Goal: Task Accomplishment & Management: Complete application form

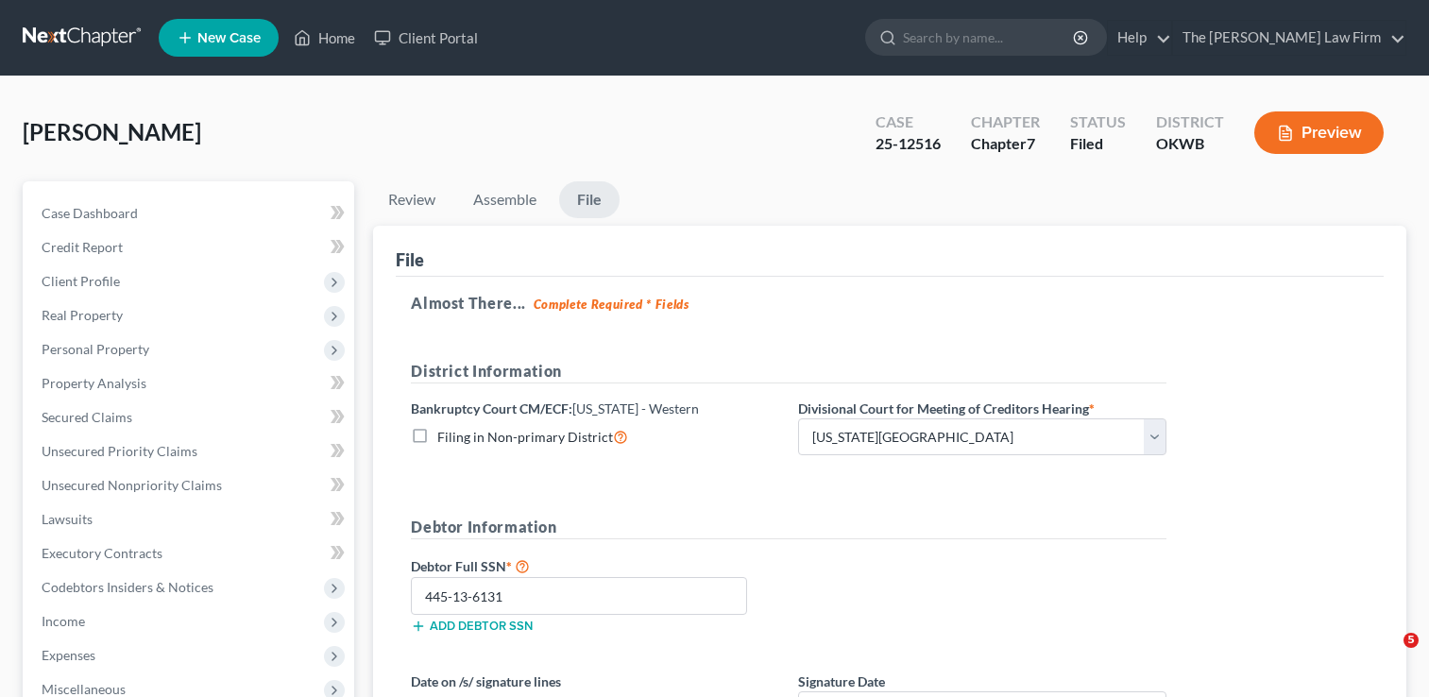
select select "0"
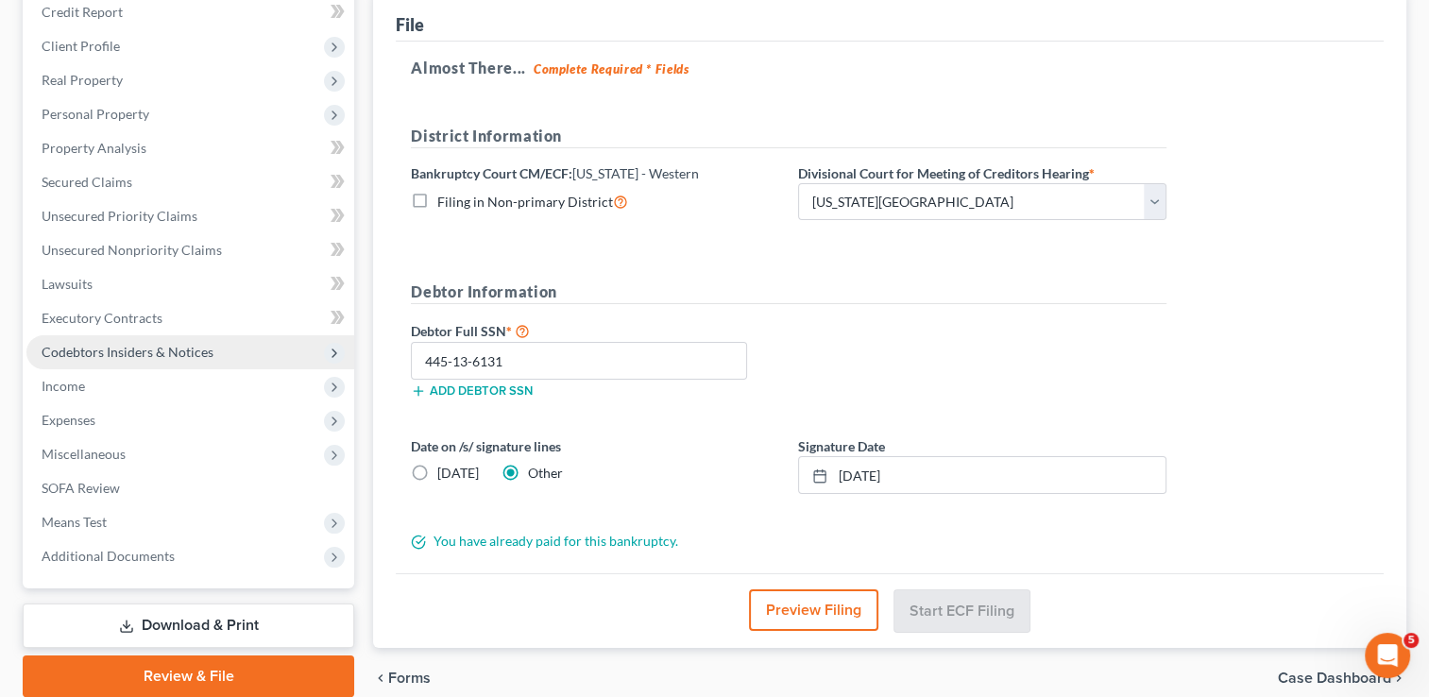
scroll to position [315, 0]
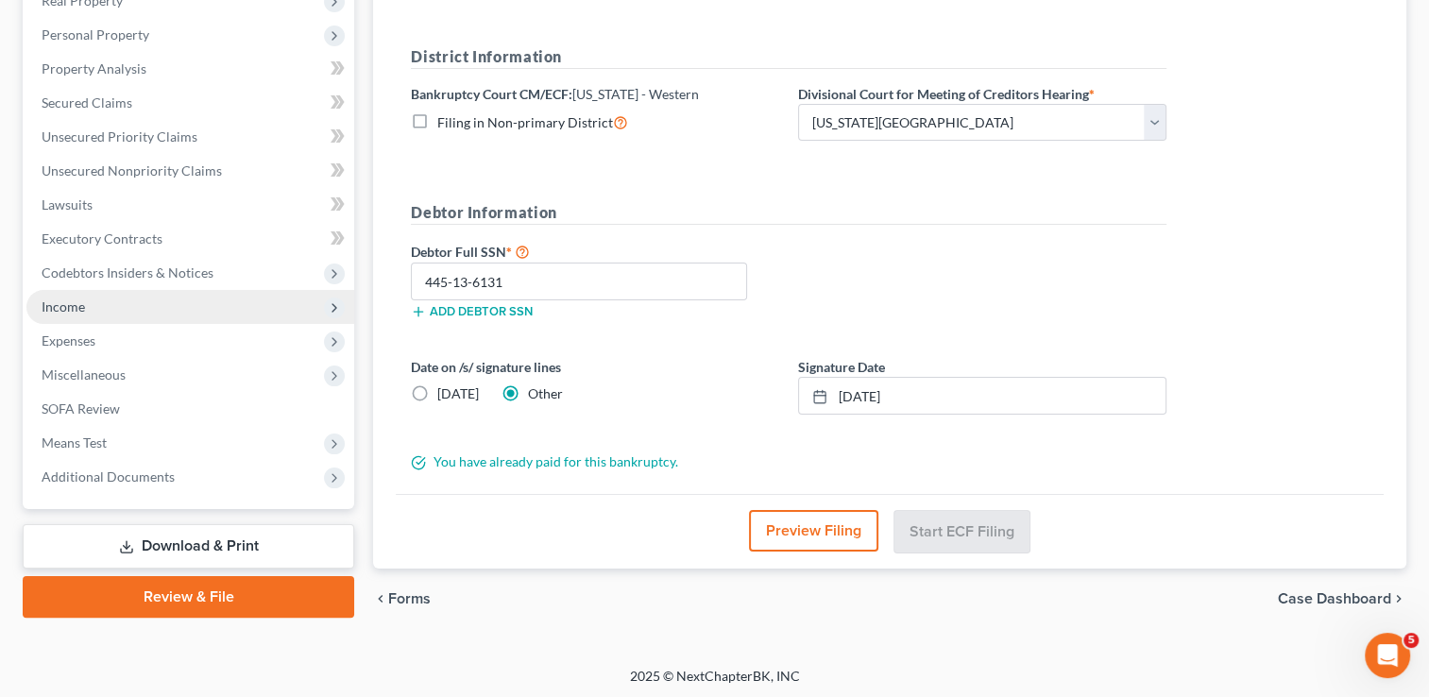
click at [83, 303] on span "Income" at bounding box center [63, 307] width 43 height 16
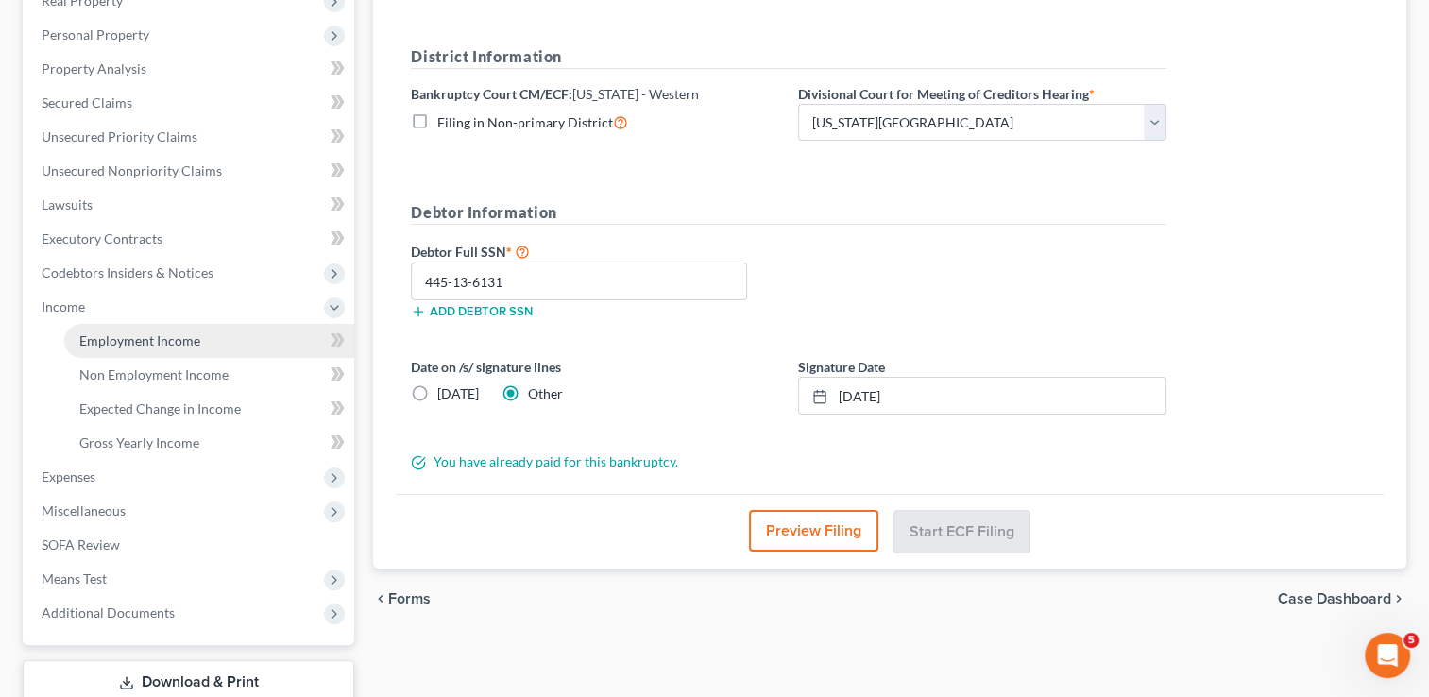
click at [147, 333] on span "Employment Income" at bounding box center [139, 341] width 121 height 16
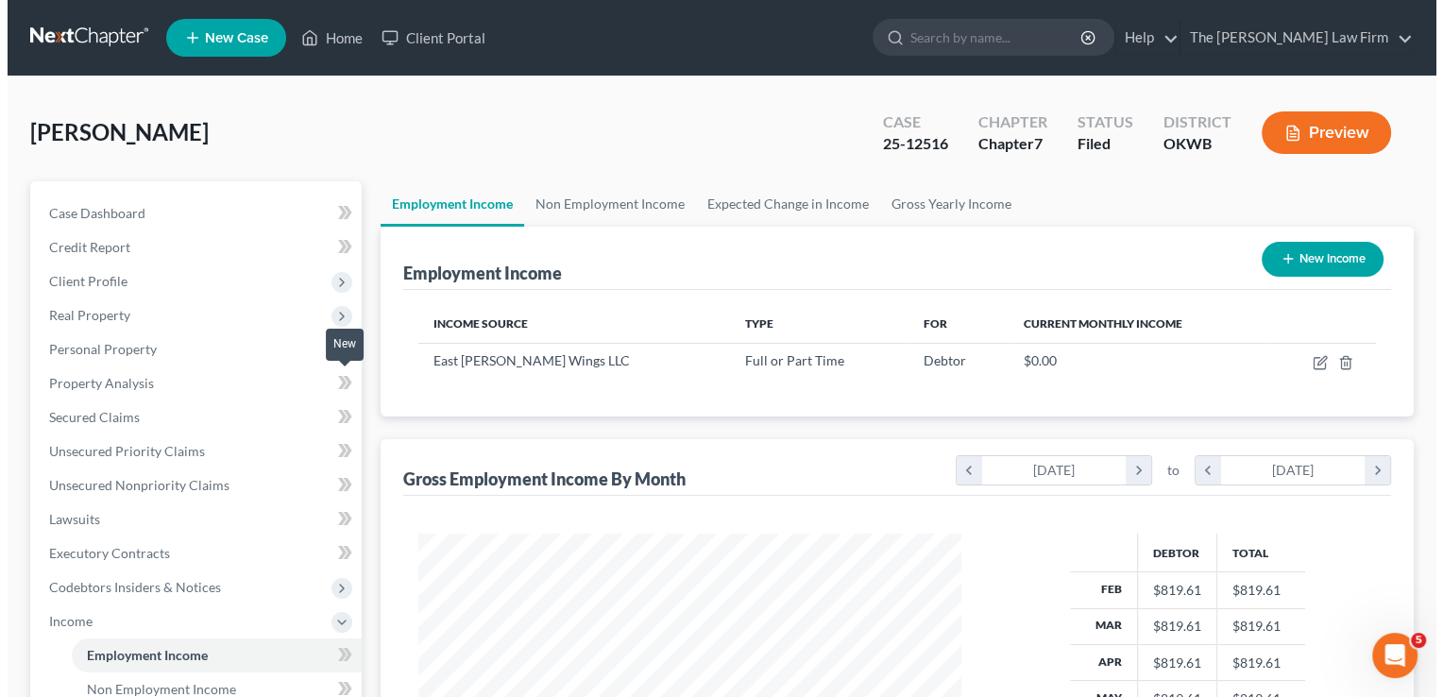
scroll to position [336, 581]
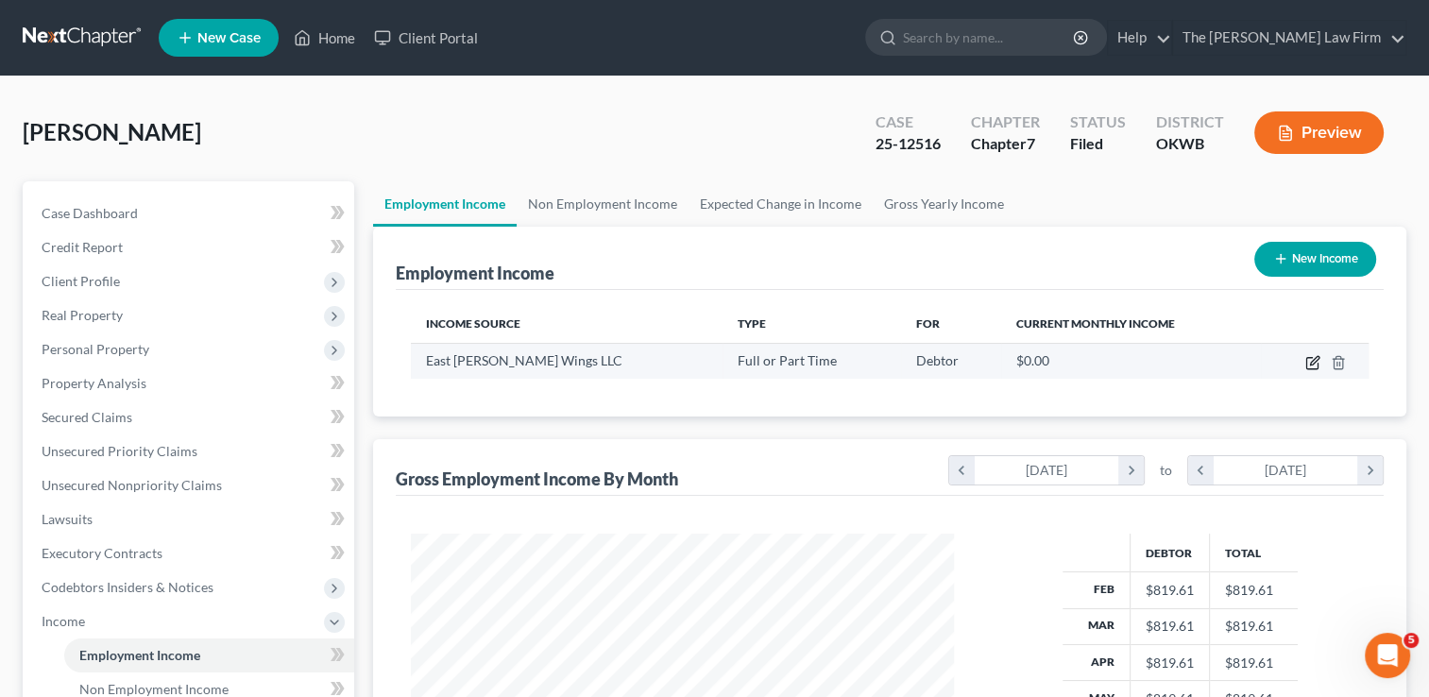
click at [1308, 362] on icon "button" at bounding box center [1313, 362] width 15 height 15
select select "0"
select select "37"
select select "1"
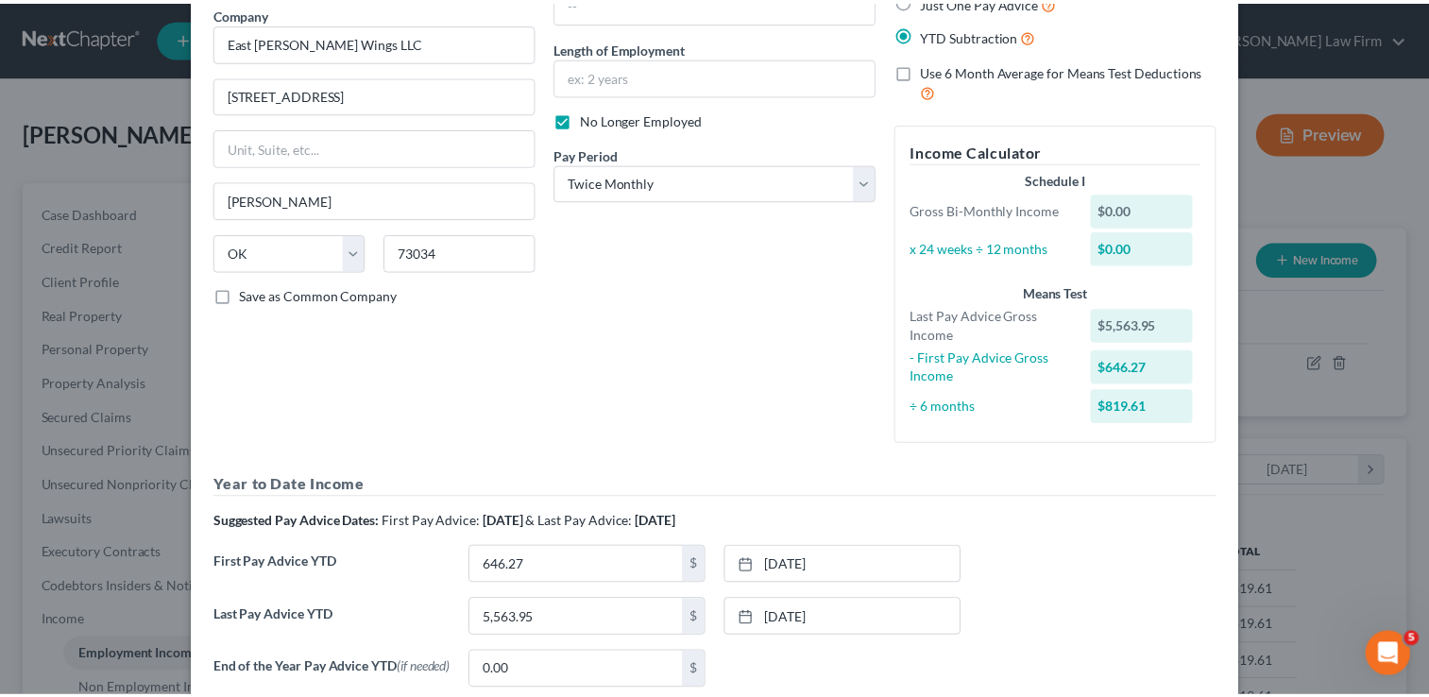
scroll to position [0, 0]
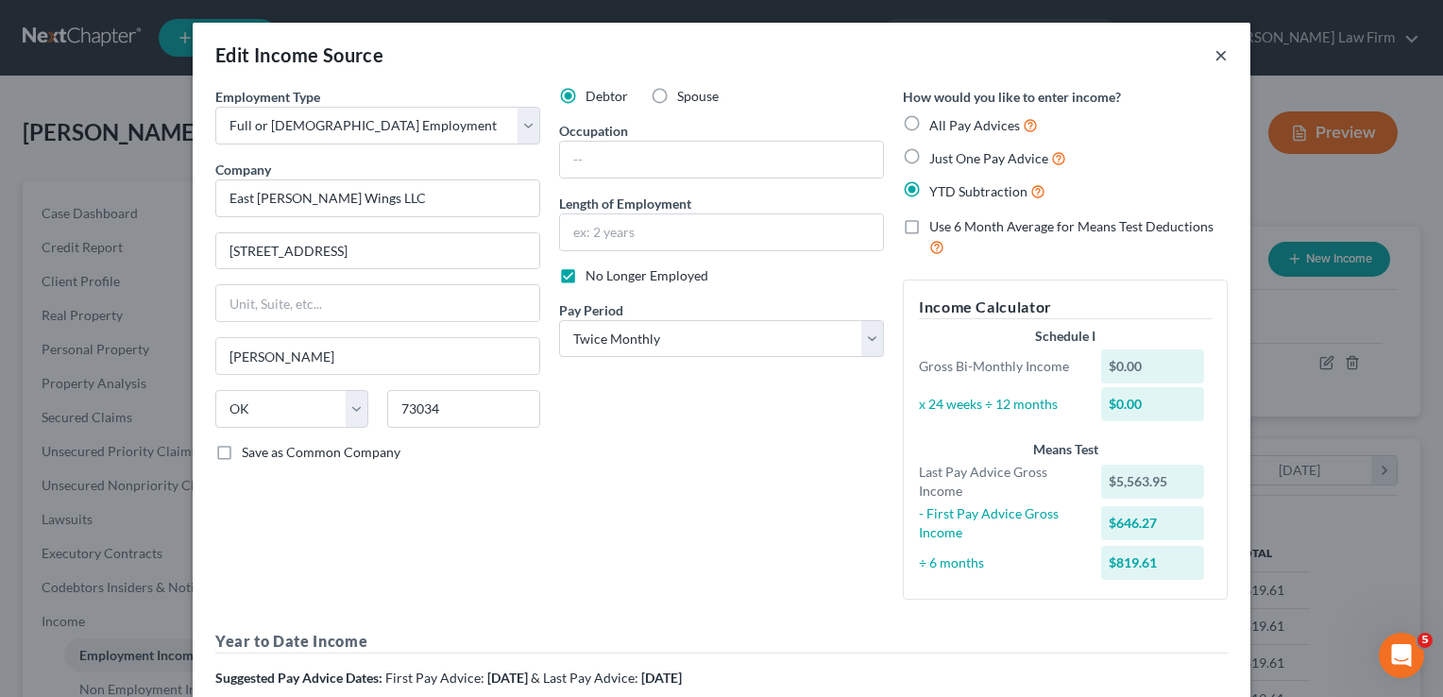
click at [1215, 58] on button "×" at bounding box center [1221, 54] width 13 height 23
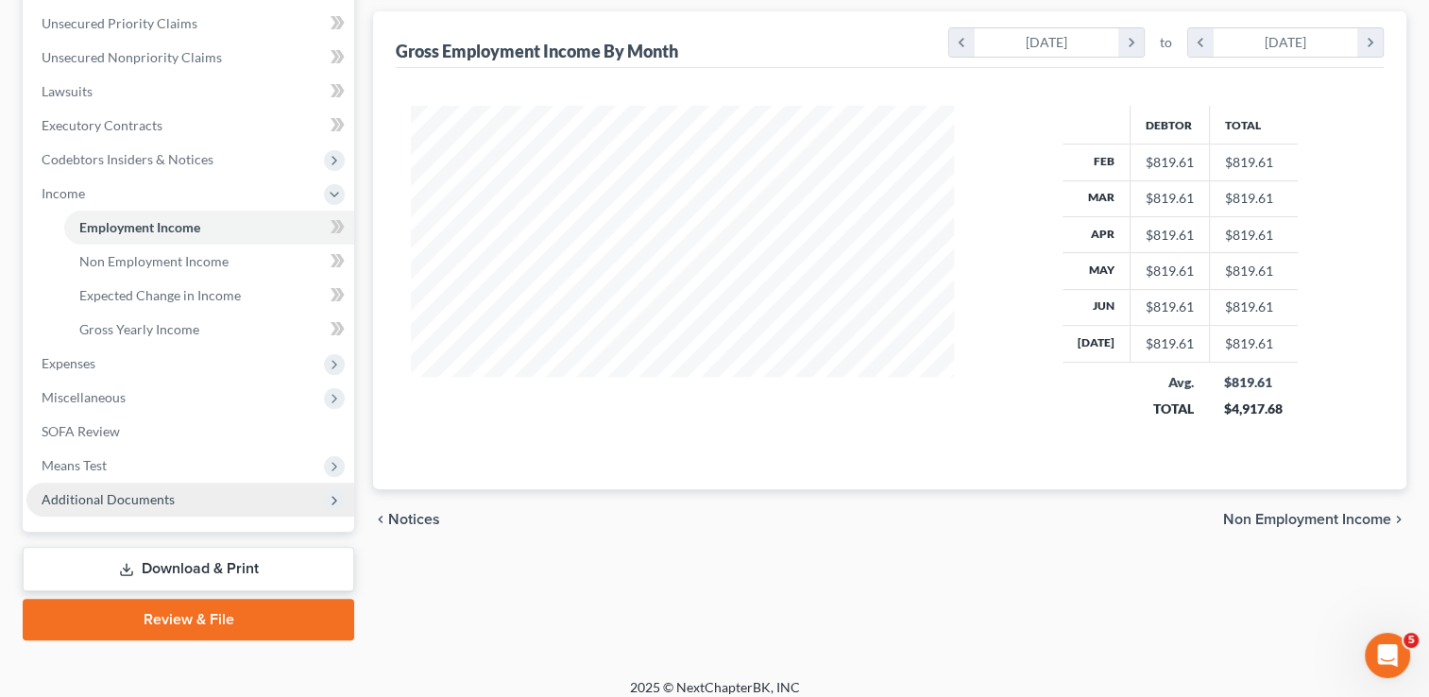
scroll to position [441, 0]
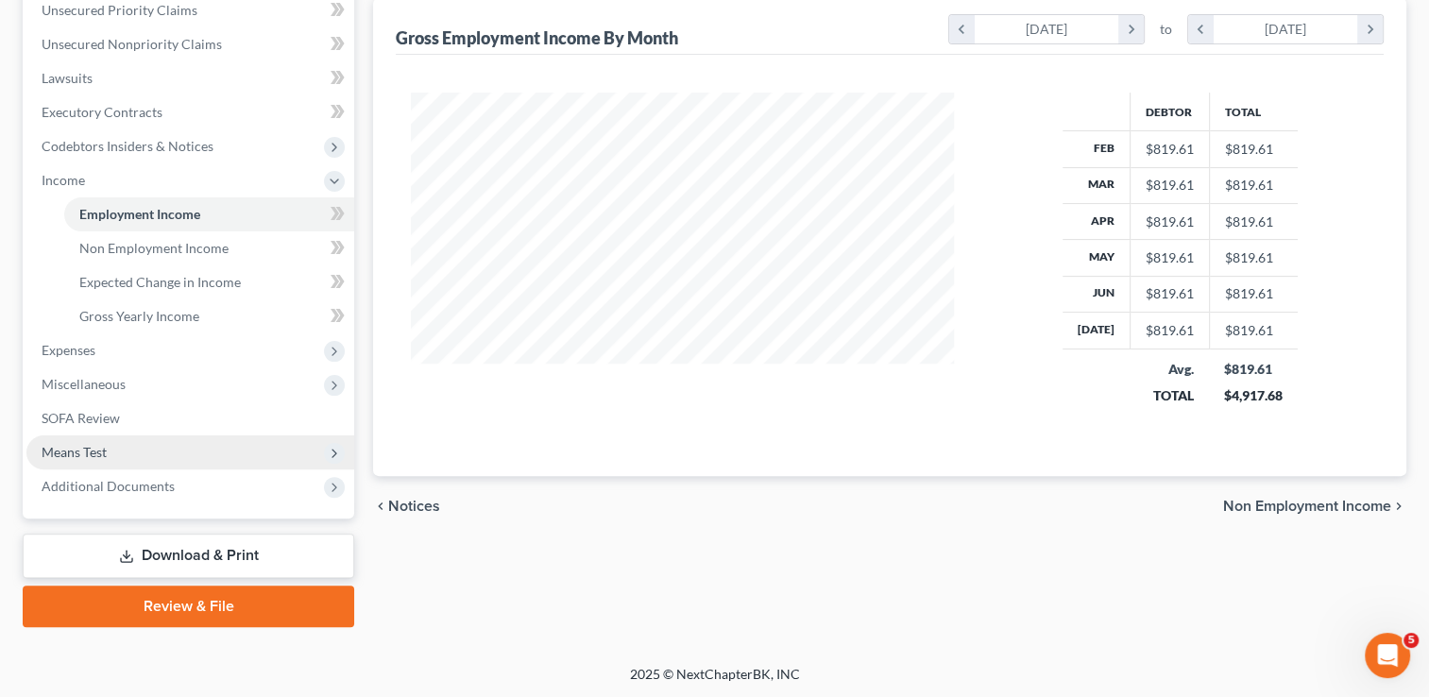
click at [107, 440] on span "Means Test" at bounding box center [190, 452] width 328 height 34
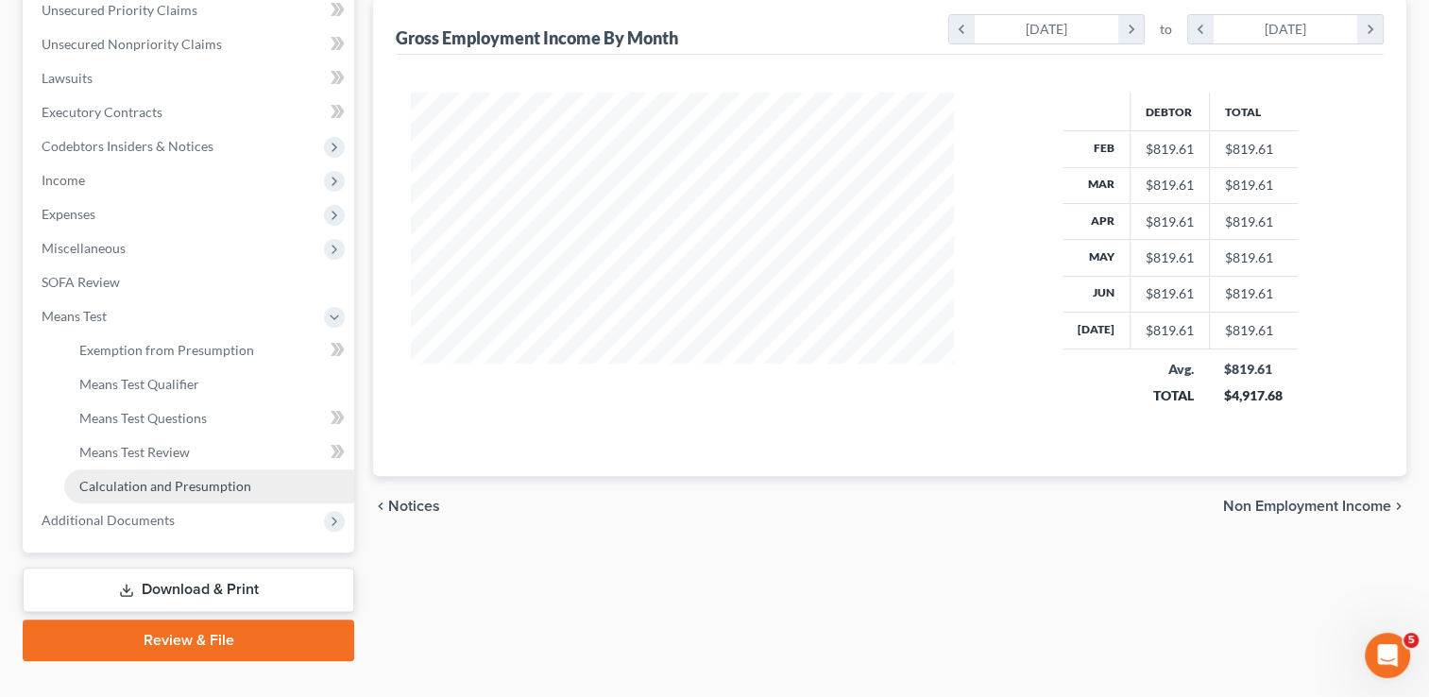
click at [186, 473] on link "Calculation and Presumption" at bounding box center [209, 487] width 290 height 34
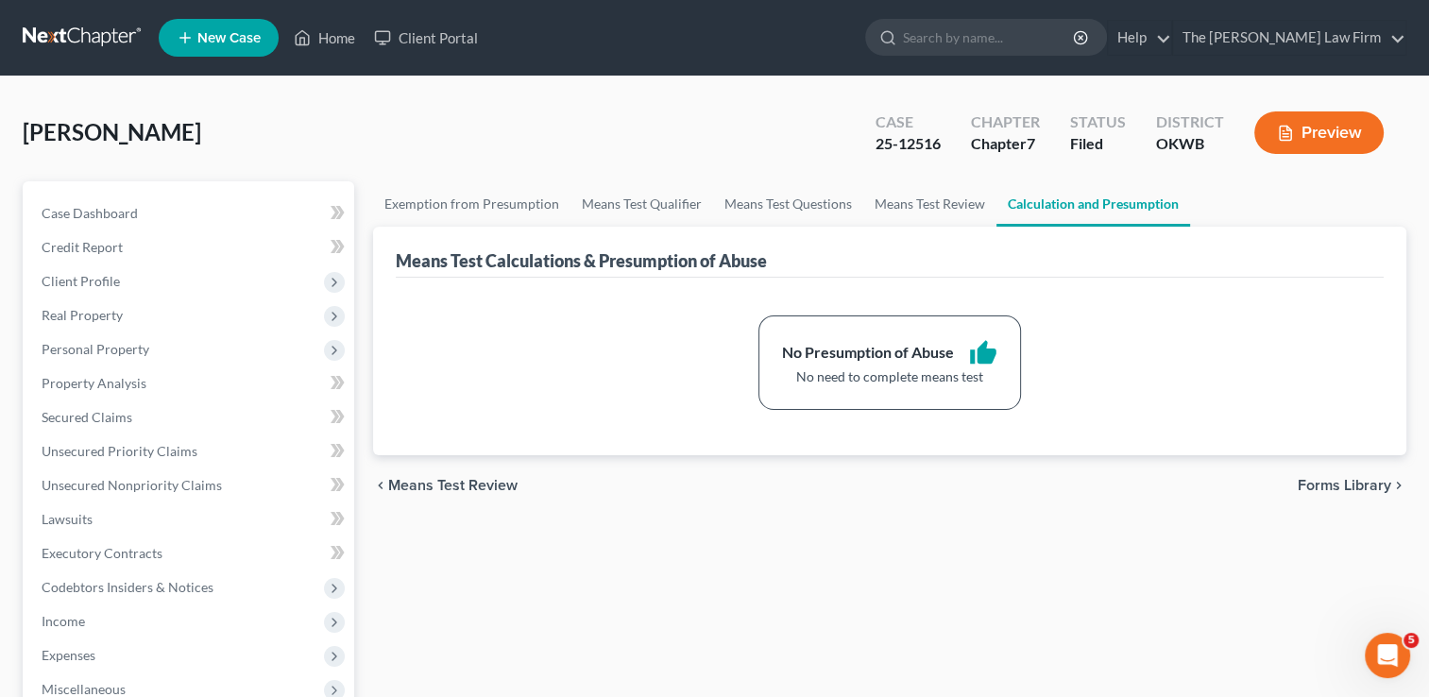
click at [87, 35] on link at bounding box center [83, 38] width 121 height 34
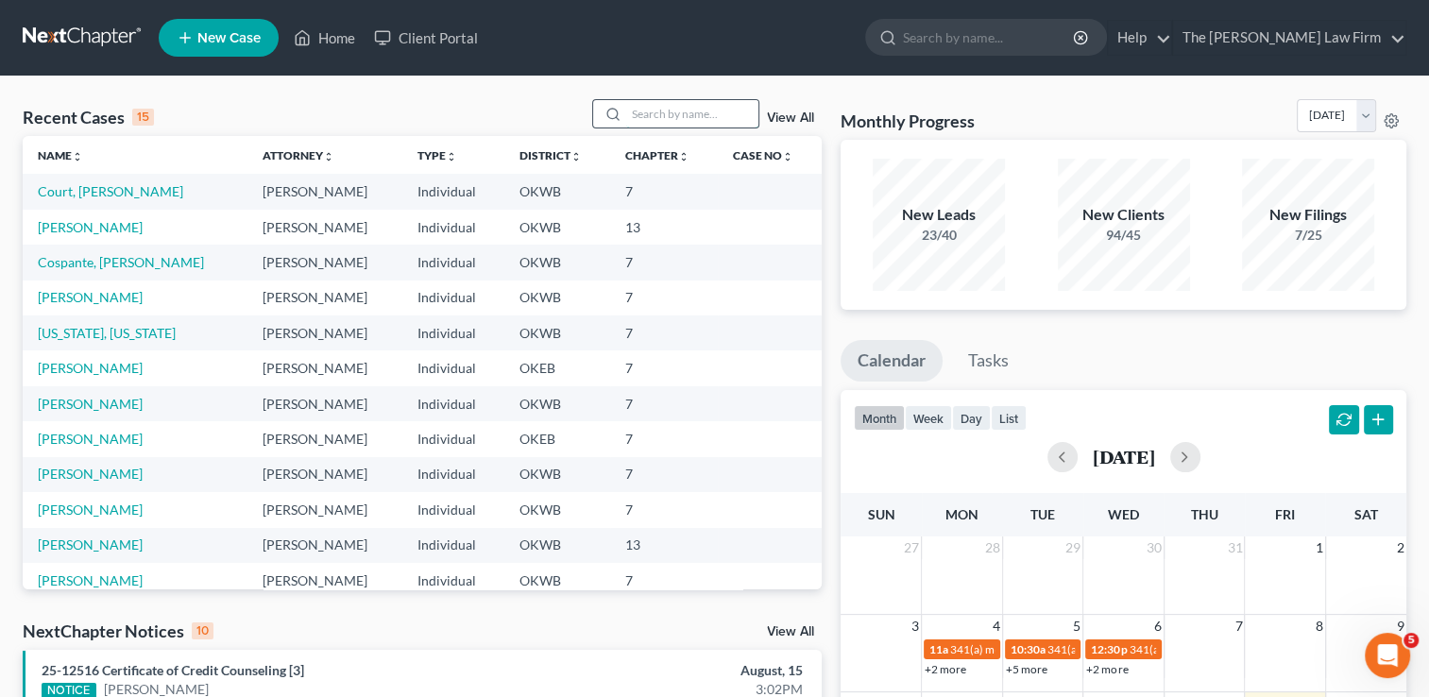
click at [660, 122] on input "search" at bounding box center [692, 113] width 132 height 27
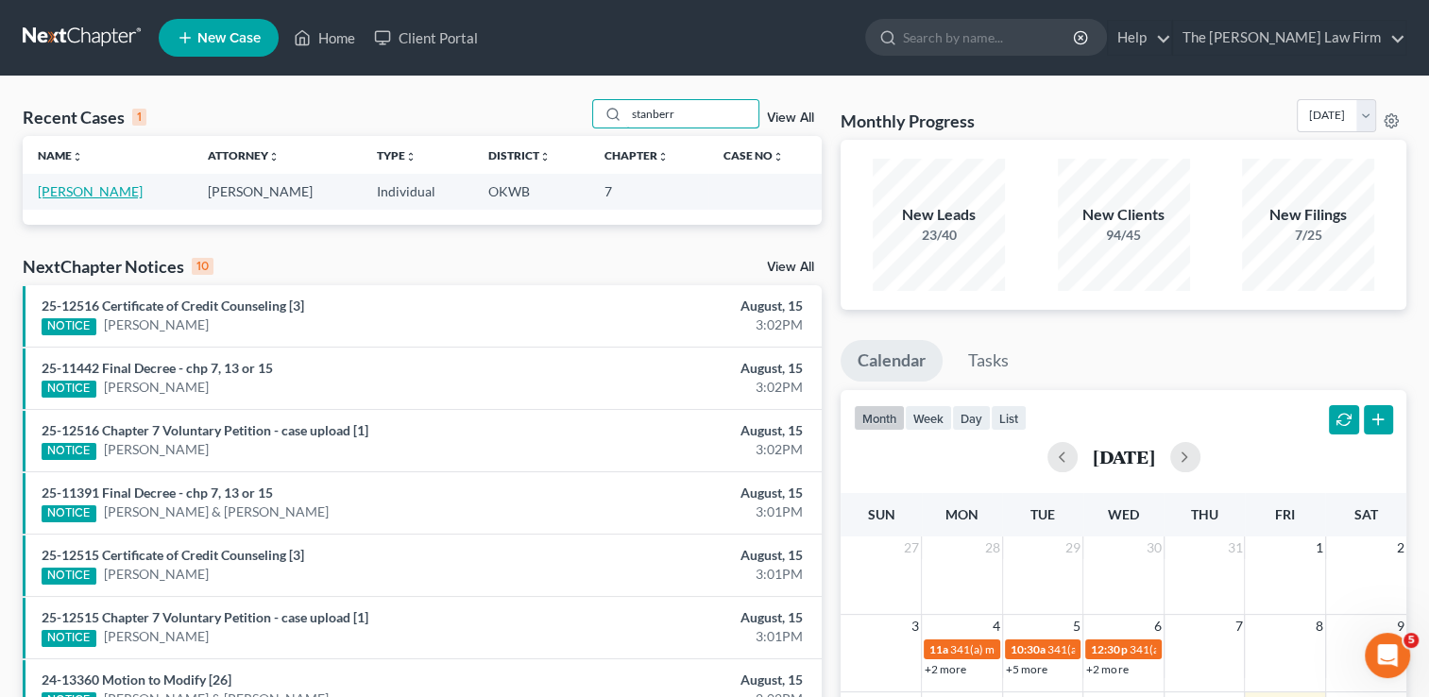
type input "stanberr"
click at [86, 194] on link "[PERSON_NAME]" at bounding box center [90, 191] width 105 height 16
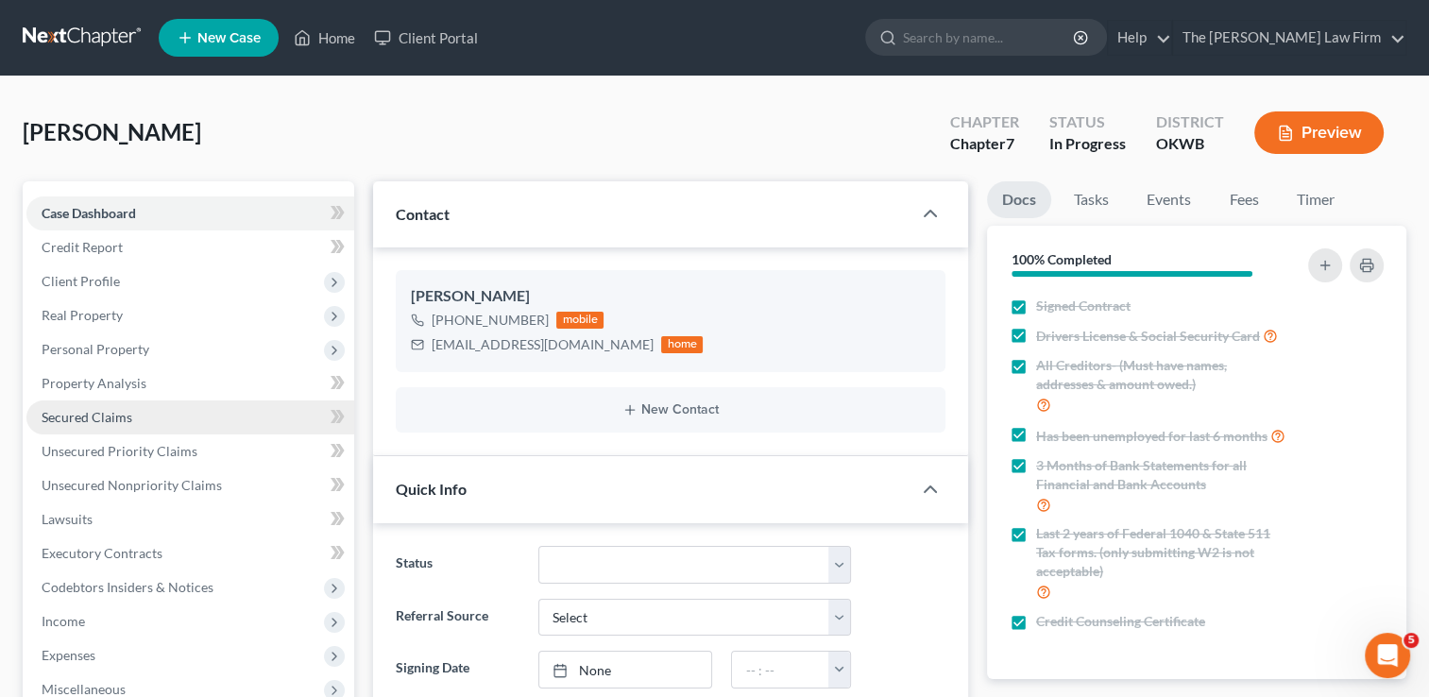
click at [122, 418] on span "Secured Claims" at bounding box center [87, 417] width 91 height 16
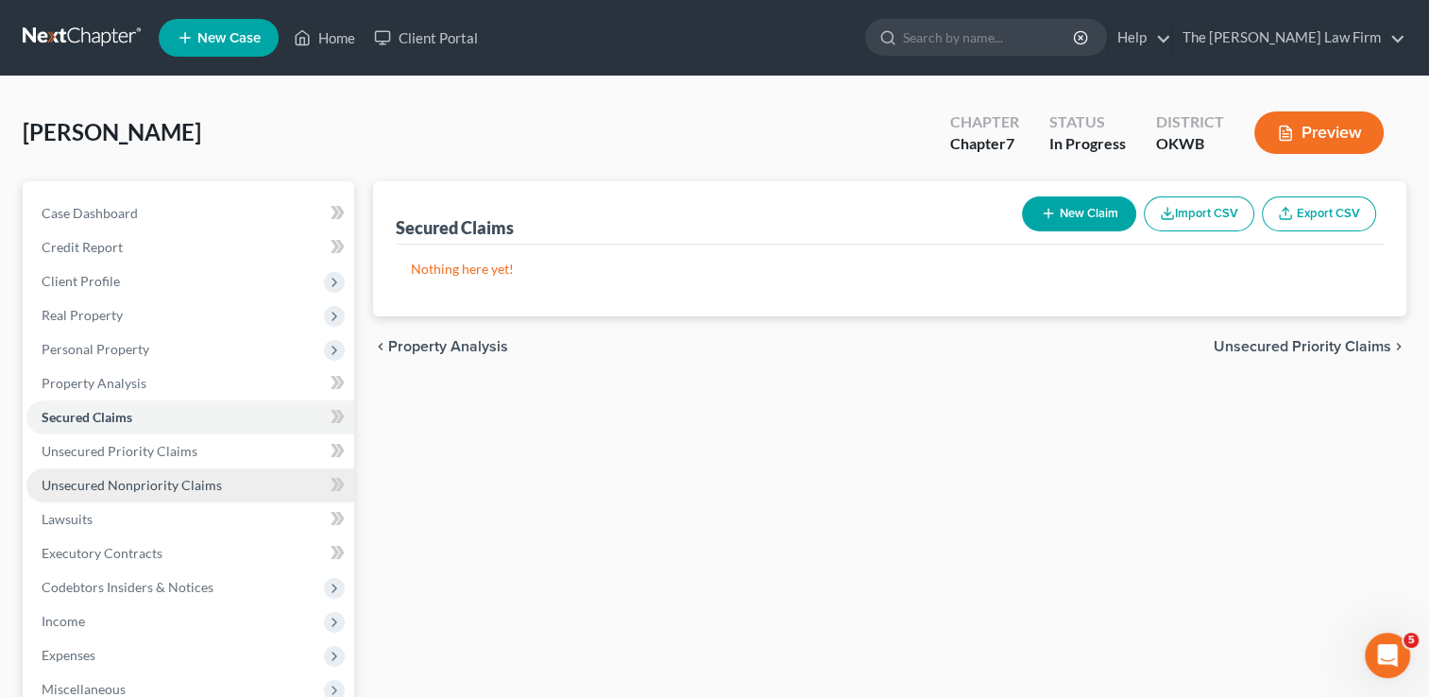
click at [141, 480] on span "Unsecured Nonpriority Claims" at bounding box center [132, 485] width 180 height 16
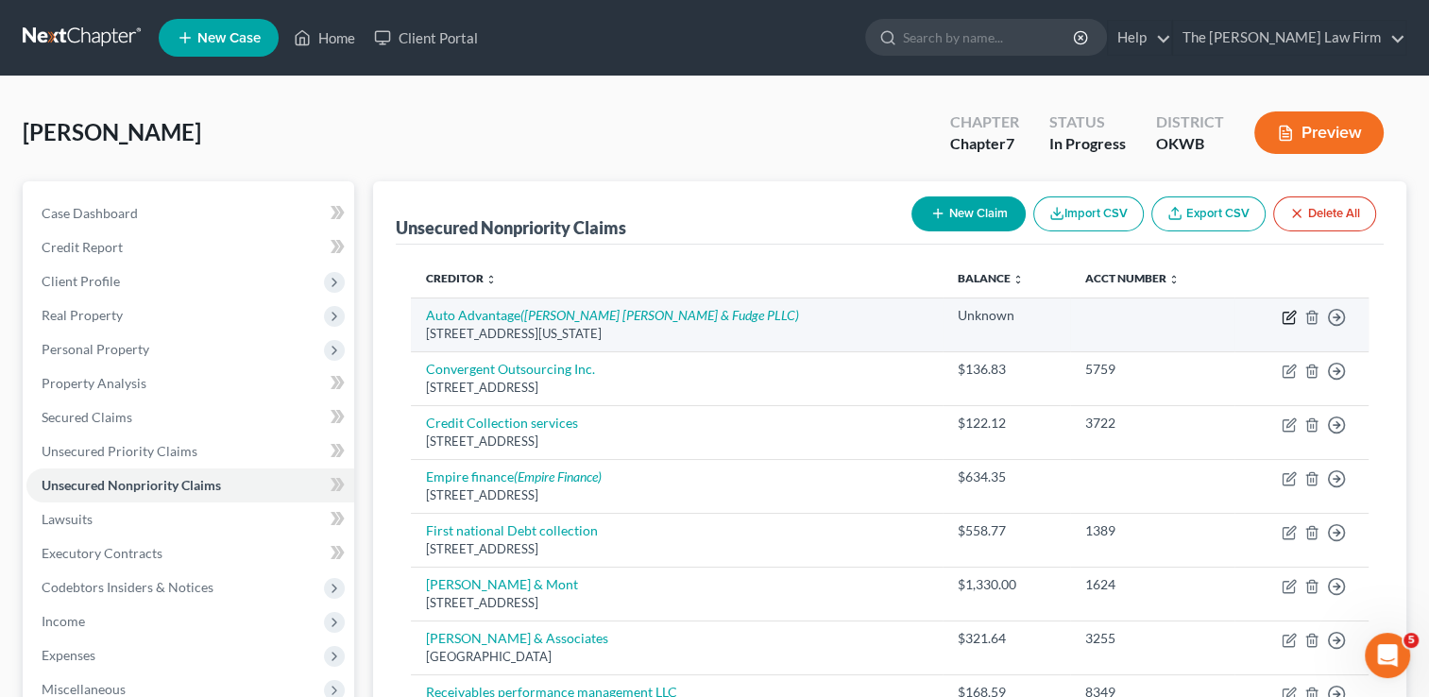
click at [1289, 316] on icon "button" at bounding box center [1289, 317] width 15 height 15
select select "37"
select select "0"
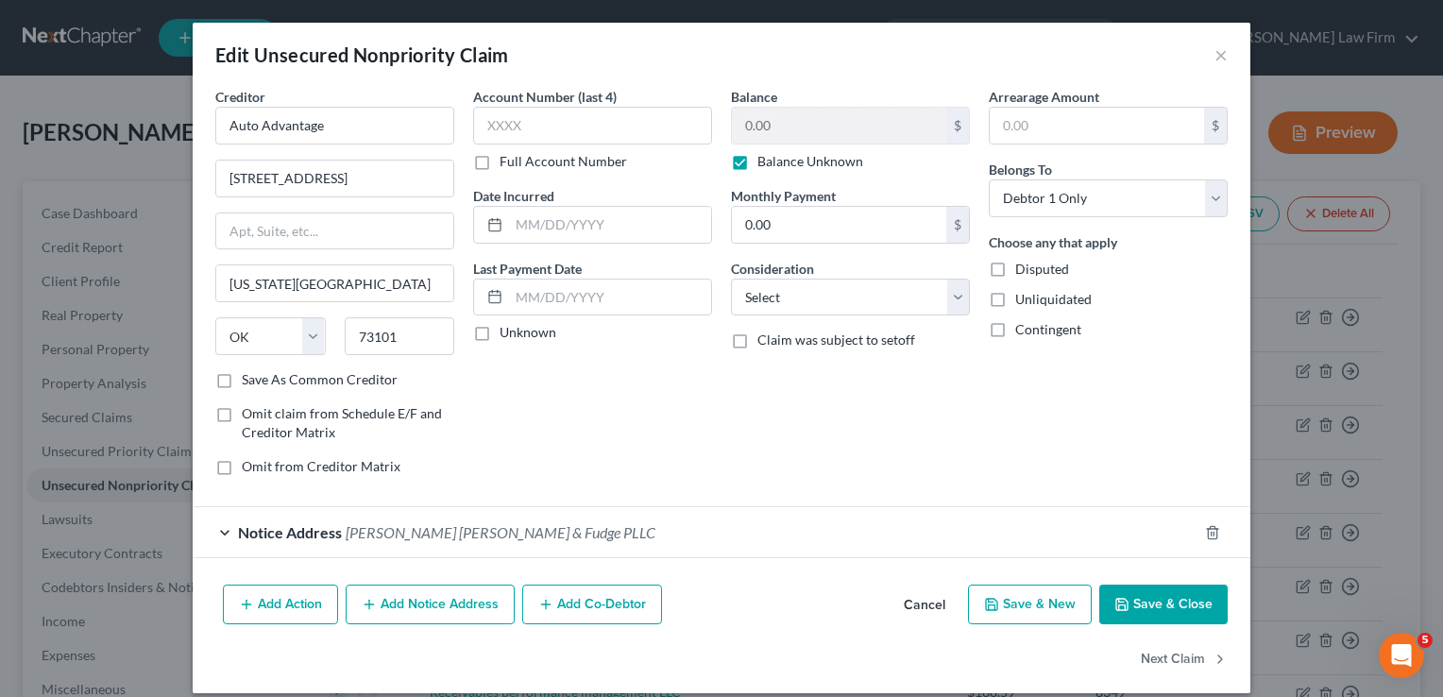
click at [758, 157] on label "Balance Unknown" at bounding box center [811, 161] width 106 height 19
click at [765, 157] on input "Balance Unknown" at bounding box center [771, 158] width 12 height 12
checkbox input "false"
click at [779, 132] on input "0.00" at bounding box center [839, 126] width 214 height 36
type input "30,000"
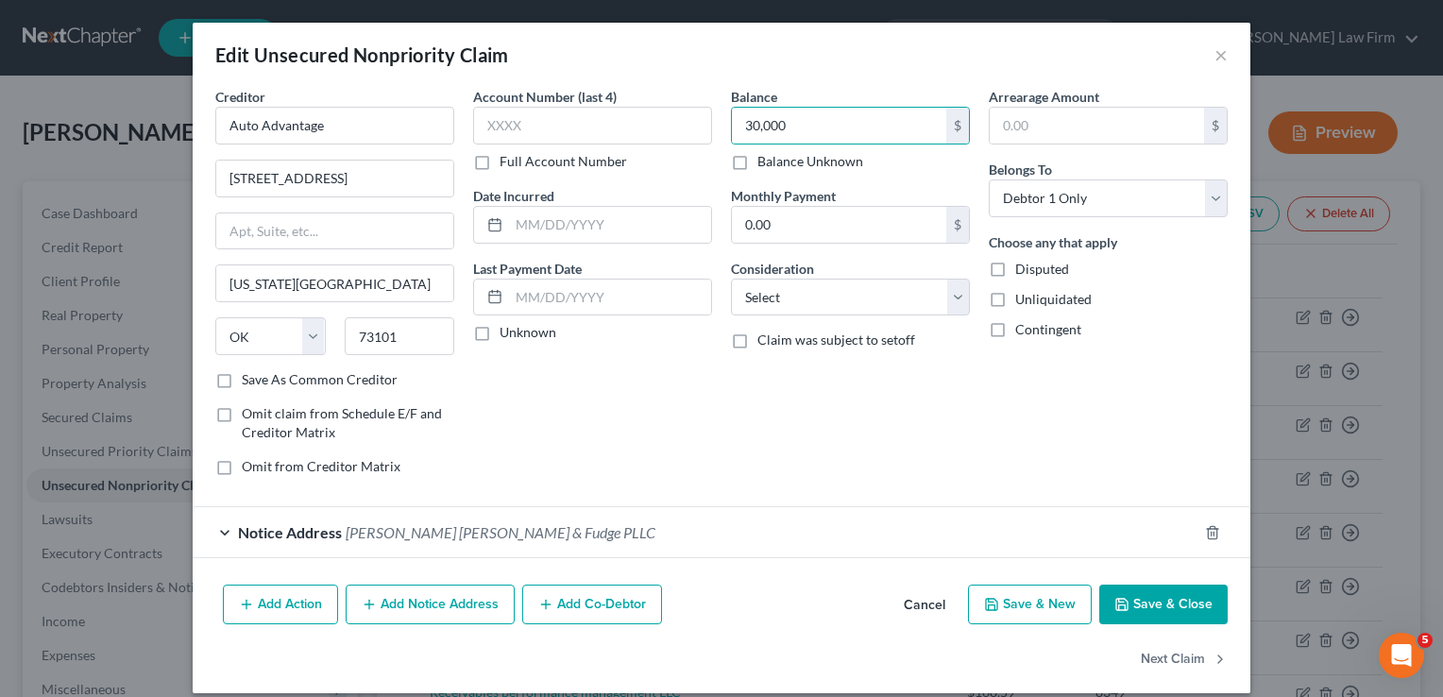
click at [1166, 599] on button "Save & Close" at bounding box center [1164, 605] width 128 height 40
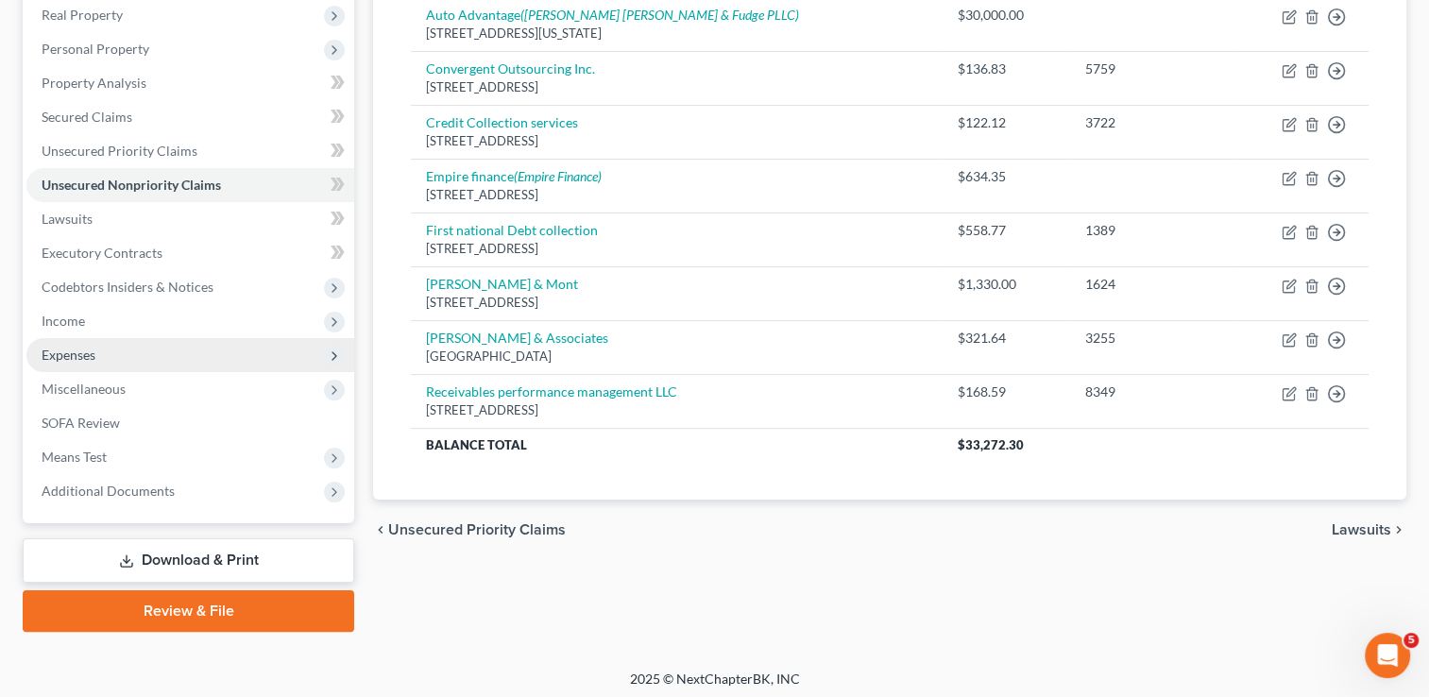
scroll to position [305, 0]
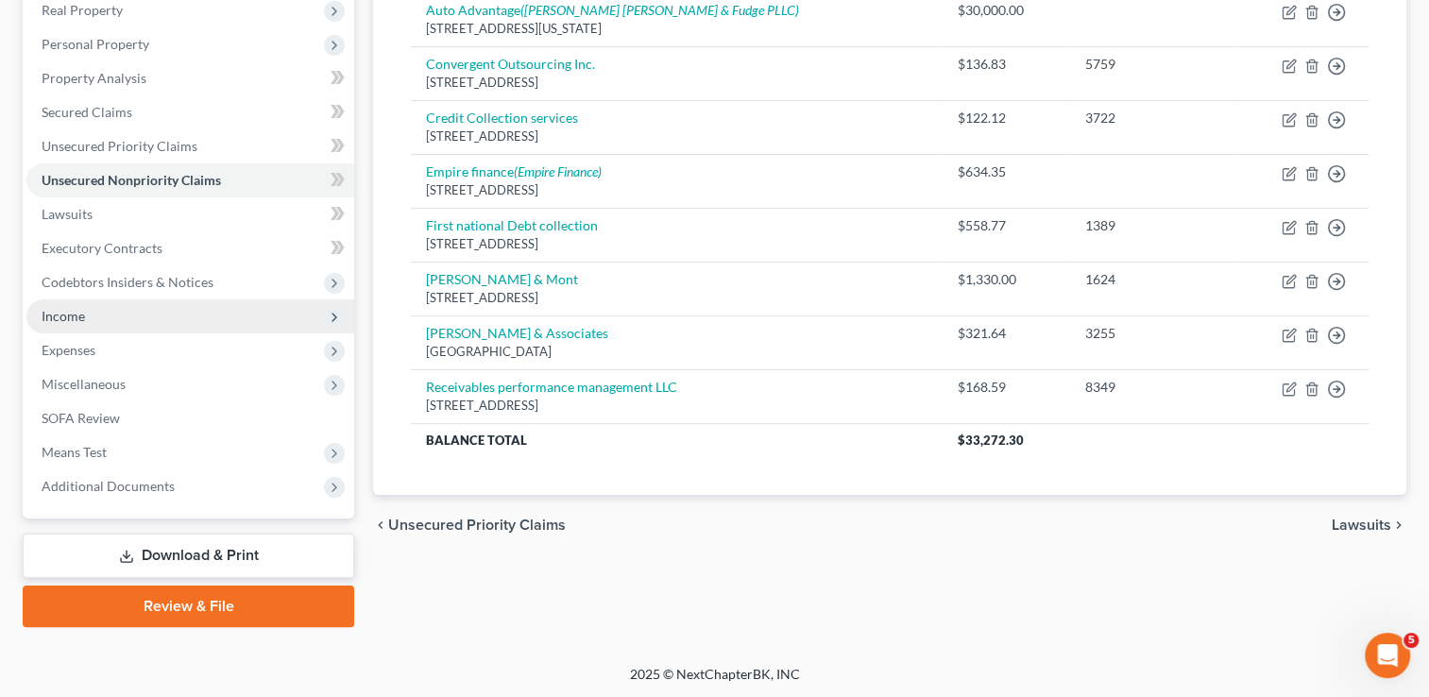
click at [87, 311] on span "Income" at bounding box center [190, 316] width 328 height 34
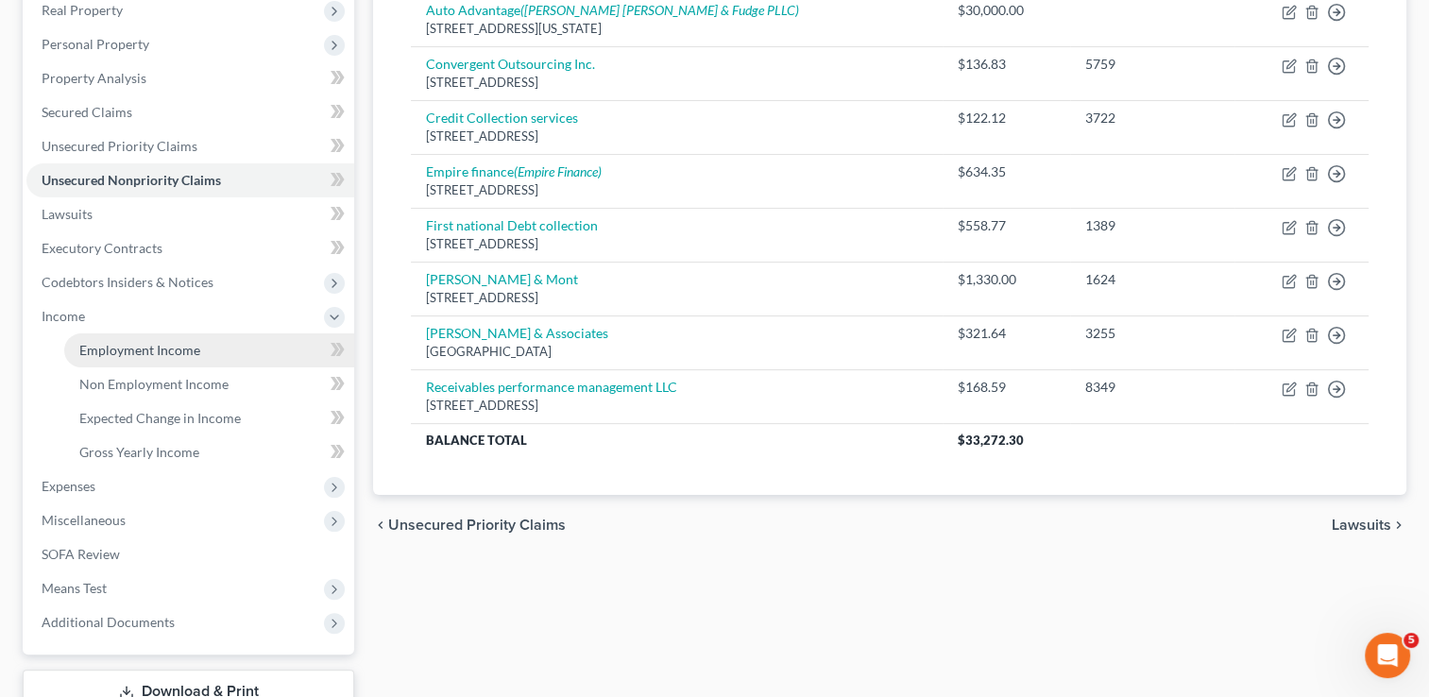
click at [157, 346] on span "Employment Income" at bounding box center [139, 350] width 121 height 16
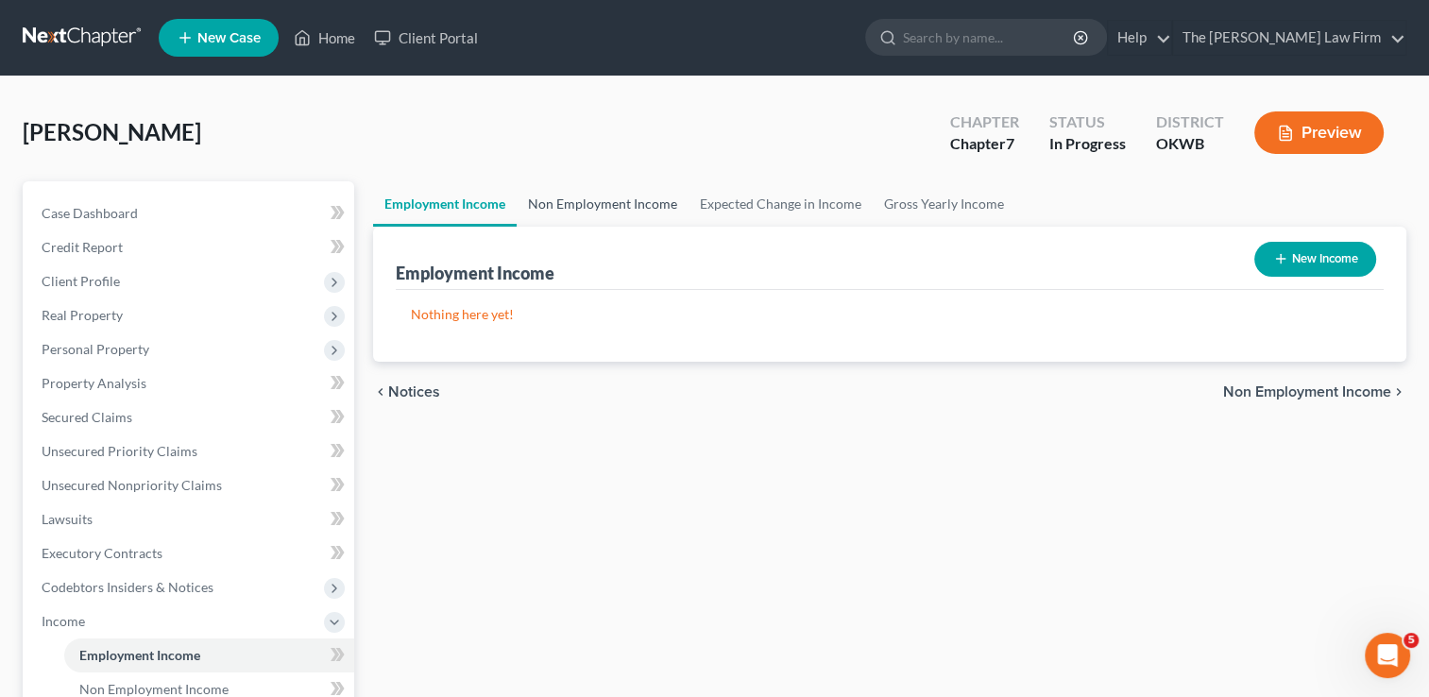
click at [613, 203] on link "Non Employment Income" at bounding box center [603, 203] width 172 height 45
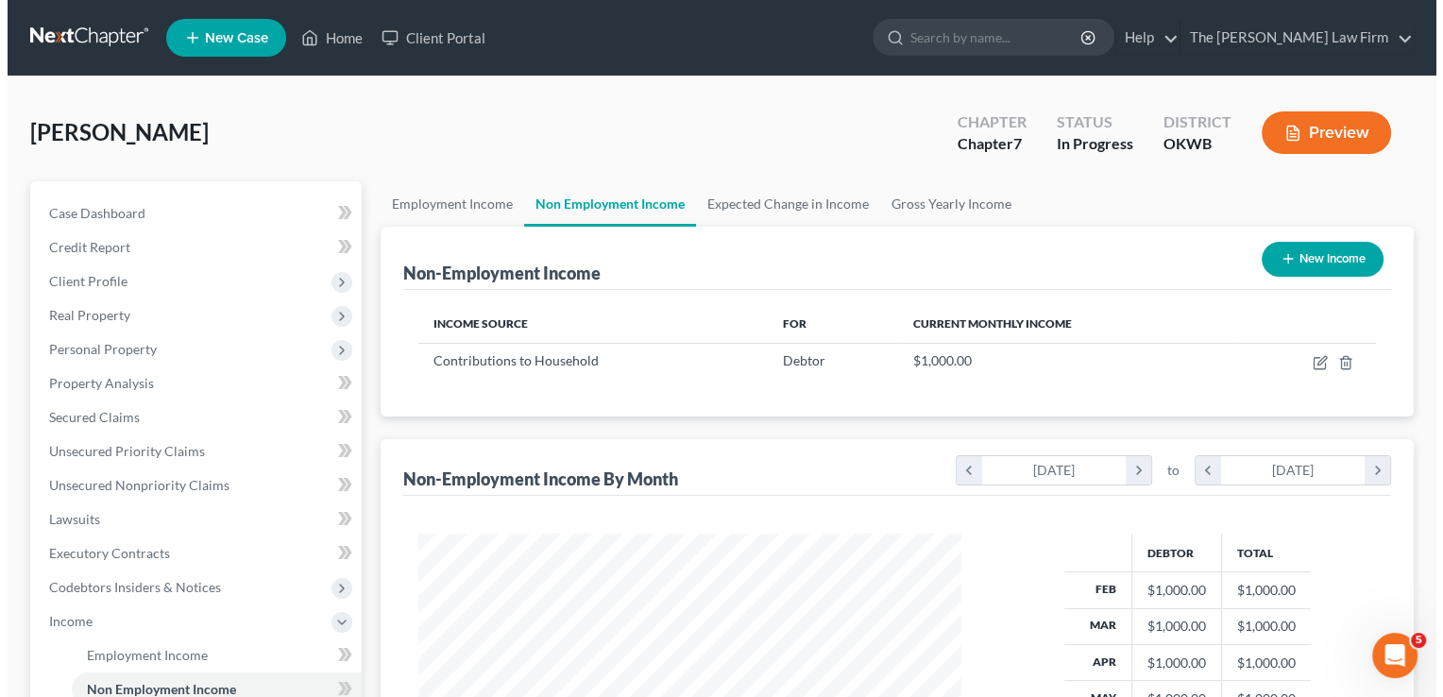
scroll to position [336, 581]
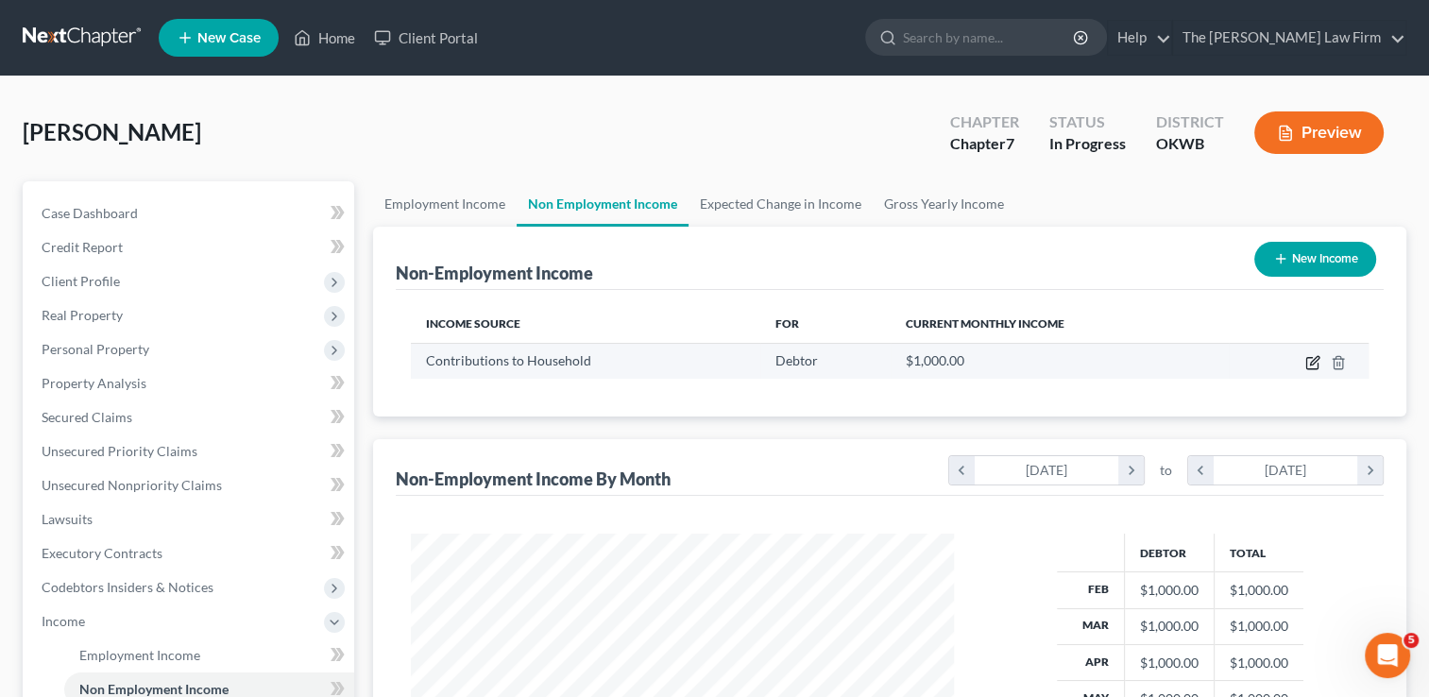
click at [1311, 364] on icon "button" at bounding box center [1314, 360] width 9 height 9
select select "8"
select select "0"
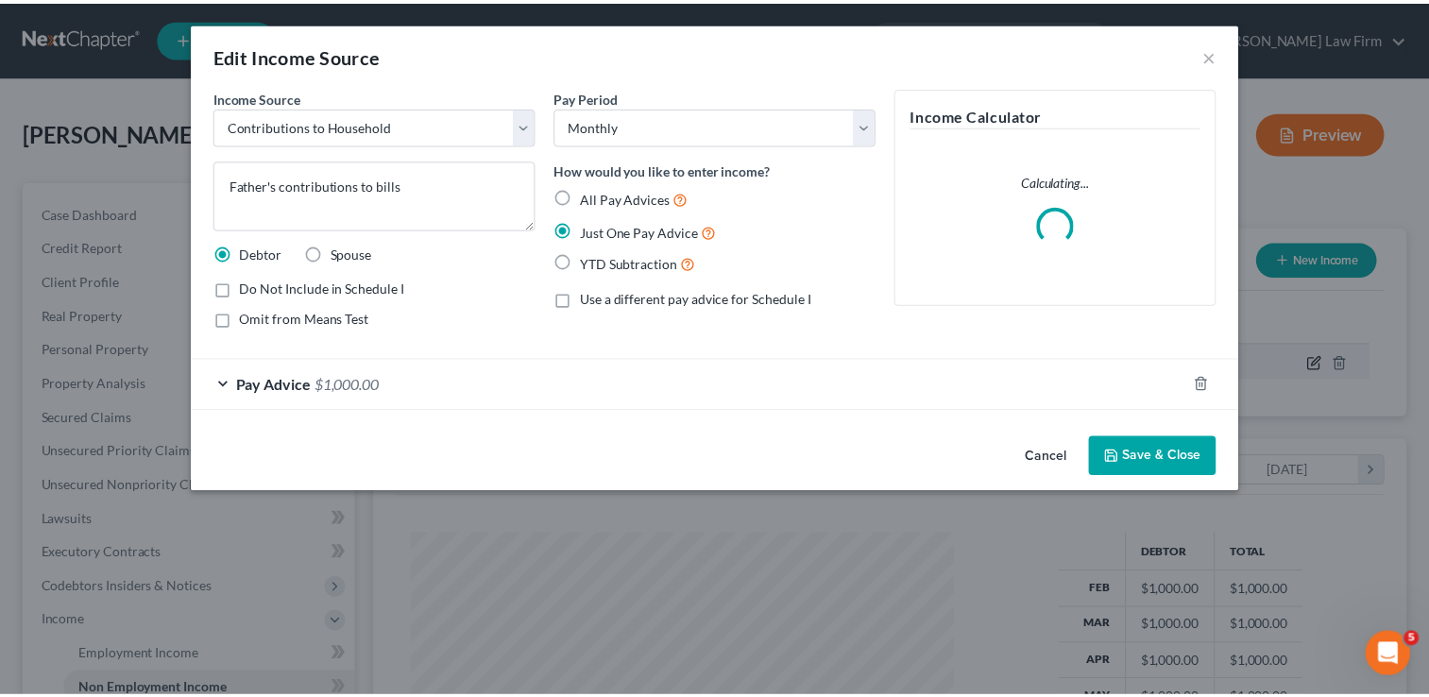
scroll to position [336, 586]
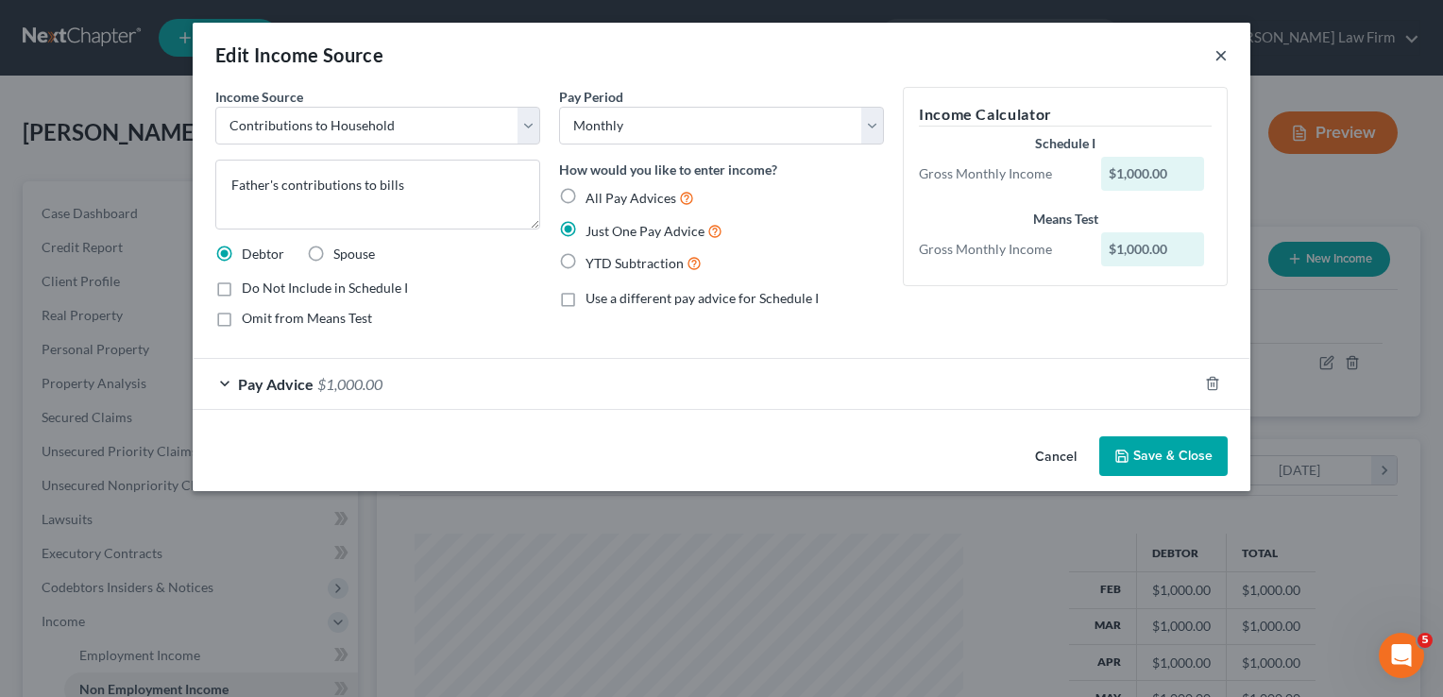
click at [1221, 57] on button "×" at bounding box center [1221, 54] width 13 height 23
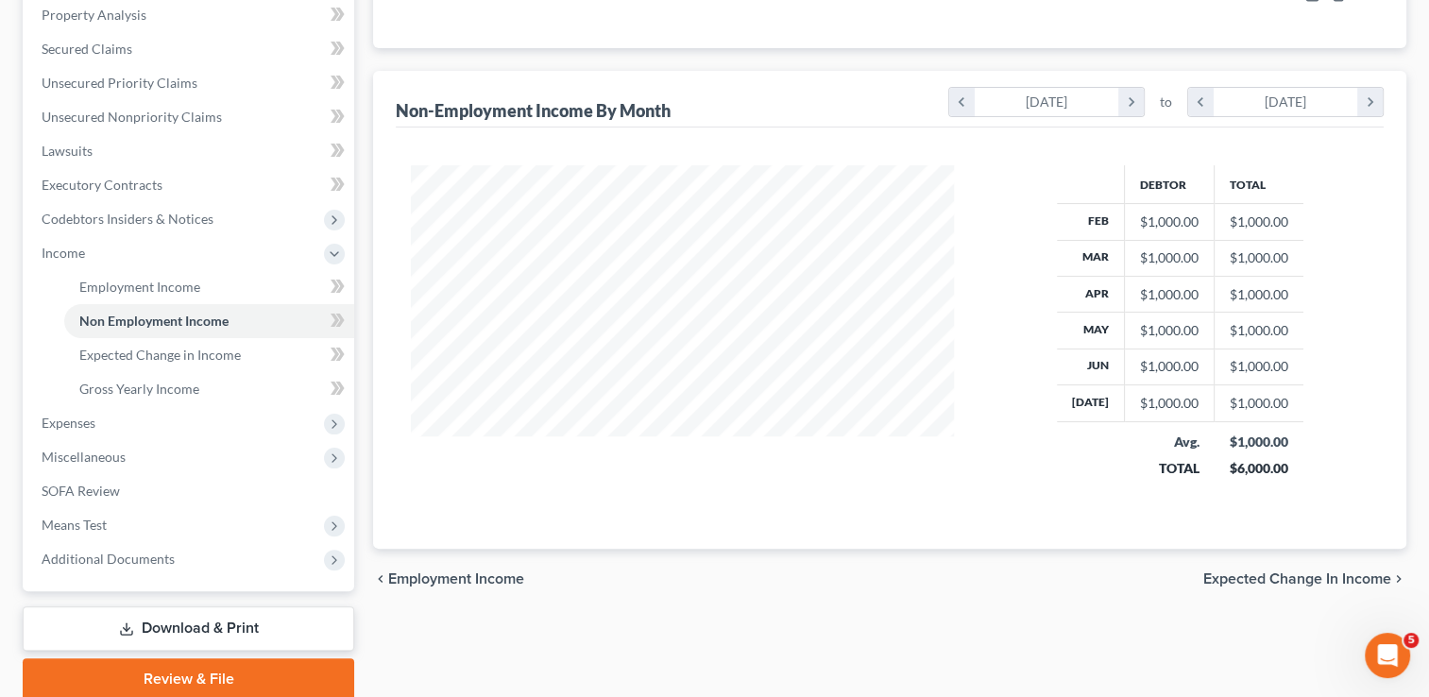
scroll to position [378, 0]
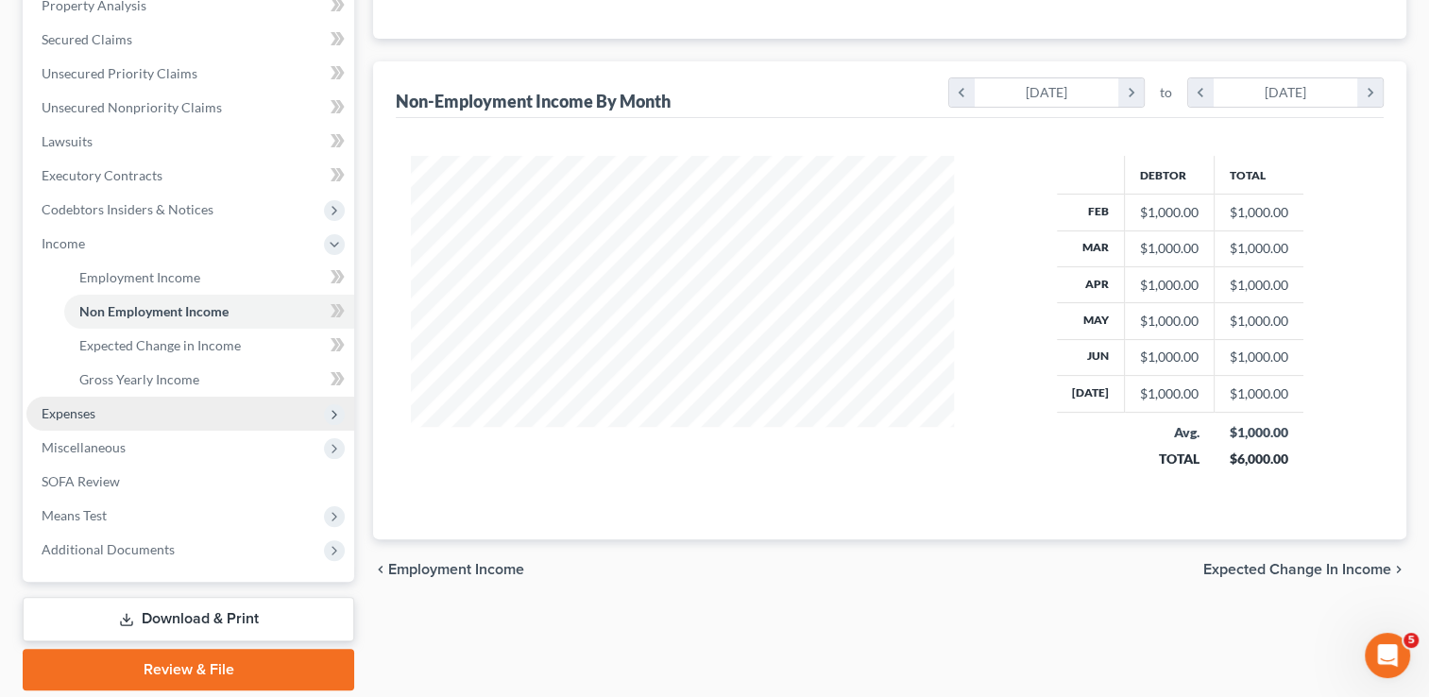
click at [110, 410] on span "Expenses" at bounding box center [190, 414] width 328 height 34
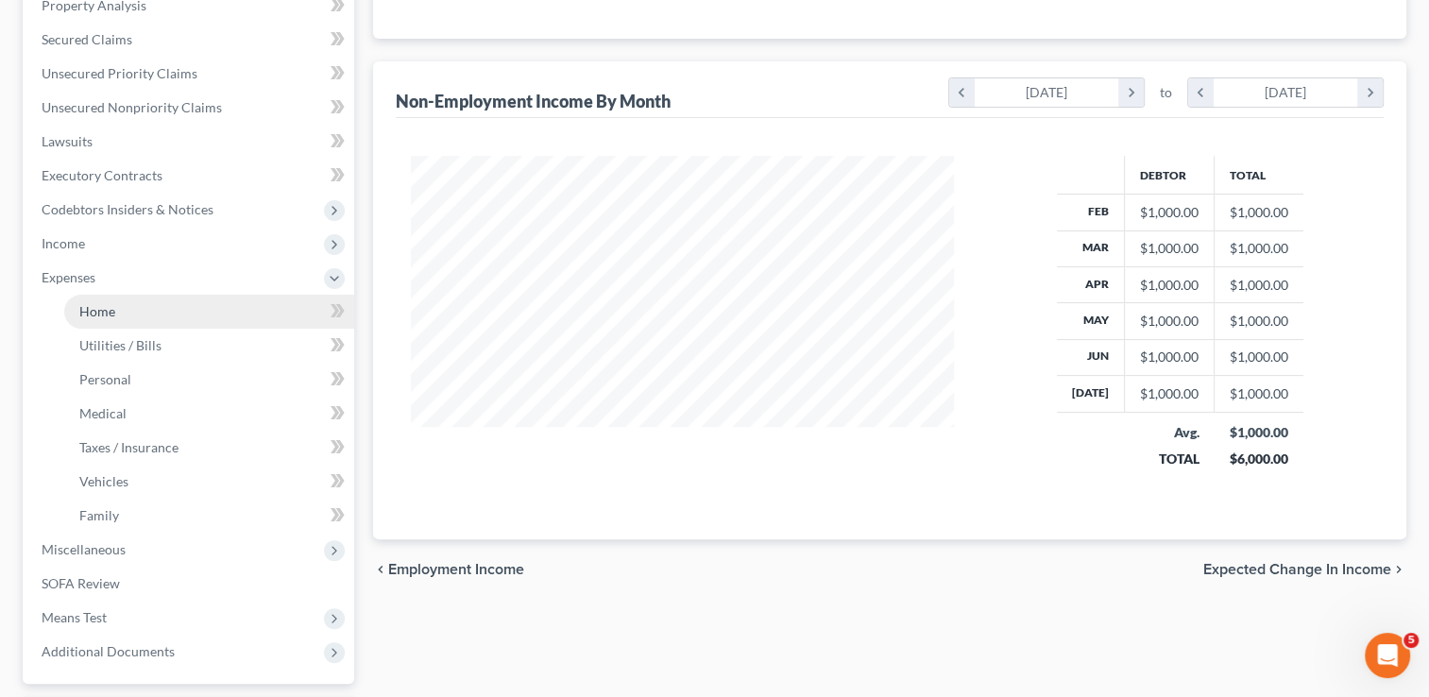
click at [134, 301] on link "Home" at bounding box center [209, 312] width 290 height 34
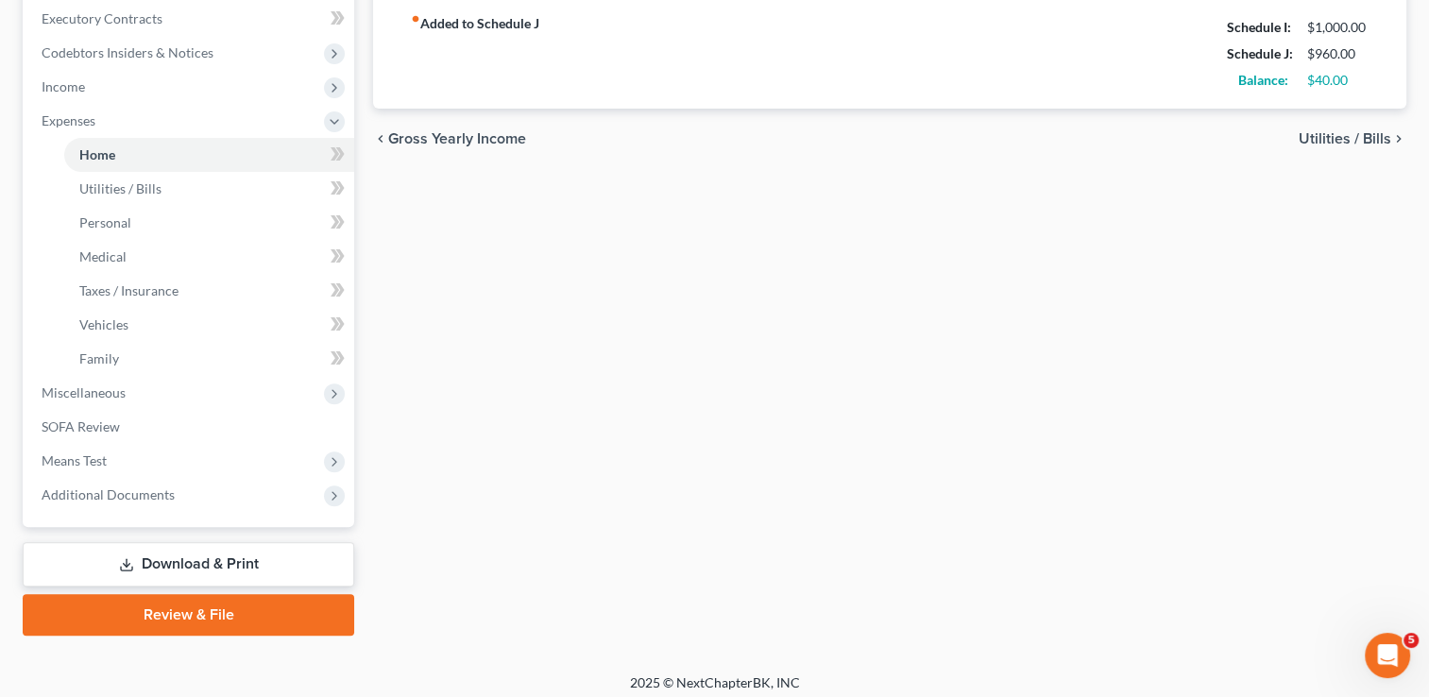
scroll to position [543, 0]
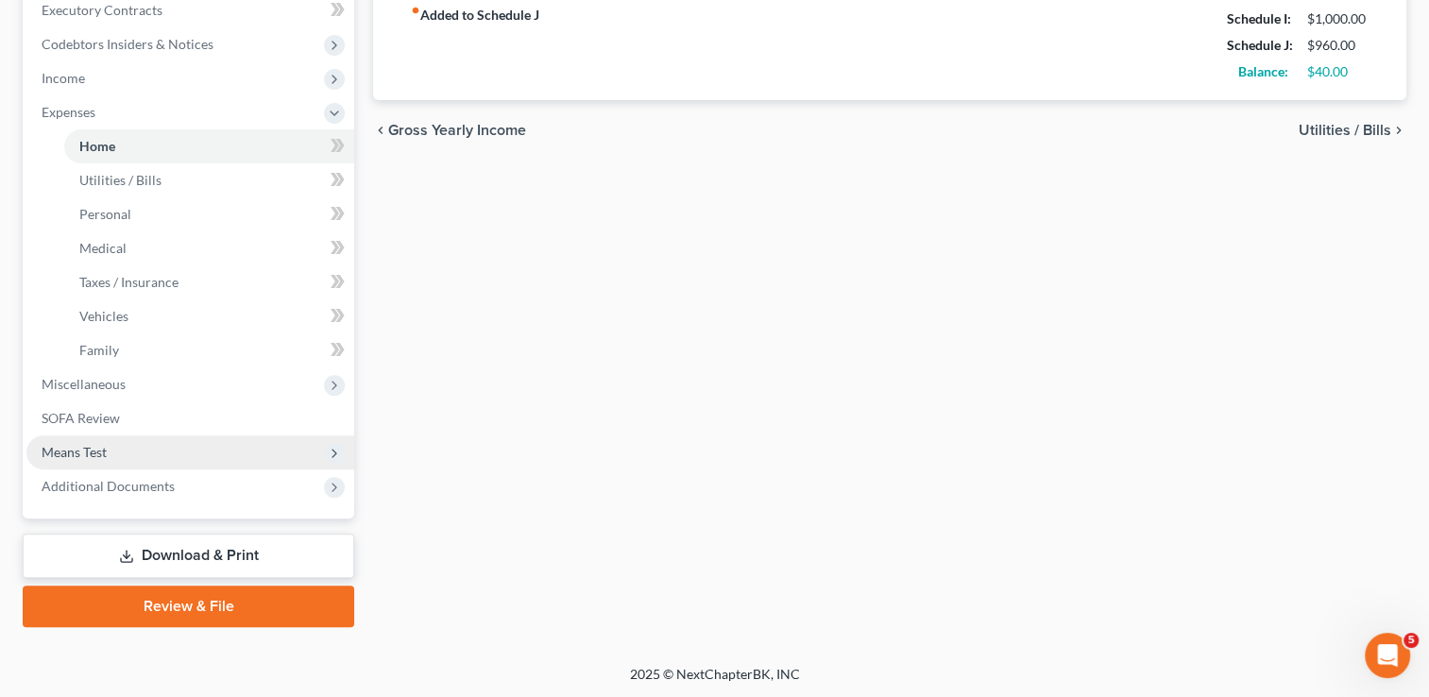
click at [106, 453] on span "Means Test" at bounding box center [74, 452] width 65 height 16
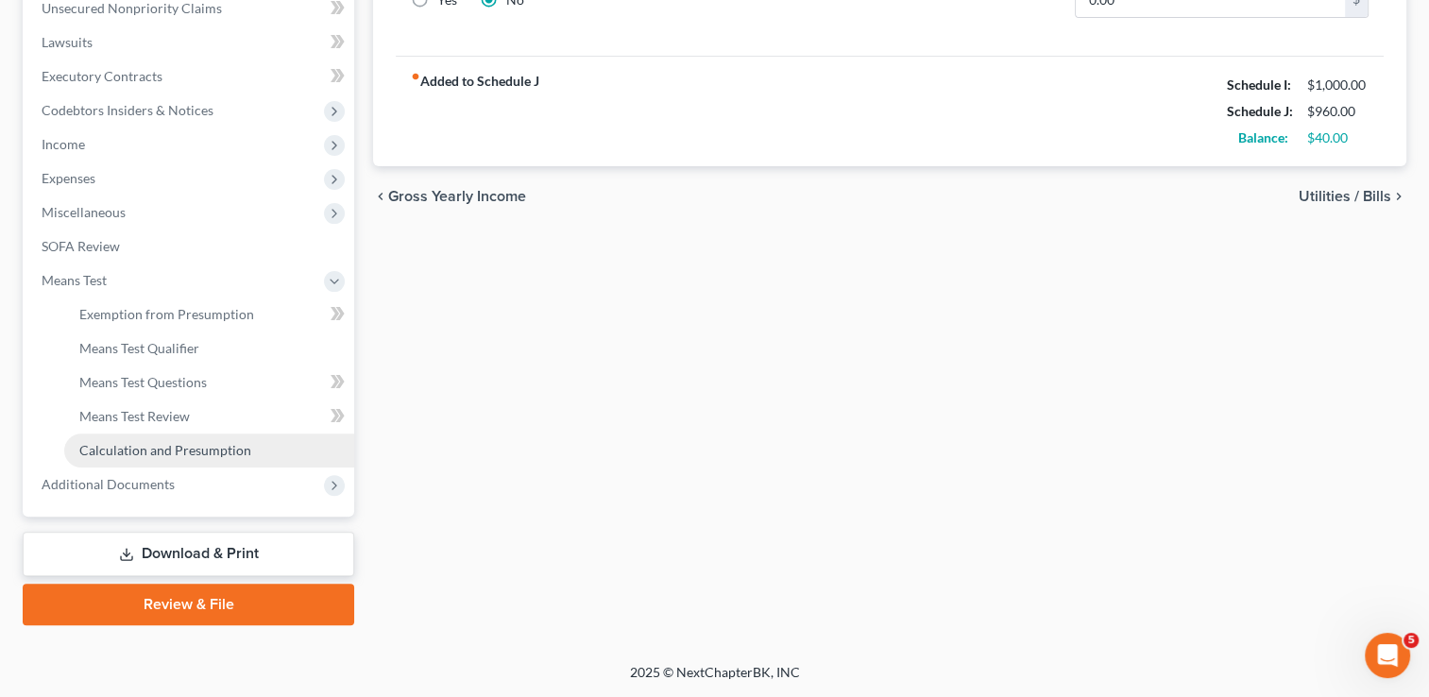
scroll to position [475, 0]
click at [179, 444] on span "Calculation and Presumption" at bounding box center [165, 452] width 172 height 16
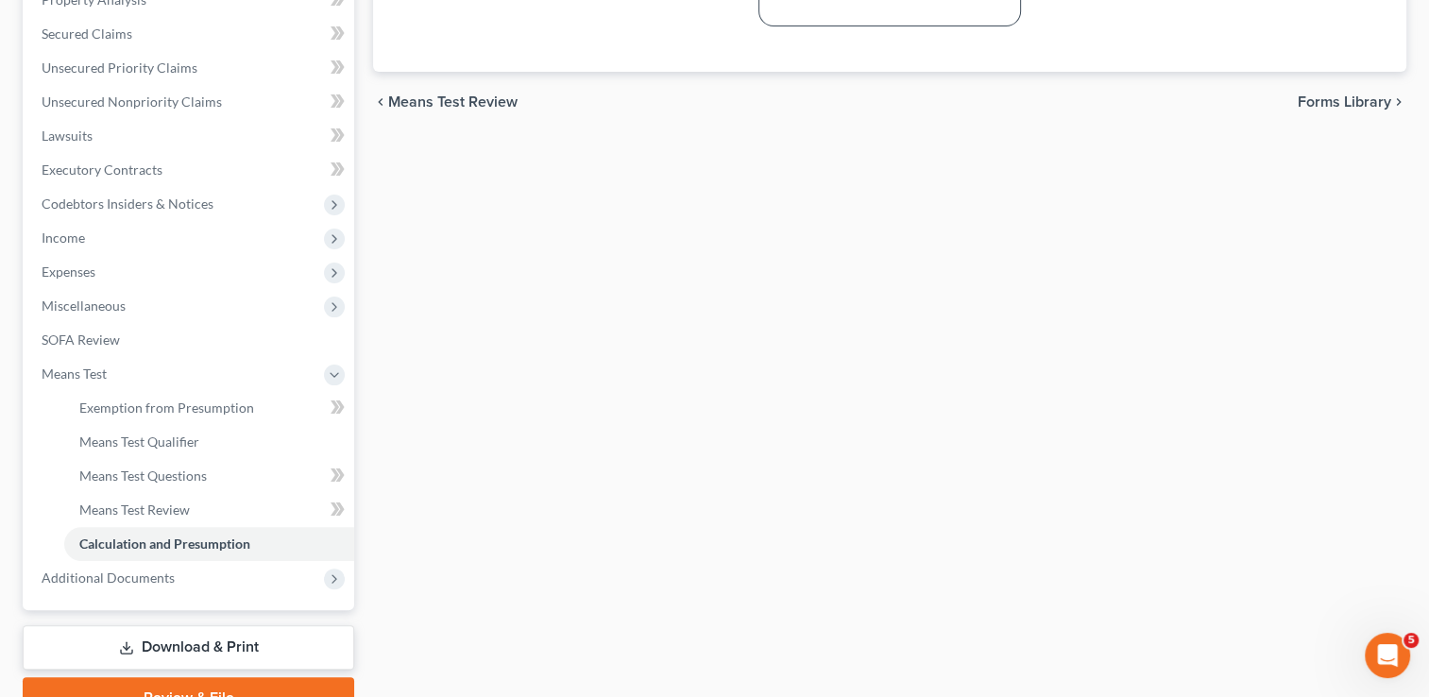
scroll to position [475, 0]
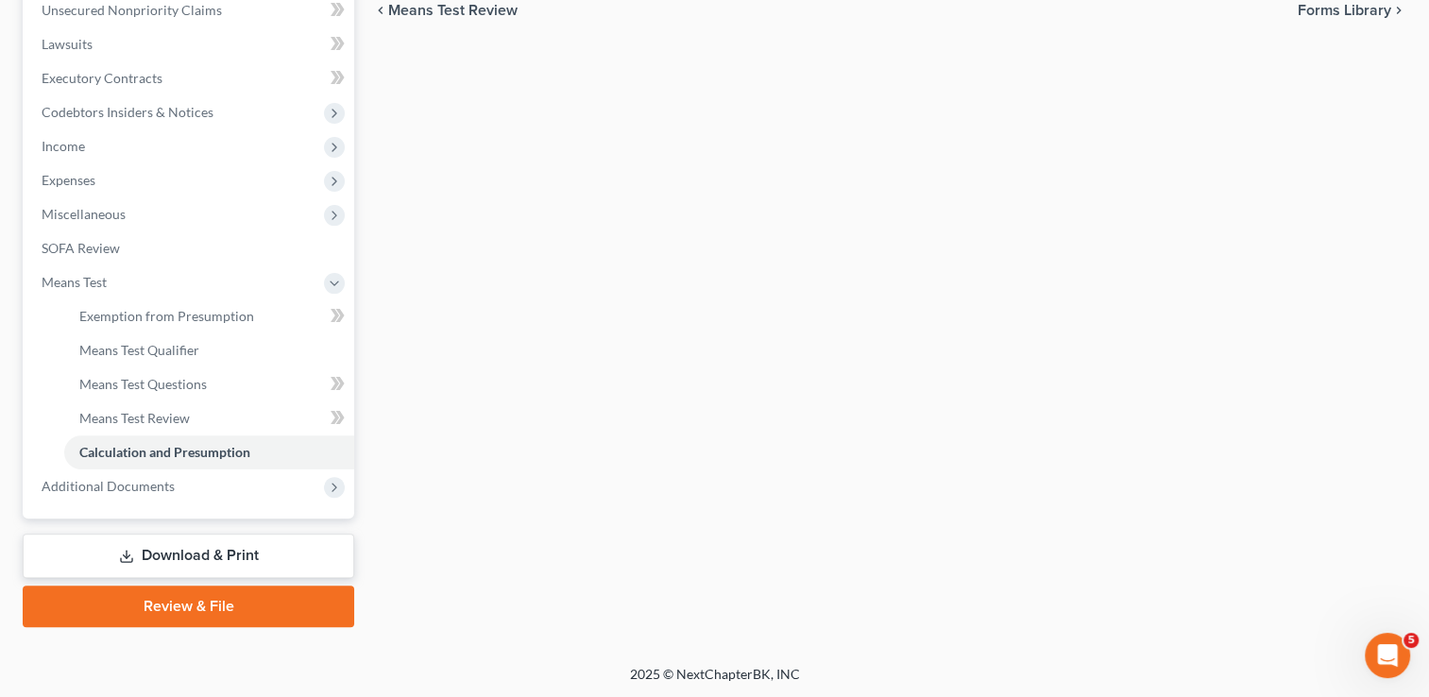
click at [210, 599] on link "Review & File" at bounding box center [189, 607] width 332 height 42
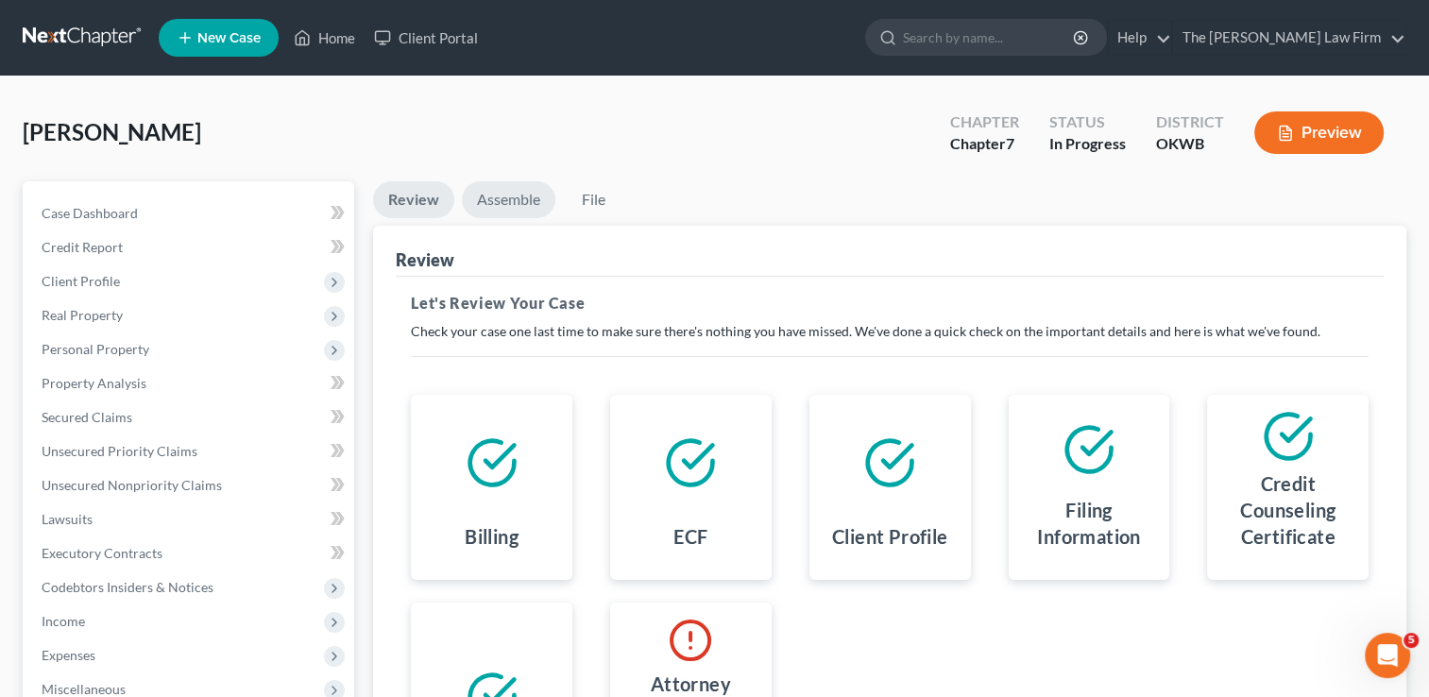
click at [518, 201] on link "Assemble" at bounding box center [509, 199] width 94 height 37
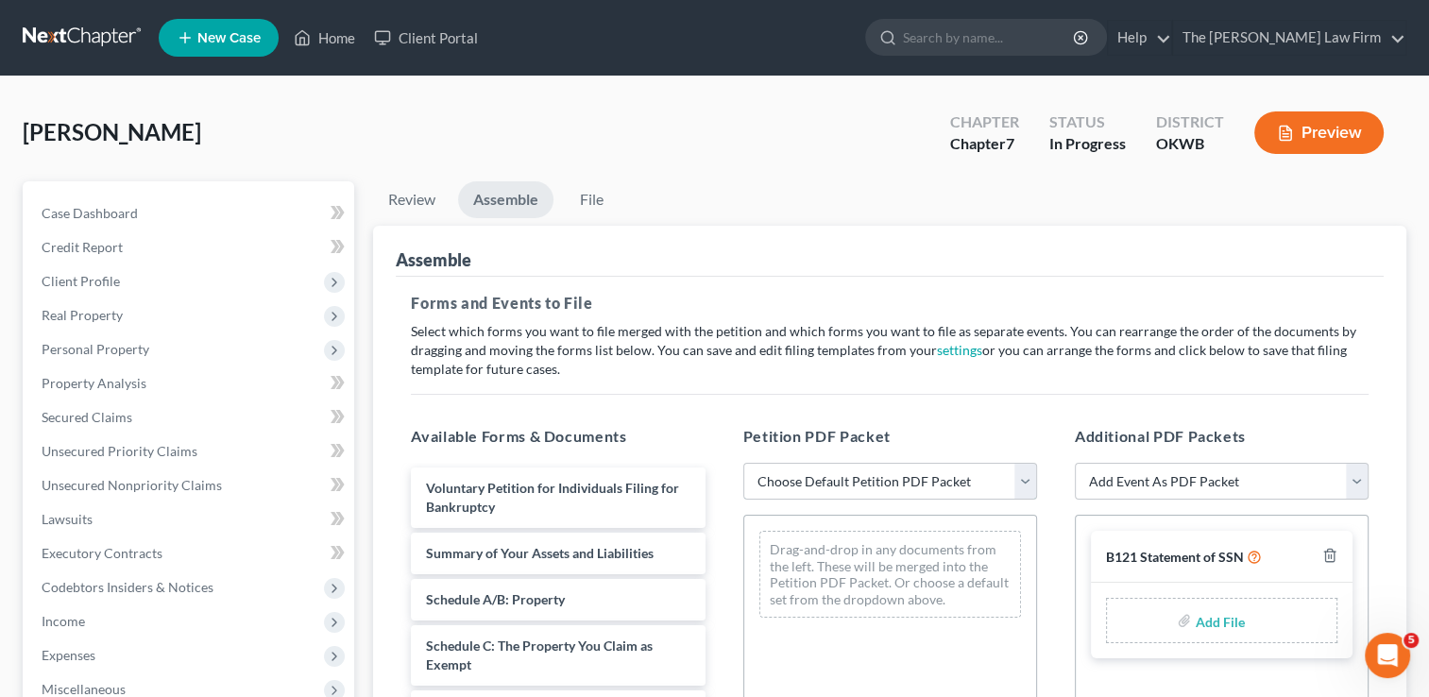
click at [828, 470] on select "Choose Default Petition PDF Packet Complete Bankruptcy Petition (all forms and …" at bounding box center [890, 482] width 294 height 38
select select "0"
click at [743, 463] on select "Choose Default Petition PDF Packet Complete Bankruptcy Petition (all forms and …" at bounding box center [890, 482] width 294 height 38
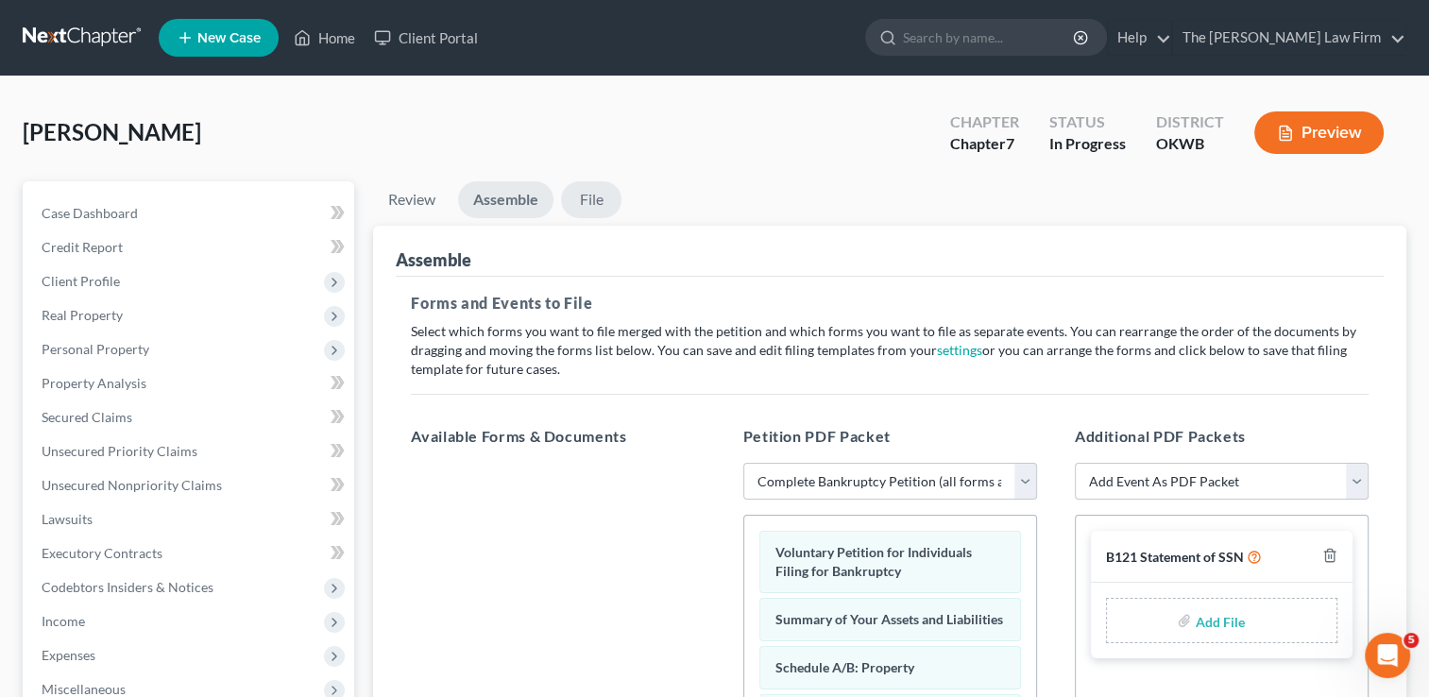
click at [595, 197] on link "File" at bounding box center [591, 199] width 60 height 37
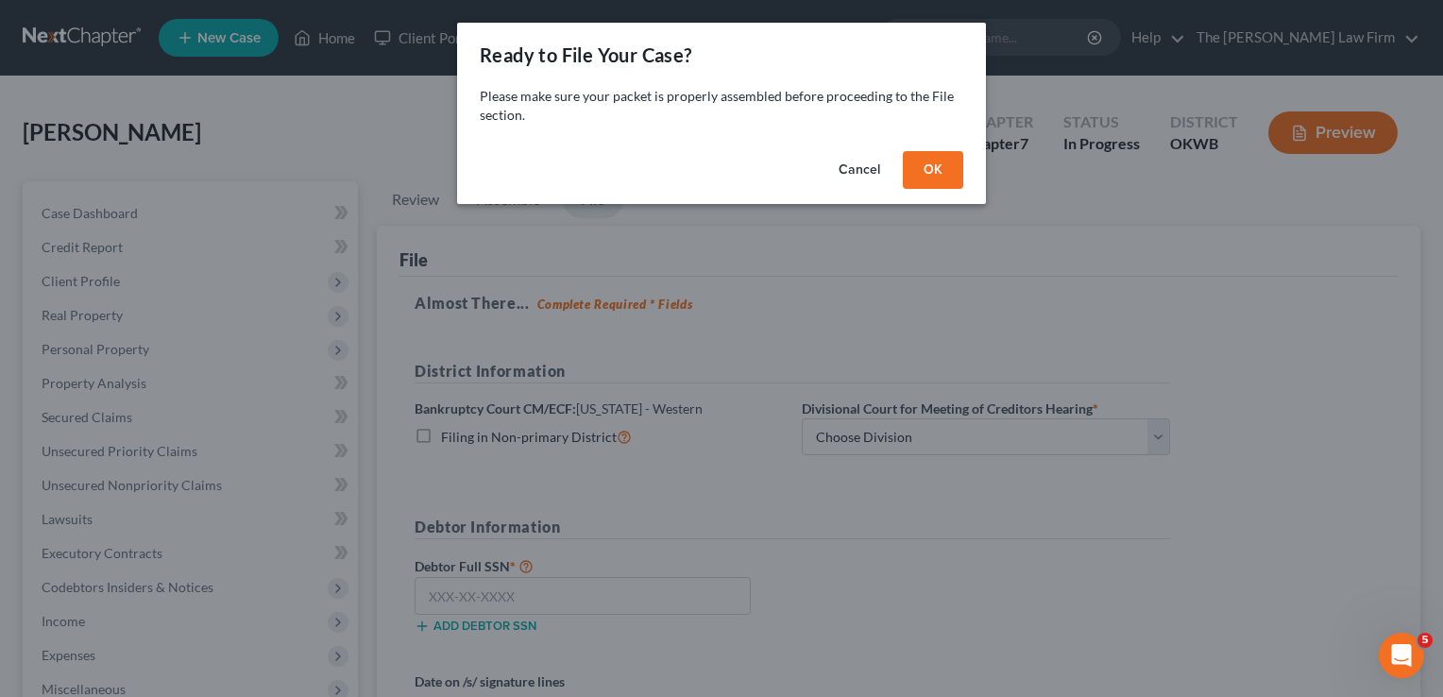
click at [929, 168] on button "OK" at bounding box center [933, 170] width 60 height 38
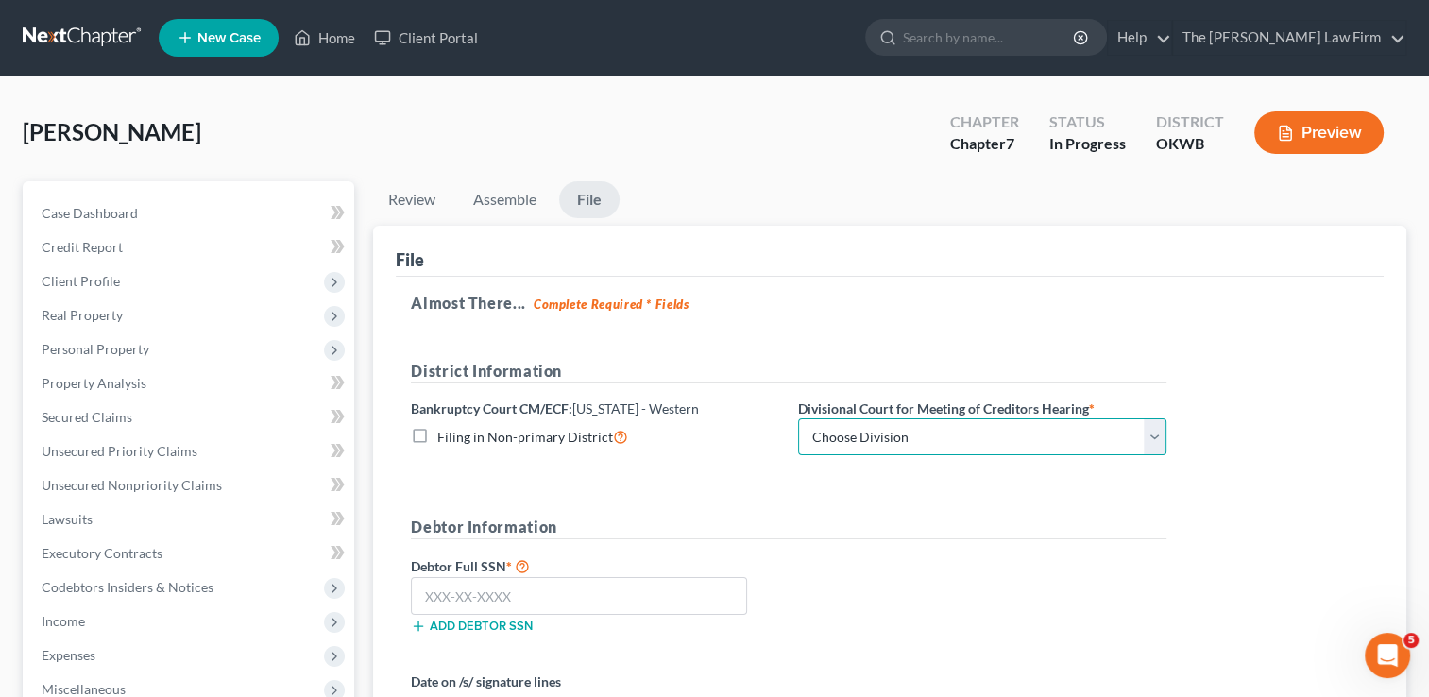
click at [902, 440] on select "Choose Division [US_STATE][GEOGRAPHIC_DATA]" at bounding box center [982, 437] width 368 height 38
select select "0"
click at [798, 418] on select "Choose Division [US_STATE][GEOGRAPHIC_DATA]" at bounding box center [982, 437] width 368 height 38
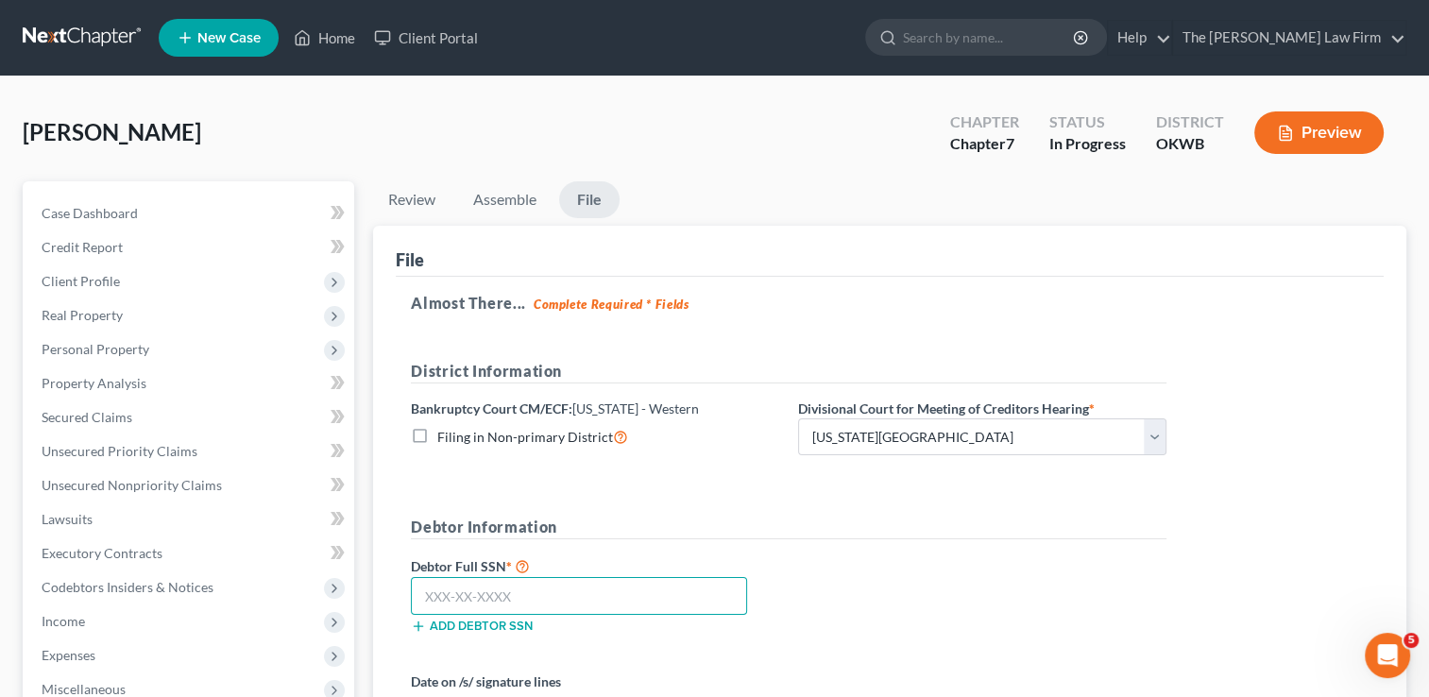
click at [610, 590] on input "text" at bounding box center [579, 596] width 336 height 38
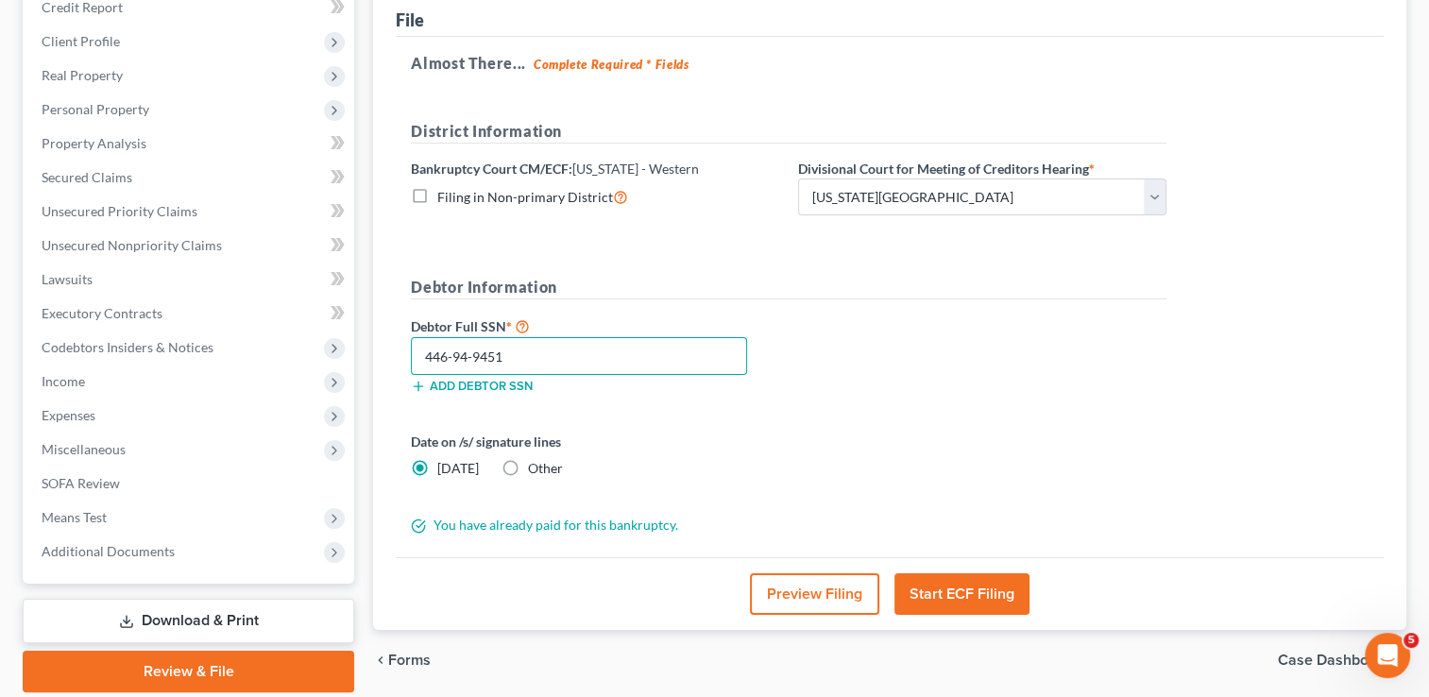
scroll to position [283, 0]
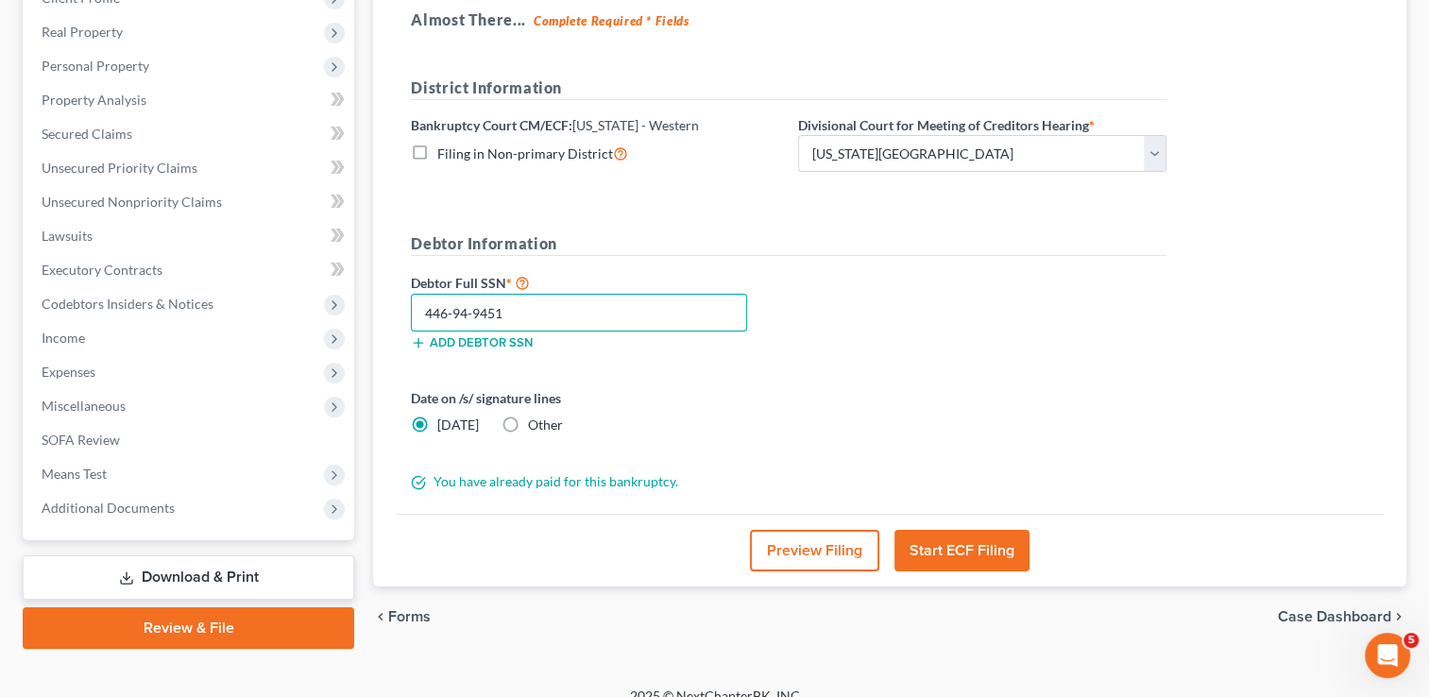
type input "446-94-9451"
click at [528, 423] on label "Other" at bounding box center [545, 425] width 35 height 19
click at [536, 423] on input "Other" at bounding box center [542, 422] width 12 height 12
radio input "true"
radio input "false"
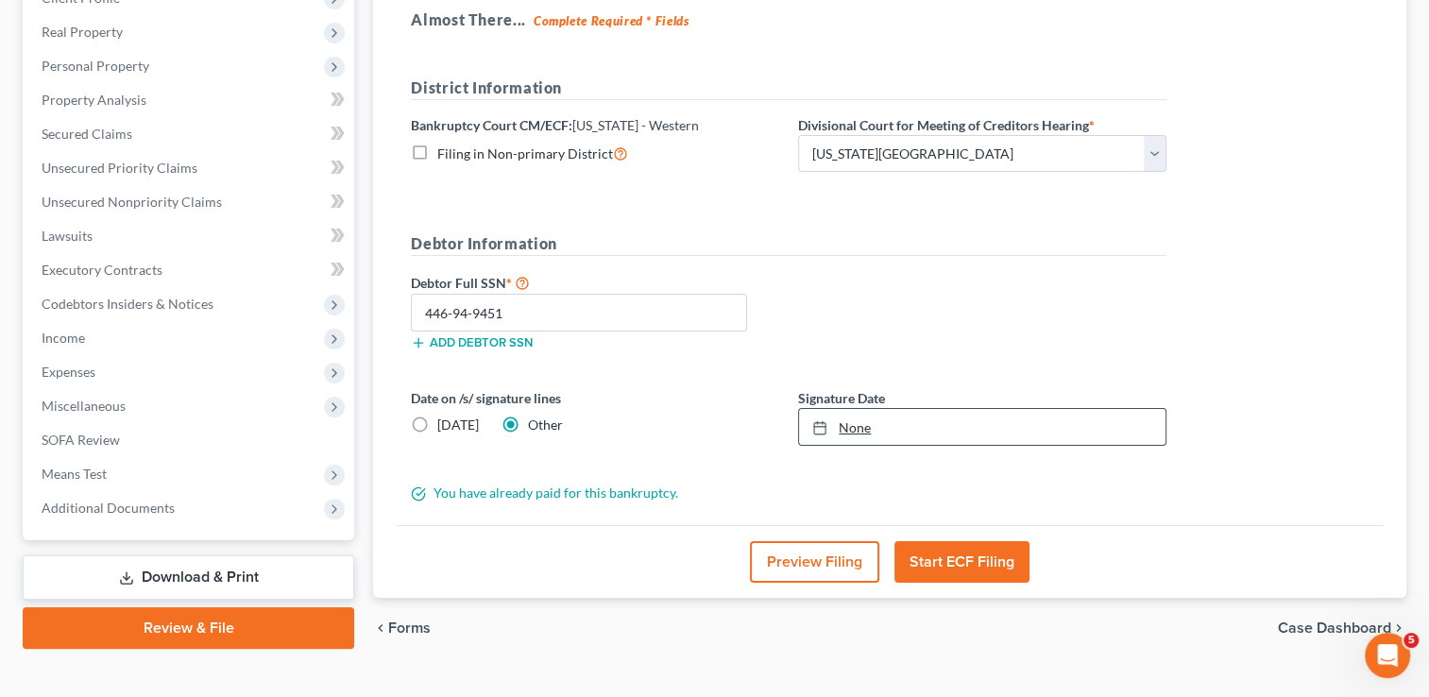
click at [855, 425] on link "None" at bounding box center [982, 427] width 367 height 36
type input "[DATE]"
click at [949, 557] on button "Start ECF Filing" at bounding box center [962, 562] width 135 height 42
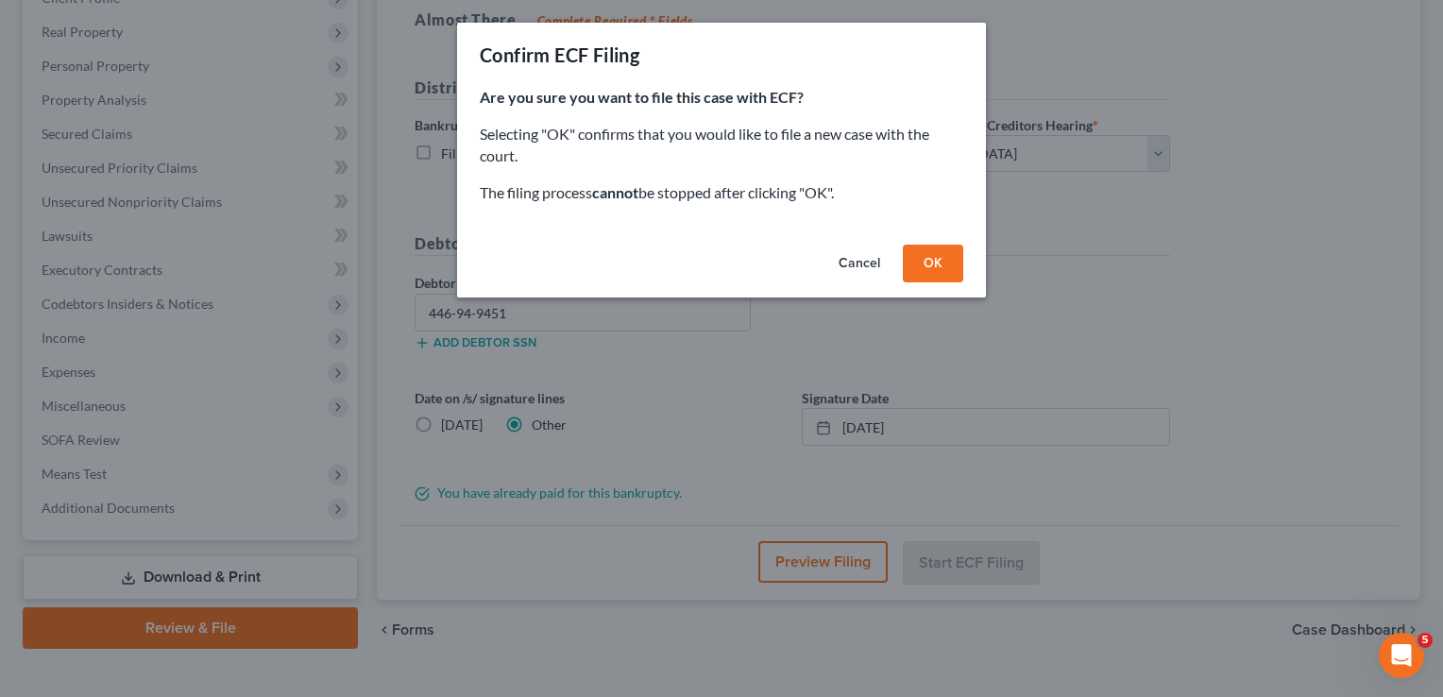
click at [936, 279] on button "OK" at bounding box center [933, 264] width 60 height 38
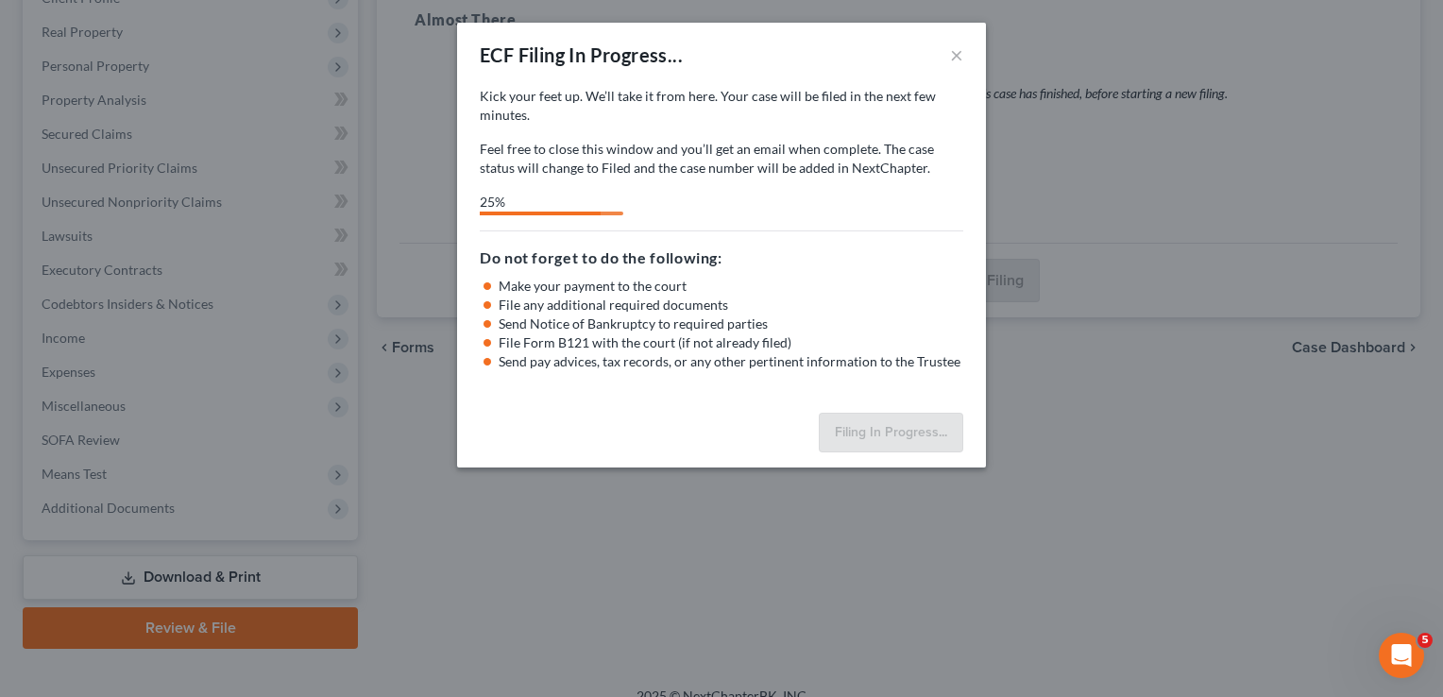
select select "0"
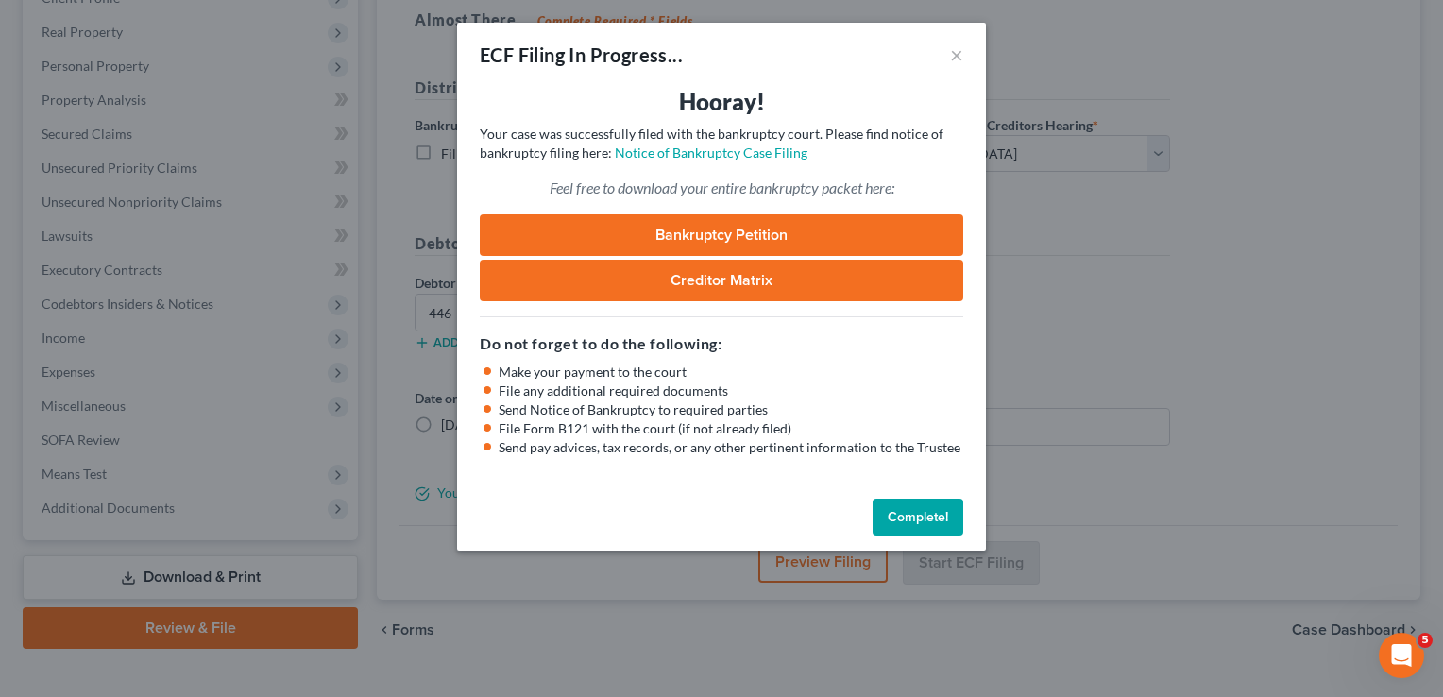
click at [900, 512] on button "Complete!" at bounding box center [918, 518] width 91 height 38
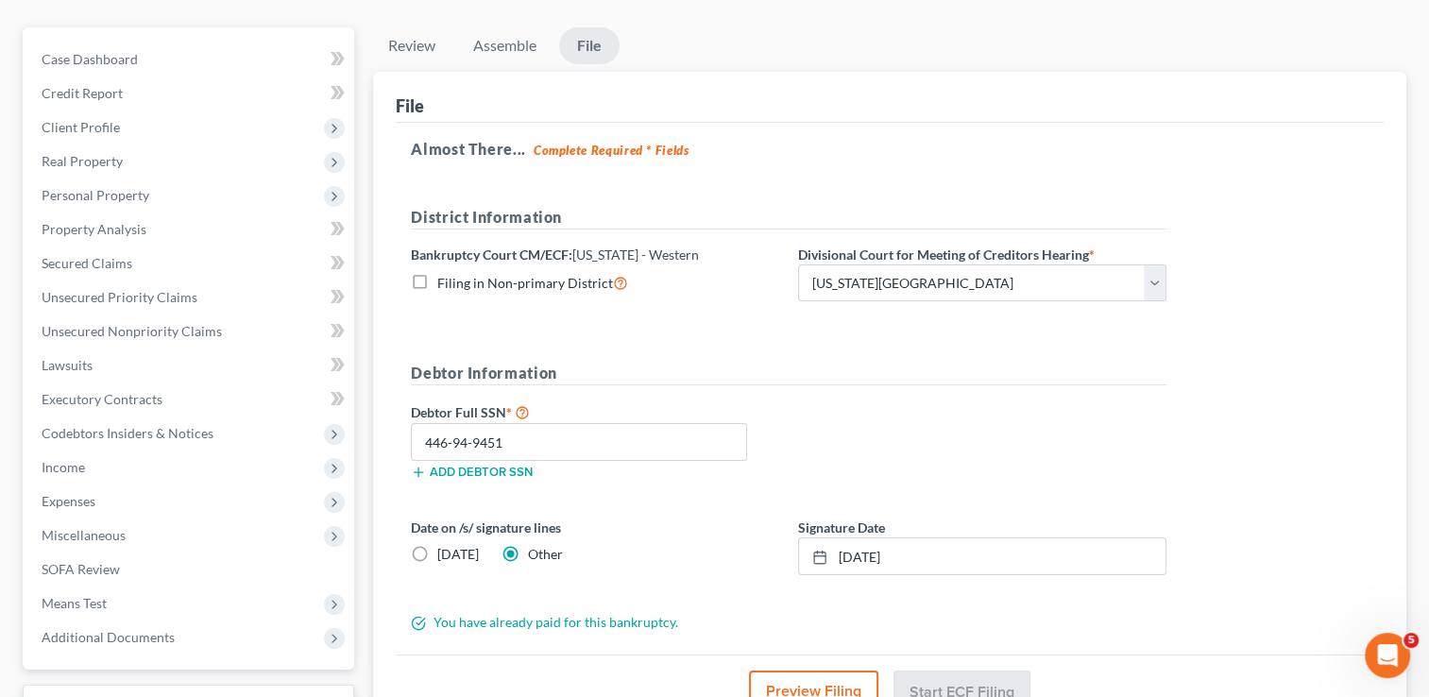
scroll to position [0, 0]
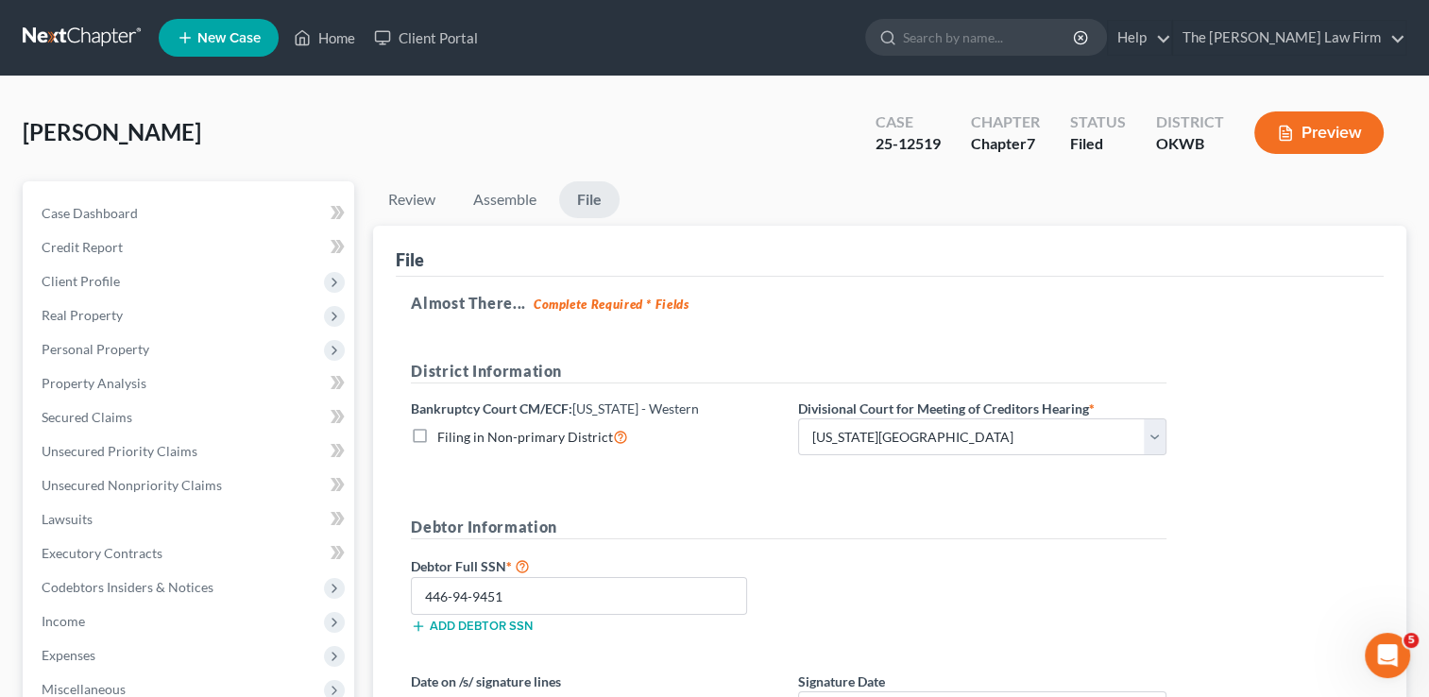
click at [94, 37] on link at bounding box center [83, 38] width 121 height 34
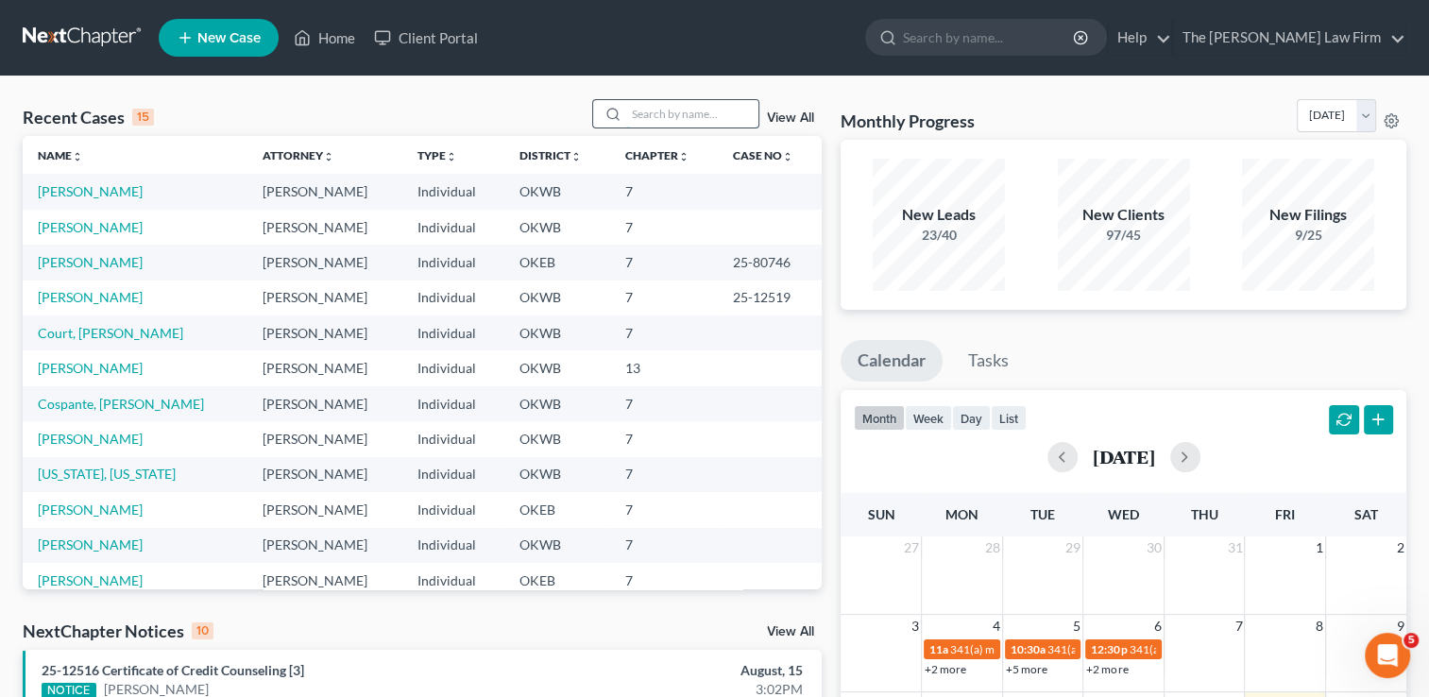
click at [698, 114] on input "search" at bounding box center [692, 113] width 132 height 27
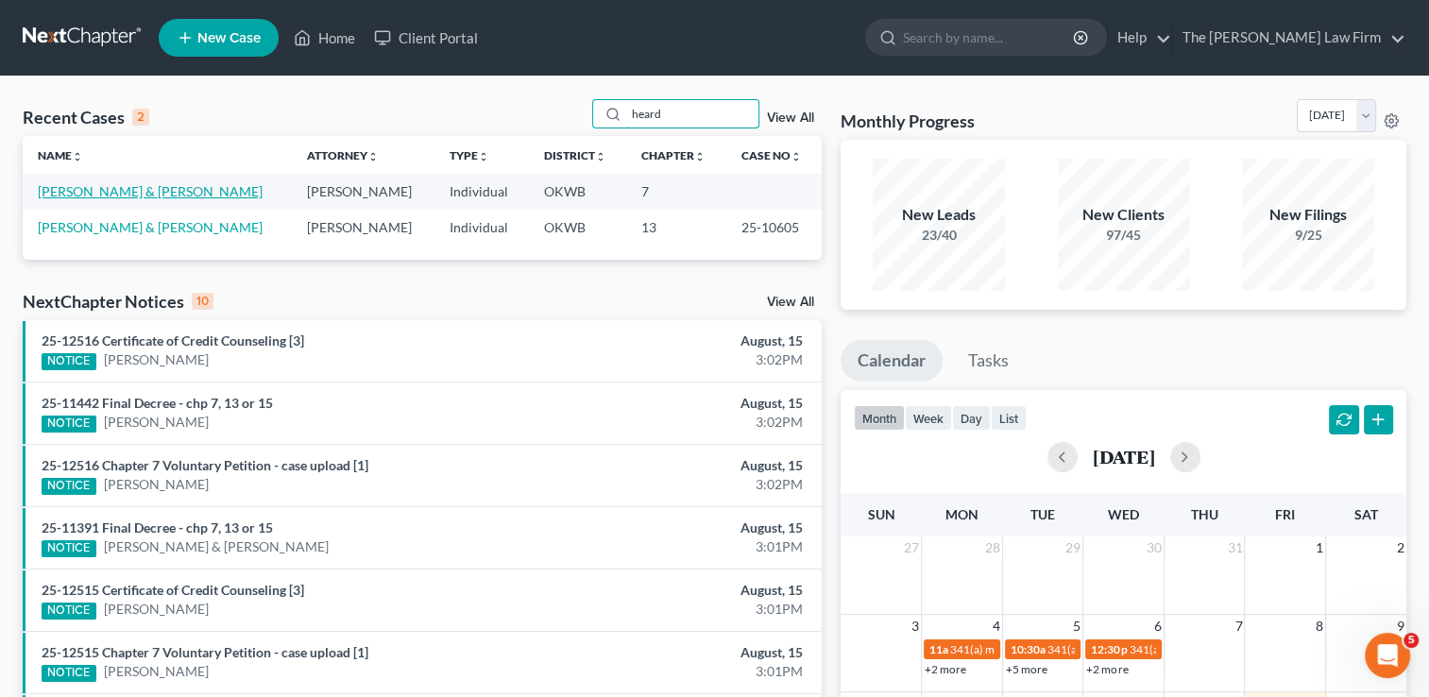
type input "heard"
click at [123, 197] on link "[PERSON_NAME] & [PERSON_NAME]" at bounding box center [150, 191] width 225 height 16
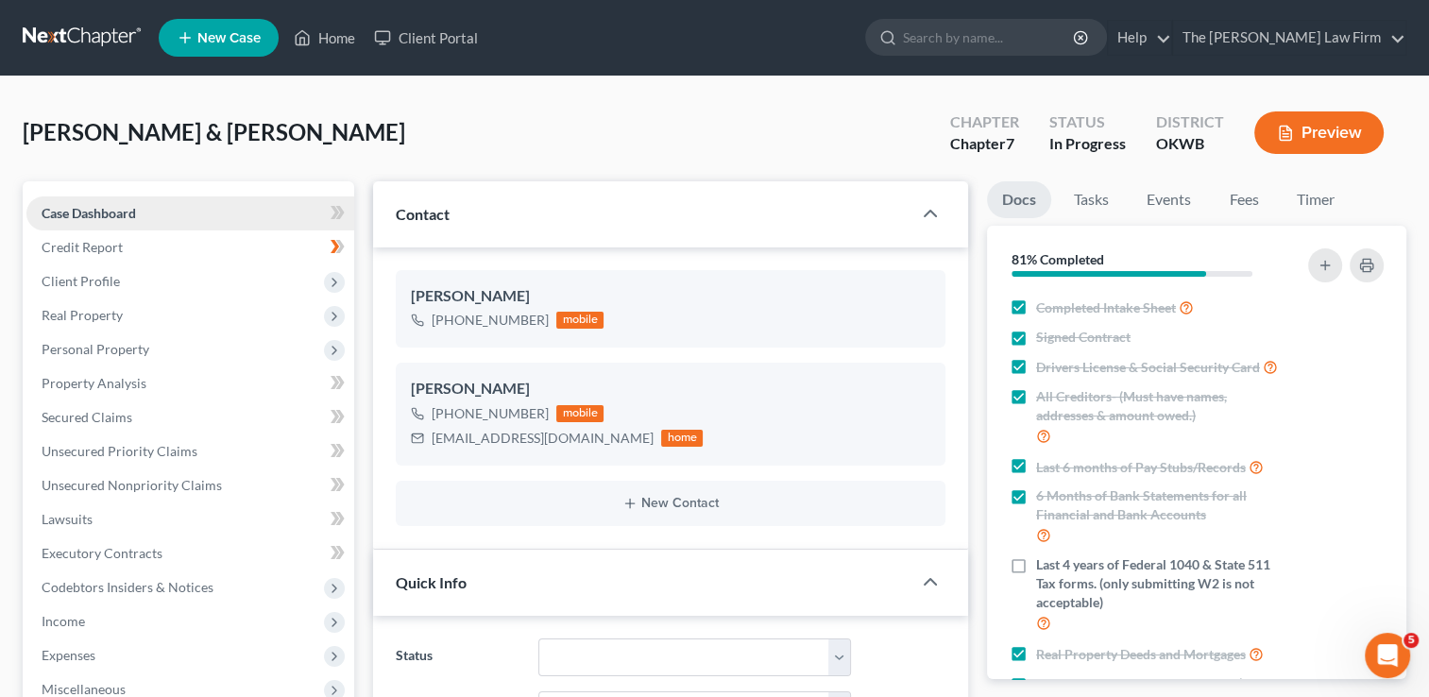
scroll to position [1957, 0]
click at [148, 453] on span "Unsecured Priority Claims" at bounding box center [120, 451] width 156 height 16
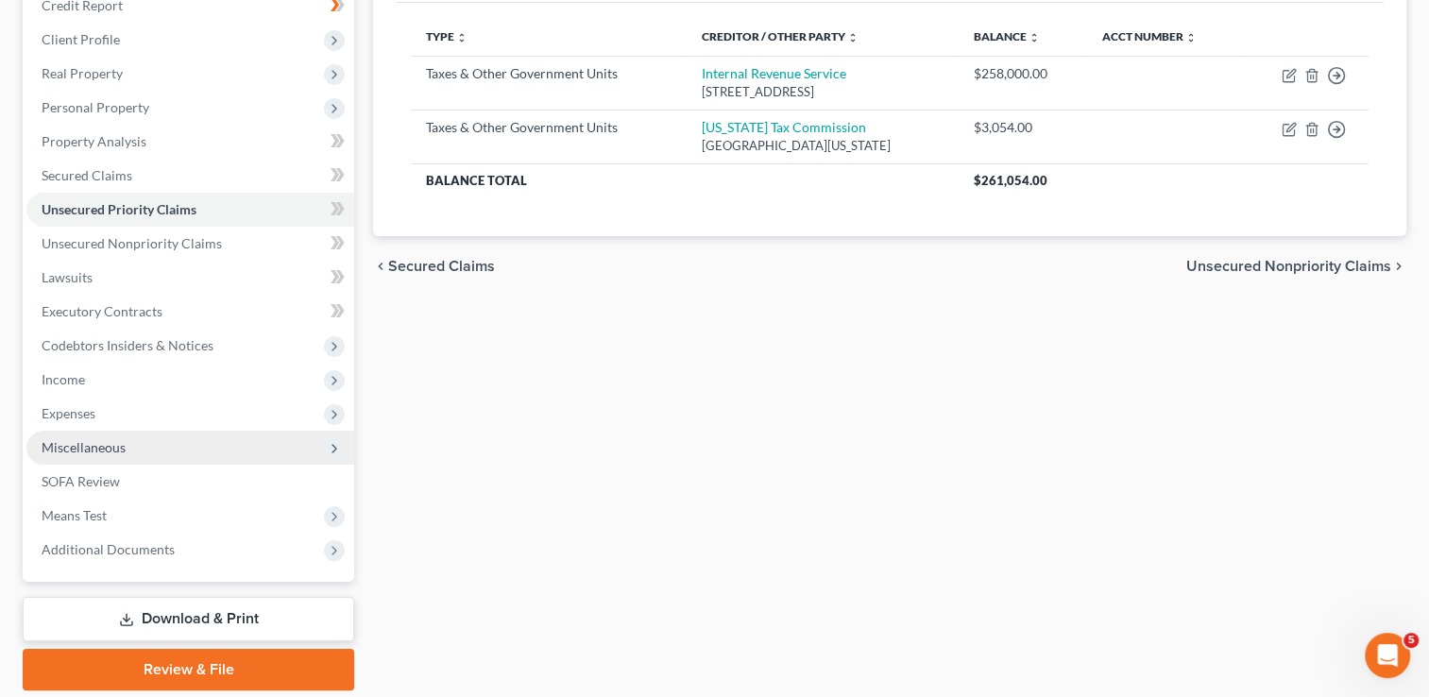
scroll to position [211, 0]
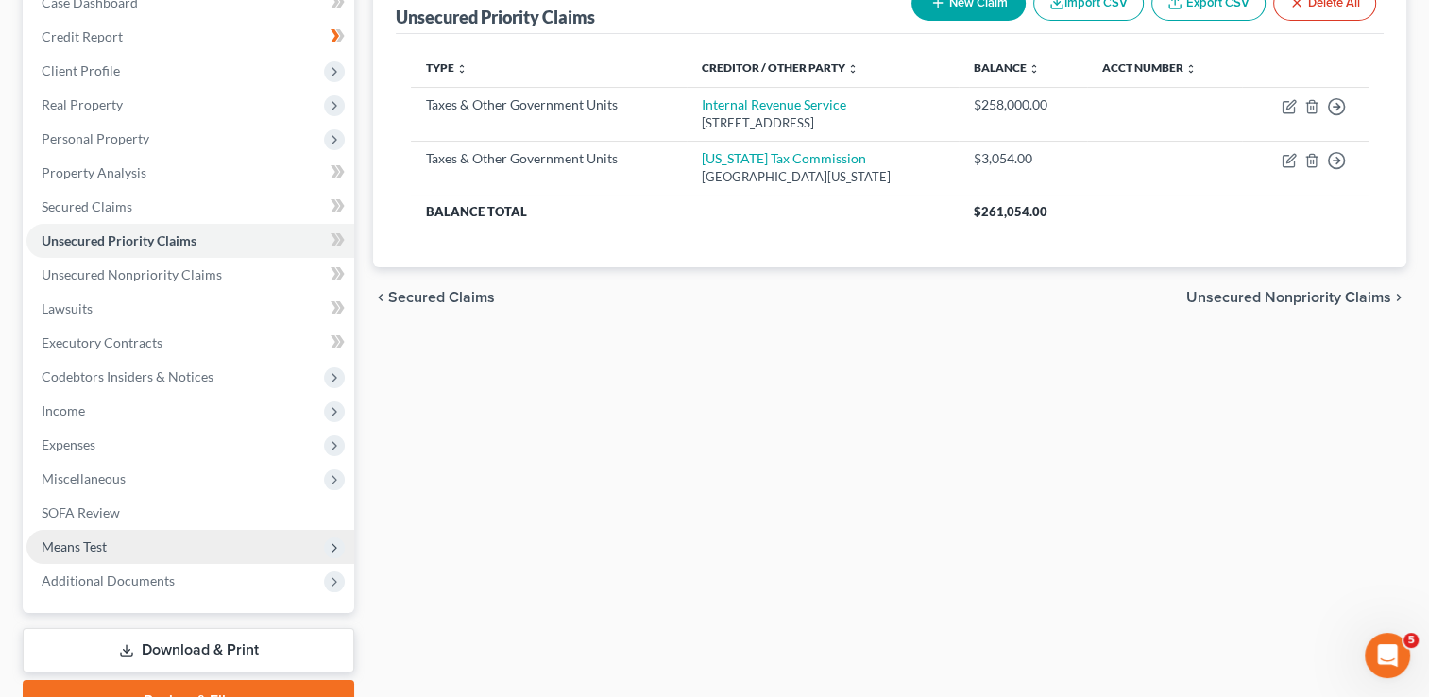
click at [89, 546] on span "Means Test" at bounding box center [74, 546] width 65 height 16
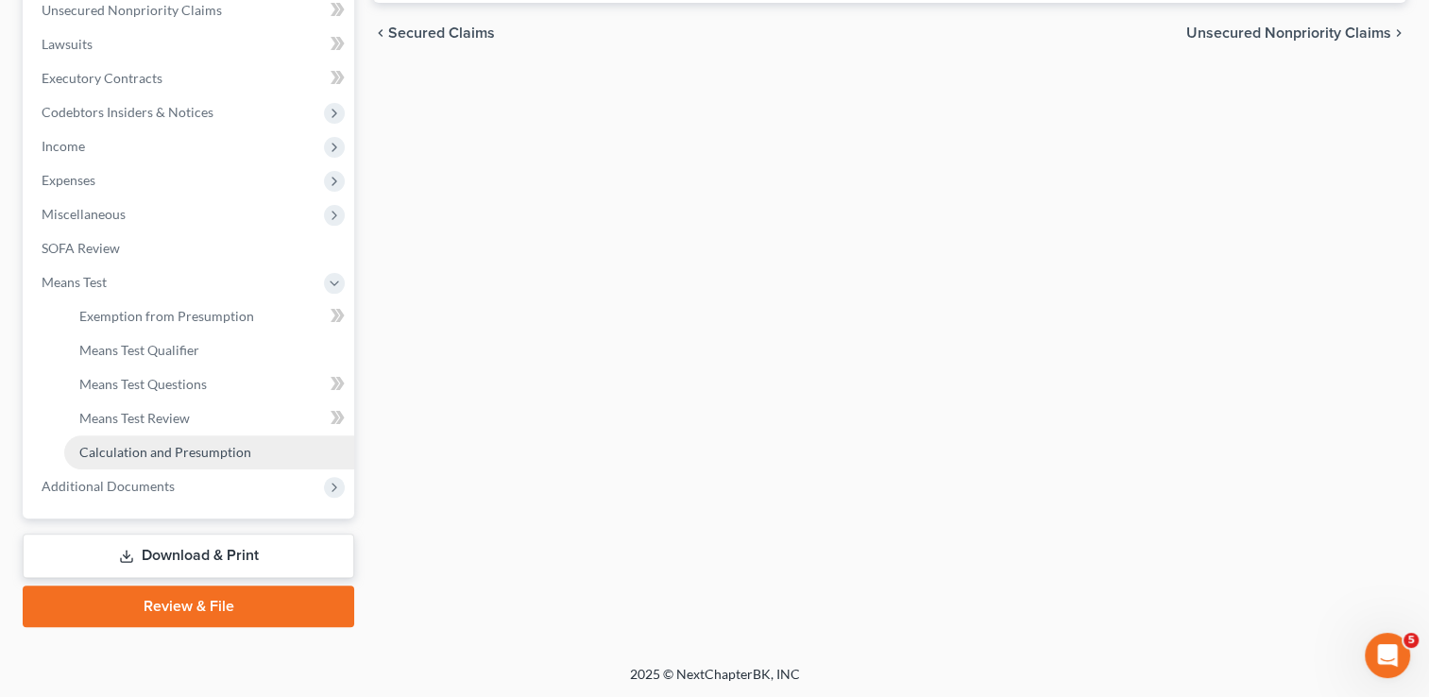
click at [178, 453] on span "Calculation and Presumption" at bounding box center [165, 452] width 172 height 16
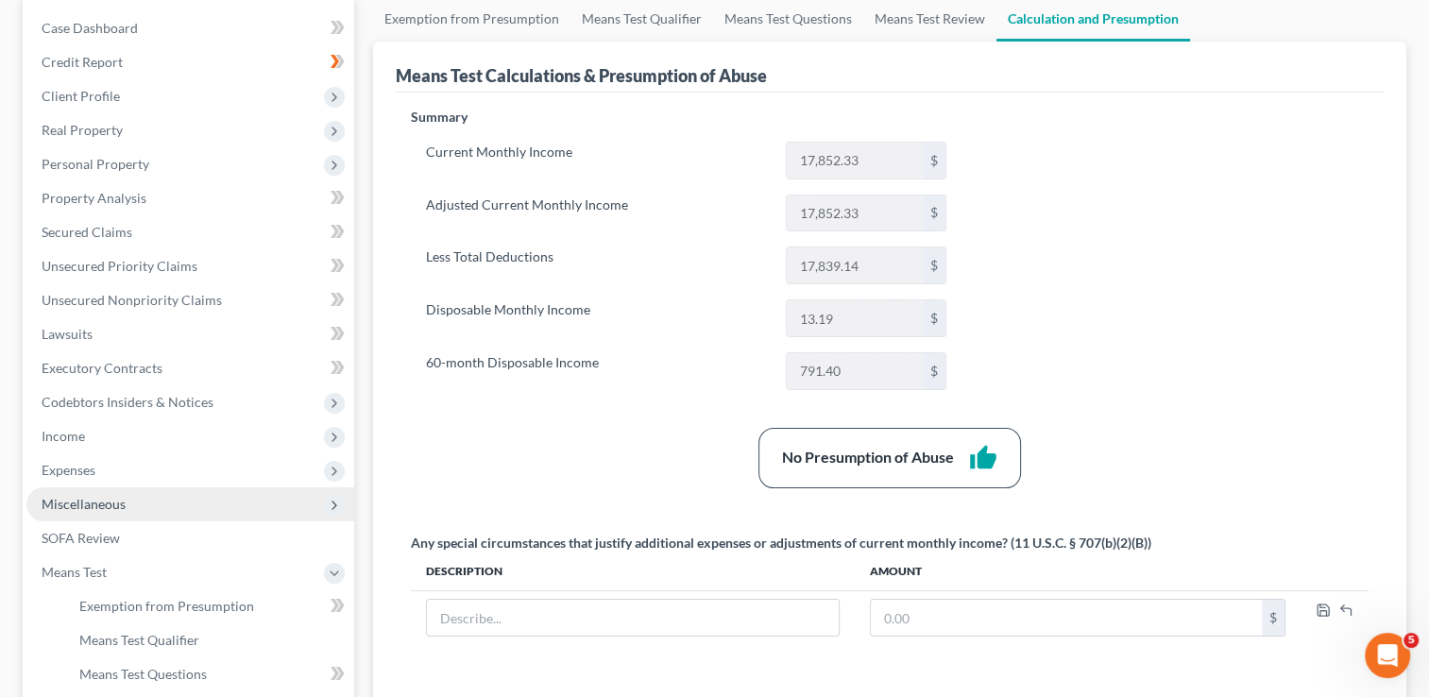
scroll to position [189, 0]
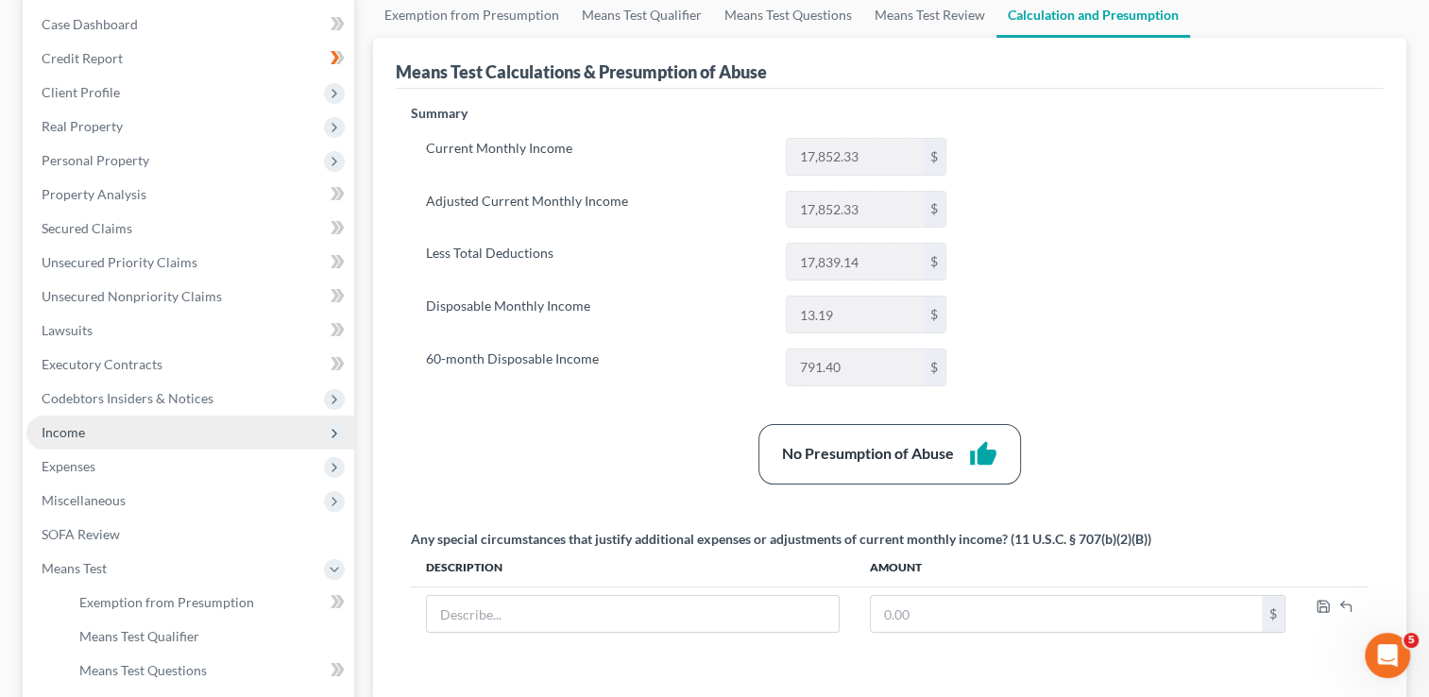
click at [98, 427] on span "Income" at bounding box center [190, 433] width 328 height 34
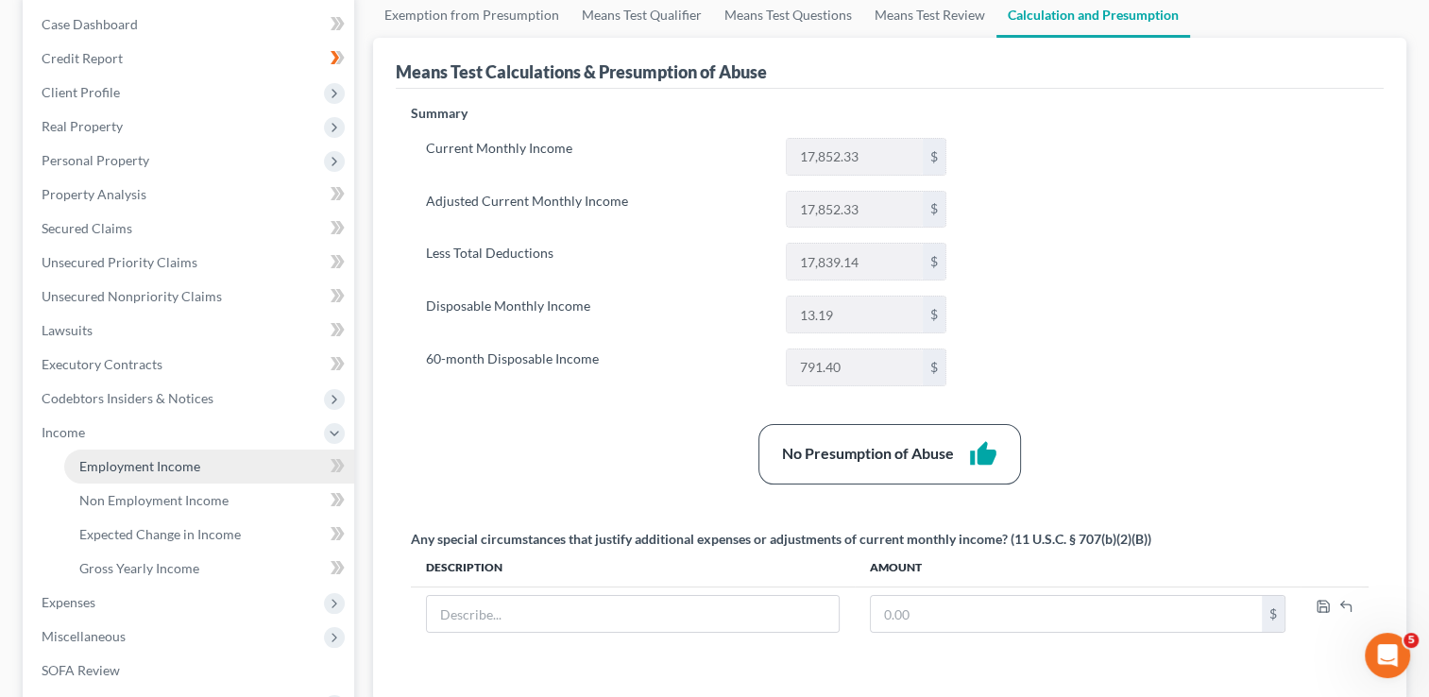
click at [155, 466] on span "Employment Income" at bounding box center [139, 466] width 121 height 16
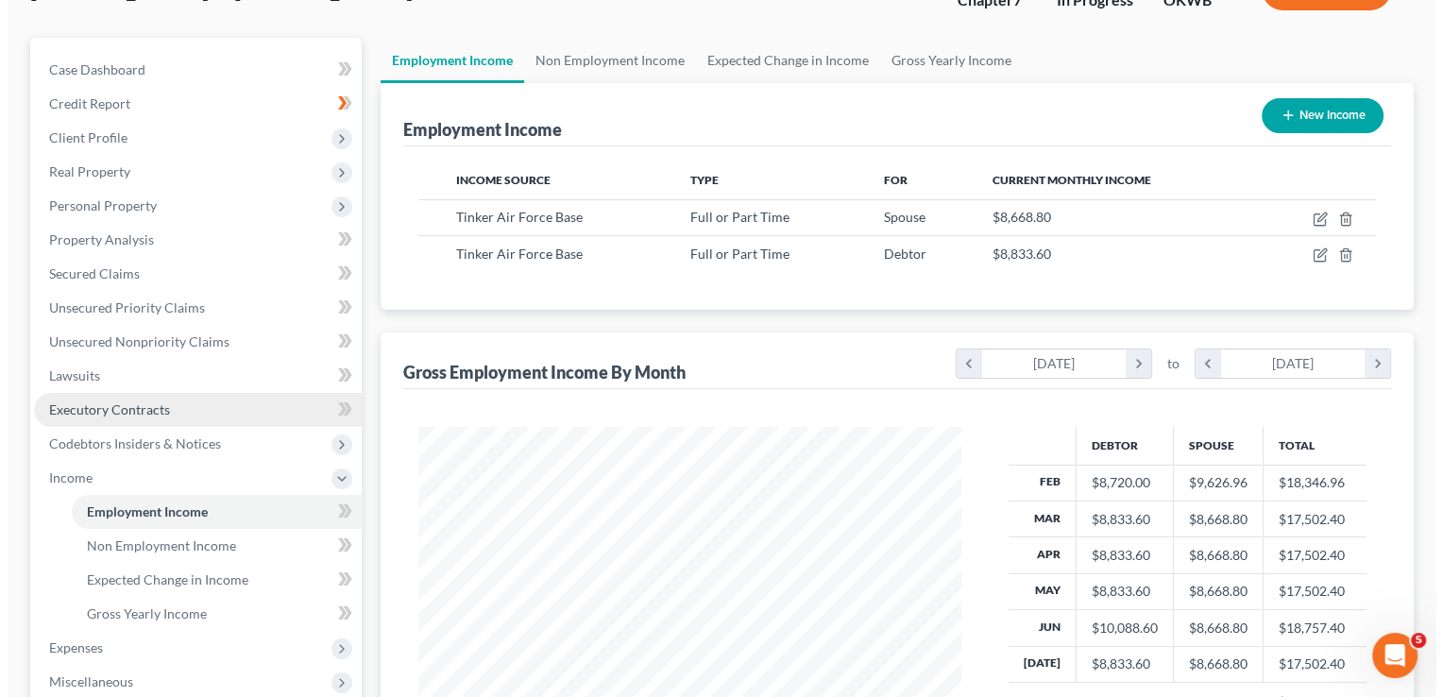
scroll to position [189, 0]
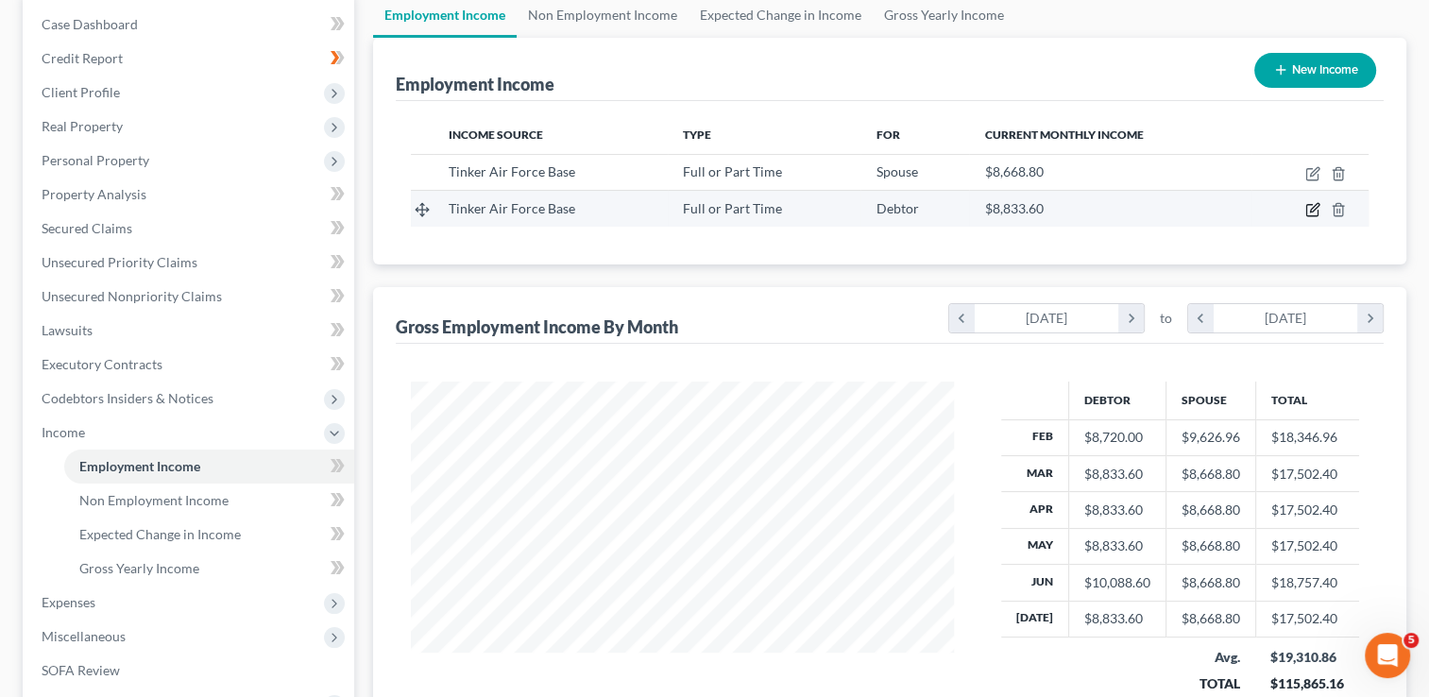
click at [1311, 208] on icon "button" at bounding box center [1314, 208] width 9 height 9
select select "0"
select select "37"
select select "1"
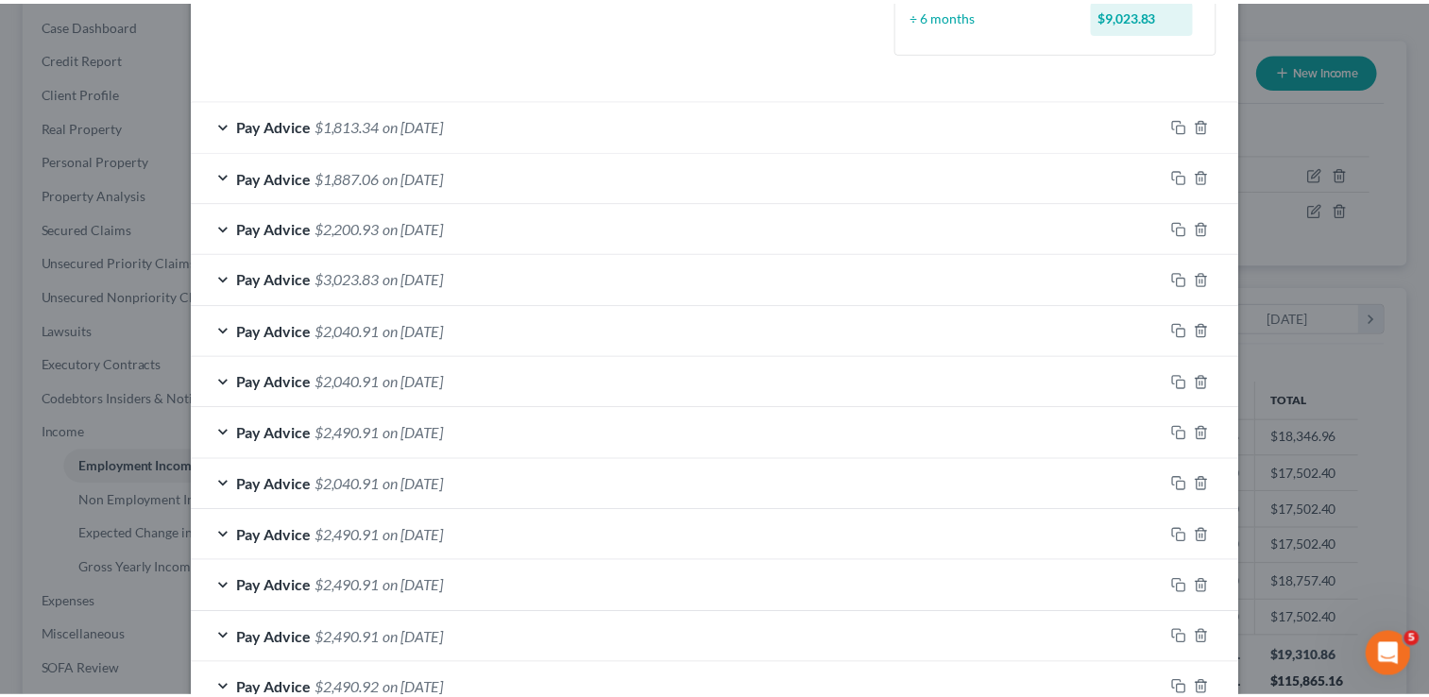
scroll to position [0, 0]
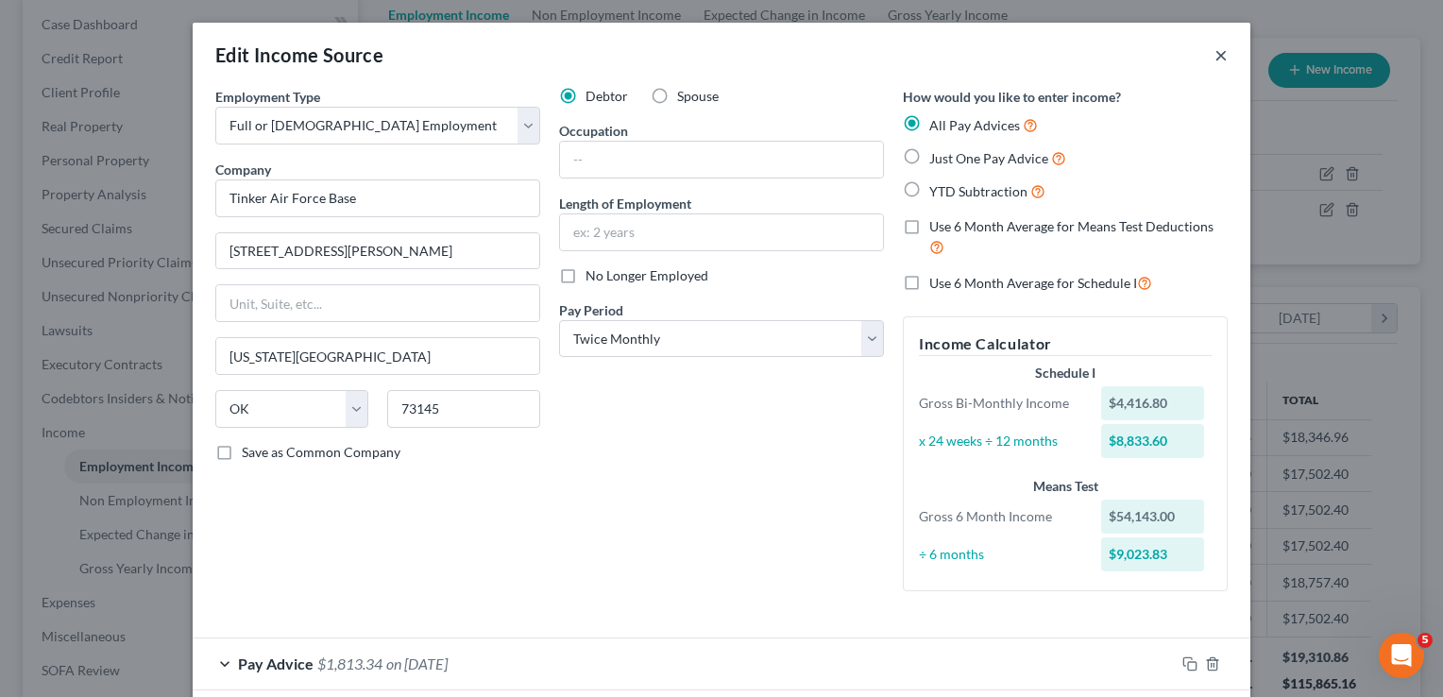
click at [1215, 54] on button "×" at bounding box center [1221, 54] width 13 height 23
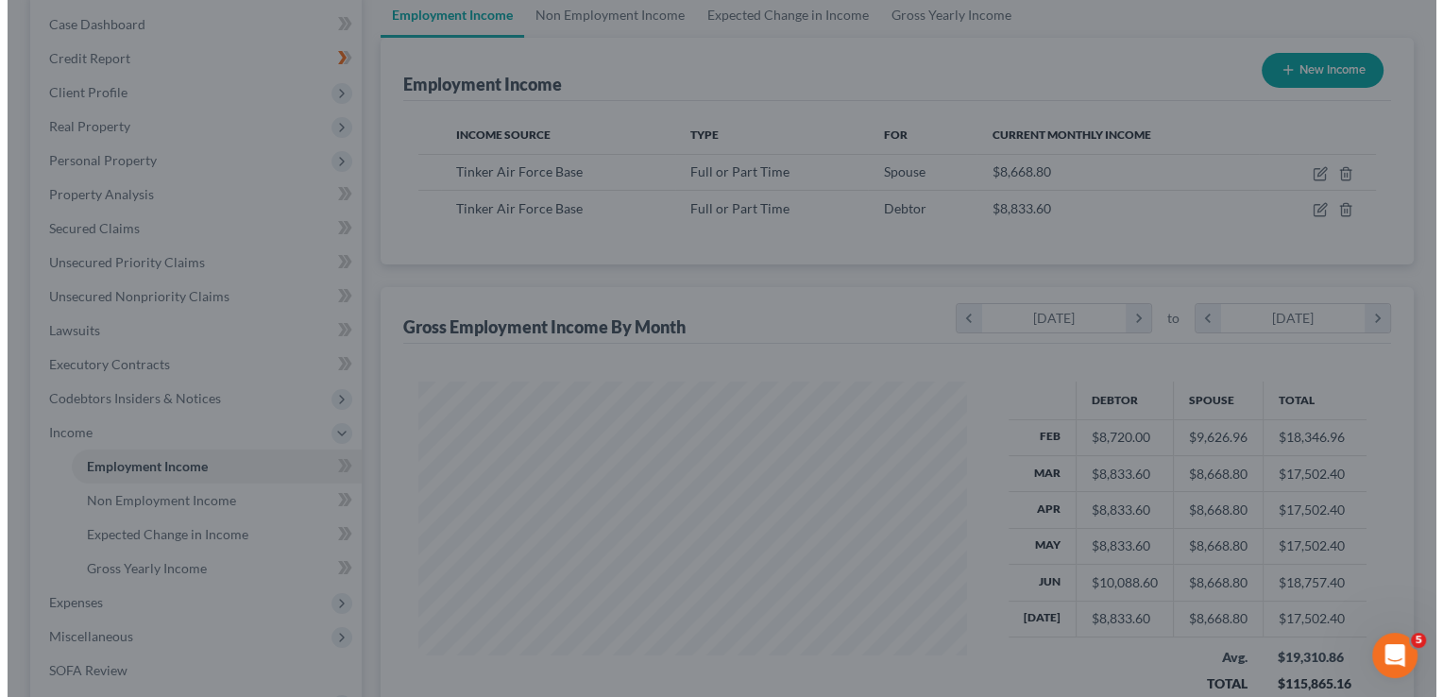
scroll to position [944341, 944098]
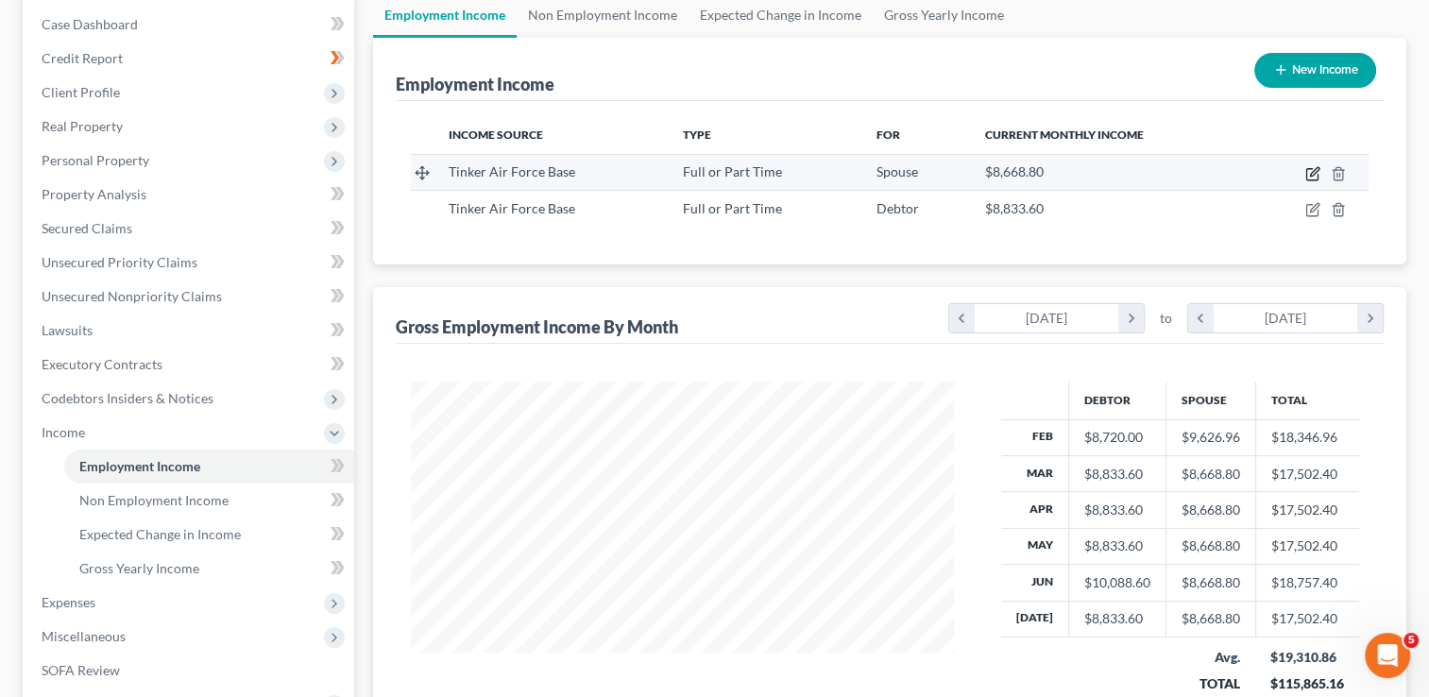
click at [1312, 172] on icon "button" at bounding box center [1313, 173] width 15 height 15
select select "0"
select select "37"
select select "1"
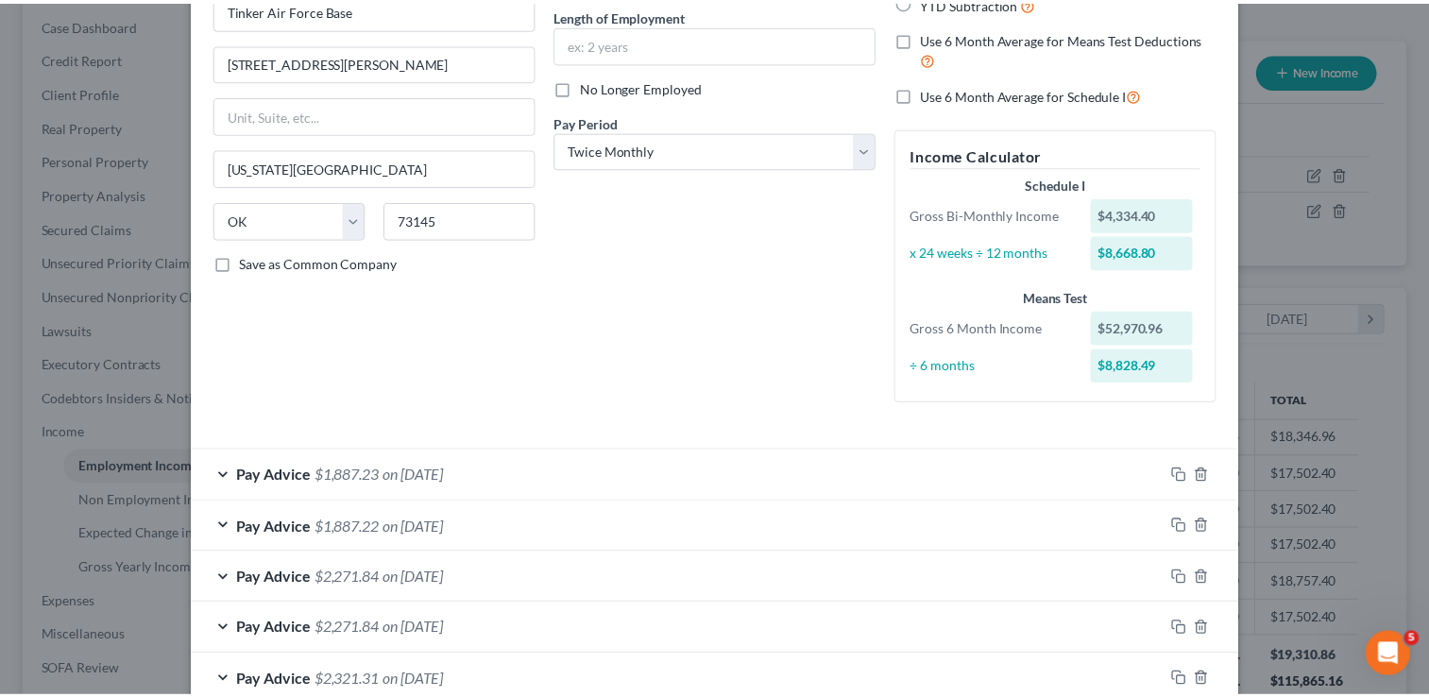
scroll to position [0, 0]
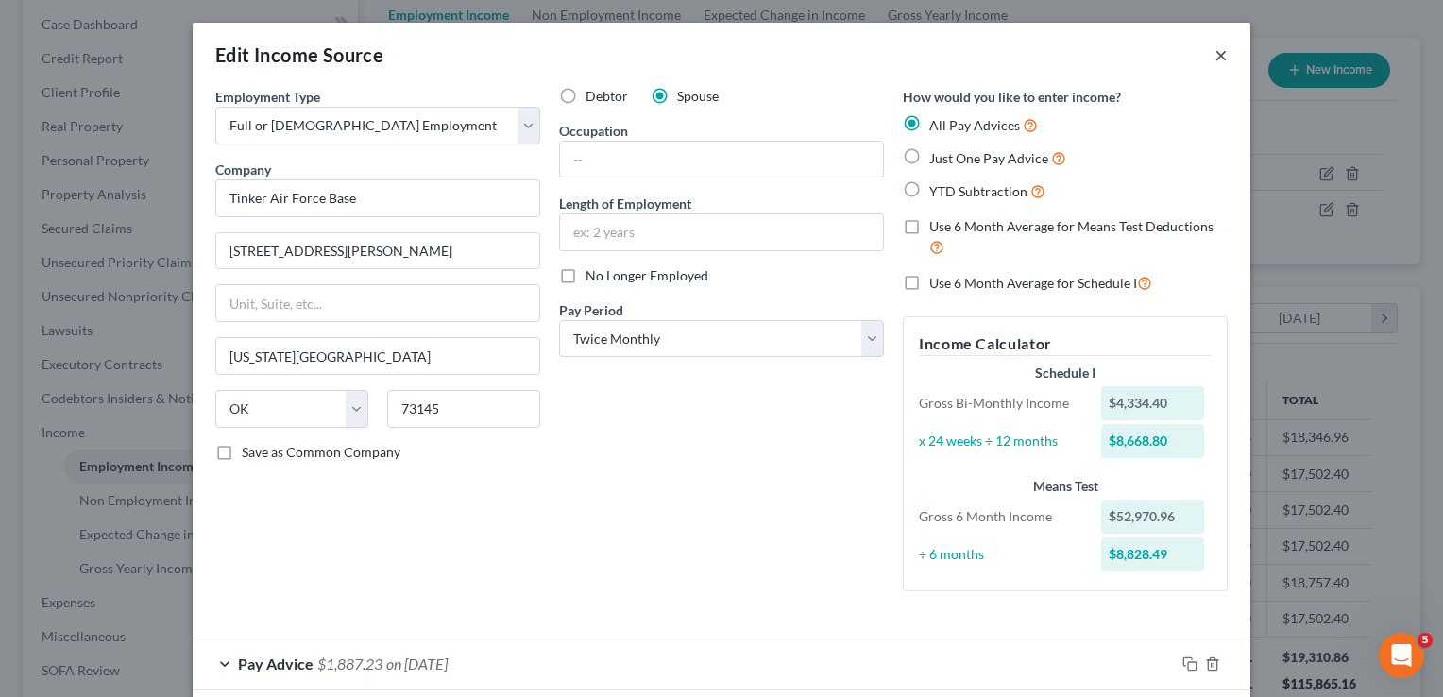
click at [1215, 56] on button "×" at bounding box center [1221, 54] width 13 height 23
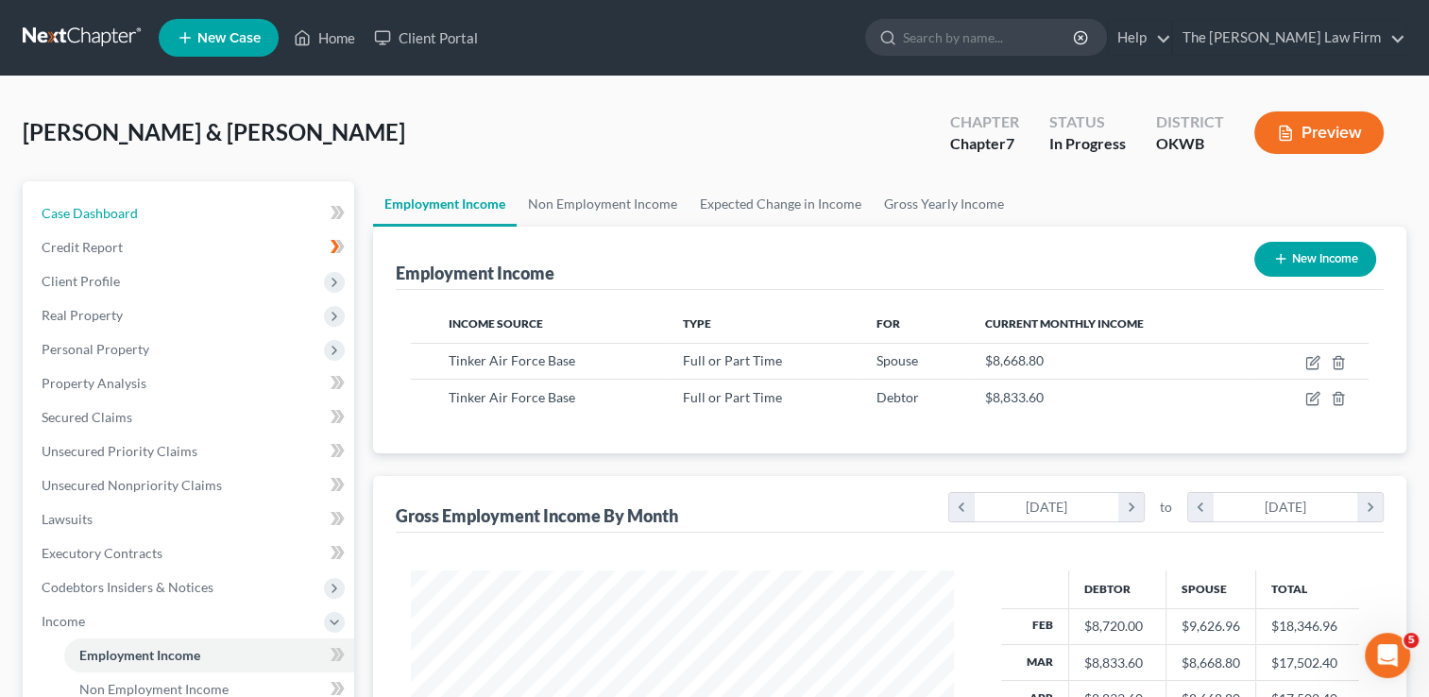
drag, startPoint x: 120, startPoint y: 211, endPoint x: 278, endPoint y: 177, distance: 161.4
click at [120, 211] on span "Case Dashboard" at bounding box center [90, 213] width 96 height 16
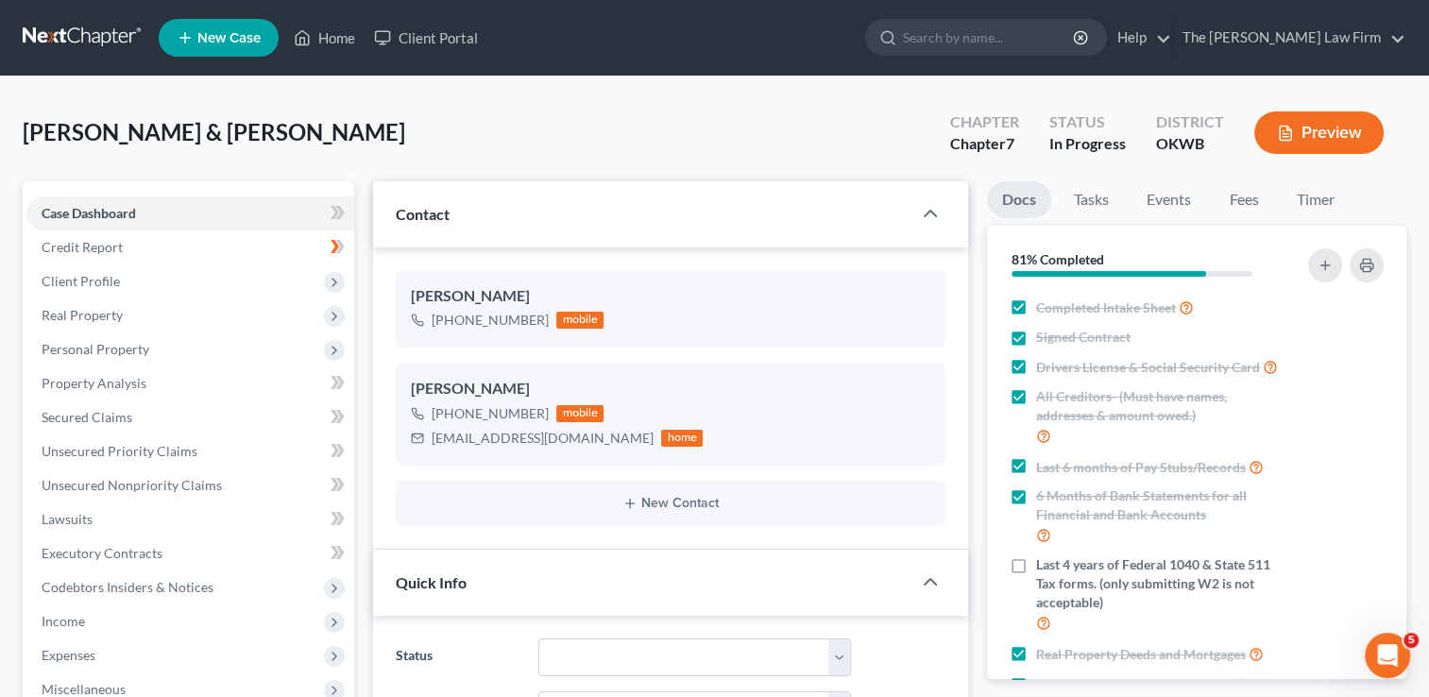
scroll to position [1957, 0]
click at [102, 313] on span "Real Property" at bounding box center [82, 315] width 81 height 16
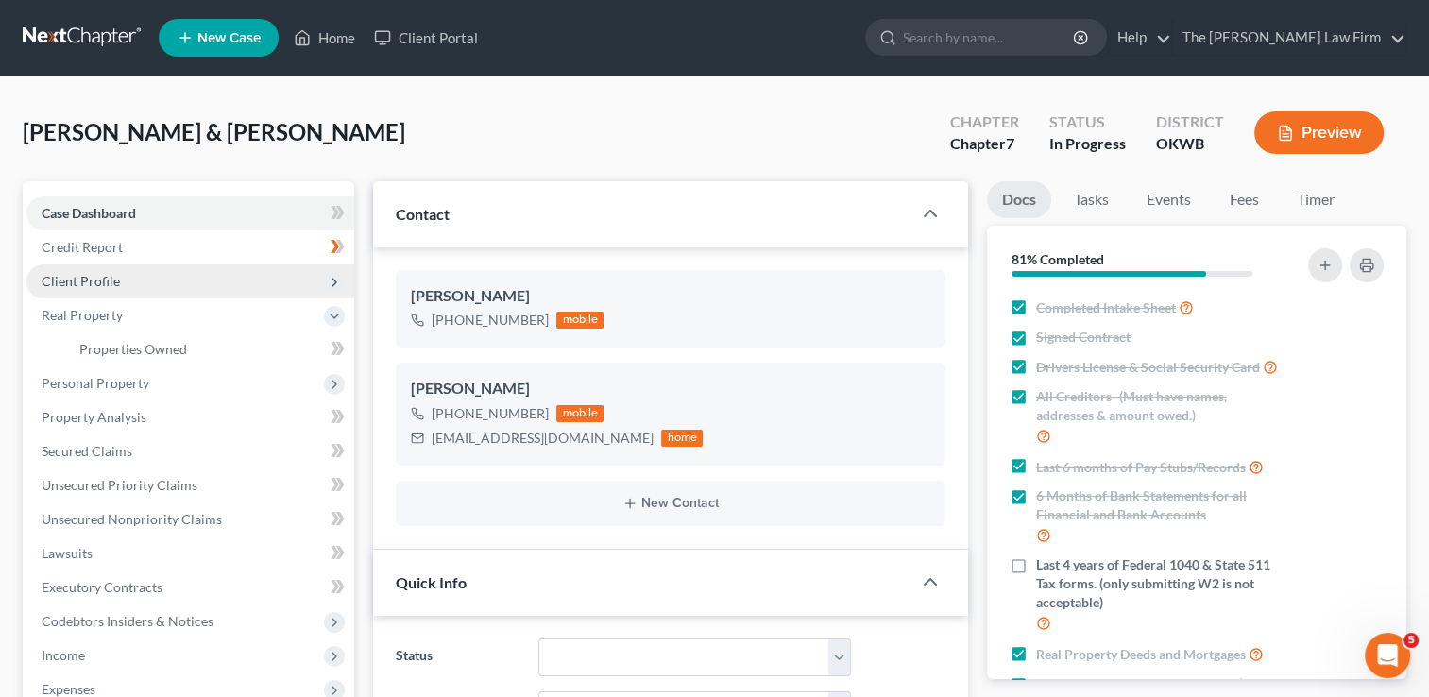
click at [125, 285] on span "Client Profile" at bounding box center [190, 282] width 328 height 34
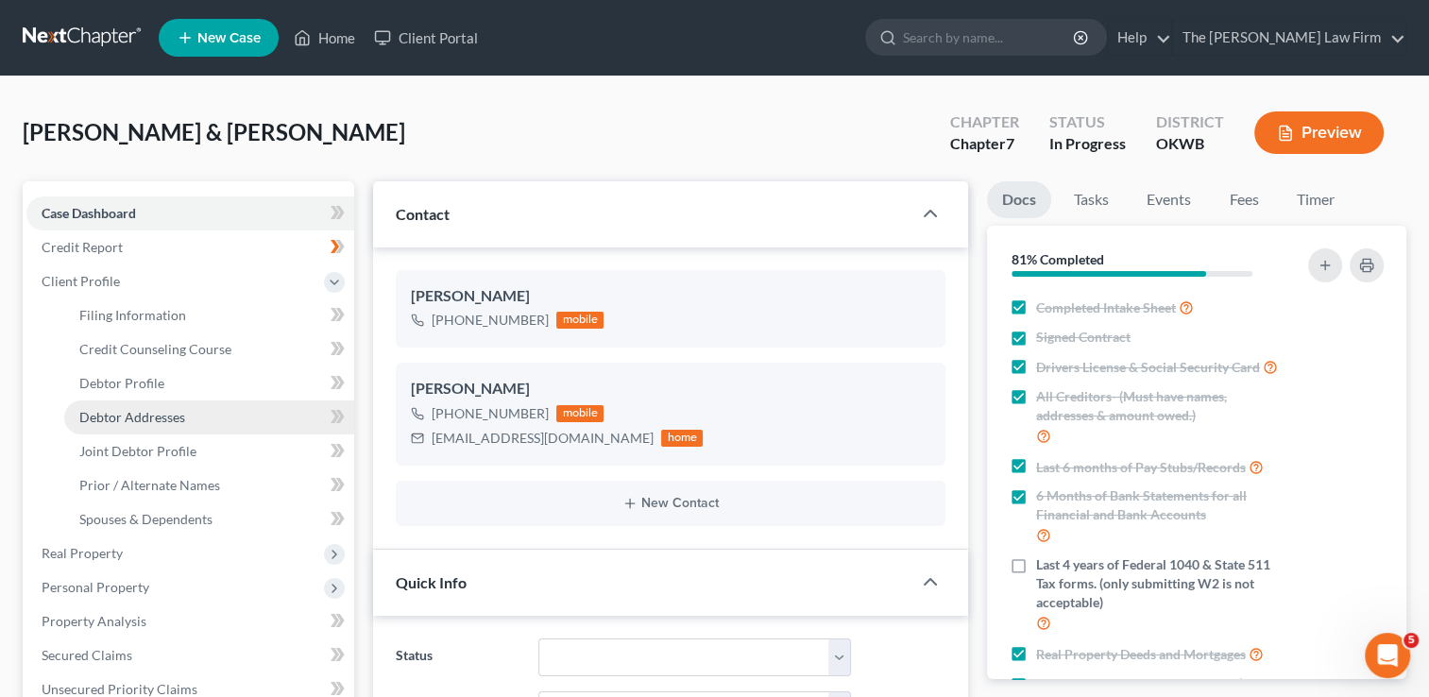
click at [149, 420] on span "Debtor Addresses" at bounding box center [132, 417] width 106 height 16
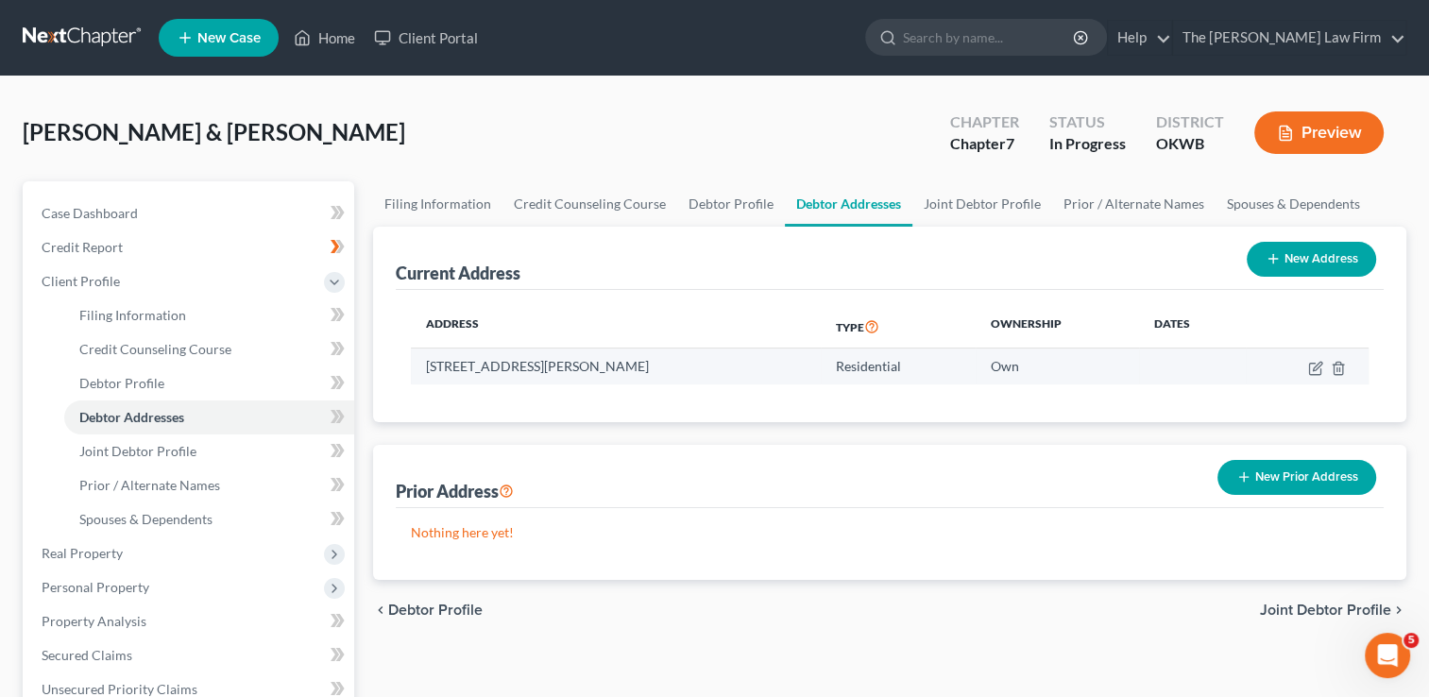
drag, startPoint x: 425, startPoint y: 365, endPoint x: 685, endPoint y: 376, distance: 260.0
click at [685, 376] on td "41313 Benson Park Rd, Shawnee, OK 74801" at bounding box center [616, 367] width 410 height 36
drag, startPoint x: 685, startPoint y: 376, endPoint x: 612, endPoint y: 365, distance: 73.6
copy td "41313 Benson Park Rd, Shawnee, OK 74801"
click at [1286, 470] on button "New Prior Address" at bounding box center [1297, 477] width 159 height 35
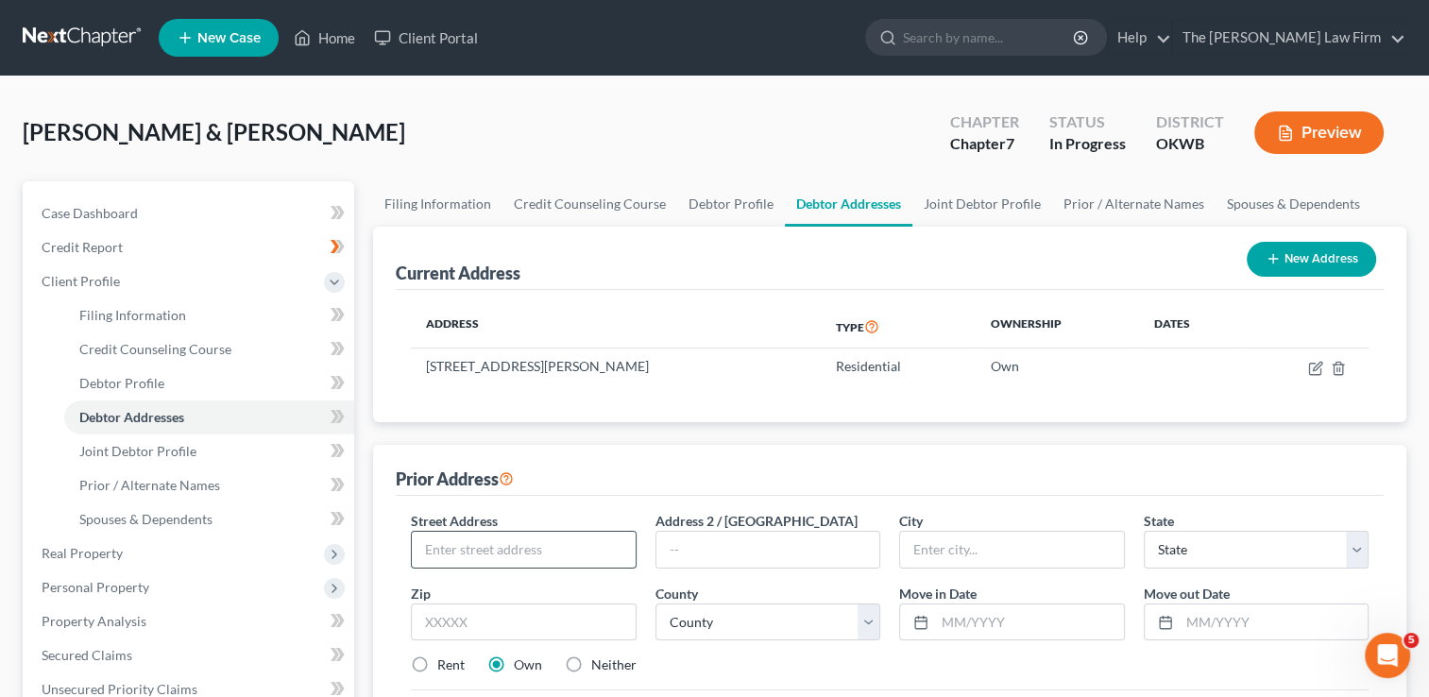
paste input "41313 Benson Park Rd, Shawnee, OK 74801"
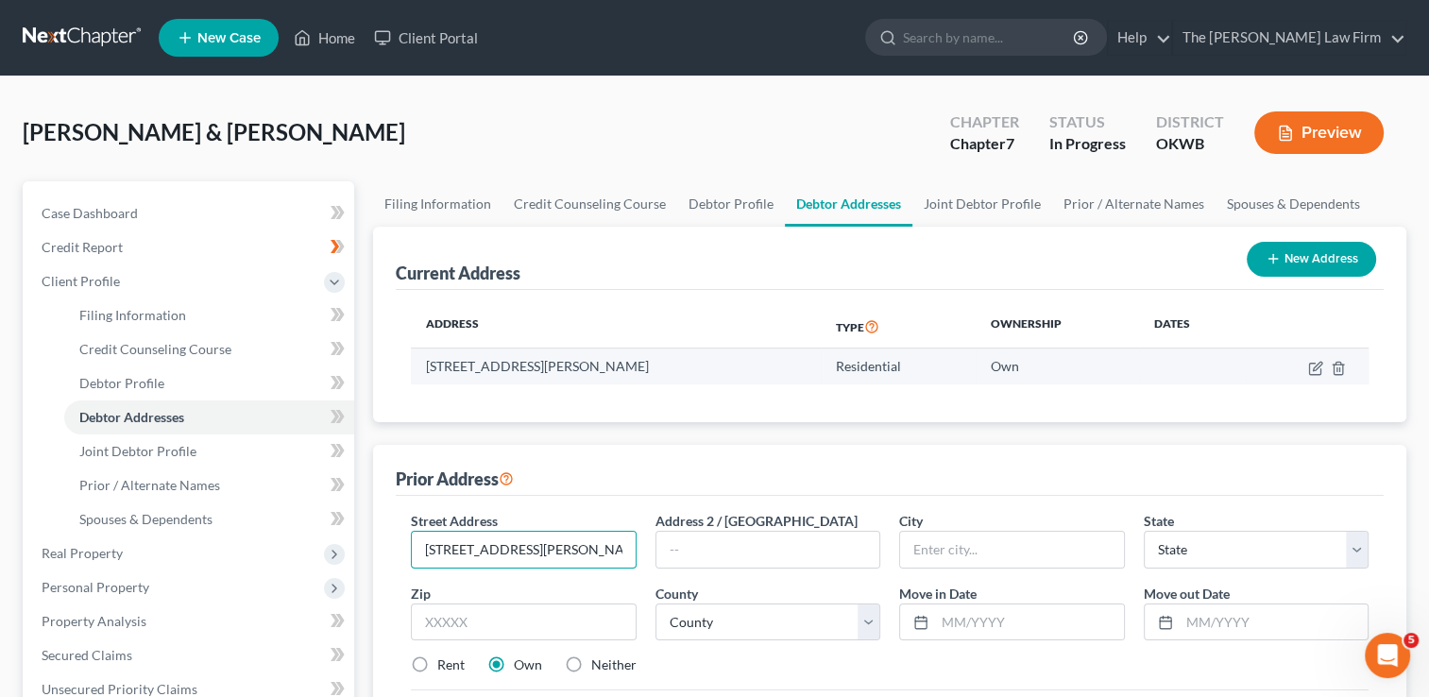
scroll to position [0, 58]
type input "41313 Benson Park Rd, Shawnee, OK 74801"
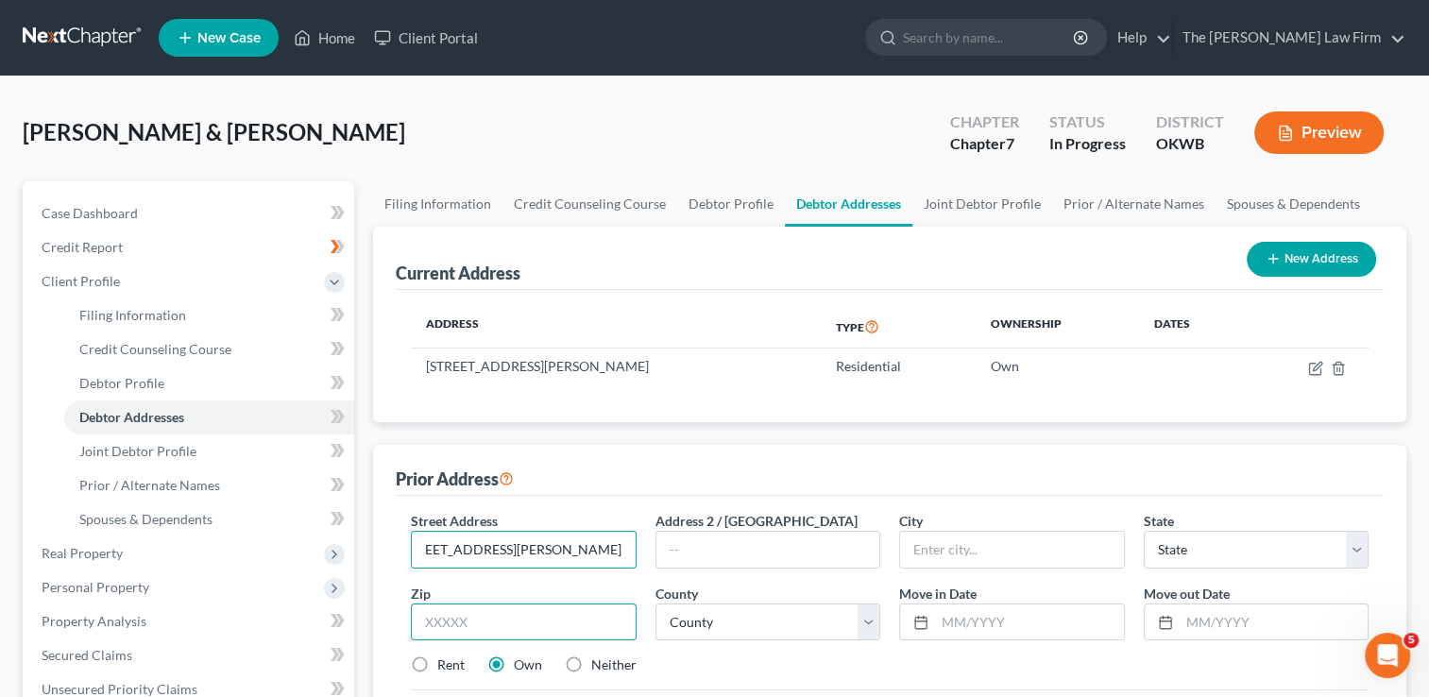
click at [557, 622] on input "text" at bounding box center [523, 623] width 225 height 38
type input "74801"
click at [921, 467] on div "Prior Address" at bounding box center [890, 470] width 988 height 51
type input "Shawnee"
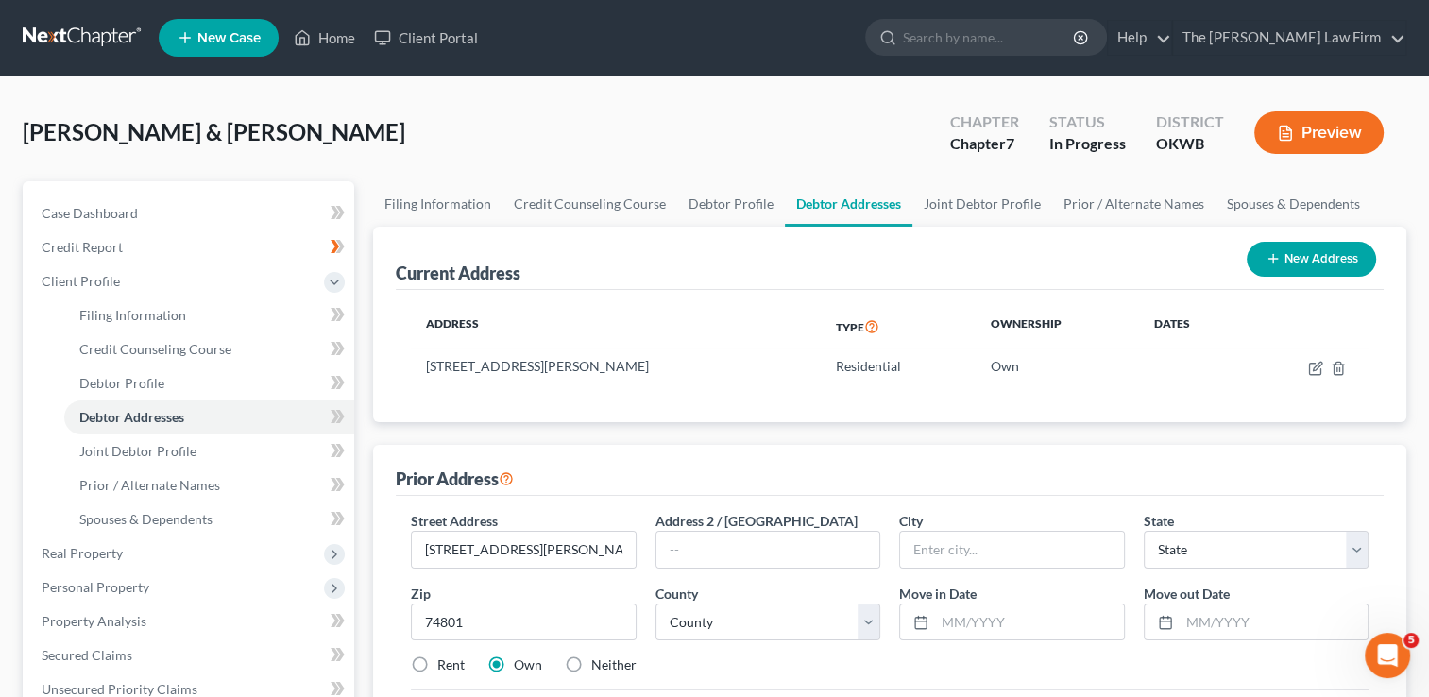
select select "37"
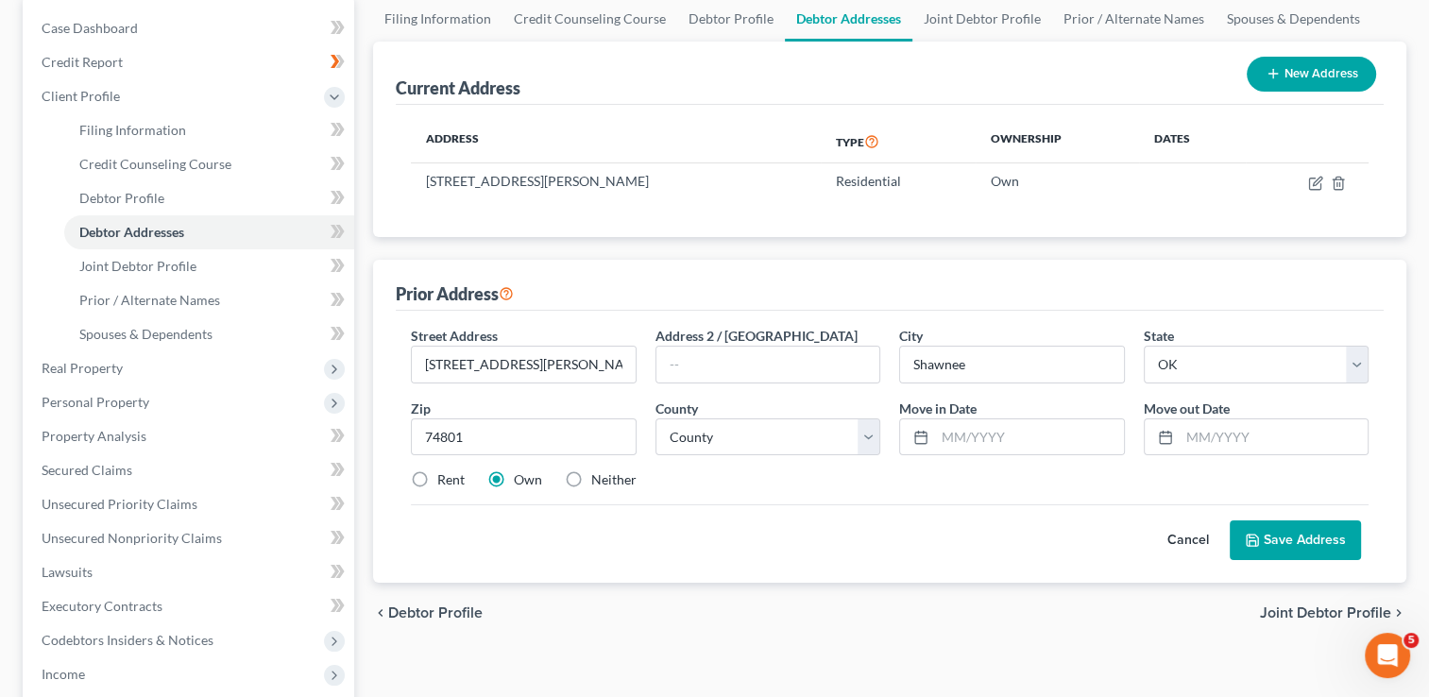
scroll to position [189, 0]
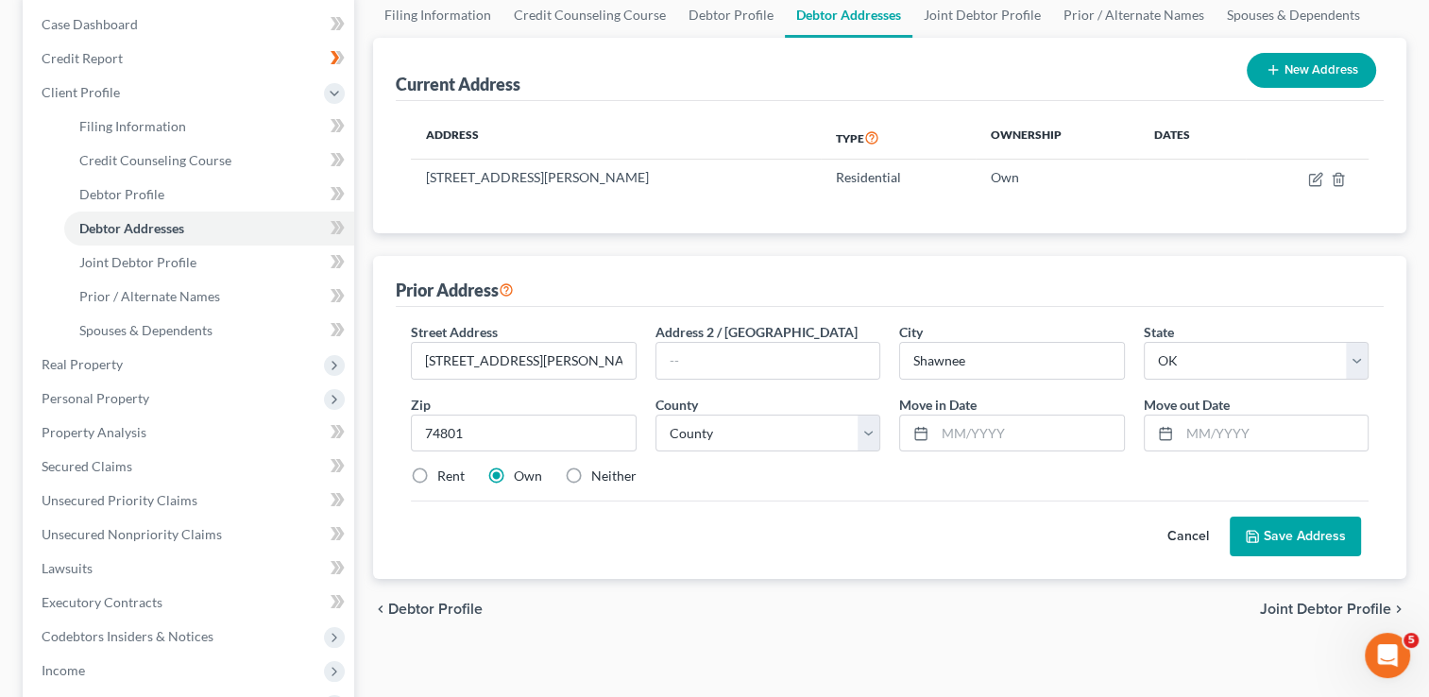
click at [437, 470] on label "Rent" at bounding box center [450, 476] width 27 height 19
click at [445, 470] on input "Rent" at bounding box center [451, 473] width 12 height 12
radio input "true"
click at [705, 432] on select "County Adair County Alfalfa County Atoka County Beaver County Beckham County Bl…" at bounding box center [768, 434] width 225 height 38
select select "62"
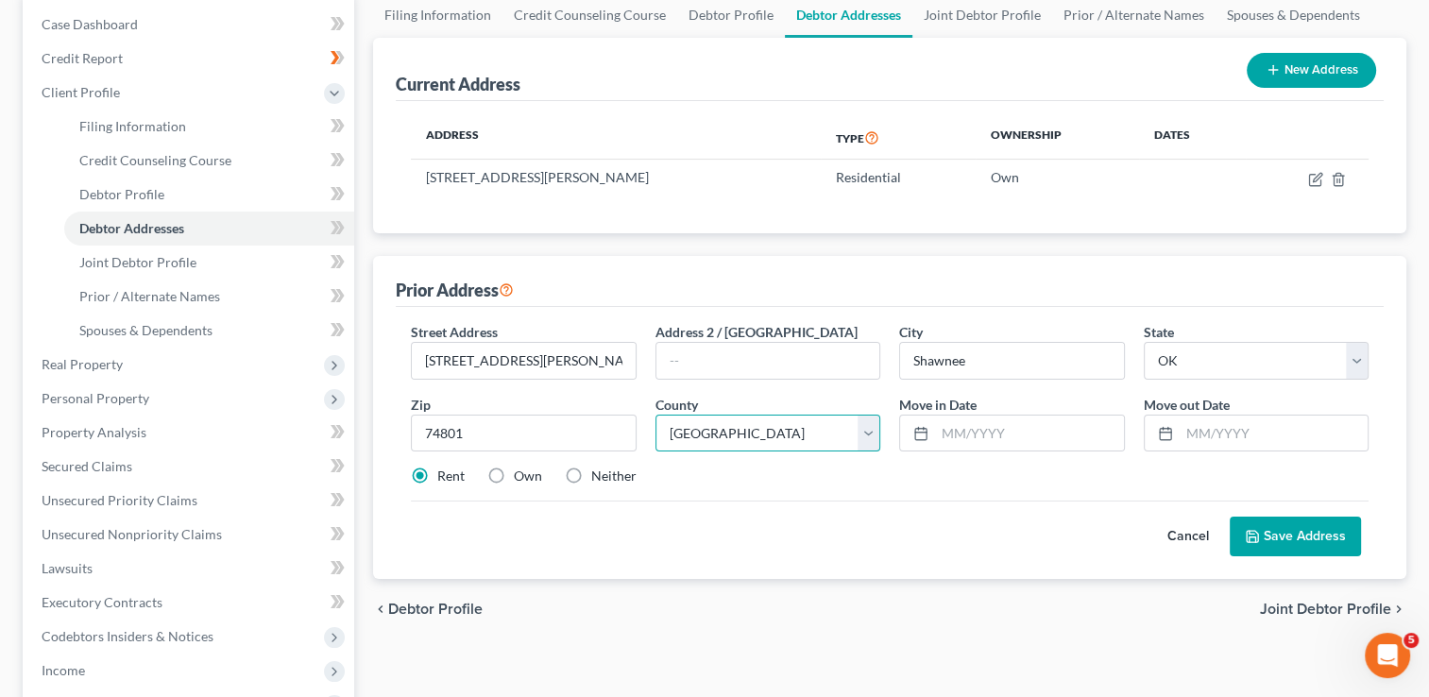
click at [656, 415] on select "County Adair County Alfalfa County Atoka County Beaver County Beckham County Bl…" at bounding box center [768, 434] width 225 height 38
click at [1032, 427] on input "text" at bounding box center [1029, 434] width 188 height 36
type input "01/01/2022"
click at [1213, 433] on input "text" at bounding box center [1274, 434] width 188 height 36
drag, startPoint x: 1267, startPoint y: 432, endPoint x: 1183, endPoint y: 429, distance: 84.1
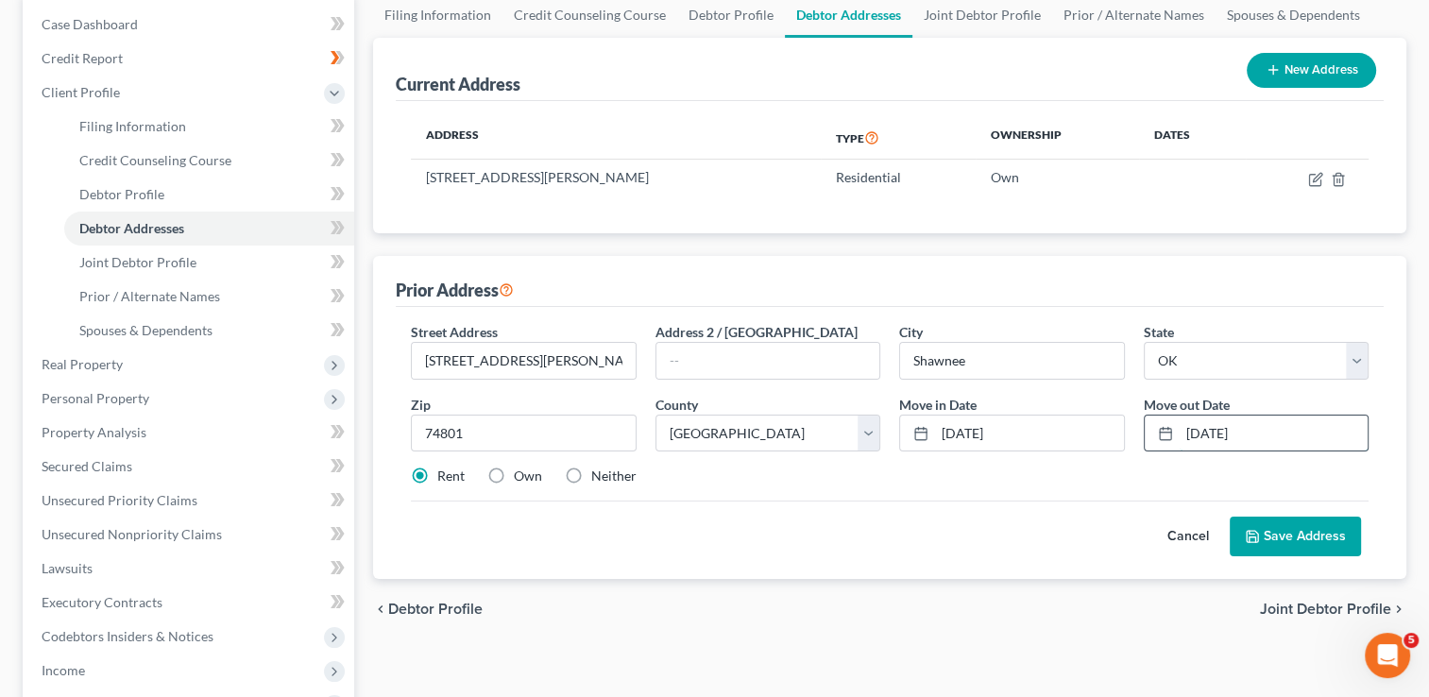
click at [1183, 429] on input "01/01/2023" at bounding box center [1274, 434] width 188 height 36
type input "01/01/2025"
click at [1108, 472] on div "Rent Own Neither" at bounding box center [889, 476] width 977 height 19
drag, startPoint x: 559, startPoint y: 358, endPoint x: 721, endPoint y: 361, distance: 161.6
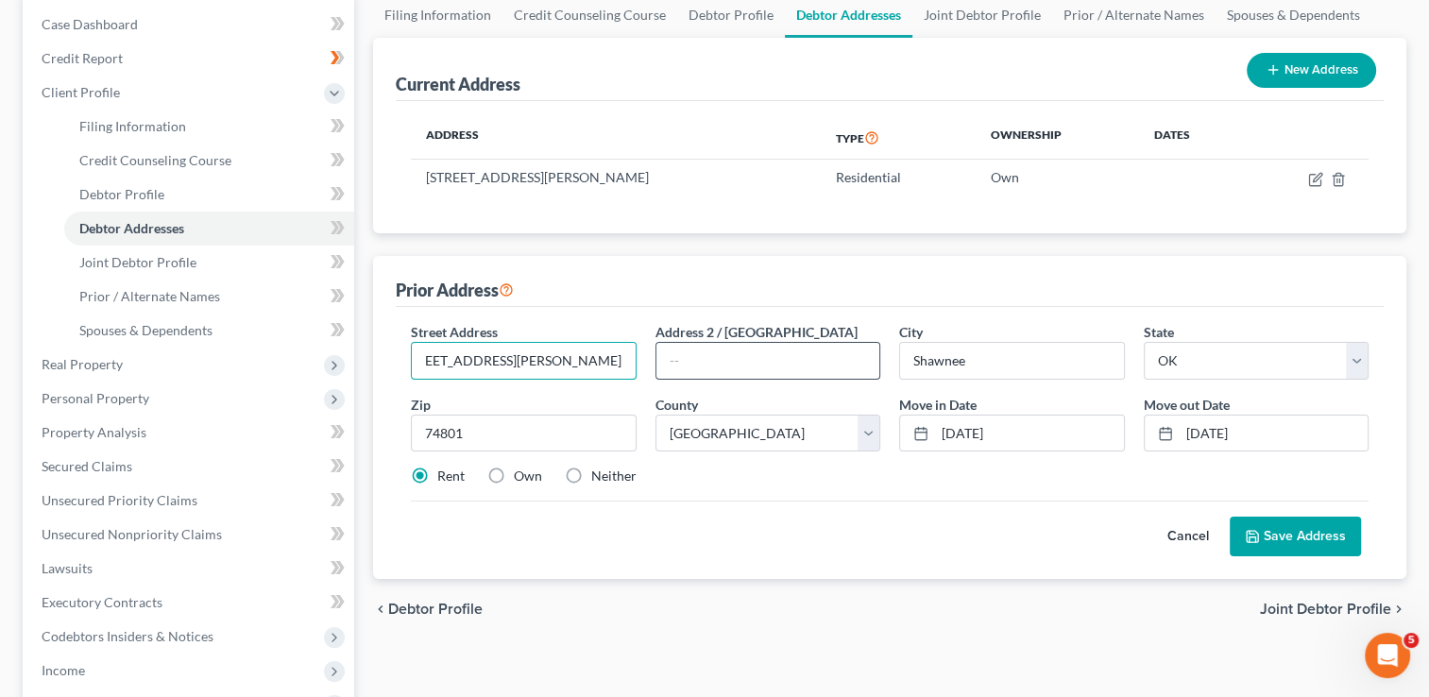
click at [721, 361] on div "Street Address * 41313 Benson Park Rd, Shawnee, OK 74801 Address 2 / PO Box Cit…" at bounding box center [889, 411] width 977 height 179
type input "41313 Benson Park Rd,"
click at [1314, 540] on button "Save Address" at bounding box center [1295, 537] width 131 height 40
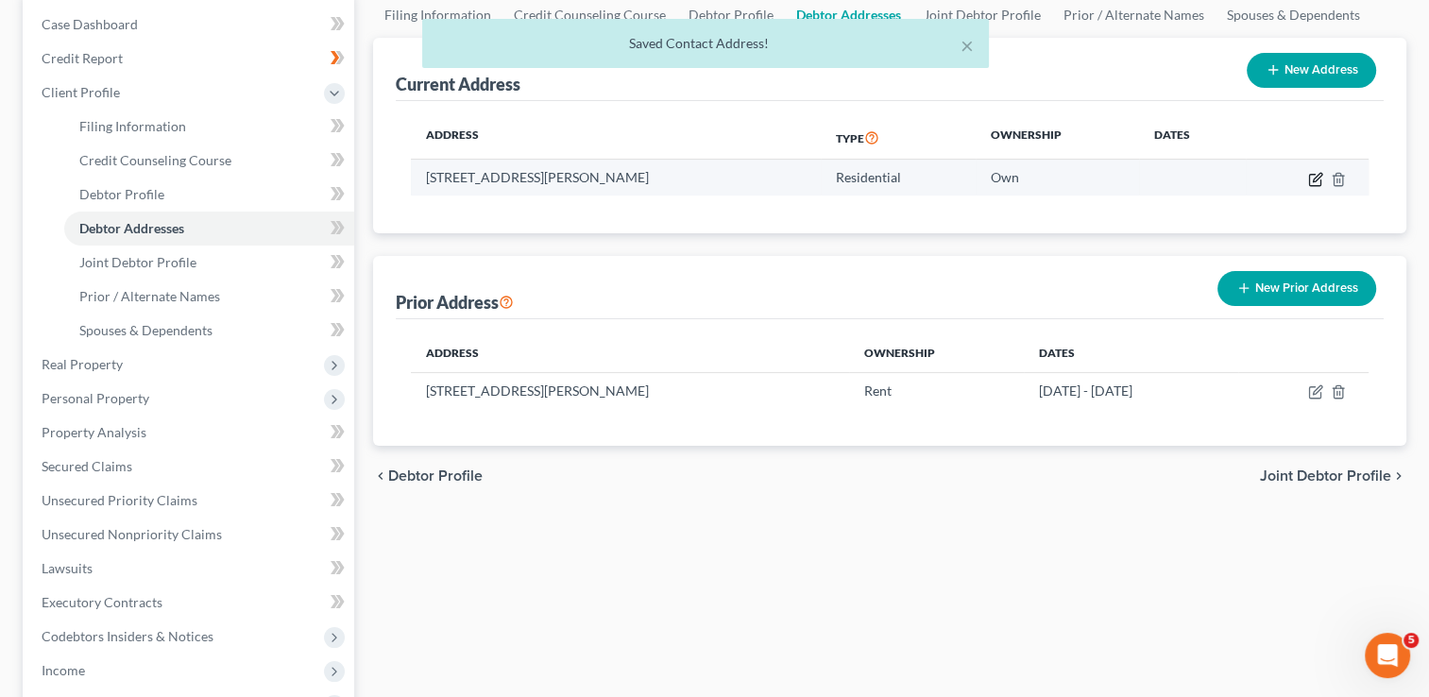
click at [1311, 176] on icon "button" at bounding box center [1315, 179] width 15 height 15
select select "37"
select select "62"
select select "0"
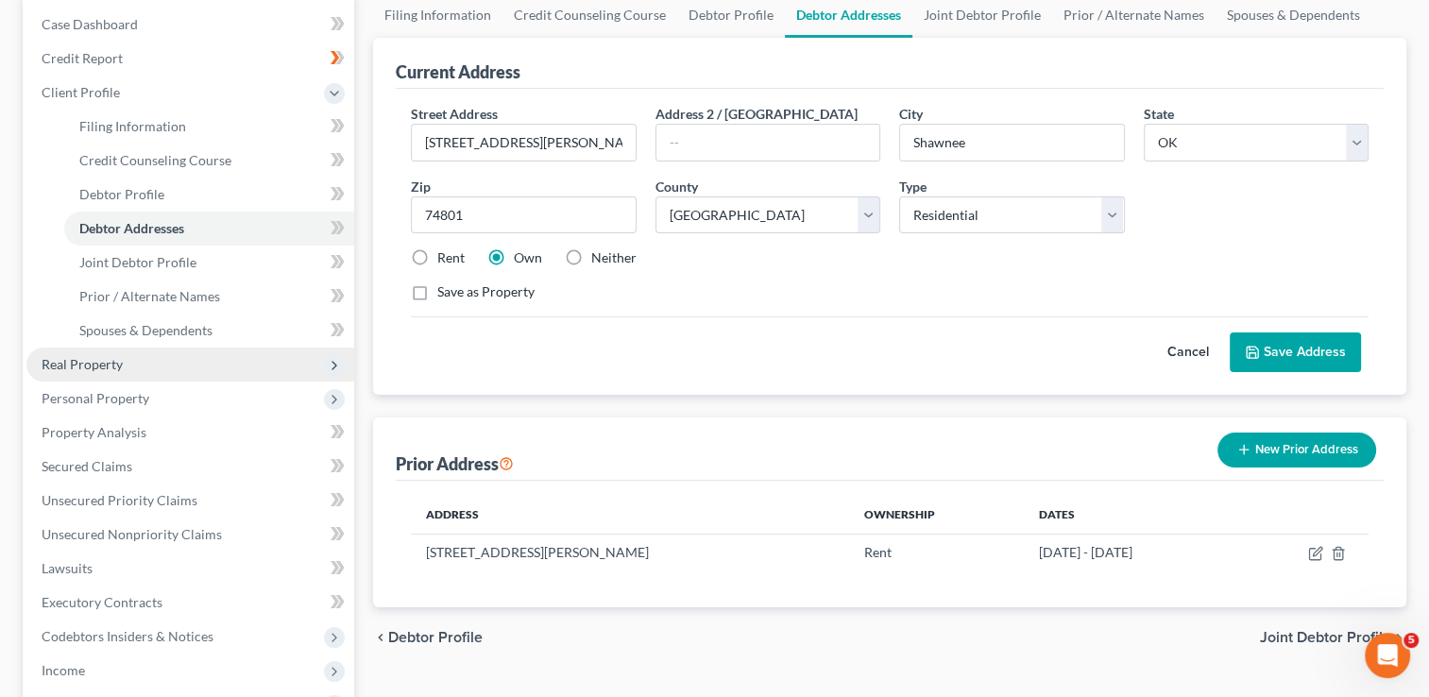
click at [106, 363] on span "Real Property" at bounding box center [82, 364] width 81 height 16
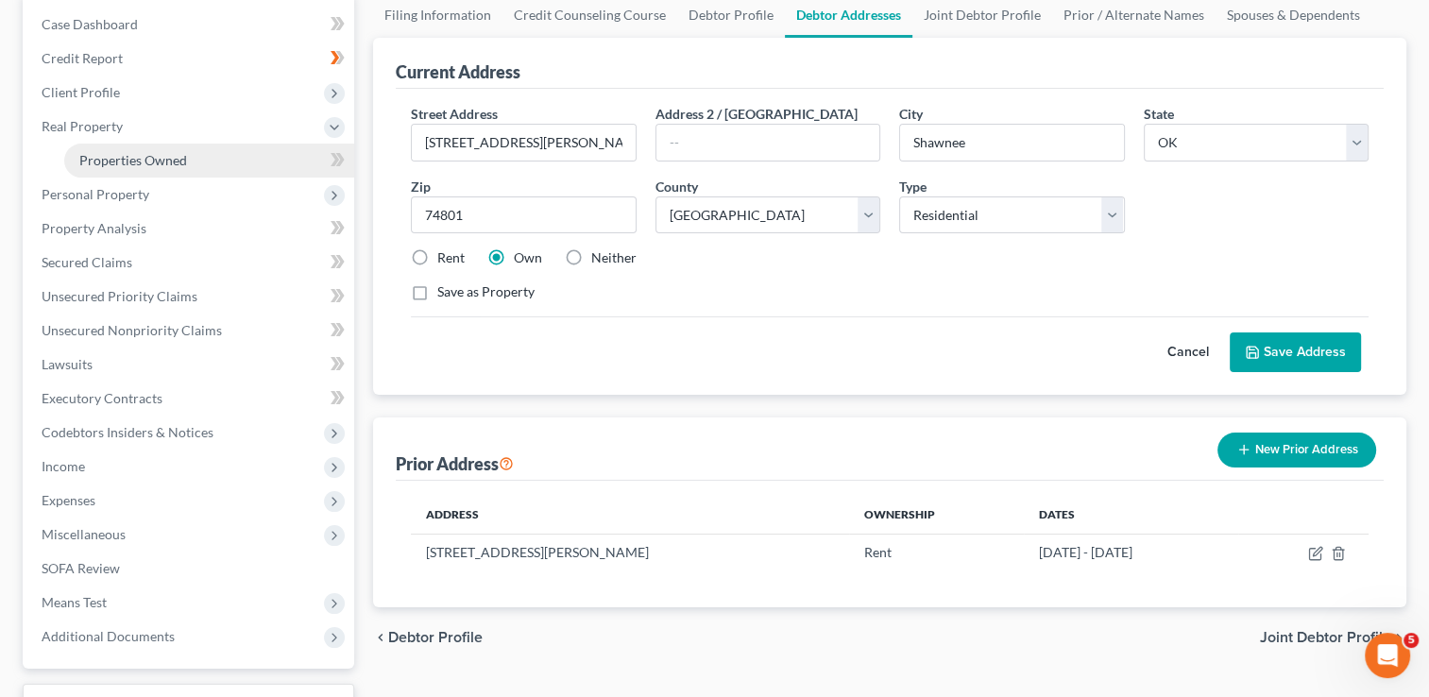
click at [168, 157] on span "Properties Owned" at bounding box center [133, 160] width 108 height 16
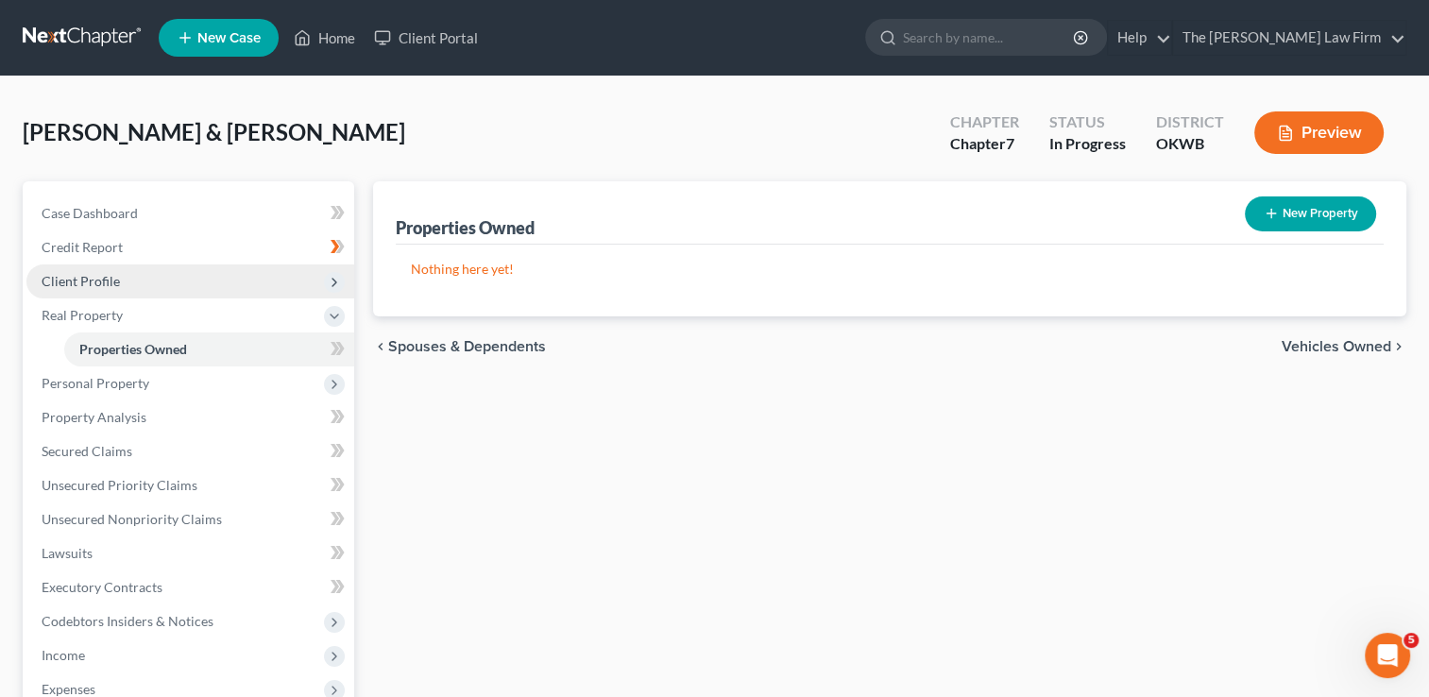
click at [101, 285] on span "Client Profile" at bounding box center [81, 281] width 78 height 16
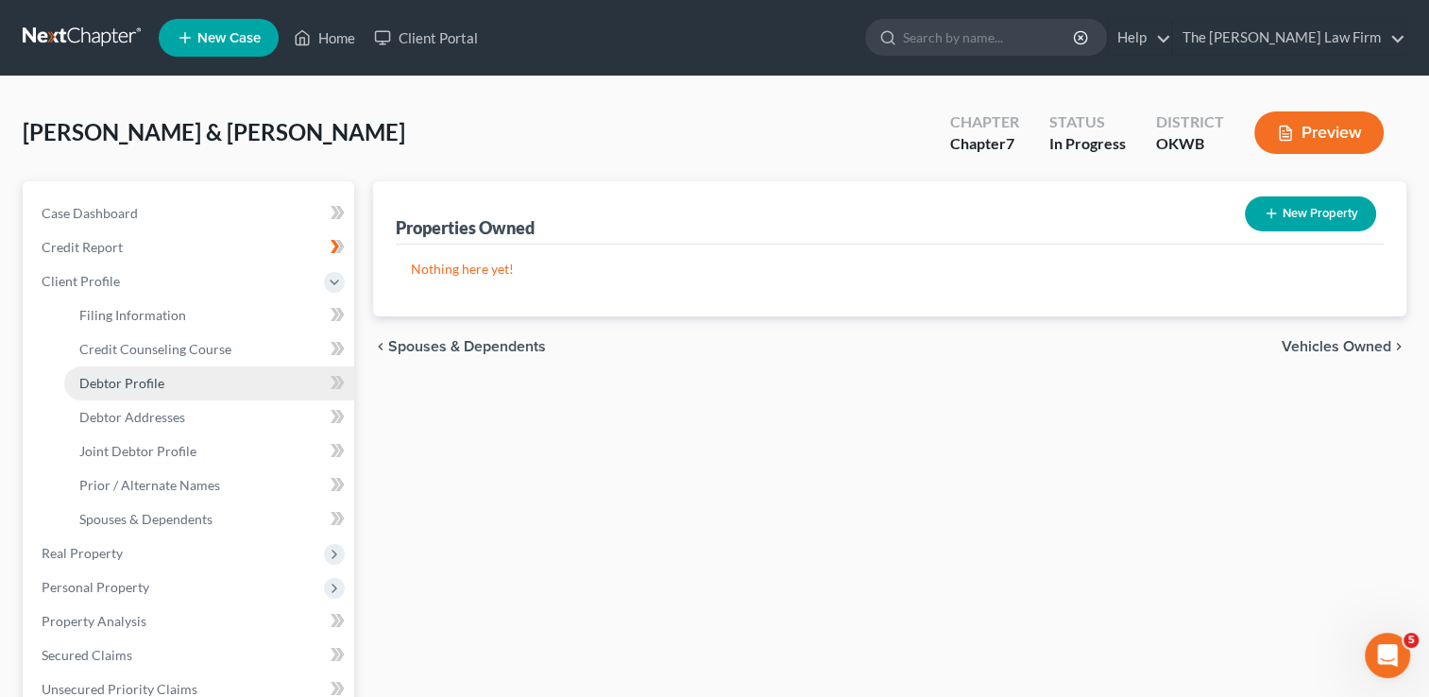
click at [181, 382] on link "Debtor Profile" at bounding box center [209, 384] width 290 height 34
select select "1"
select select "2"
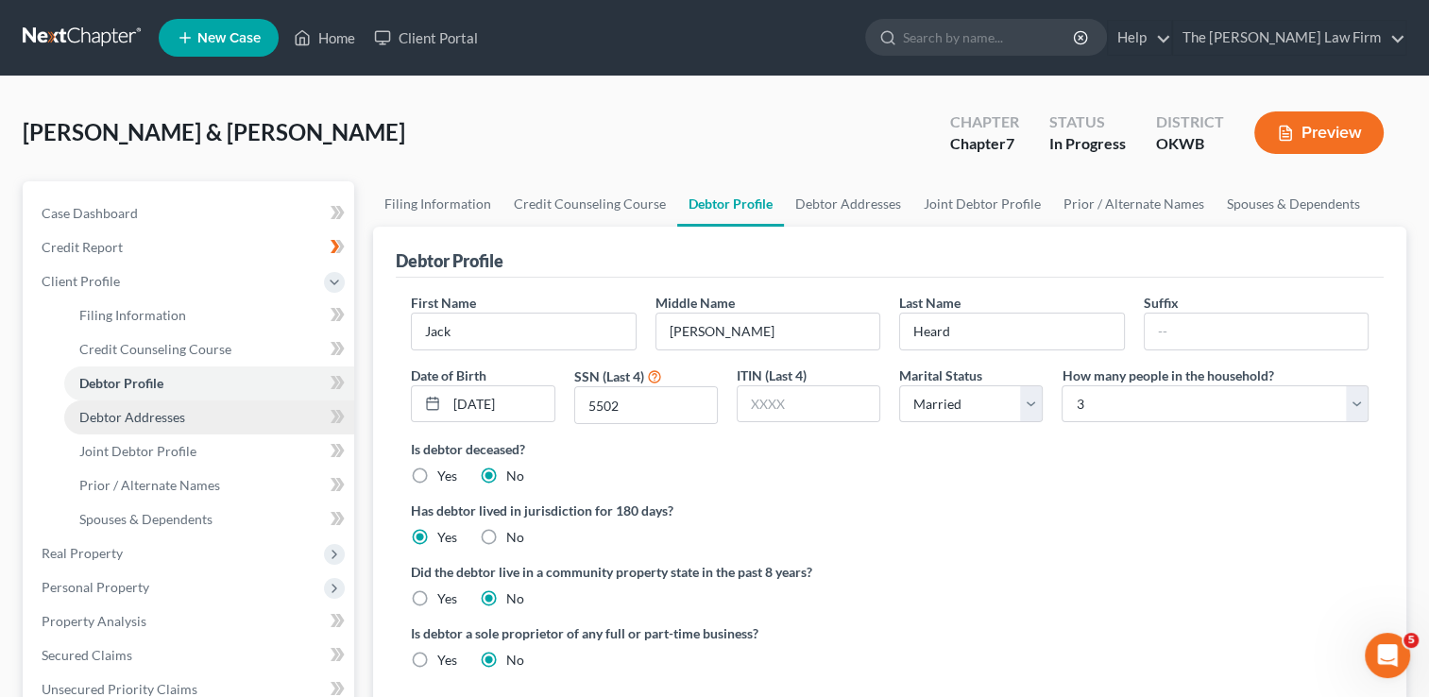
click at [161, 421] on span "Debtor Addresses" at bounding box center [132, 417] width 106 height 16
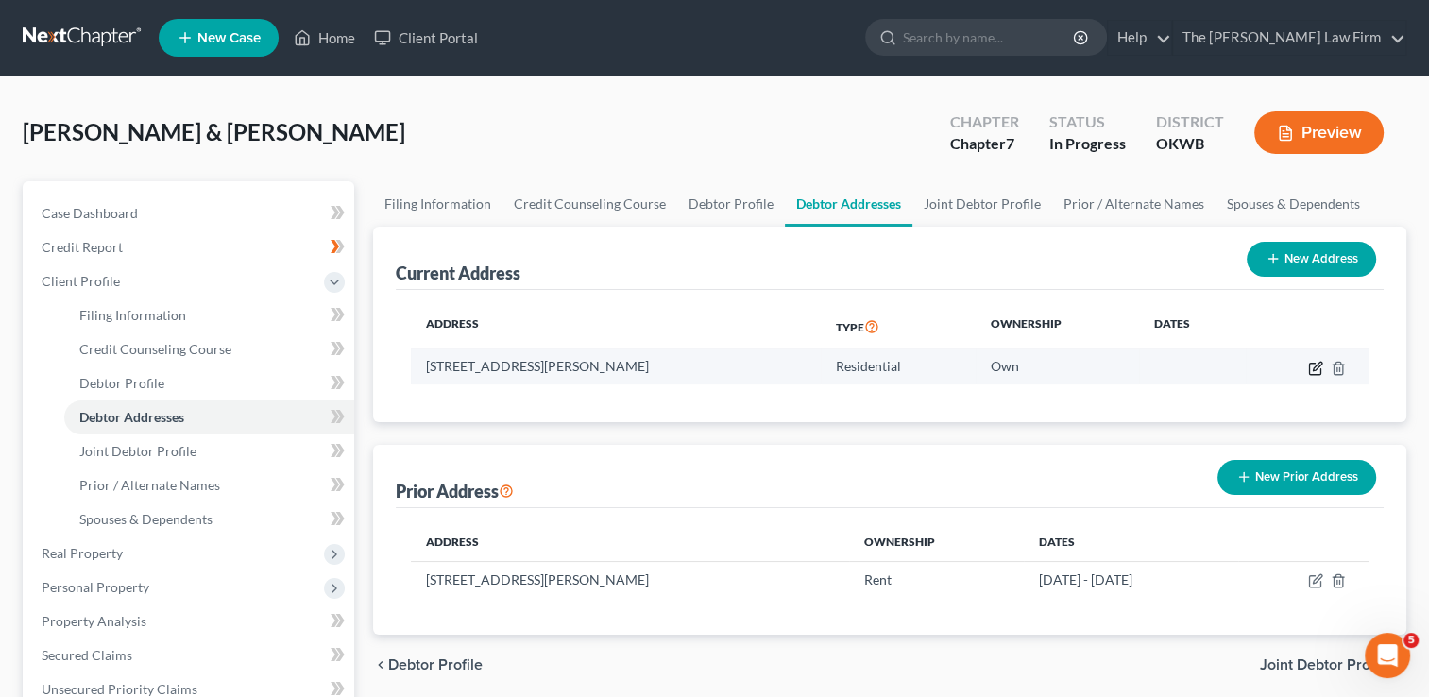
click at [1315, 367] on icon "button" at bounding box center [1315, 368] width 15 height 15
select select "37"
select select "62"
select select "0"
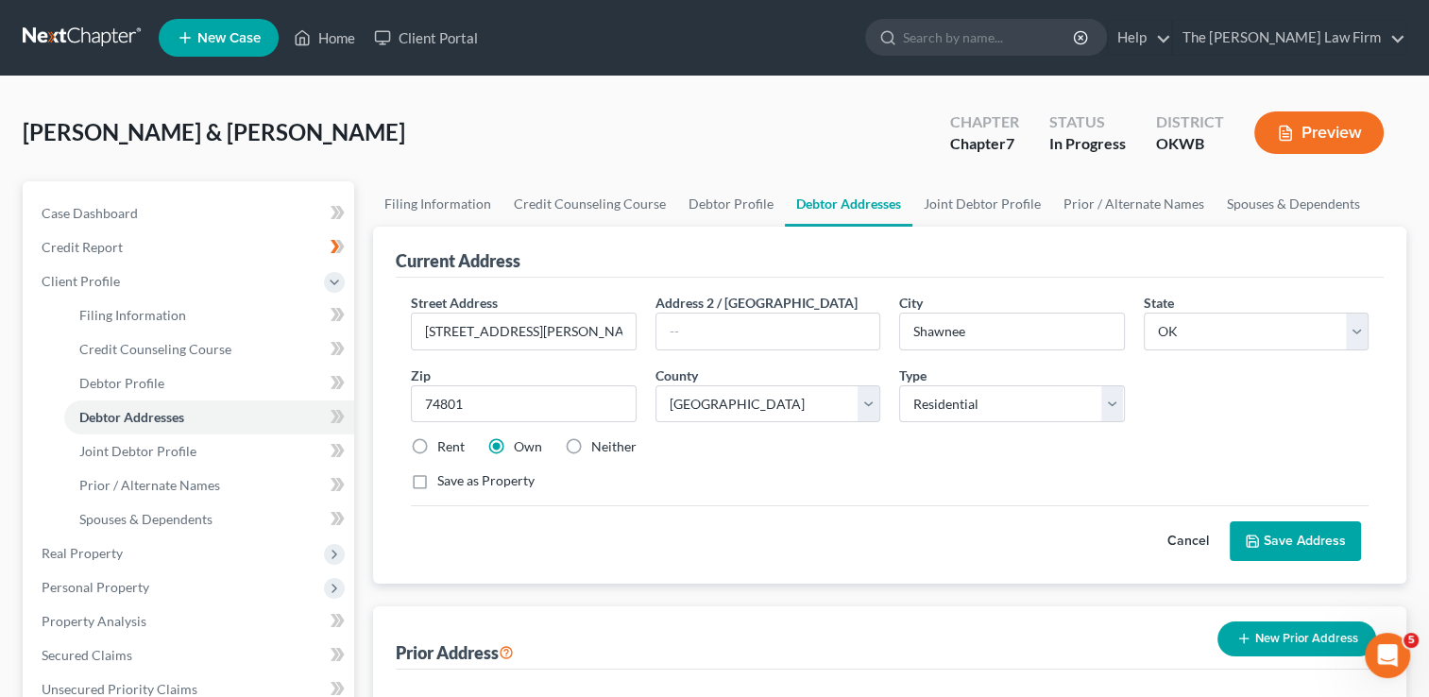
click at [437, 446] on label "Rent" at bounding box center [450, 446] width 27 height 19
click at [445, 446] on input "Rent" at bounding box center [451, 443] width 12 height 12
radio input "true"
drag, startPoint x: 583, startPoint y: 329, endPoint x: 399, endPoint y: 340, distance: 184.6
click at [401, 333] on div "Street Address * 41313 Benson Park Rd" at bounding box center [523, 322] width 244 height 58
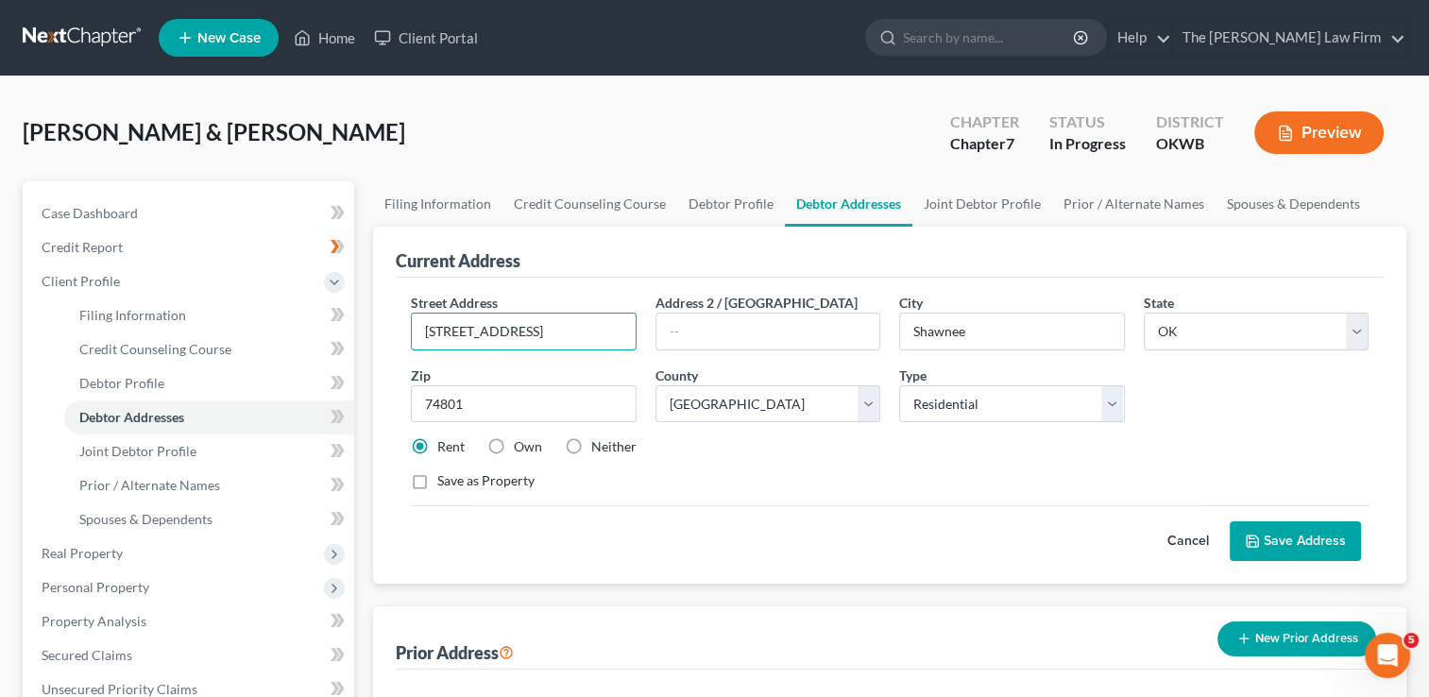
type input "15603 S. Rock Creek Rd"
click at [739, 487] on div "Save as Property" at bounding box center [890, 480] width 958 height 19
click at [1308, 538] on button "Save Address" at bounding box center [1295, 541] width 131 height 40
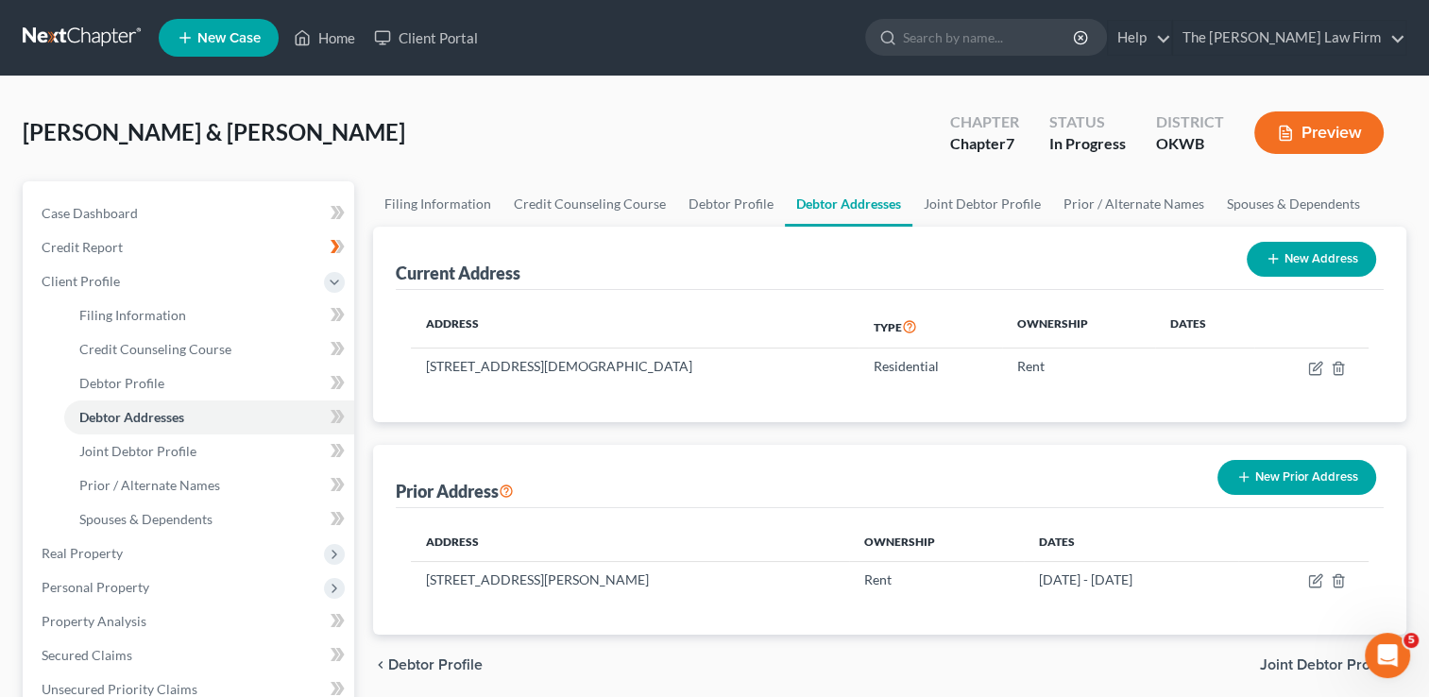
click at [91, 38] on link at bounding box center [83, 38] width 121 height 34
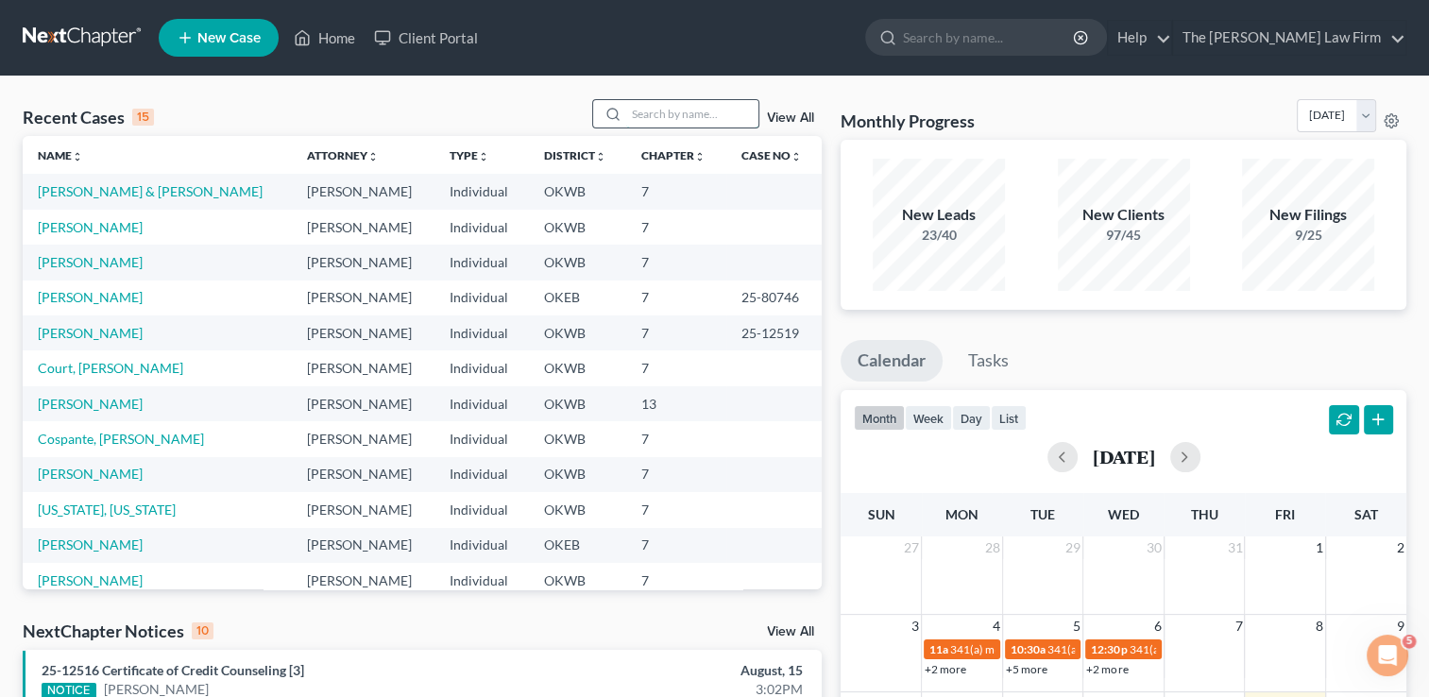
click at [655, 113] on input "search" at bounding box center [692, 113] width 132 height 27
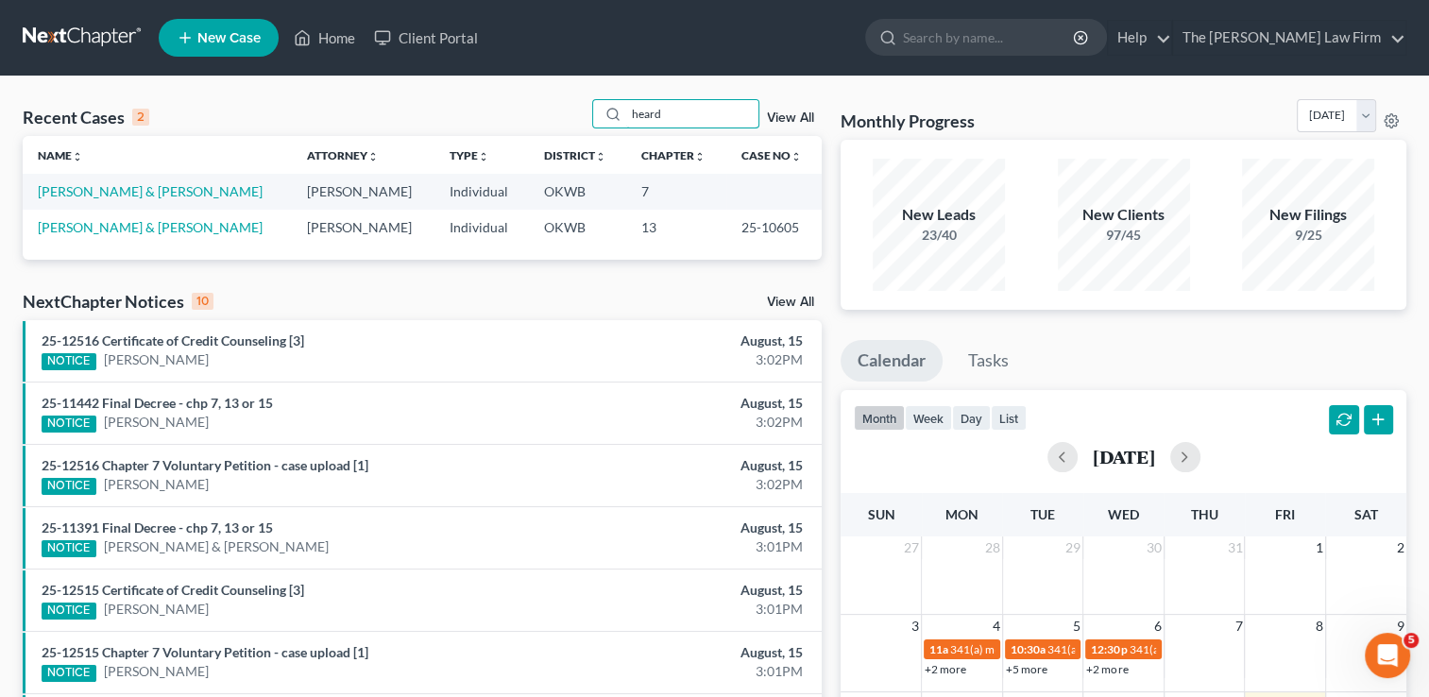
type input "heard"
drag, startPoint x: 722, startPoint y: 229, endPoint x: 777, endPoint y: 225, distance: 55.9
click at [777, 225] on td "25-10605" at bounding box center [773, 227] width 95 height 35
drag, startPoint x: 777, startPoint y: 225, endPoint x: 760, endPoint y: 226, distance: 18.0
copy td "25-10605"
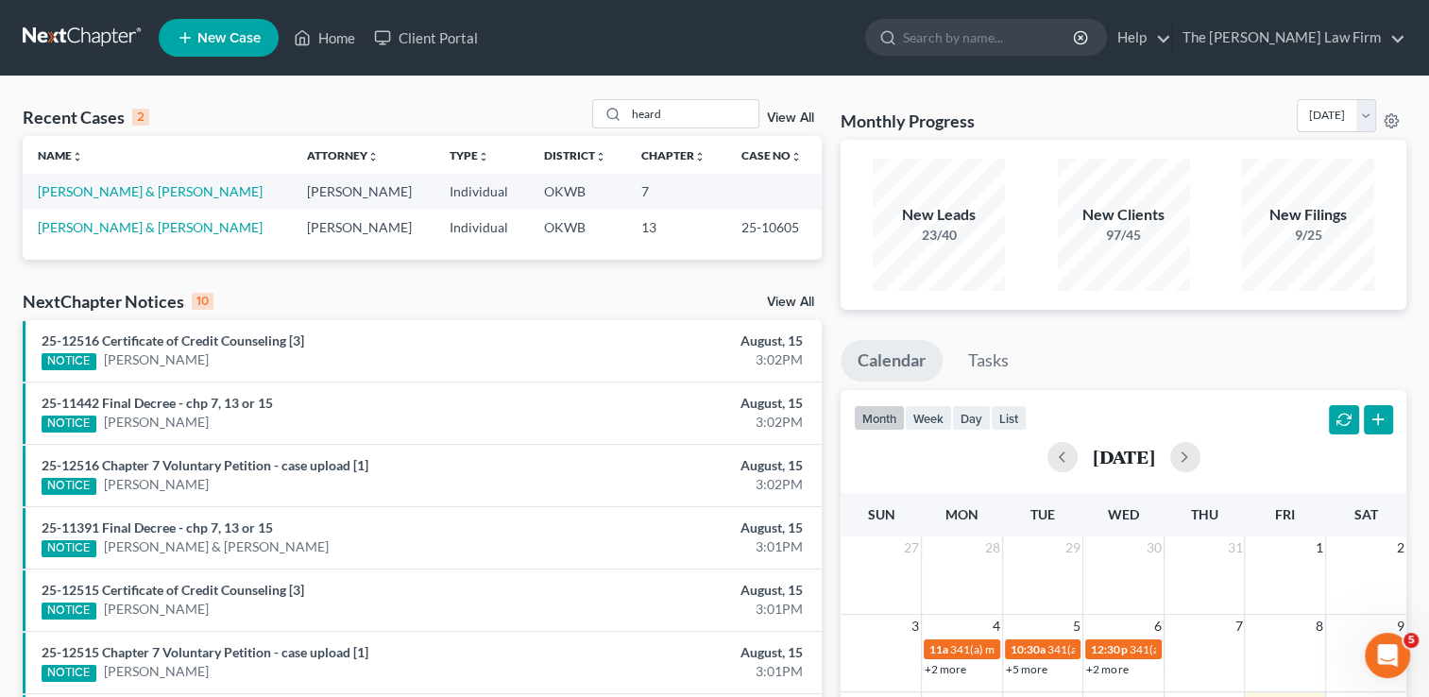
click at [559, 276] on div "Recent Cases 2 heard View All Name unfold_more expand_more expand_less Attorney…" at bounding box center [422, 566] width 818 height 935
click at [122, 196] on link "[PERSON_NAME] & [PERSON_NAME]" at bounding box center [150, 191] width 225 height 16
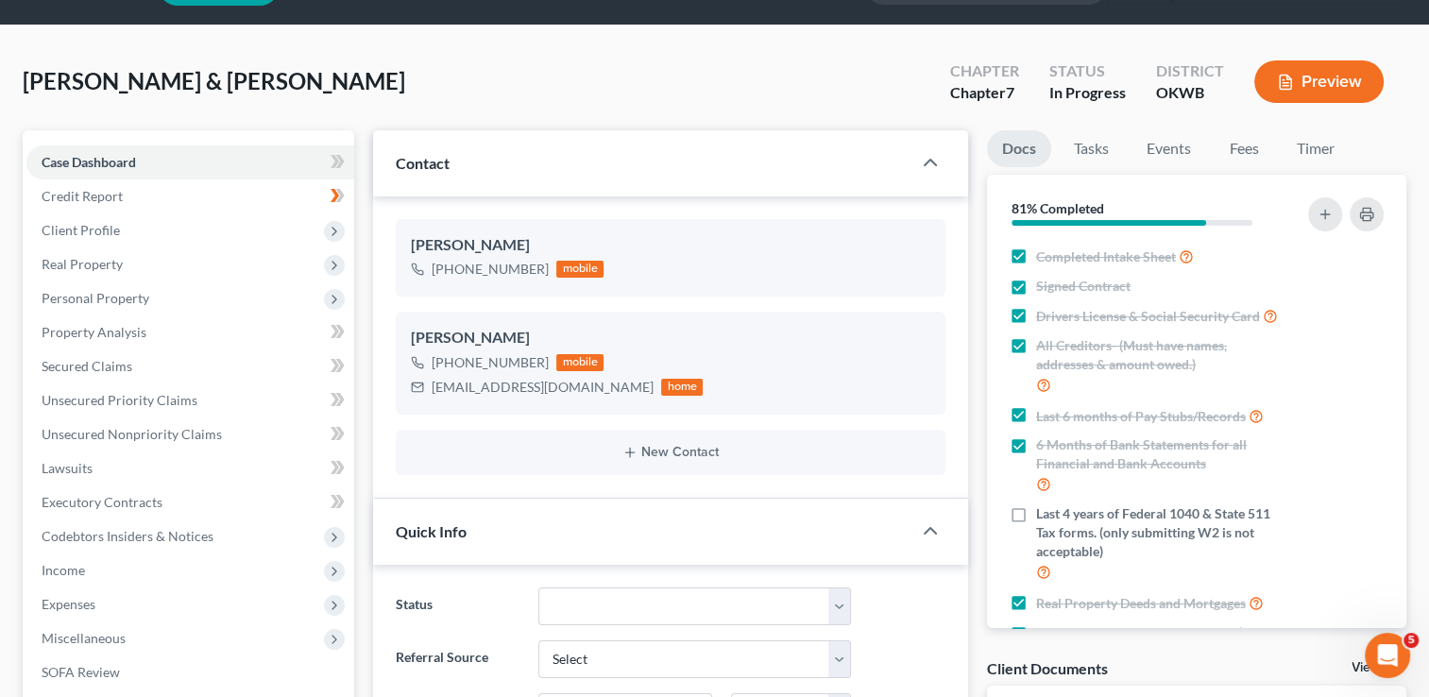
scroll to position [189, 0]
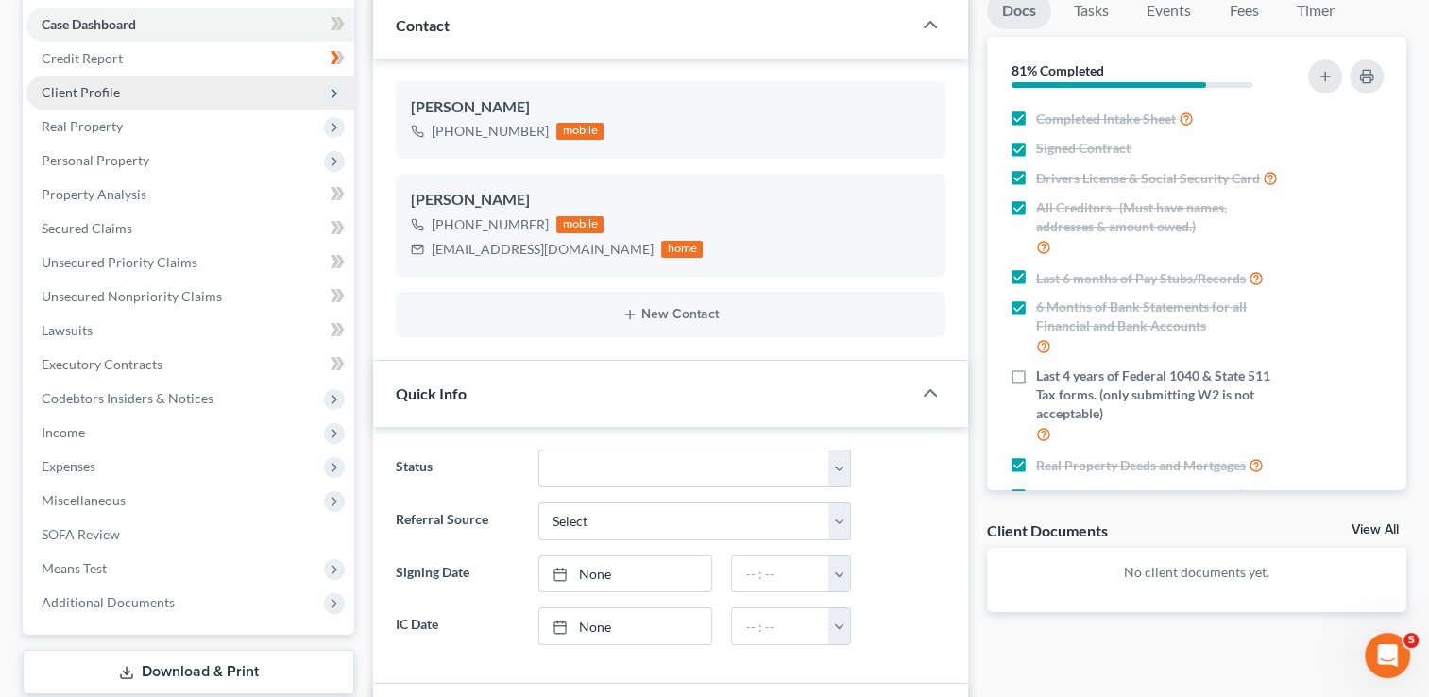
click at [111, 90] on span "Client Profile" at bounding box center [81, 92] width 78 height 16
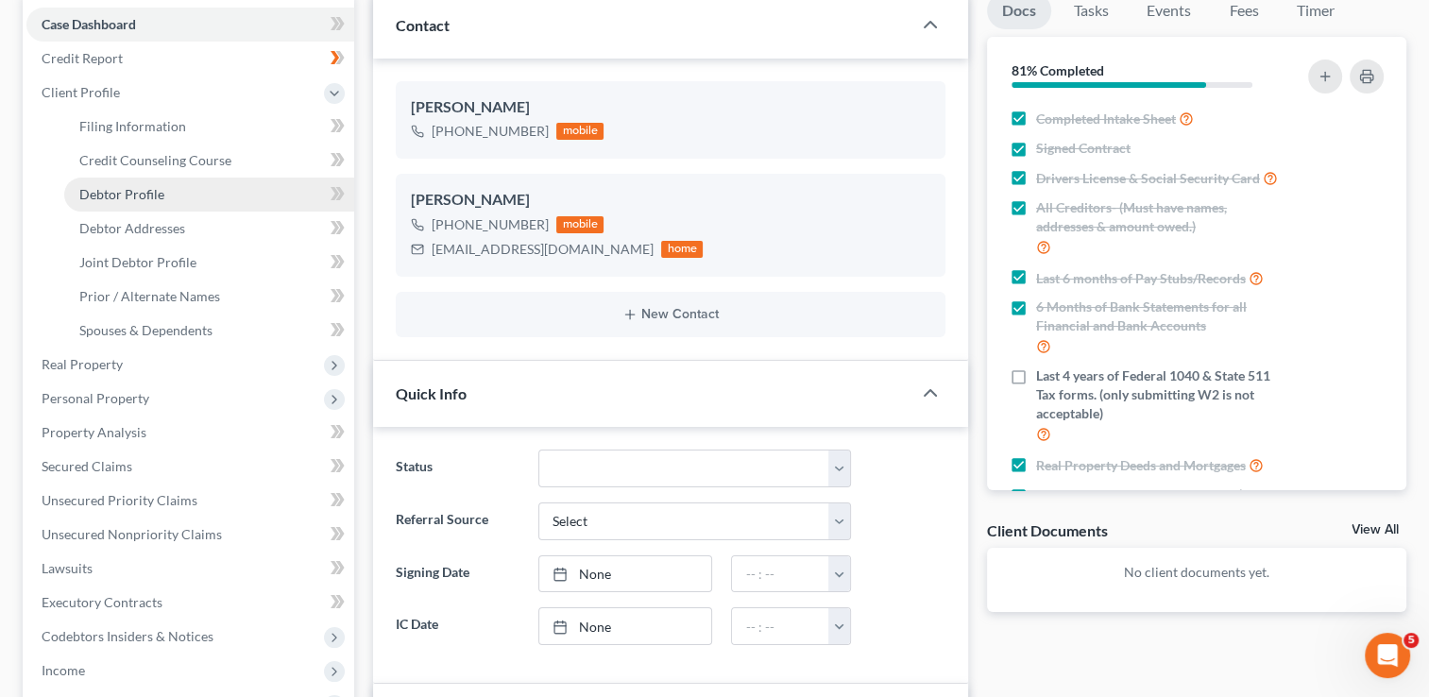
click at [144, 195] on span "Debtor Profile" at bounding box center [121, 194] width 85 height 16
select select "1"
select select "2"
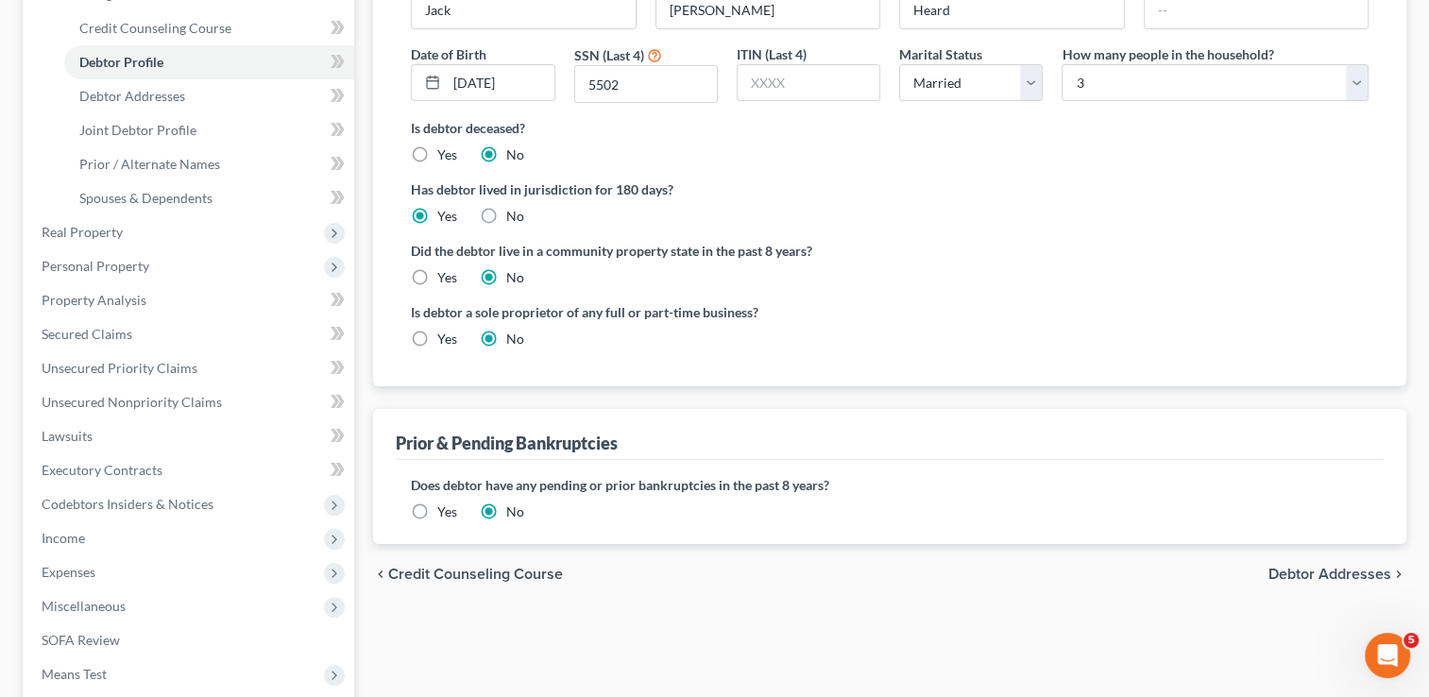
scroll to position [378, 0]
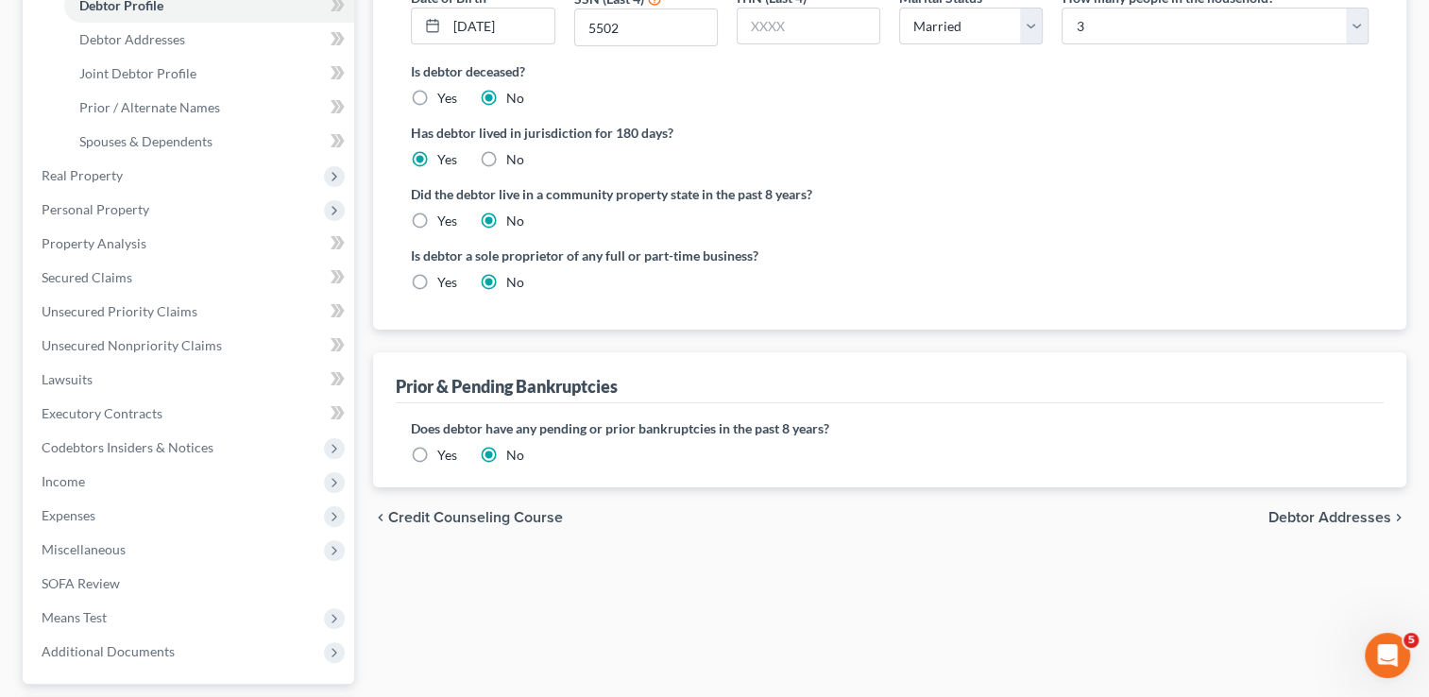
click at [437, 450] on label "Yes" at bounding box center [447, 455] width 20 height 19
click at [445, 450] on input "Yes" at bounding box center [451, 452] width 12 height 12
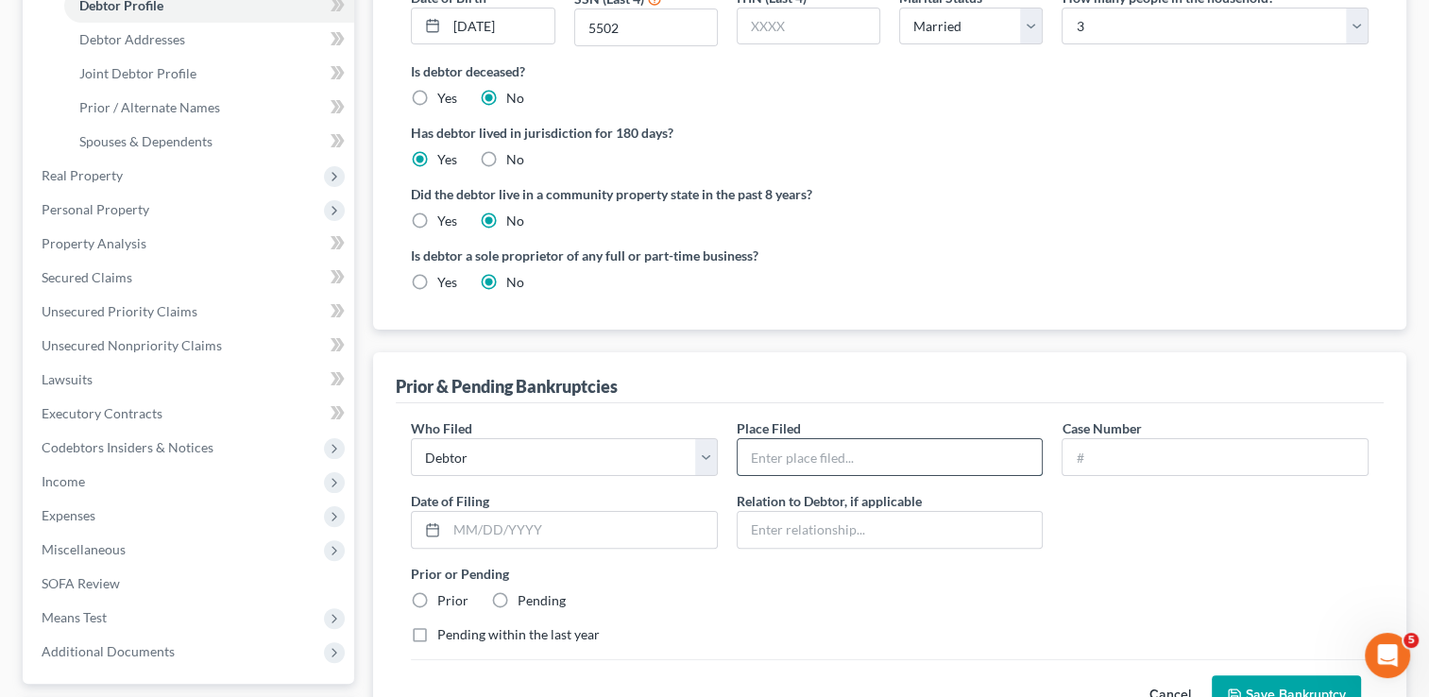
click at [835, 453] on input "text" at bounding box center [890, 457] width 305 height 36
type input "OKWB"
paste input "25-10605"
type input "25-10605"
click at [1118, 530] on div "Who Filed * Debtor Other Place Filed * OKWB Case Number 25-10605 Date of Filing…" at bounding box center [889, 538] width 977 height 241
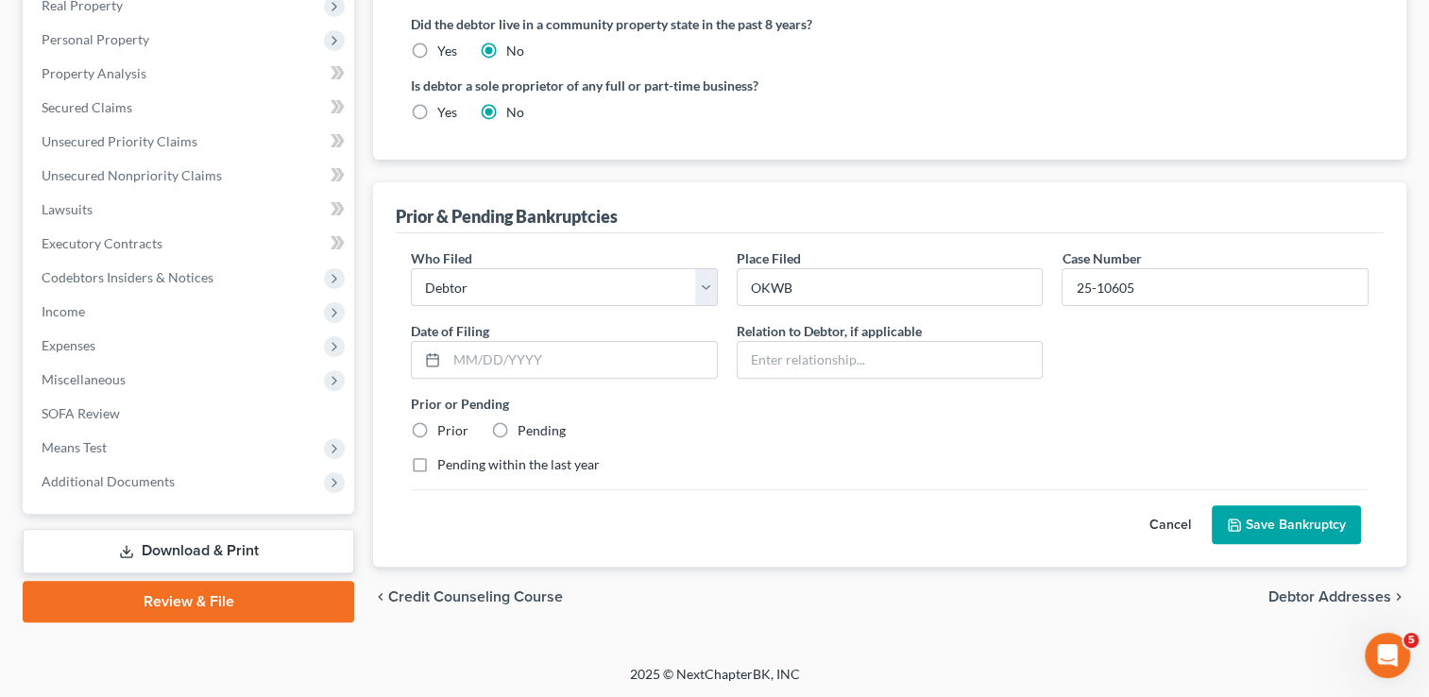
click at [1303, 521] on button "Save Bankruptcy" at bounding box center [1286, 525] width 149 height 40
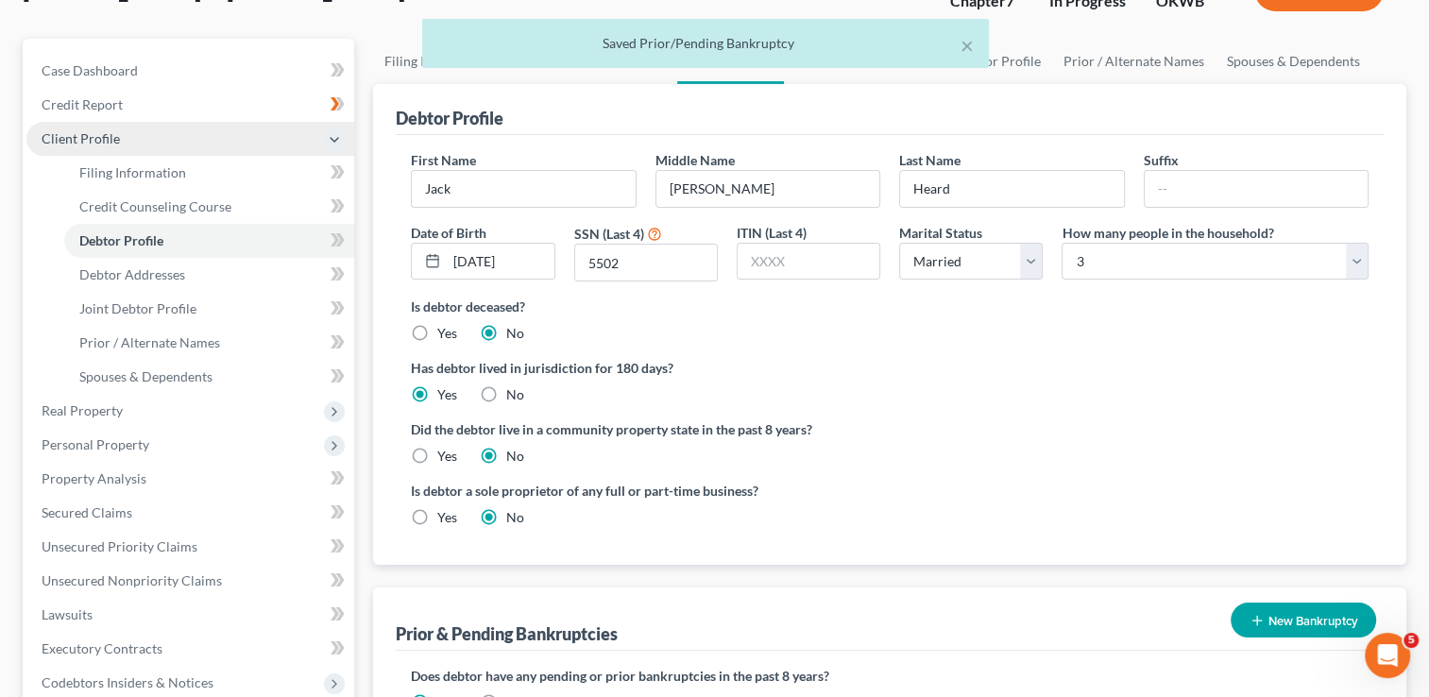
scroll to position [0, 0]
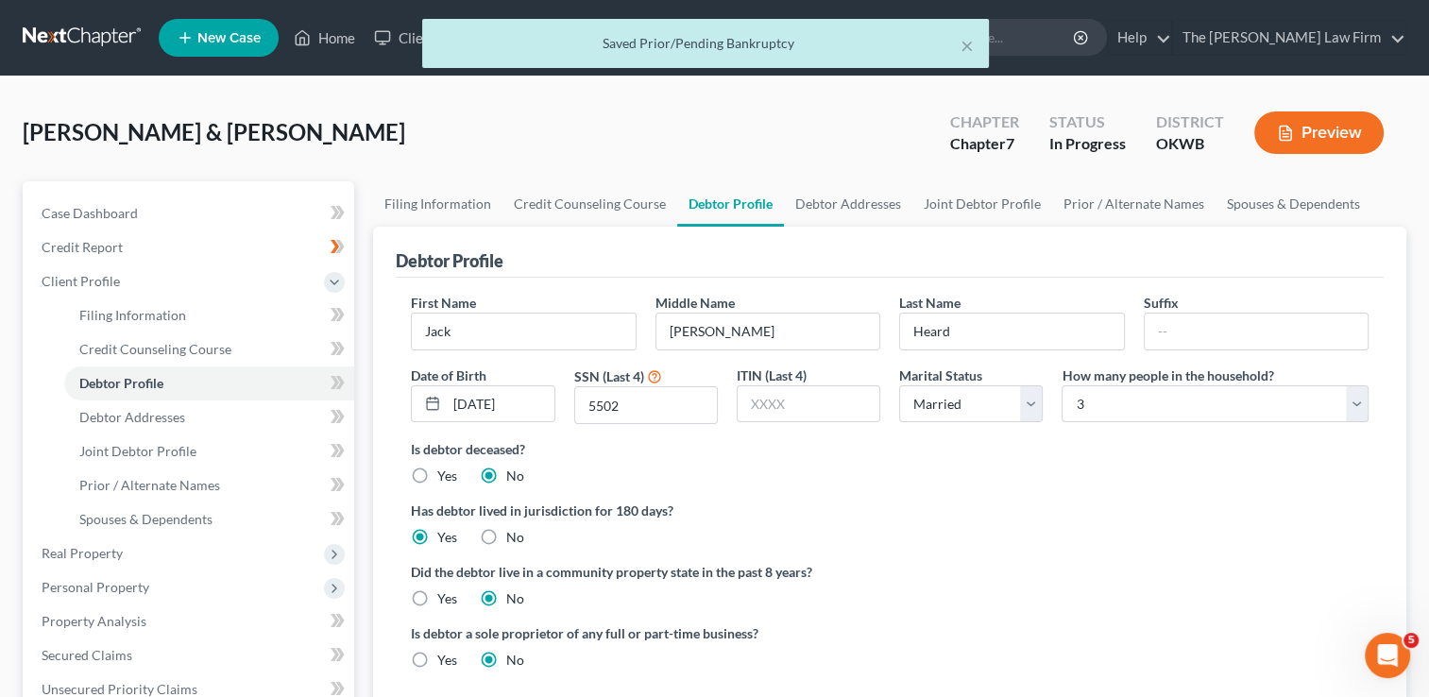
click at [110, 29] on div "× Saved Prior/Pending Bankruptcy" at bounding box center [705, 48] width 1429 height 59
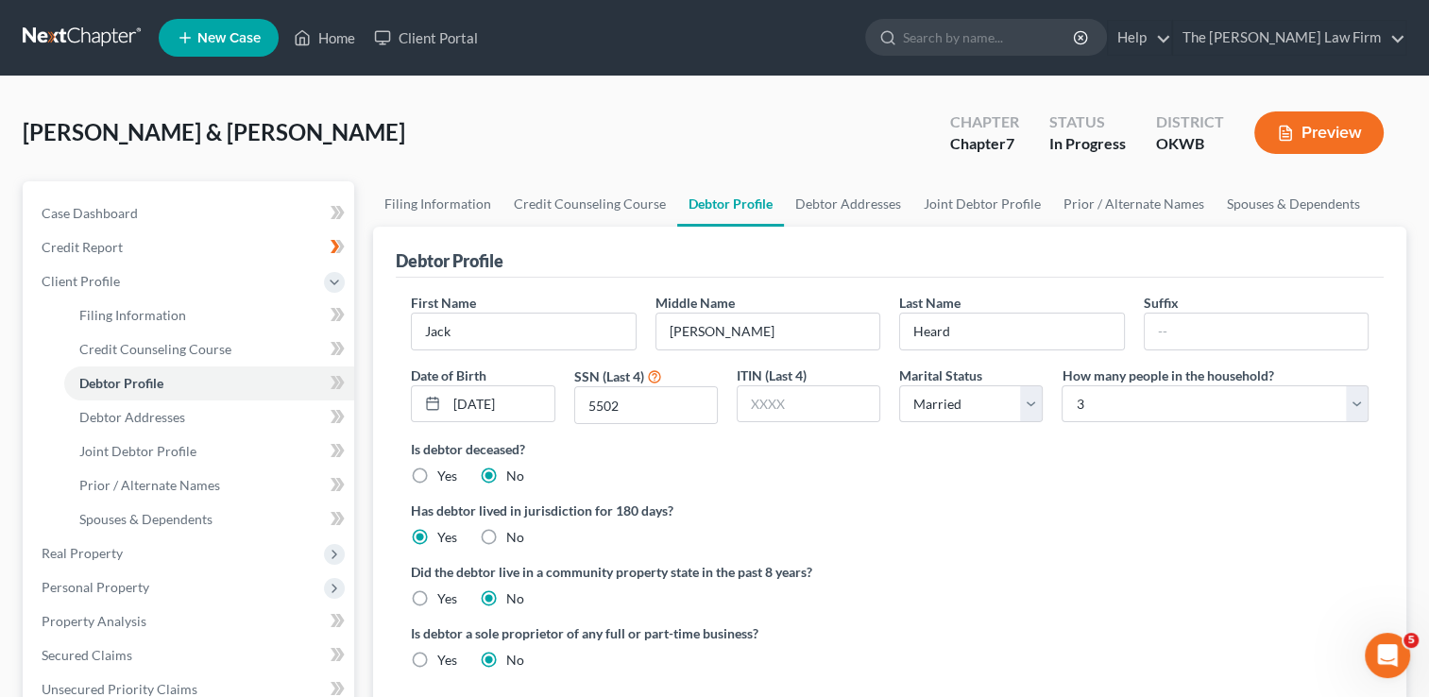
click at [83, 34] on link at bounding box center [83, 38] width 121 height 34
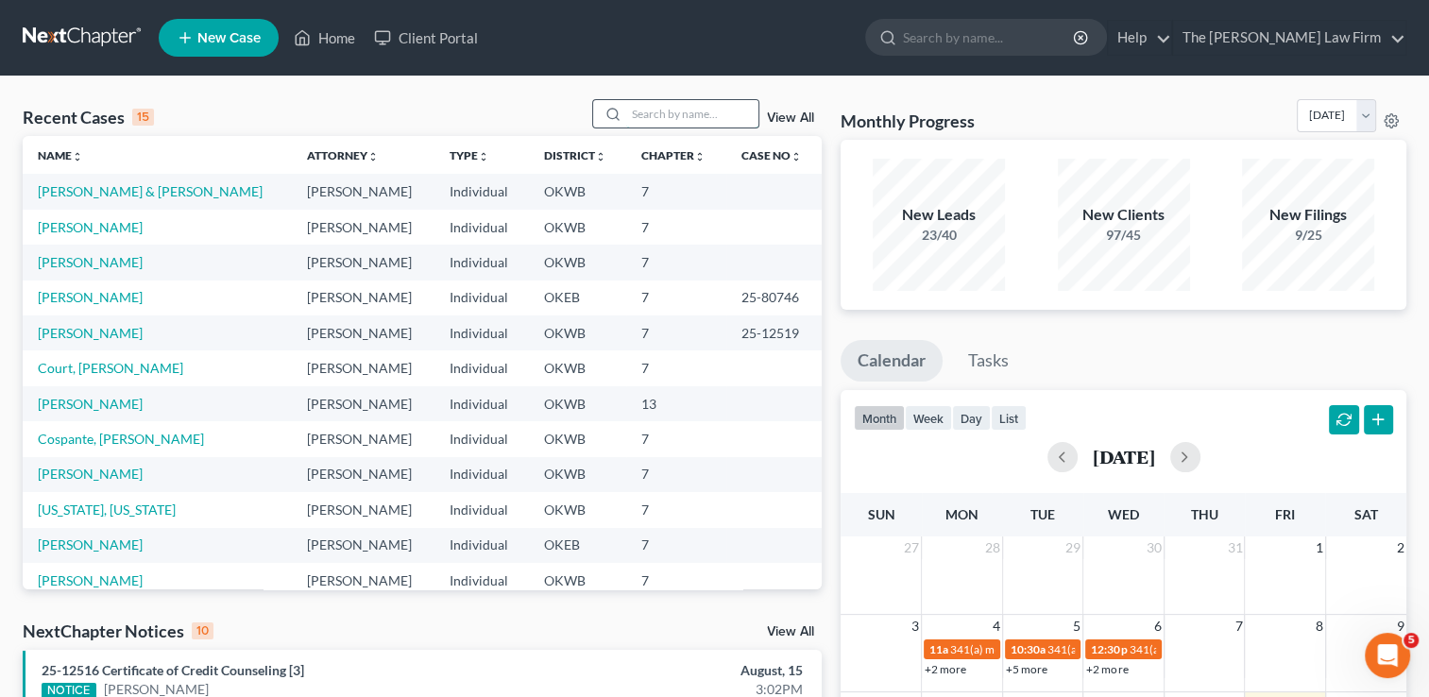
click at [684, 108] on input "search" at bounding box center [692, 113] width 132 height 27
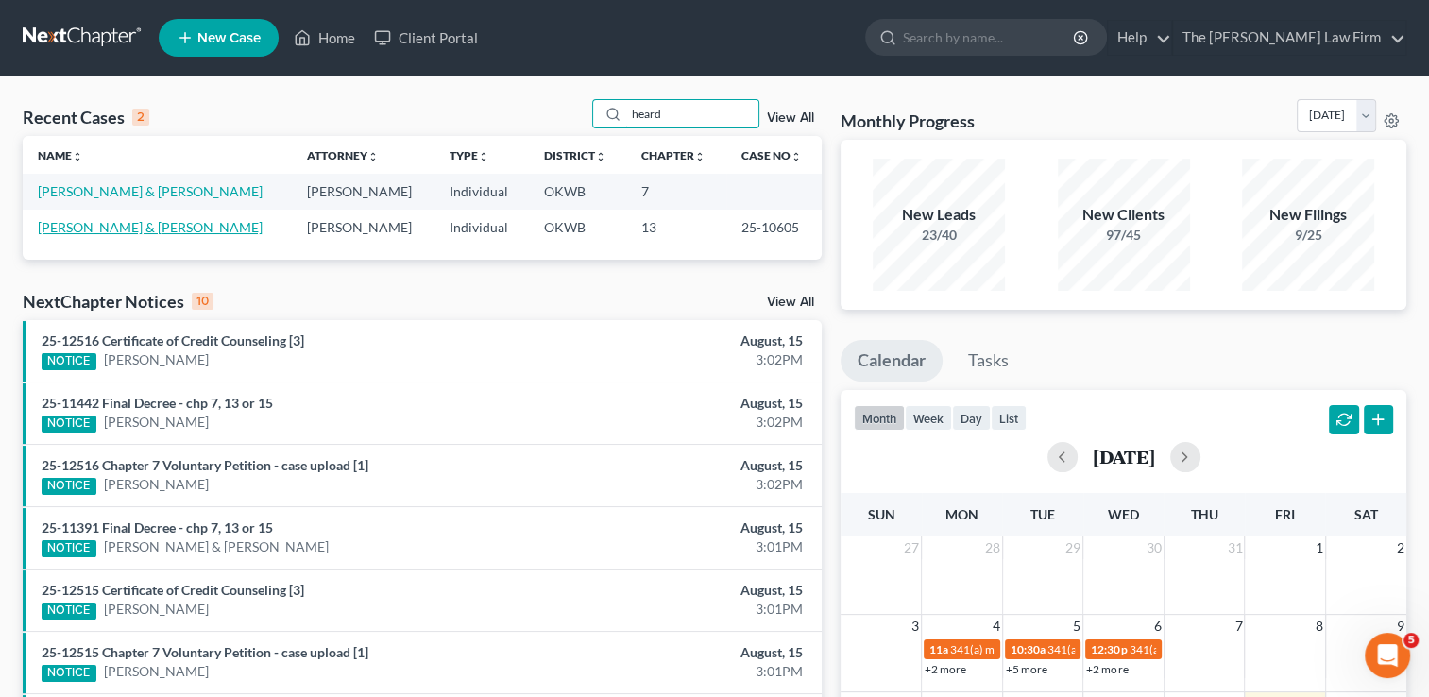
type input "heard"
click at [125, 228] on link "[PERSON_NAME] & [PERSON_NAME]" at bounding box center [150, 227] width 225 height 16
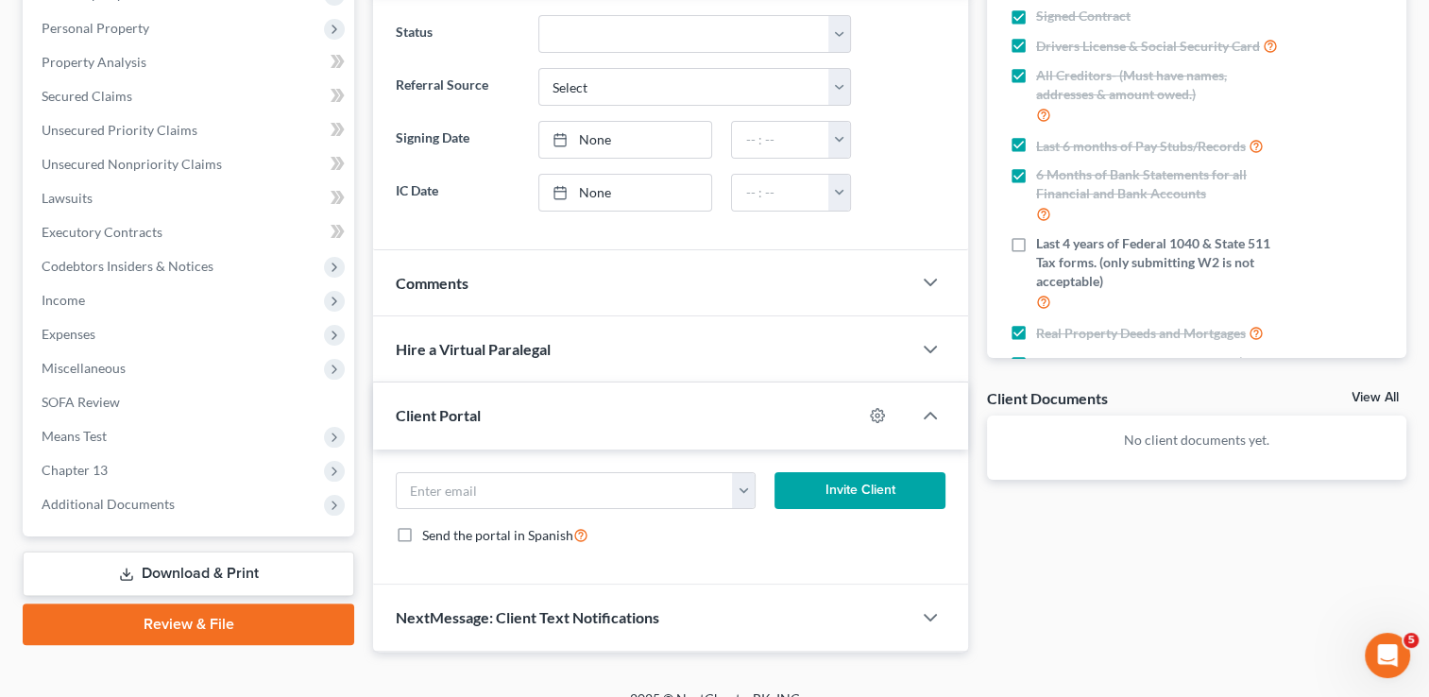
scroll to position [343, 0]
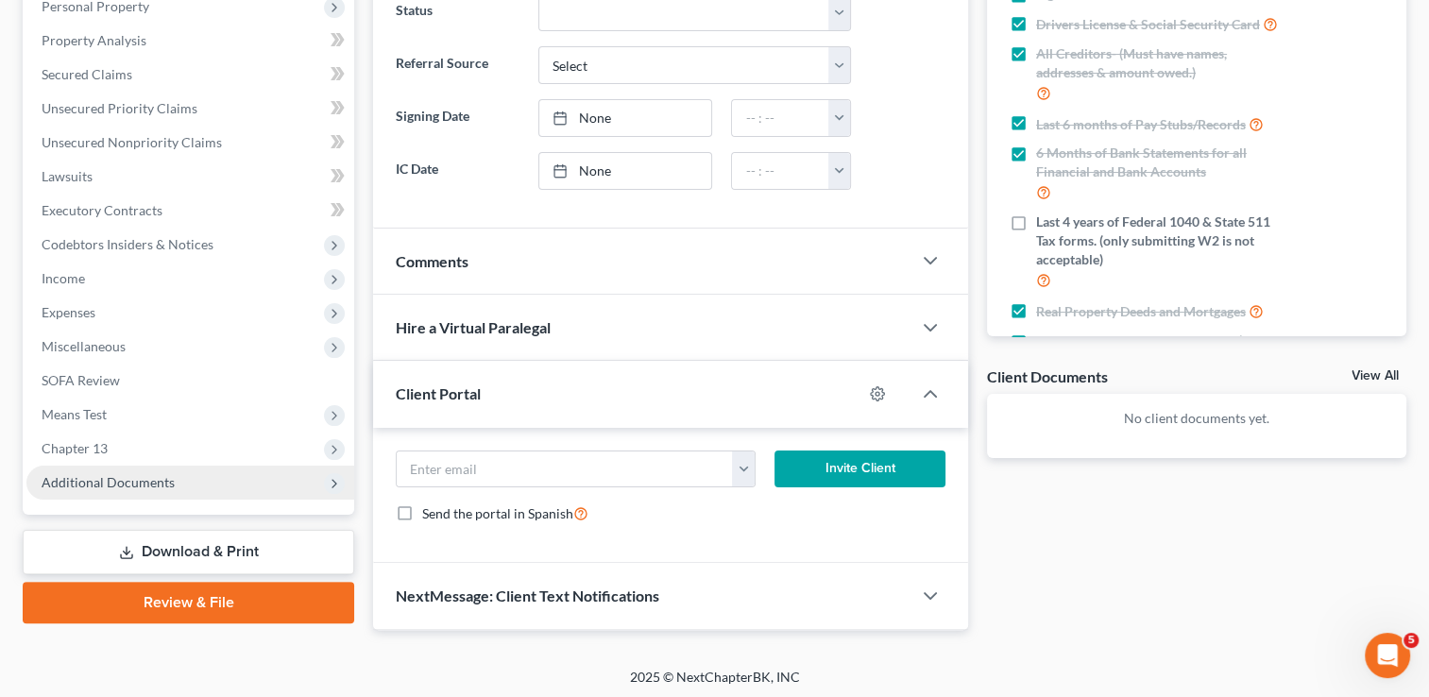
click at [87, 481] on span "Additional Documents" at bounding box center [108, 482] width 133 height 16
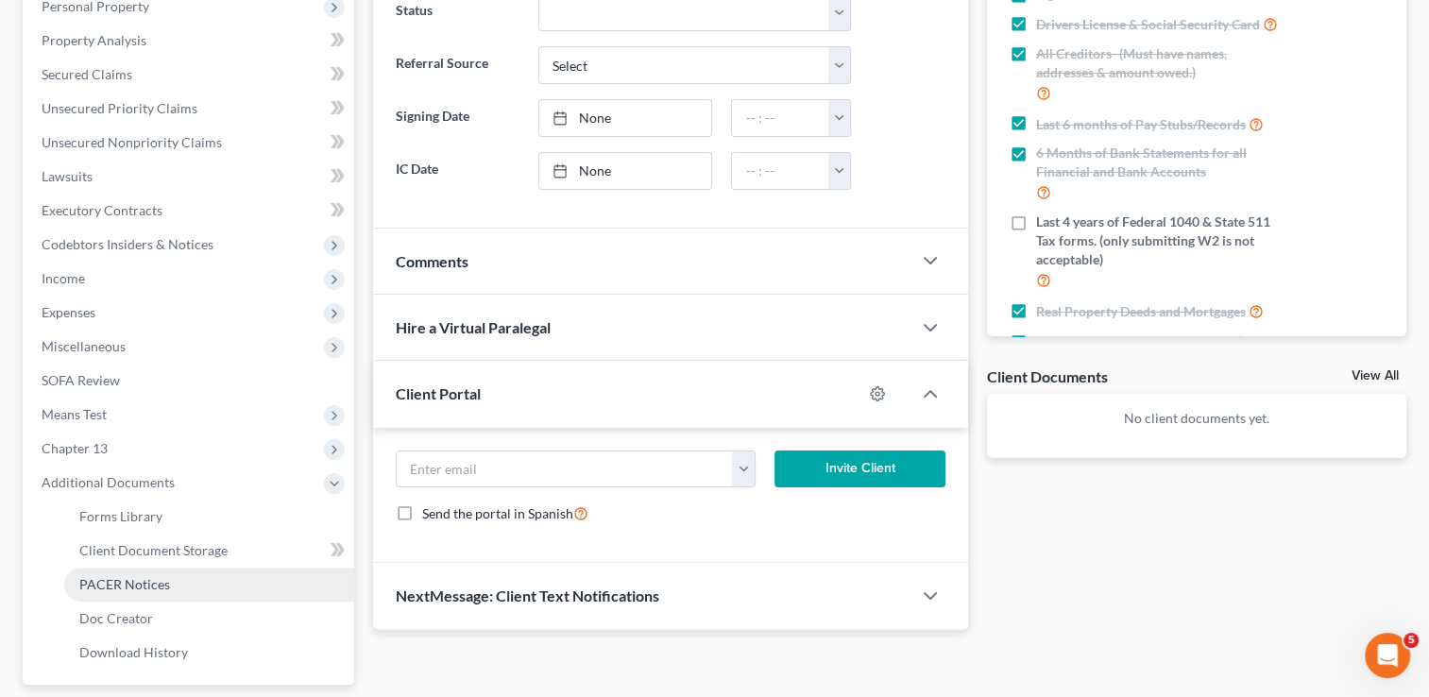
click at [155, 585] on span "PACER Notices" at bounding box center [124, 584] width 91 height 16
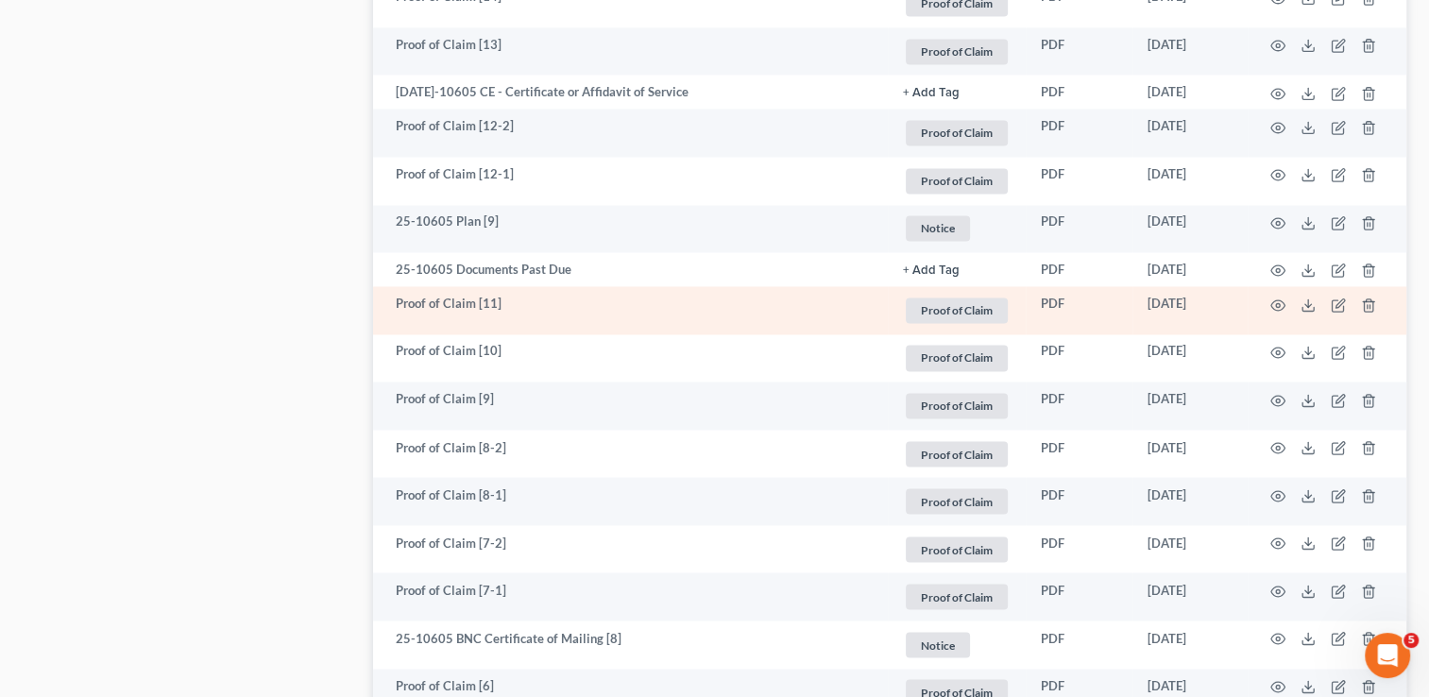
scroll to position [3454, 0]
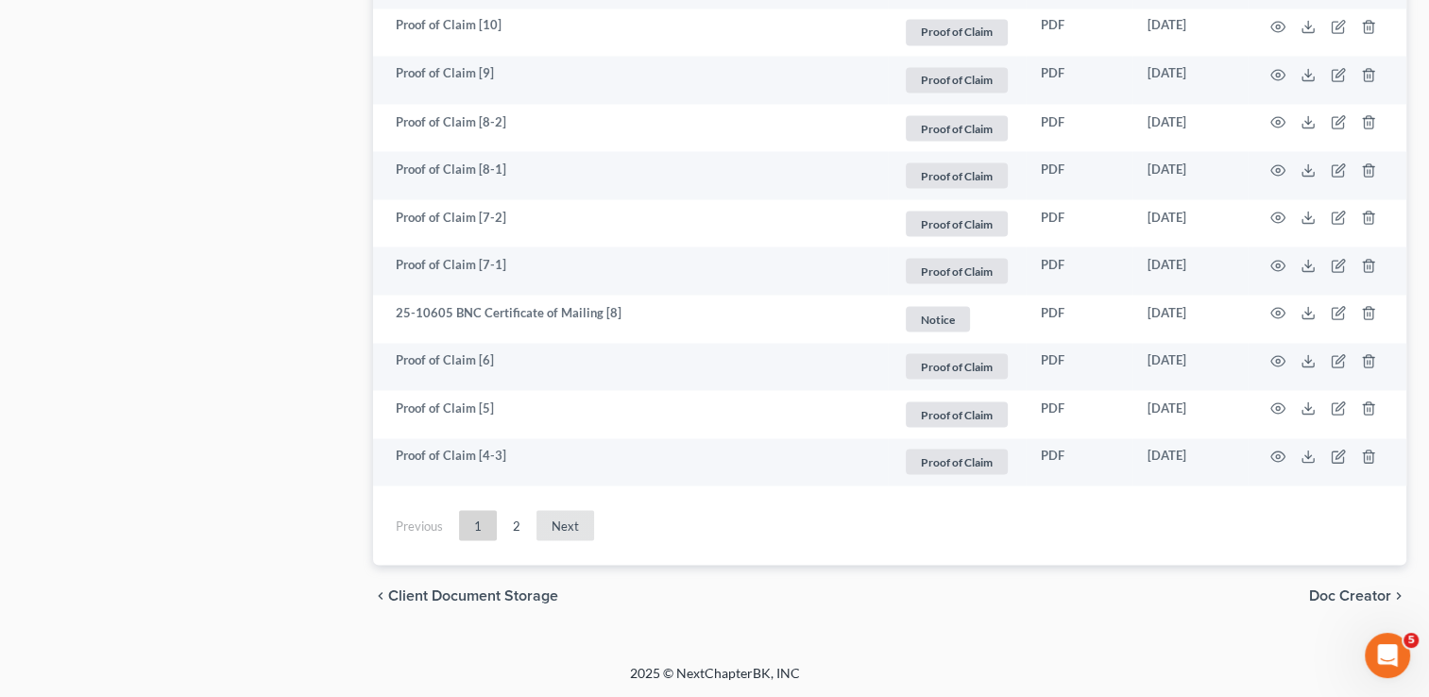
click at [571, 530] on link "Next" at bounding box center [566, 525] width 58 height 30
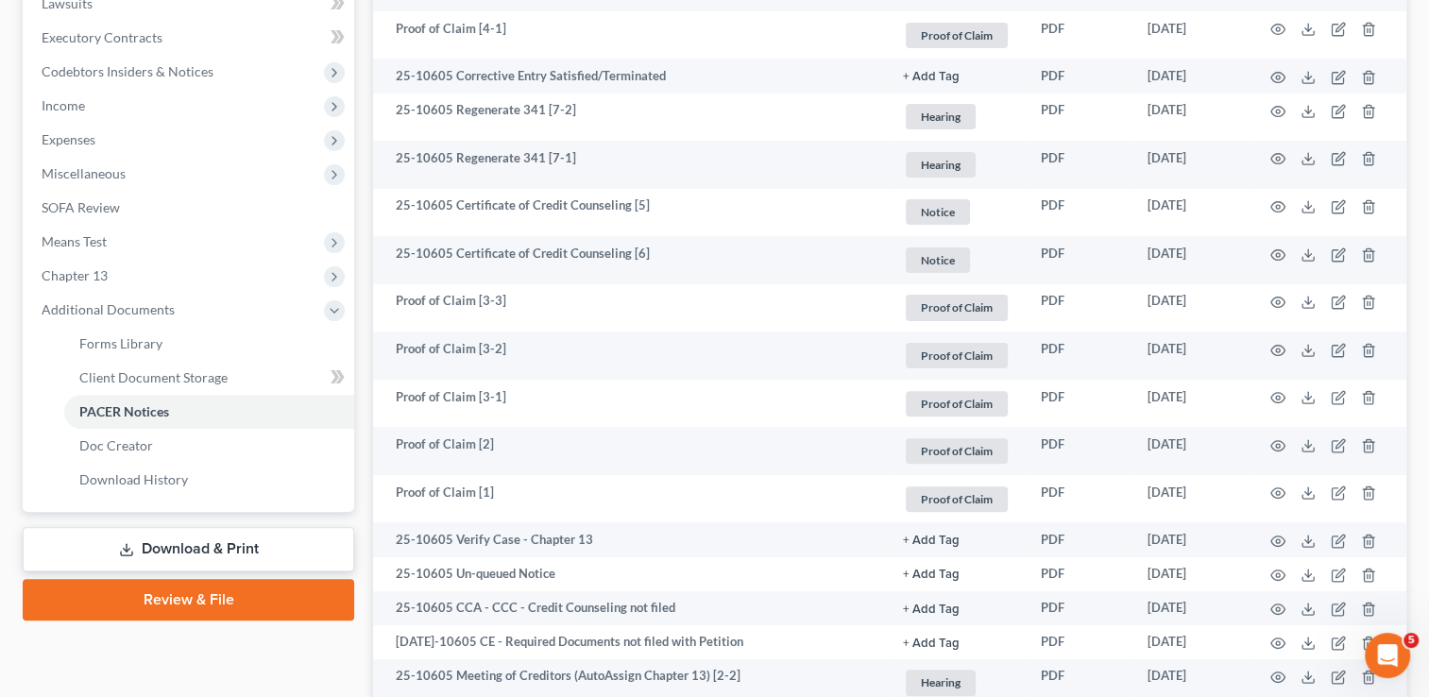
scroll to position [0, 0]
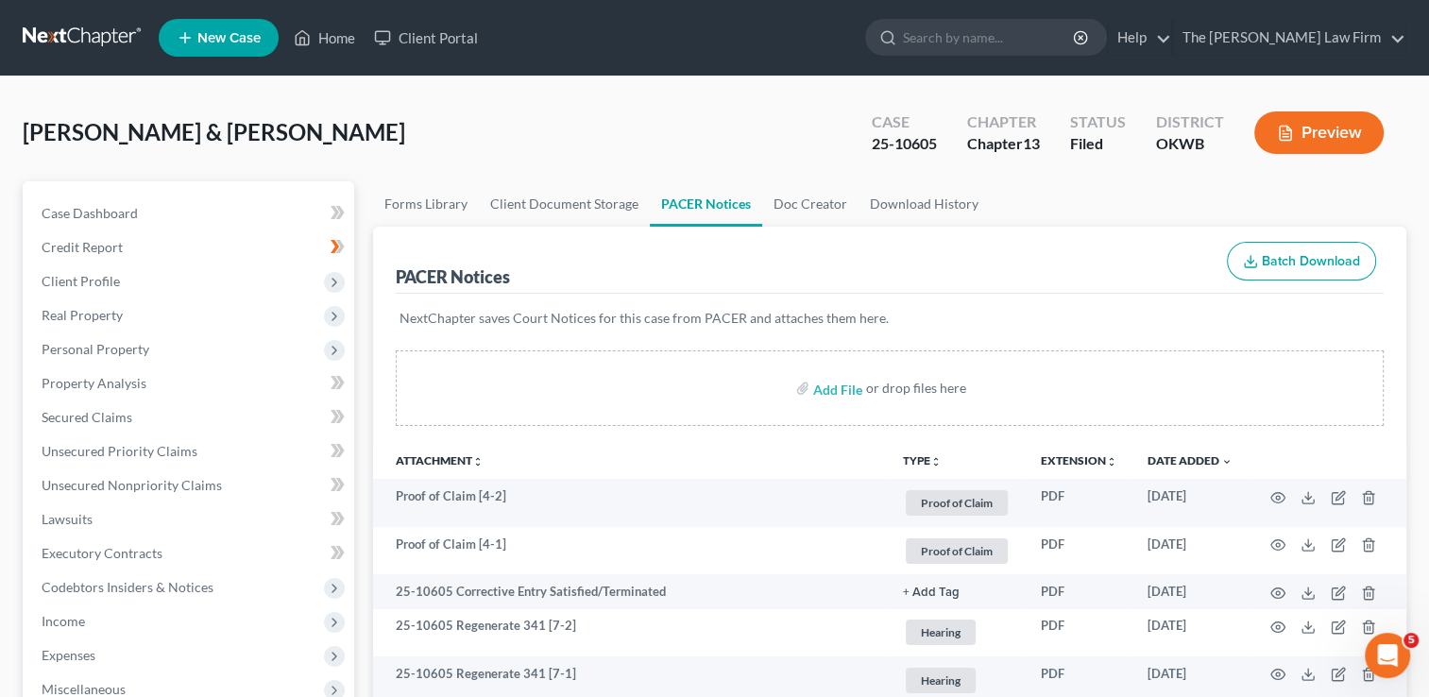
click at [69, 27] on link at bounding box center [83, 38] width 121 height 34
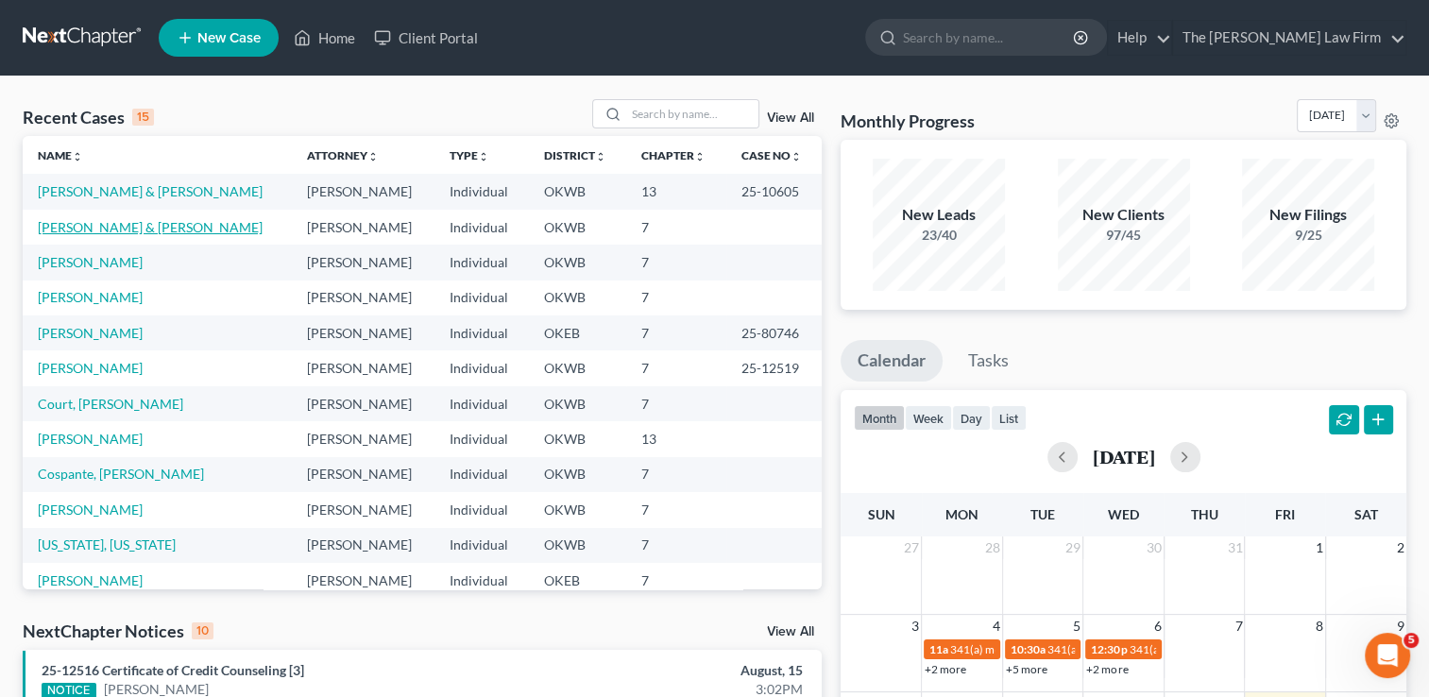
click at [140, 228] on link "[PERSON_NAME] & [PERSON_NAME]" at bounding box center [150, 227] width 225 height 16
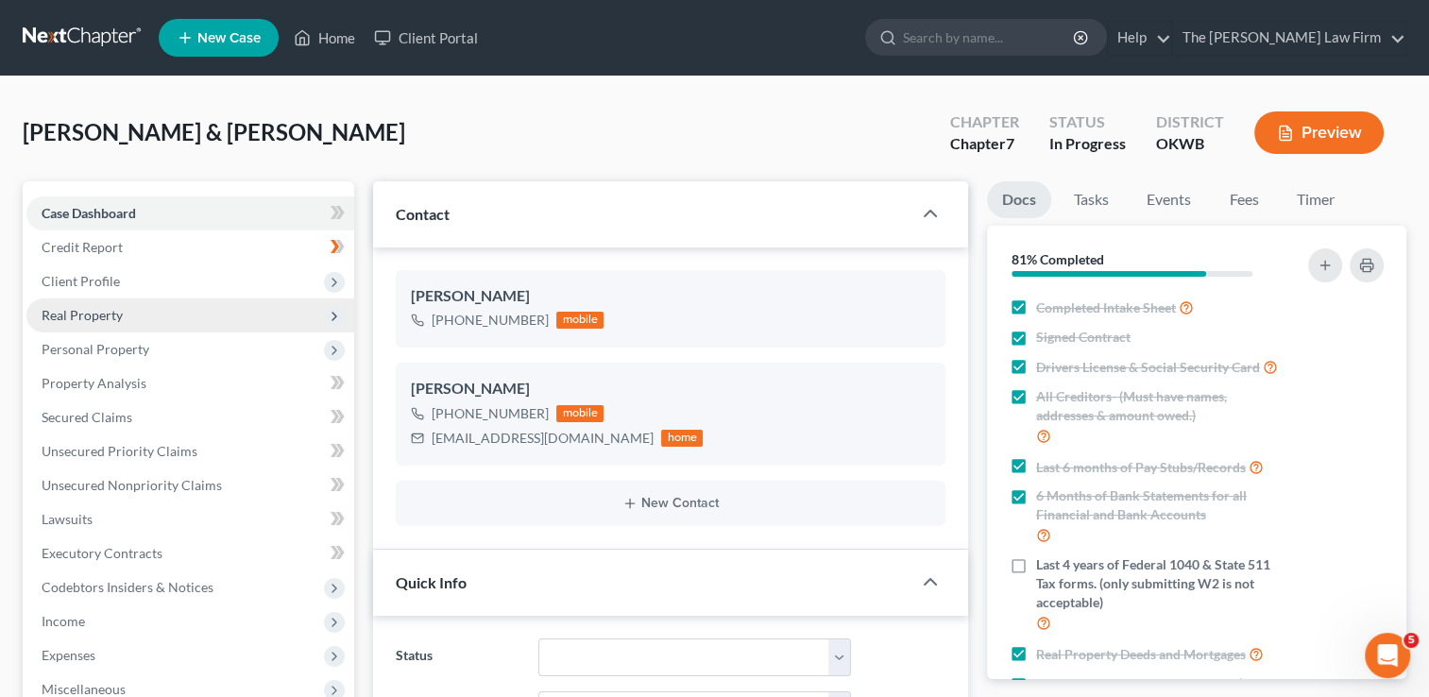
scroll to position [1957, 0]
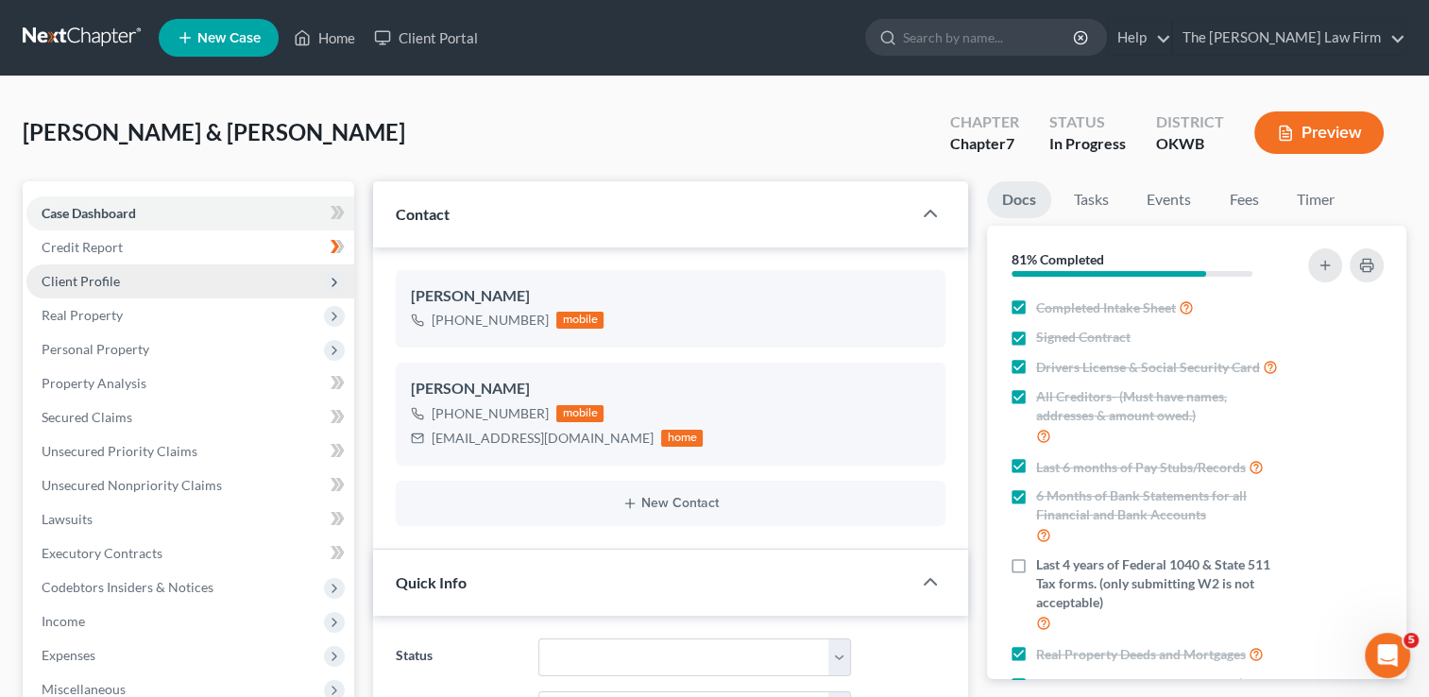
click at [99, 284] on span "Client Profile" at bounding box center [81, 281] width 78 height 16
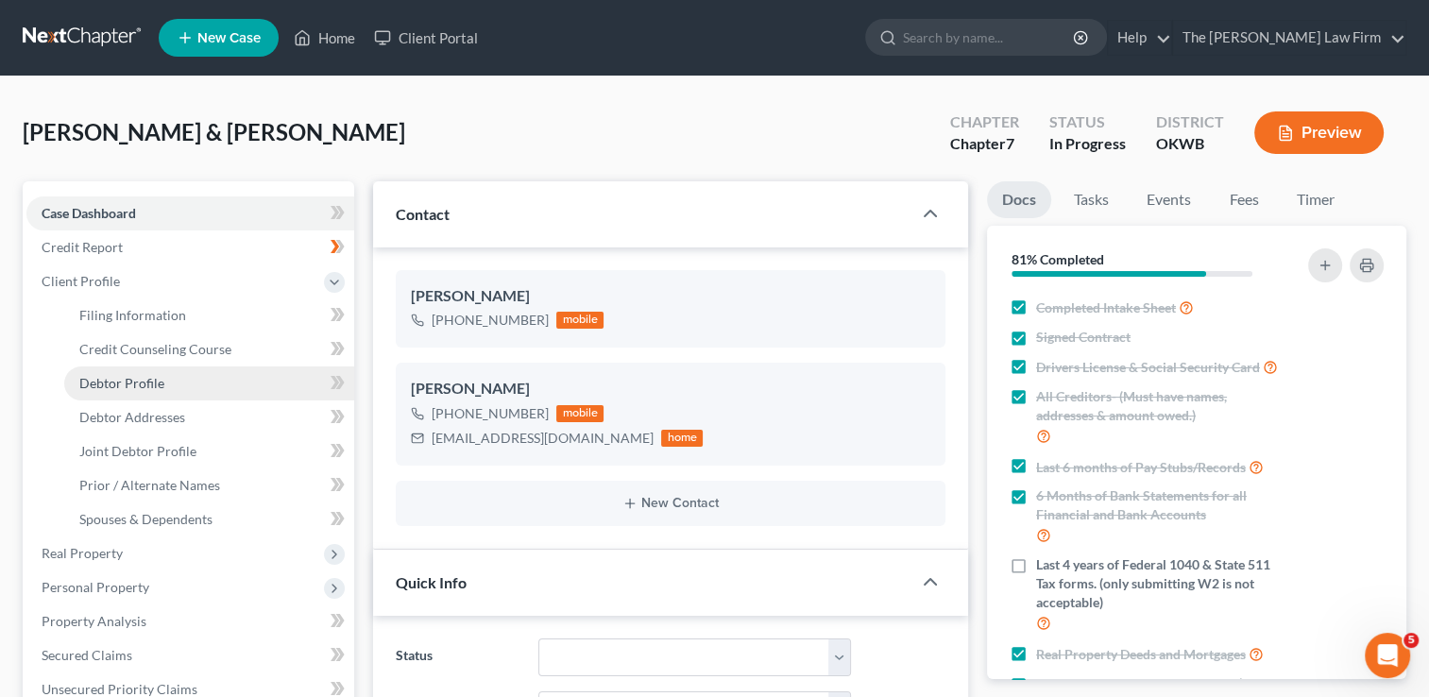
click at [150, 382] on span "Debtor Profile" at bounding box center [121, 383] width 85 height 16
select select "1"
select select "2"
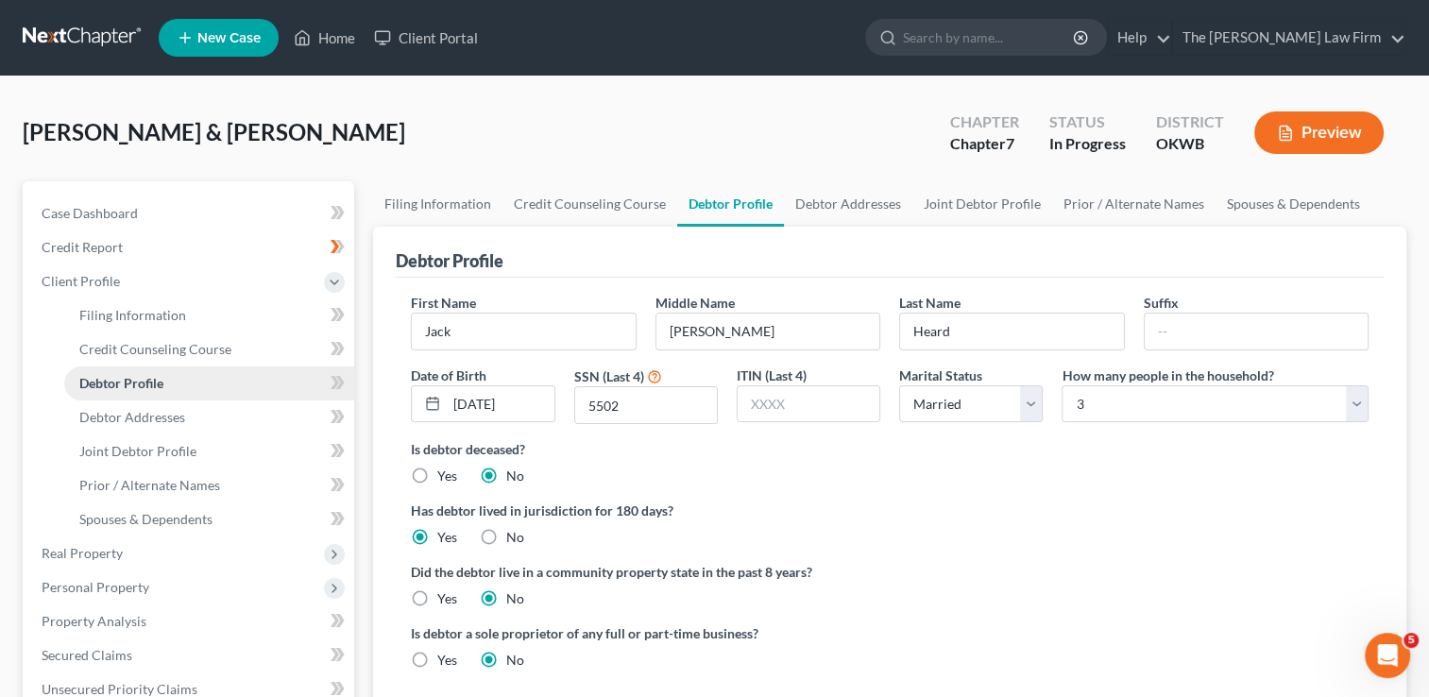
radio input "true"
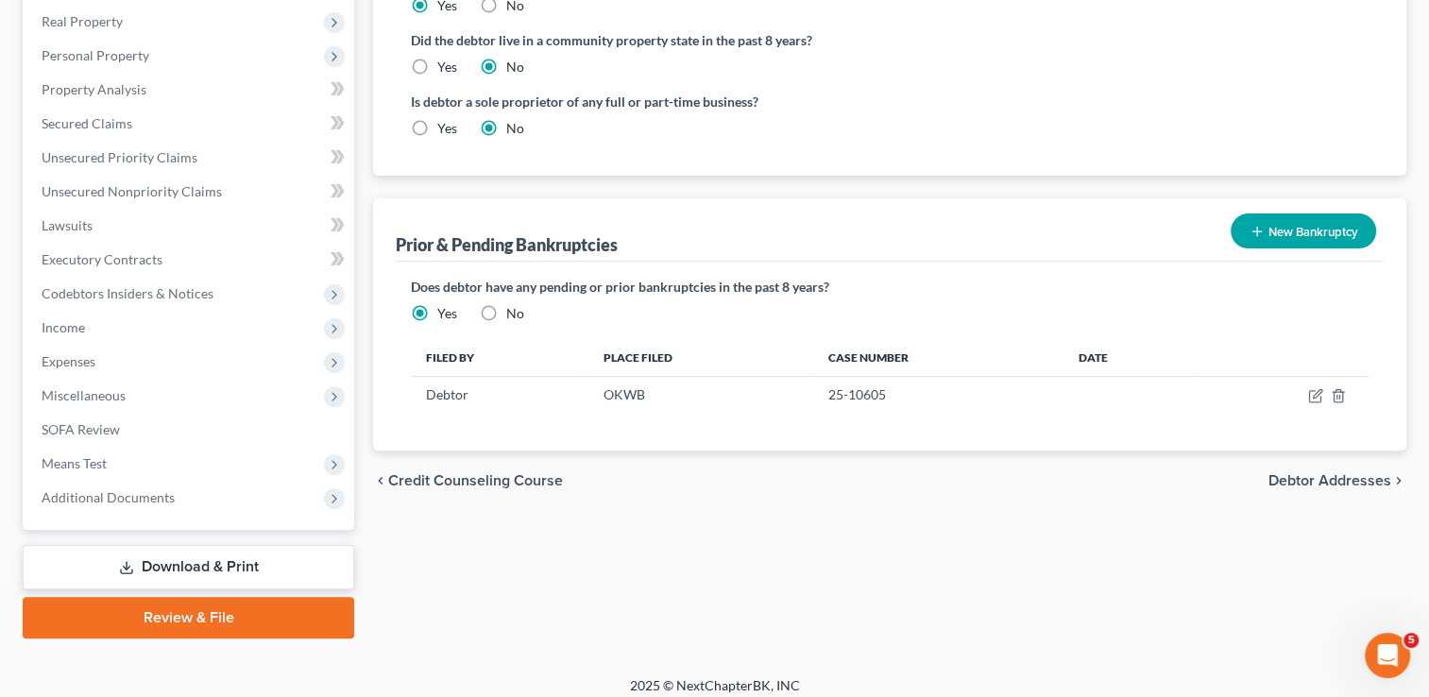
scroll to position [543, 0]
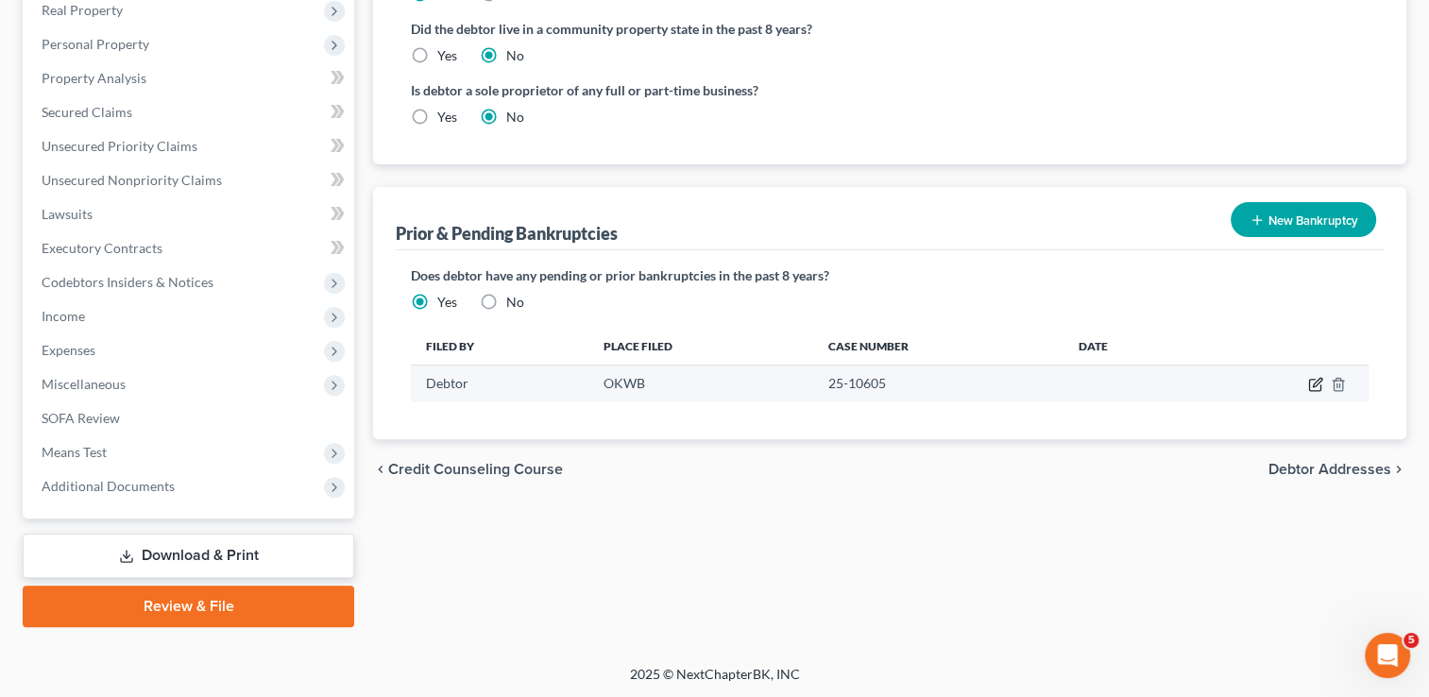
click at [1316, 382] on icon "button" at bounding box center [1315, 384] width 15 height 15
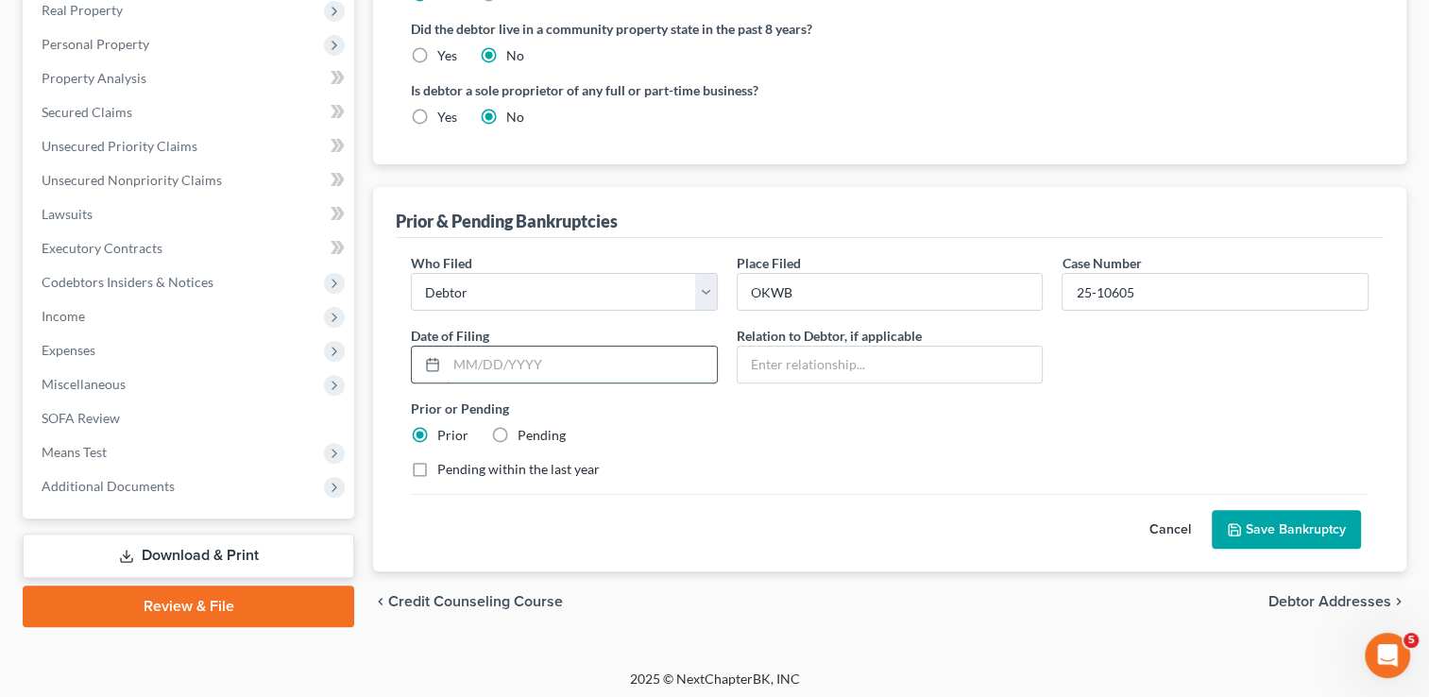
click at [627, 361] on input "text" at bounding box center [582, 365] width 270 height 36
type input "[DATE]"
click at [1280, 530] on button "Save Bankruptcy" at bounding box center [1286, 530] width 149 height 40
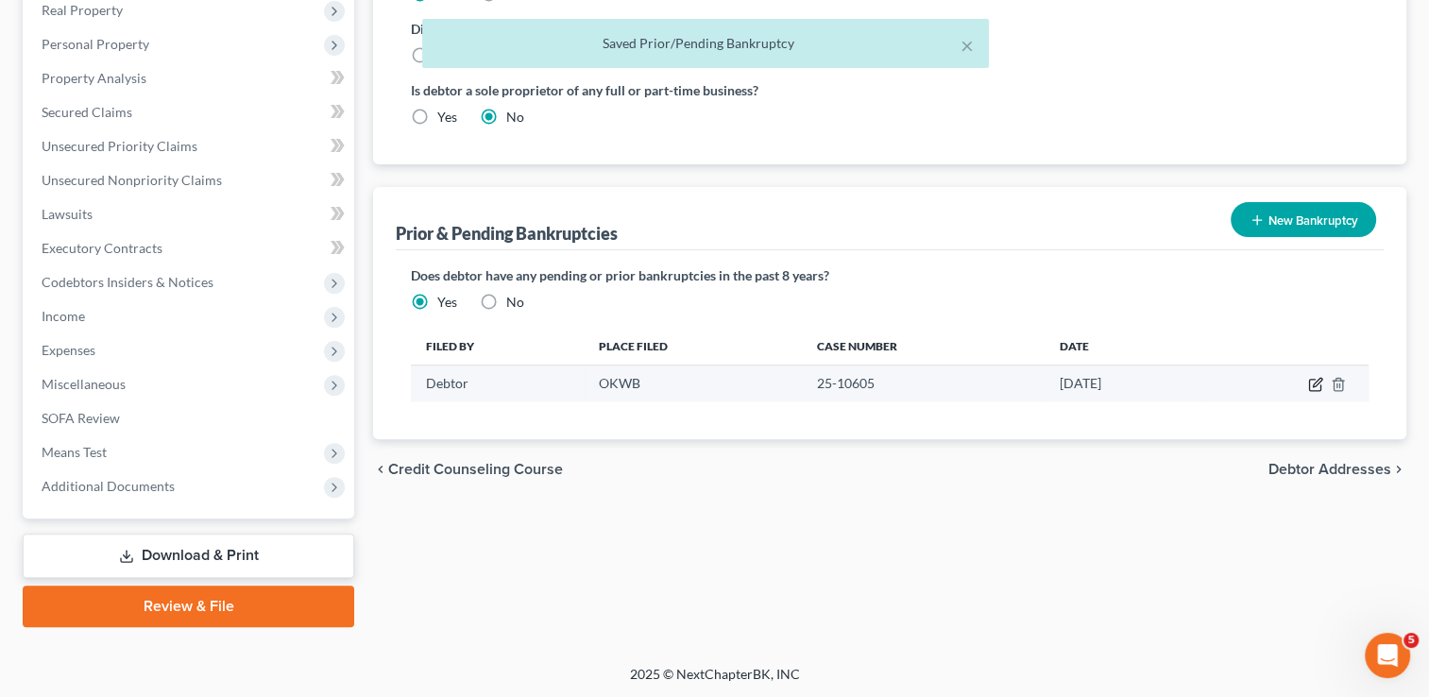
click at [1311, 383] on icon "button" at bounding box center [1315, 384] width 15 height 15
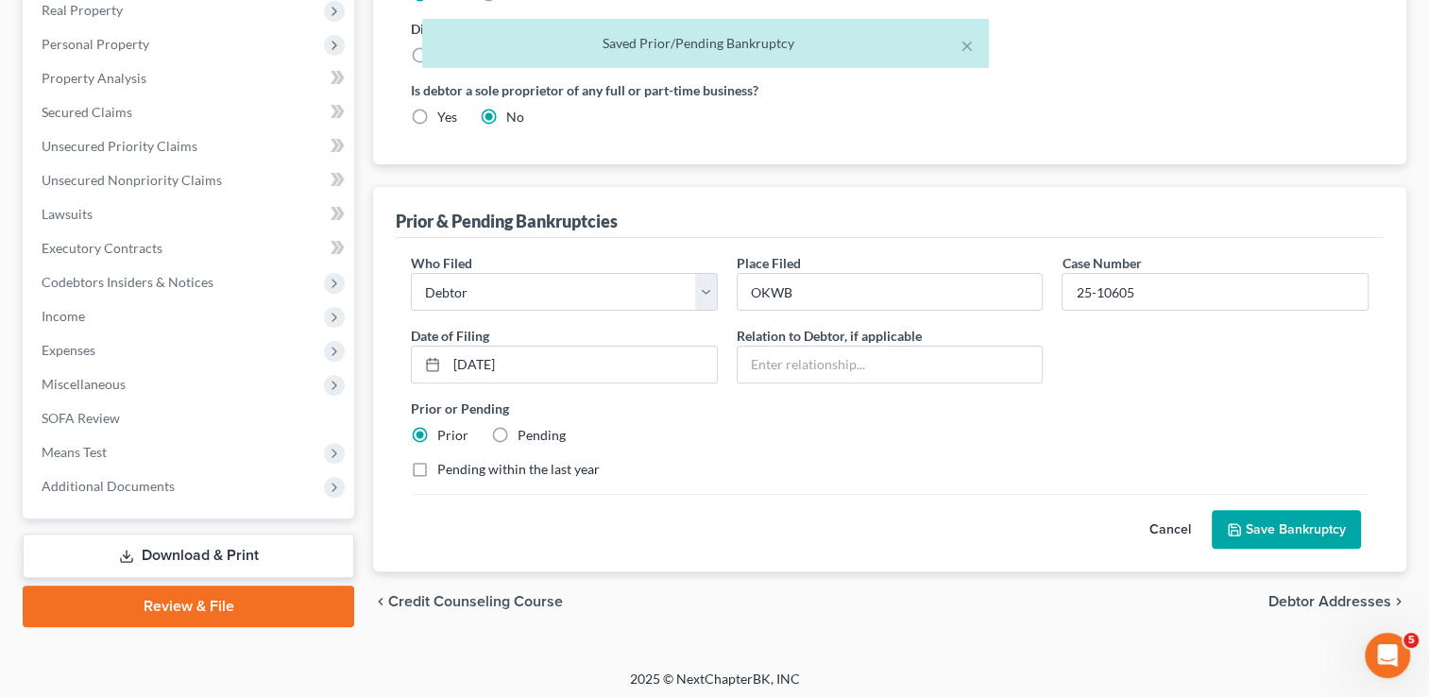
click at [1172, 531] on button "Cancel" at bounding box center [1170, 530] width 83 height 38
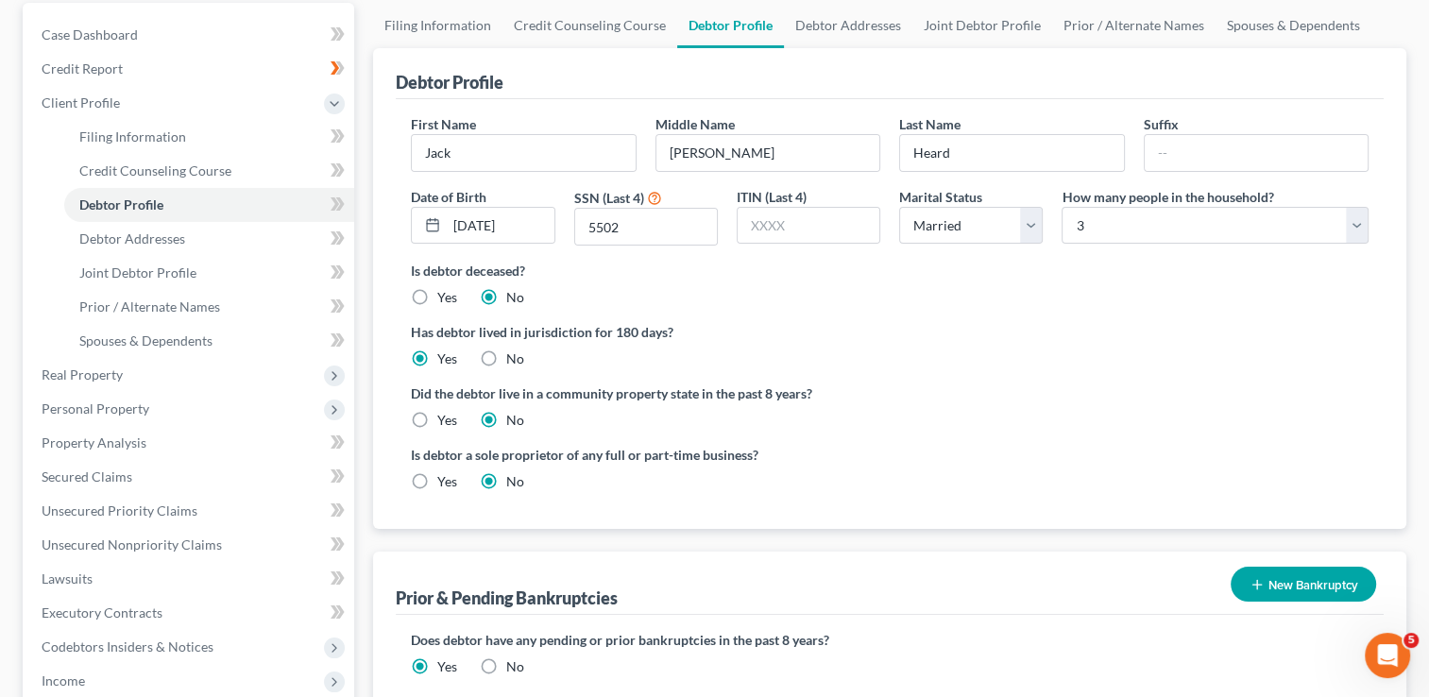
scroll to position [165, 0]
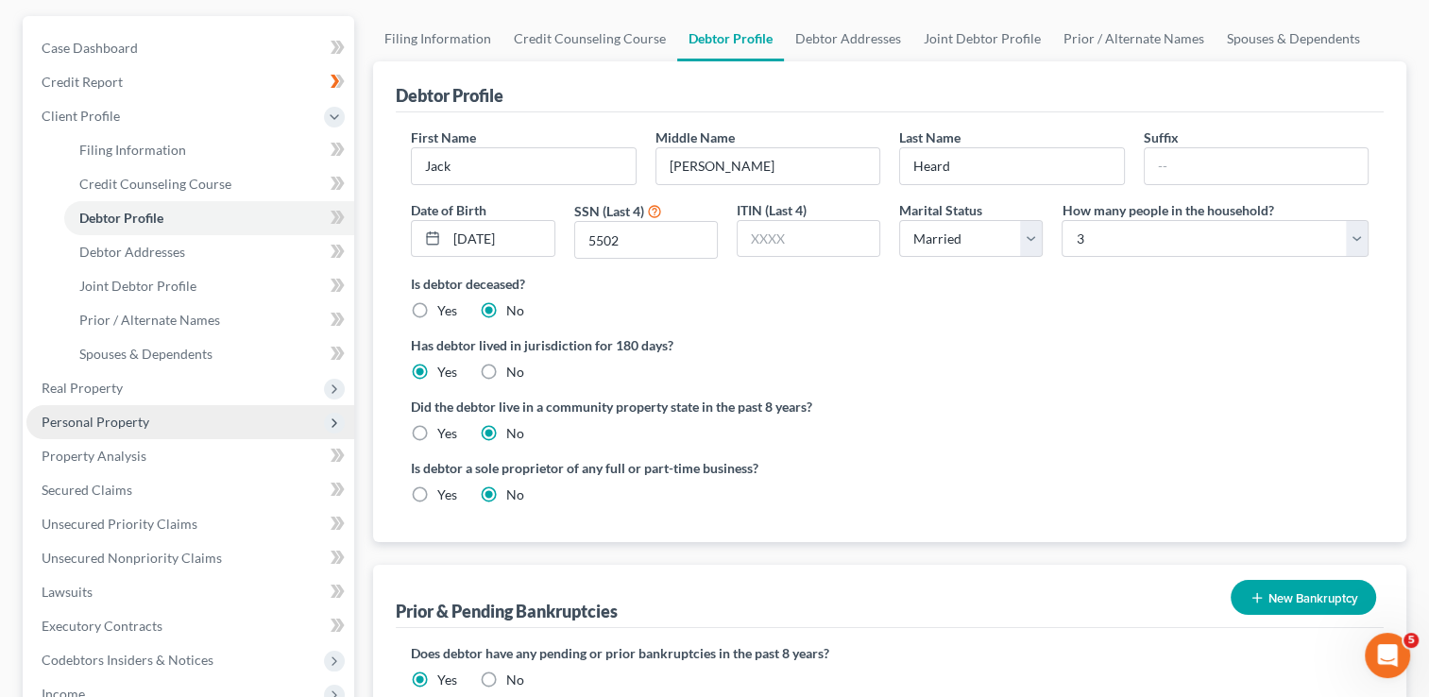
click at [132, 422] on span "Personal Property" at bounding box center [96, 422] width 108 height 16
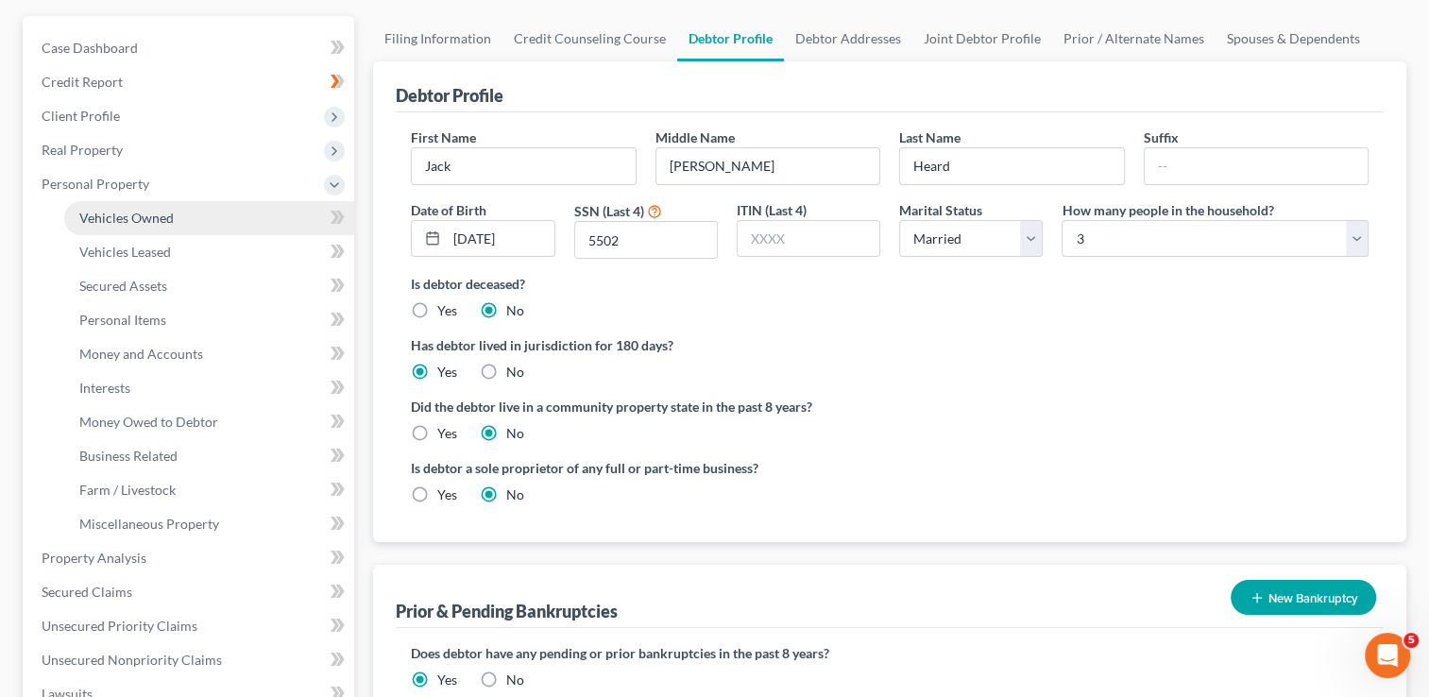
click at [170, 219] on span "Vehicles Owned" at bounding box center [126, 218] width 94 height 16
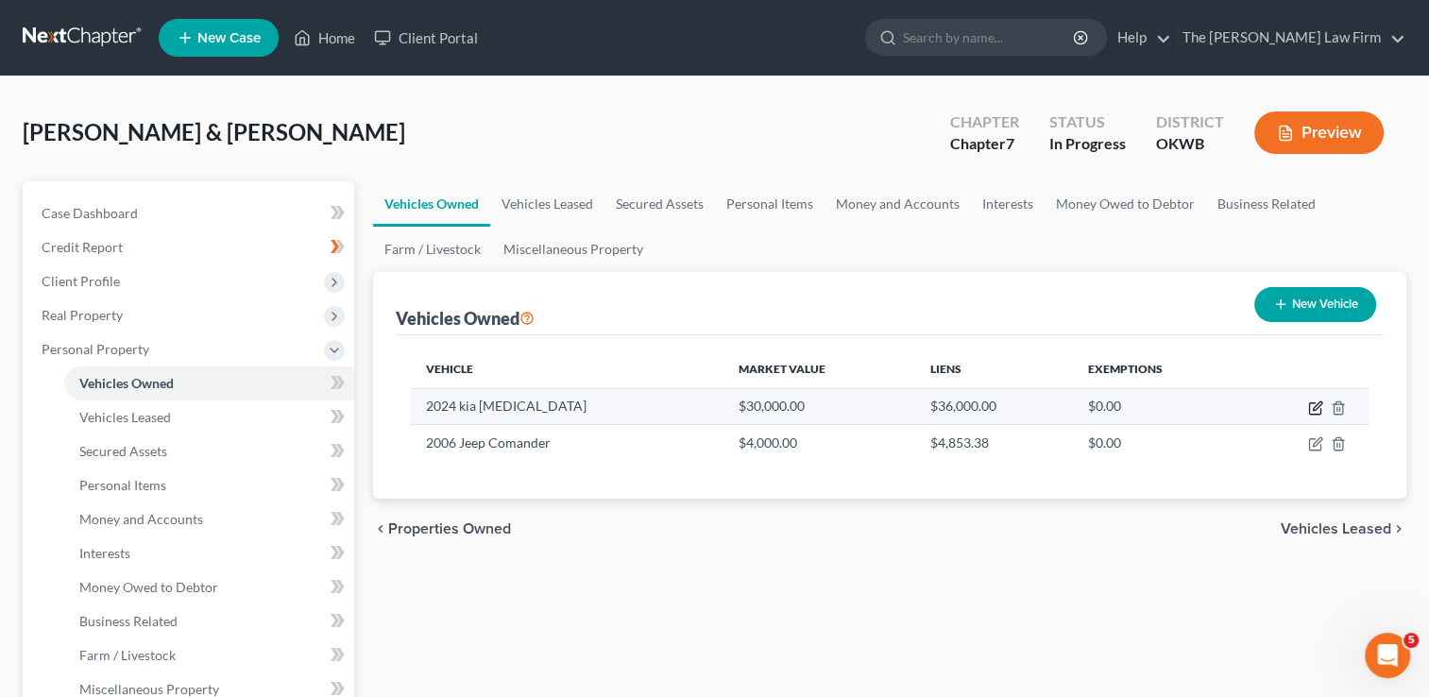
click at [1315, 407] on icon "button" at bounding box center [1315, 408] width 15 height 15
select select "0"
select select "2"
select select "3"
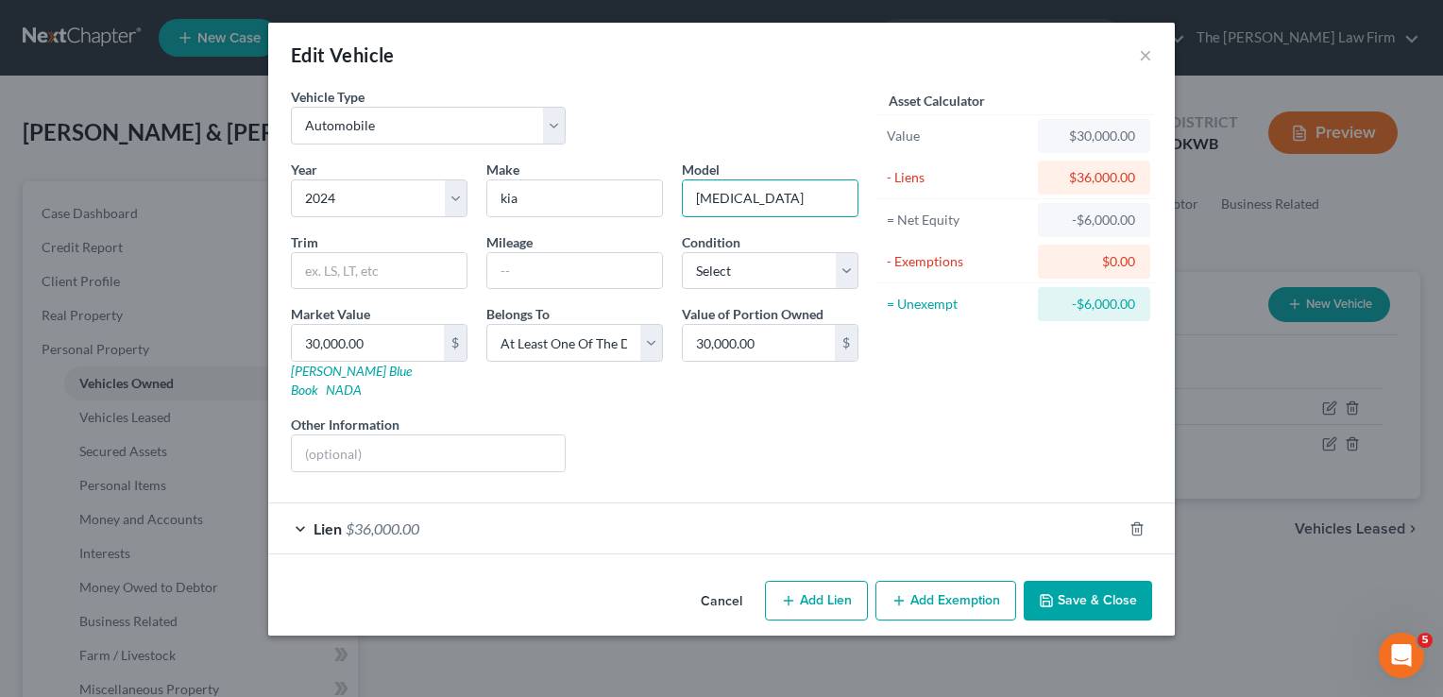
drag, startPoint x: 752, startPoint y: 197, endPoint x: 669, endPoint y: 197, distance: 83.1
click at [669, 197] on div "Year Select 2026 2025 2024 2023 2022 2021 2020 2019 2018 2017 2016 2015 2014 20…" at bounding box center [575, 324] width 587 height 328
type input "Sorento"
click at [893, 508] on div "Lien $36,000.00" at bounding box center [695, 529] width 854 height 50
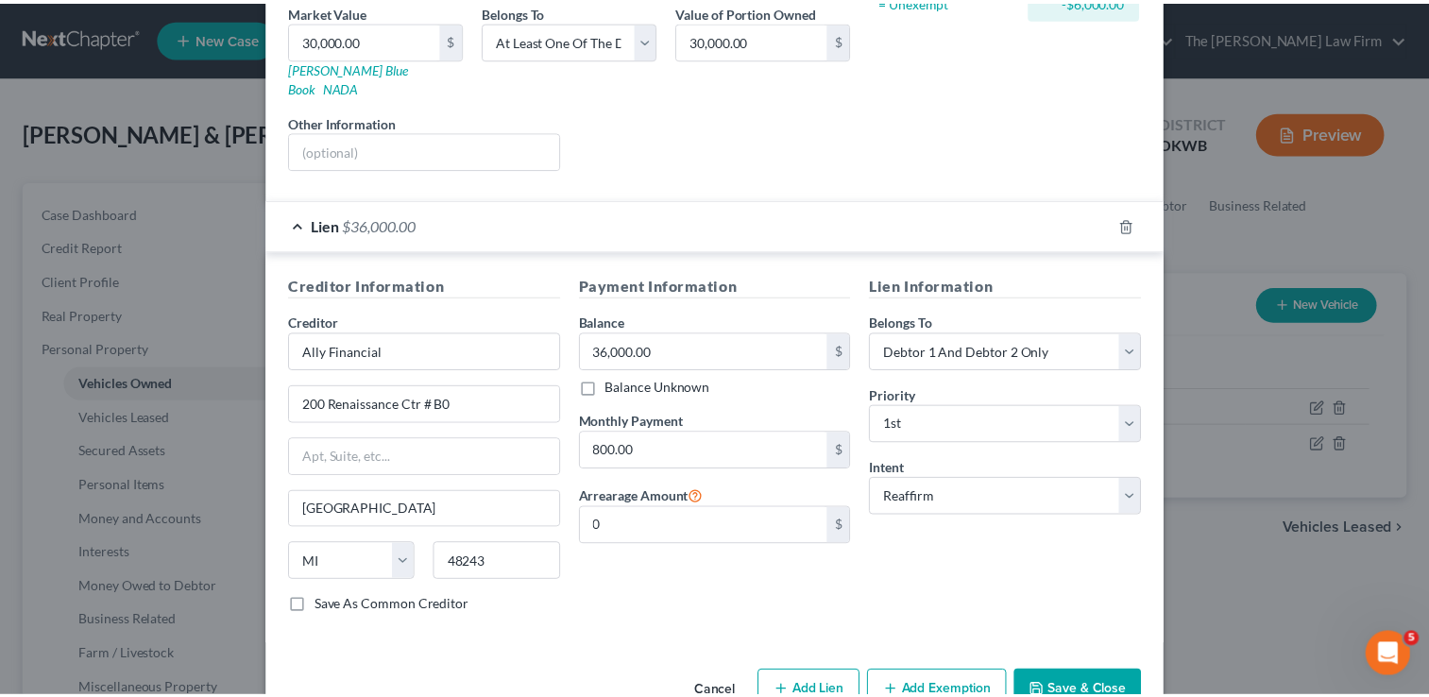
scroll to position [332, 0]
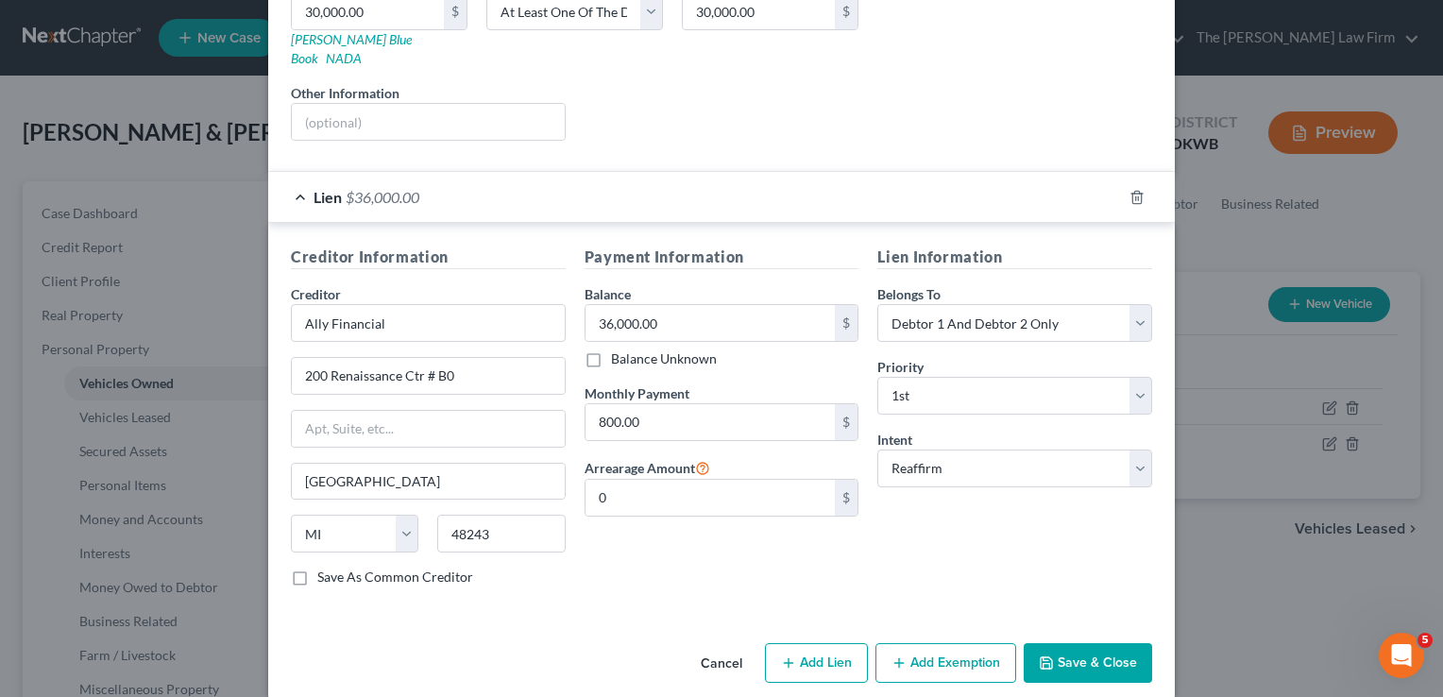
click at [1092, 643] on button "Save & Close" at bounding box center [1088, 663] width 128 height 40
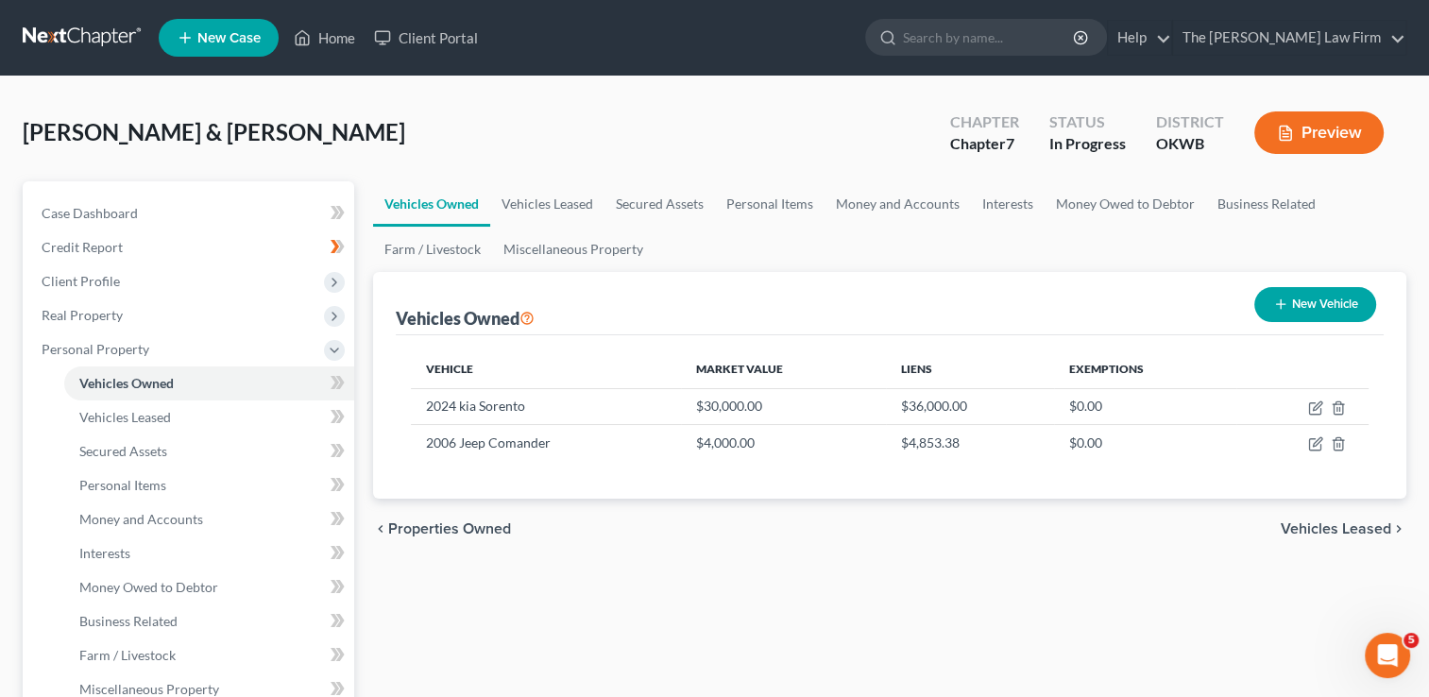
scroll to position [94, 0]
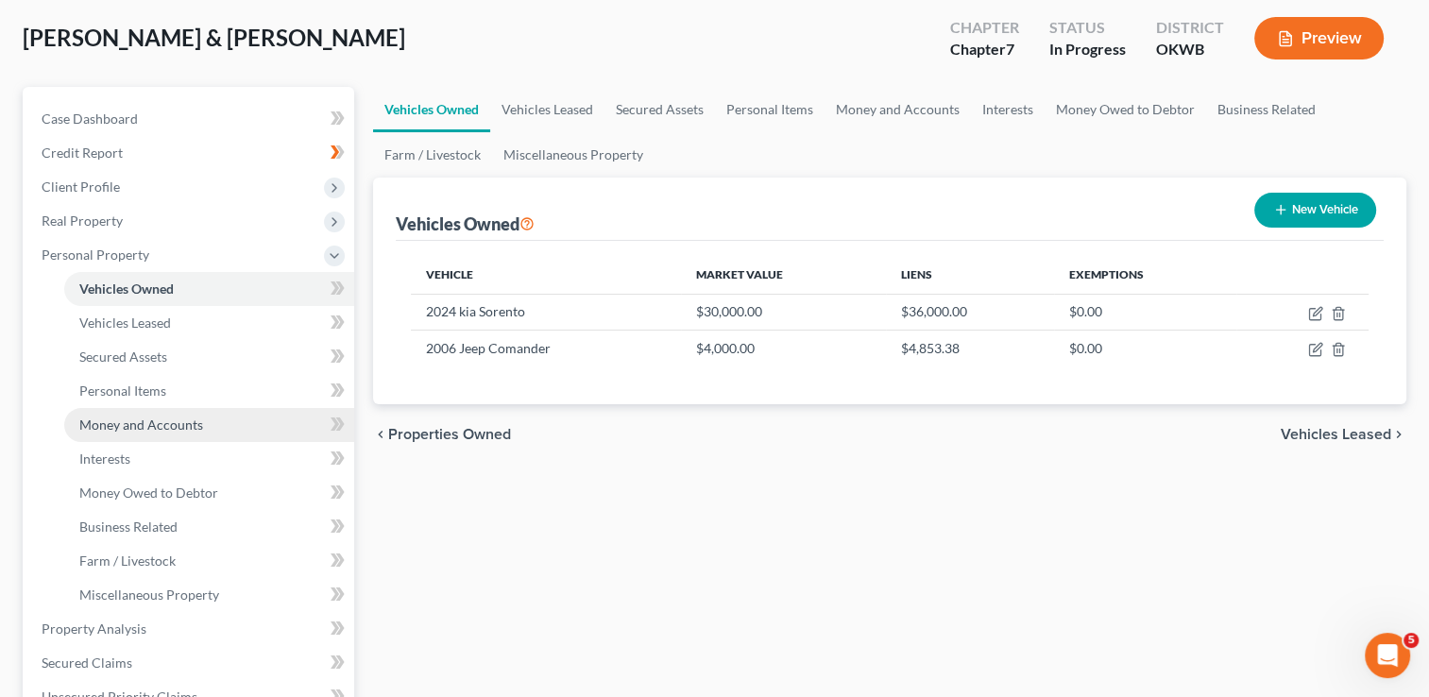
click at [165, 425] on span "Money and Accounts" at bounding box center [141, 425] width 124 height 16
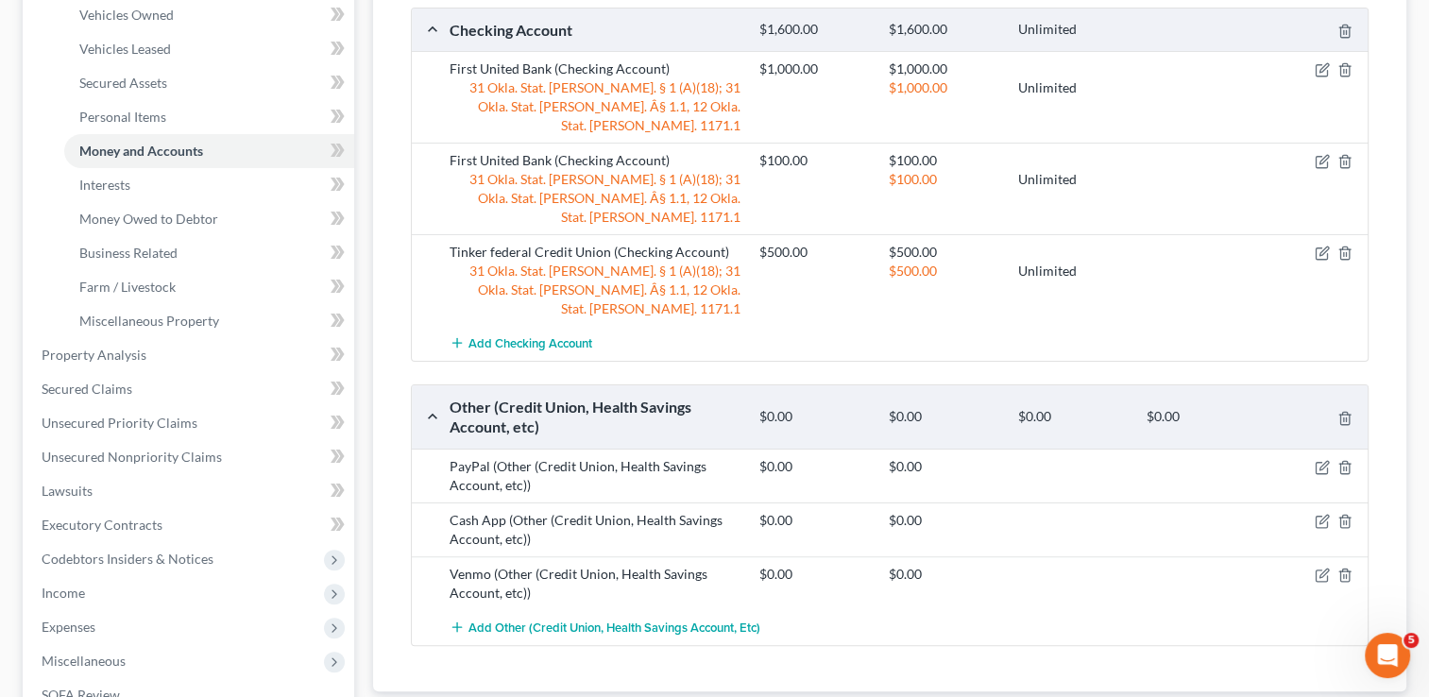
scroll to position [378, 0]
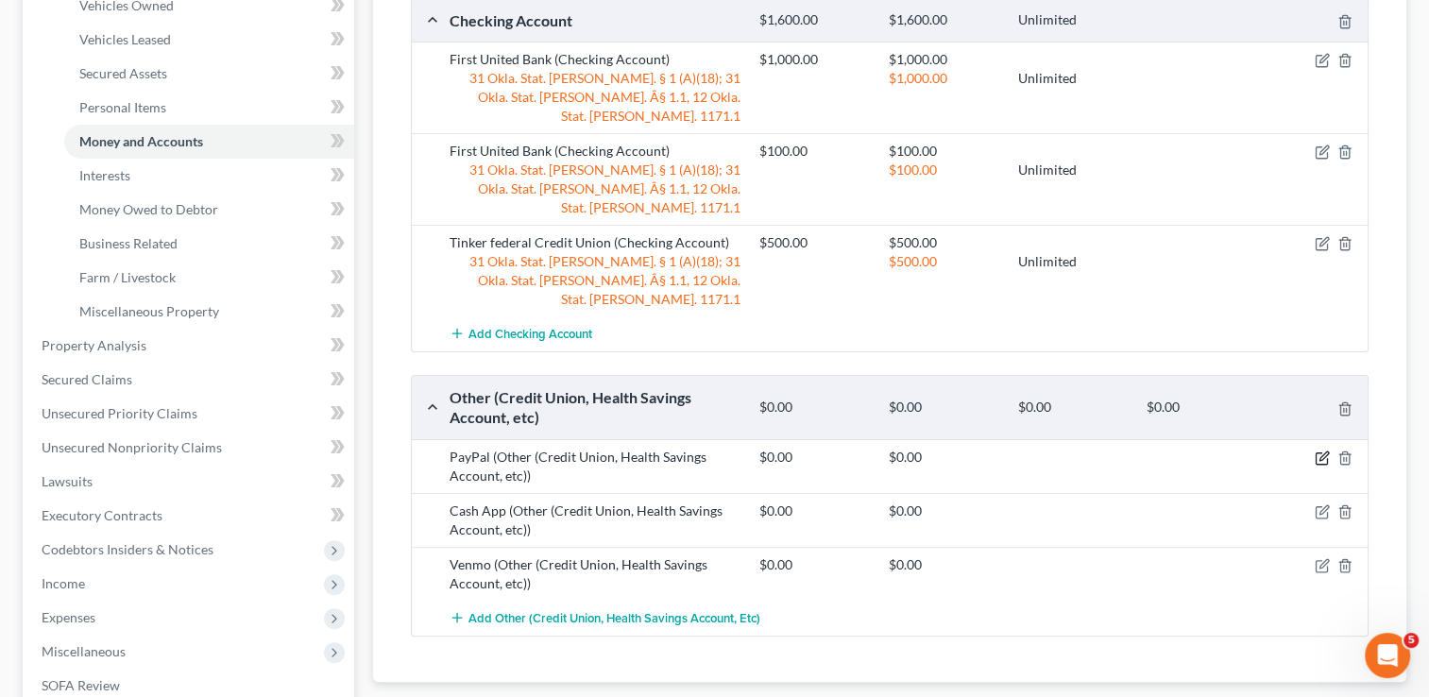
click at [1322, 451] on icon "button" at bounding box center [1322, 458] width 15 height 15
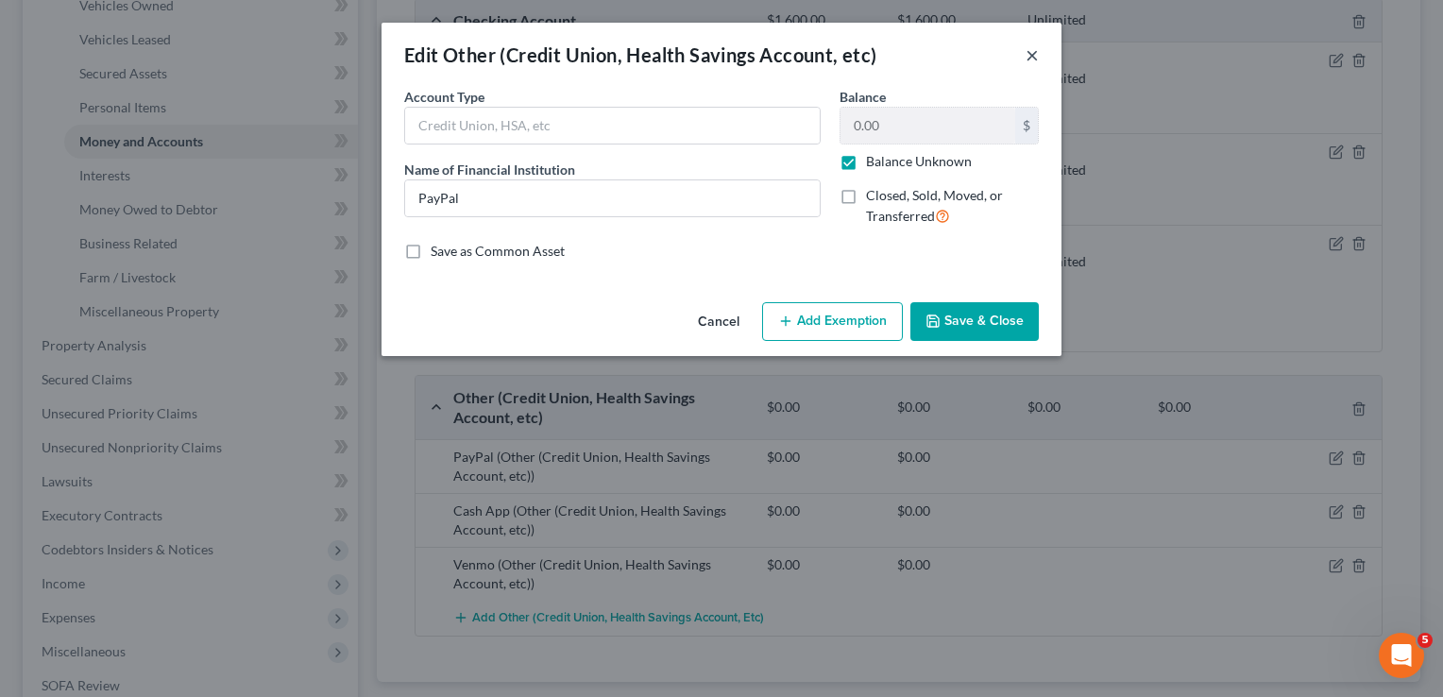
click at [1026, 59] on button "×" at bounding box center [1032, 54] width 13 height 23
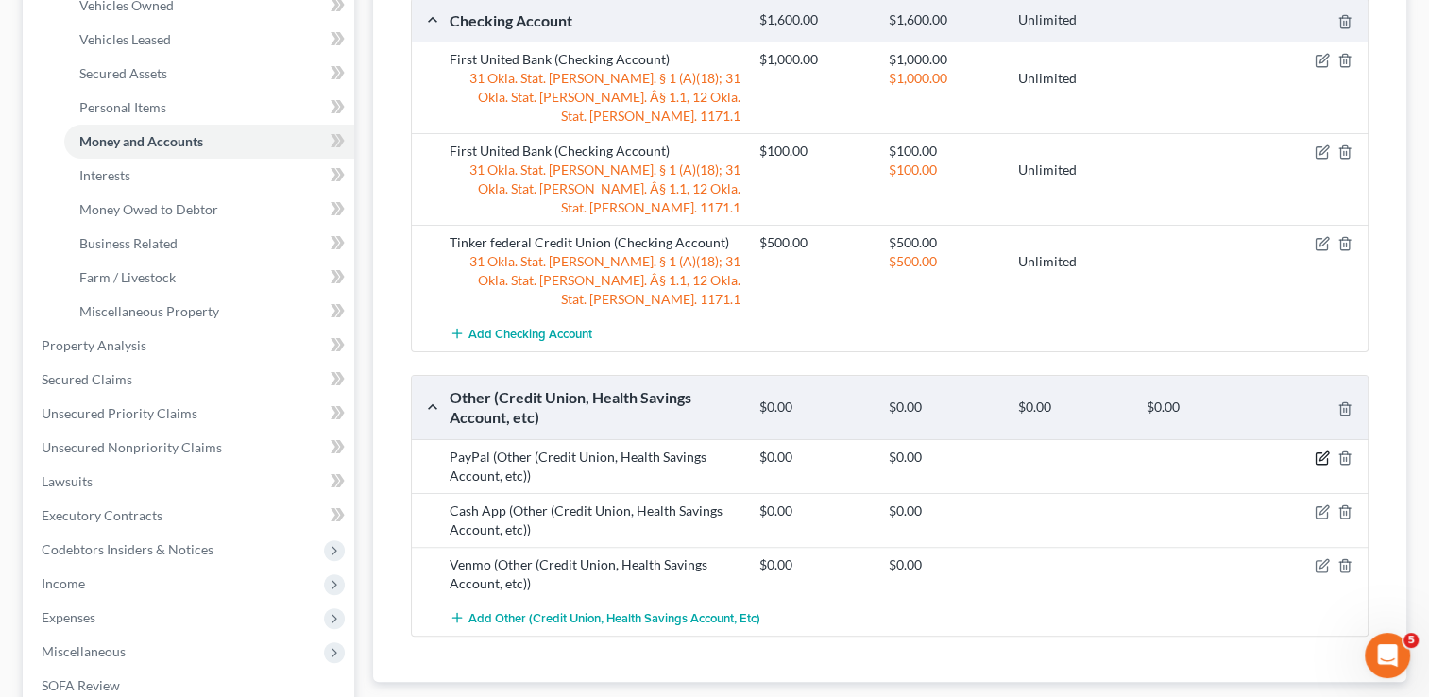
click at [1322, 451] on icon "button" at bounding box center [1322, 458] width 15 height 15
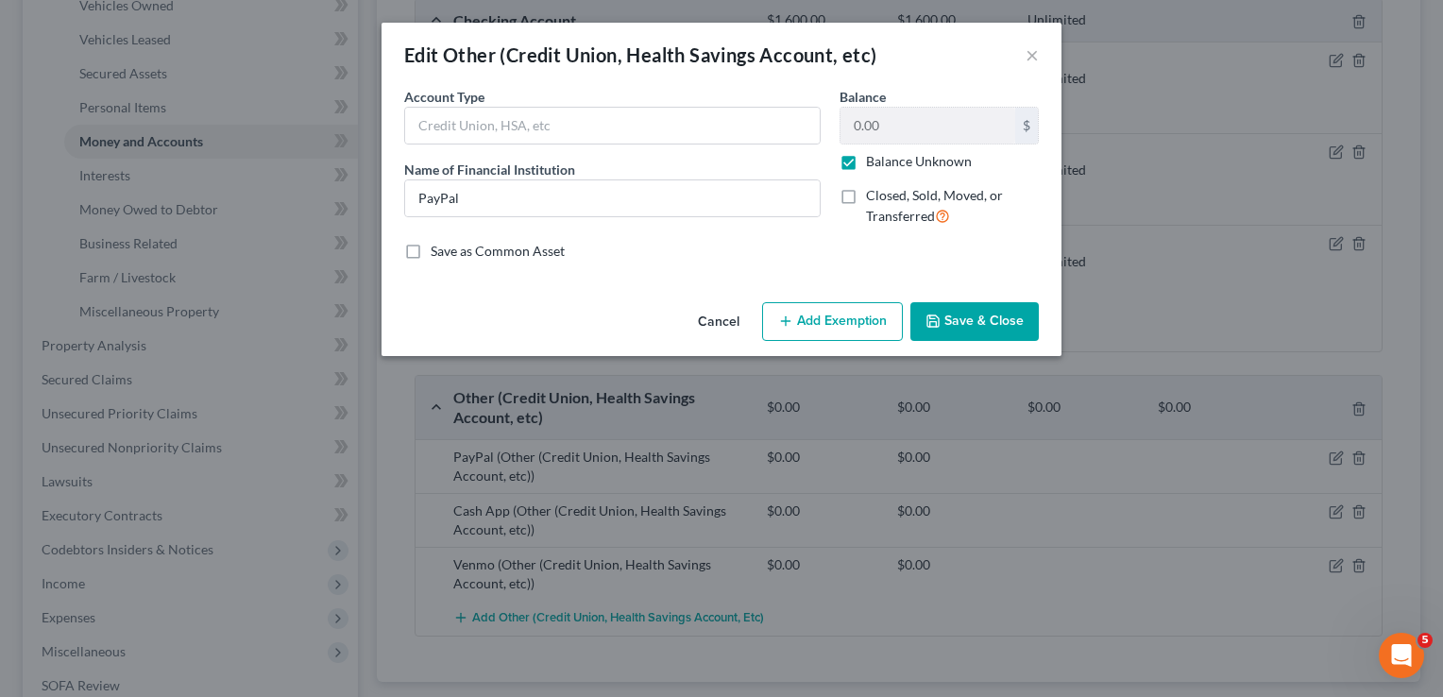
click at [866, 198] on label "Closed, Sold, Moved, or Transferred" at bounding box center [952, 206] width 173 height 41
click at [874, 198] on input "Closed, Sold, Moved, or Transferred" at bounding box center [880, 192] width 12 height 12
checkbox input "true"
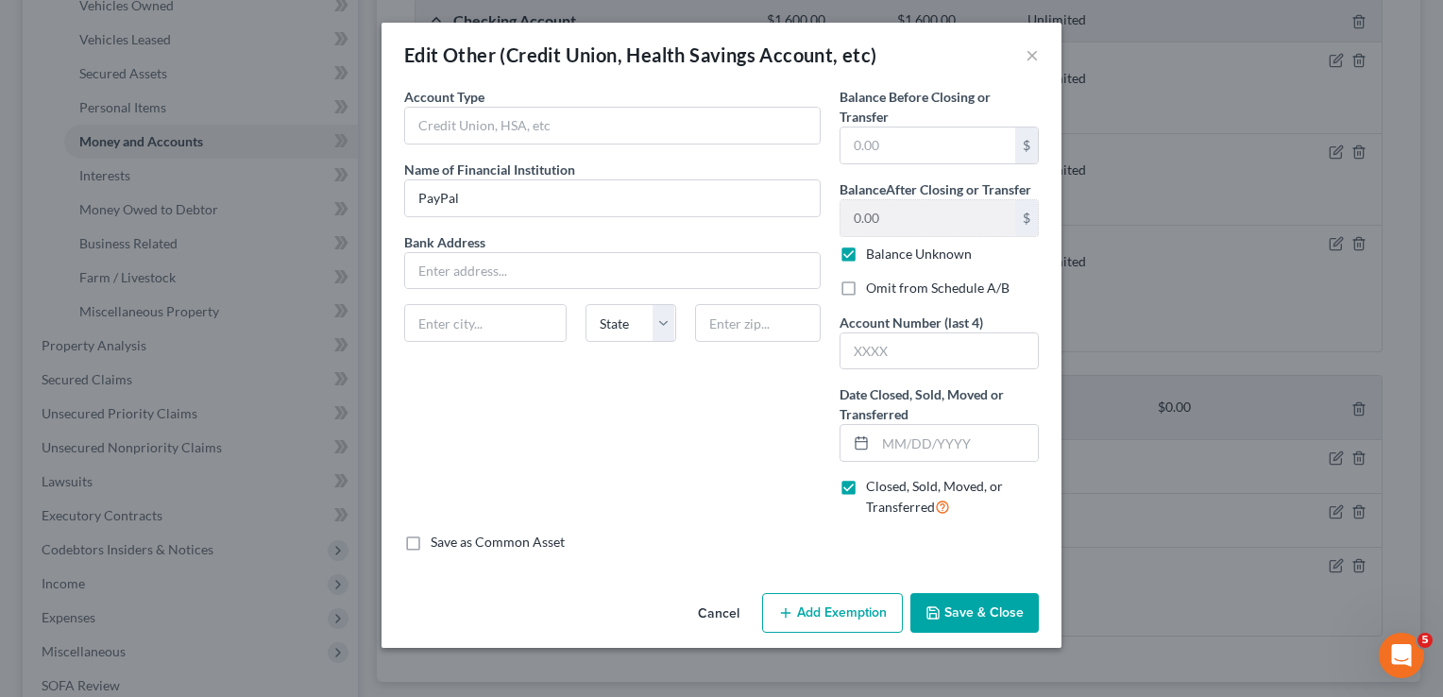
click at [980, 606] on button "Save & Close" at bounding box center [975, 613] width 128 height 40
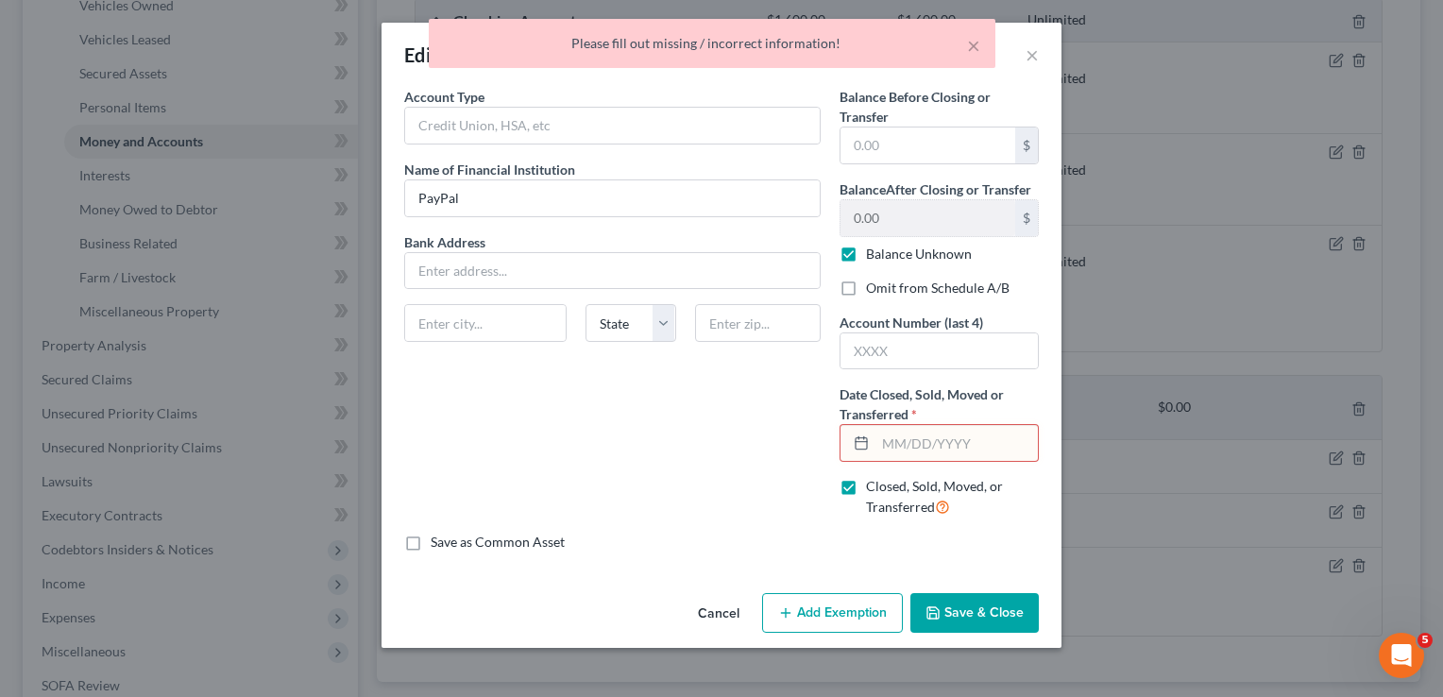
click at [1028, 56] on div "× Please fill out missing / incorrect information!" at bounding box center [712, 48] width 1443 height 59
click at [730, 606] on button "Cancel" at bounding box center [719, 614] width 72 height 38
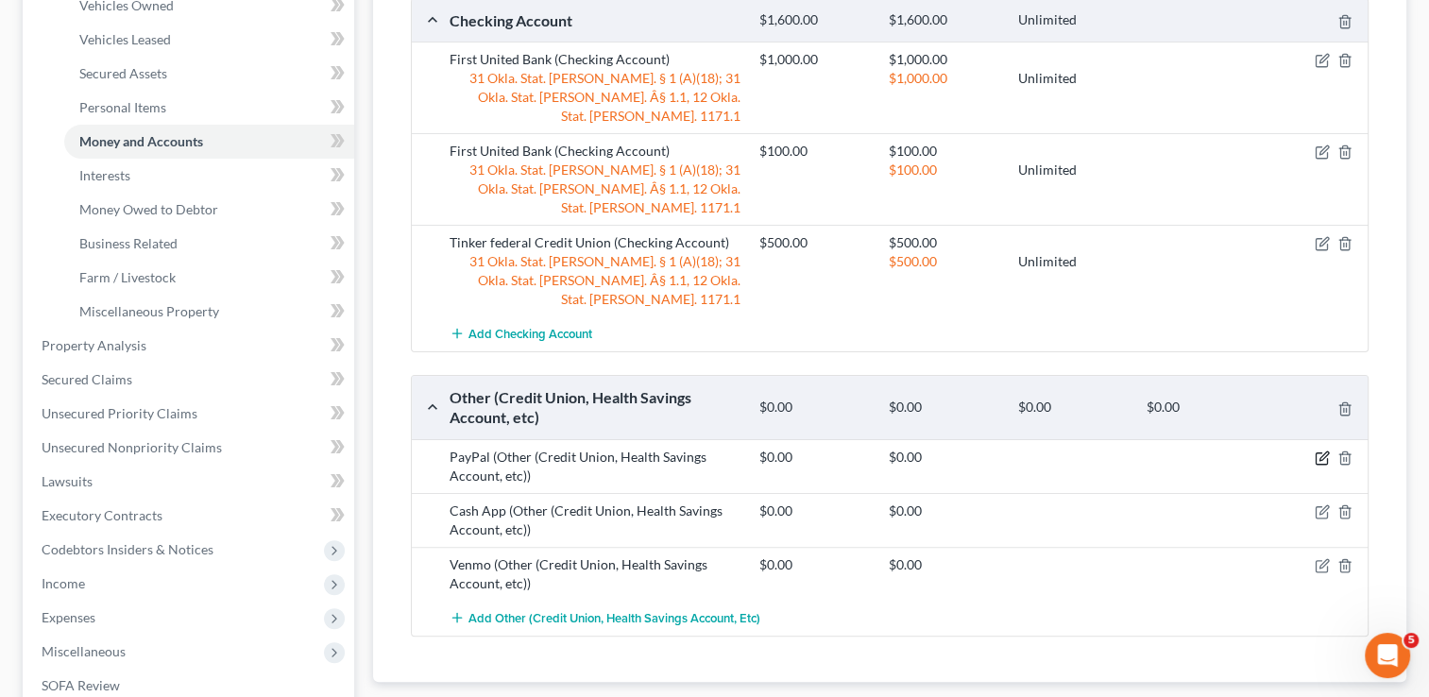
click at [1326, 453] on icon "button" at bounding box center [1321, 458] width 11 height 11
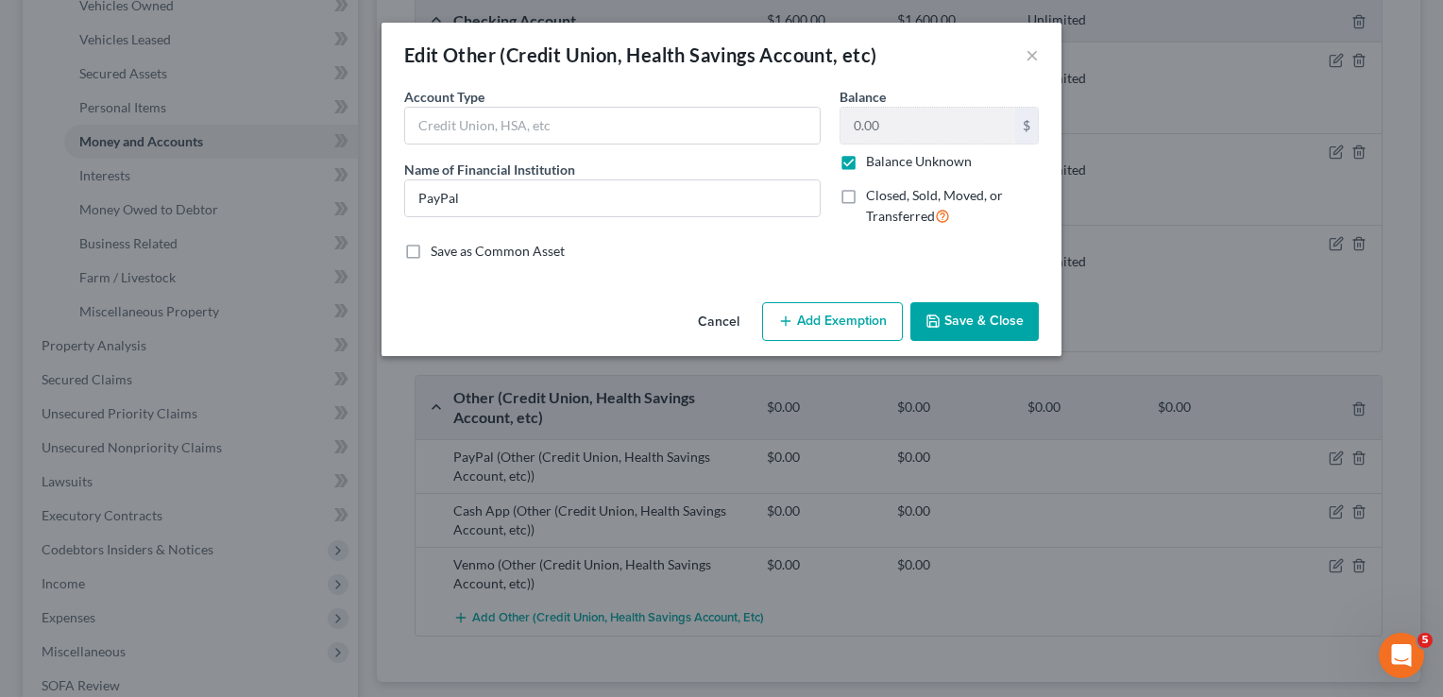
click at [866, 159] on label "Balance Unknown" at bounding box center [919, 161] width 106 height 19
click at [874, 159] on input "Balance Unknown" at bounding box center [880, 158] width 12 height 12
checkbox input "false"
click at [827, 320] on button "Add Exemption" at bounding box center [832, 322] width 141 height 40
select select "2"
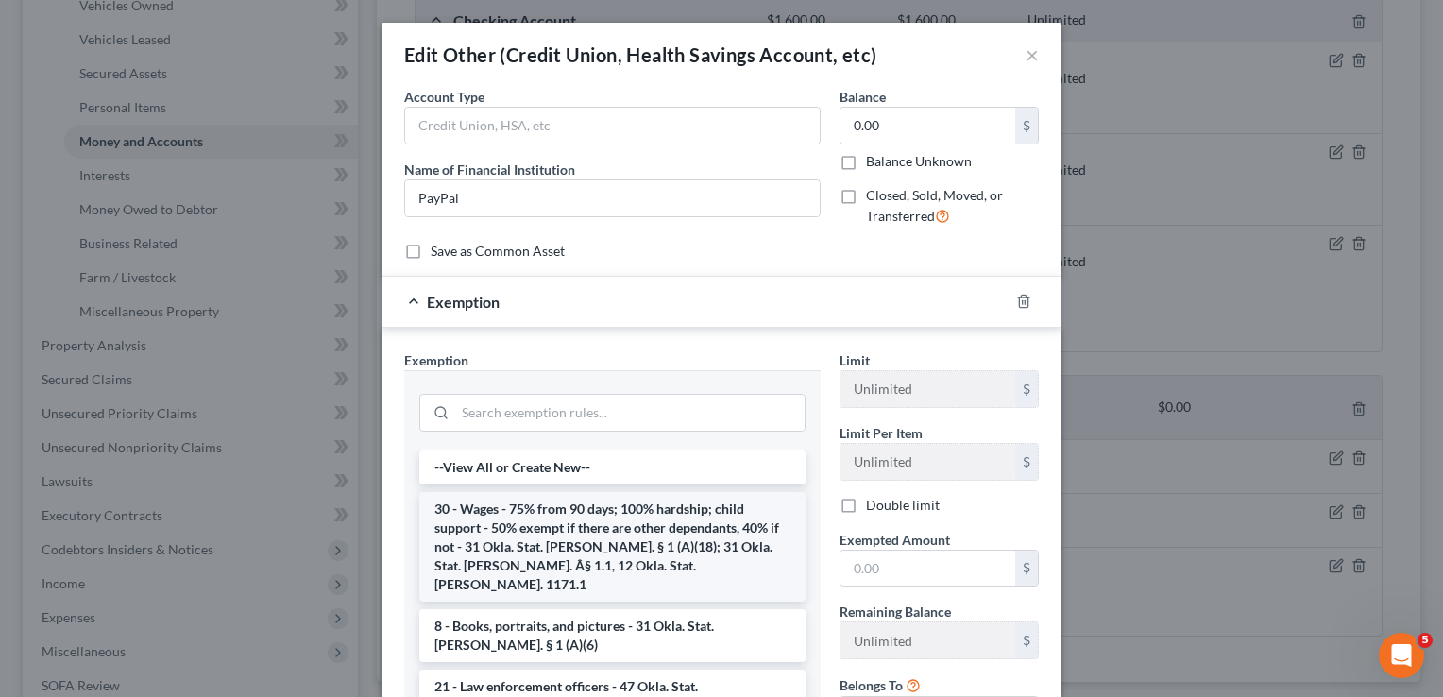
click at [511, 521] on li "30 - Wages - 75% from 90 days; 100% hardship; child support - 50% exempt if the…" at bounding box center [612, 547] width 386 height 110
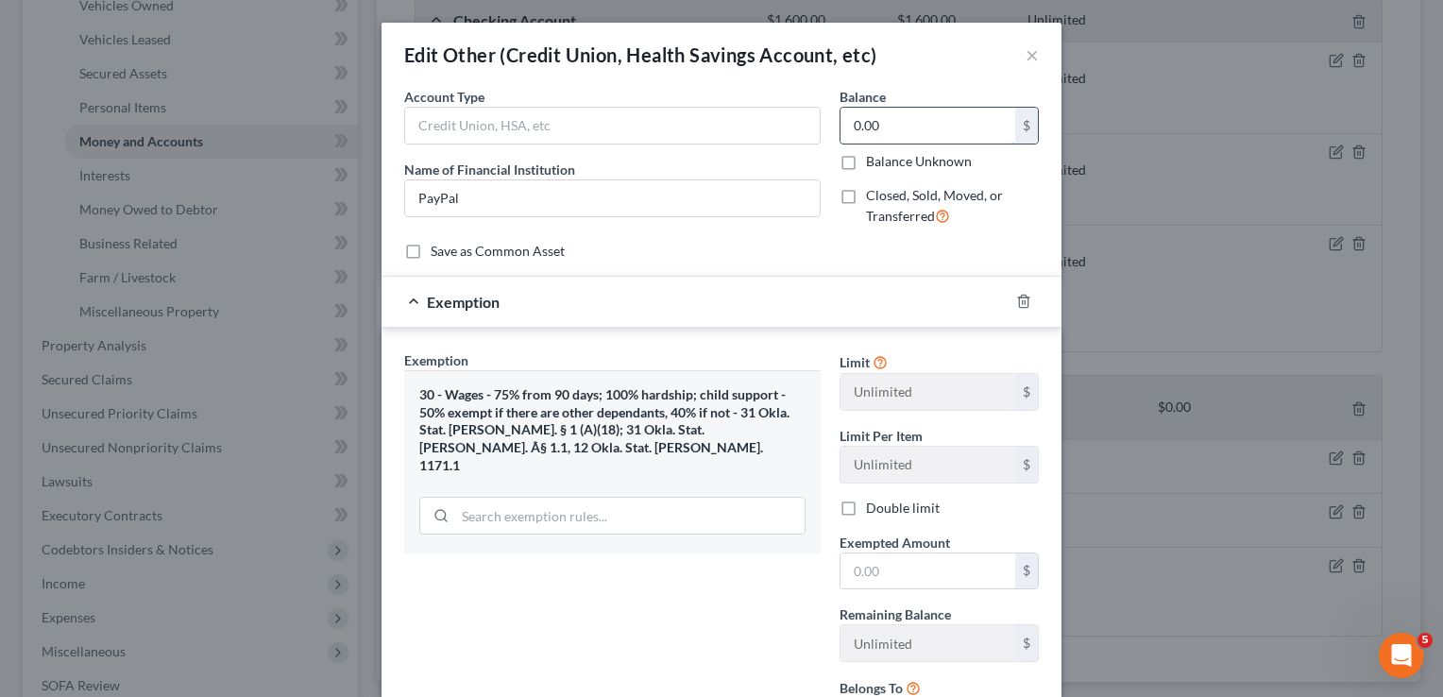
click at [899, 126] on input "0.00" at bounding box center [928, 126] width 175 height 36
type input "0.01"
click at [911, 576] on input "text" at bounding box center [928, 572] width 175 height 36
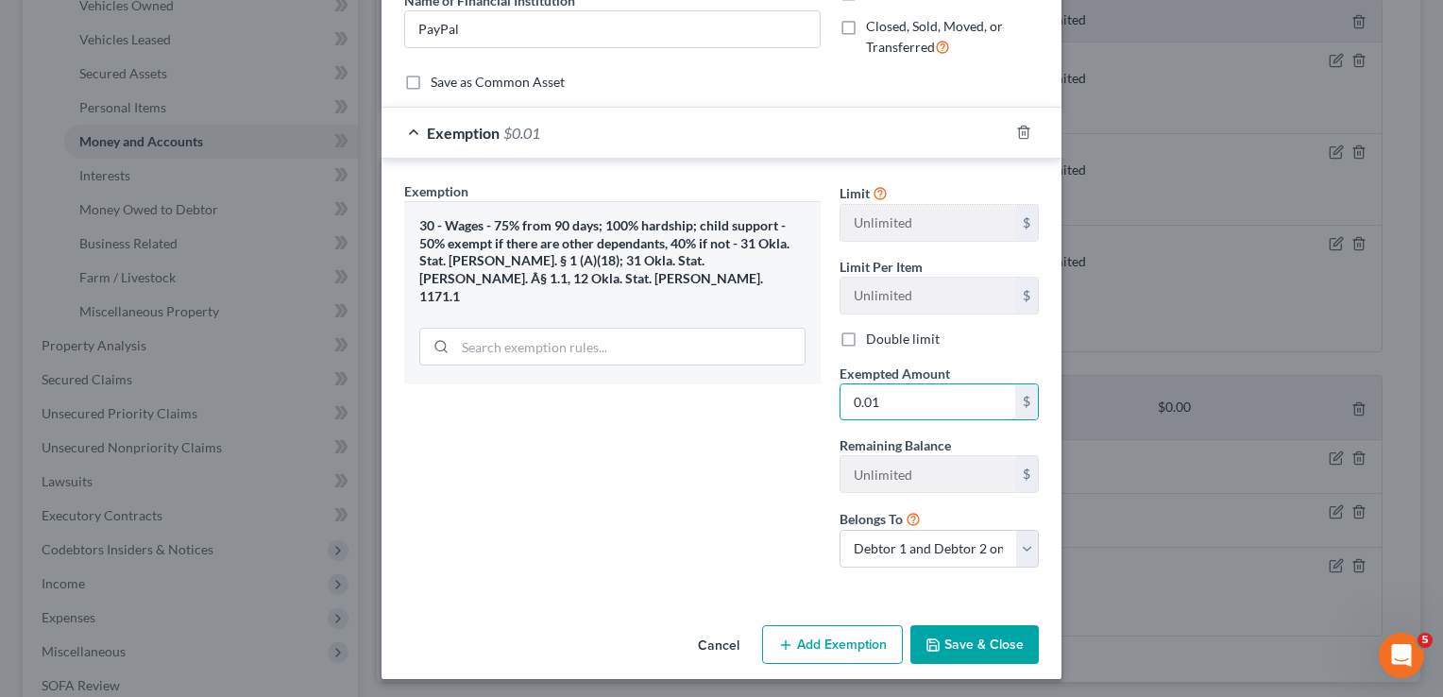
scroll to position [171, 0]
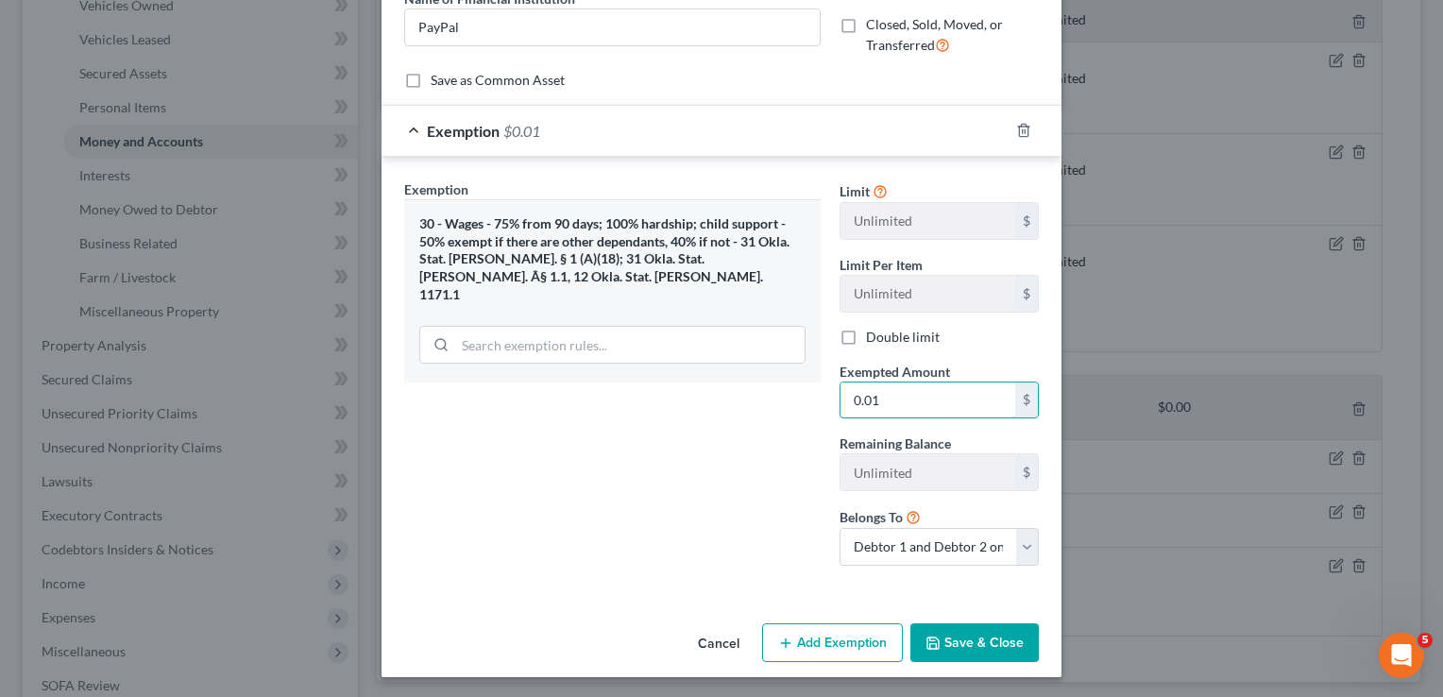
type input "0.01"
click at [975, 639] on button "Save & Close" at bounding box center [975, 643] width 128 height 40
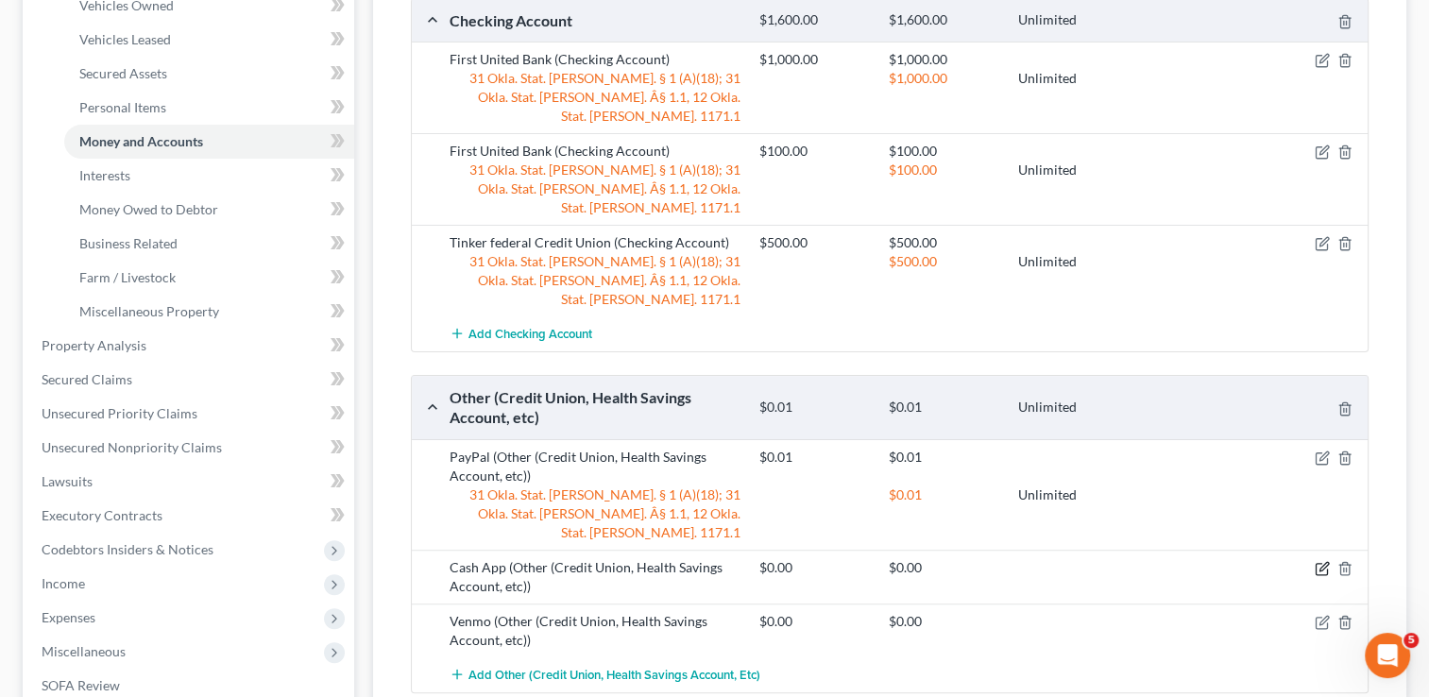
click at [1318, 561] on icon "button" at bounding box center [1322, 568] width 15 height 15
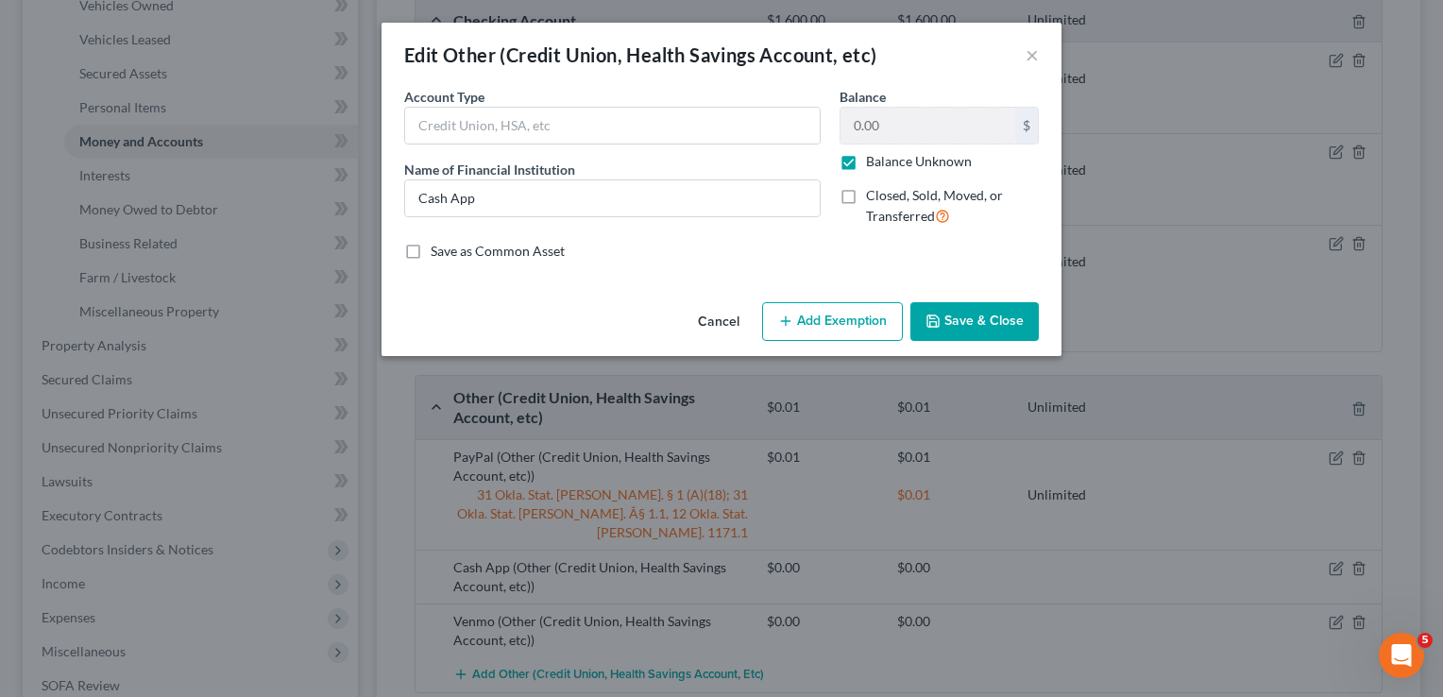
click at [866, 161] on label "Balance Unknown" at bounding box center [919, 161] width 106 height 19
click at [874, 161] on input "Balance Unknown" at bounding box center [880, 158] width 12 height 12
checkbox input "false"
click at [908, 117] on input "0.00" at bounding box center [928, 126] width 175 height 36
type input "0.01"
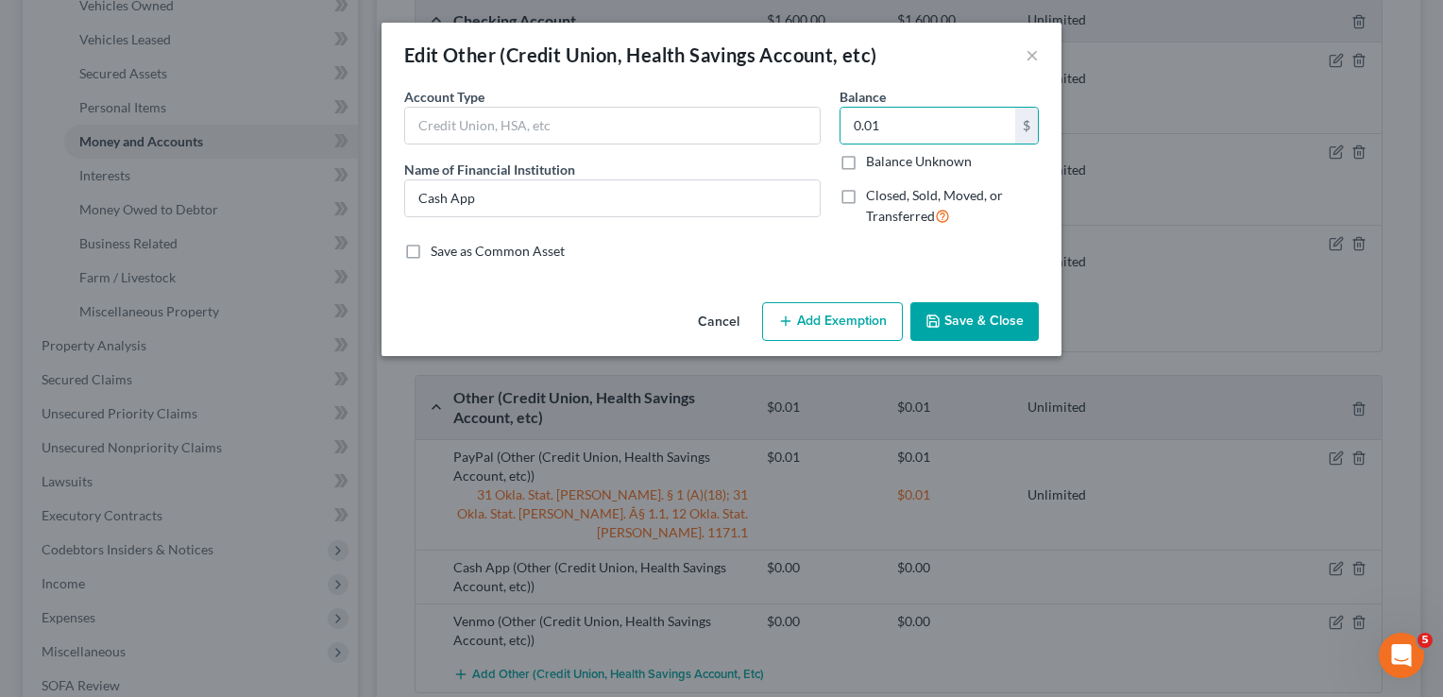
click at [812, 323] on button "Add Exemption" at bounding box center [832, 322] width 141 height 40
select select "2"
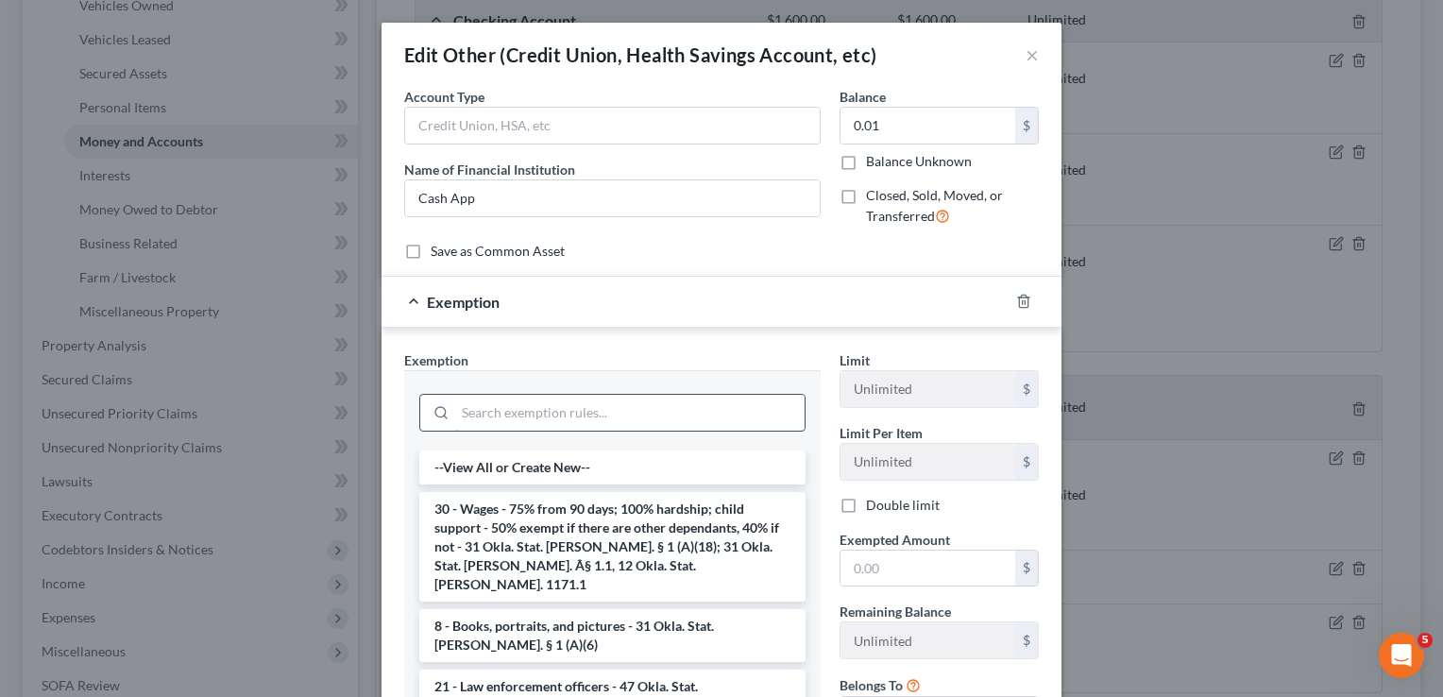
click at [538, 406] on input "search" at bounding box center [630, 413] width 350 height 36
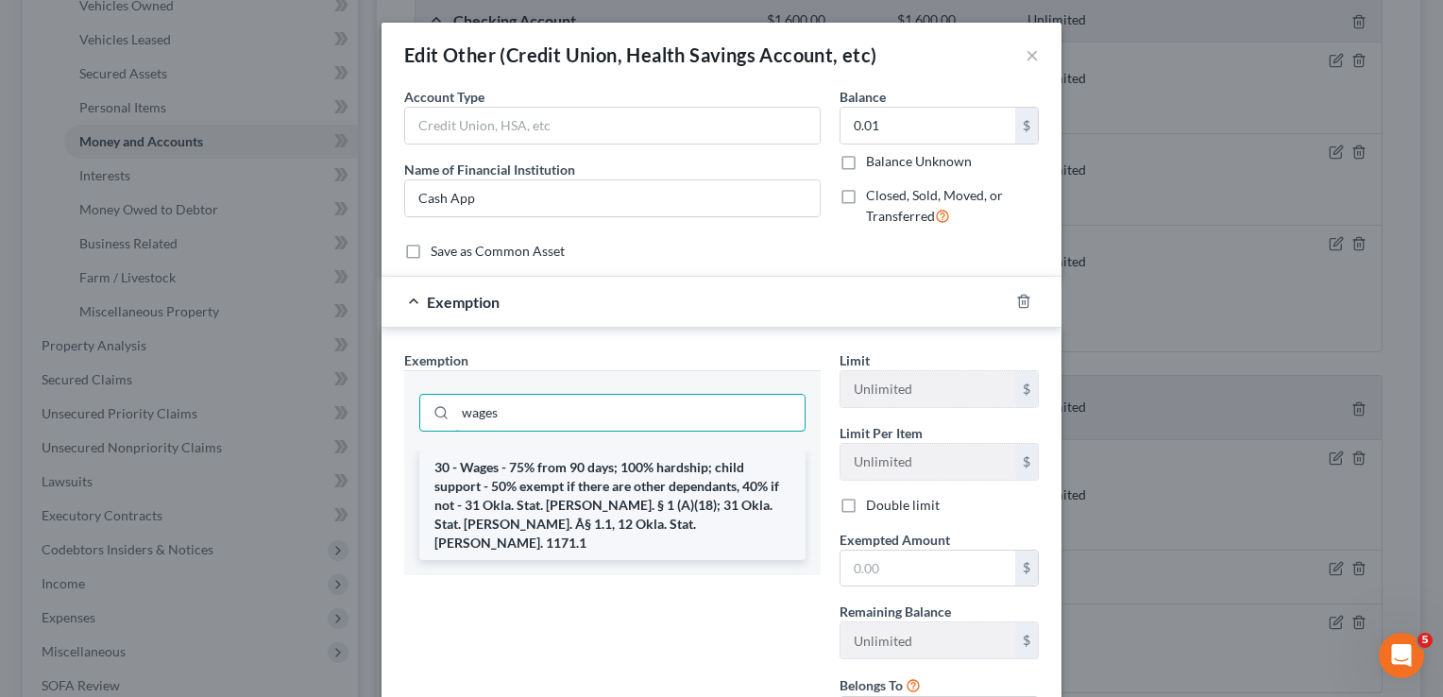
type input "wages"
click at [477, 491] on li "30 - Wages - 75% from 90 days; 100% hardship; child support - 50% exempt if the…" at bounding box center [612, 506] width 386 height 110
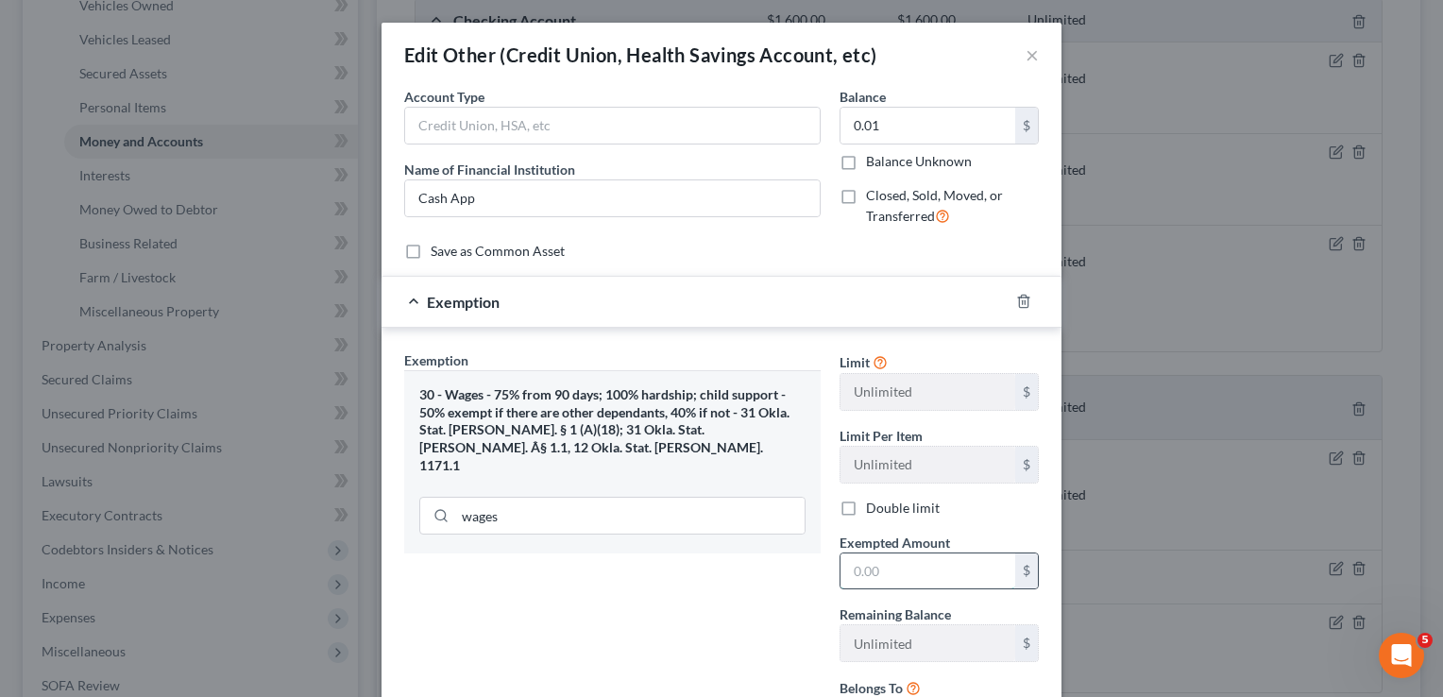
click at [912, 574] on input "text" at bounding box center [928, 572] width 175 height 36
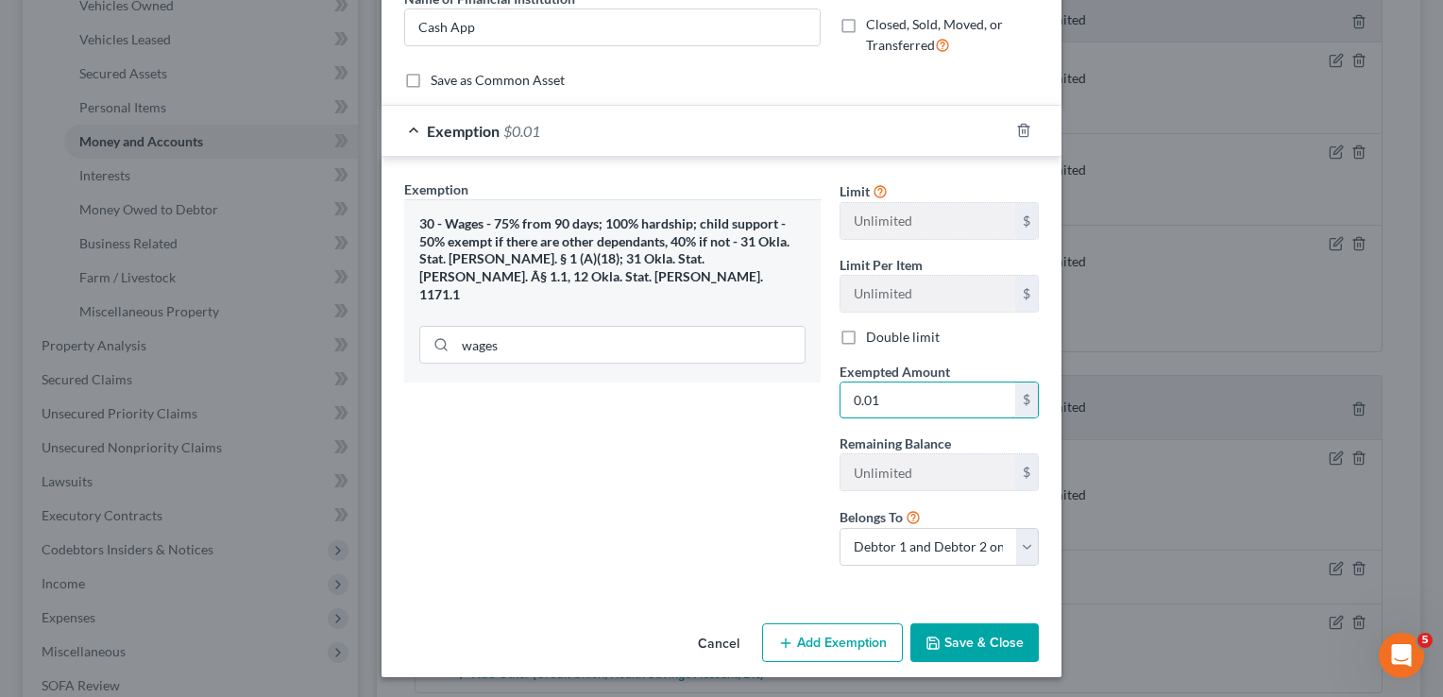
type input "0.01"
click at [961, 639] on button "Save & Close" at bounding box center [975, 643] width 128 height 40
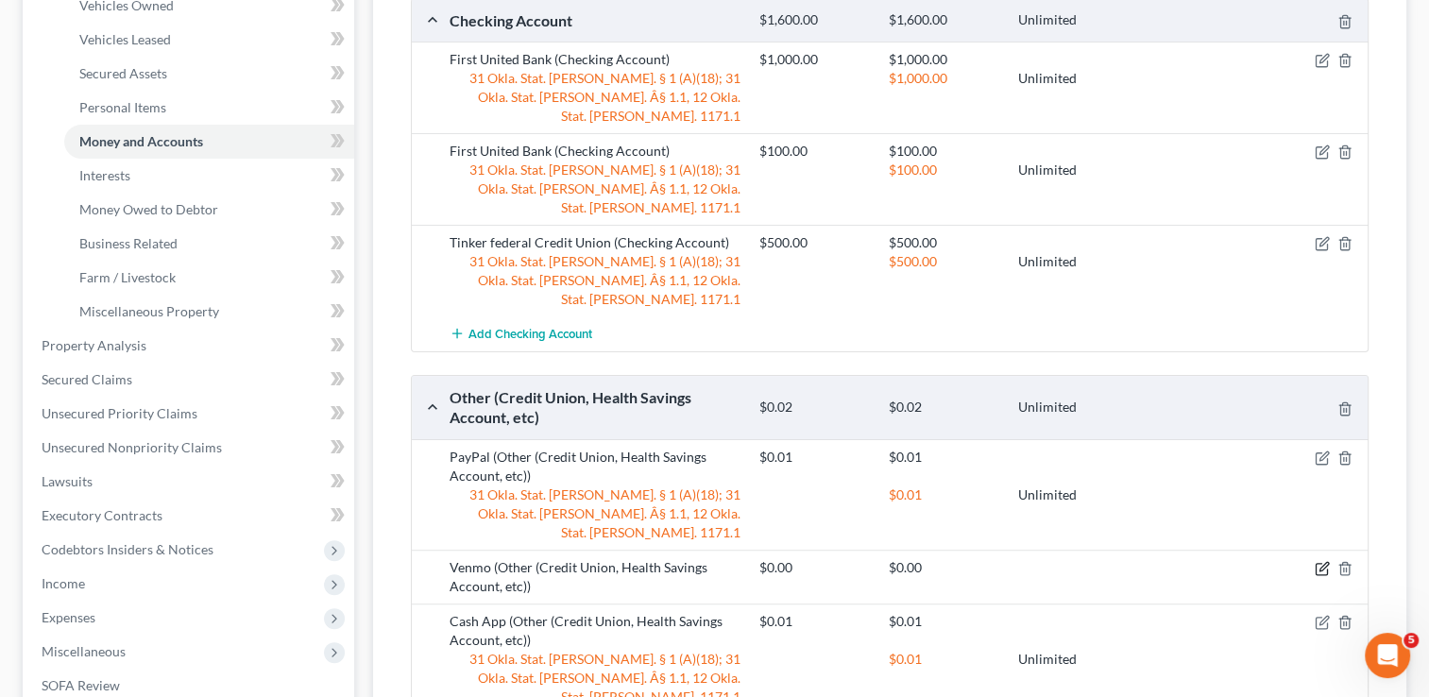
click at [1321, 562] on icon "button" at bounding box center [1324, 566] width 9 height 9
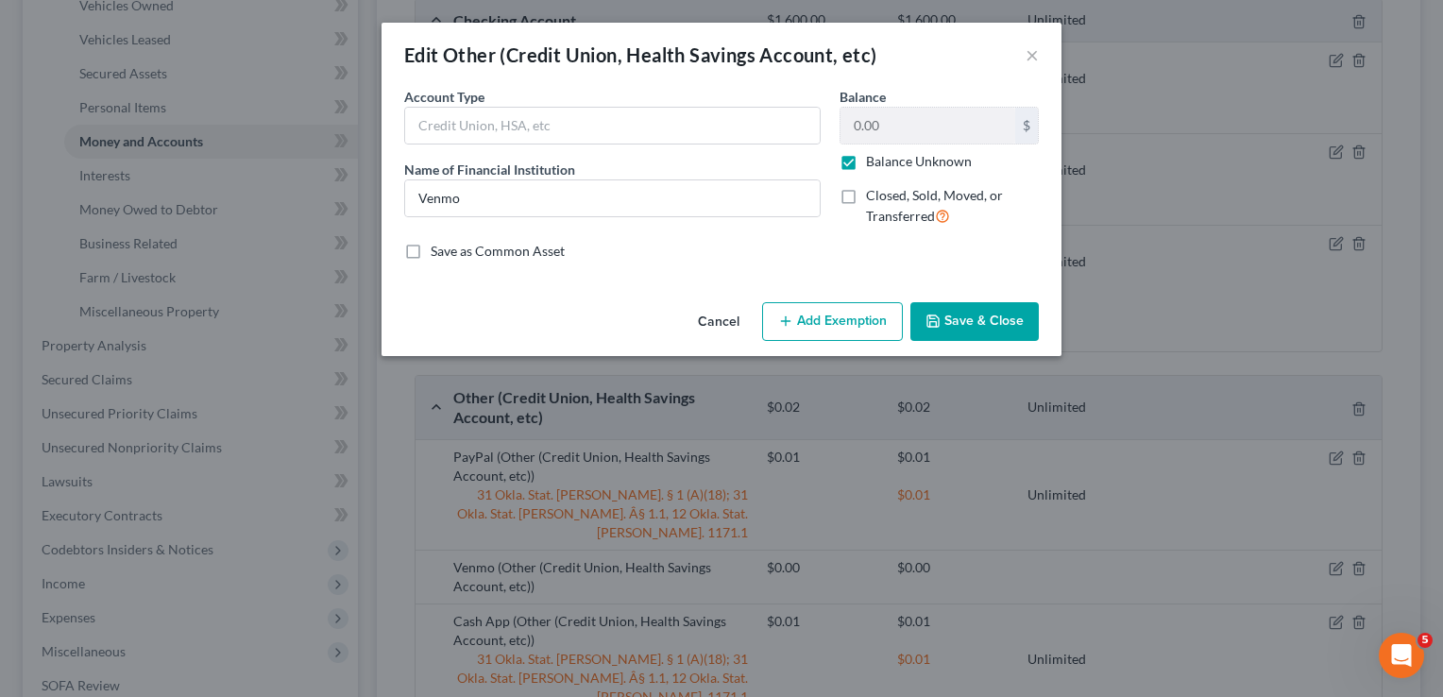
click at [866, 162] on label "Balance Unknown" at bounding box center [919, 161] width 106 height 19
click at [874, 162] on input "Balance Unknown" at bounding box center [880, 158] width 12 height 12
checkbox input "false"
click at [831, 318] on button "Add Exemption" at bounding box center [832, 322] width 141 height 40
select select "2"
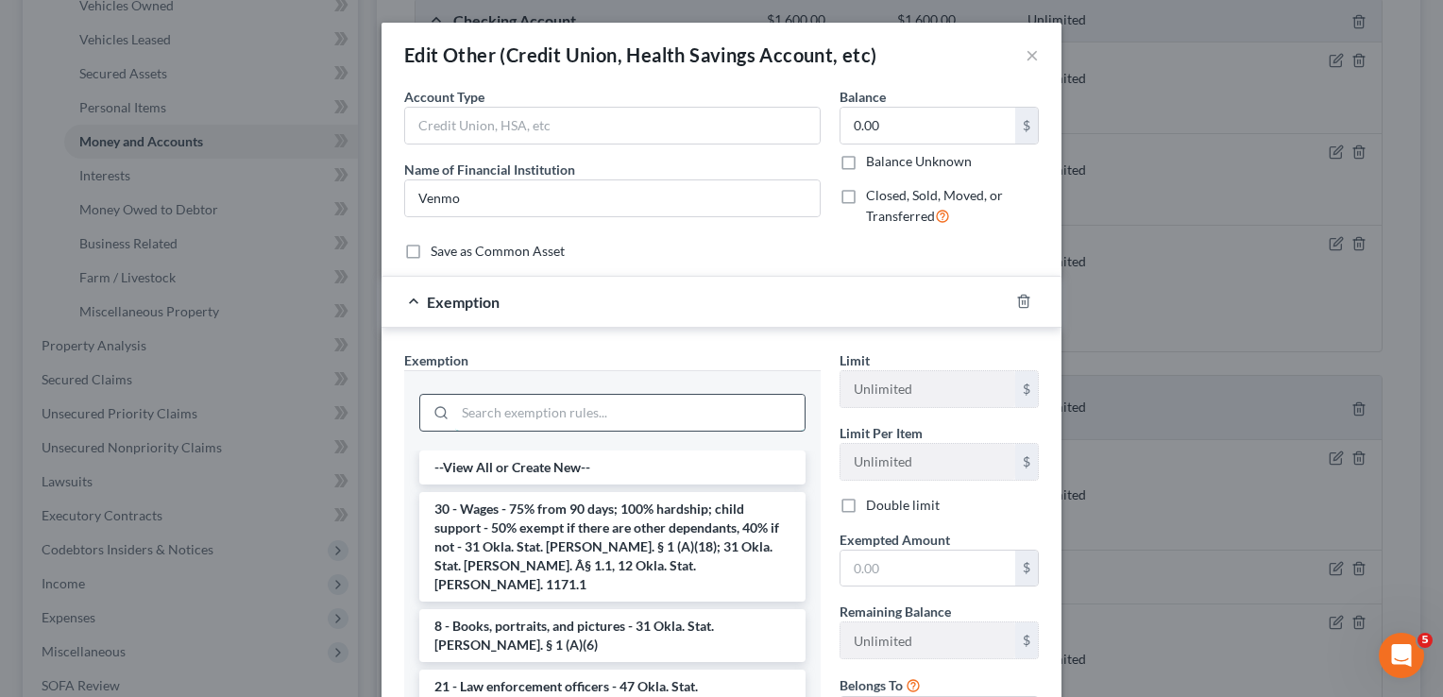
click at [588, 413] on input "search" at bounding box center [630, 413] width 350 height 36
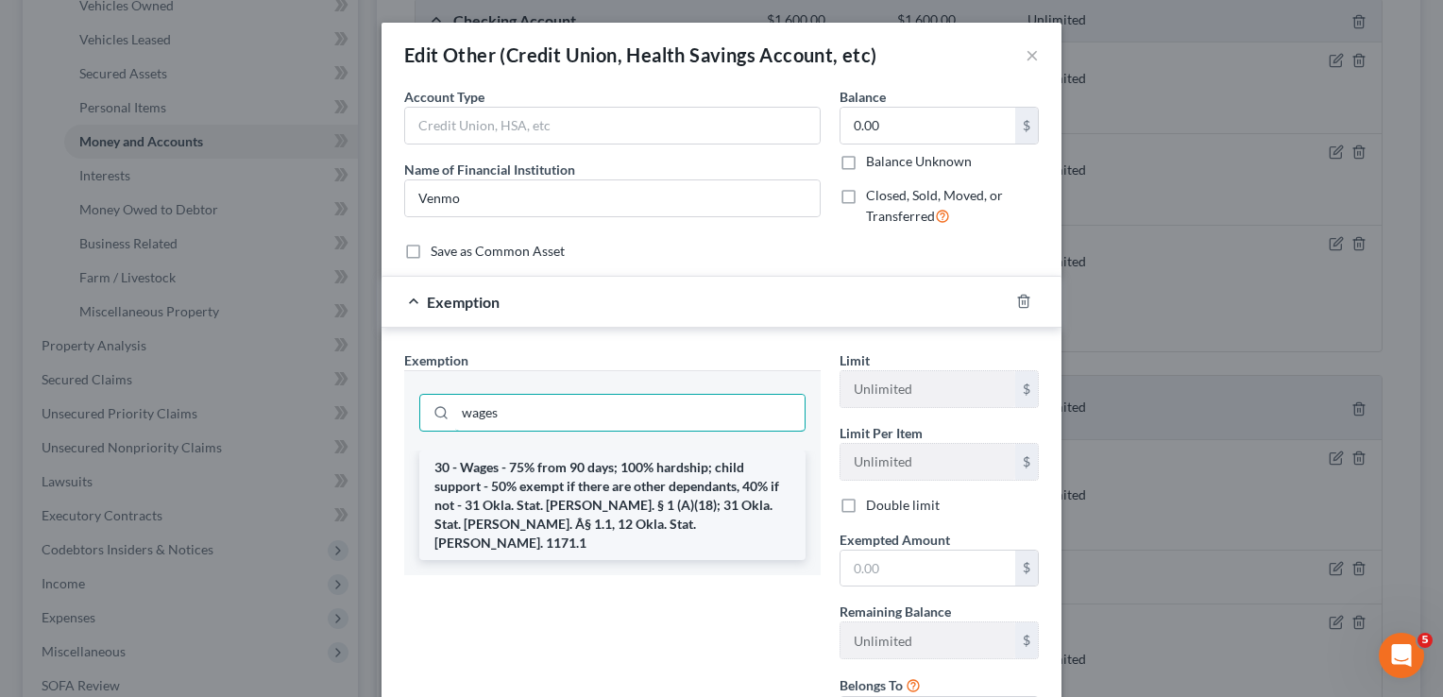
type input "wages"
click at [563, 466] on li "30 - Wages - 75% from 90 days; 100% hardship; child support - 50% exempt if the…" at bounding box center [612, 506] width 386 height 110
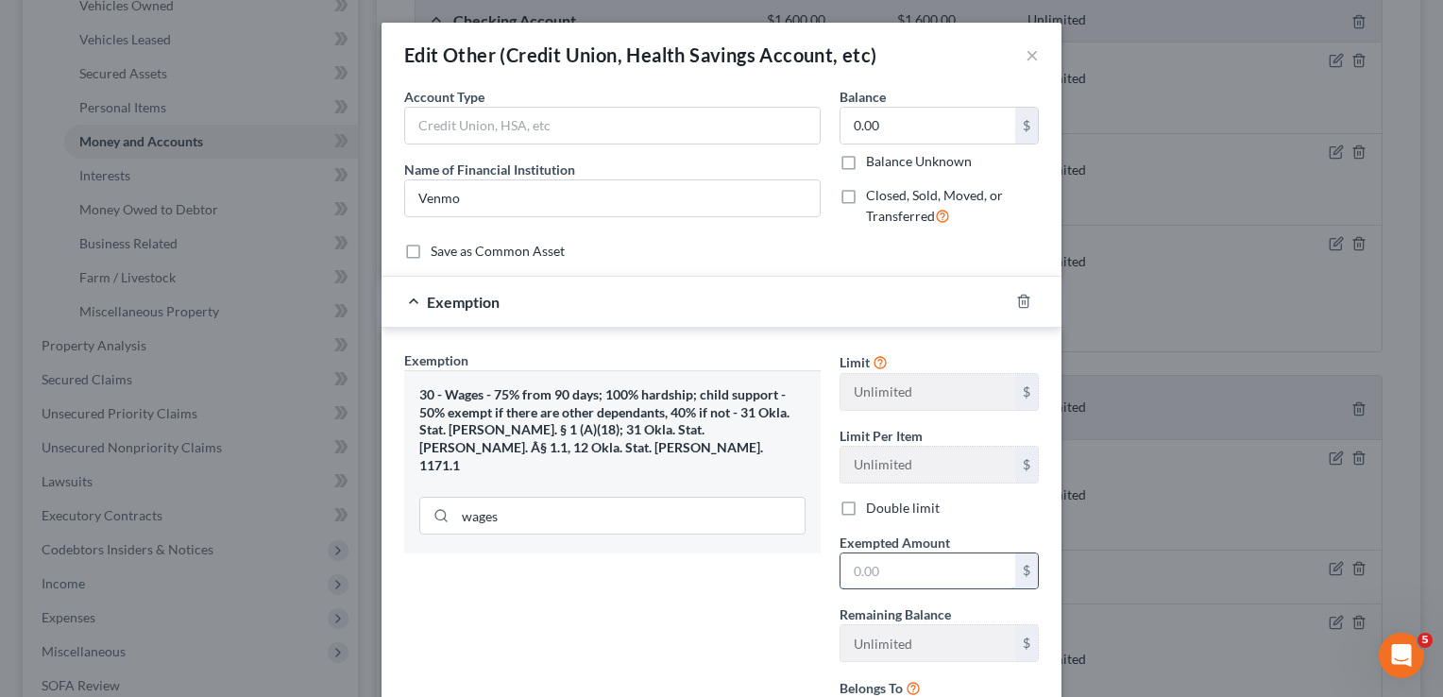
click at [901, 554] on input "text" at bounding box center [928, 572] width 175 height 36
type input "0.01"
click at [909, 128] on input "0.00" at bounding box center [928, 126] width 175 height 36
type input "0.01"
click at [653, 542] on div "Exemption Set must be selected for CA. Exemption * 30 - Wages - 75% from 90 day…" at bounding box center [612, 550] width 435 height 401
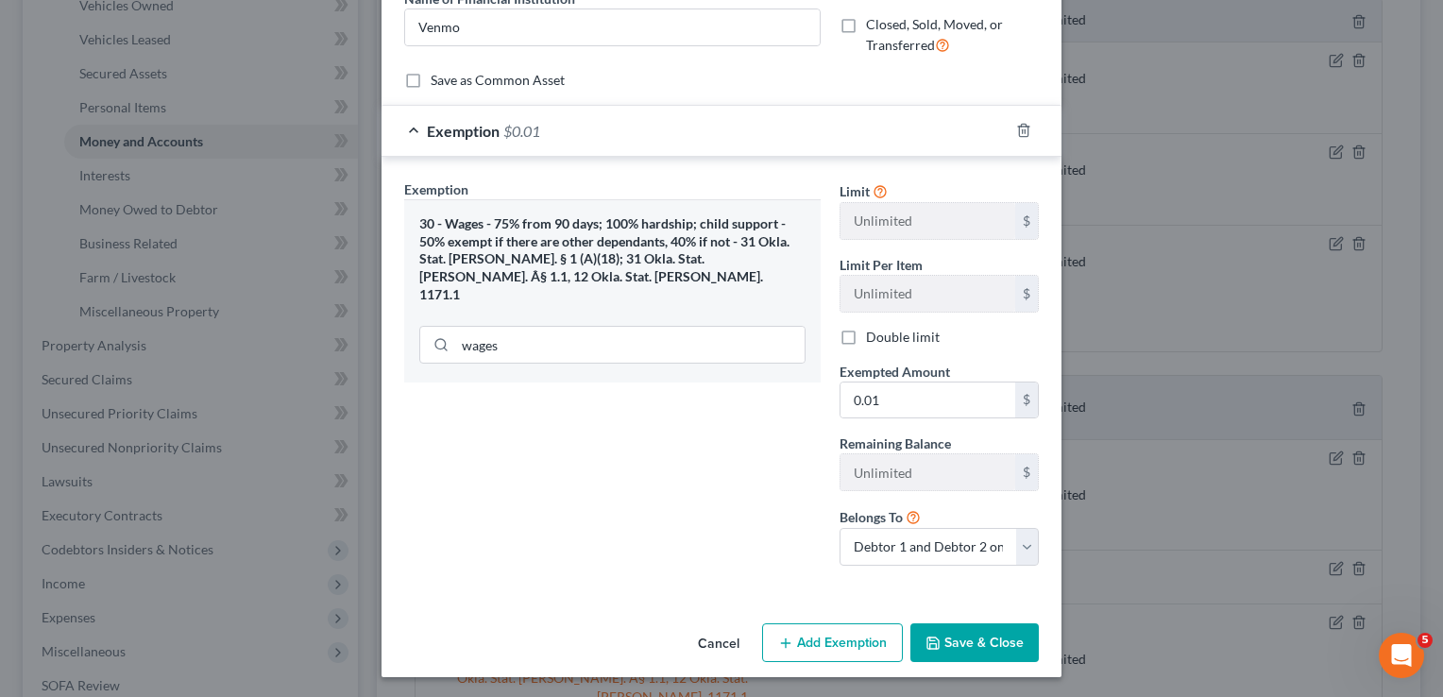
click at [944, 639] on button "Save & Close" at bounding box center [975, 643] width 128 height 40
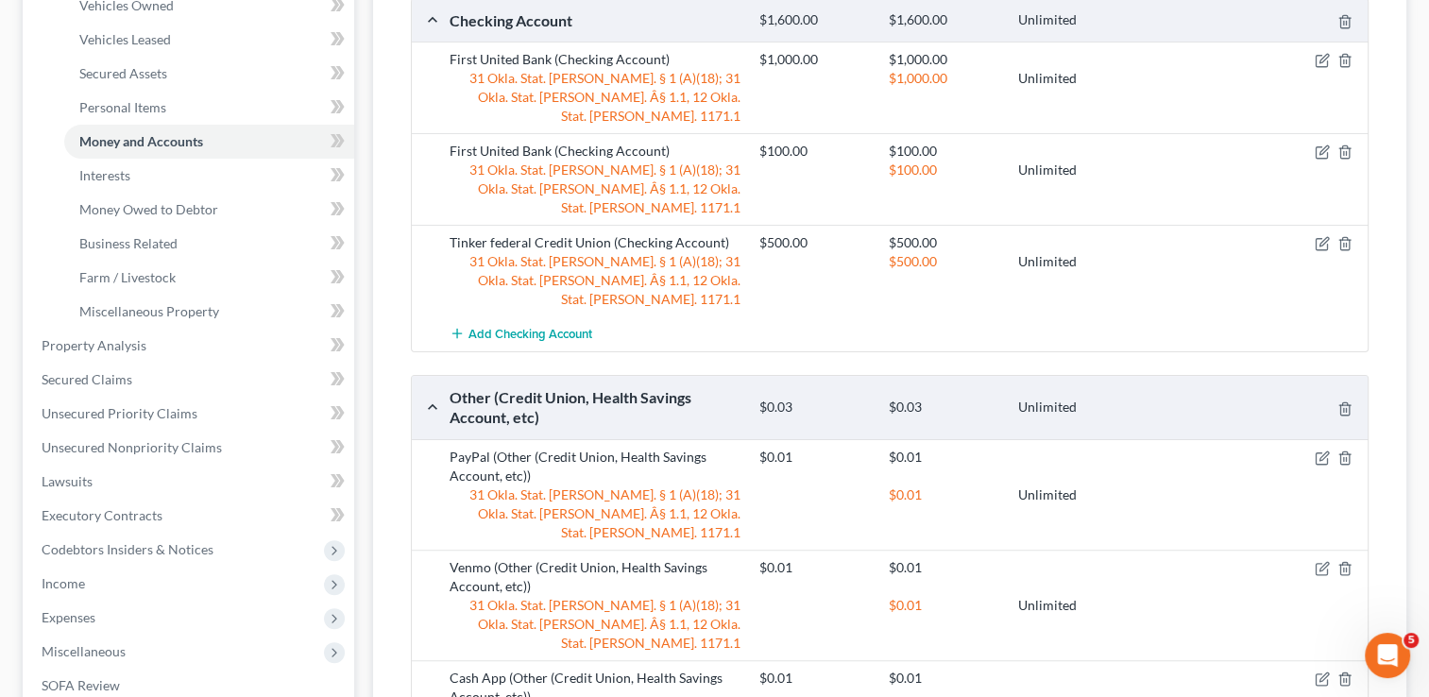
scroll to position [283, 0]
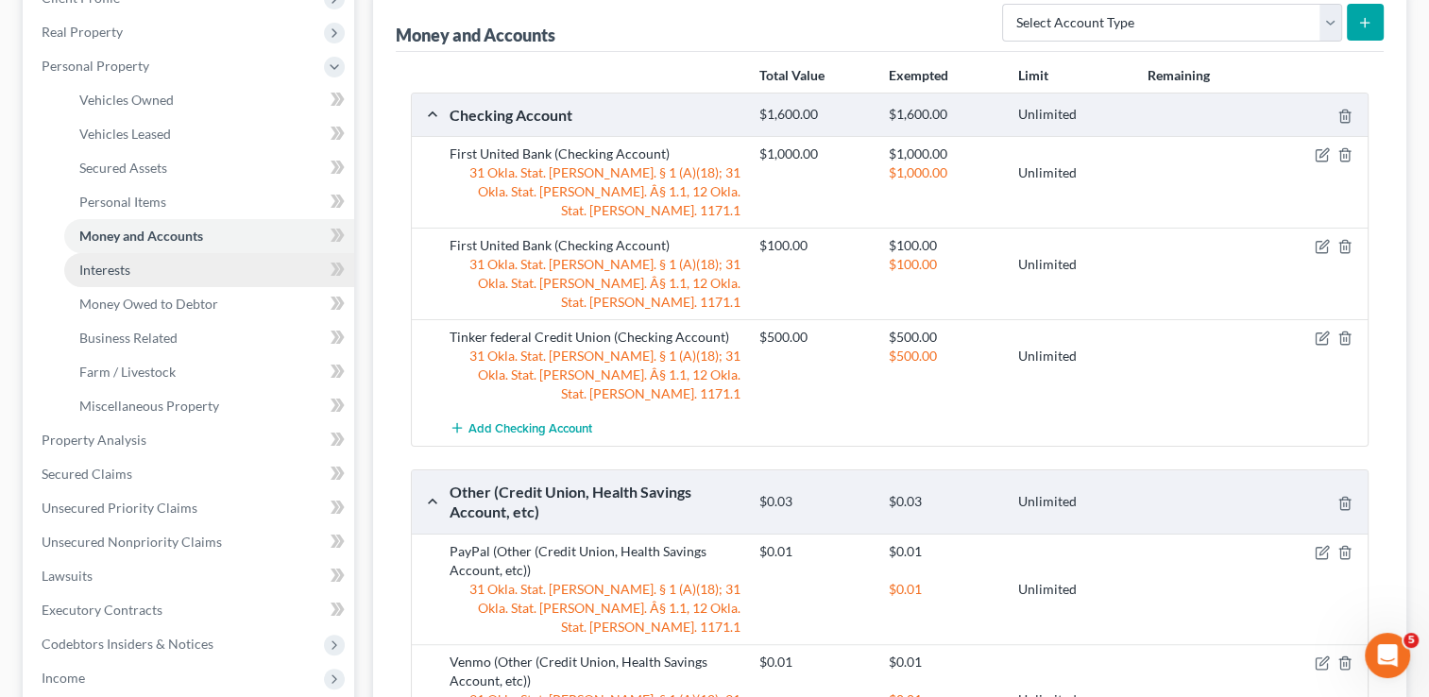
click at [140, 269] on link "Interests" at bounding box center [209, 270] width 290 height 34
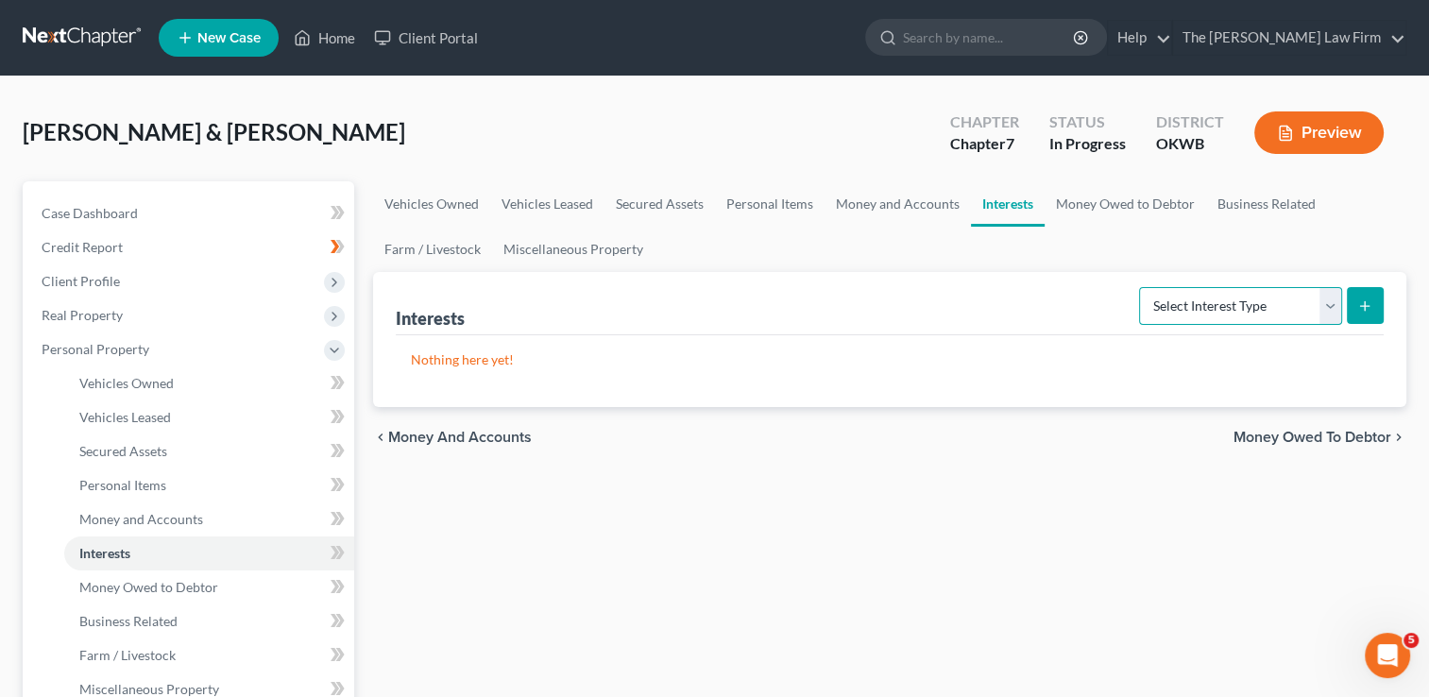
click at [1198, 312] on select "Select Interest Type 401K Annuity Bond Education IRA Government Bond Government…" at bounding box center [1240, 306] width 203 height 38
select select "401k"
click at [1141, 287] on select "Select Interest Type 401K Annuity Bond Education IRA Government Bond Government…" at bounding box center [1240, 306] width 203 height 38
click at [1362, 311] on icon "submit" at bounding box center [1365, 306] width 15 height 15
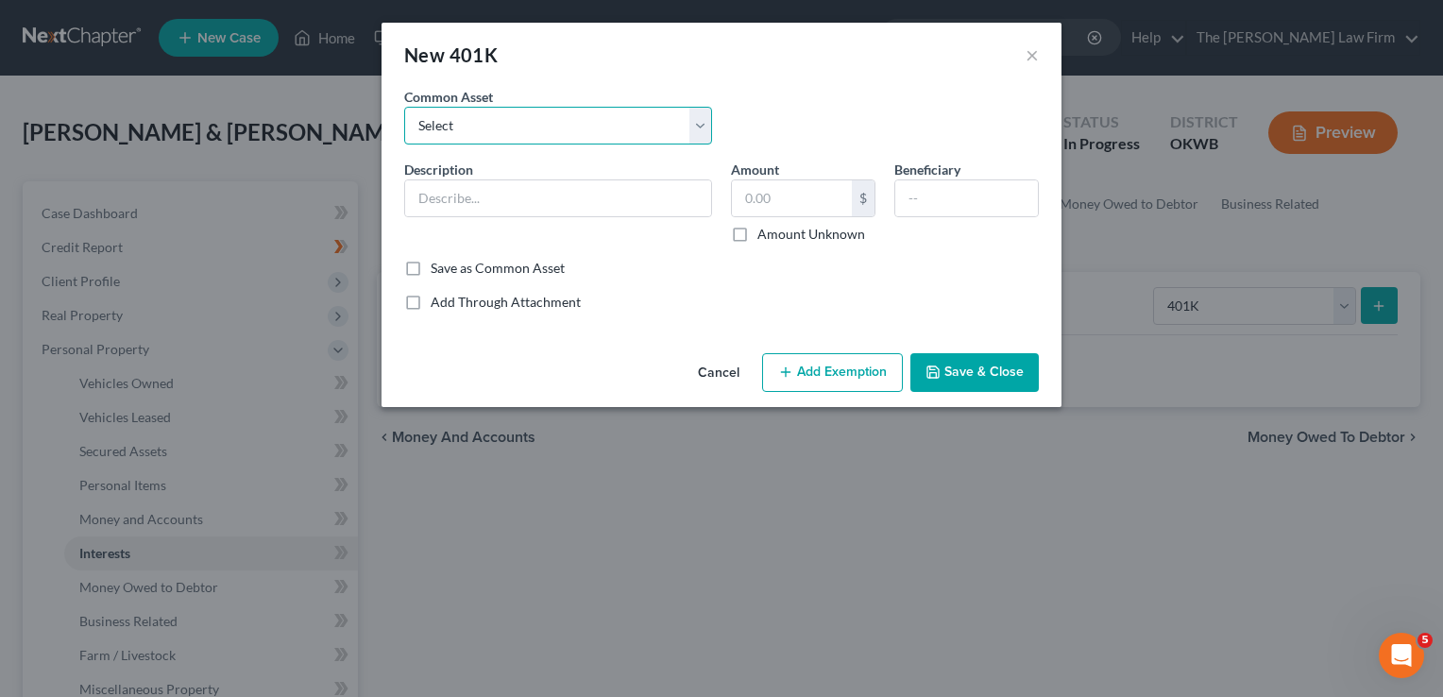
drag, startPoint x: 484, startPoint y: 124, endPoint x: 484, endPoint y: 144, distance: 19.8
click at [484, 124] on select "Select Employment 401K" at bounding box center [558, 126] width 308 height 38
select select "0"
click at [404, 107] on select "Select Employment 401K" at bounding box center [558, 126] width 308 height 38
type input "Employment 401K"
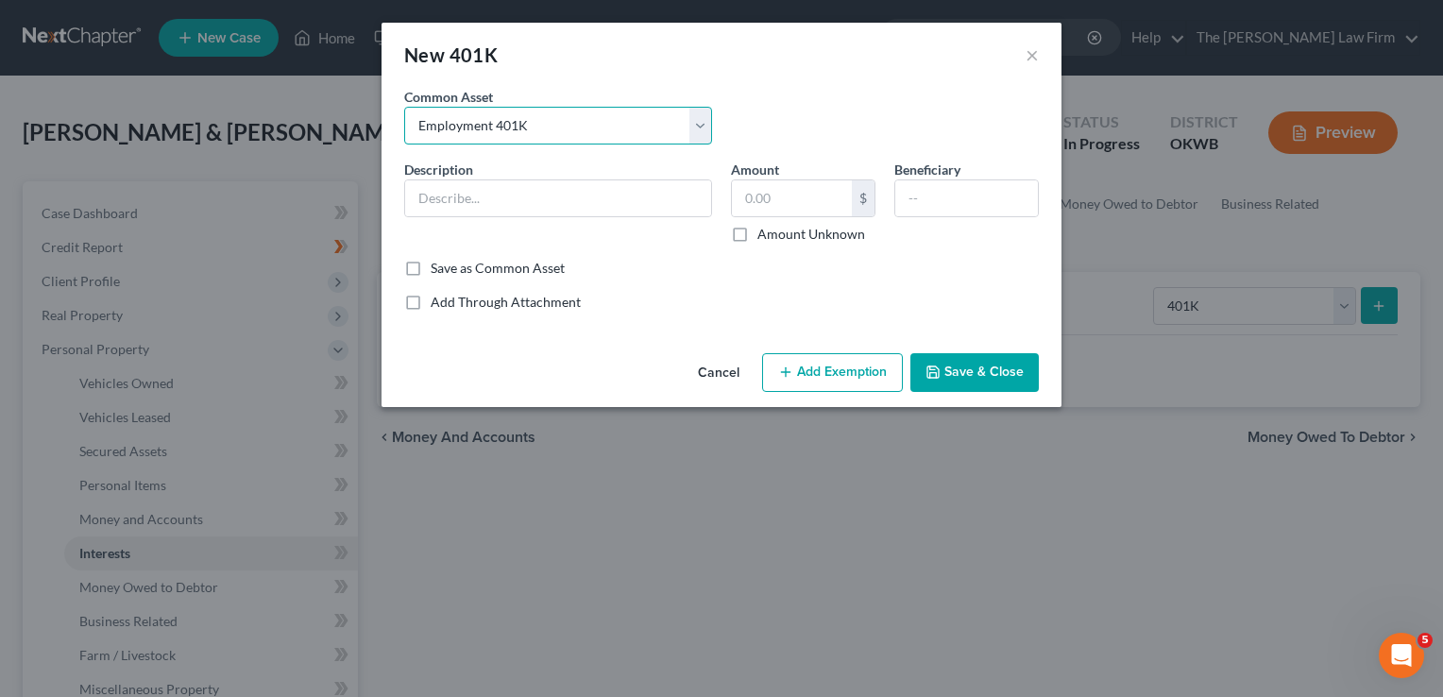
type input "30,000.00"
click at [758, 234] on label "Amount Unknown" at bounding box center [812, 234] width 108 height 19
click at [765, 234] on input "Amount Unknown" at bounding box center [771, 231] width 12 height 12
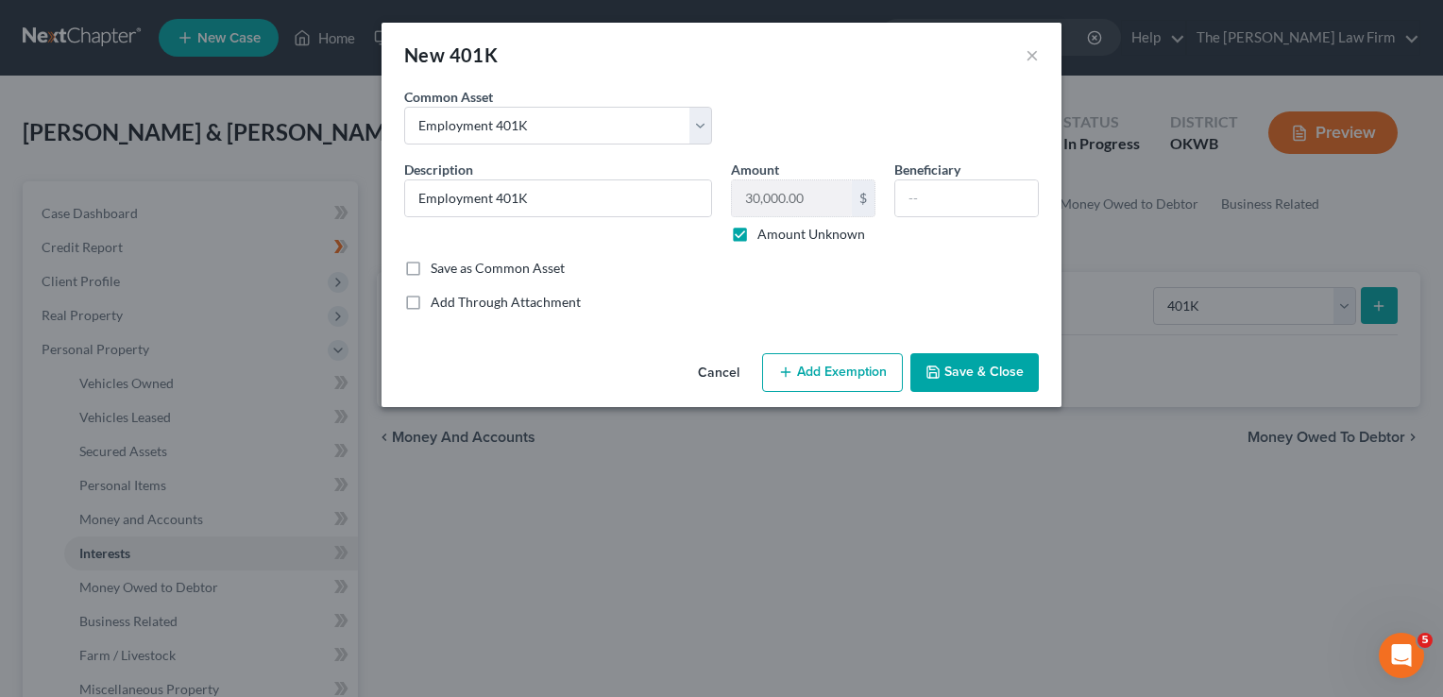
click at [758, 234] on label "Amount Unknown" at bounding box center [812, 234] width 108 height 19
click at [765, 234] on input "Amount Unknown" at bounding box center [771, 231] width 12 height 12
checkbox input "false"
click at [758, 237] on label "Amount Unknown" at bounding box center [812, 234] width 108 height 19
click at [765, 237] on input "Amount Unknown" at bounding box center [771, 231] width 12 height 12
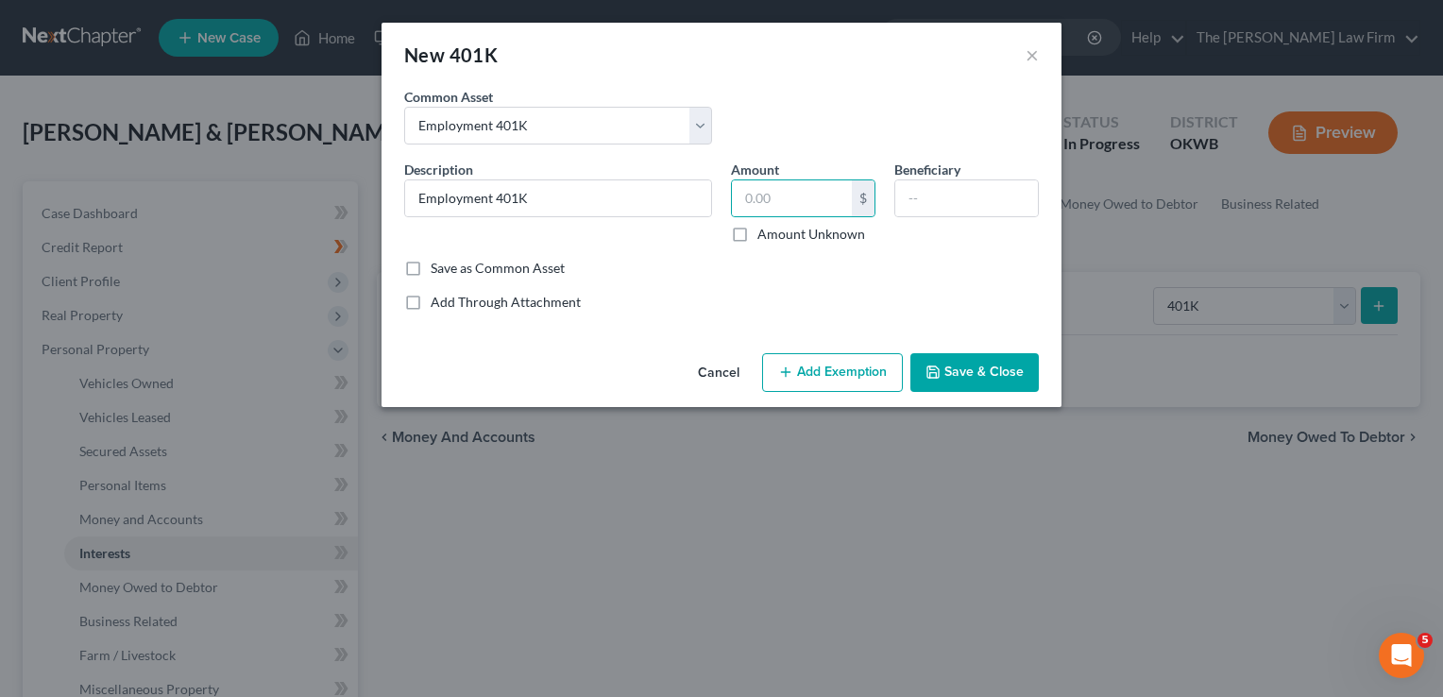
checkbox input "true"
click at [841, 373] on button "Add Exemption" at bounding box center [832, 373] width 141 height 40
select select "2"
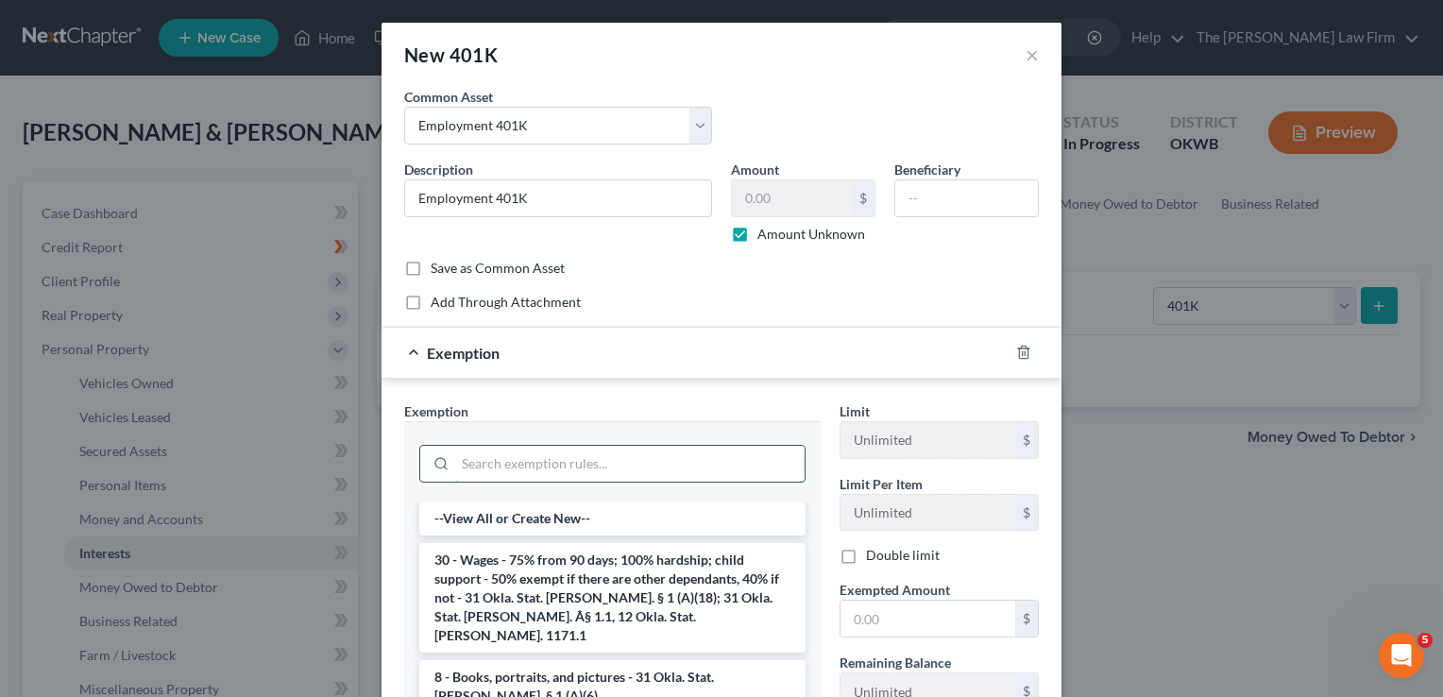
click at [572, 453] on input "search" at bounding box center [630, 464] width 350 height 36
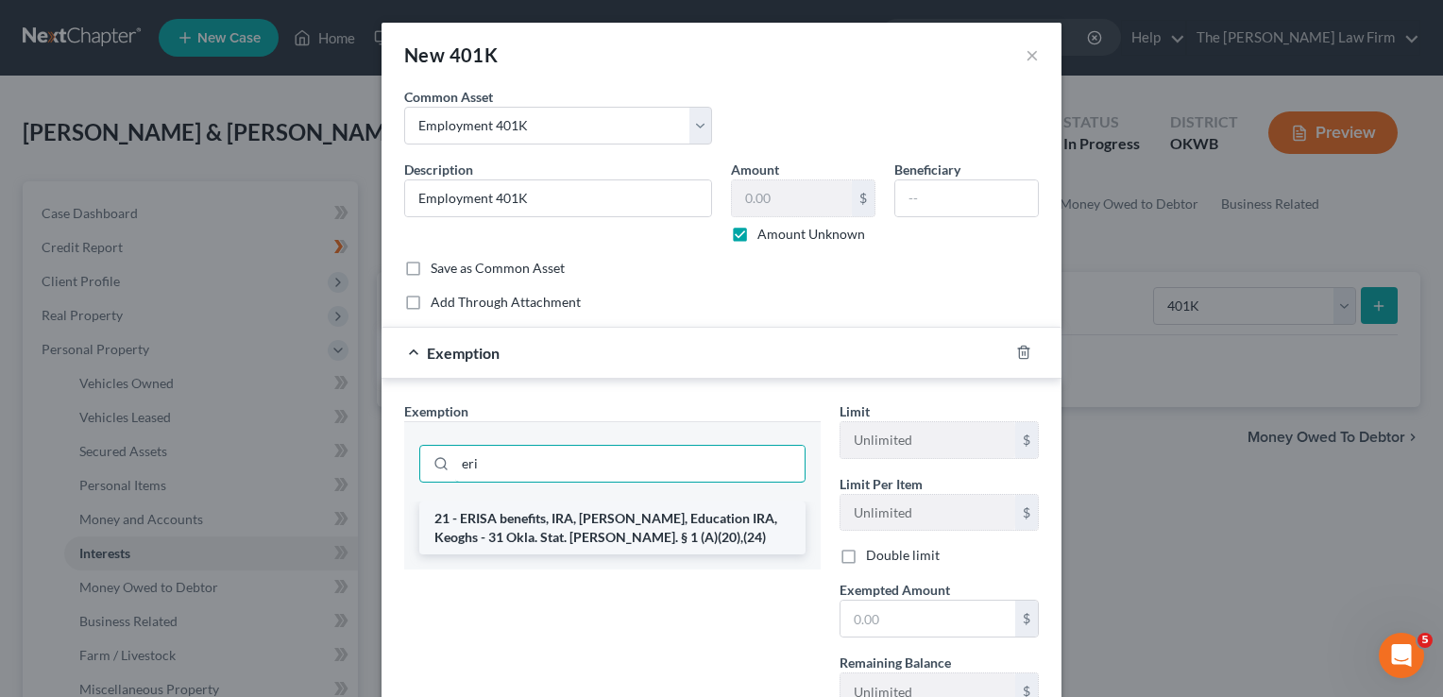
type input "eri"
click at [571, 527] on li "21 - ERISA benefits, IRA, Roth IRA, Education IRA, Keoghs - 31 Okla. Stat. Ann.…" at bounding box center [612, 528] width 386 height 53
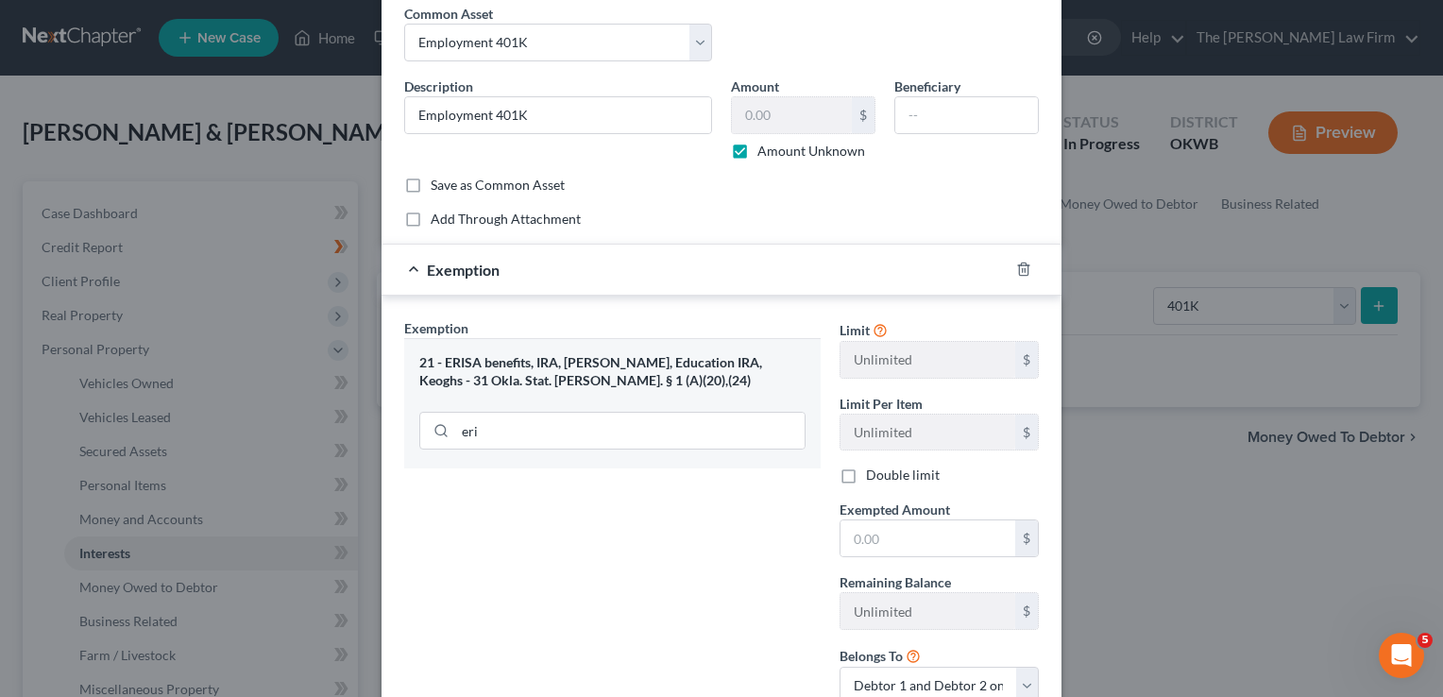
scroll to position [189, 0]
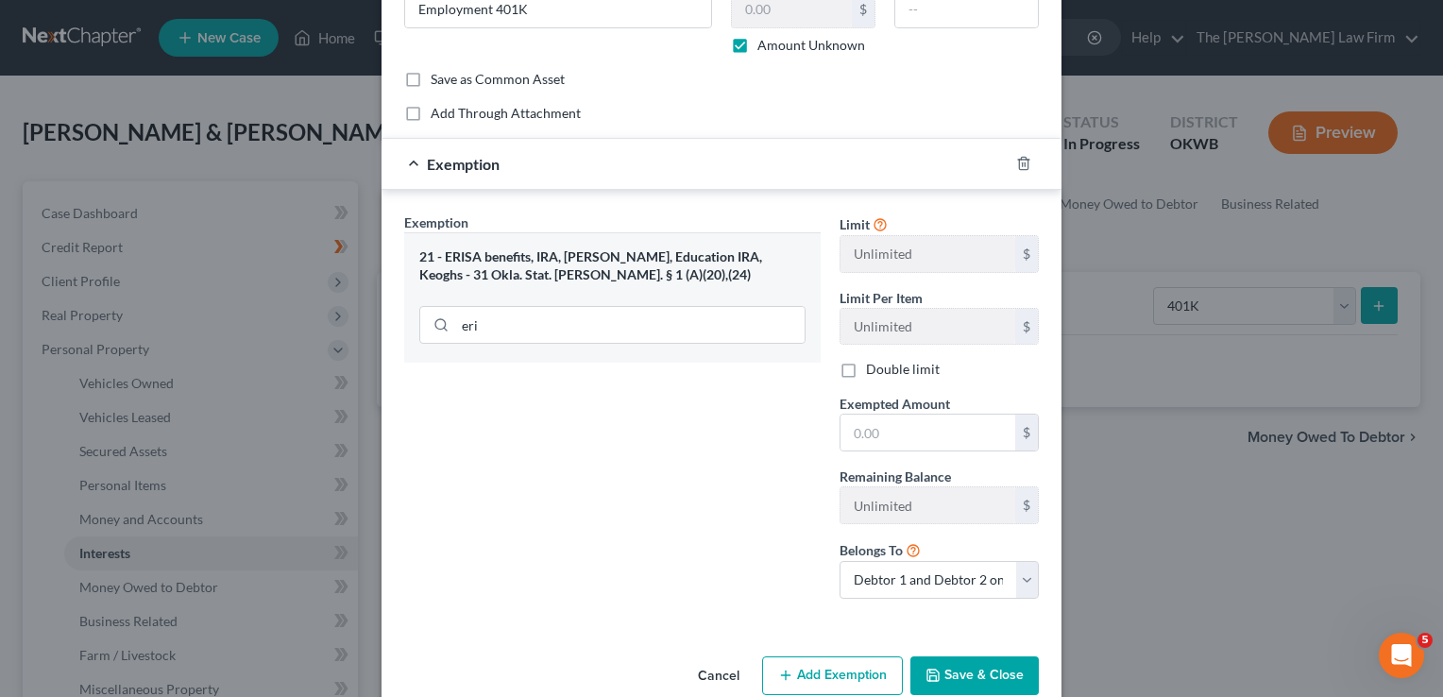
click at [962, 664] on button "Save & Close" at bounding box center [975, 677] width 128 height 40
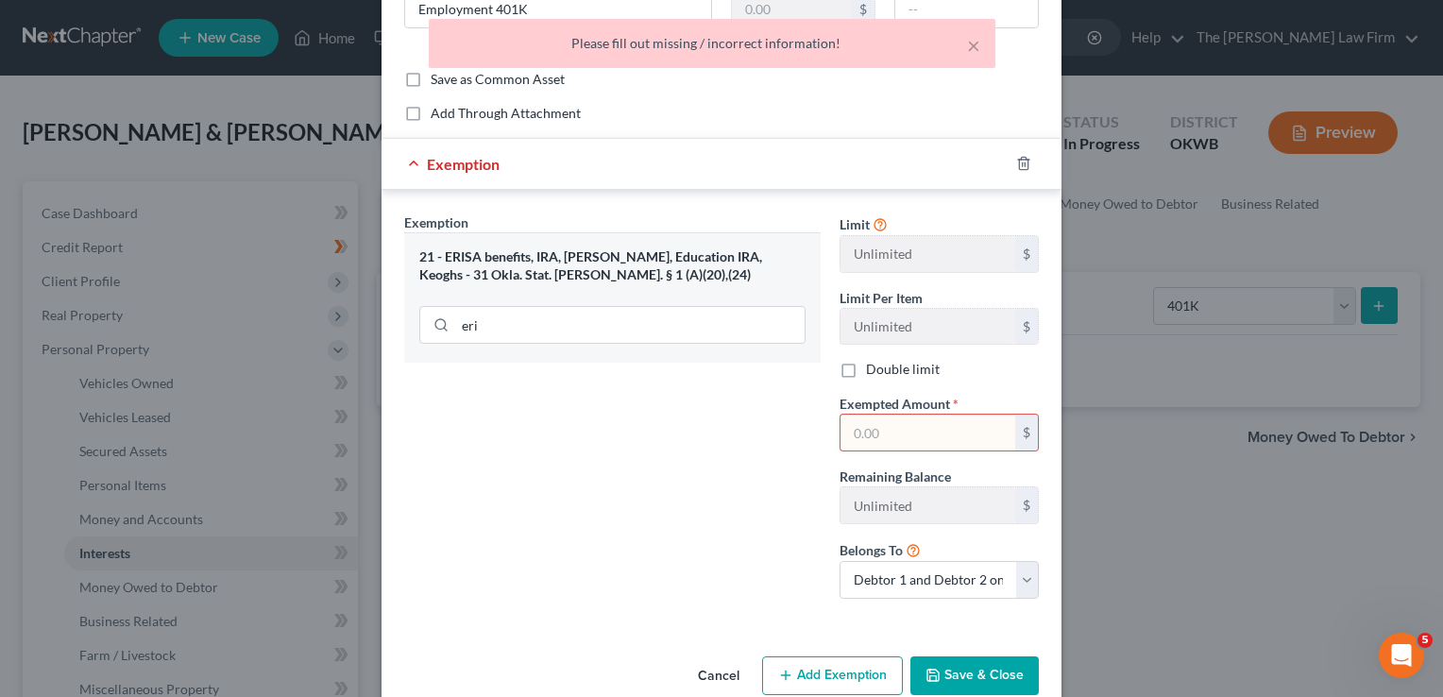
click at [880, 426] on input "text" at bounding box center [928, 433] width 175 height 36
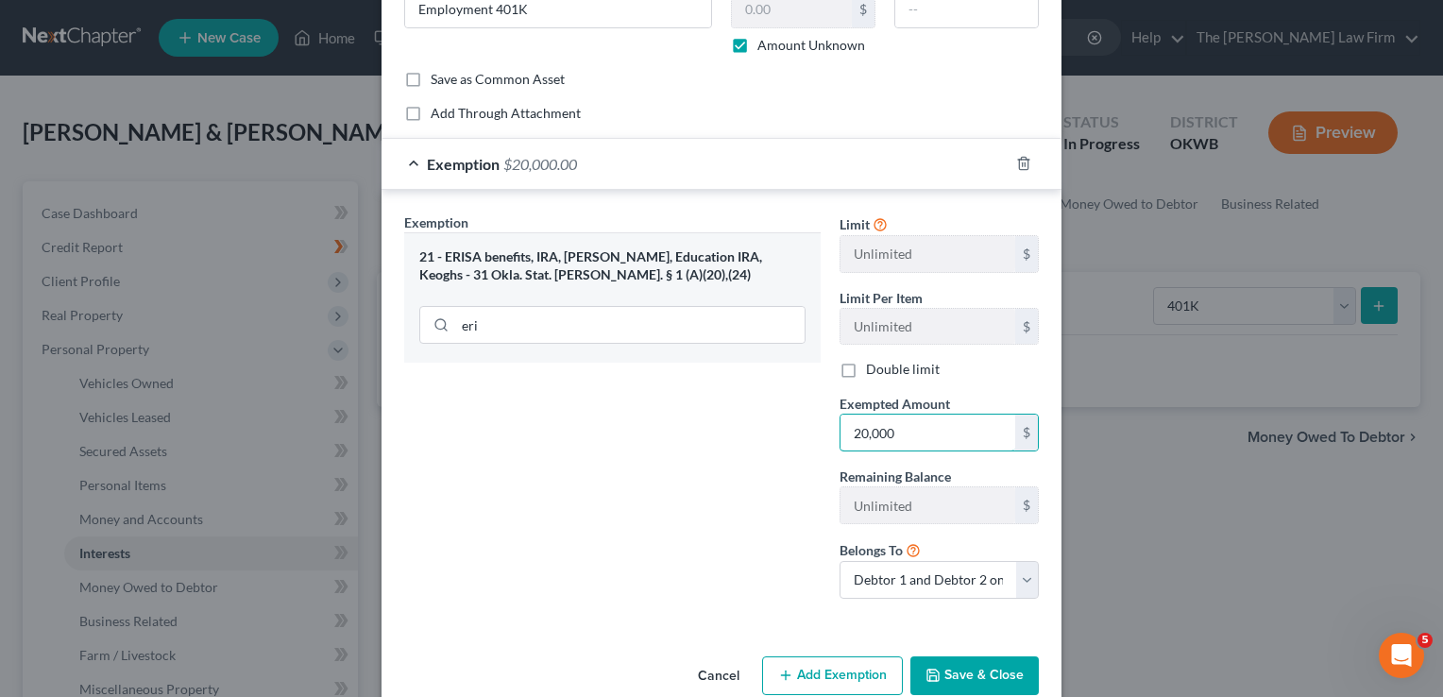
type input "20,000"
click at [972, 675] on button "Save & Close" at bounding box center [975, 677] width 128 height 40
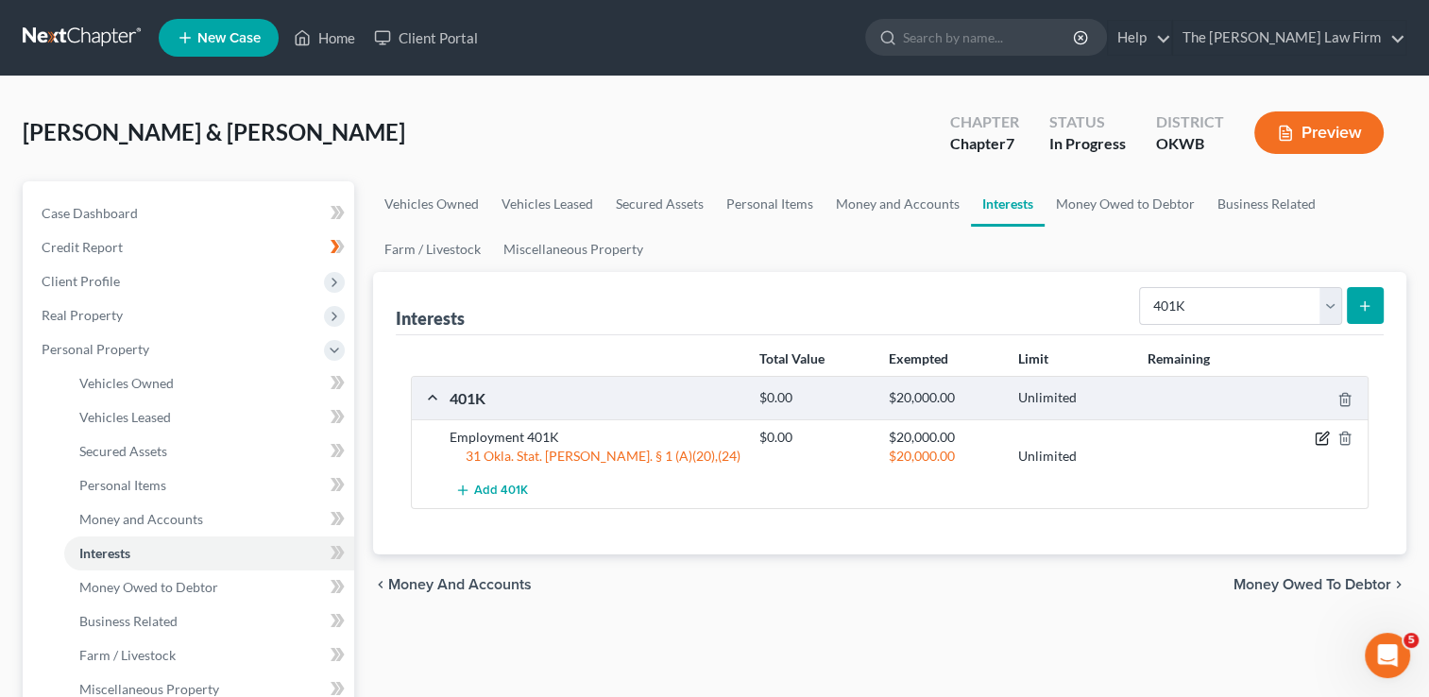
click at [1322, 436] on icon "button" at bounding box center [1322, 438] width 15 height 15
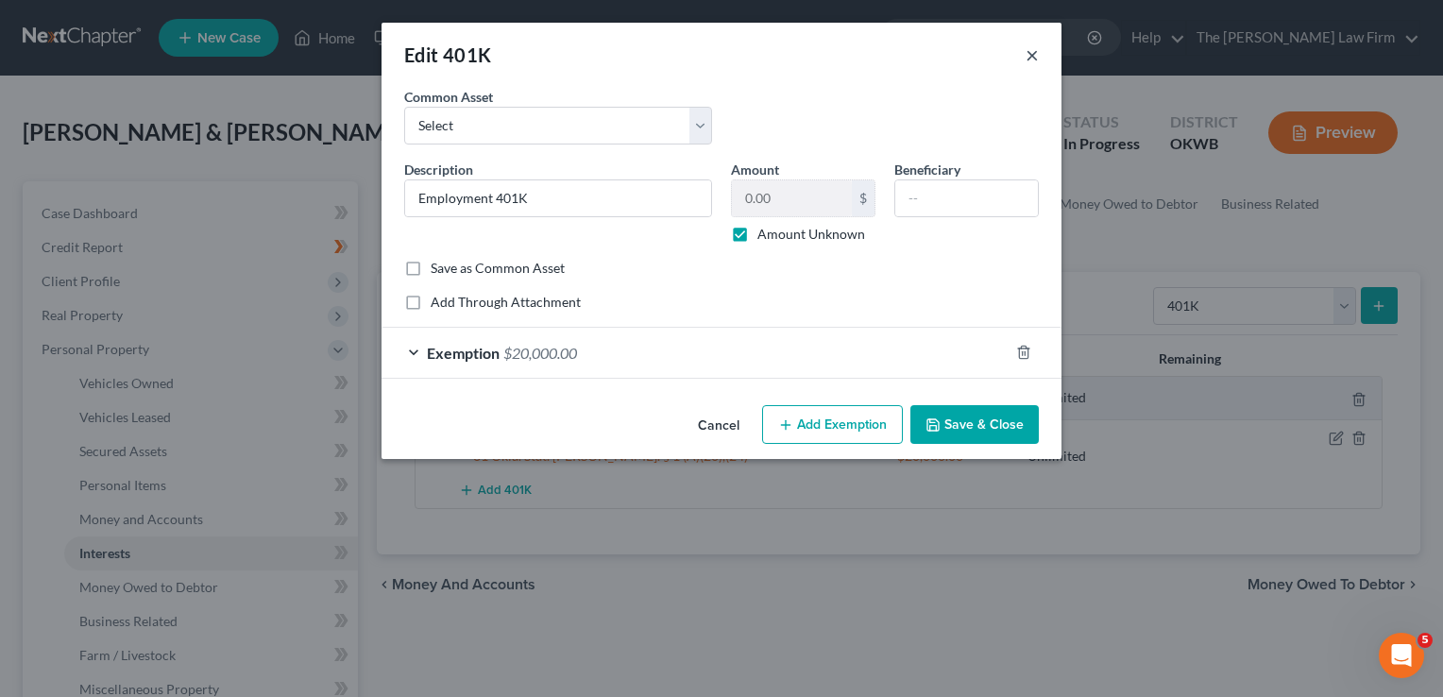
click at [1028, 59] on button "×" at bounding box center [1032, 54] width 13 height 23
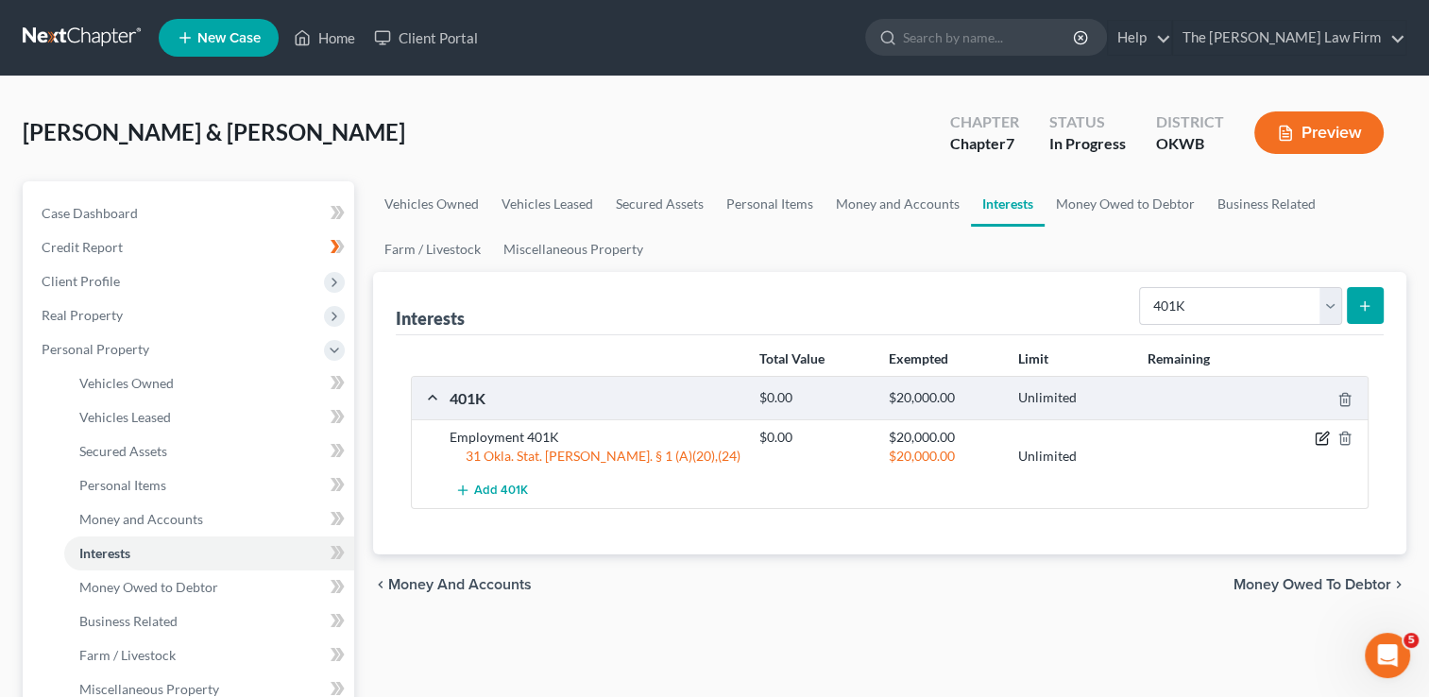
click at [1319, 440] on icon "button" at bounding box center [1322, 438] width 15 height 15
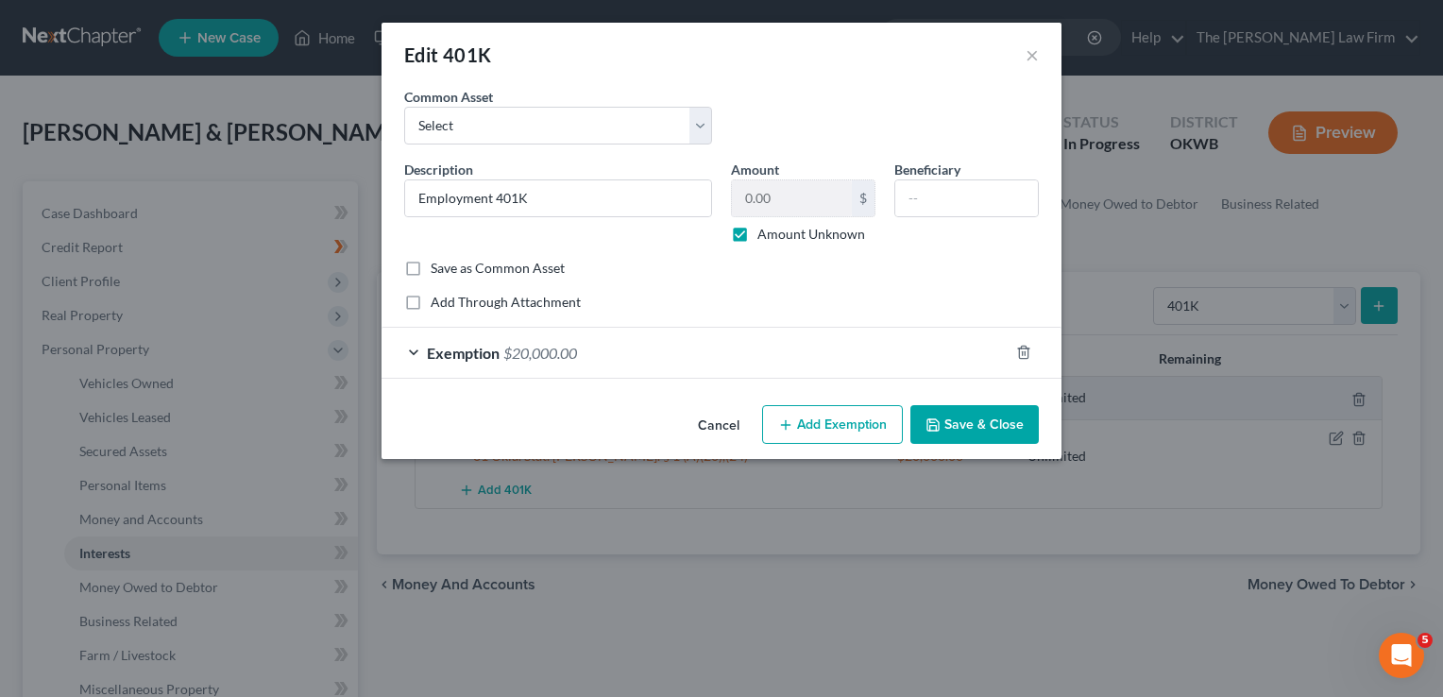
click at [758, 231] on label "Amount Unknown" at bounding box center [812, 234] width 108 height 19
click at [765, 231] on input "Amount Unknown" at bounding box center [771, 231] width 12 height 12
checkbox input "false"
click at [624, 340] on div "Exemption $20,000.00" at bounding box center [695, 353] width 627 height 50
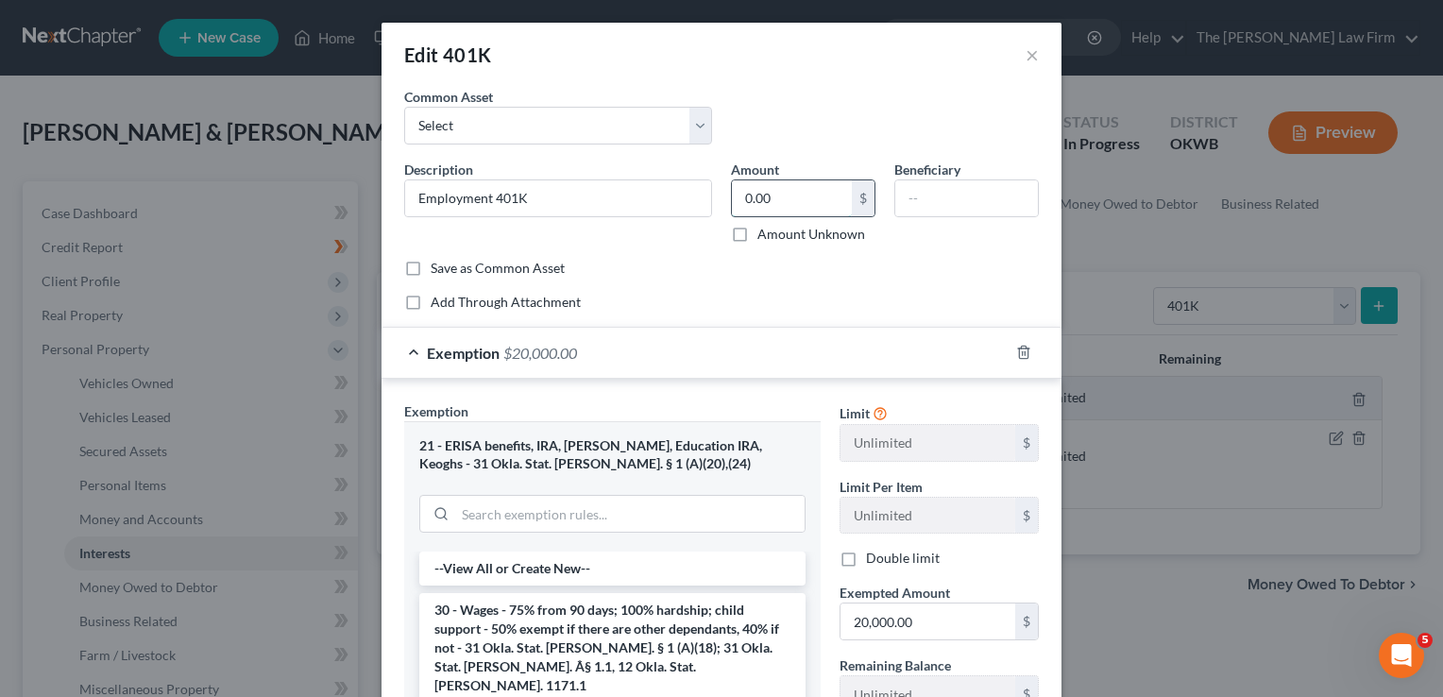
click at [790, 195] on input "0.00" at bounding box center [792, 198] width 120 height 36
type input "200,000"
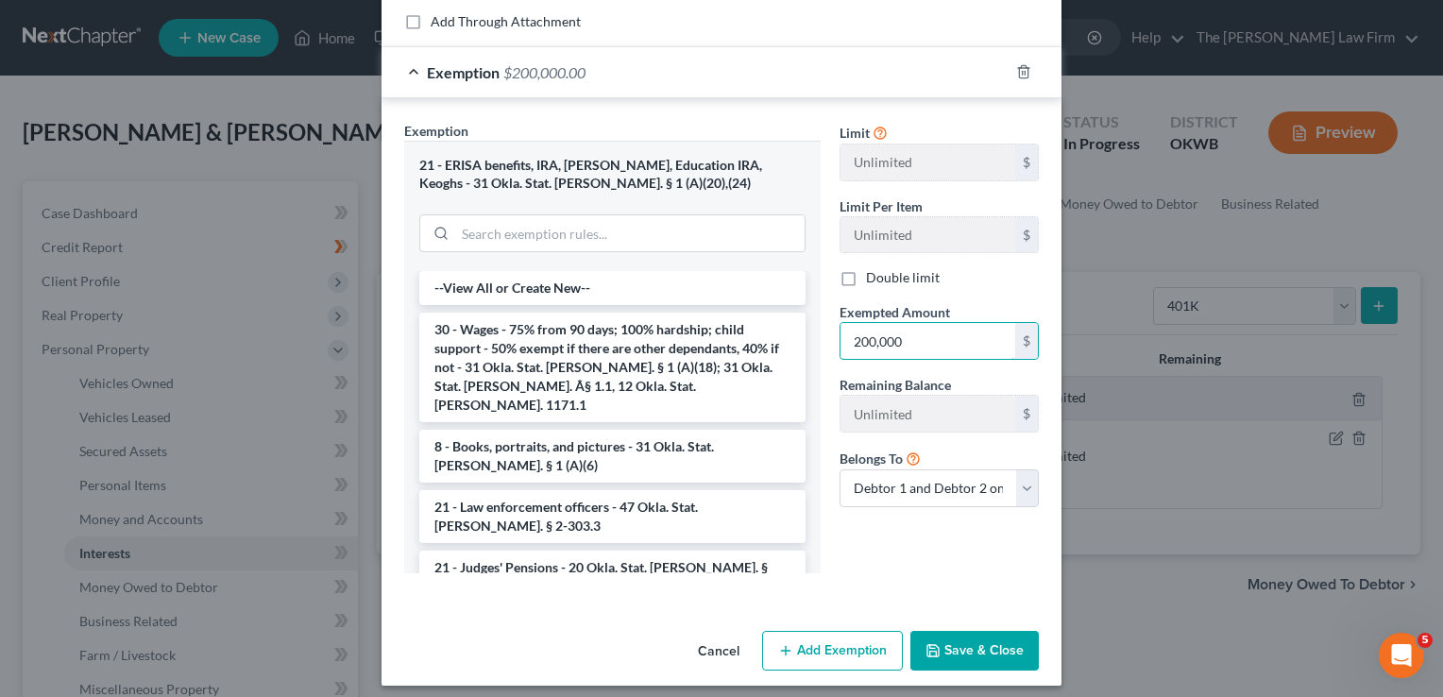
scroll to position [289, 0]
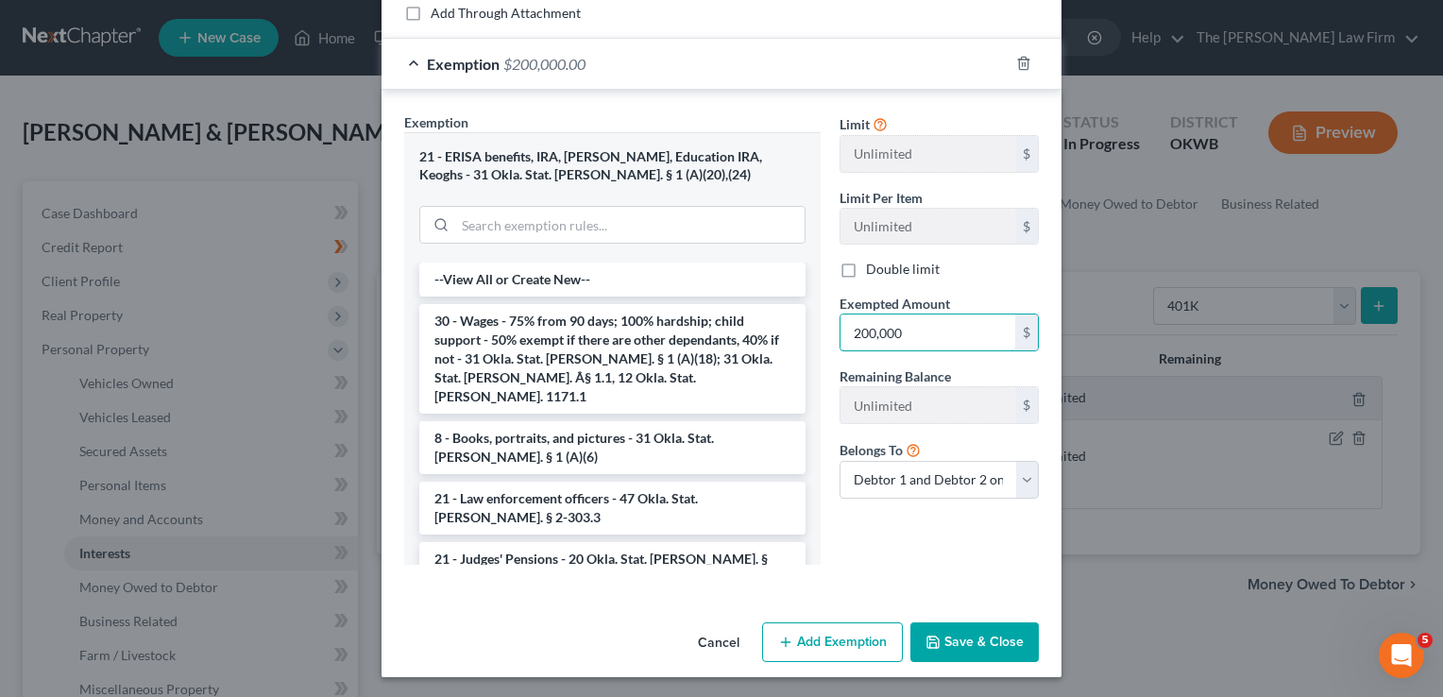
type input "200,000"
click at [966, 644] on button "Save & Close" at bounding box center [975, 643] width 128 height 40
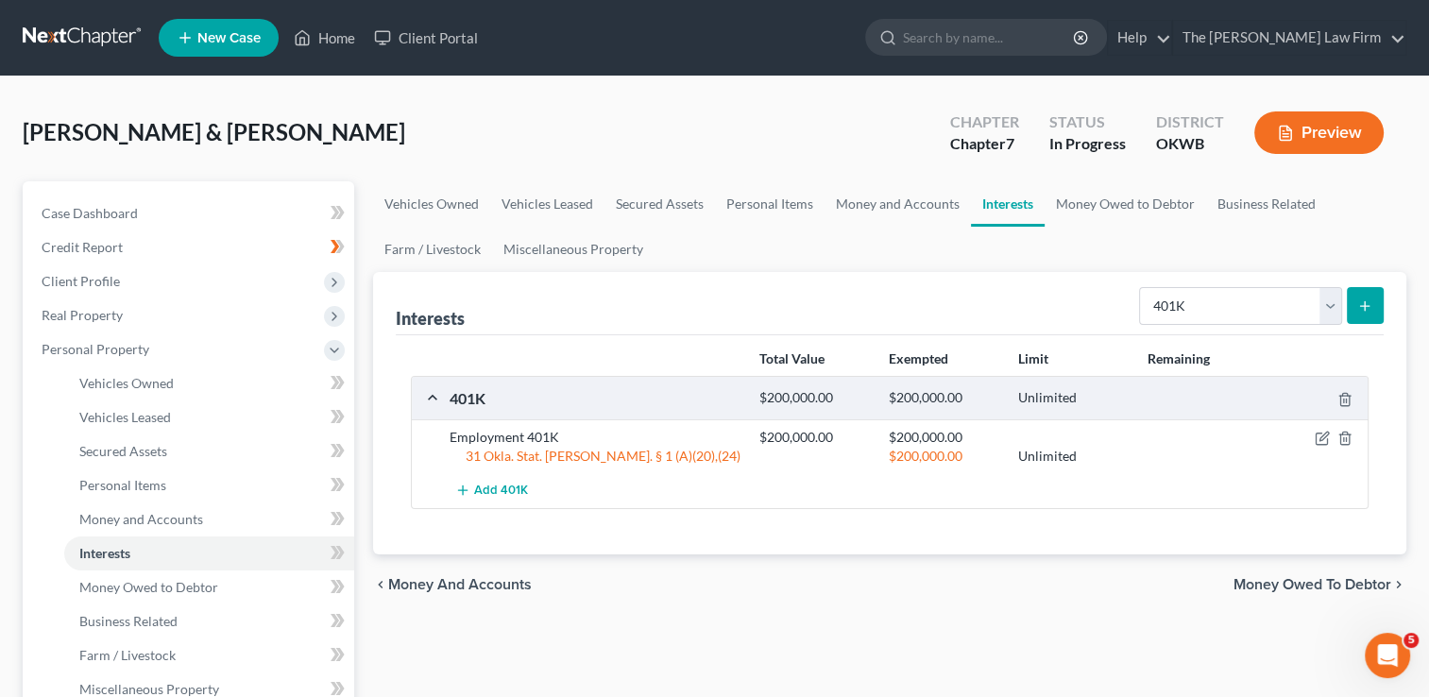
click at [1368, 308] on icon "submit" at bounding box center [1365, 306] width 15 height 15
click at [515, 489] on span "Add 401K" at bounding box center [501, 491] width 54 height 15
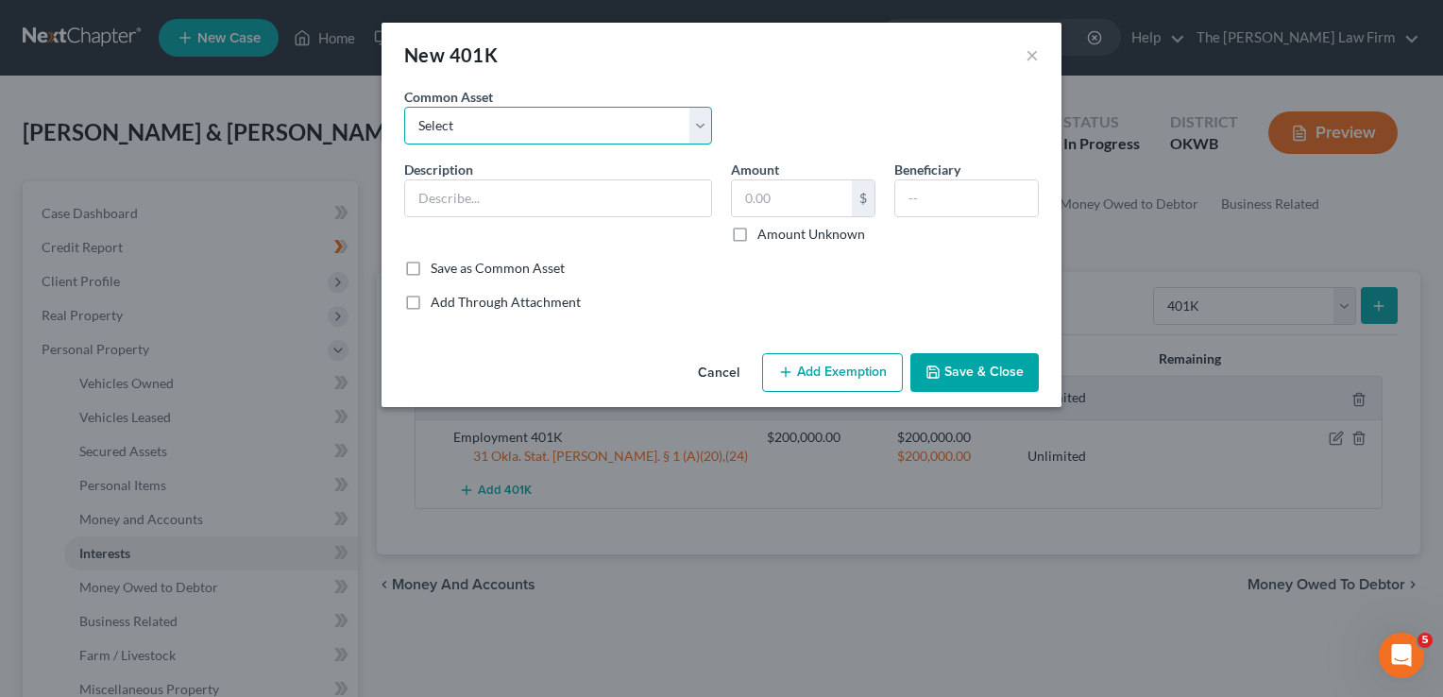
drag, startPoint x: 562, startPoint y: 123, endPoint x: 562, endPoint y: 143, distance: 19.8
click at [562, 123] on select "Select Employment 401K" at bounding box center [558, 126] width 308 height 38
select select "0"
click at [404, 107] on select "Select Employment 401K" at bounding box center [558, 126] width 308 height 38
type input "Employment 401K"
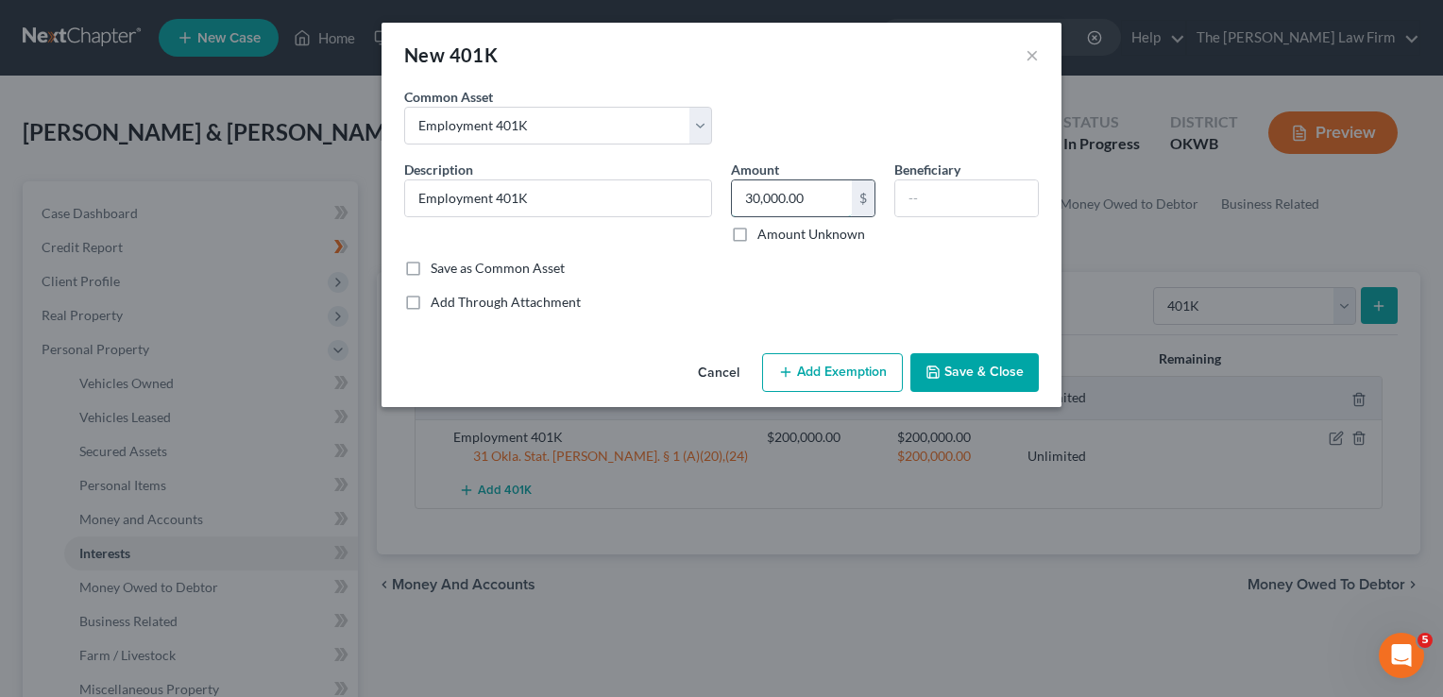
click at [812, 196] on input "30,000.00" at bounding box center [792, 198] width 120 height 36
type input "50,000"
click at [817, 365] on button "Add Exemption" at bounding box center [832, 373] width 141 height 40
select select "2"
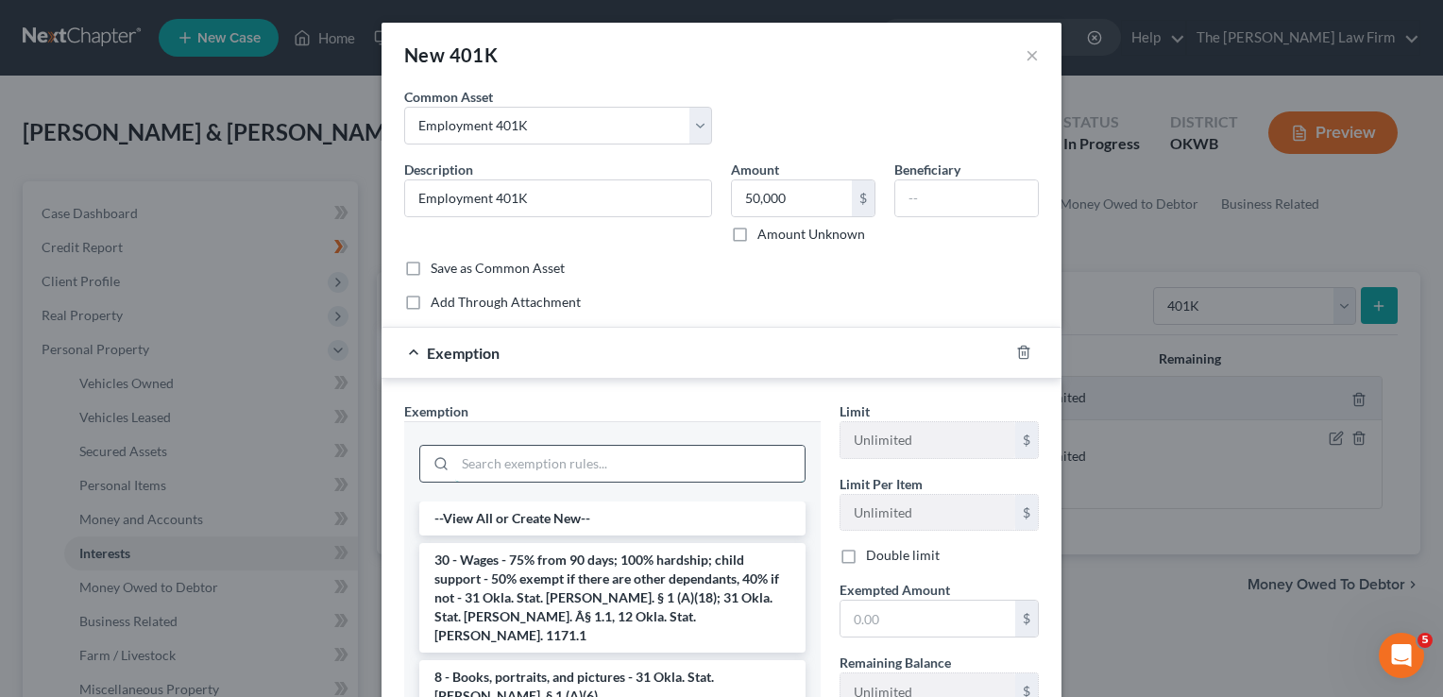
click at [559, 455] on input "search" at bounding box center [630, 464] width 350 height 36
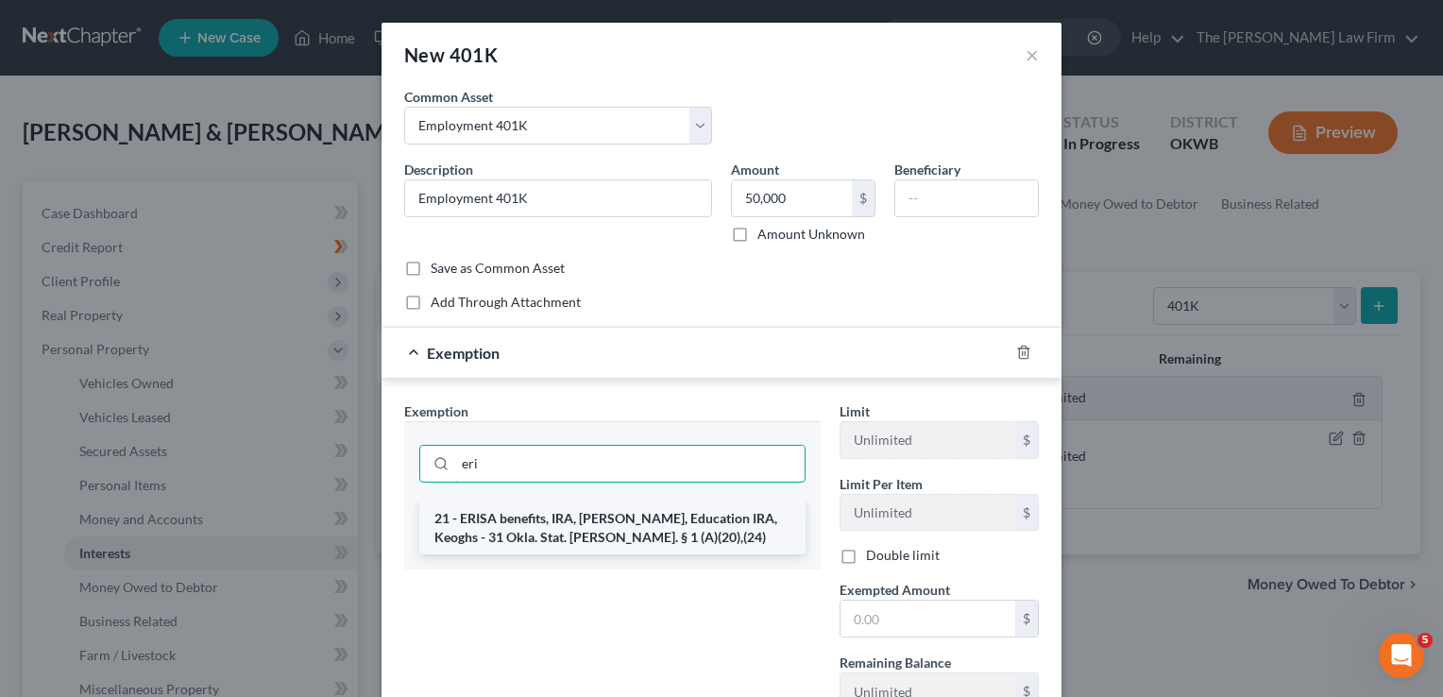
type input "eri"
click at [548, 523] on li "21 - ERISA benefits, IRA, Roth IRA, Education IRA, Keoghs - 31 Okla. Stat. Ann.…" at bounding box center [612, 528] width 386 height 53
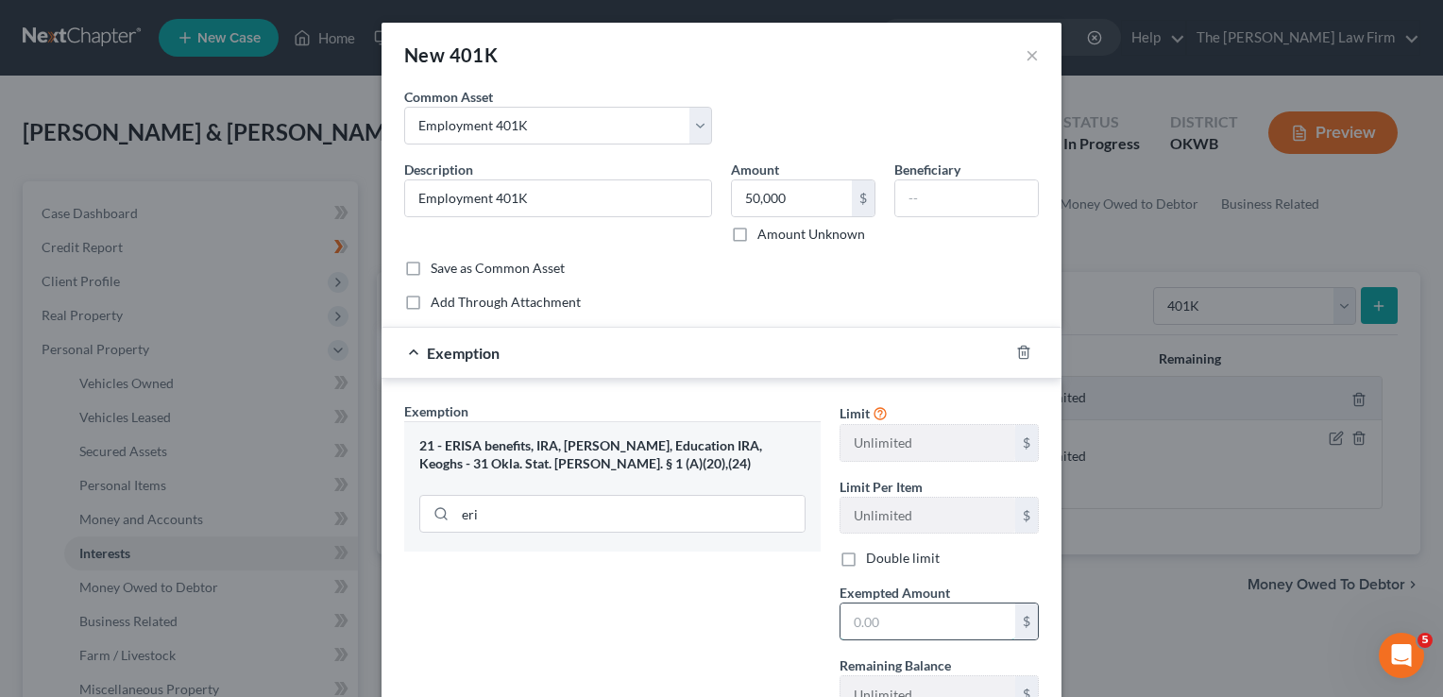
click at [911, 623] on input "text" at bounding box center [928, 622] width 175 height 36
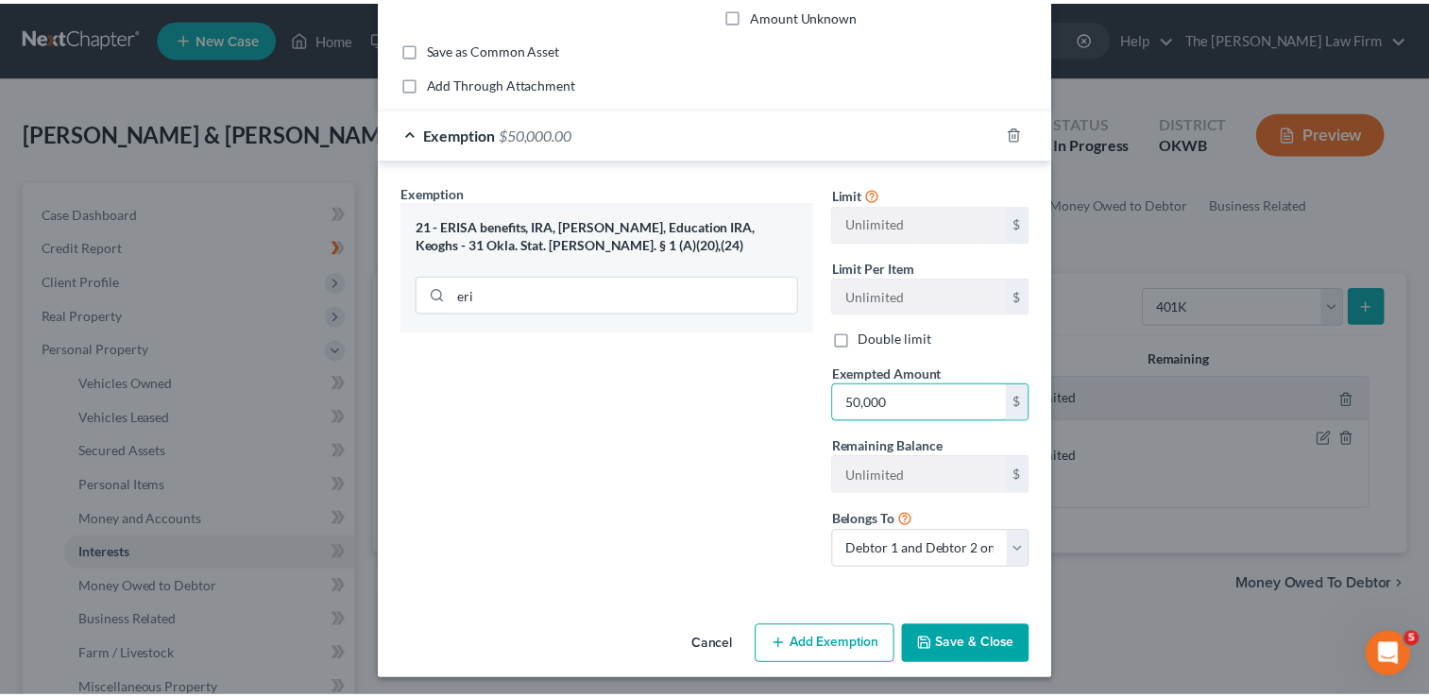
scroll to position [222, 0]
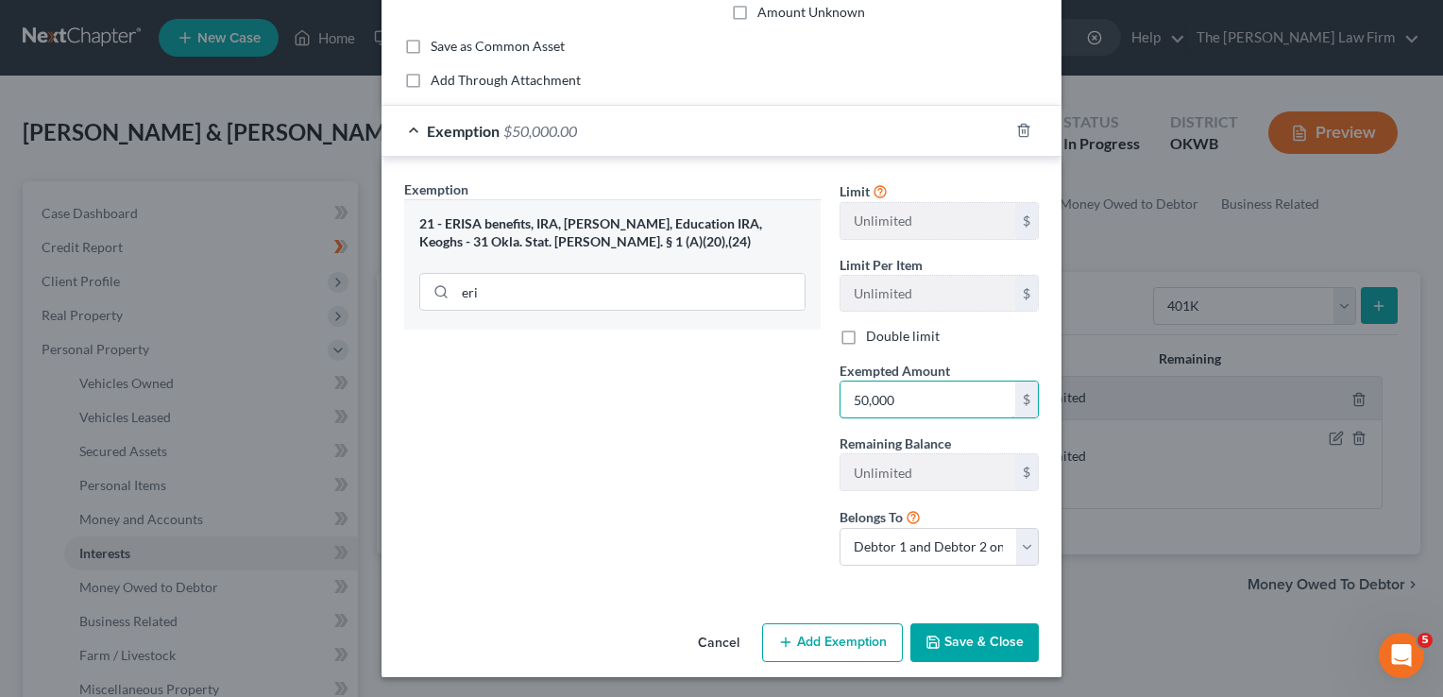
type input "50,000"
click at [982, 643] on button "Save & Close" at bounding box center [975, 643] width 128 height 40
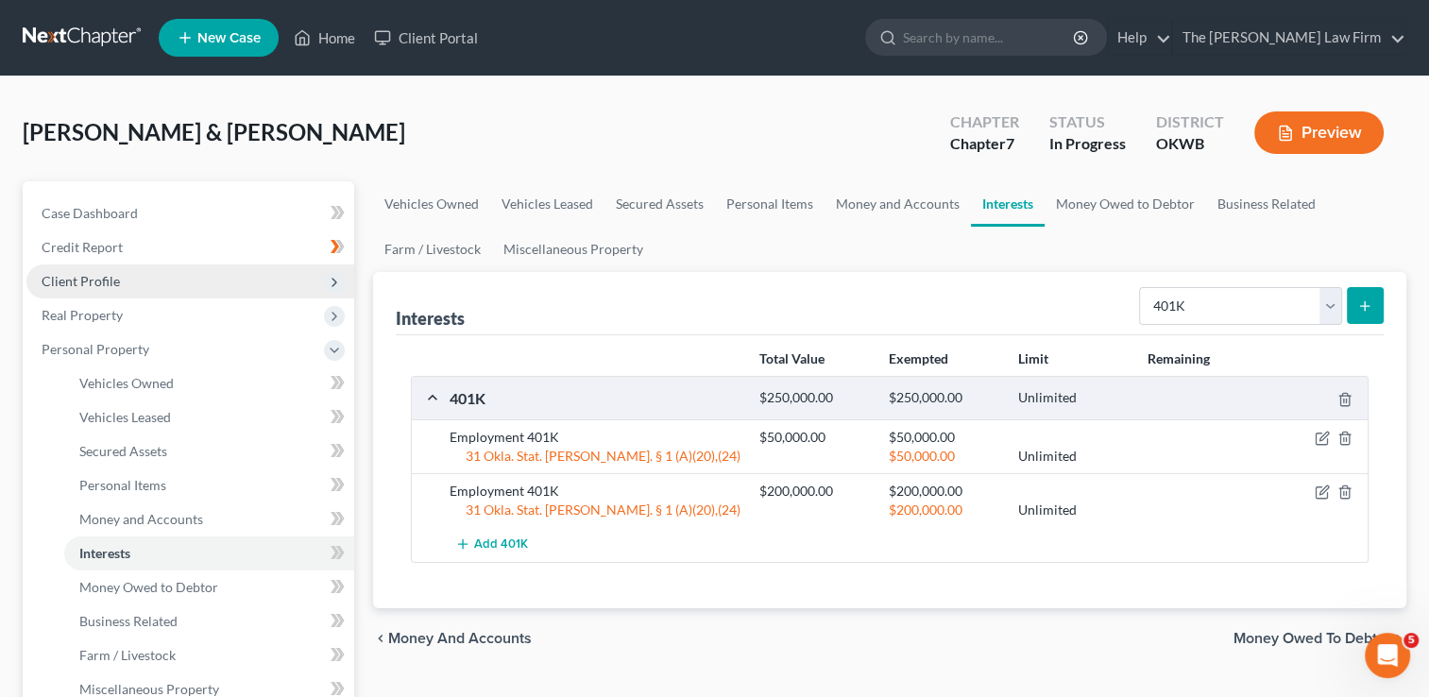
click at [113, 282] on span "Client Profile" at bounding box center [81, 281] width 78 height 16
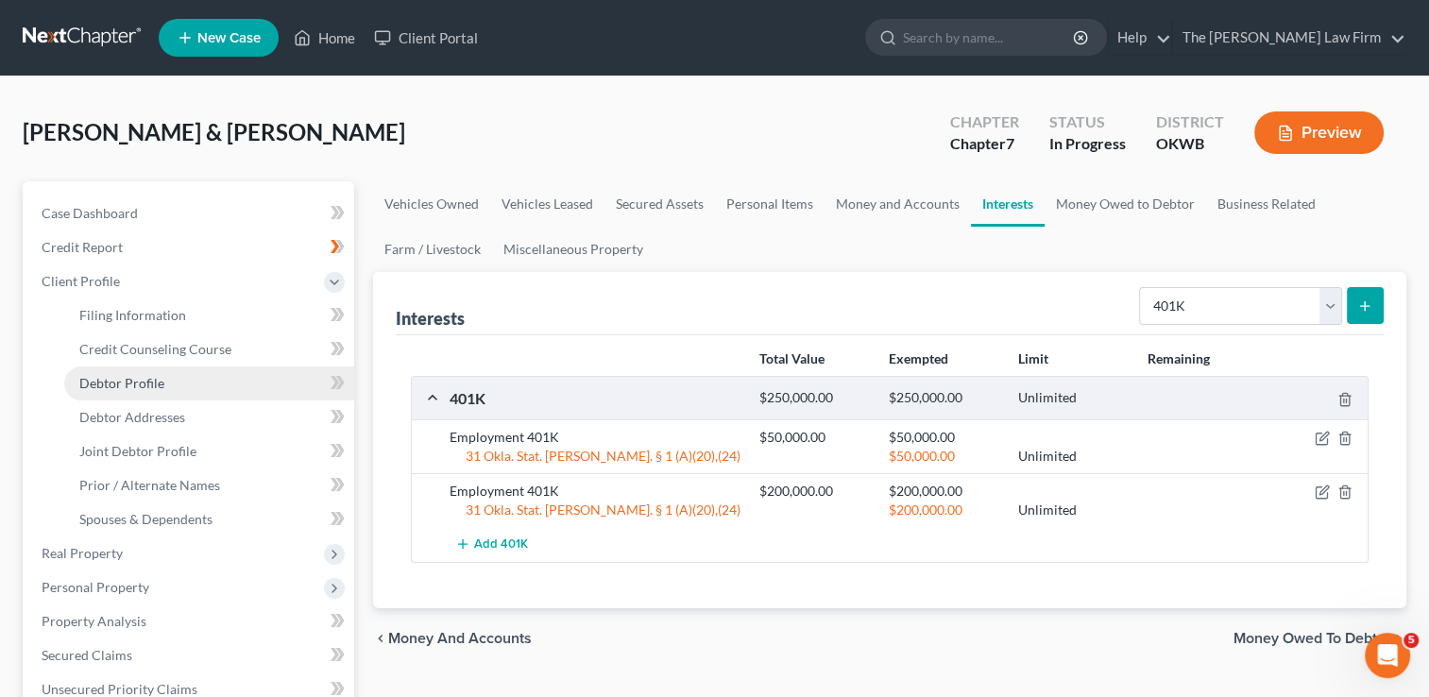
click at [145, 381] on span "Debtor Profile" at bounding box center [121, 383] width 85 height 16
select select "1"
select select "2"
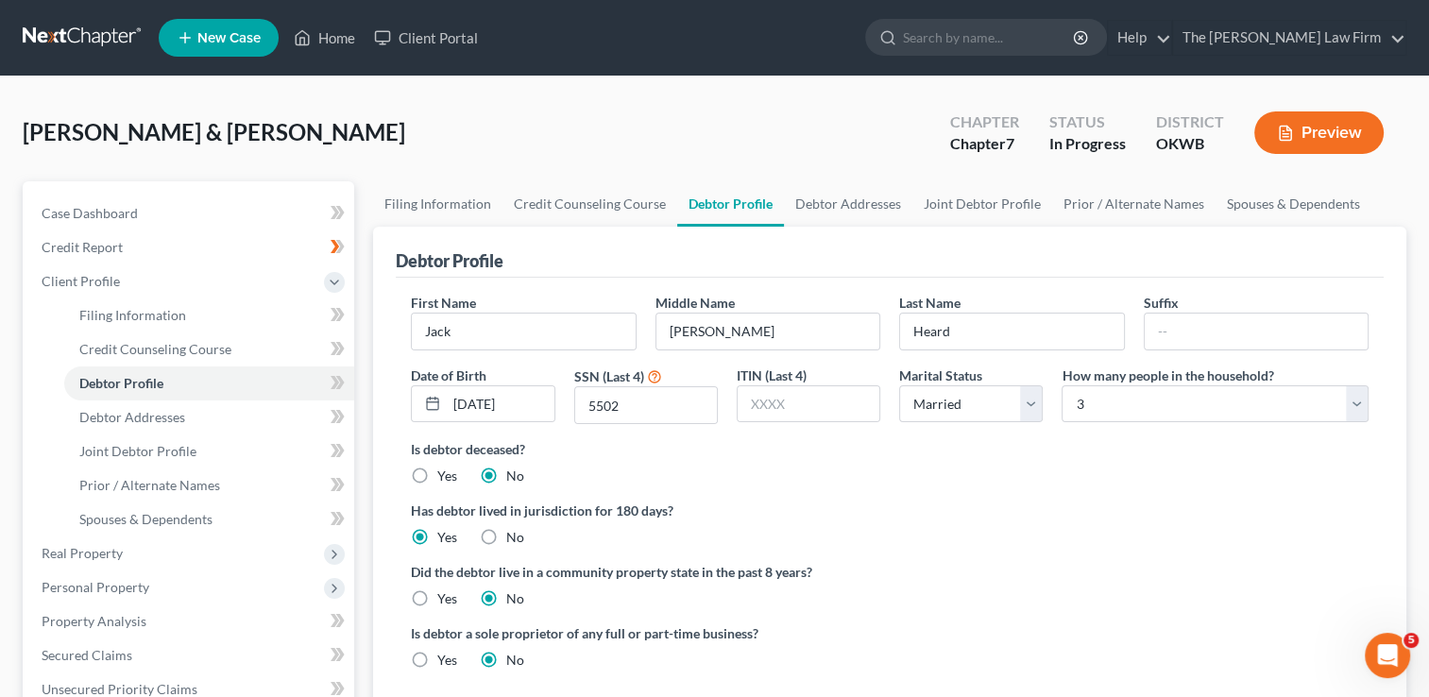
radio input "true"
click at [189, 413] on link "Debtor Addresses" at bounding box center [209, 418] width 290 height 34
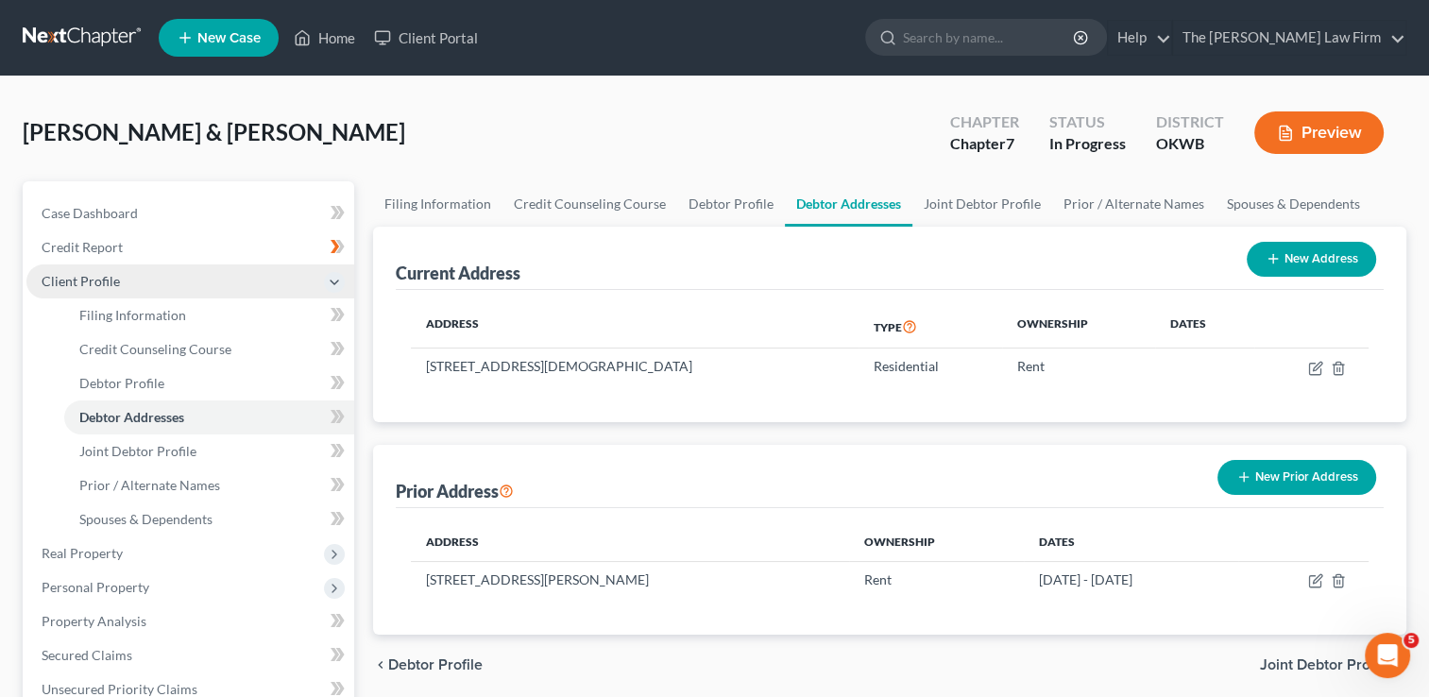
click at [130, 274] on span "Client Profile" at bounding box center [190, 282] width 328 height 34
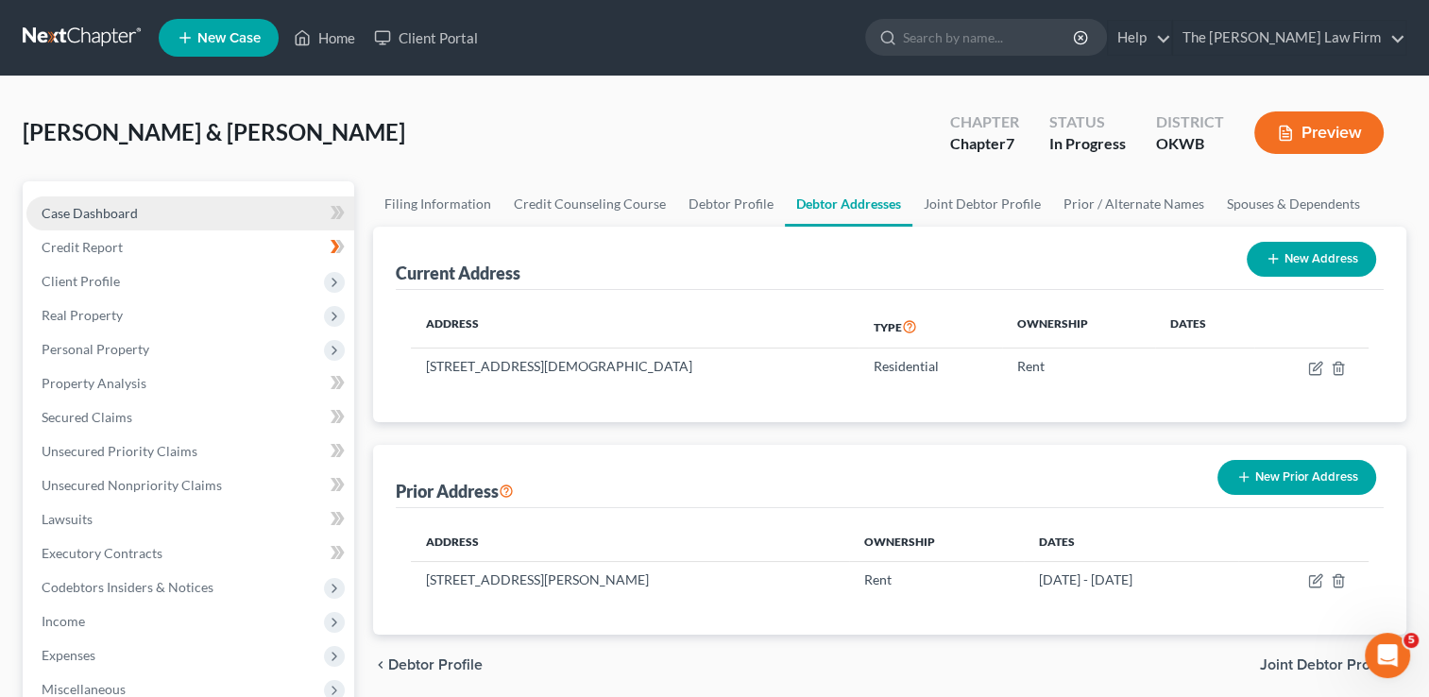
click at [136, 215] on span "Case Dashboard" at bounding box center [90, 213] width 96 height 16
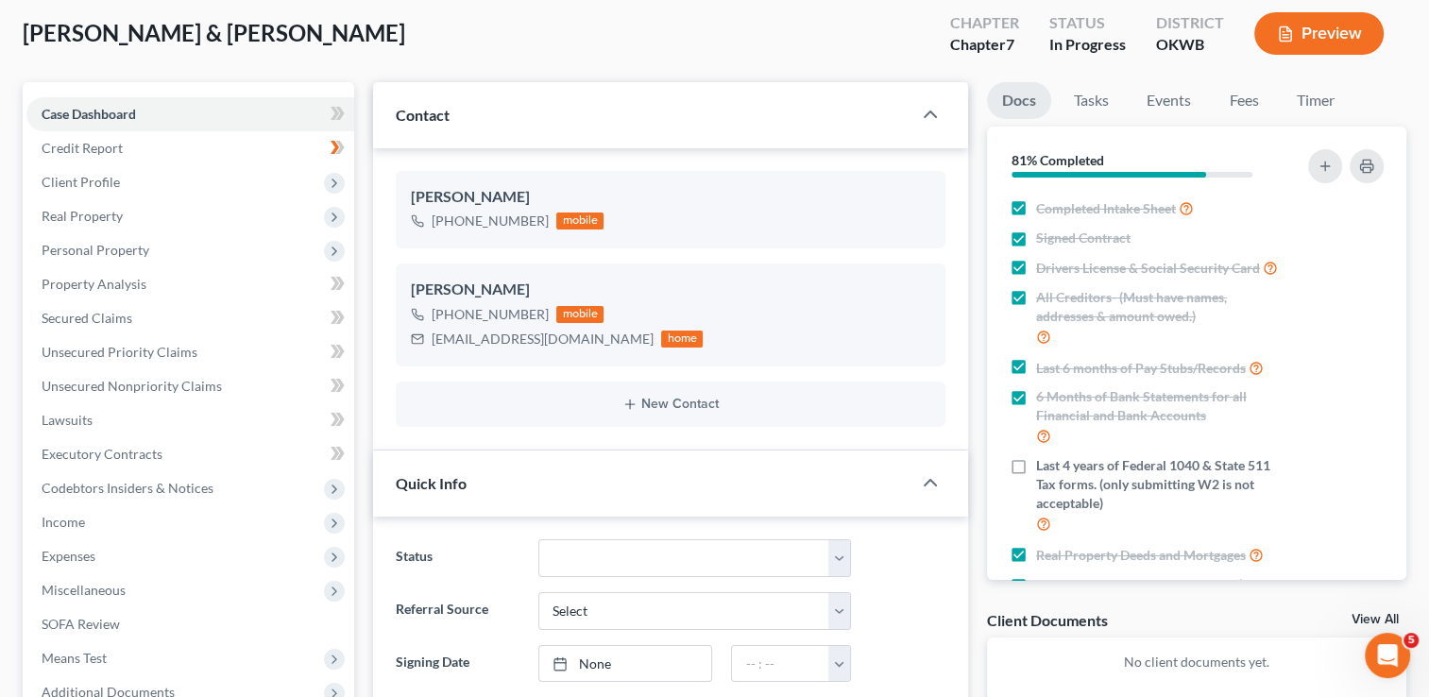
scroll to position [189, 0]
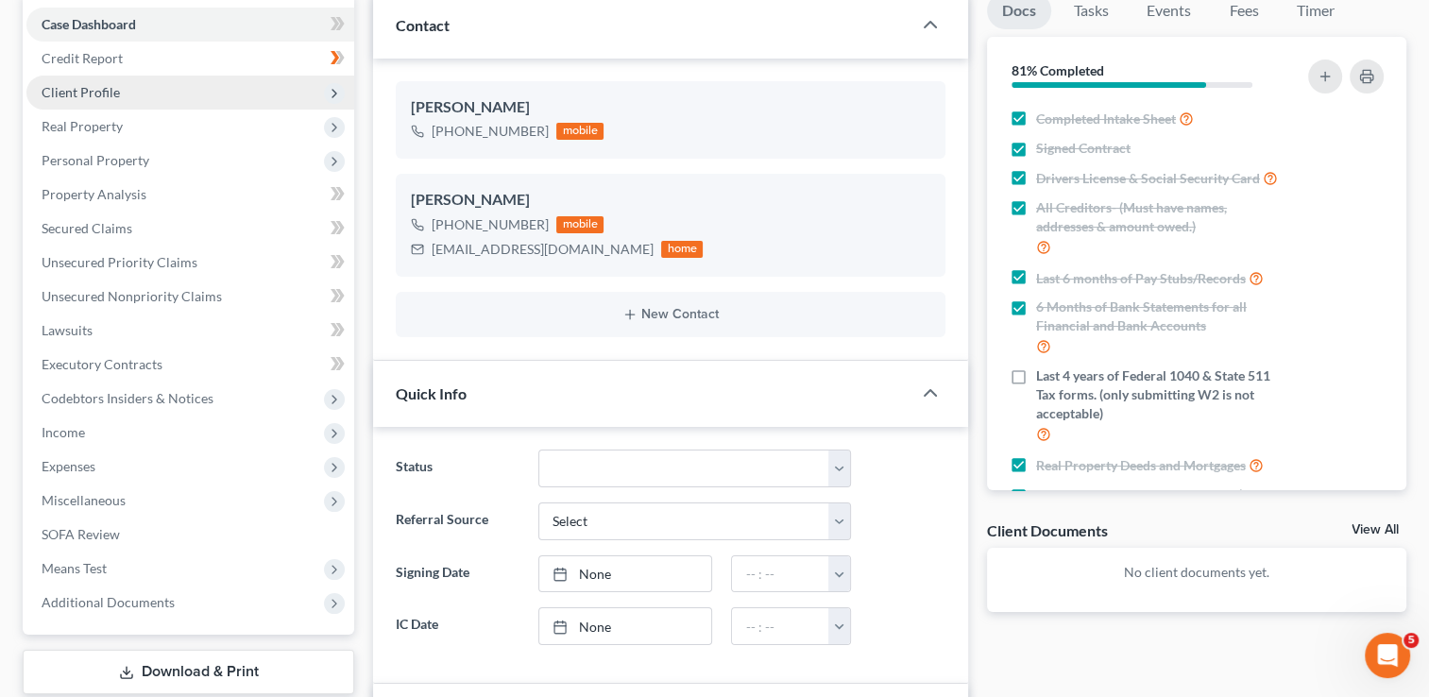
click at [128, 93] on span "Client Profile" at bounding box center [190, 93] width 328 height 34
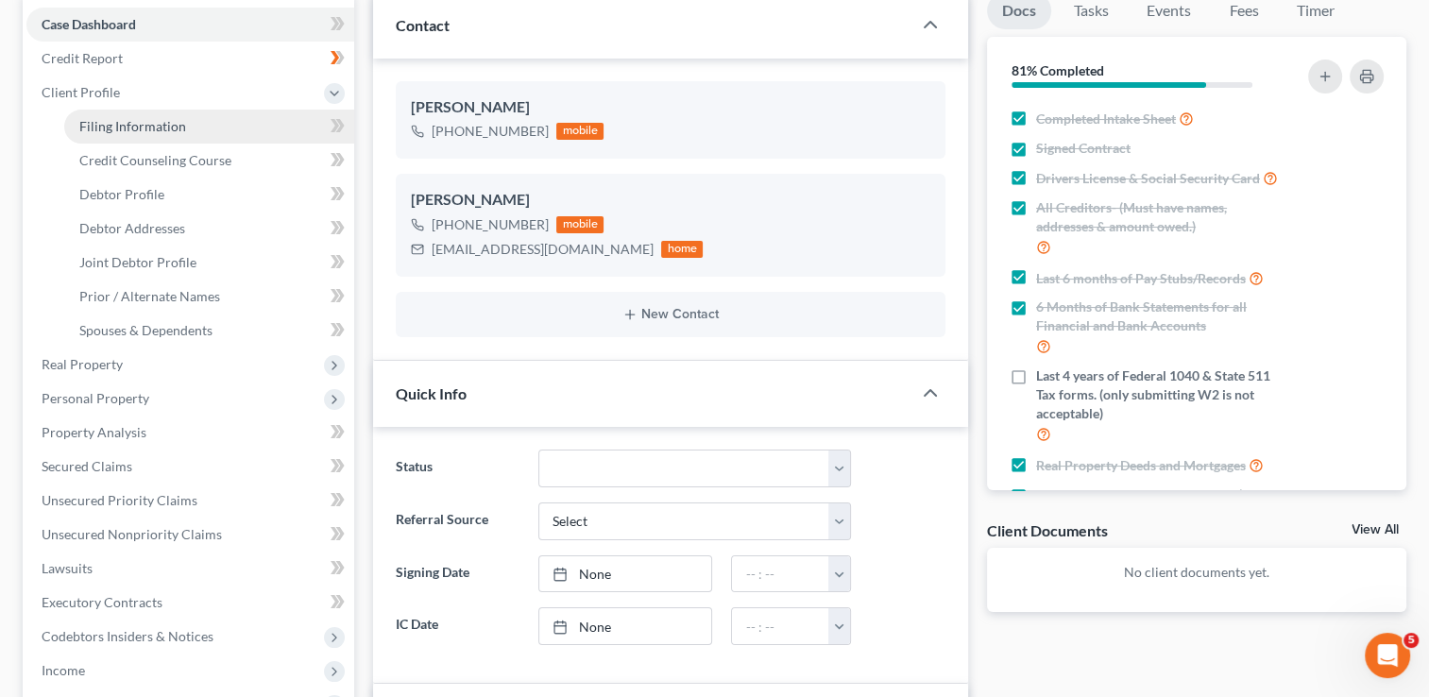
click at [161, 127] on span "Filing Information" at bounding box center [132, 126] width 107 height 16
select select "1"
select select "0"
select select "37"
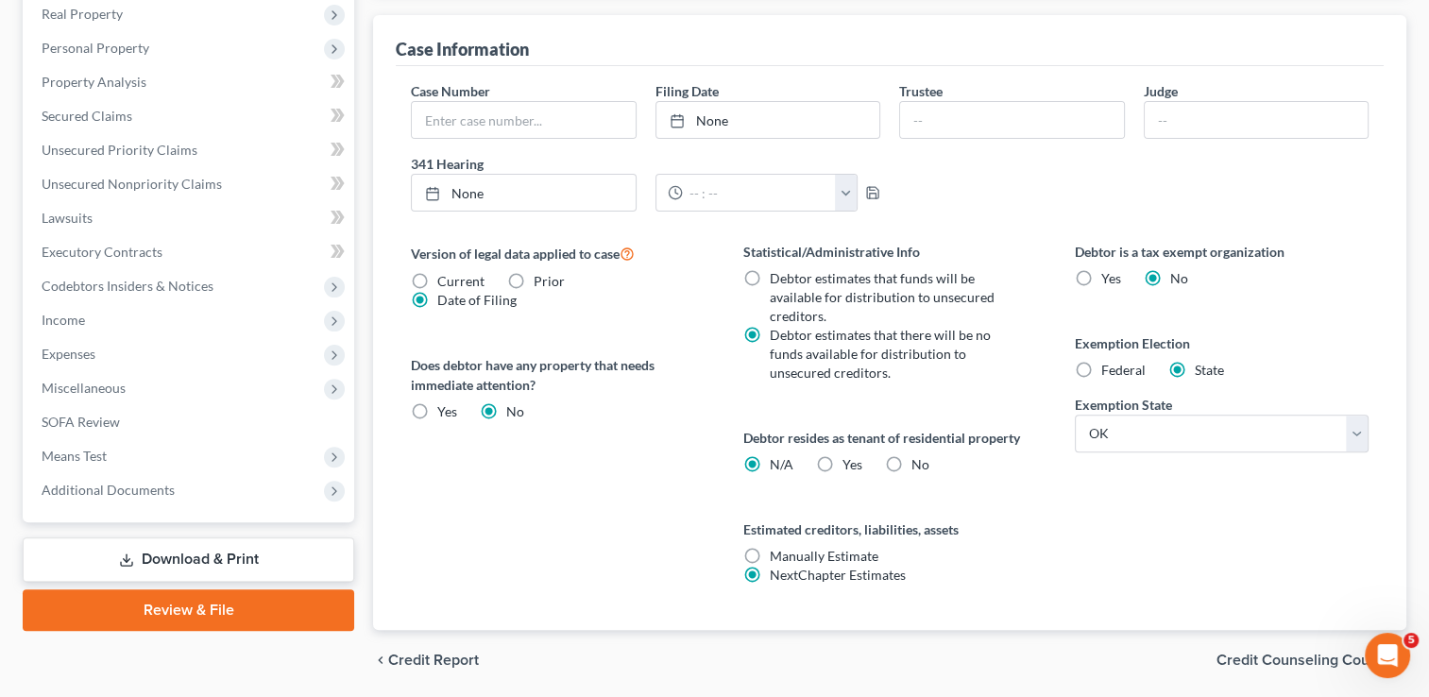
scroll to position [601, 0]
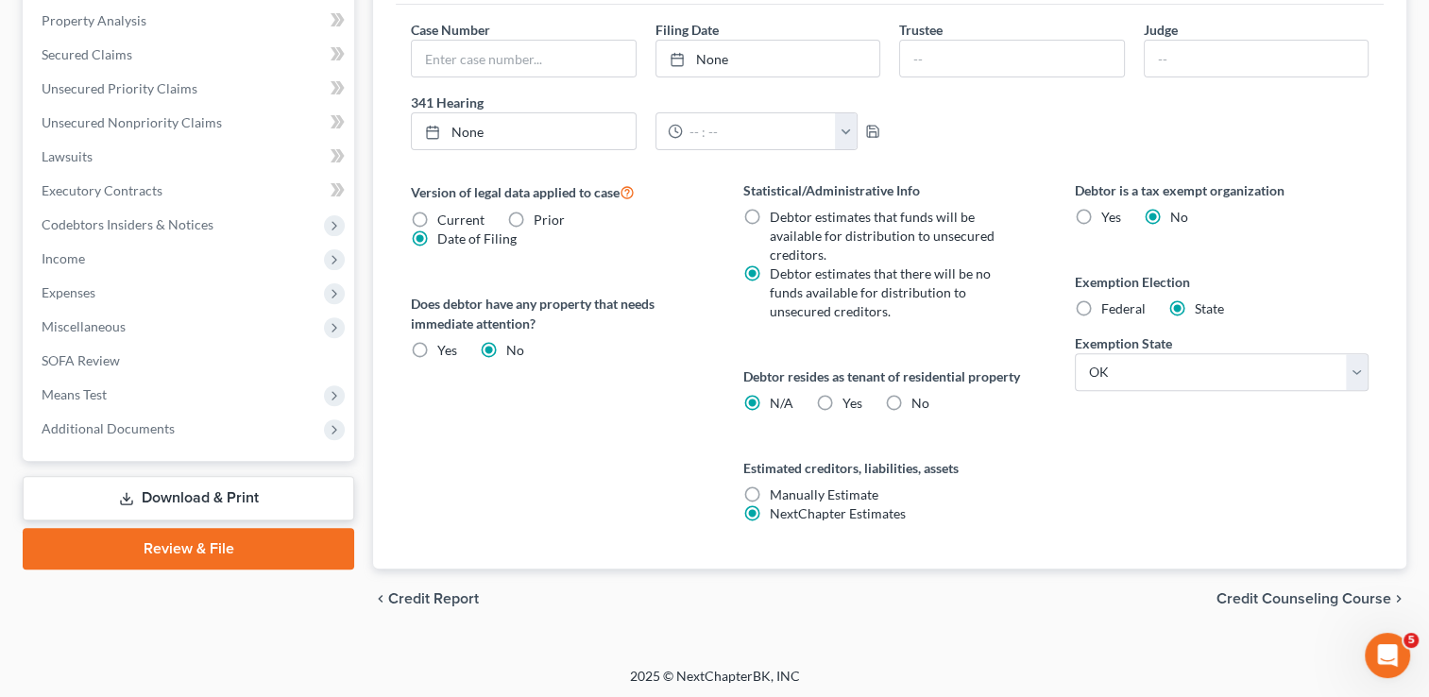
click at [843, 399] on label "Yes Yes" at bounding box center [853, 403] width 20 height 19
click at [850, 399] on input "Yes Yes" at bounding box center [856, 400] width 12 height 12
radio input "true"
radio input "false"
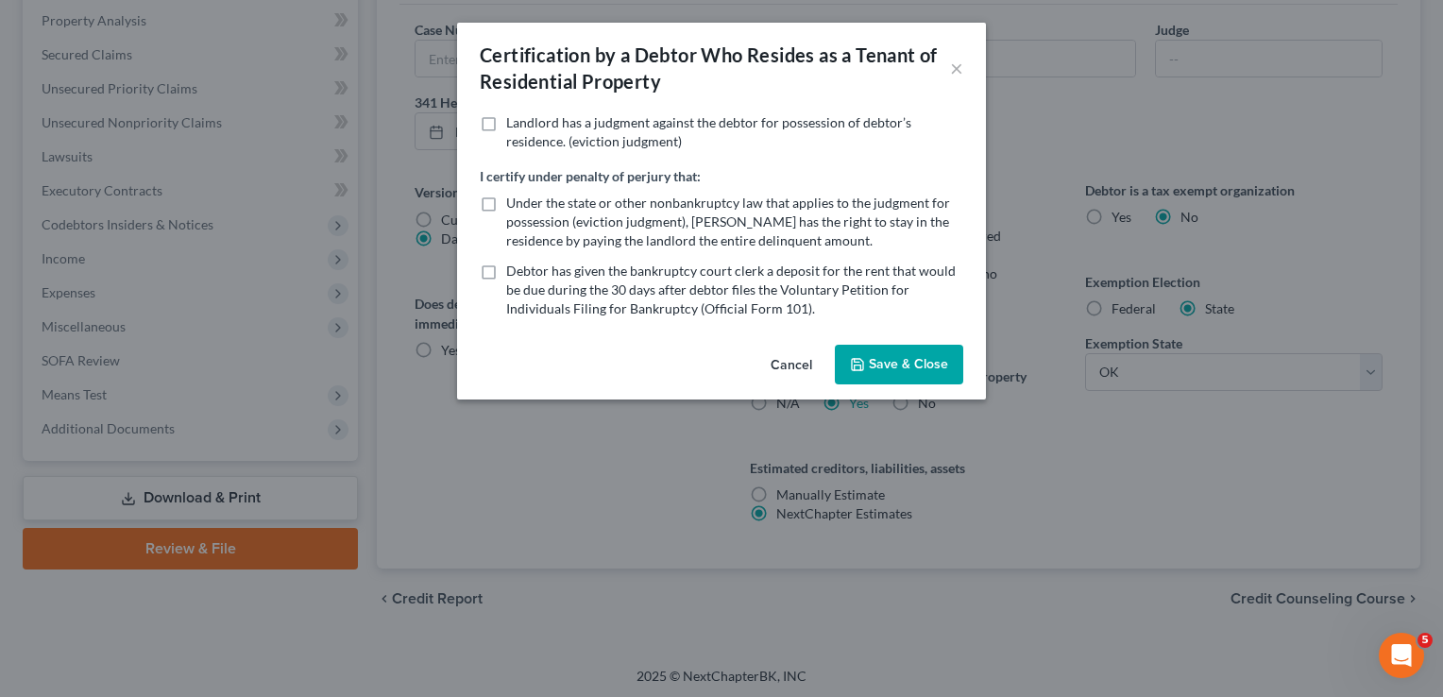
click at [937, 359] on button "Save & Close" at bounding box center [899, 365] width 128 height 40
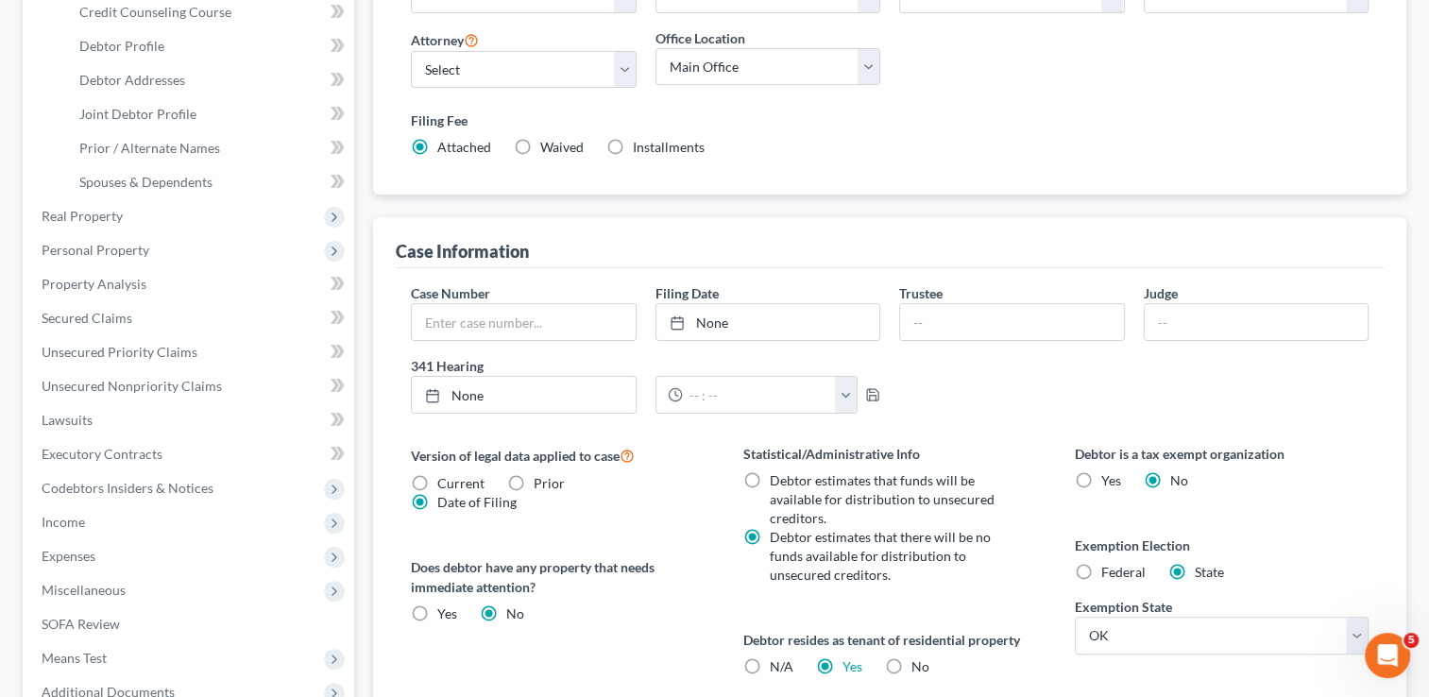
scroll to position [223, 0]
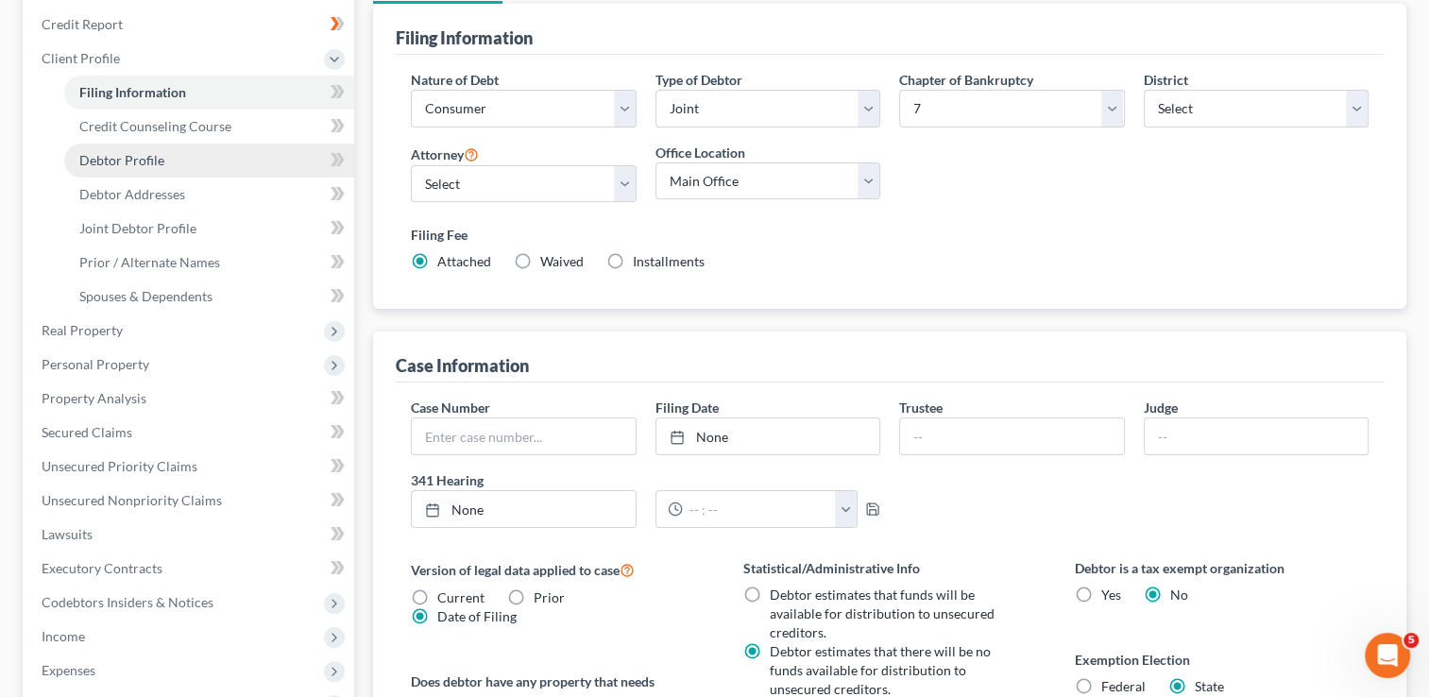
click at [177, 161] on link "Debtor Profile" at bounding box center [209, 161] width 290 height 34
select select "1"
select select "2"
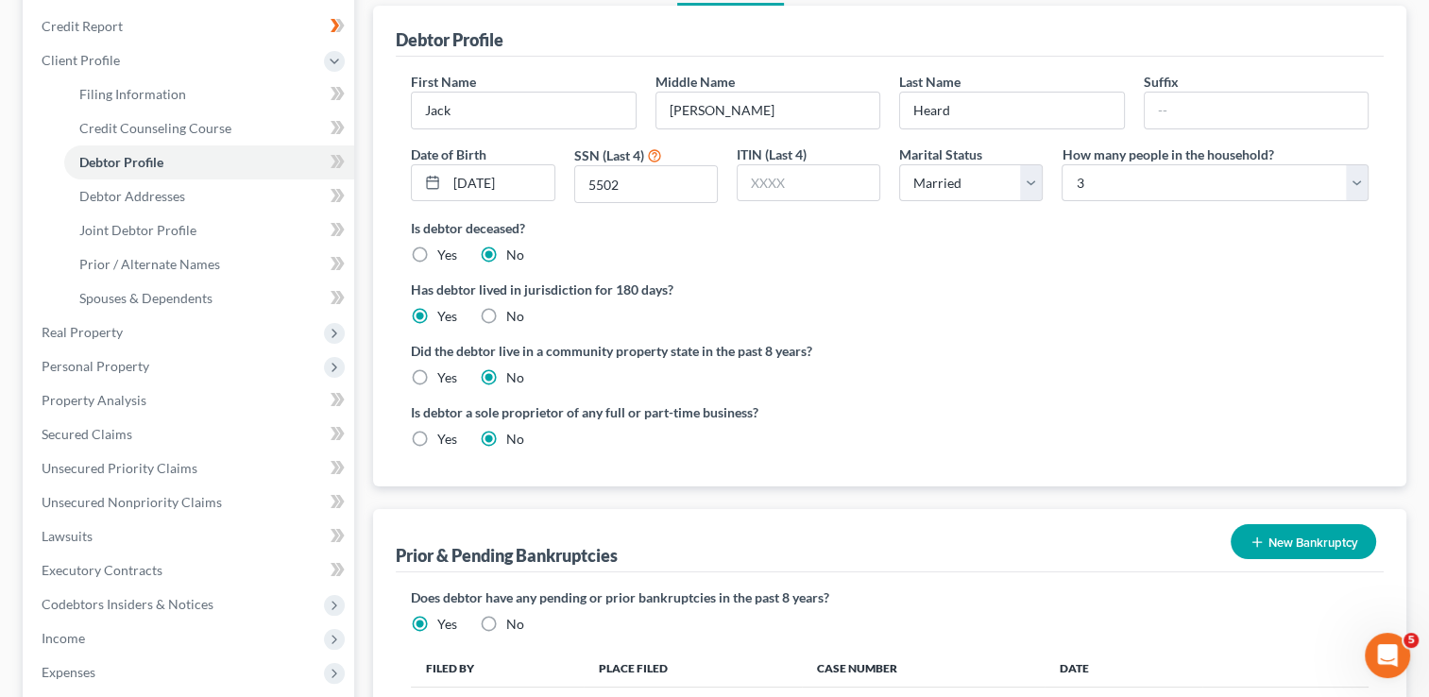
scroll to position [189, 0]
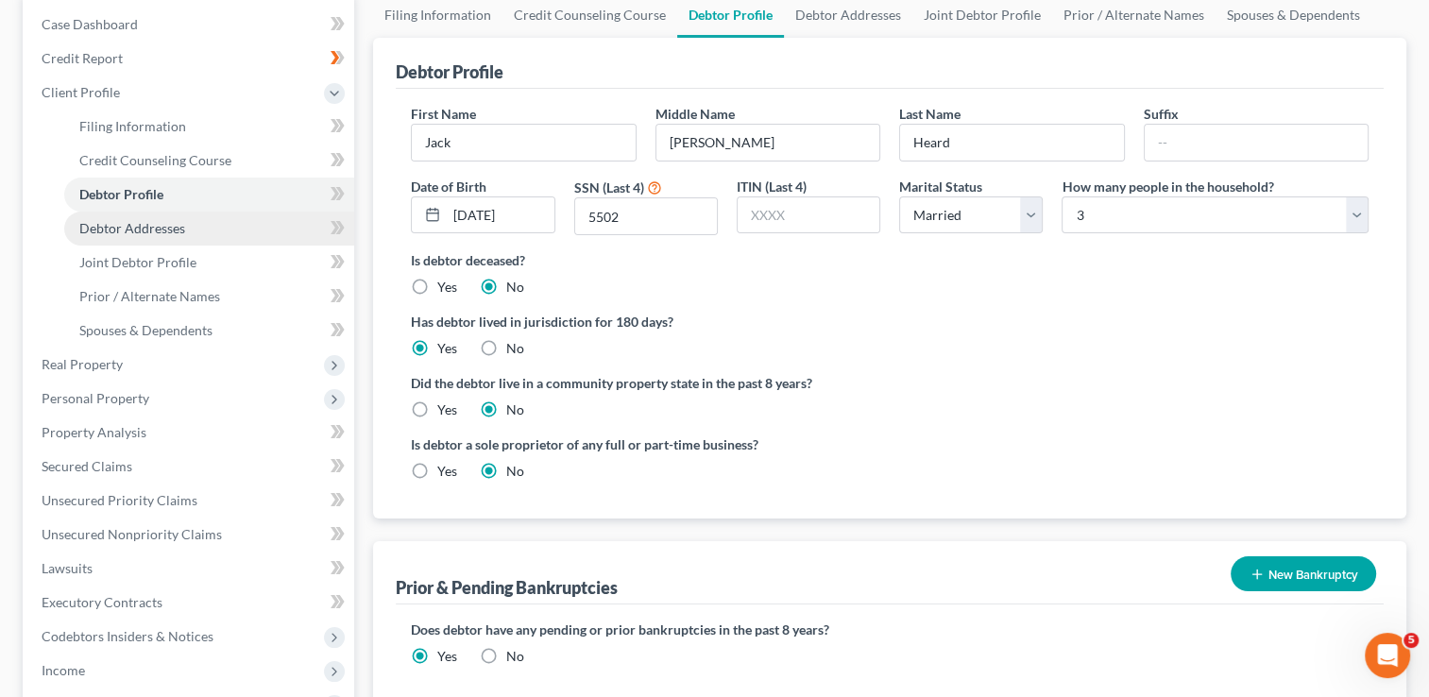
click at [179, 226] on span "Debtor Addresses" at bounding box center [132, 228] width 106 height 16
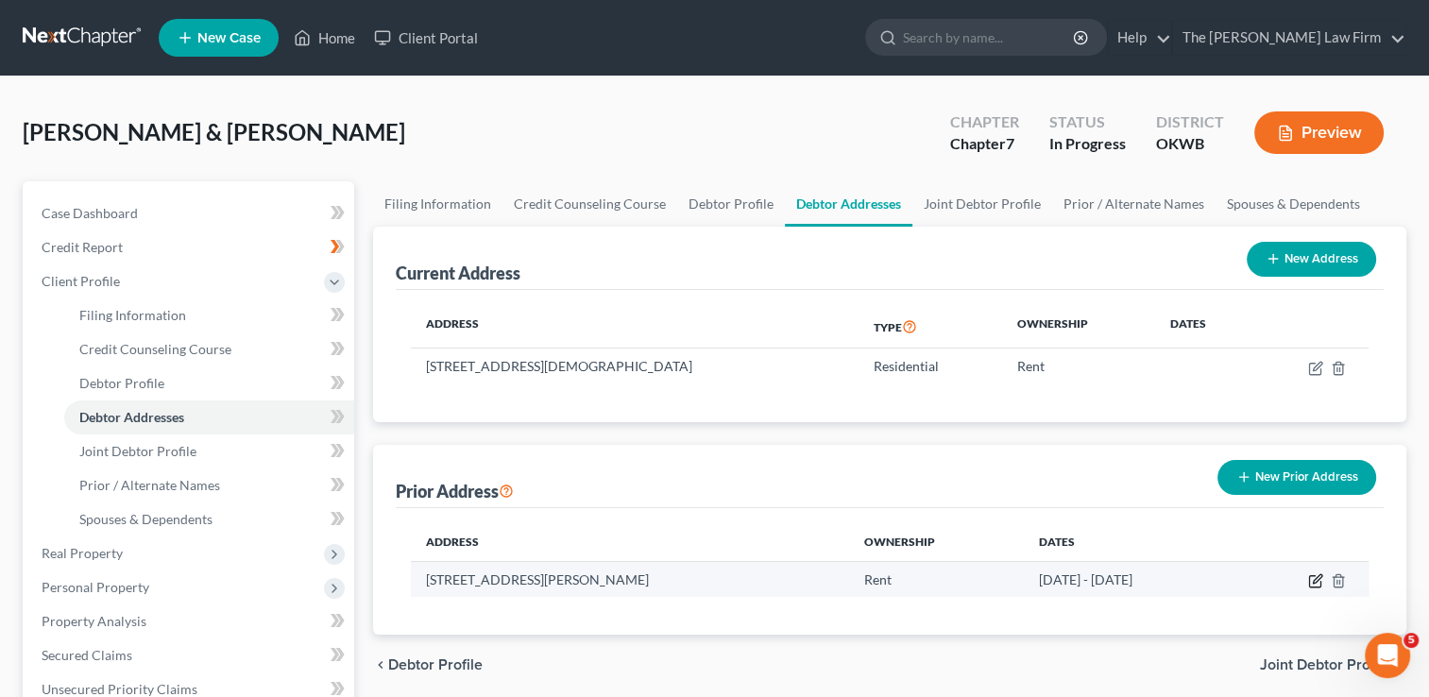
click at [1311, 581] on icon "button" at bounding box center [1315, 580] width 15 height 15
select select "37"
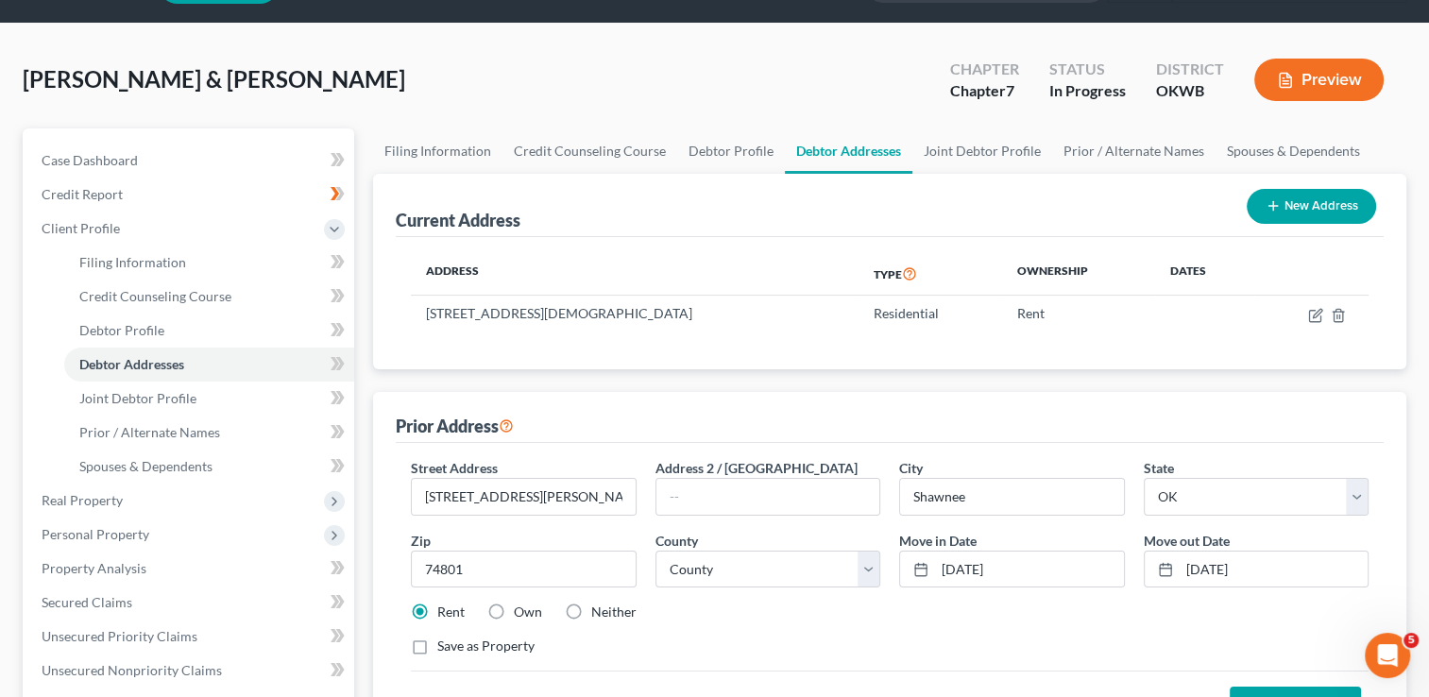
scroll to position [94, 0]
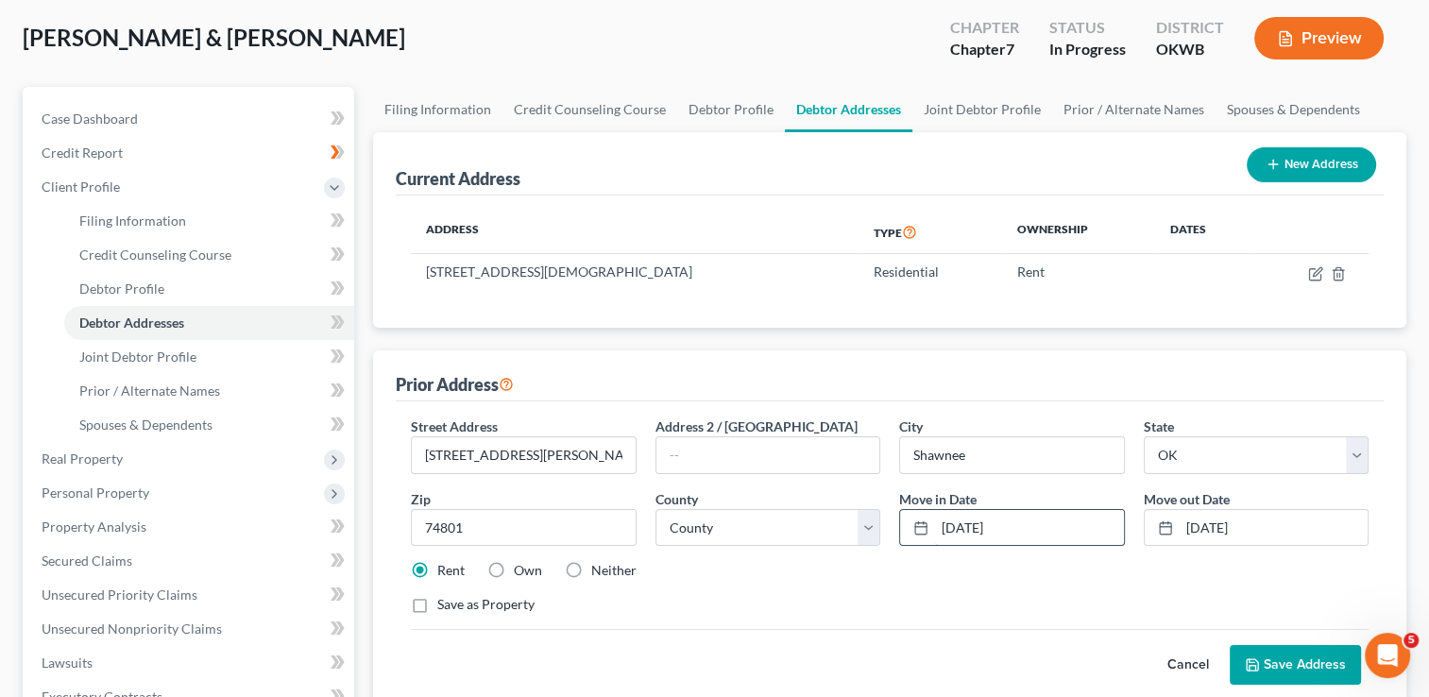
drag, startPoint x: 1021, startPoint y: 523, endPoint x: 937, endPoint y: 516, distance: 84.4
click at [937, 516] on input "01/01/2022" at bounding box center [1029, 528] width 188 height 36
type input "01/01/2021"
drag, startPoint x: 1274, startPoint y: 531, endPoint x: 1184, endPoint y: 538, distance: 91.0
click at [1183, 535] on input "01/01/2025" at bounding box center [1274, 528] width 188 height 36
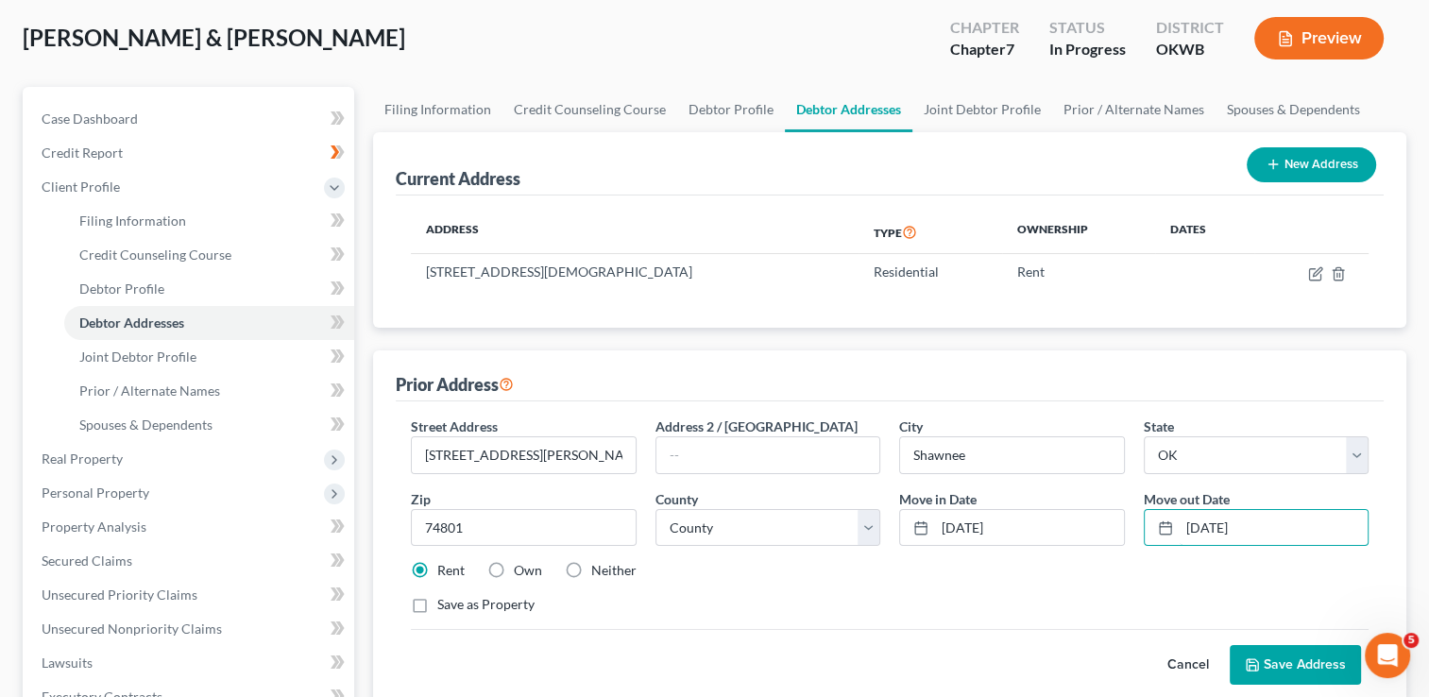
type input "04/01/2025"
click at [1291, 663] on button "Save Address" at bounding box center [1295, 665] width 131 height 40
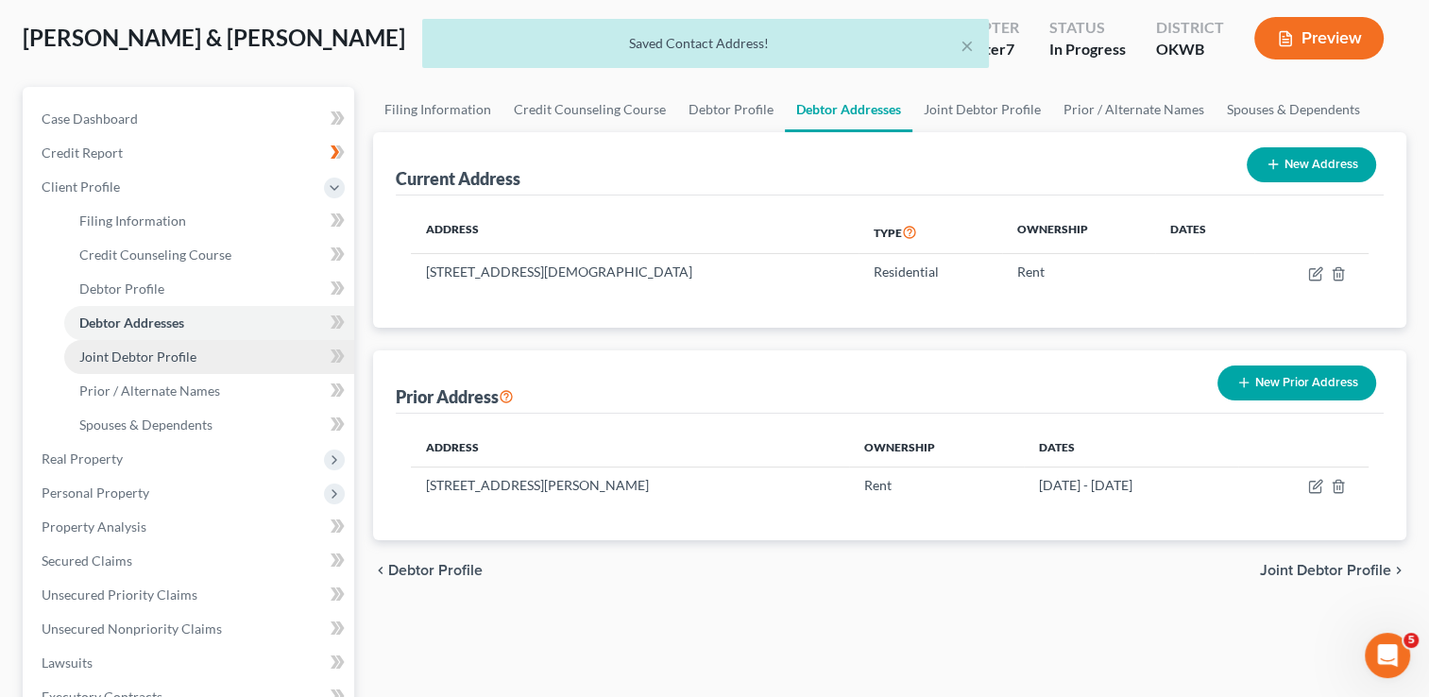
click at [180, 357] on span "Joint Debtor Profile" at bounding box center [137, 357] width 117 height 16
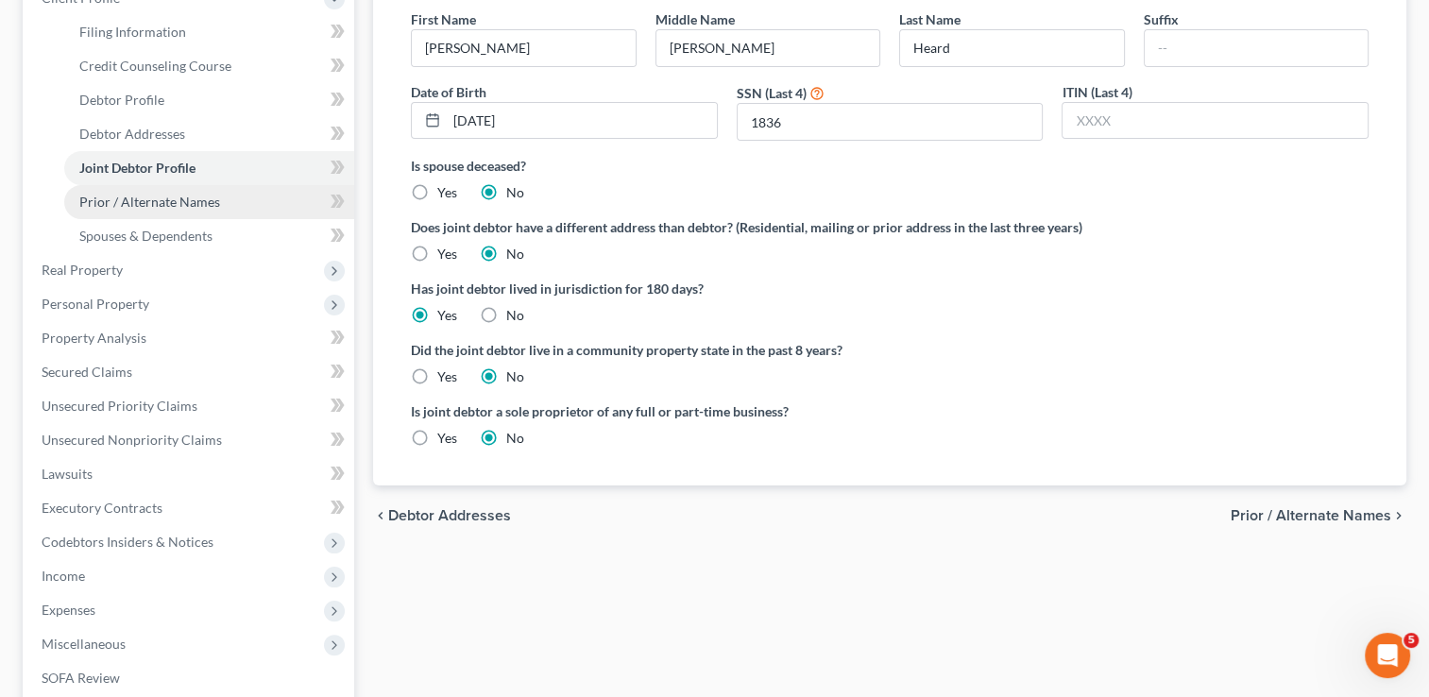
click at [219, 206] on link "Prior / Alternate Names" at bounding box center [209, 202] width 290 height 34
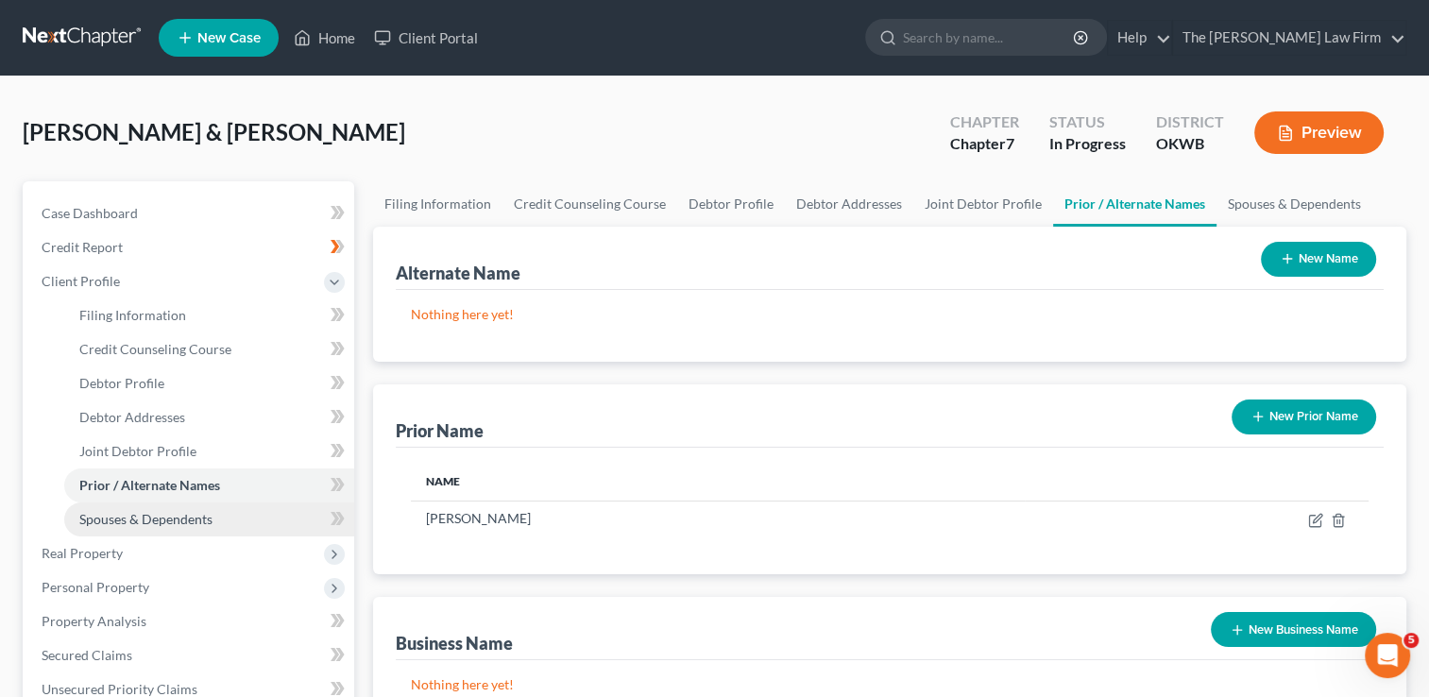
click at [174, 522] on span "Spouses & Dependents" at bounding box center [145, 519] width 133 height 16
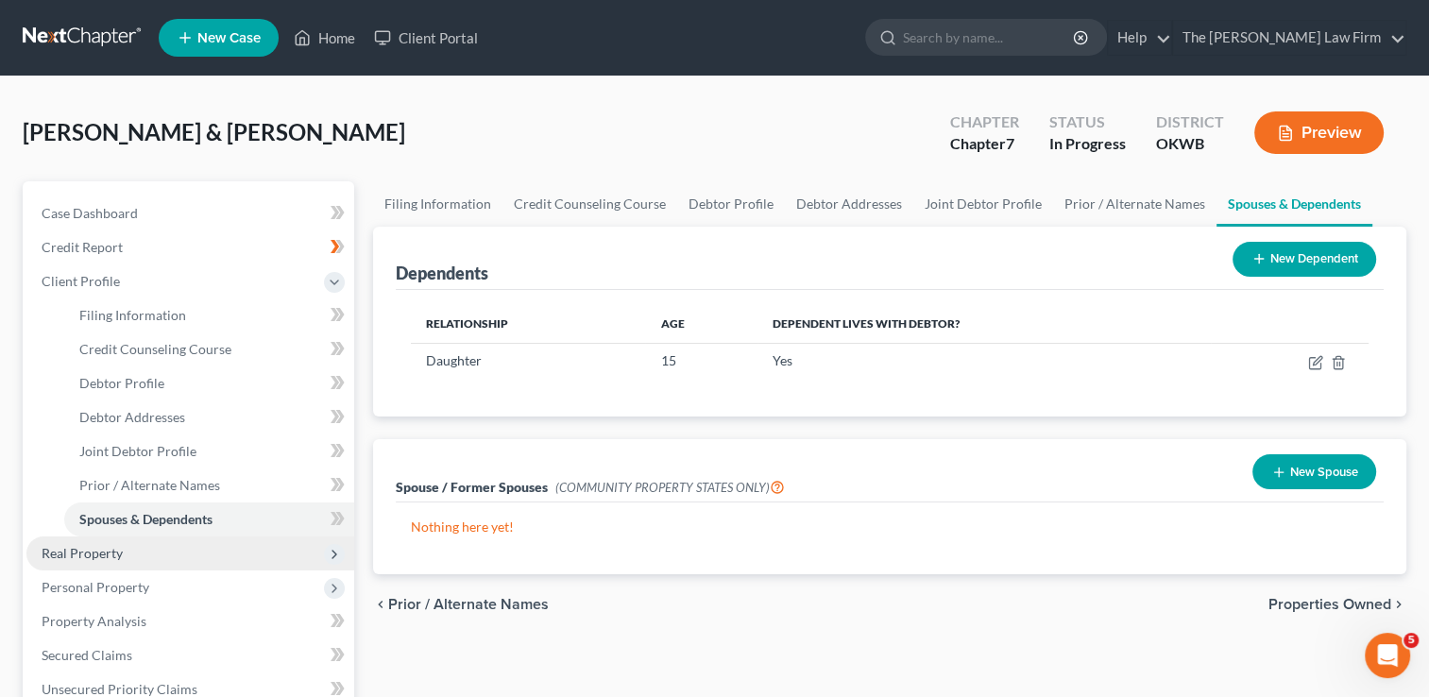
click at [81, 539] on span "Real Property" at bounding box center [190, 554] width 328 height 34
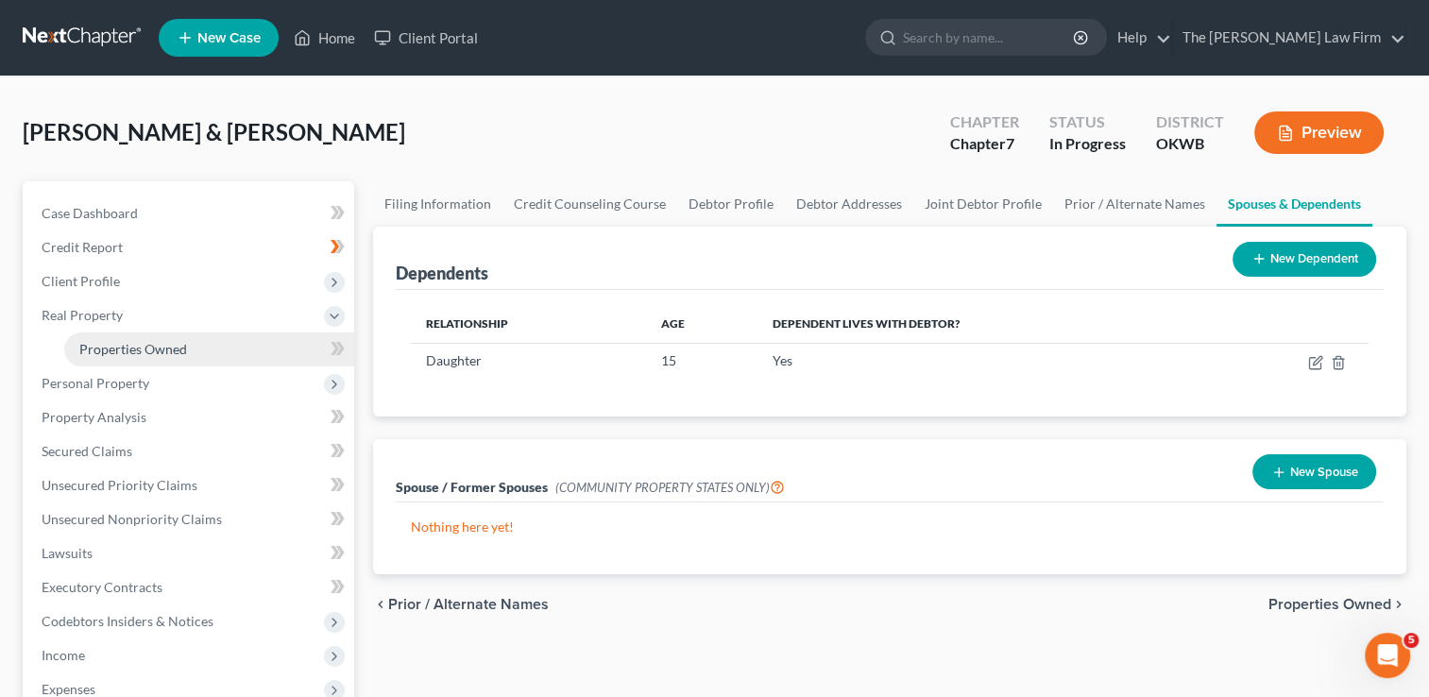
click at [194, 344] on link "Properties Owned" at bounding box center [209, 350] width 290 height 34
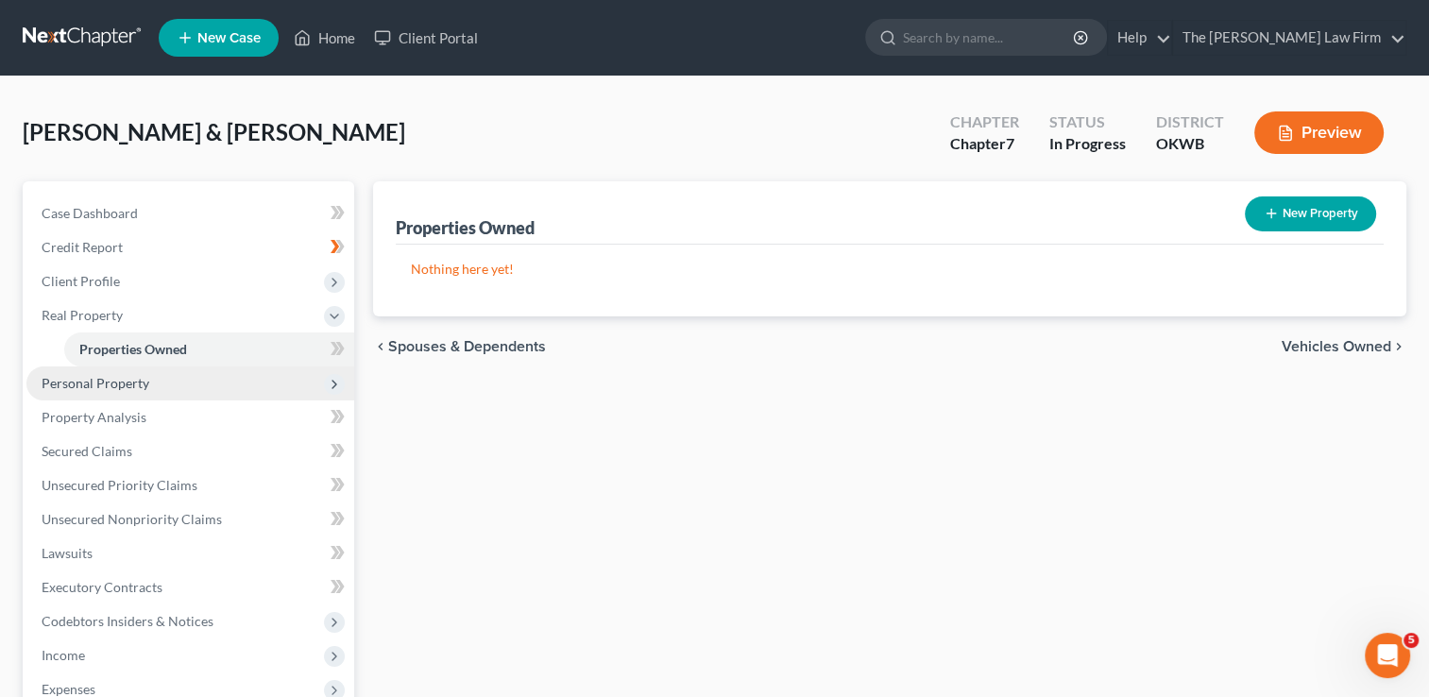
click at [87, 387] on span "Personal Property" at bounding box center [96, 383] width 108 height 16
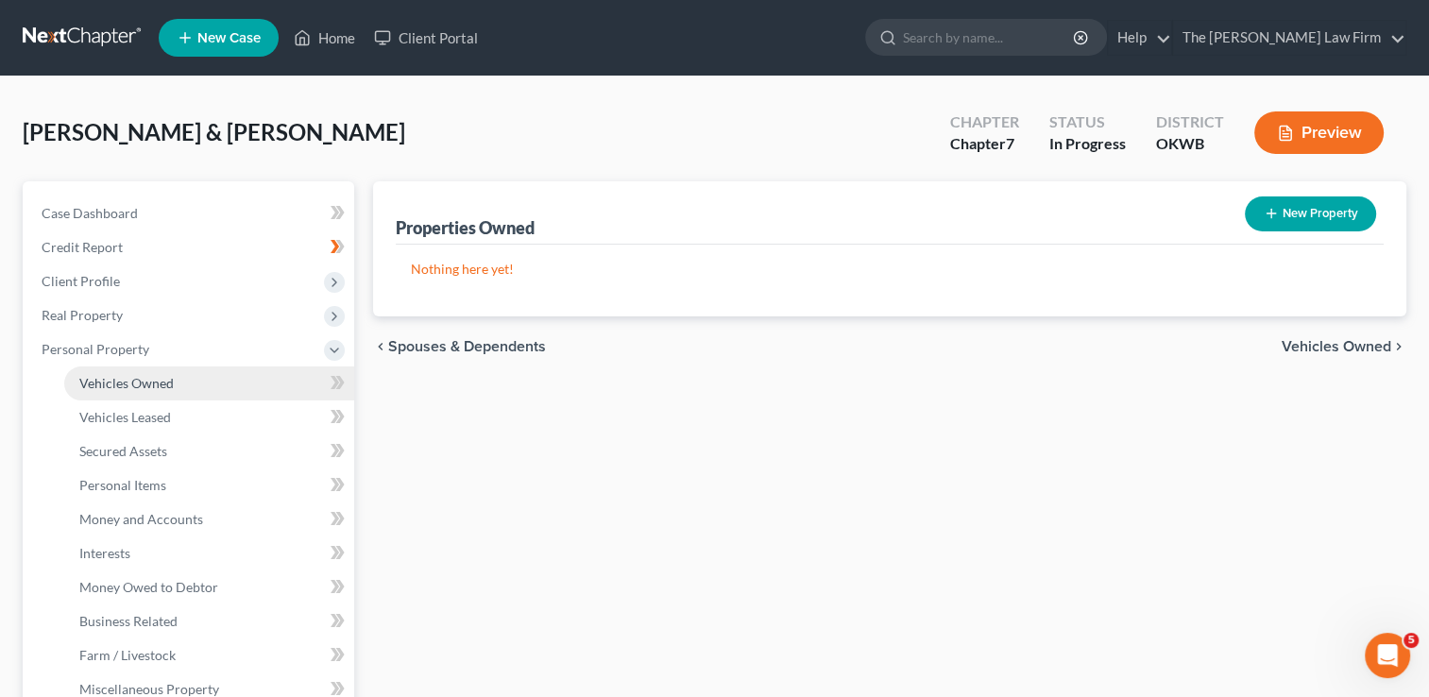
click at [166, 385] on span "Vehicles Owned" at bounding box center [126, 383] width 94 height 16
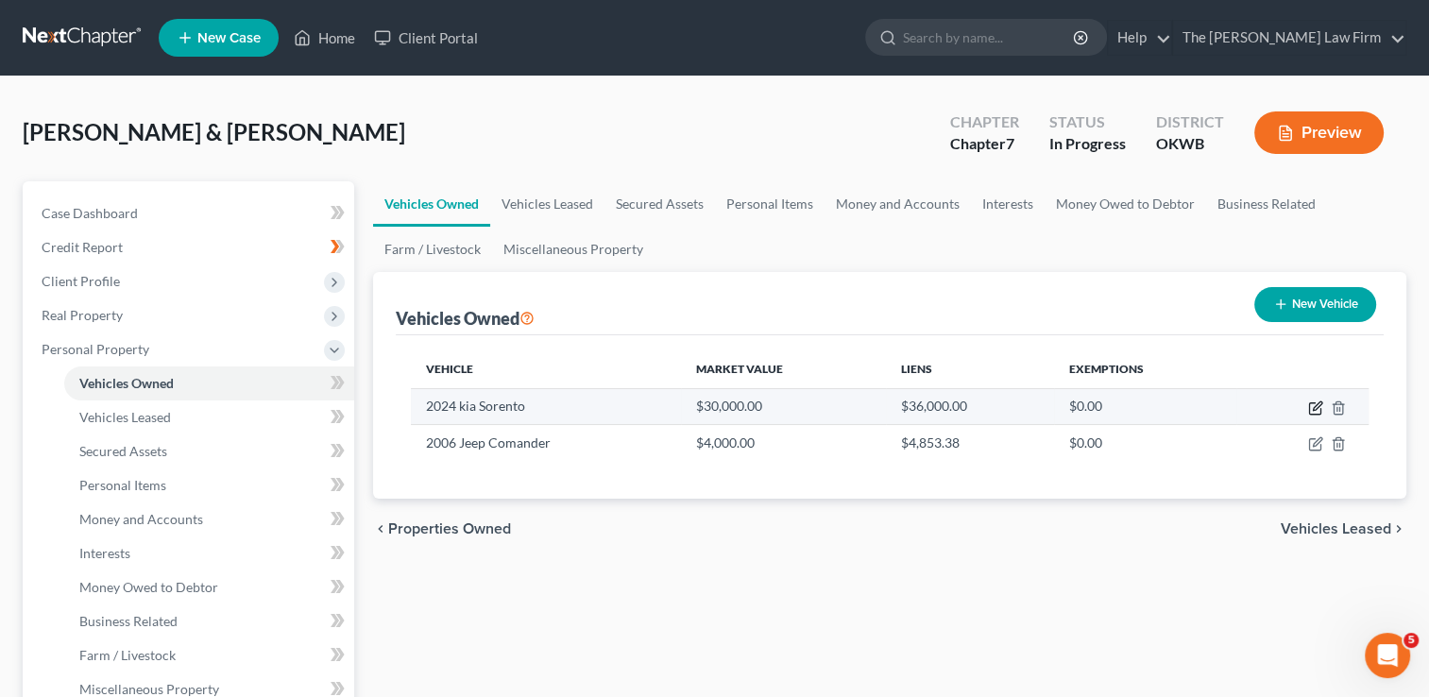
click at [1313, 409] on icon "button" at bounding box center [1317, 405] width 9 height 9
select select "0"
select select "2"
select select "3"
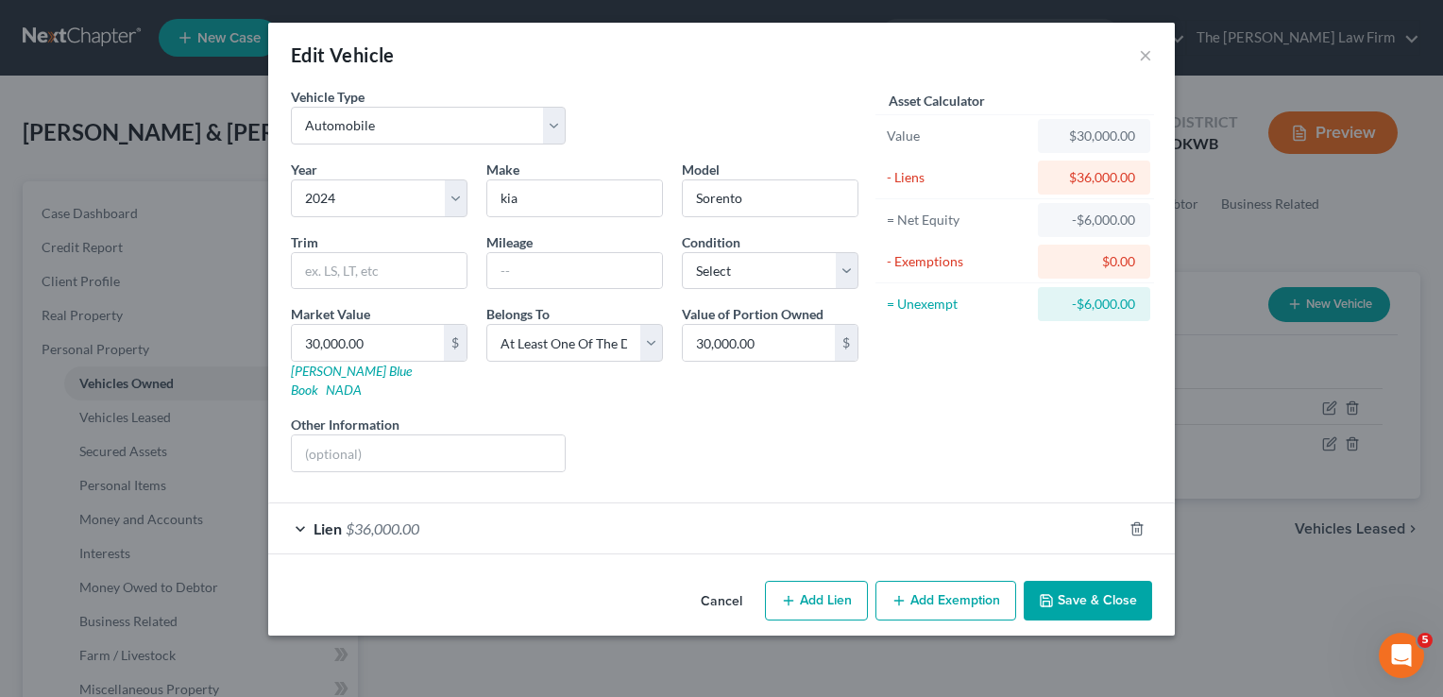
click at [954, 581] on button "Add Exemption" at bounding box center [946, 601] width 141 height 40
select select "2"
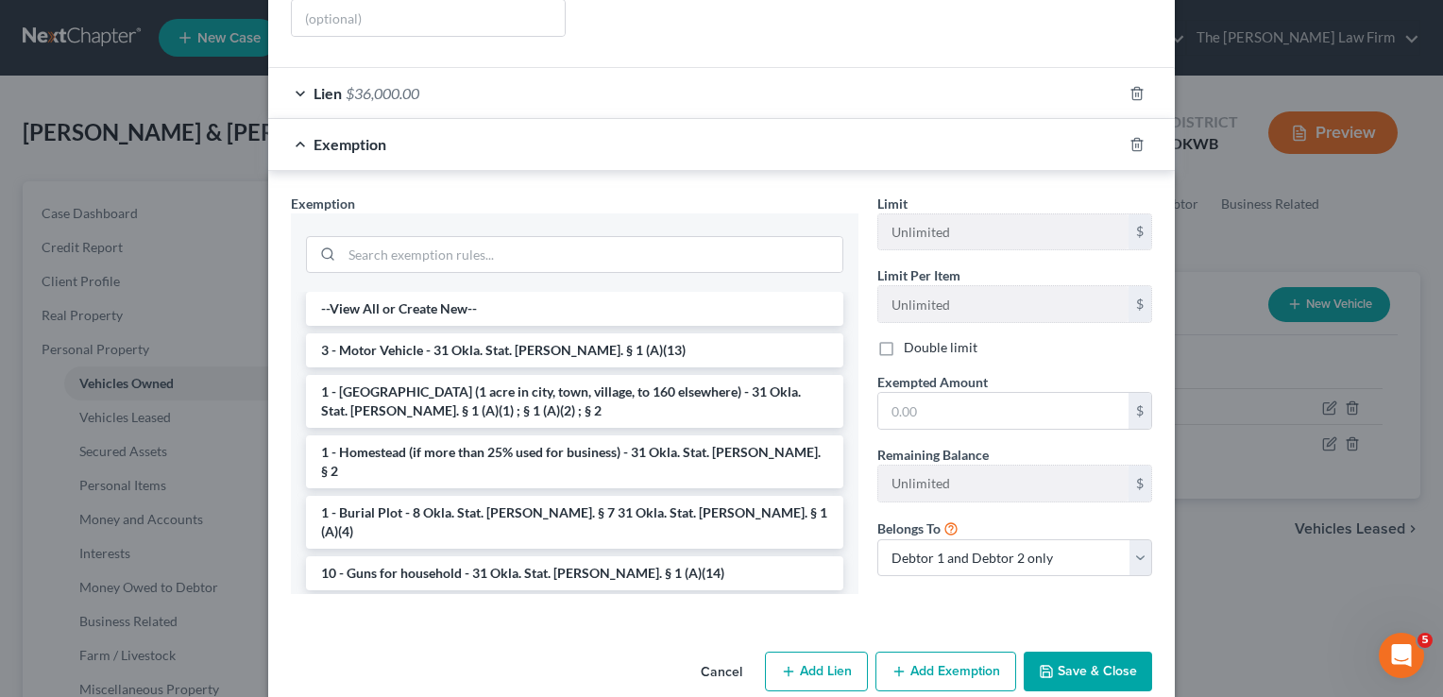
scroll to position [446, 0]
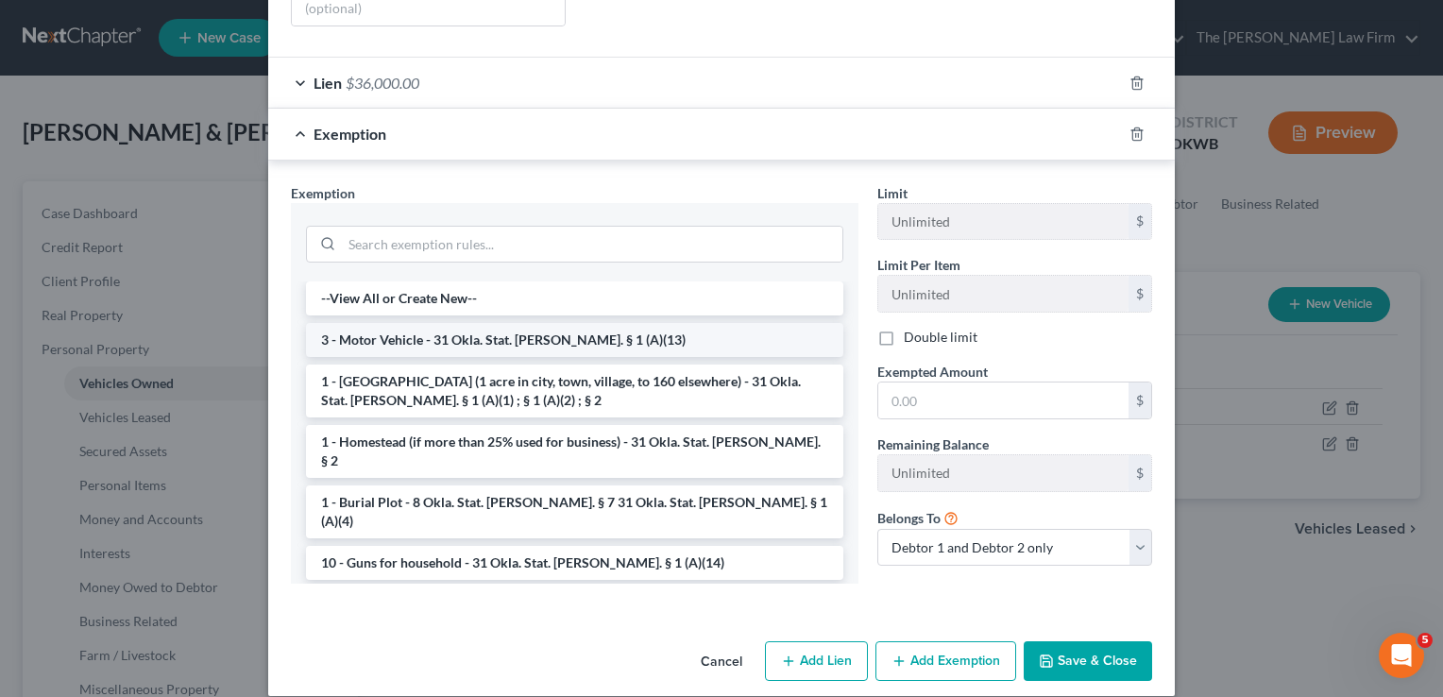
click at [344, 323] on li "3 - Motor Vehicle - 31 Okla. Stat. Ann. § 1 (A)(13)" at bounding box center [575, 340] width 538 height 34
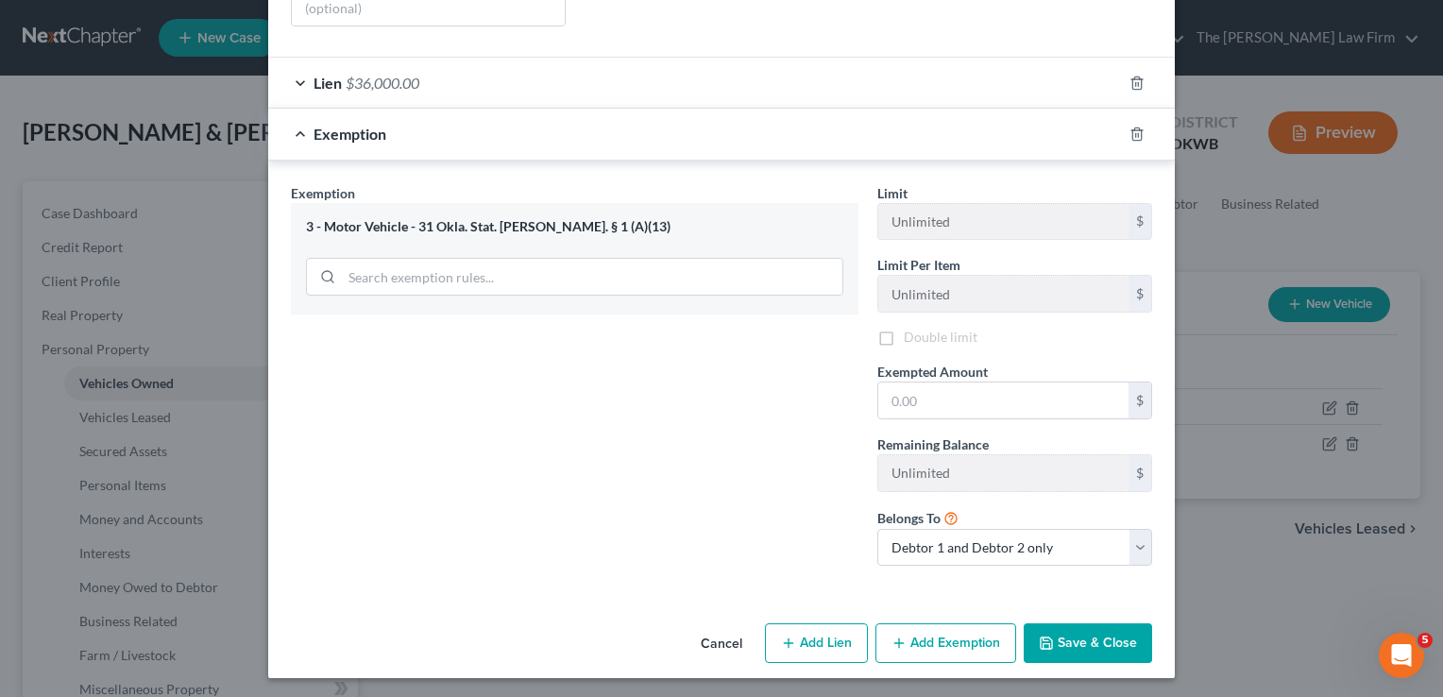
scroll to position [430, 0]
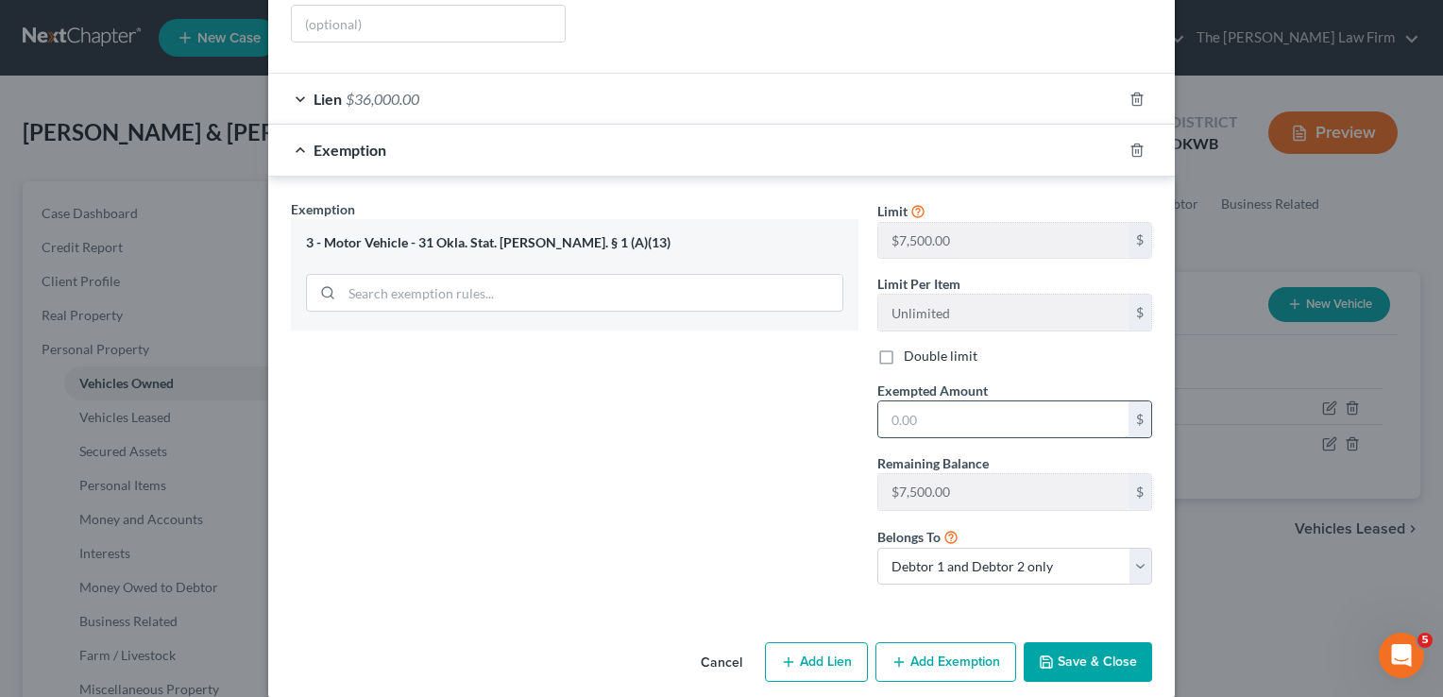
click at [928, 401] on input "text" at bounding box center [1004, 419] width 250 height 36
type input "7,500"
click at [1101, 644] on button "Save & Close" at bounding box center [1088, 662] width 128 height 40
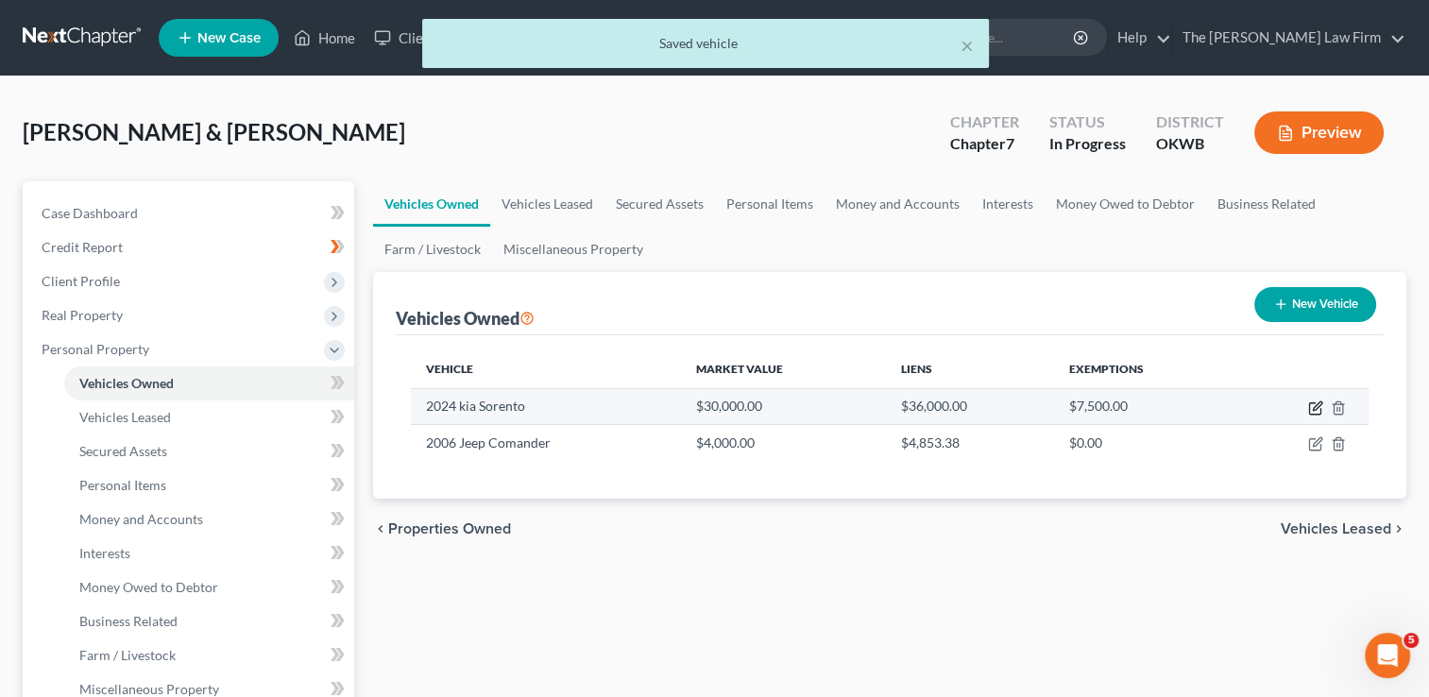
click at [1309, 406] on icon "button" at bounding box center [1314, 408] width 11 height 11
select select "0"
select select "2"
select select "3"
select select "23"
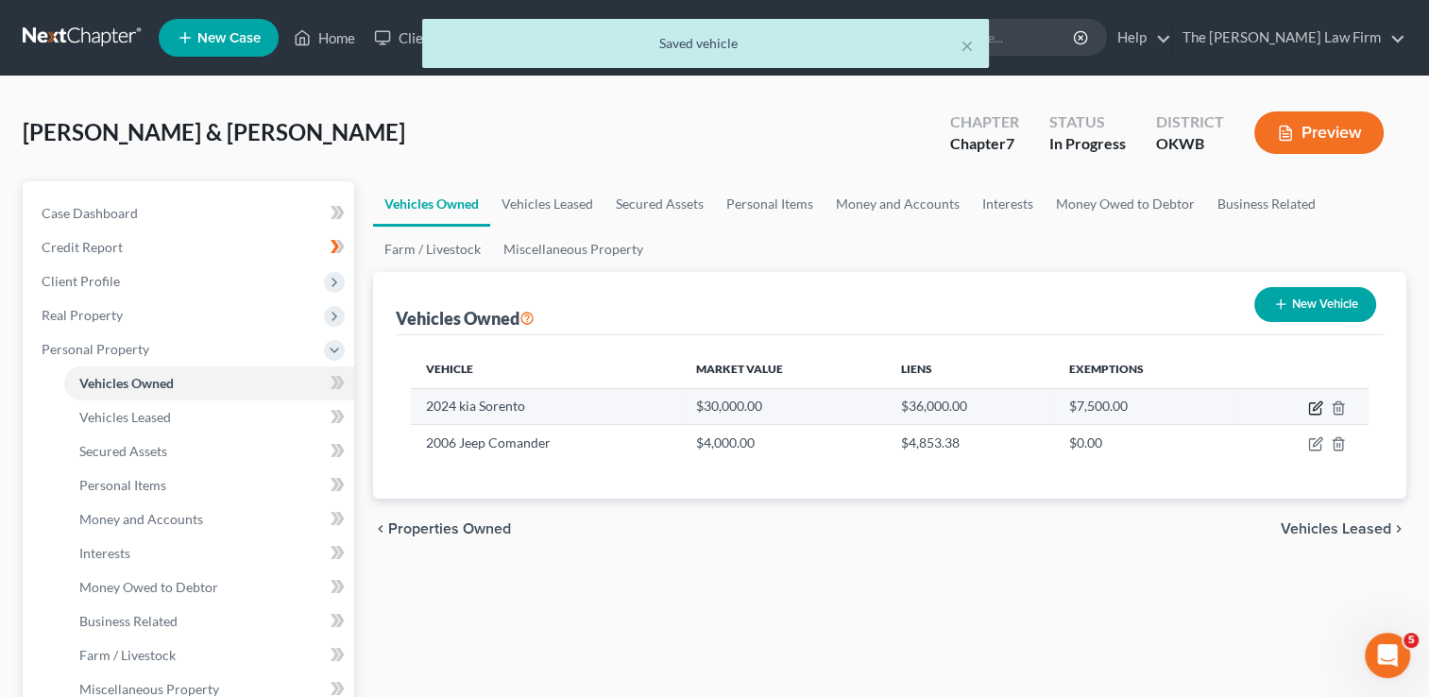
select select "2"
select select "0"
select select "2"
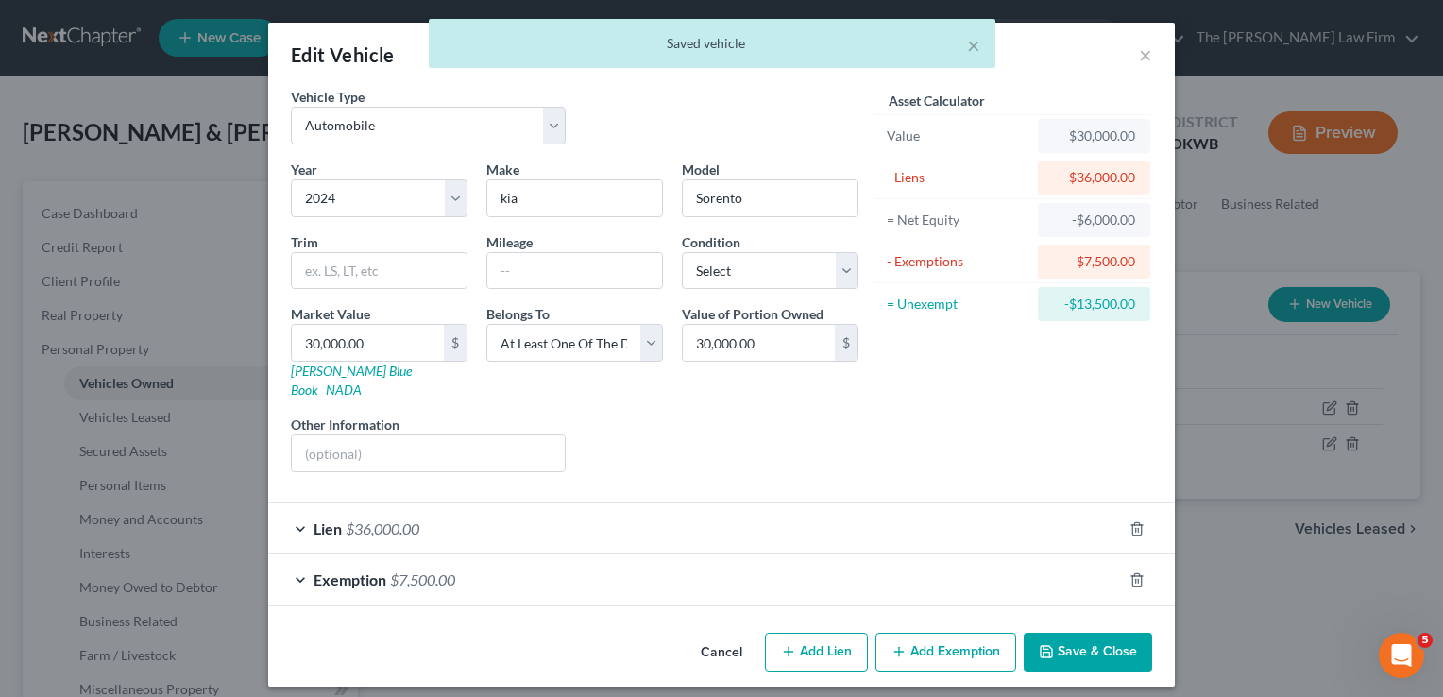
click at [499, 510] on div "Lien $36,000.00" at bounding box center [695, 529] width 854 height 50
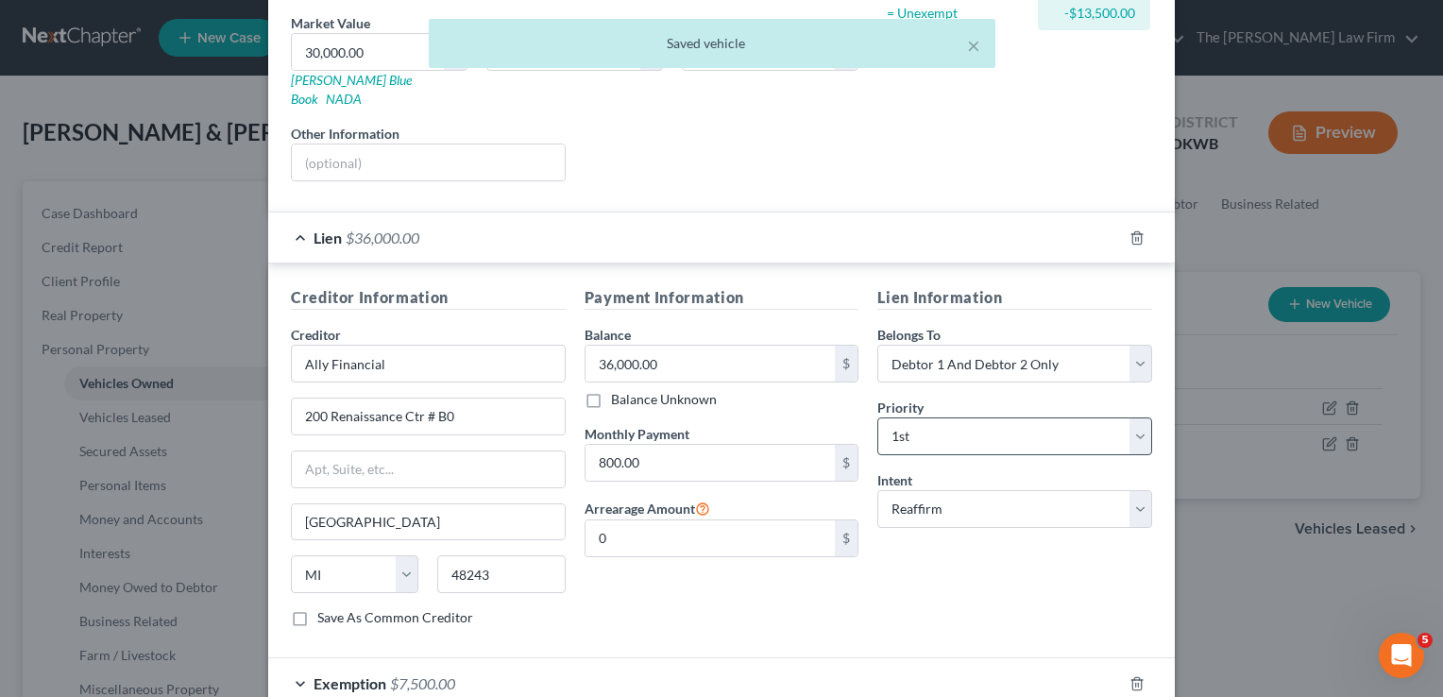
scroll to position [383, 0]
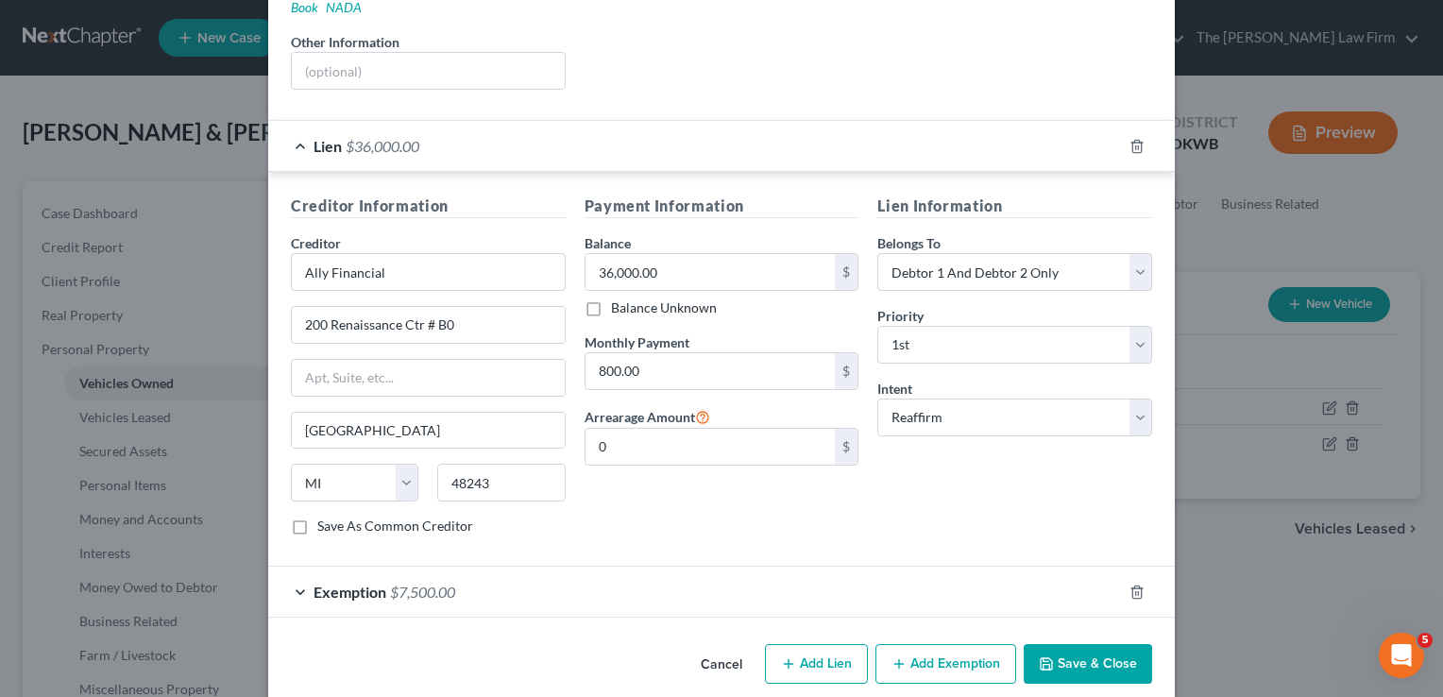
click at [1095, 644] on button "Save & Close" at bounding box center [1088, 664] width 128 height 40
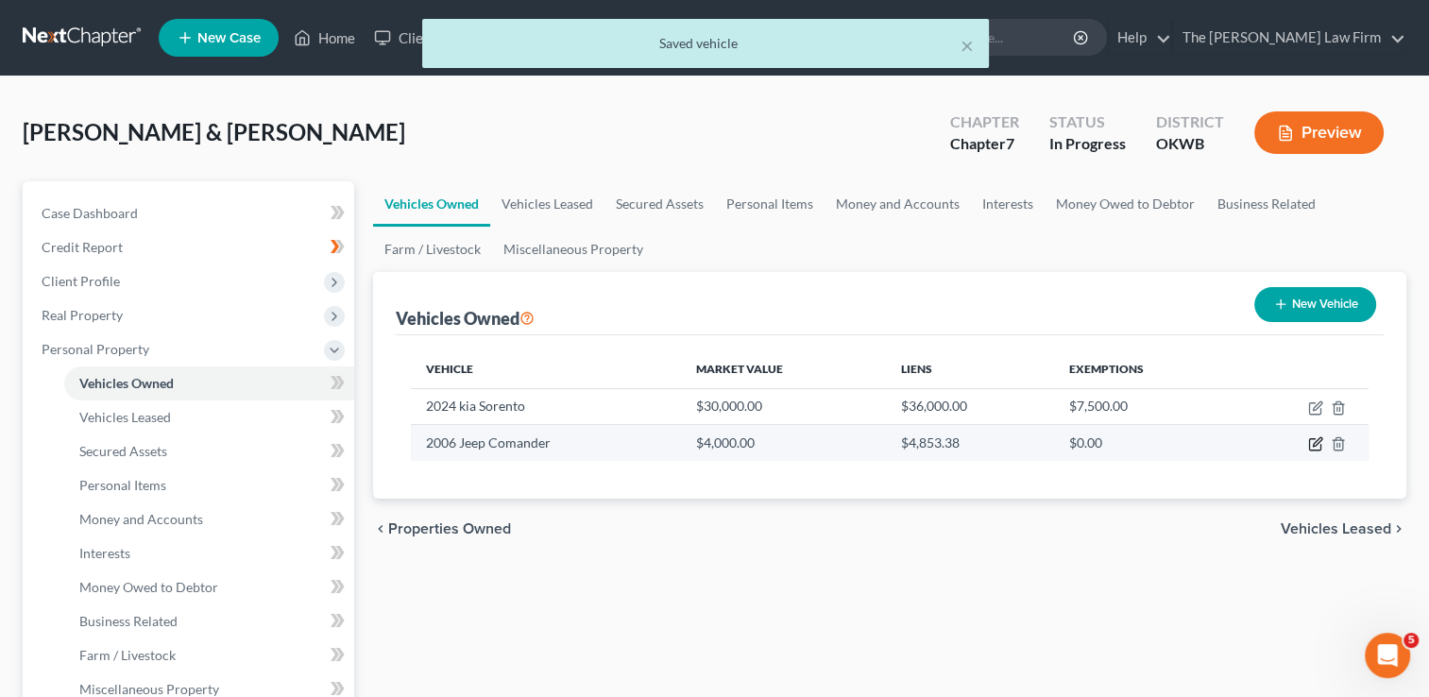
click at [1315, 445] on icon "button" at bounding box center [1317, 442] width 9 height 9
select select "0"
select select "20"
select select "2"
select select "45"
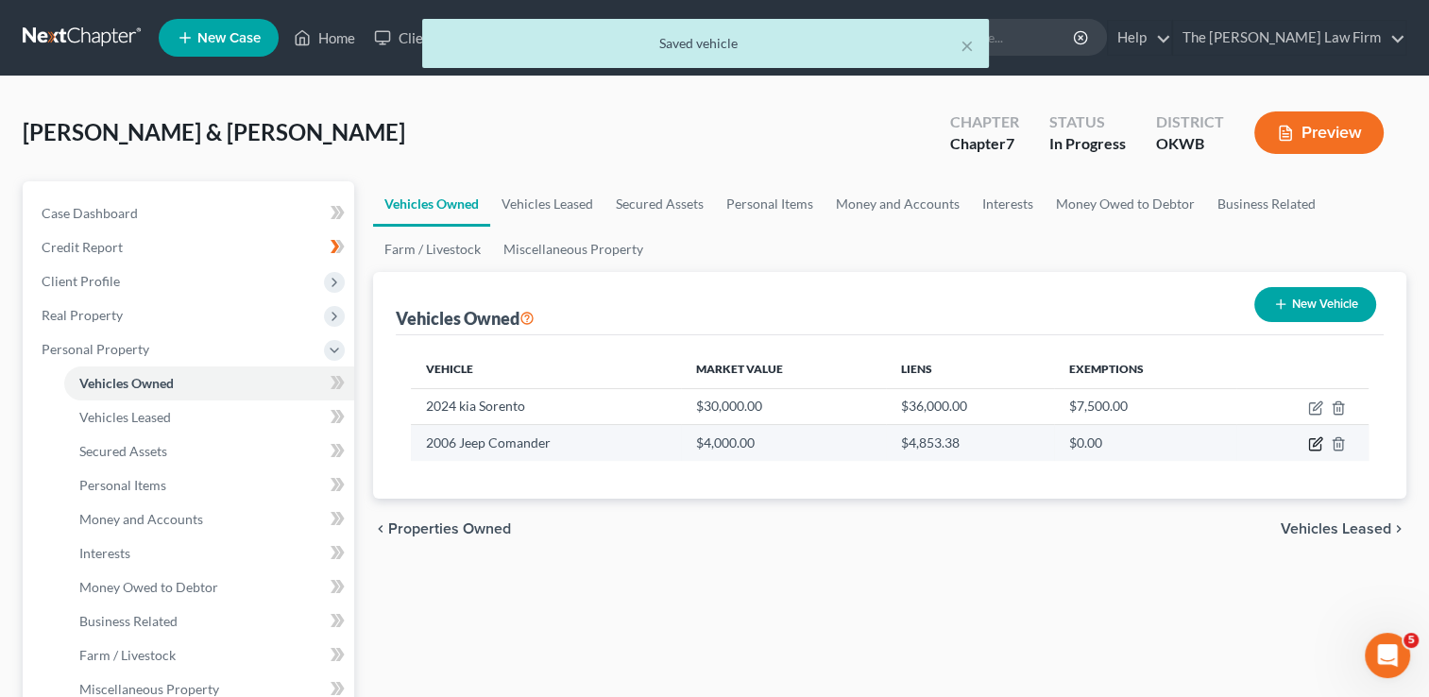
select select "0"
select select "2"
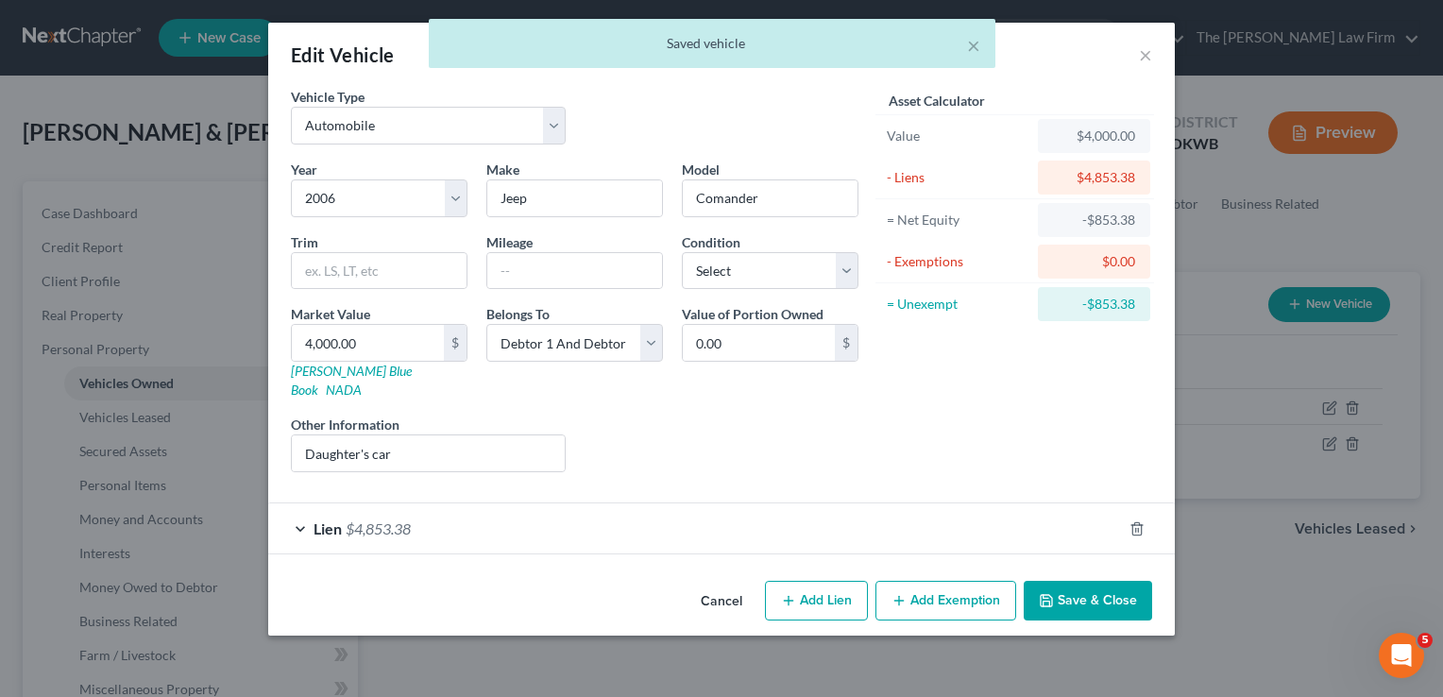
click at [602, 515] on div "Lien $4,853.38" at bounding box center [695, 529] width 854 height 50
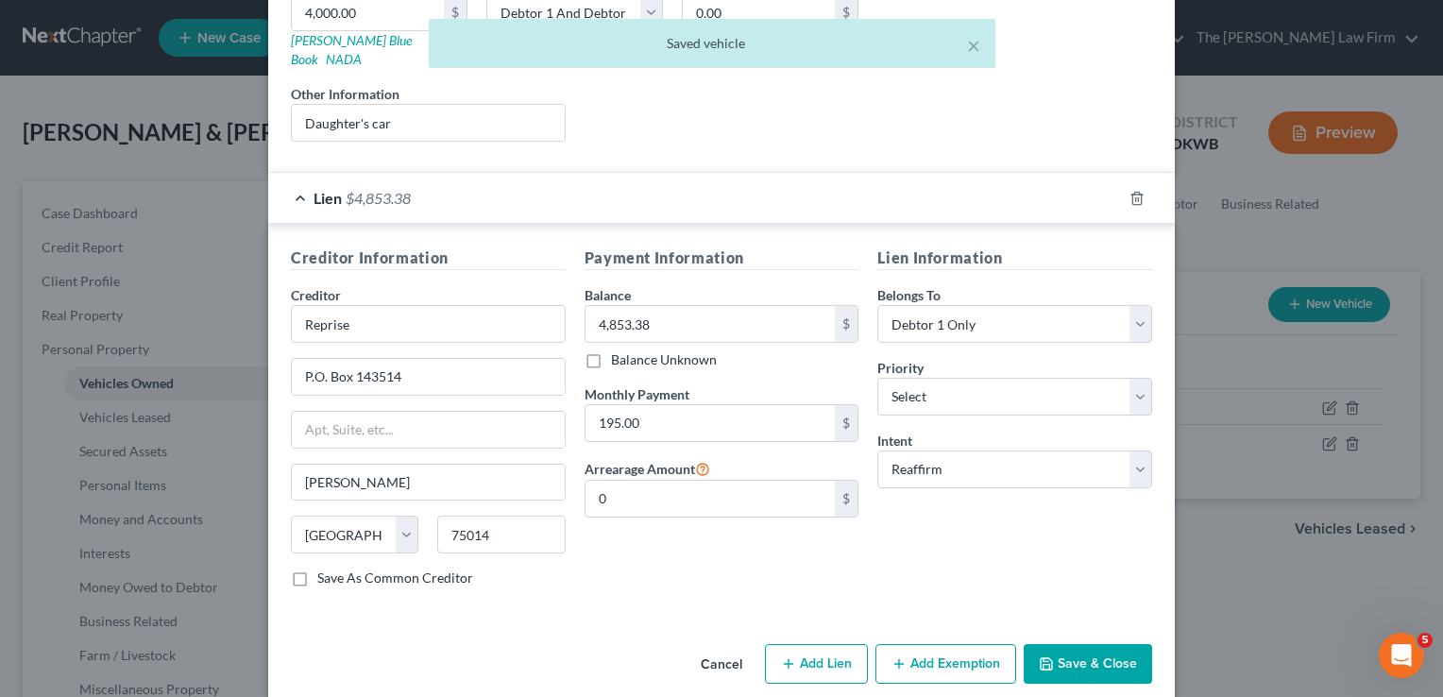
scroll to position [332, 0]
click at [948, 643] on button "Add Exemption" at bounding box center [946, 663] width 141 height 40
select select "2"
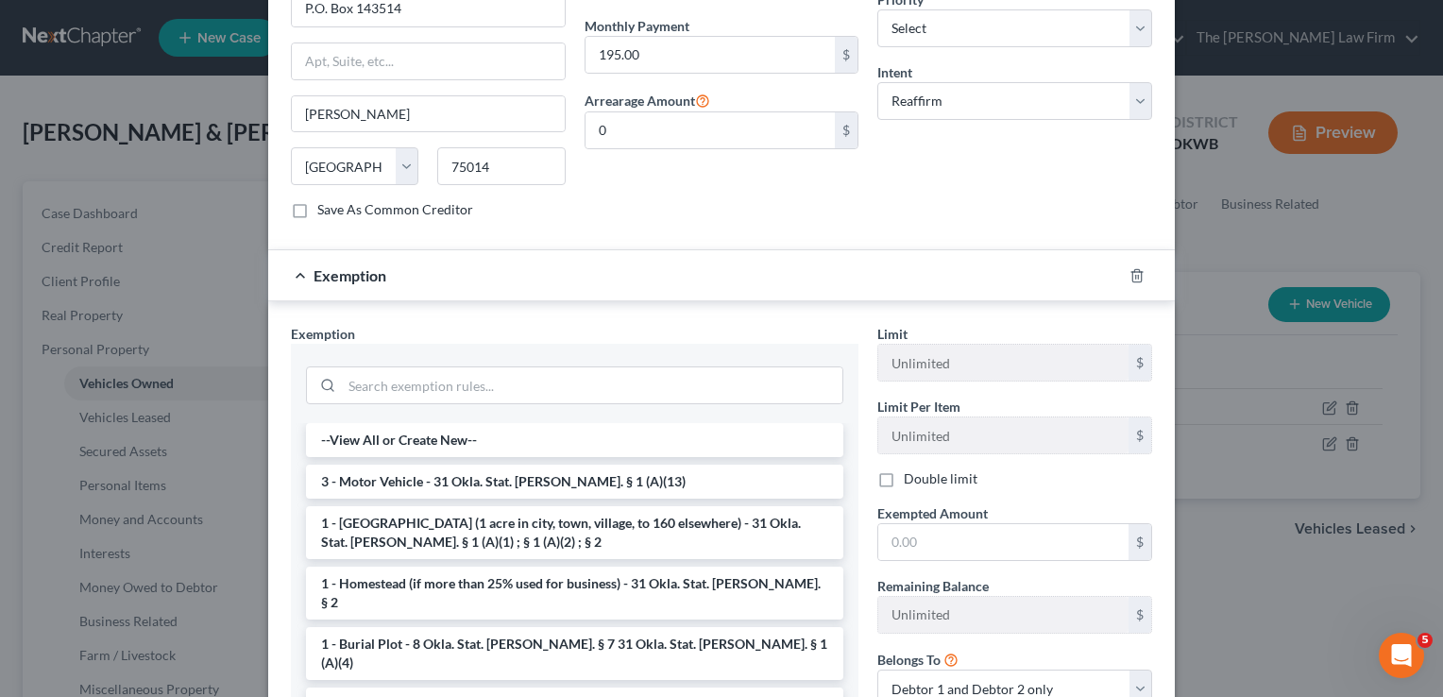
scroll to position [709, 0]
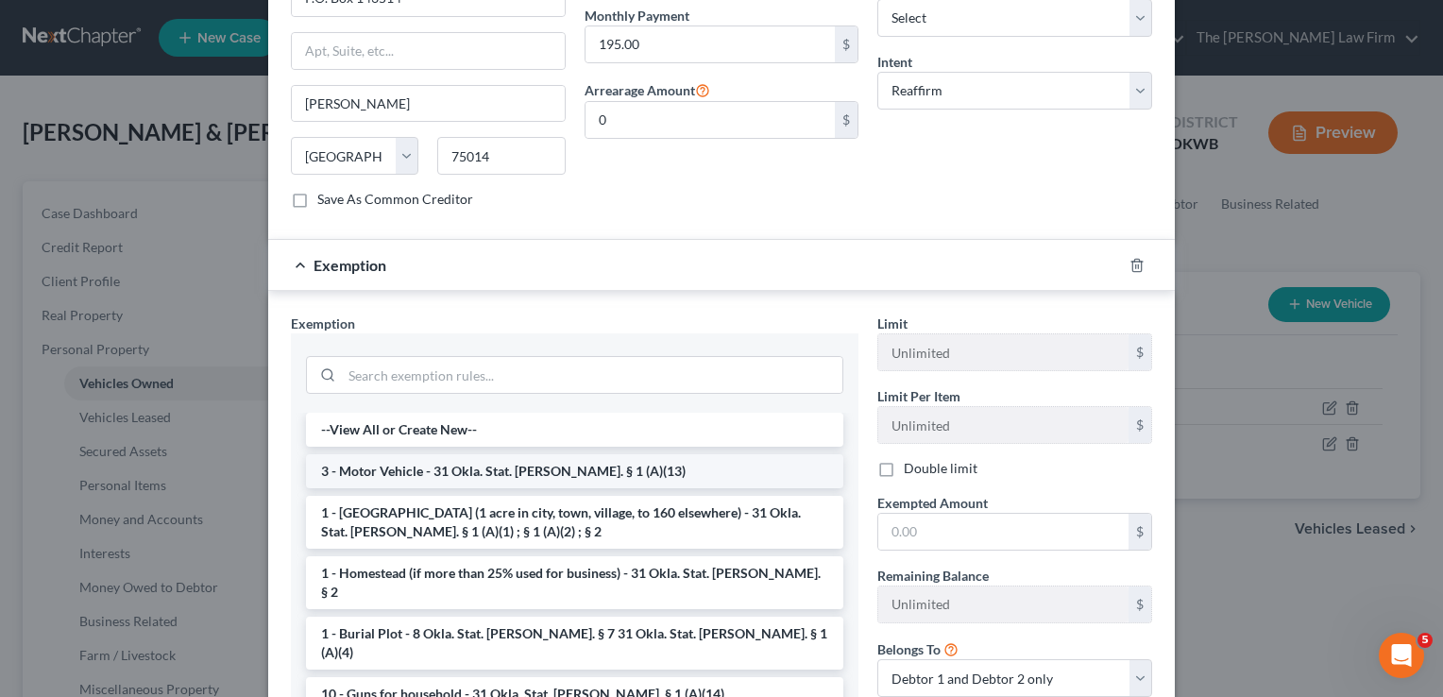
click at [408, 454] on li "3 - Motor Vehicle - 31 Okla. Stat. Ann. § 1 (A)(13)" at bounding box center [575, 471] width 538 height 34
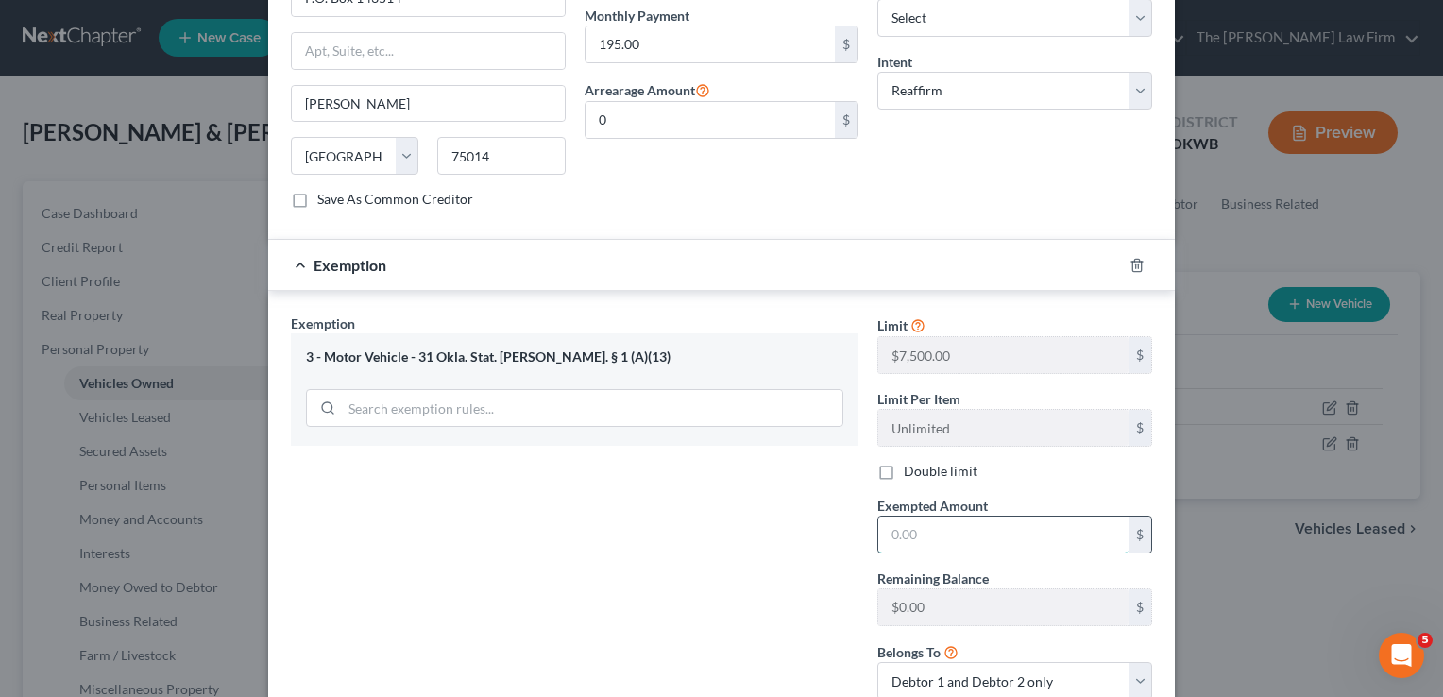
click at [941, 517] on input "text" at bounding box center [1004, 535] width 250 height 36
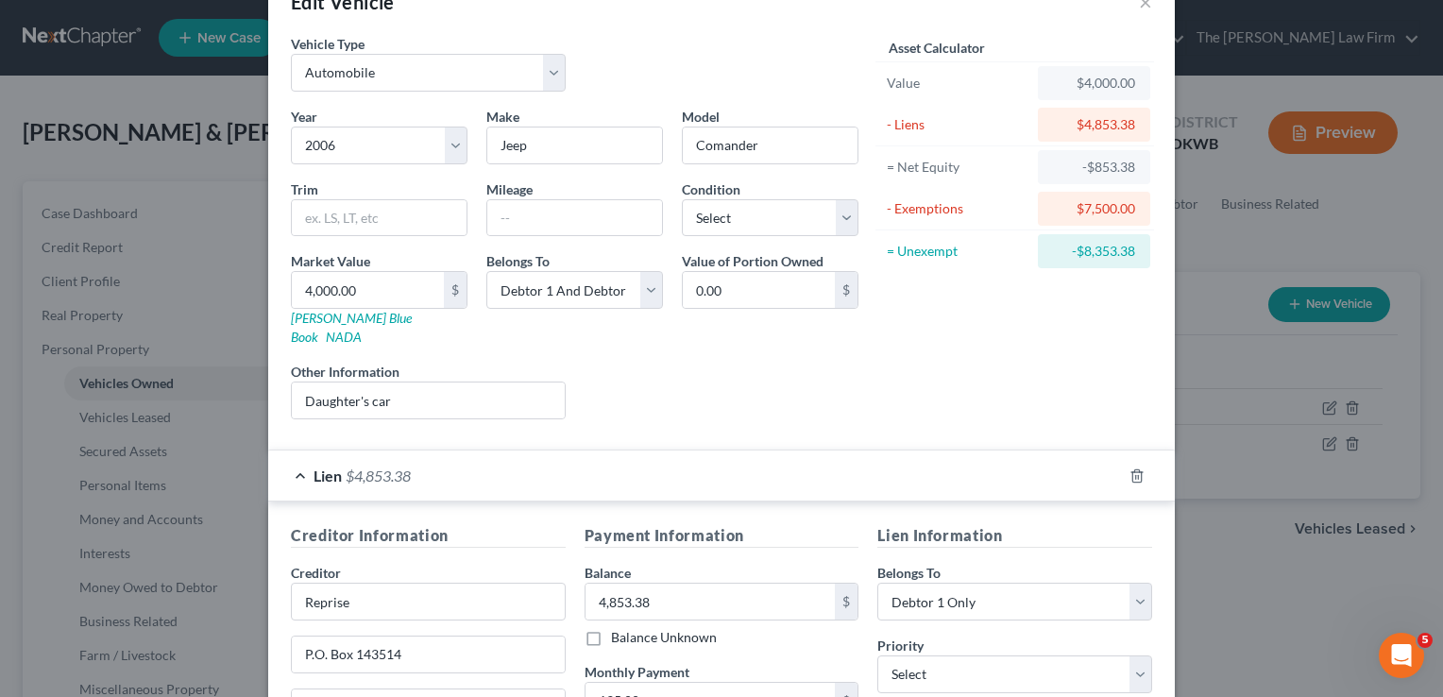
scroll to position [94, 0]
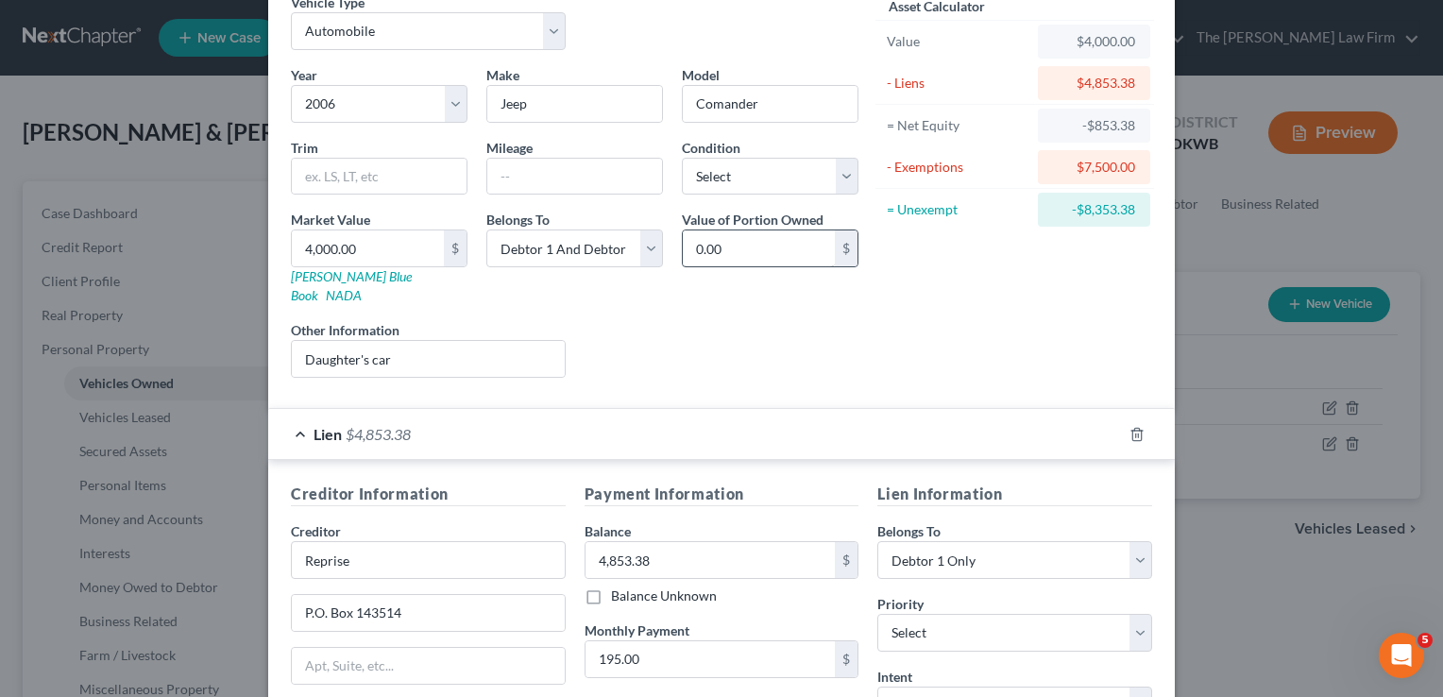
type input "7,500"
click at [741, 251] on input "0.00" at bounding box center [759, 249] width 152 height 36
type input "4"
click at [770, 320] on div "Liens Select" at bounding box center [722, 349] width 294 height 58
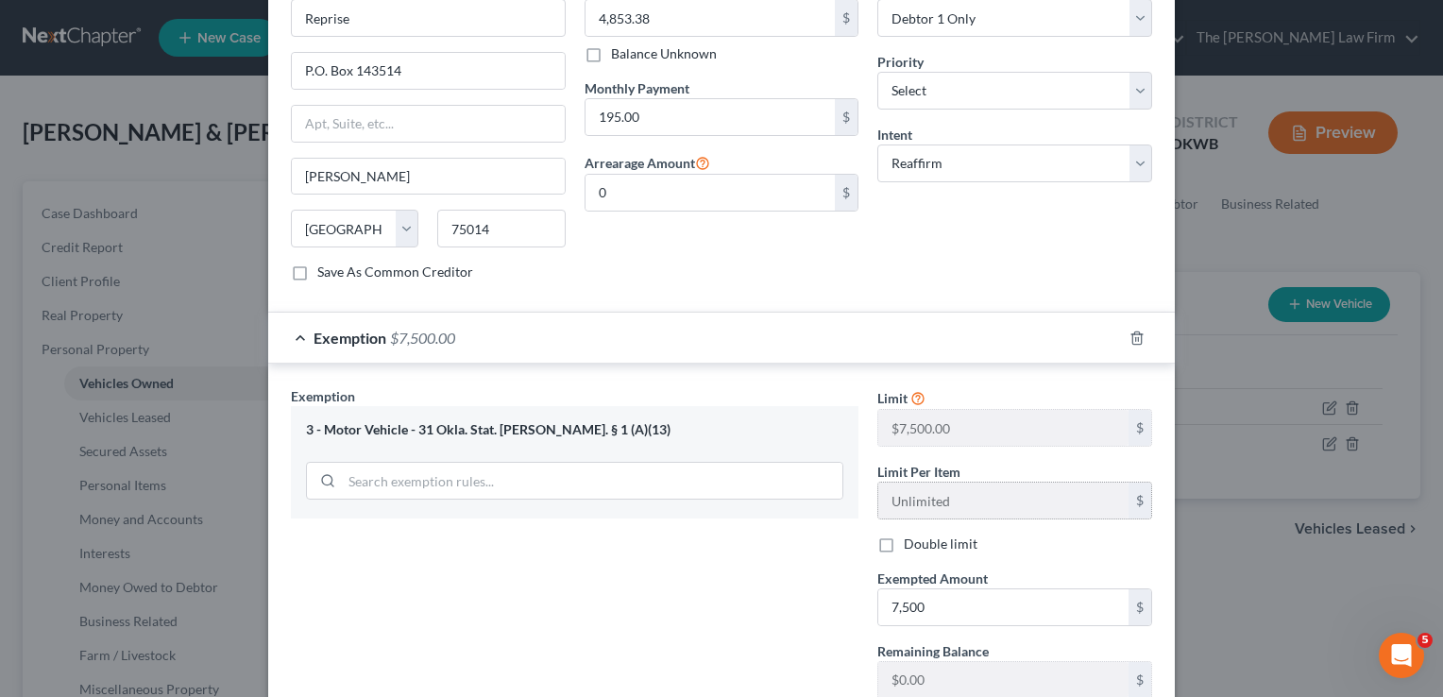
scroll to position [661, 0]
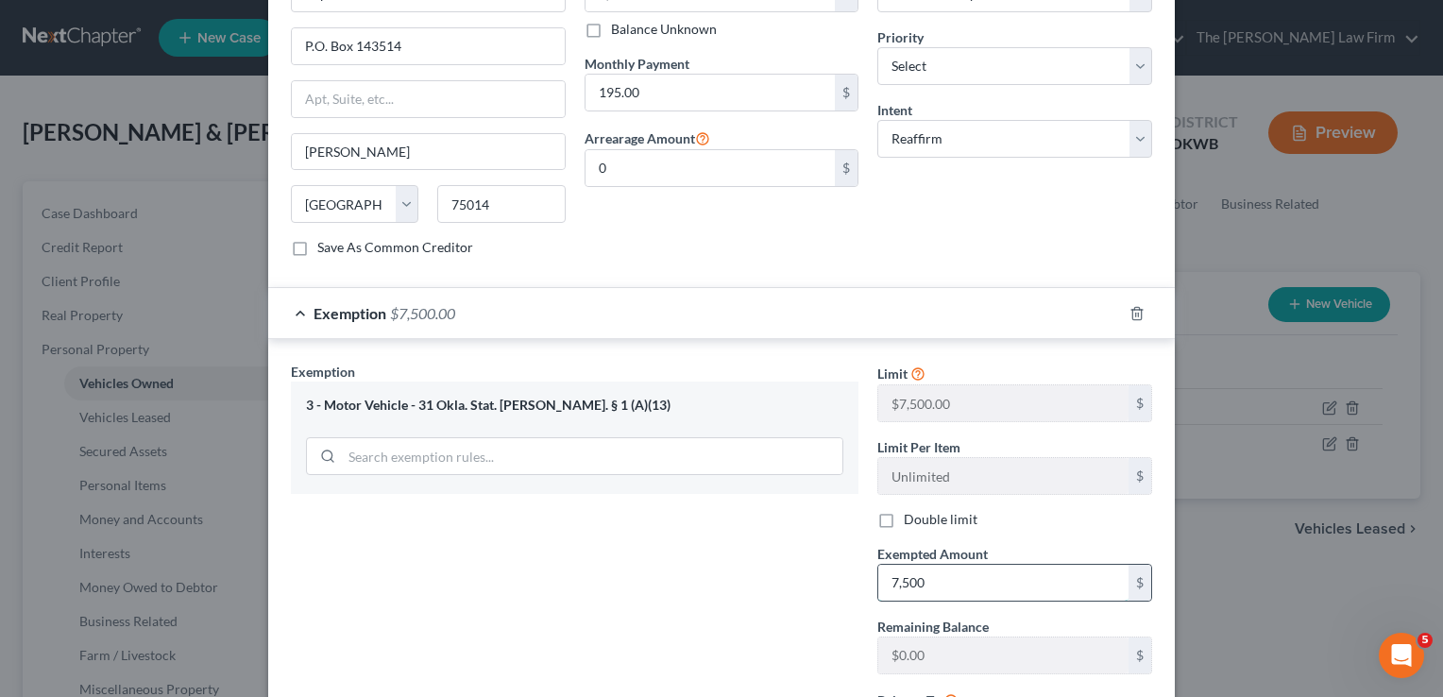
click at [923, 565] on input "7,500" at bounding box center [1004, 583] width 250 height 36
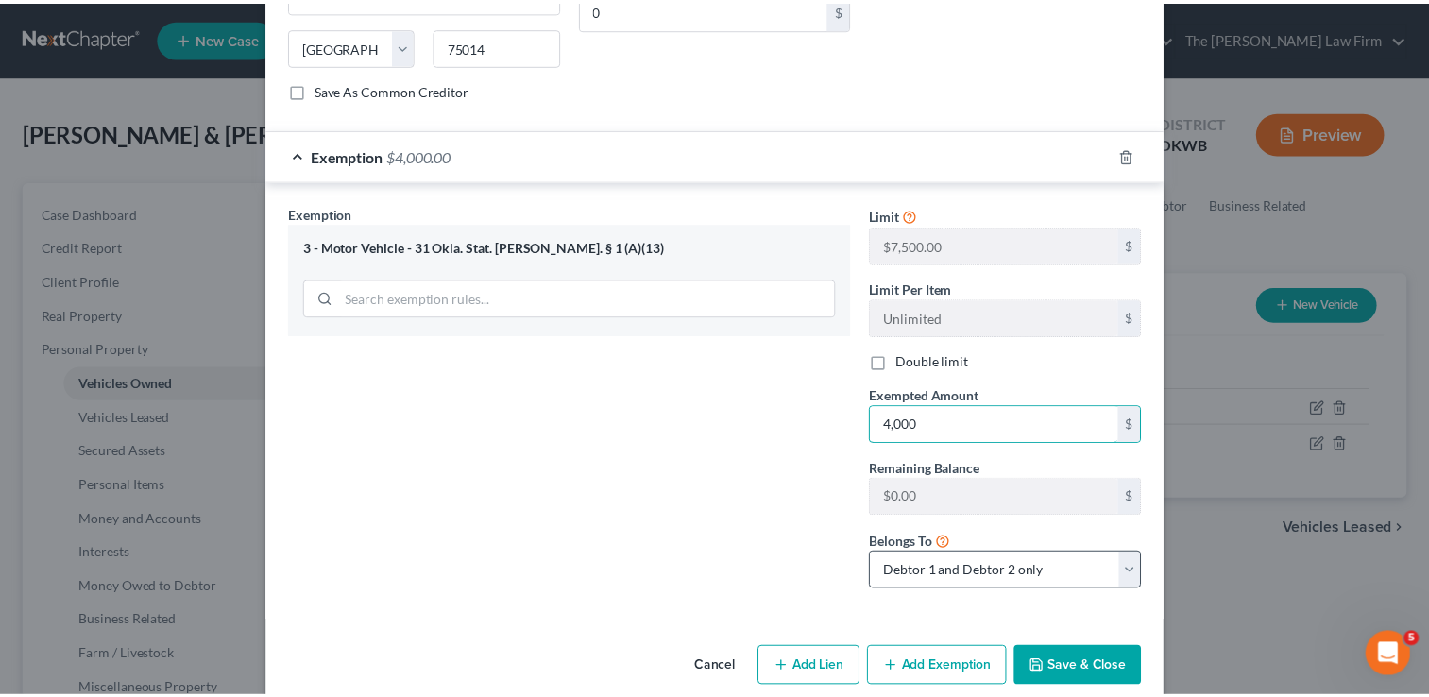
scroll to position [822, 0]
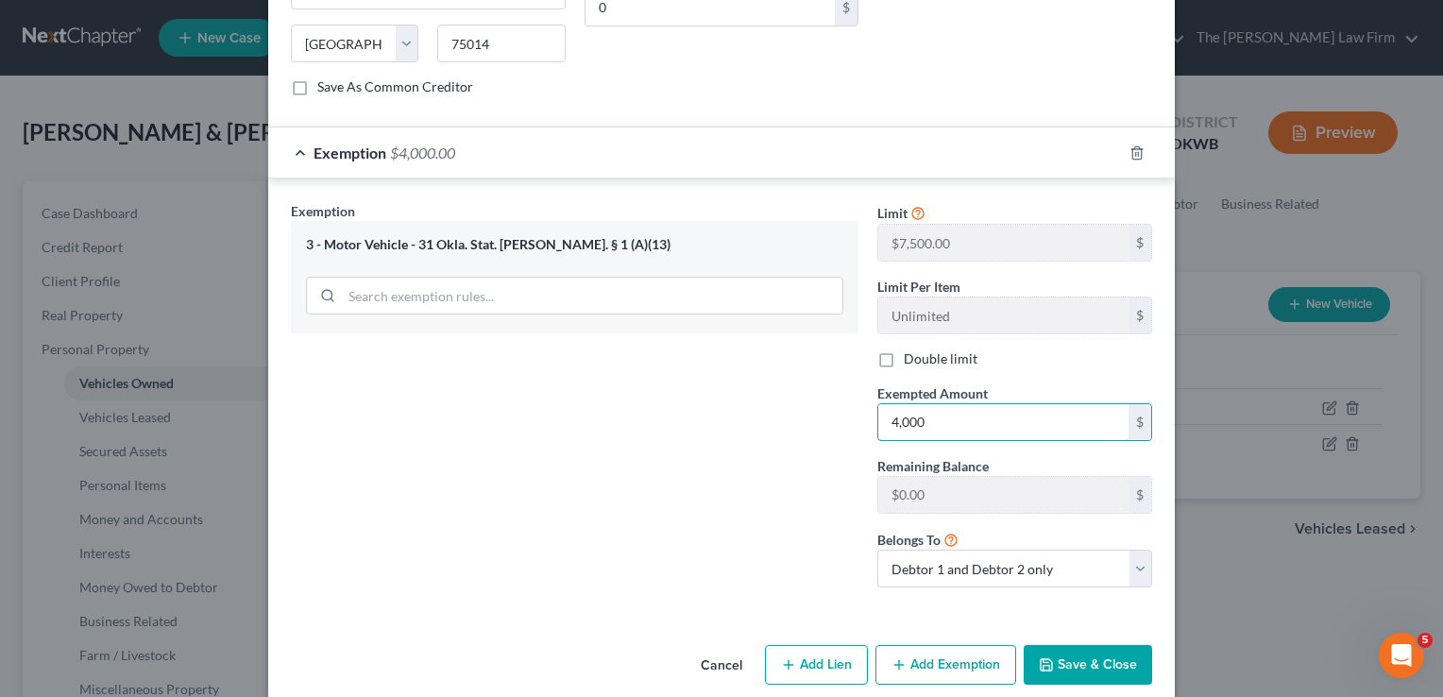
type input "4,000"
click at [1069, 645] on button "Save & Close" at bounding box center [1088, 665] width 128 height 40
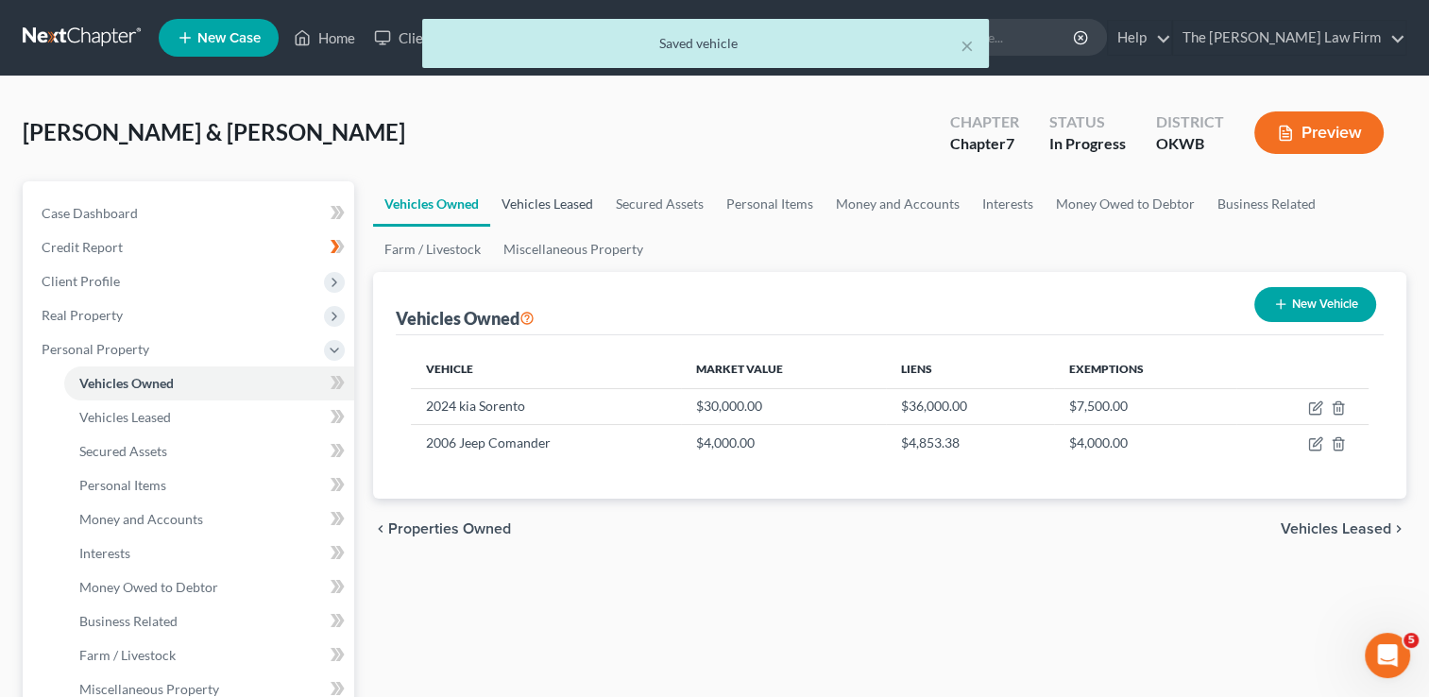
click at [550, 203] on link "Vehicles Leased" at bounding box center [547, 203] width 114 height 45
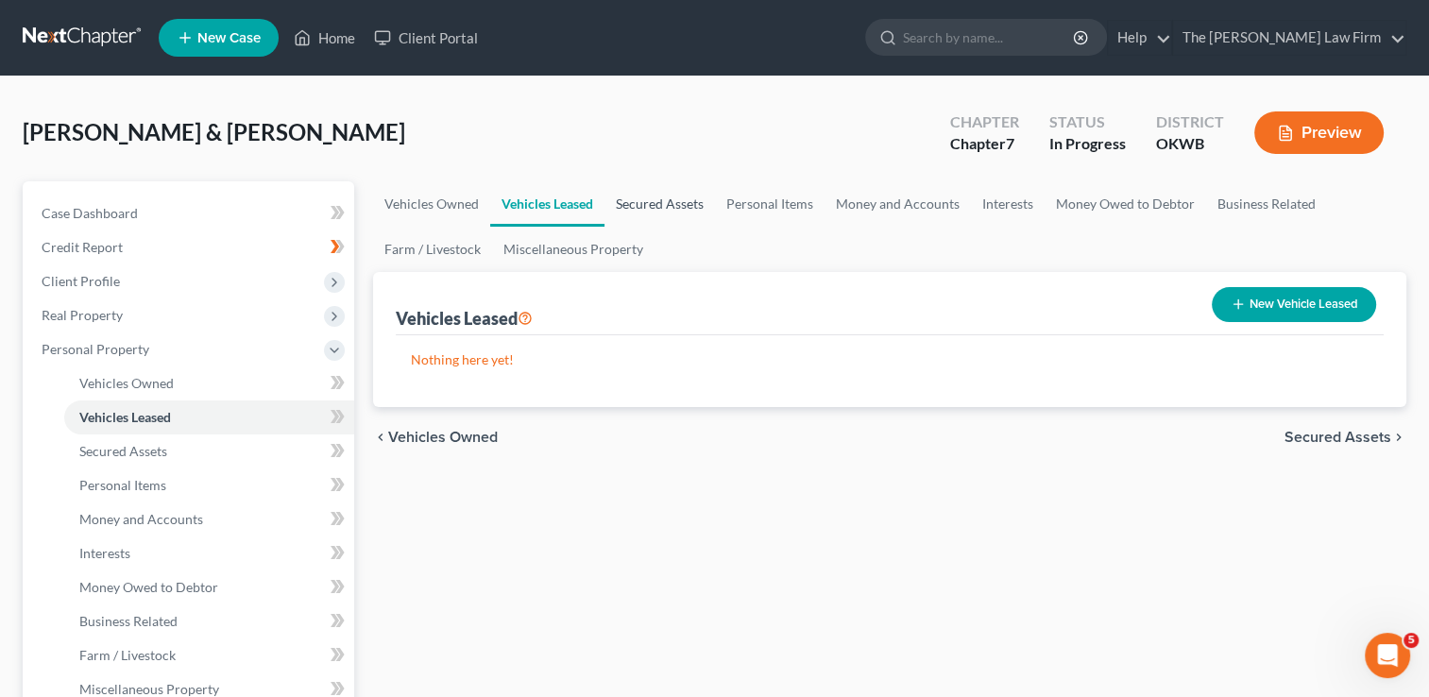
click at [682, 207] on link "Secured Assets" at bounding box center [660, 203] width 111 height 45
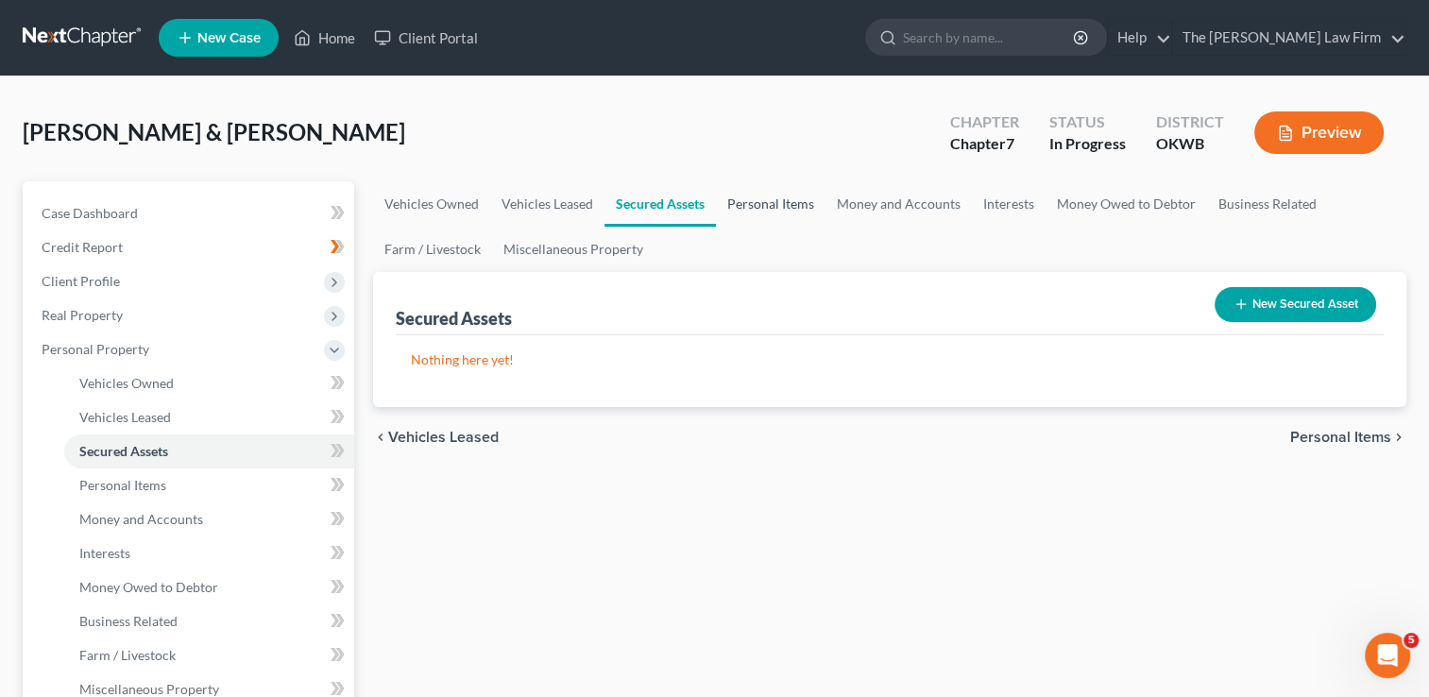
click at [792, 208] on link "Personal Items" at bounding box center [771, 203] width 110 height 45
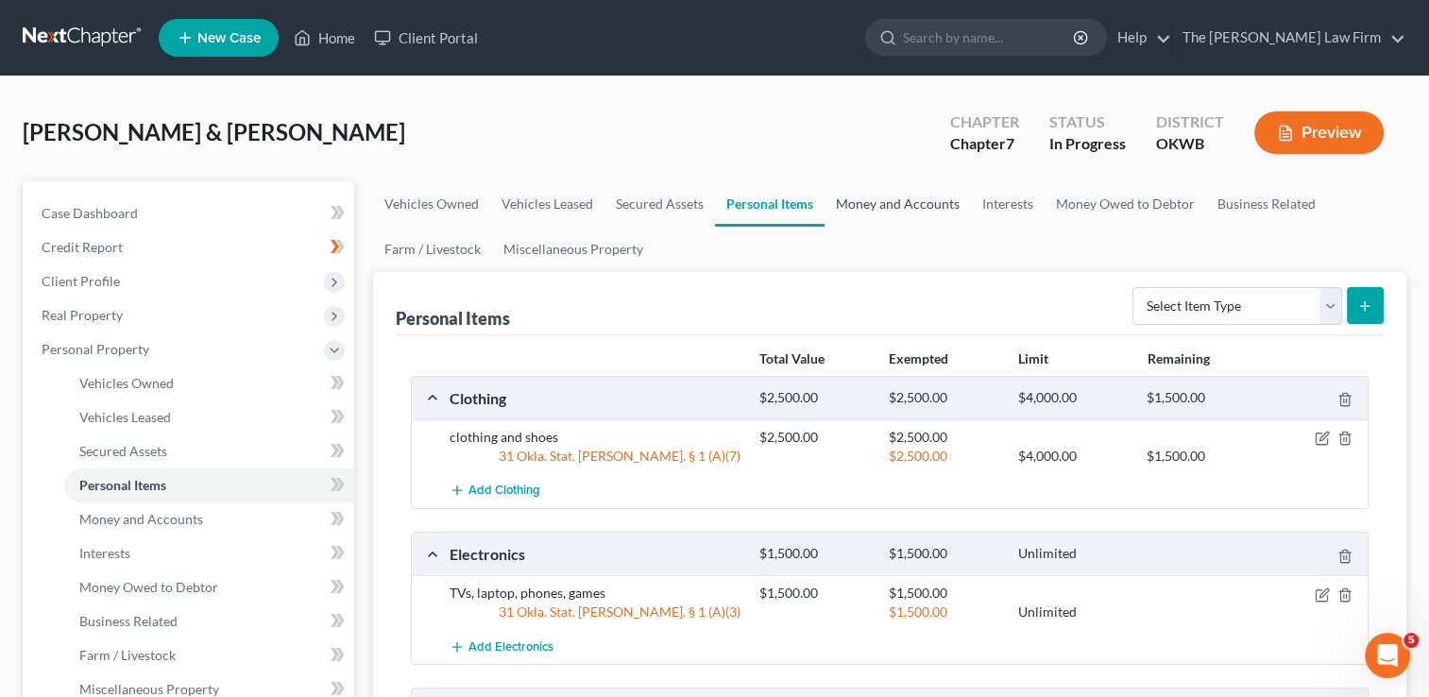
click at [889, 199] on link "Money and Accounts" at bounding box center [898, 203] width 146 height 45
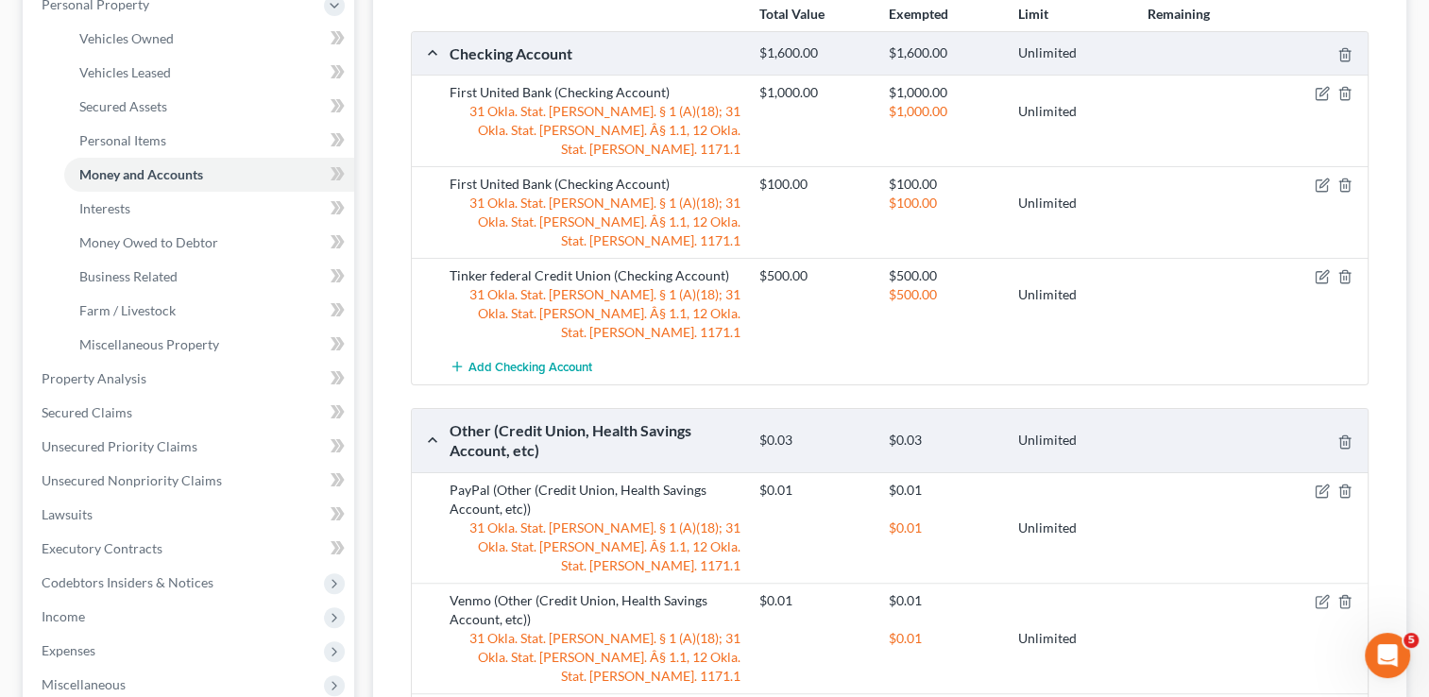
scroll to position [378, 0]
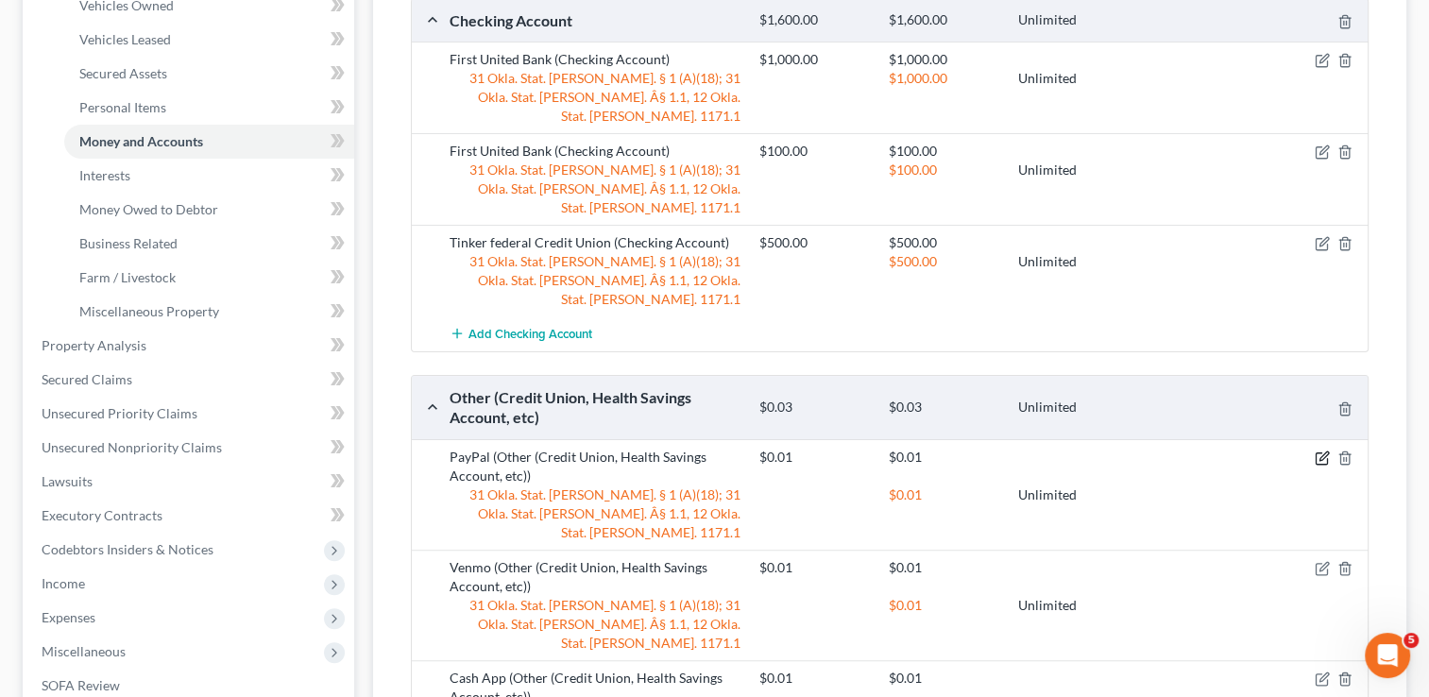
click at [1322, 451] on icon "button" at bounding box center [1322, 458] width 15 height 15
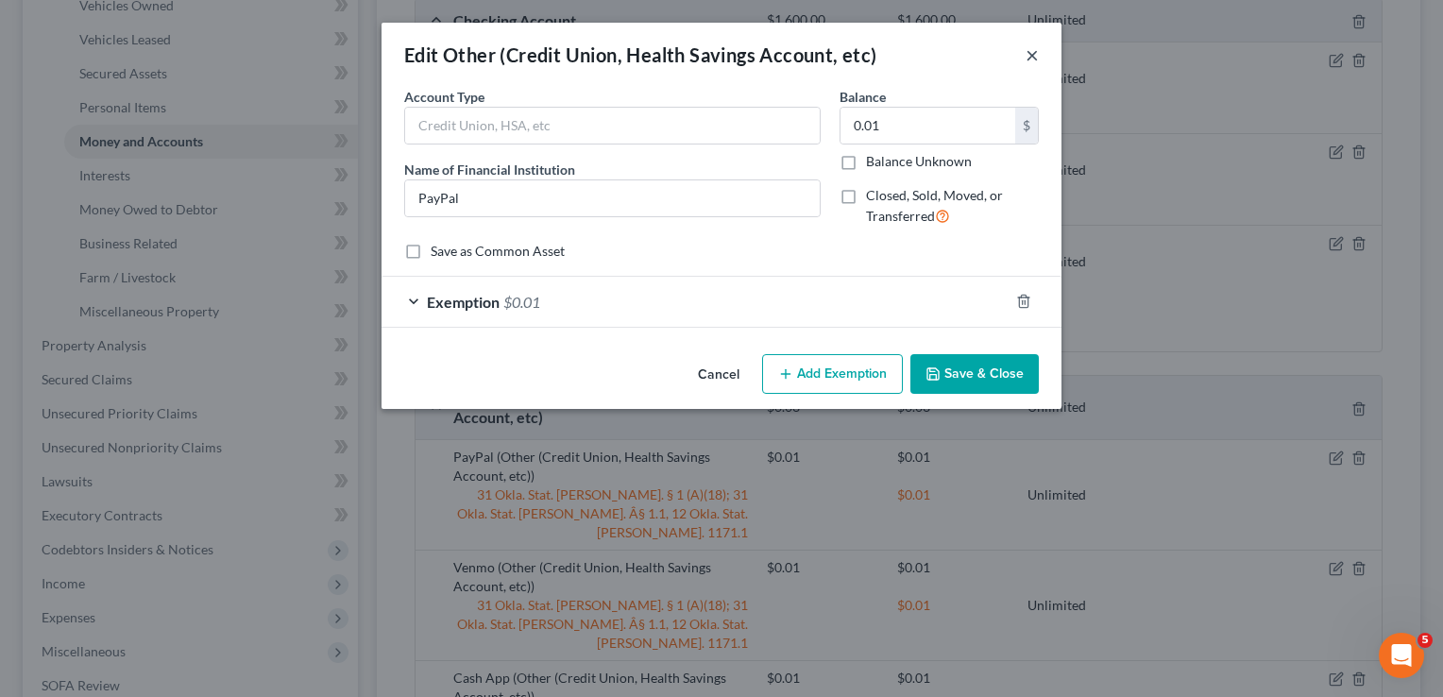
click at [1033, 58] on button "×" at bounding box center [1032, 54] width 13 height 23
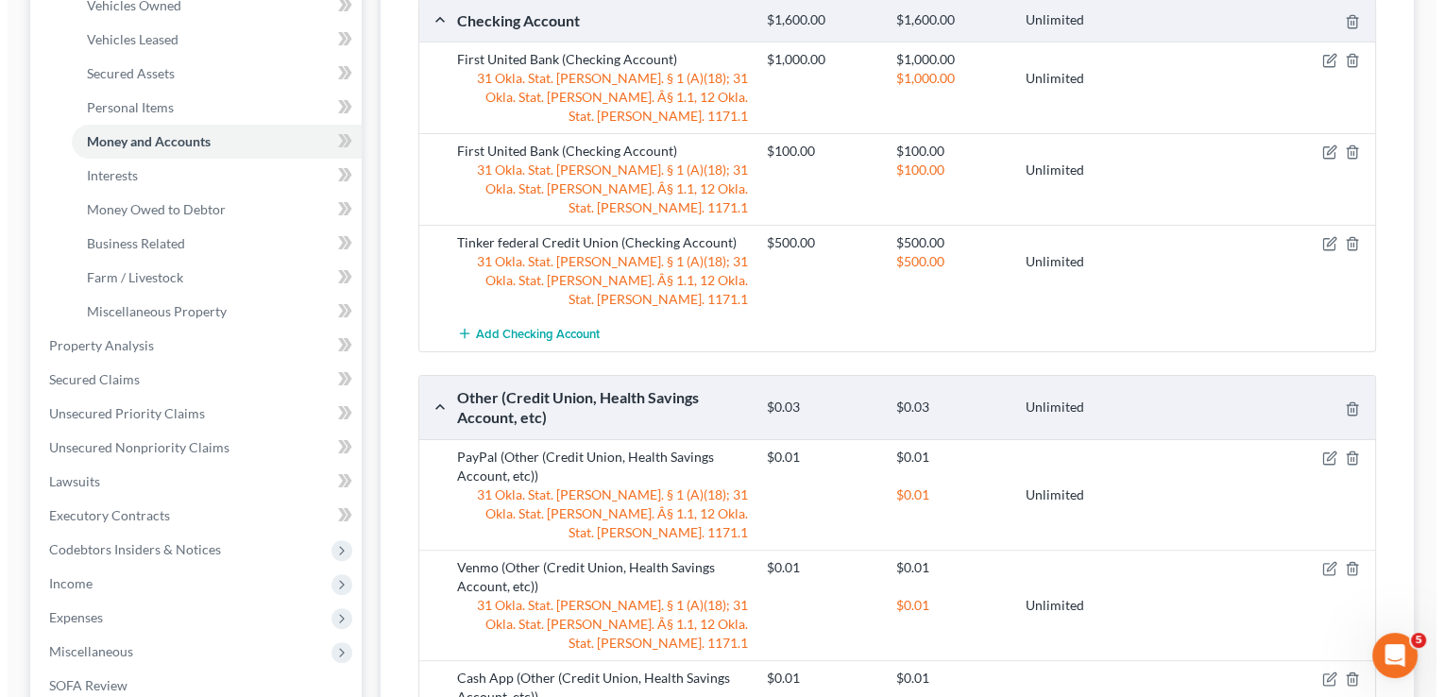
scroll to position [567, 0]
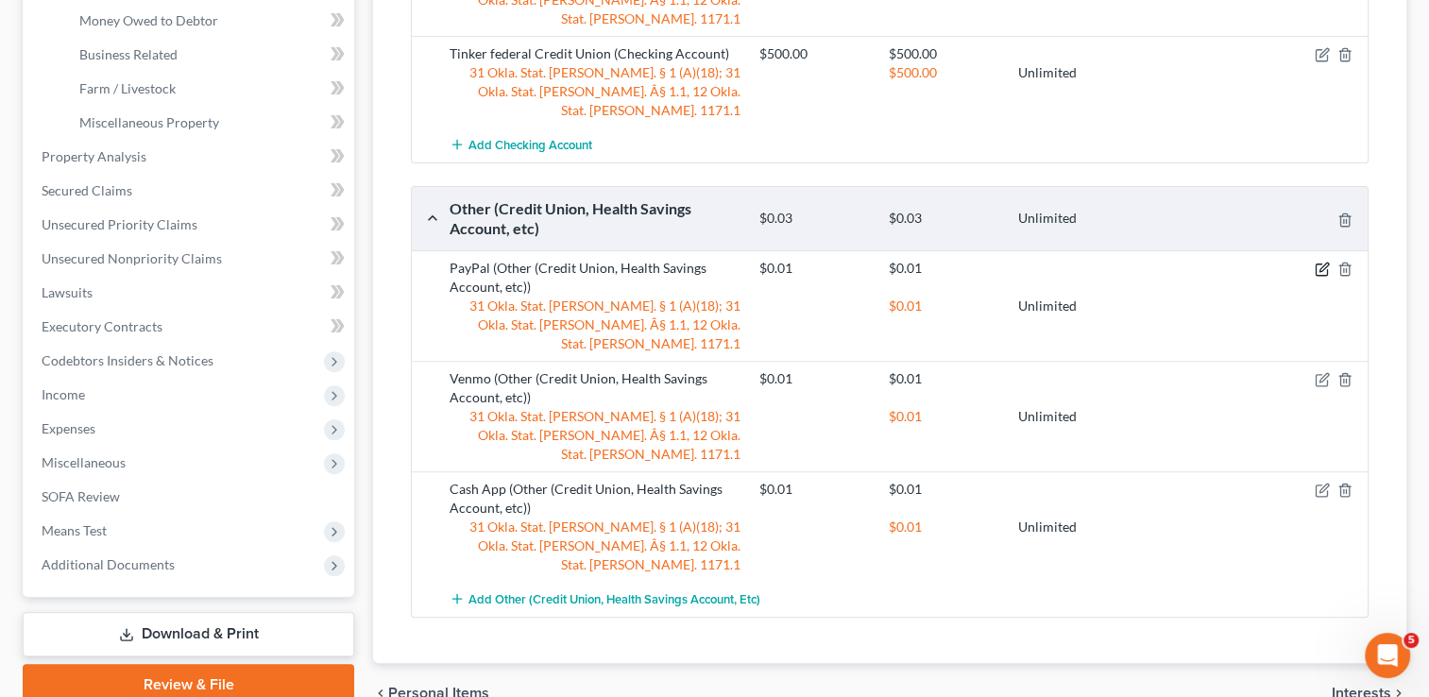
click at [1316, 265] on icon "button" at bounding box center [1321, 270] width 11 height 11
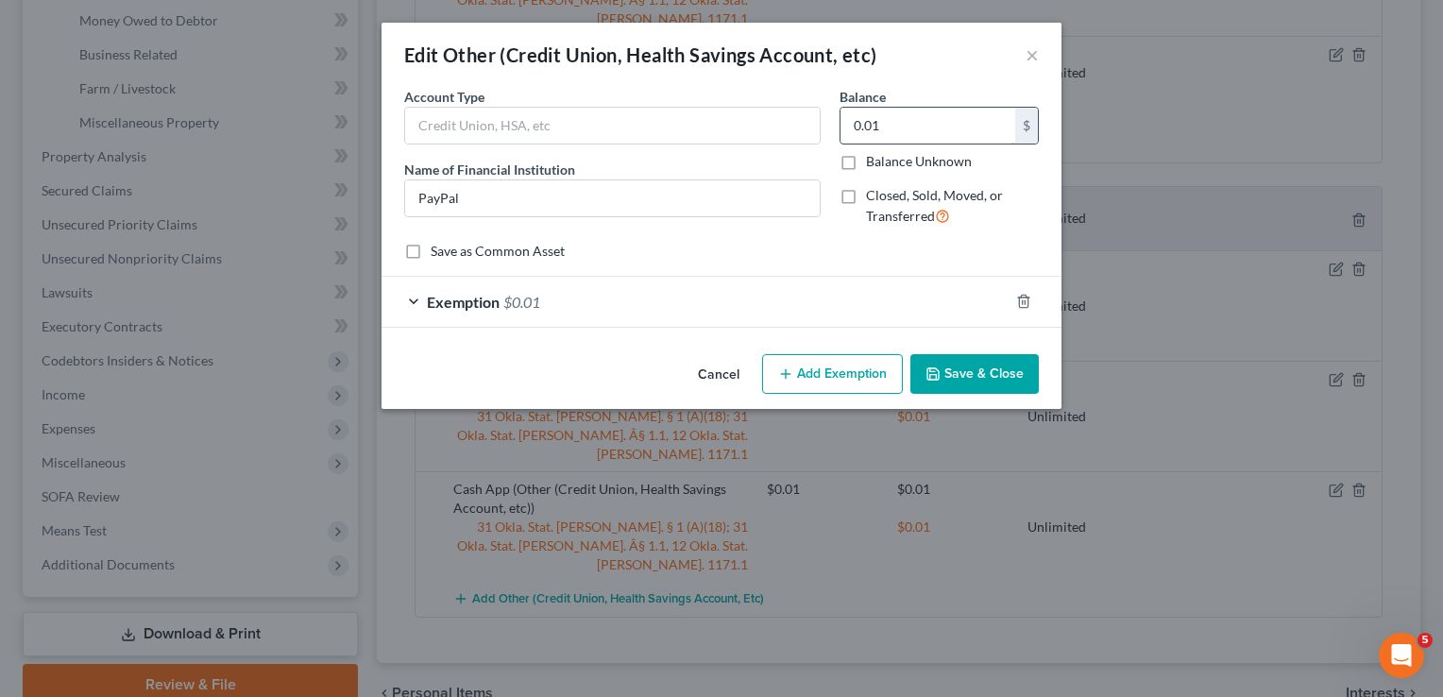
click at [898, 124] on input "0.01" at bounding box center [928, 126] width 175 height 36
type input "20.00"
click at [612, 302] on div "Exemption $0.01" at bounding box center [695, 302] width 627 height 50
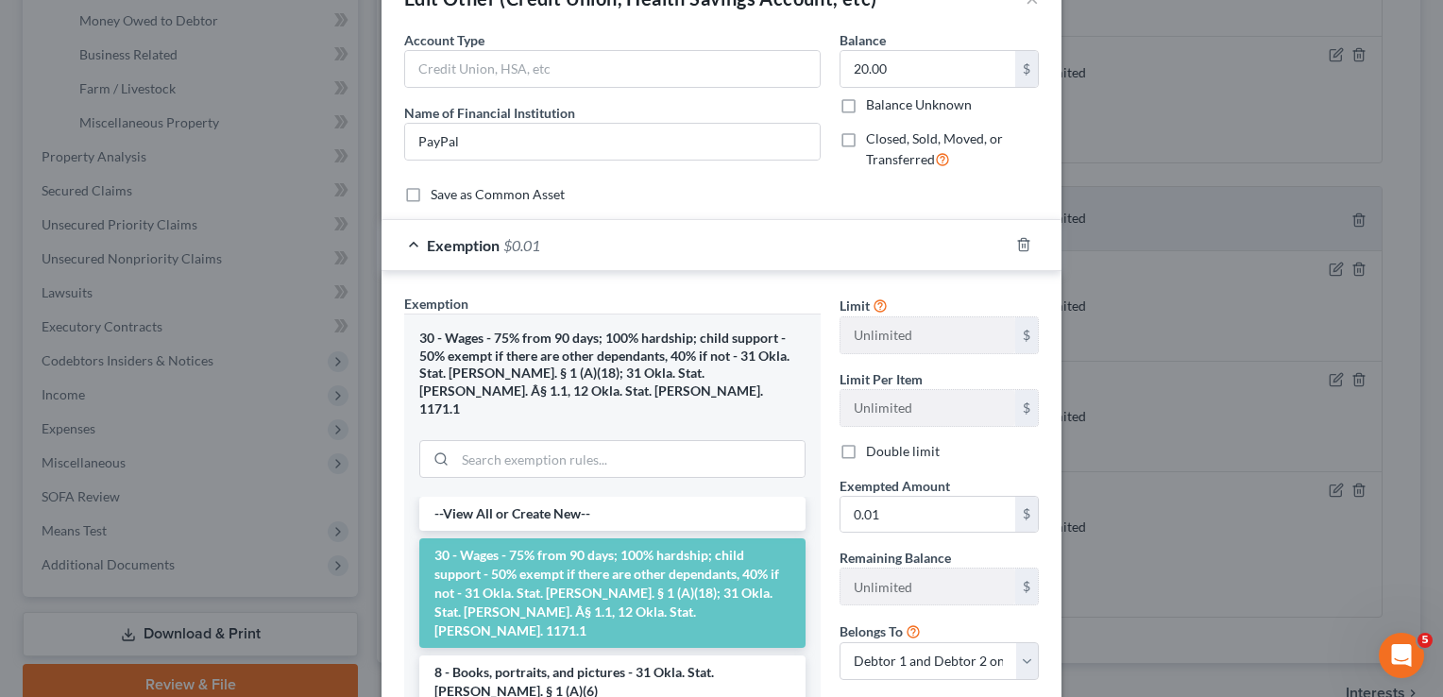
scroll to position [274, 0]
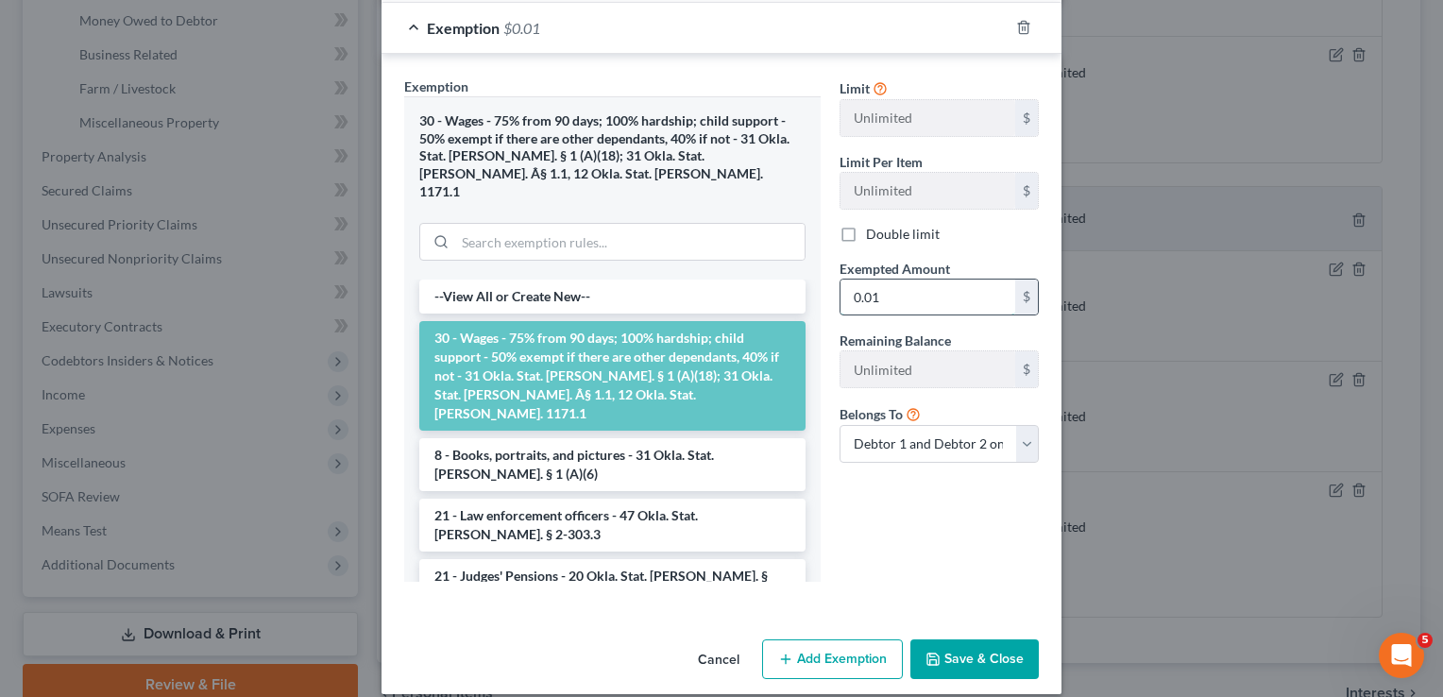
click at [880, 300] on input "0.01" at bounding box center [928, 298] width 175 height 36
type input "20.00"
click at [961, 650] on button "Save & Close" at bounding box center [975, 660] width 128 height 40
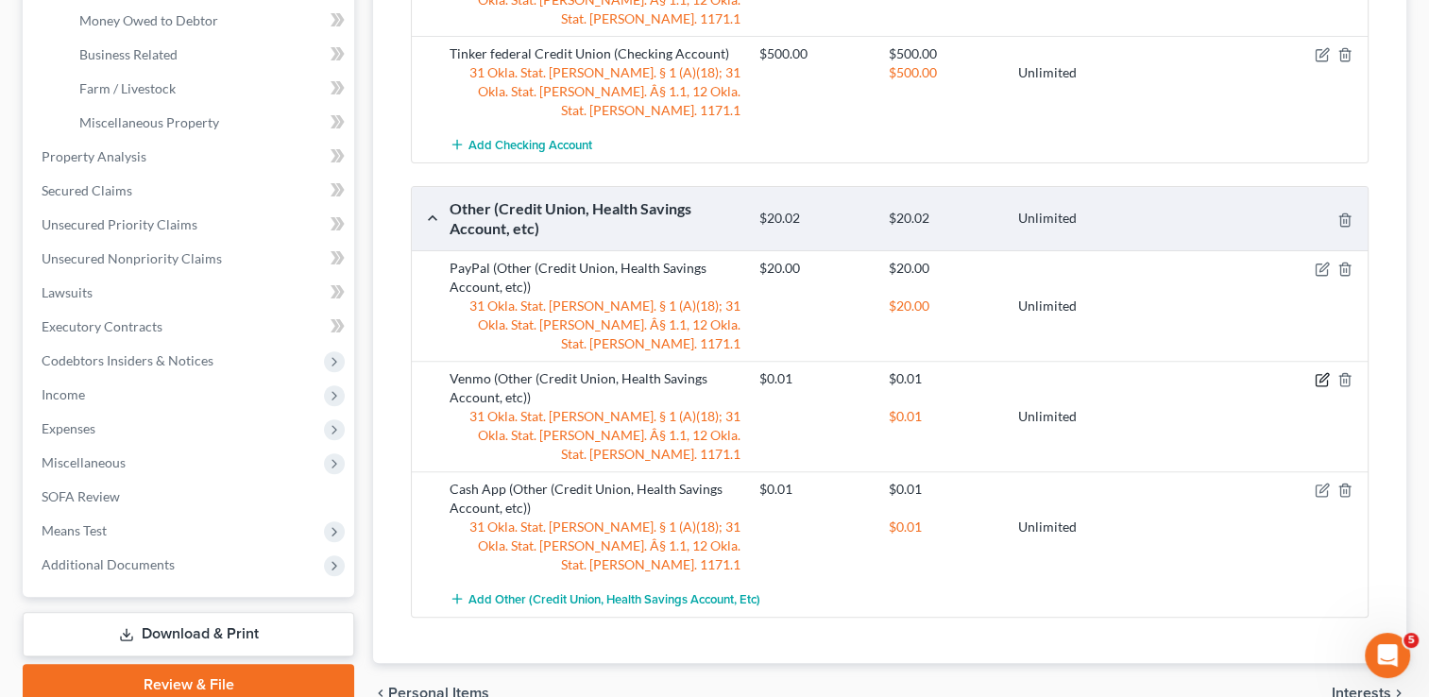
click at [1323, 372] on icon "button" at bounding box center [1322, 379] width 15 height 15
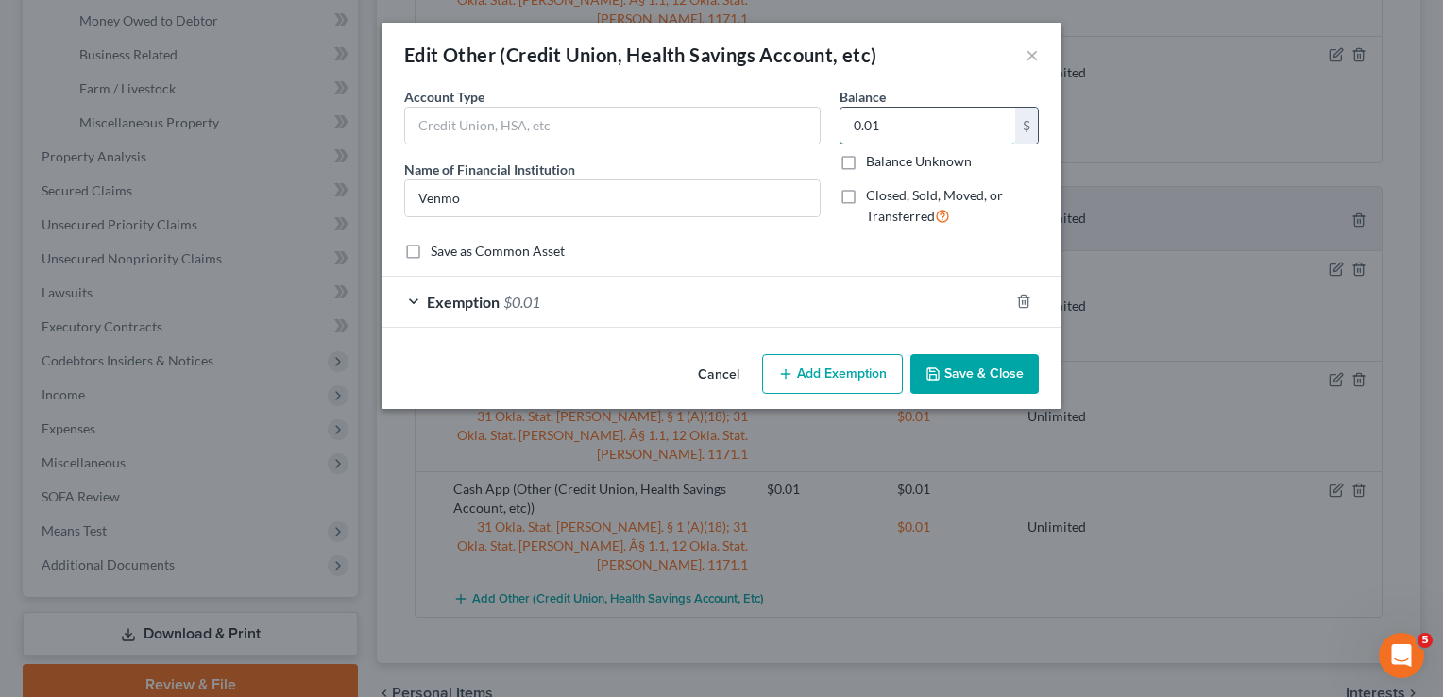
click at [911, 138] on input "0.01" at bounding box center [928, 126] width 175 height 36
type input "20.00"
click at [755, 299] on div "Exemption $0.01" at bounding box center [695, 302] width 627 height 50
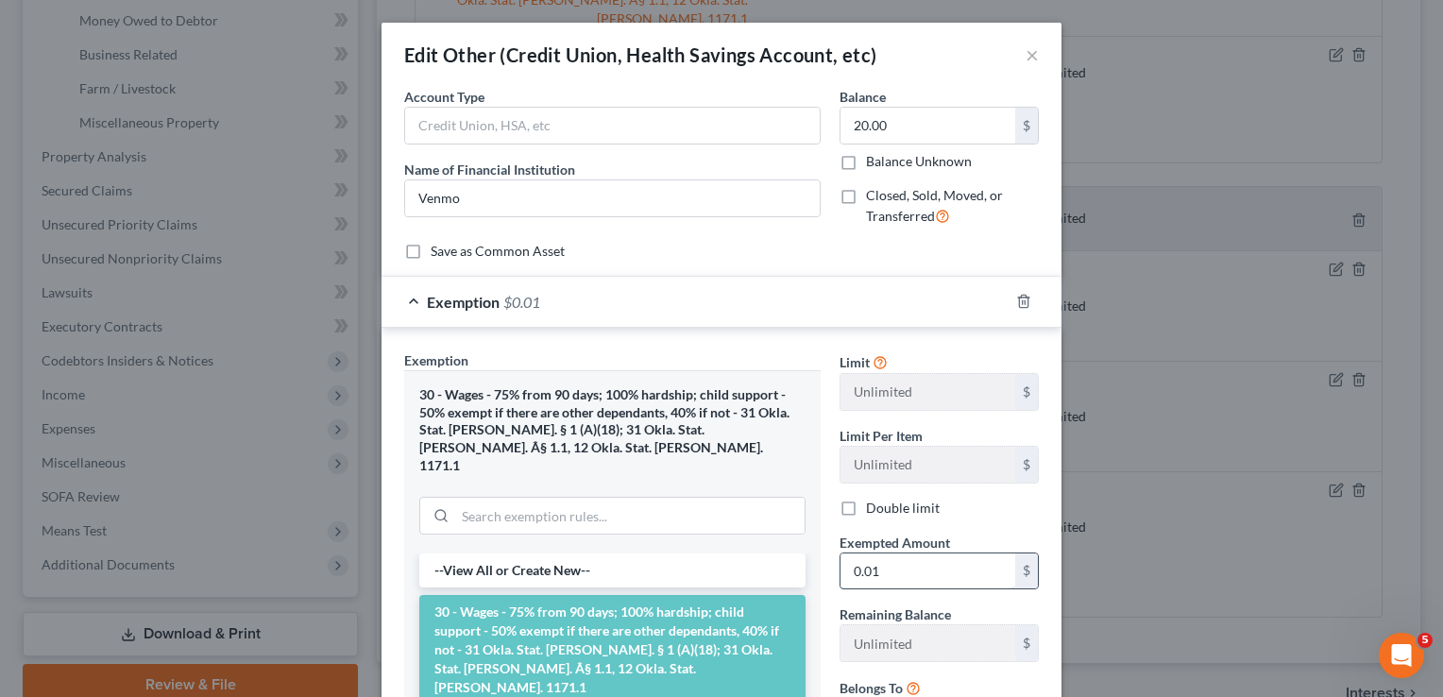
click at [902, 567] on input "0.01" at bounding box center [928, 572] width 175 height 36
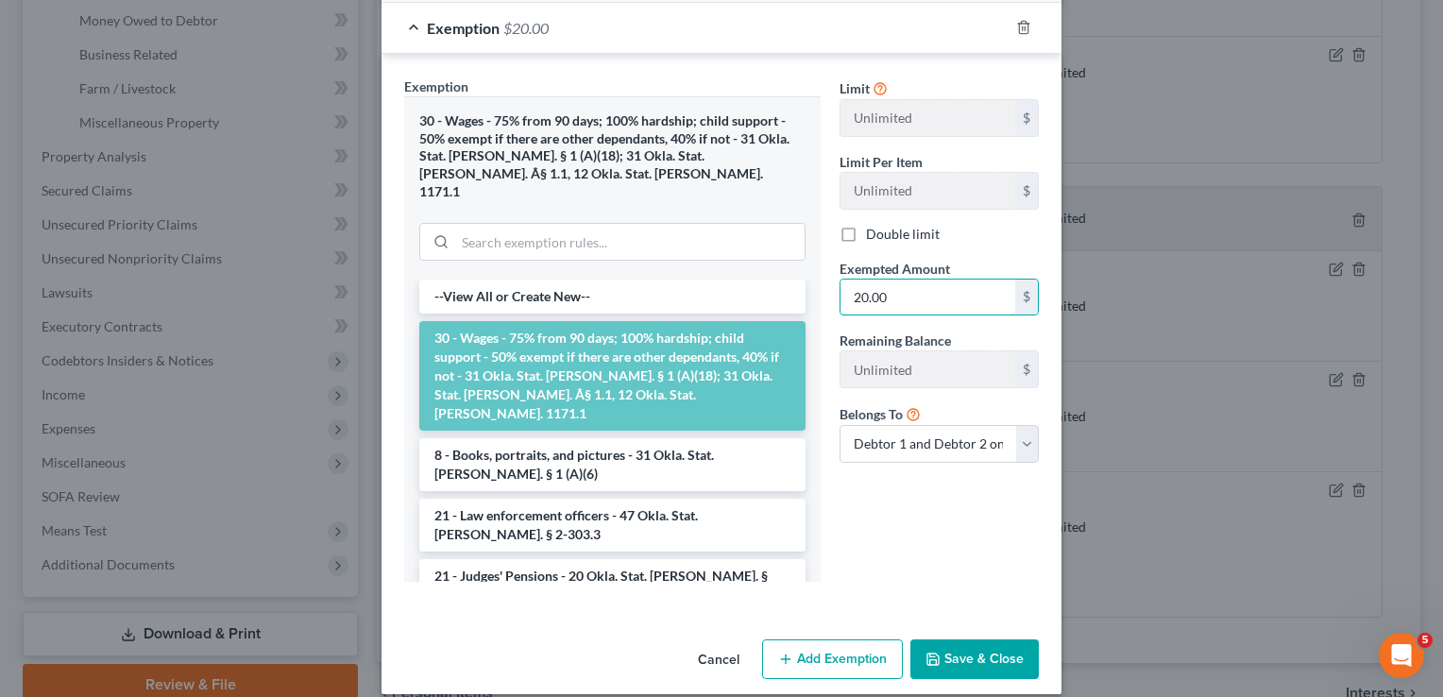
type input "20.00"
click at [960, 640] on button "Save & Close" at bounding box center [975, 660] width 128 height 40
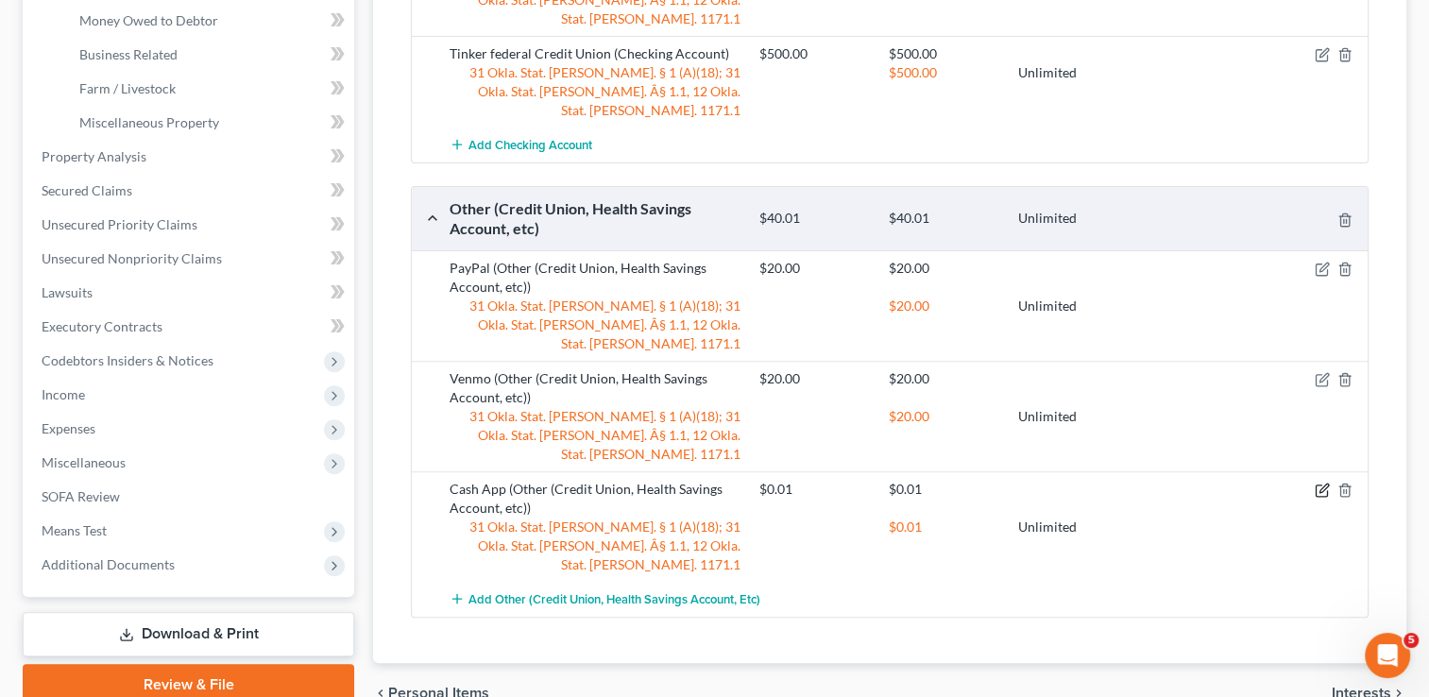
click at [1322, 483] on icon "button" at bounding box center [1322, 490] width 15 height 15
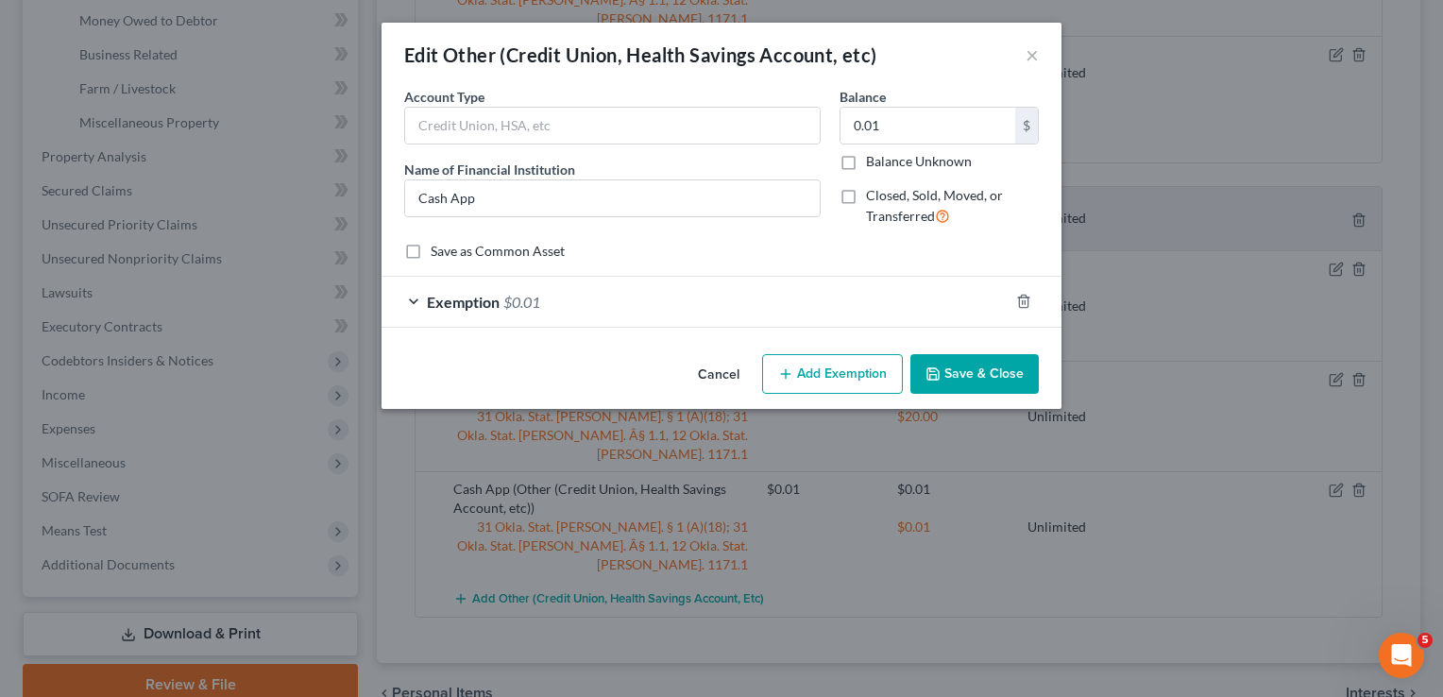
click at [623, 300] on div "Exemption $0.01" at bounding box center [695, 302] width 627 height 50
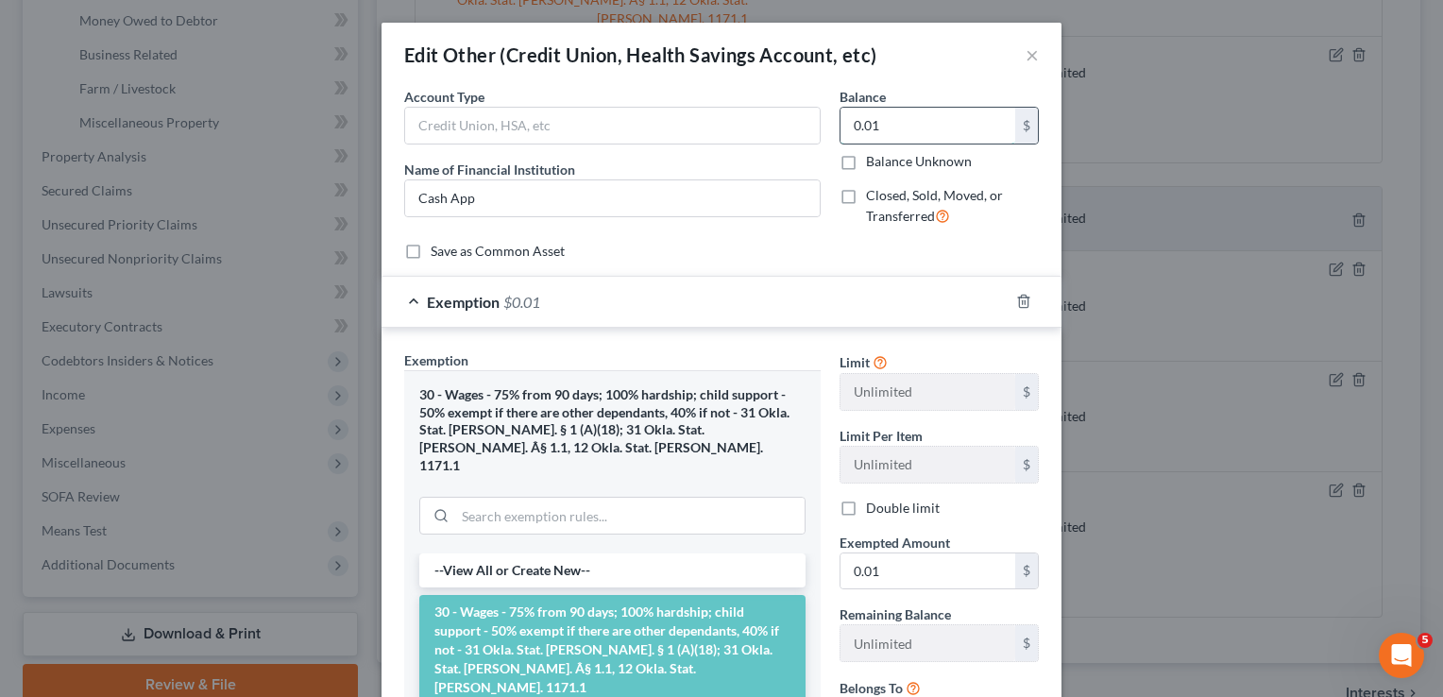
click at [906, 123] on input "0.01" at bounding box center [928, 126] width 175 height 36
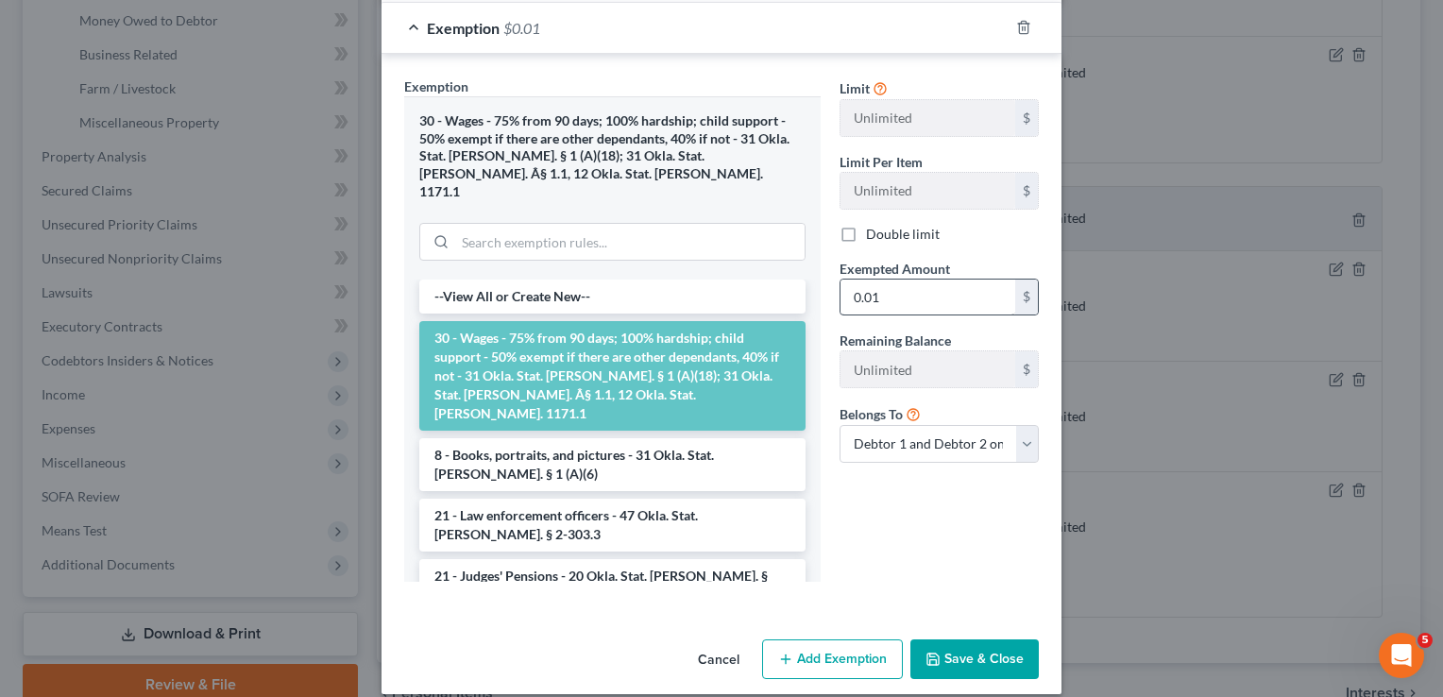
type input "20.00"
click at [880, 289] on input "0.01" at bounding box center [928, 298] width 175 height 36
type input "20.00"
click at [959, 640] on button "Save & Close" at bounding box center [975, 660] width 128 height 40
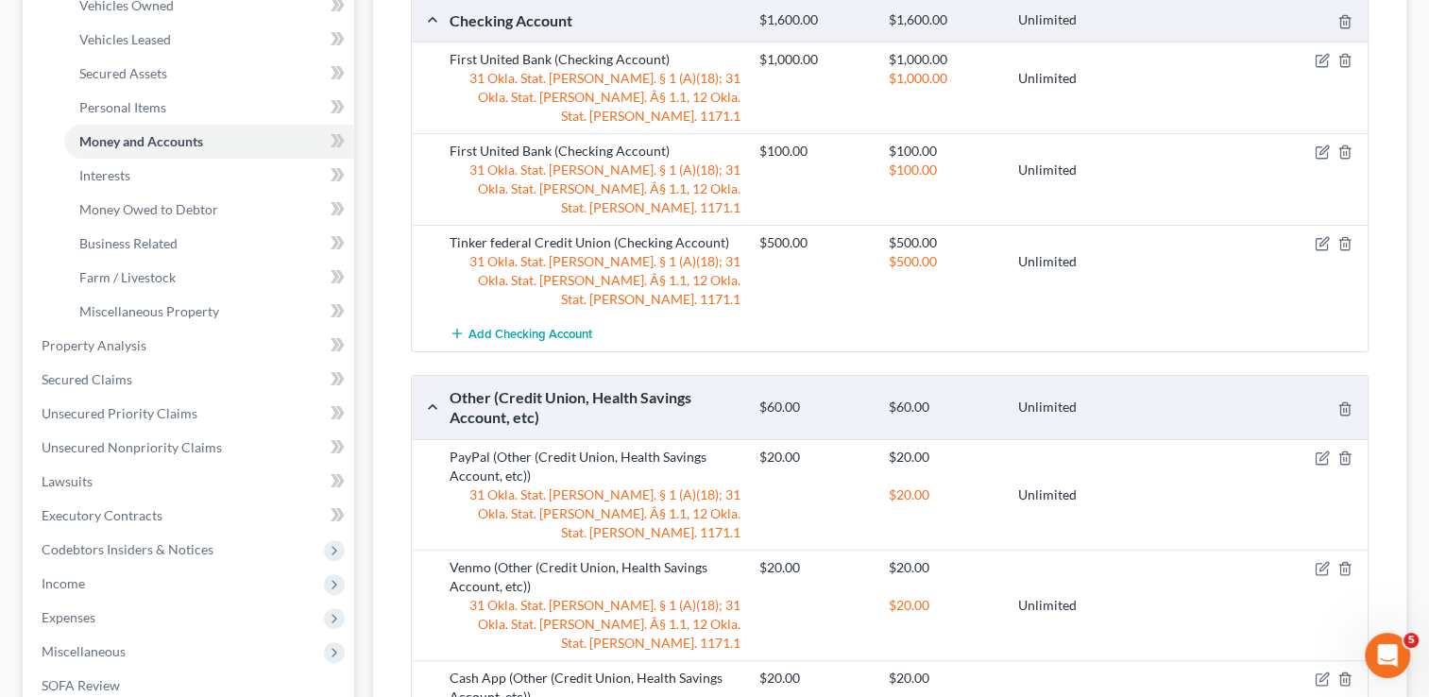
scroll to position [283, 0]
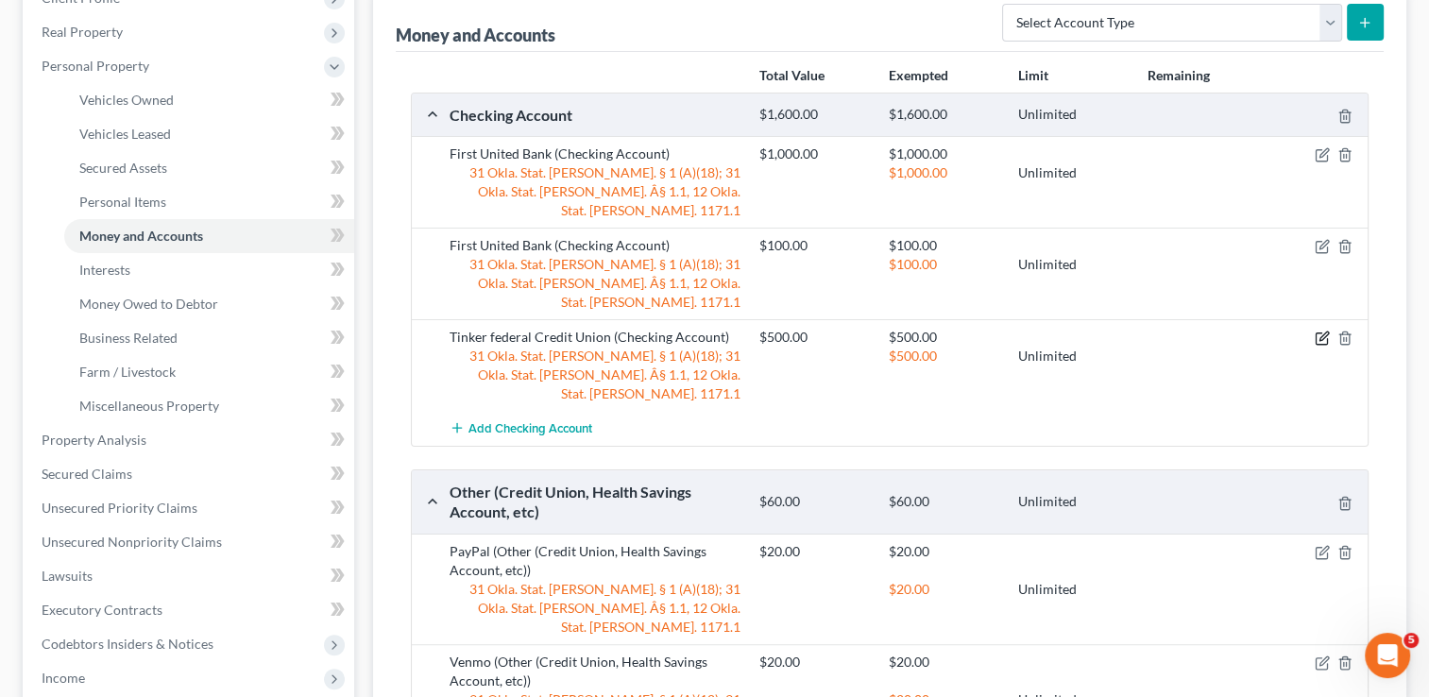
click at [1319, 331] on icon "button" at bounding box center [1322, 338] width 15 height 15
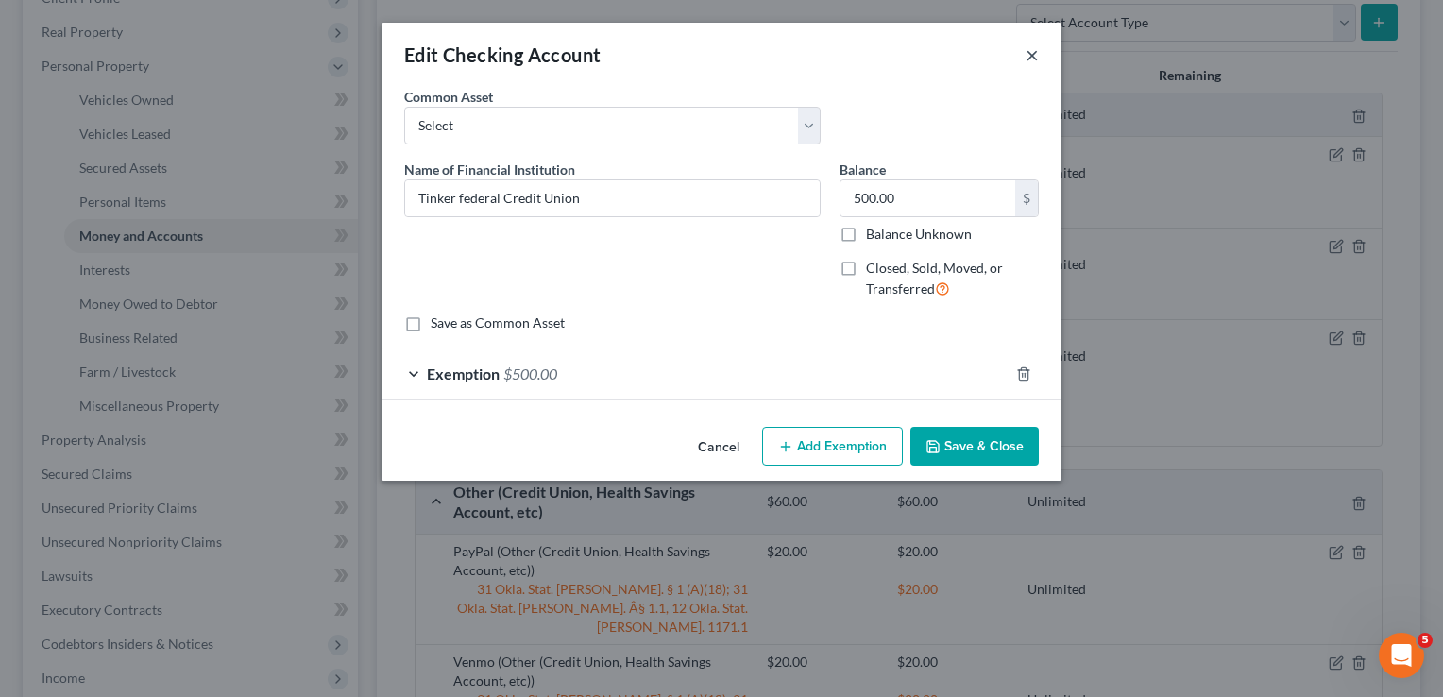
drag, startPoint x: 1032, startPoint y: 56, endPoint x: 1035, endPoint y: 69, distance: 13.8
click at [1032, 55] on button "×" at bounding box center [1032, 54] width 13 height 23
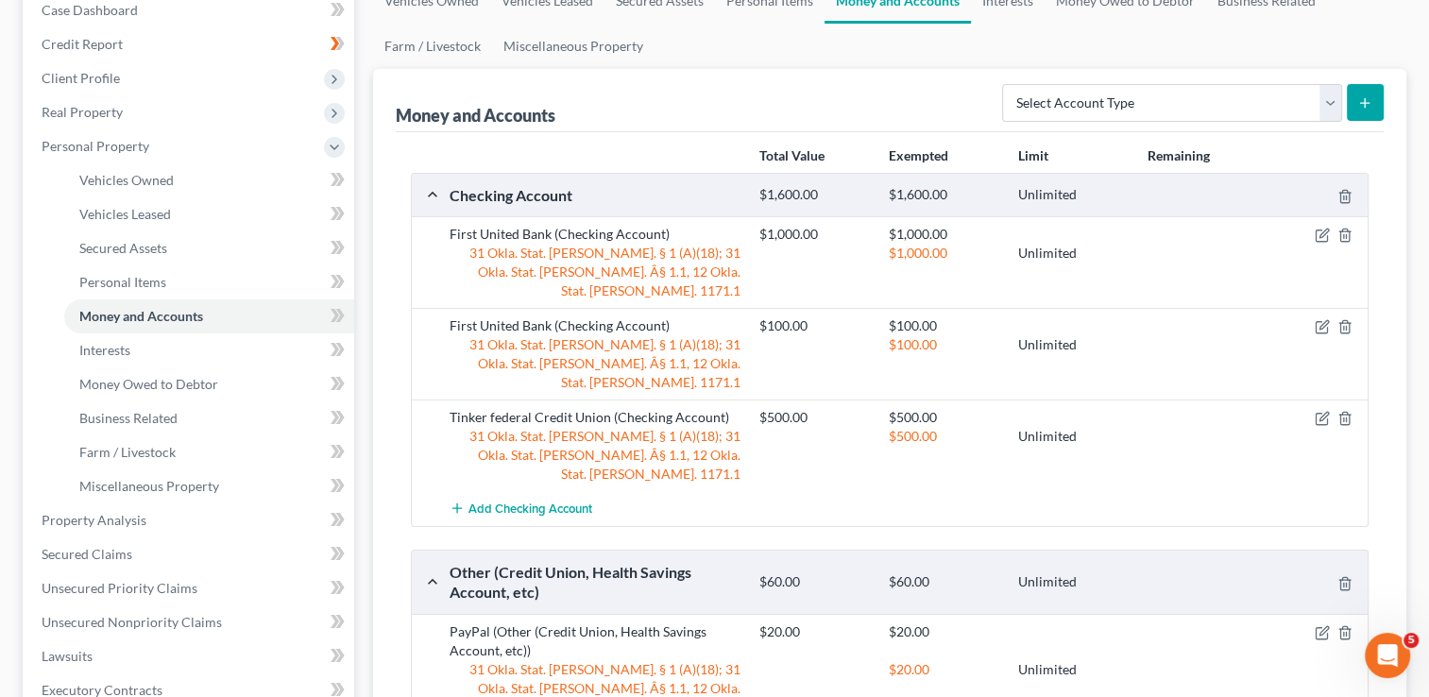
scroll to position [173, 0]
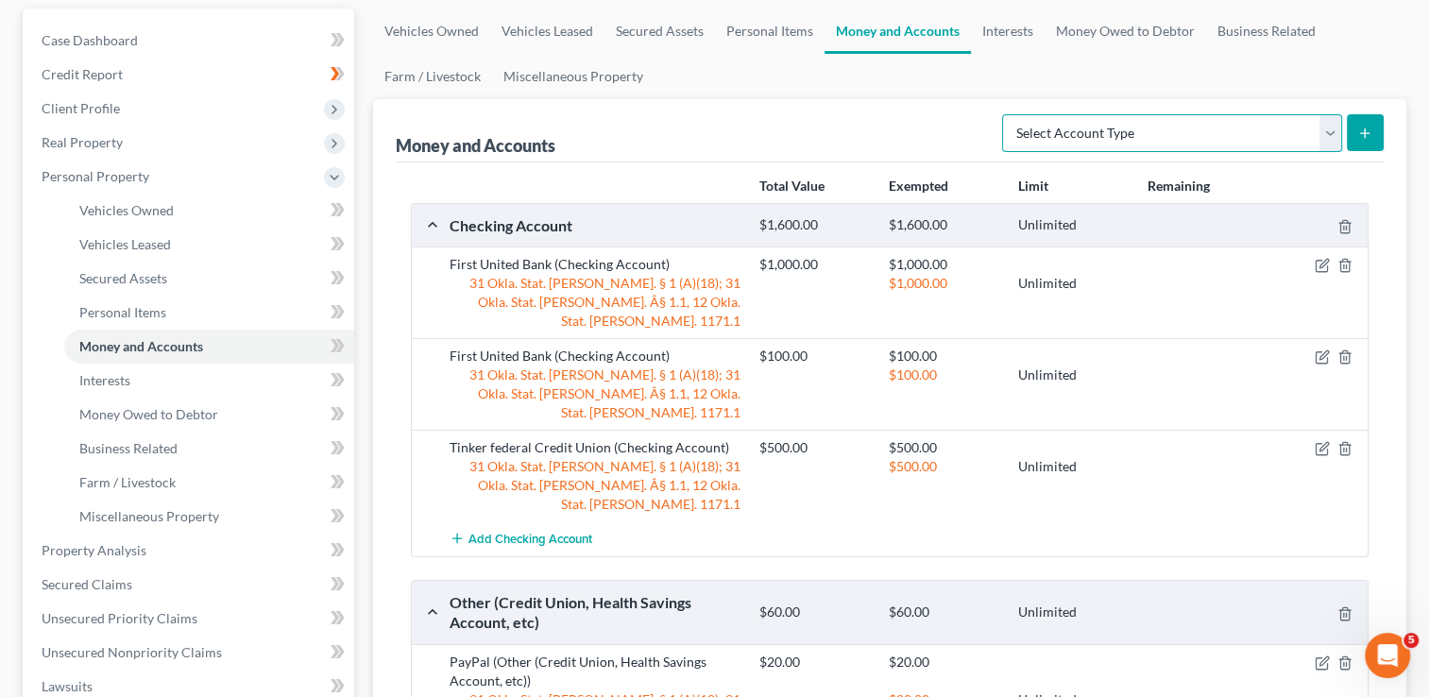
click at [1329, 126] on select "Select Account Type Brokerage Cash on Hand Certificates of Deposit Checking Acc…" at bounding box center [1172, 133] width 340 height 38
select select "savings"
click at [1006, 114] on select "Select Account Type Brokerage Cash on Hand Certificates of Deposit Checking Acc…" at bounding box center [1172, 133] width 340 height 38
click at [1363, 127] on icon "submit" at bounding box center [1365, 133] width 15 height 15
click at [1004, 33] on link "Interests" at bounding box center [1008, 31] width 74 height 45
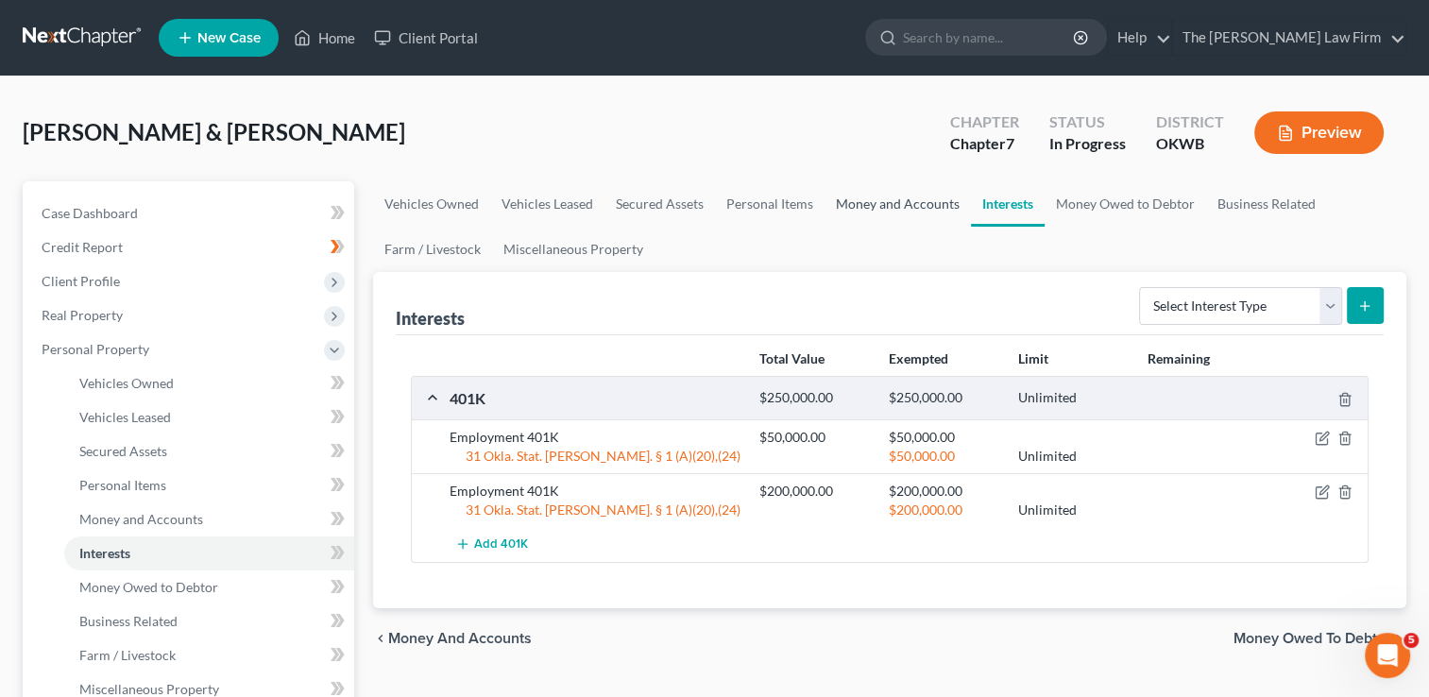
click at [884, 204] on link "Money and Accounts" at bounding box center [898, 203] width 146 height 45
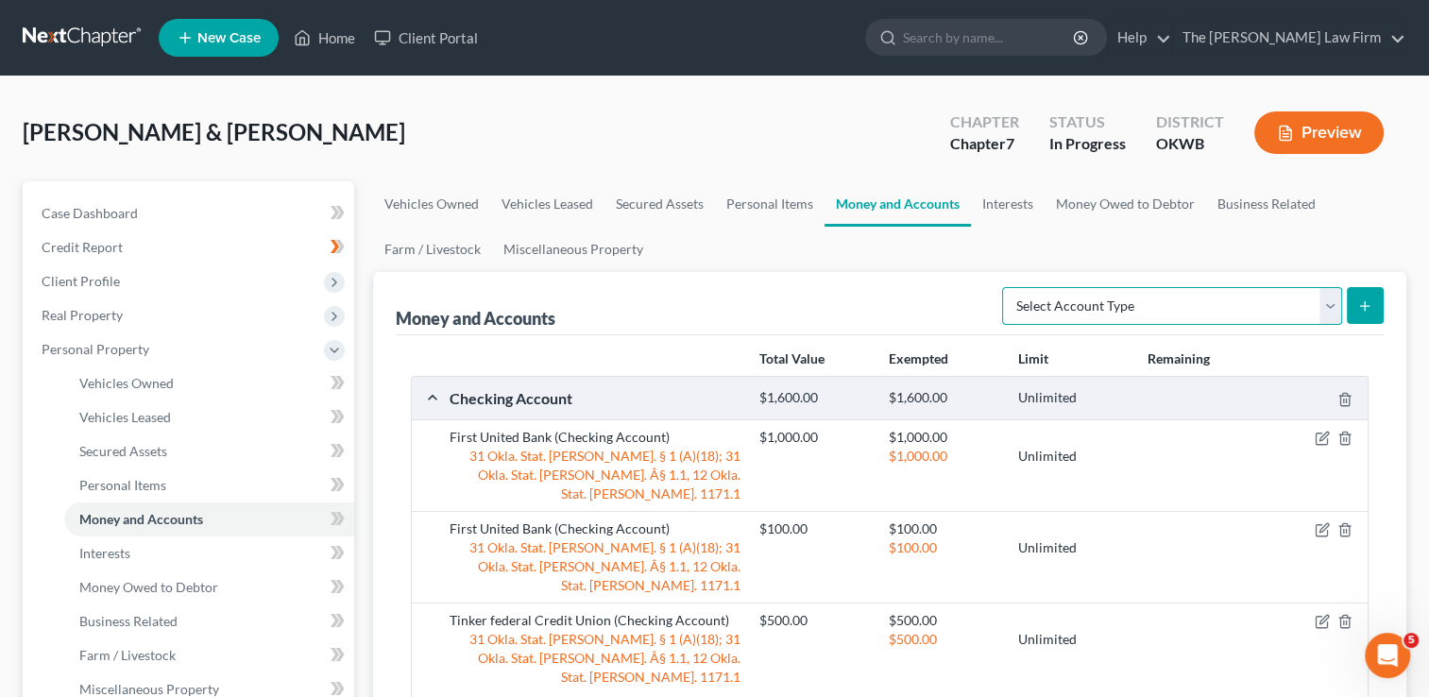
click at [1322, 308] on select "Select Account Type Brokerage Cash on Hand Certificates of Deposit Checking Acc…" at bounding box center [1172, 306] width 340 height 38
select select "savings"
click at [1006, 287] on select "Select Account Type Brokerage Cash on Hand Certificates of Deposit Checking Acc…" at bounding box center [1172, 306] width 340 height 38
click at [1353, 310] on button "submit" at bounding box center [1365, 305] width 37 height 37
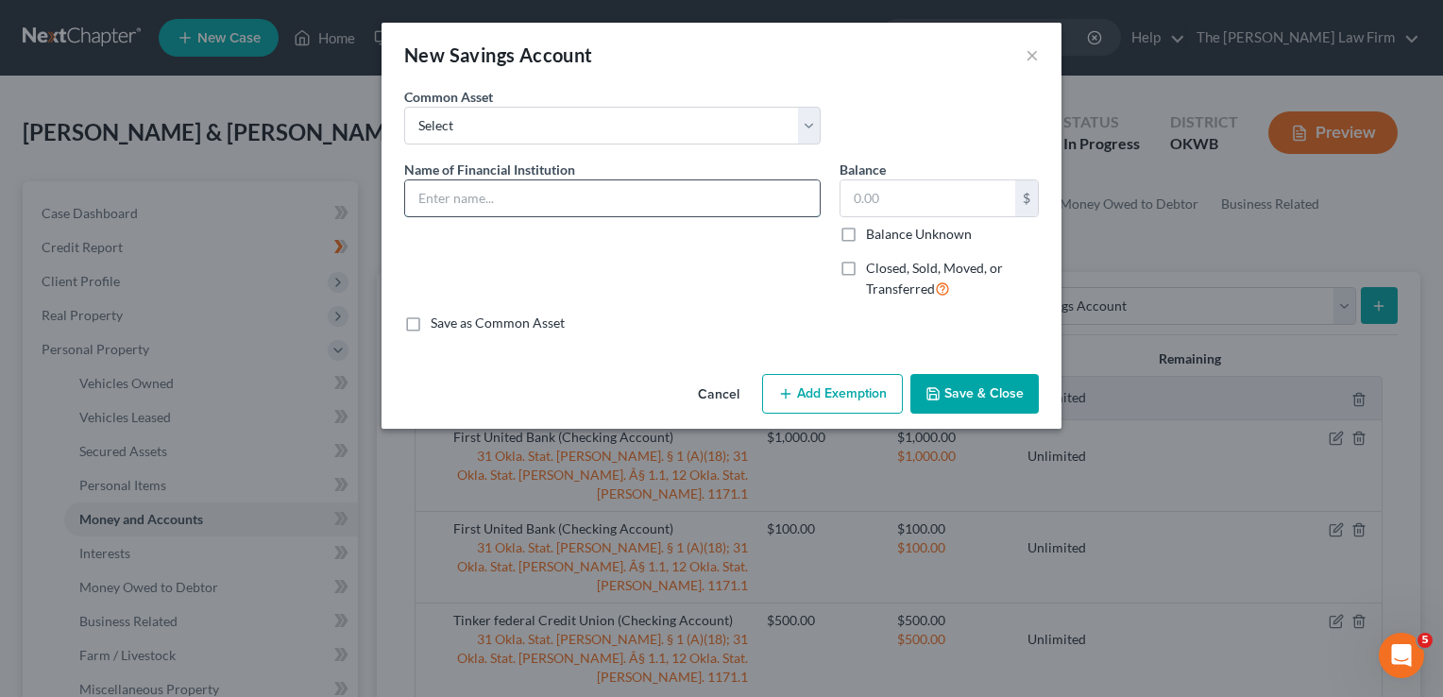
click at [575, 201] on input "text" at bounding box center [612, 198] width 415 height 36
click at [531, 123] on select "Select Communication Federal Credit Union (859) First National Bank & Trust Ban…" at bounding box center [612, 126] width 417 height 38
select select "3"
click at [404, 107] on select "Select Communication Federal Credit Union (859) First National Bank & Trust Ban…" at bounding box center [612, 126] width 417 height 38
type input "Tinker Federal Credit Union"
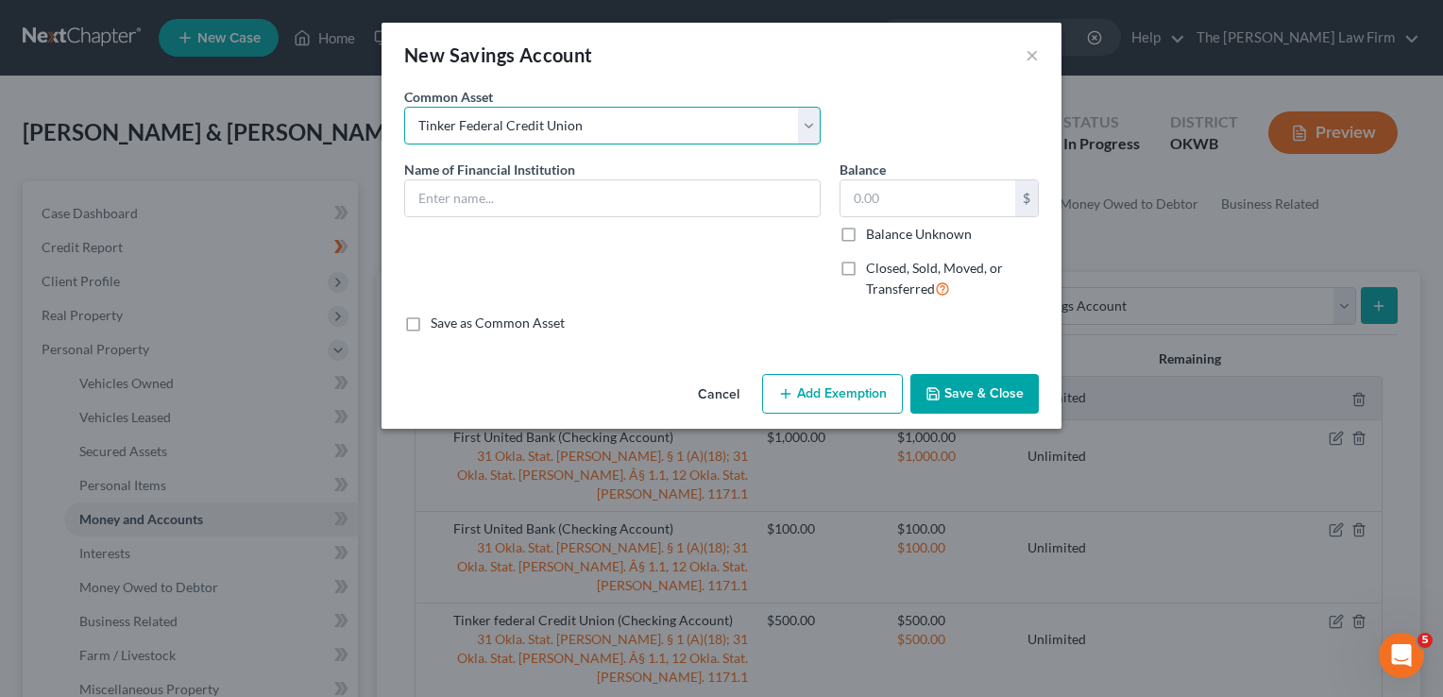
type input "5.00"
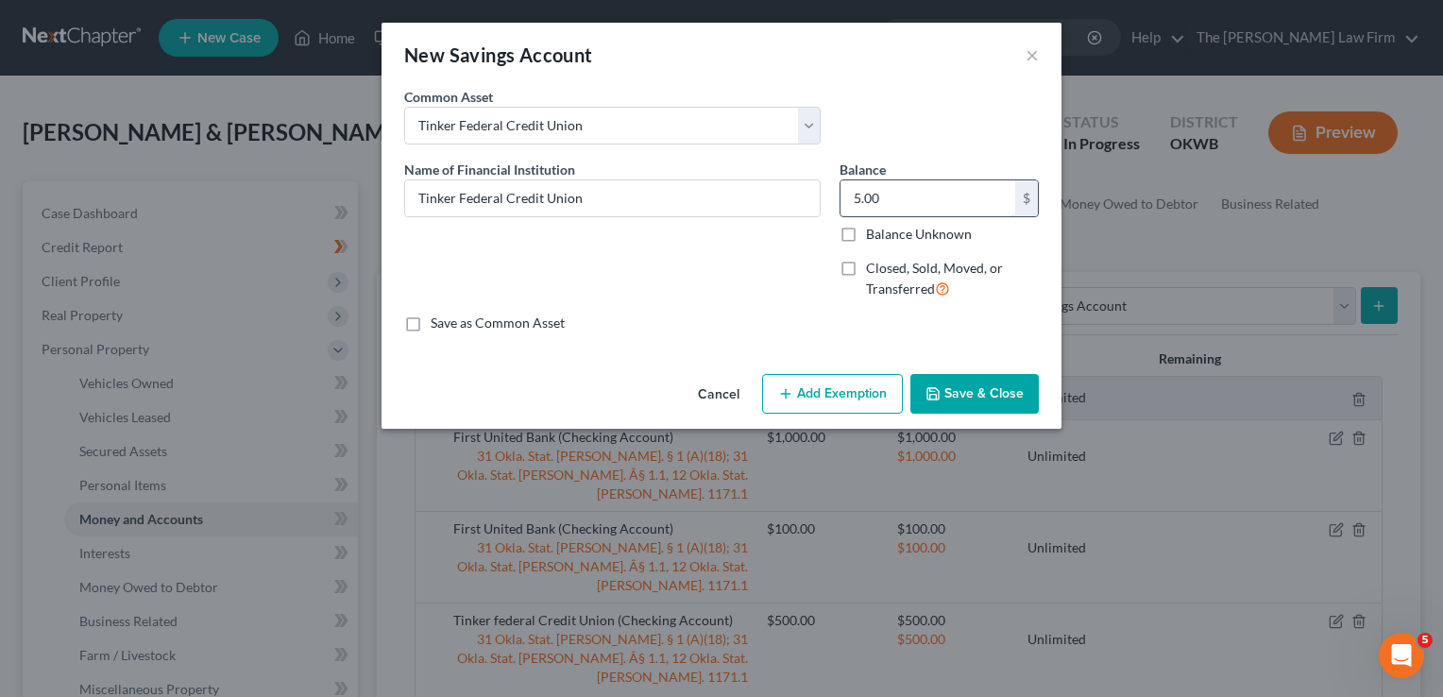
click at [893, 198] on input "5.00" at bounding box center [928, 198] width 175 height 36
click at [866, 270] on label "Closed, Sold, Moved, or Transferred" at bounding box center [952, 279] width 173 height 41
click at [874, 270] on input "Closed, Sold, Moved, or Transferred" at bounding box center [880, 265] width 12 height 12
checkbox input "true"
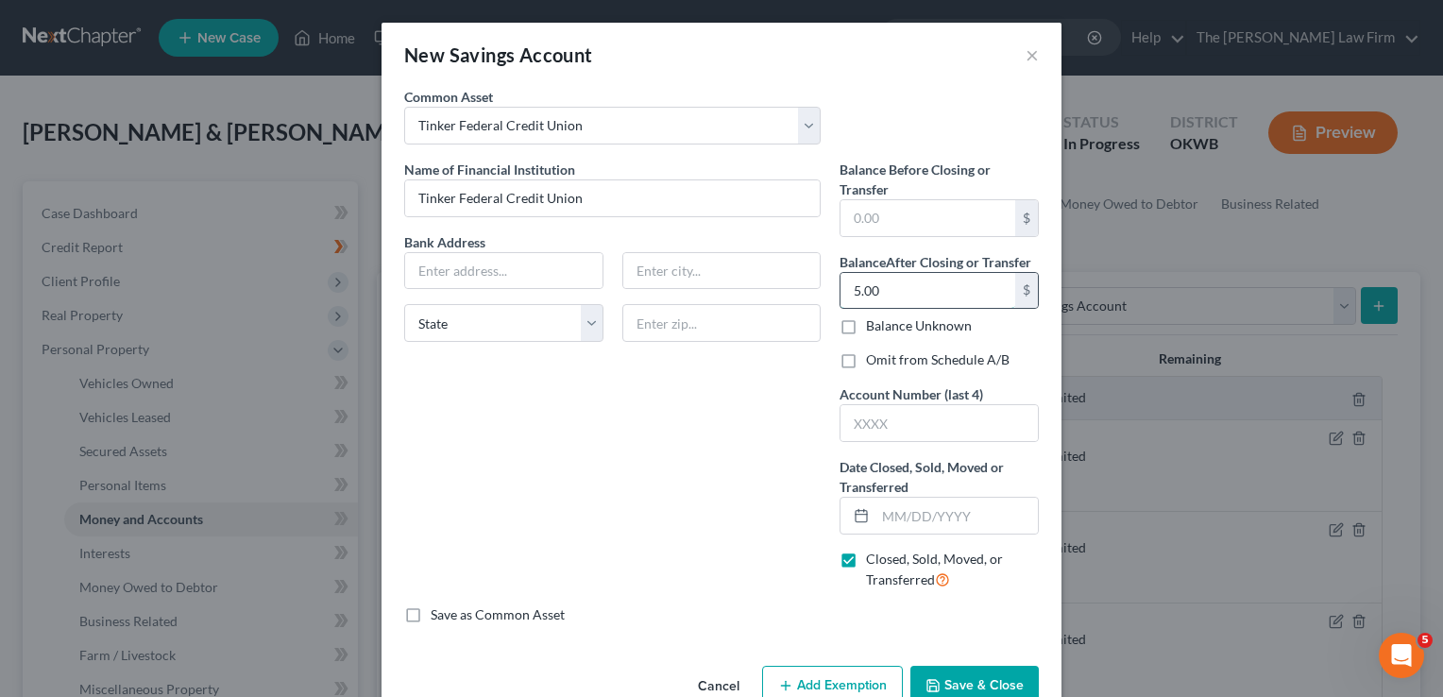
click at [880, 287] on input "5.00" at bounding box center [928, 291] width 175 height 36
type input "0.00"
click at [909, 508] on input "text" at bounding box center [957, 516] width 162 height 36
type input "08/01/2025"
click at [695, 203] on input "Tinker Federal Credit Union" at bounding box center [612, 198] width 415 height 36
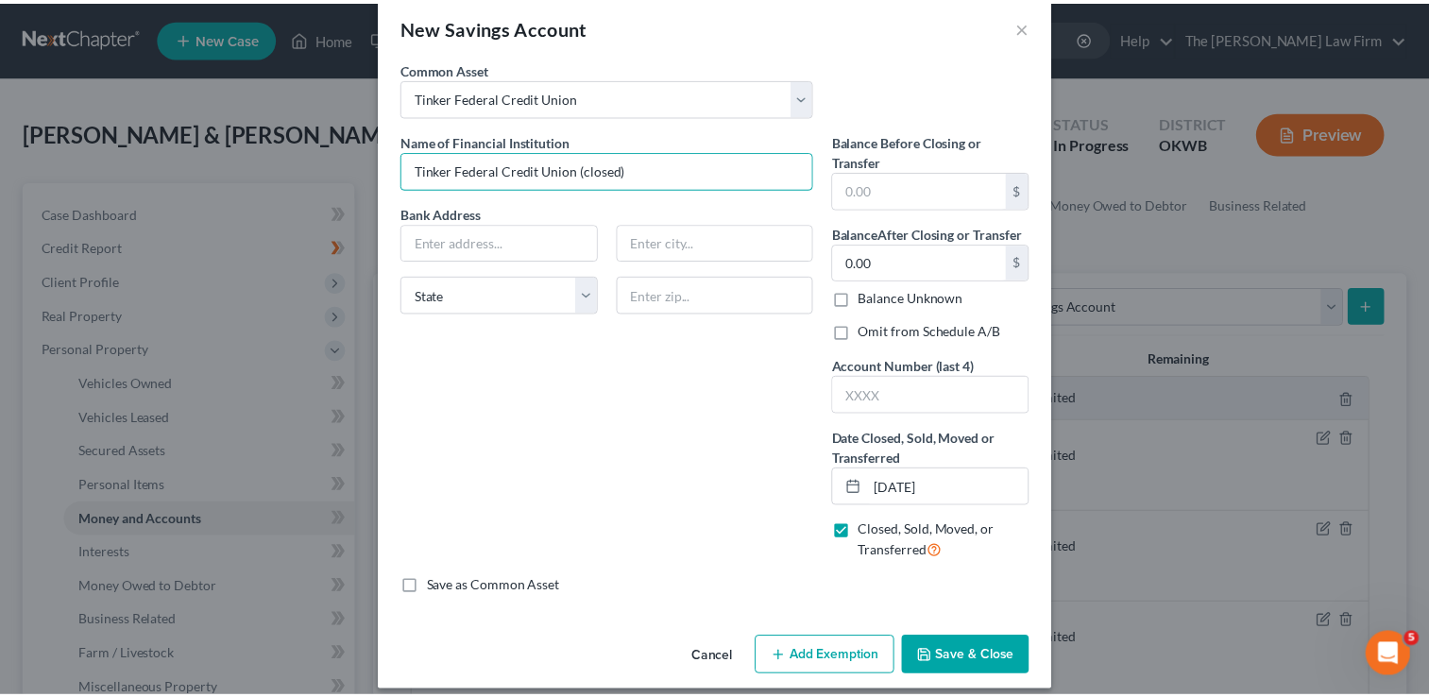
scroll to position [43, 0]
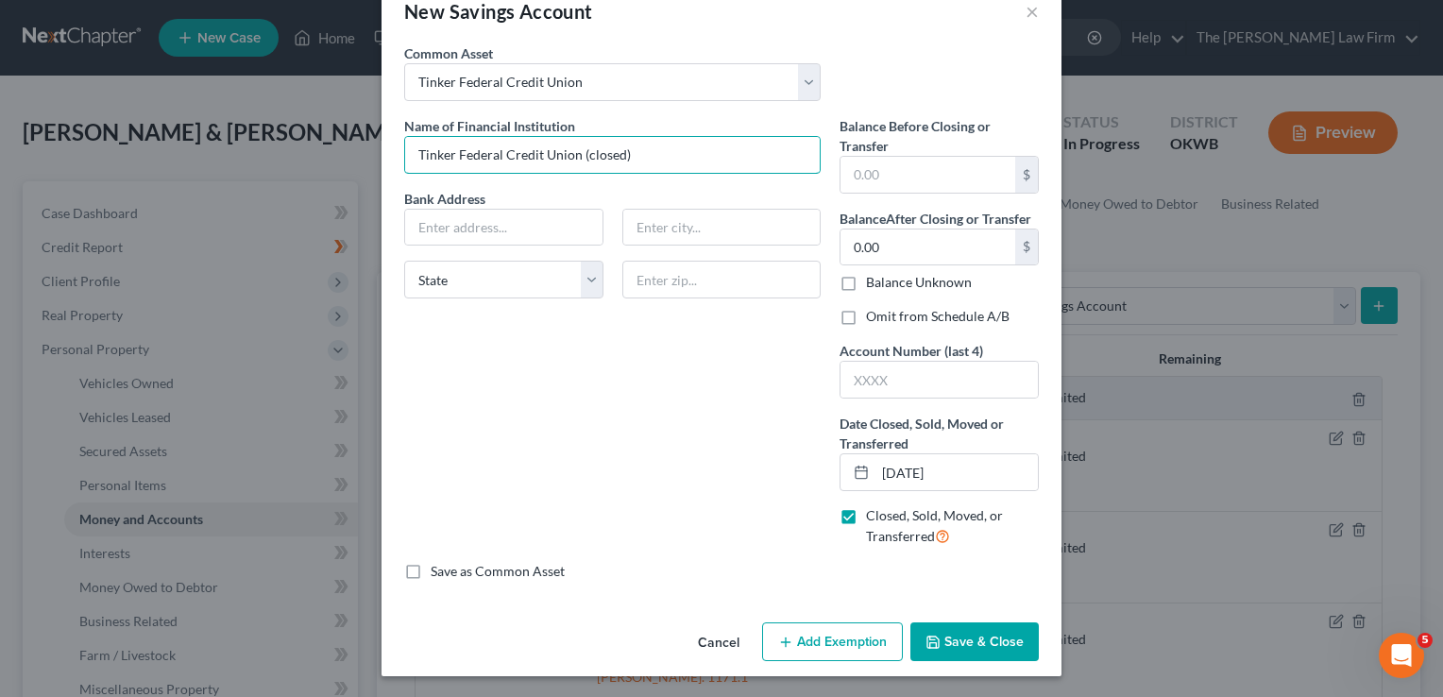
type input "Tinker Federal Credit Union (closed)"
click at [991, 629] on button "Save & Close" at bounding box center [975, 643] width 128 height 40
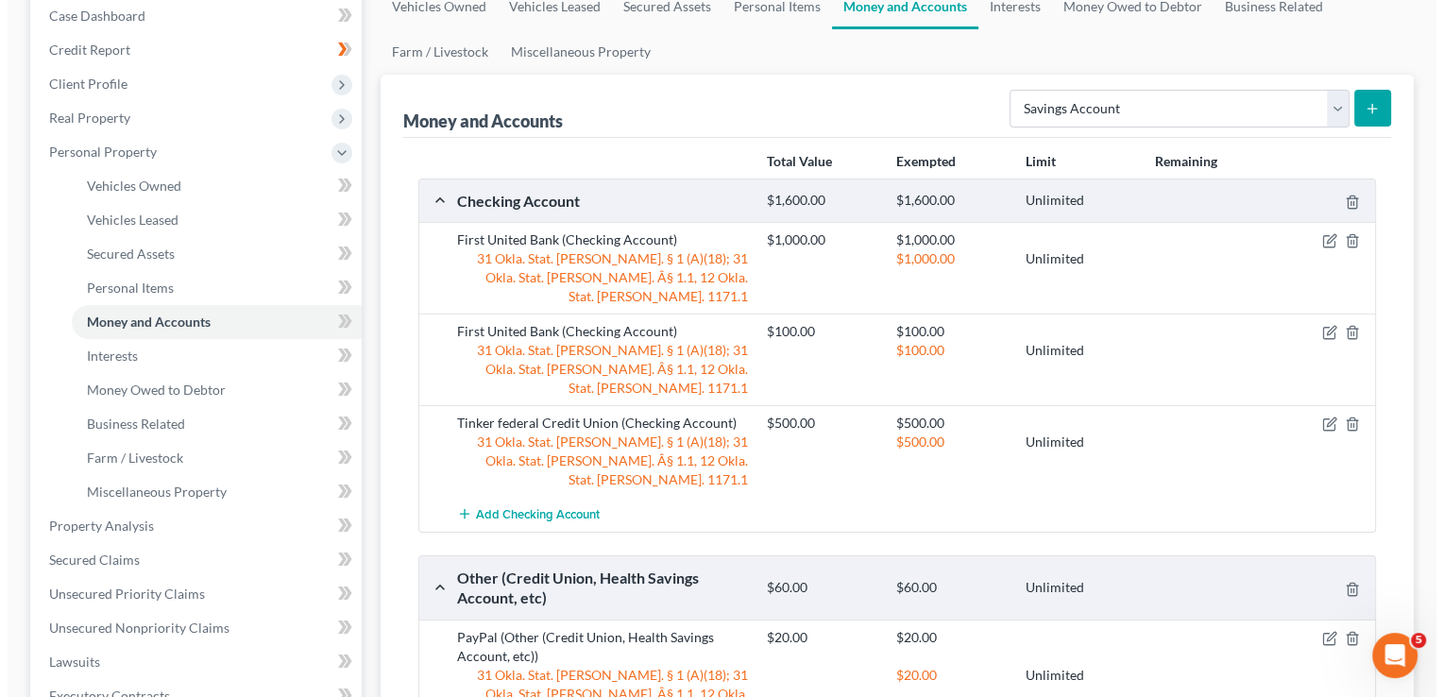
scroll to position [189, 0]
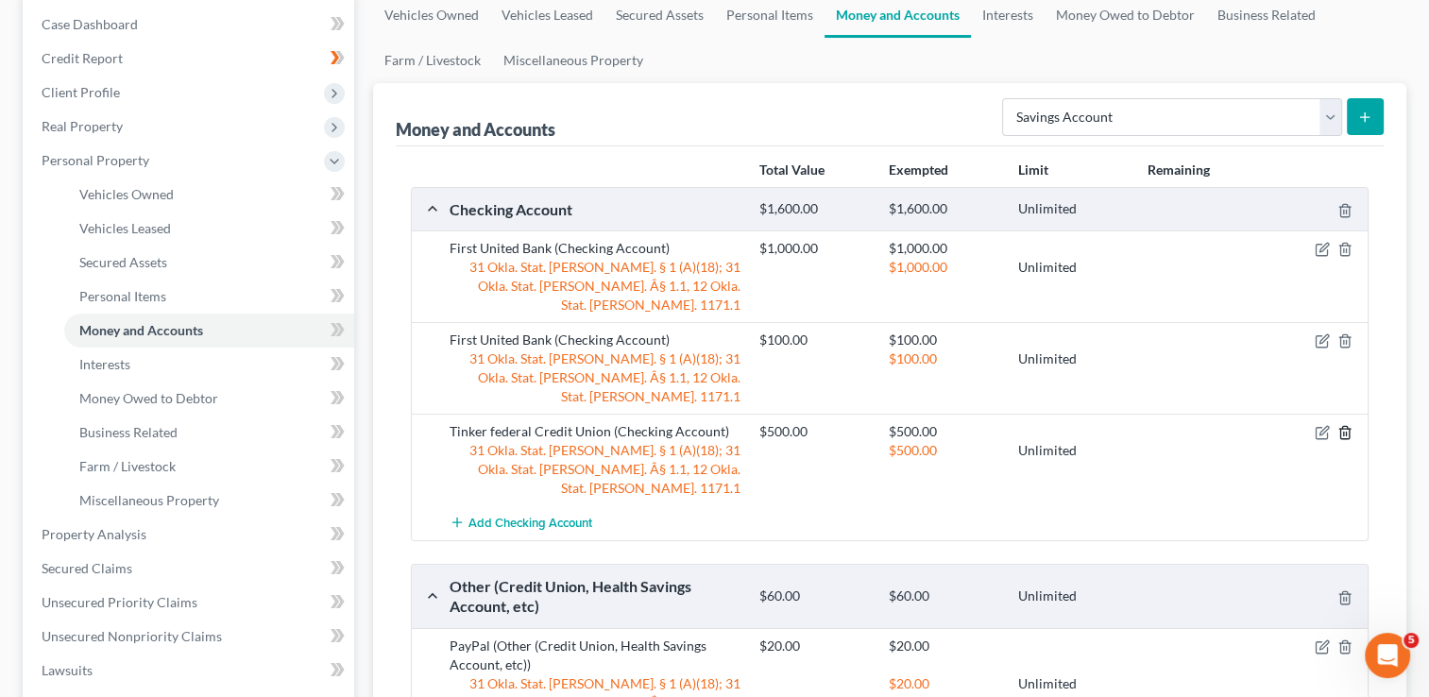
click at [1344, 433] on line "button" at bounding box center [1344, 435] width 0 height 4
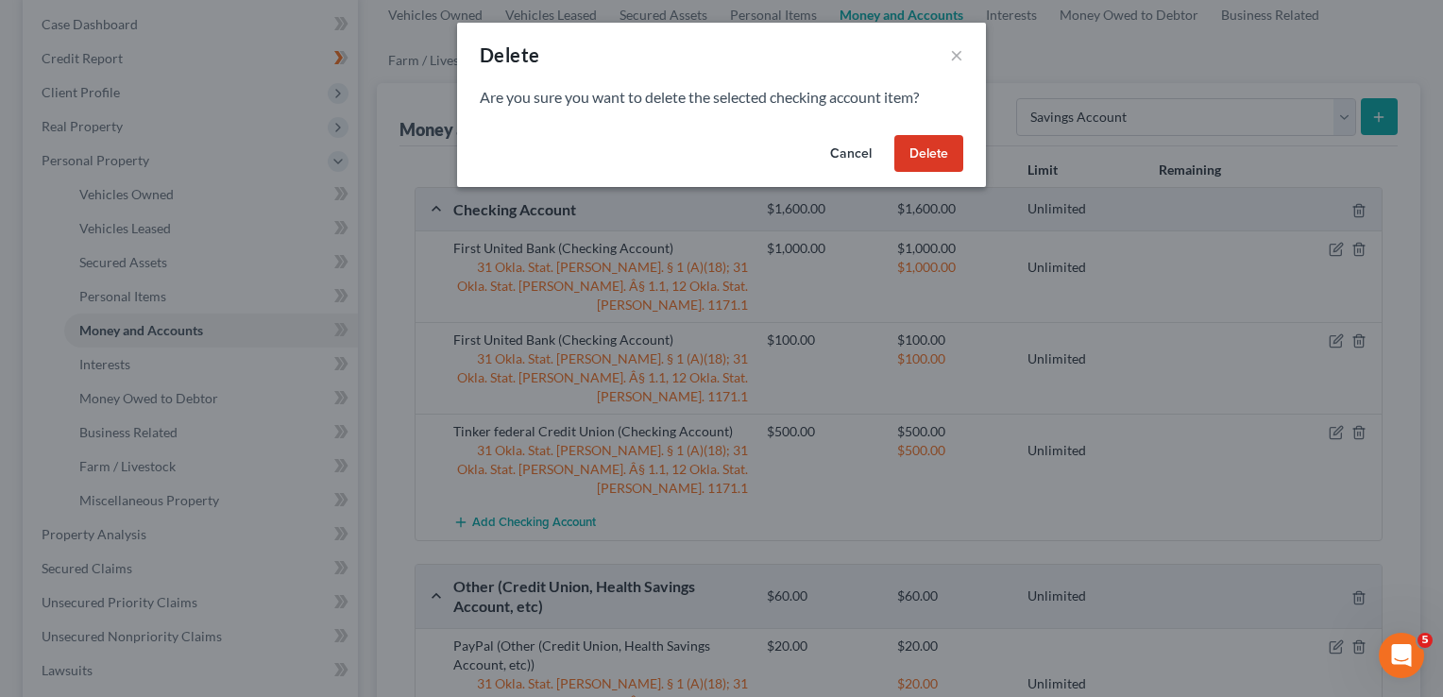
click at [914, 153] on button "Delete" at bounding box center [929, 154] width 69 height 38
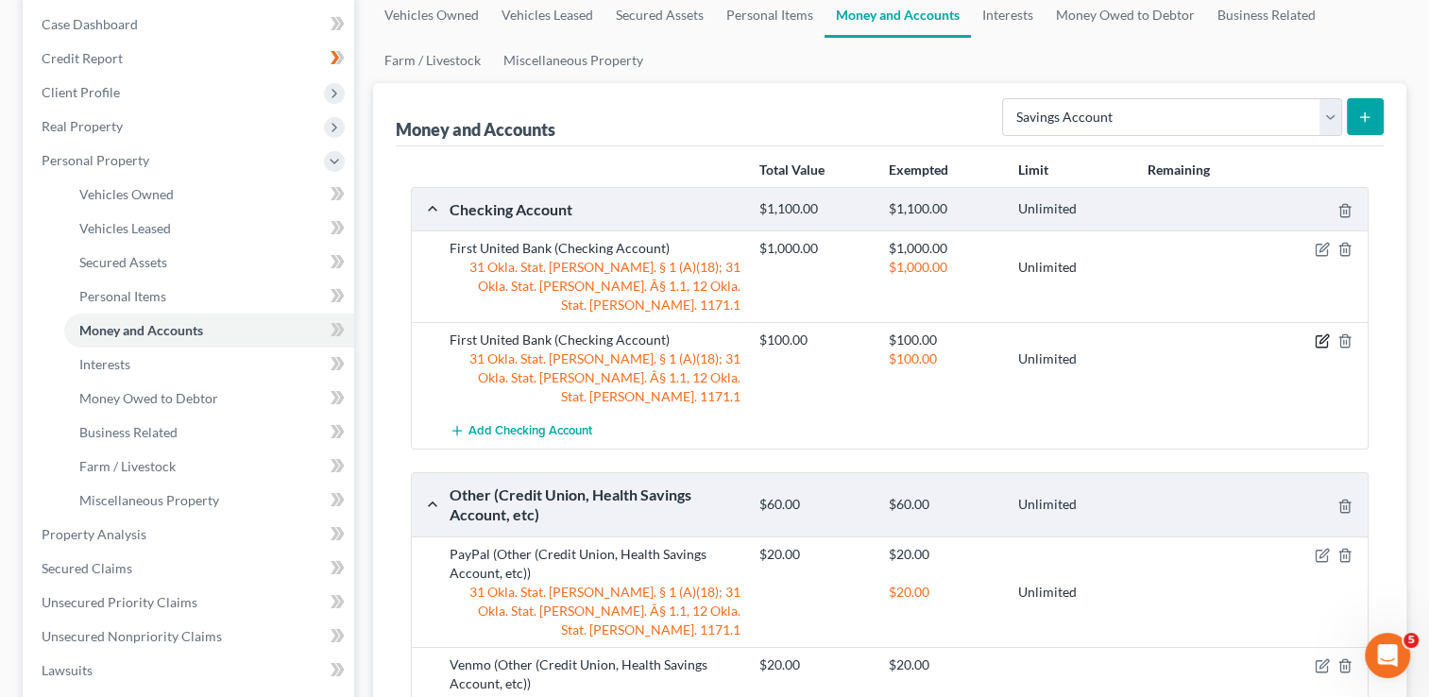
click at [1319, 333] on icon "button" at bounding box center [1322, 340] width 15 height 15
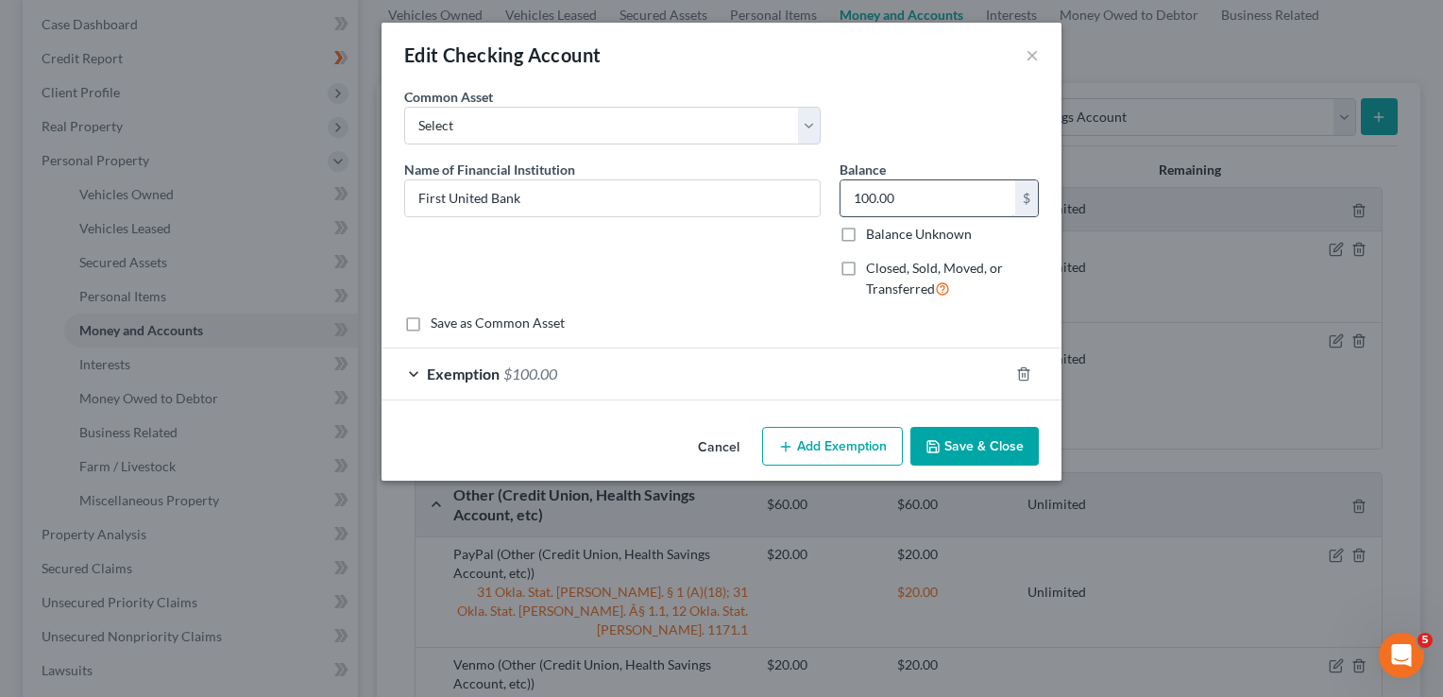
click at [921, 198] on input "100.00" at bounding box center [928, 198] width 175 height 36
type input "20.00"
click at [601, 384] on div "Exemption $100.00" at bounding box center [695, 374] width 627 height 50
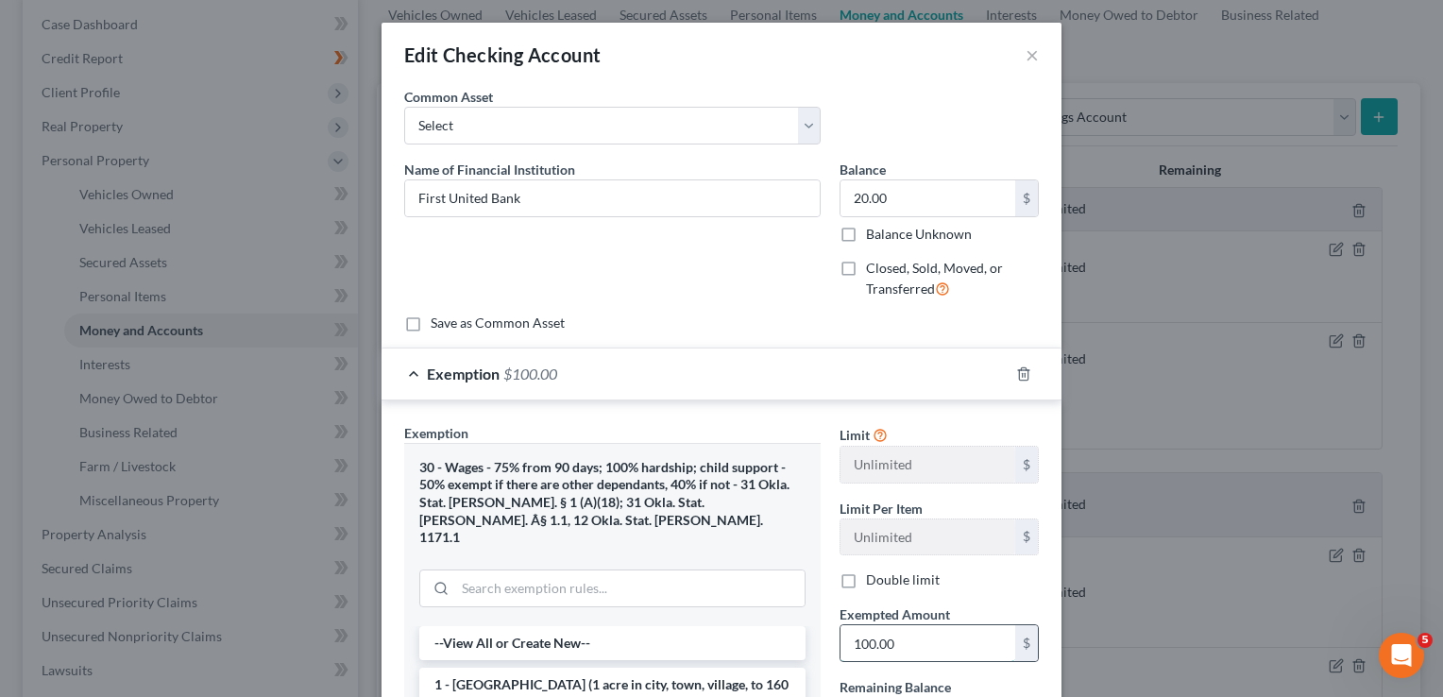
click at [917, 638] on input "100.00" at bounding box center [928, 643] width 175 height 36
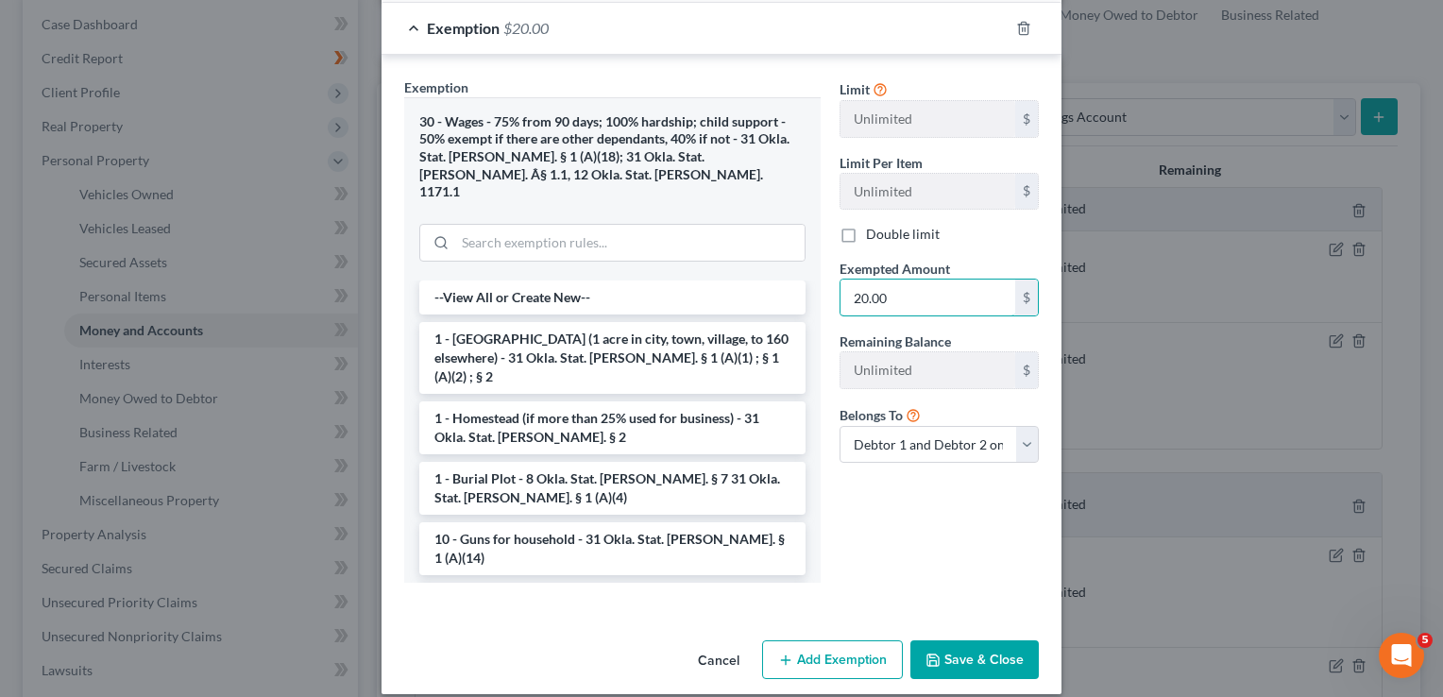
type input "20.00"
click at [993, 640] on button "Save & Close" at bounding box center [975, 660] width 128 height 40
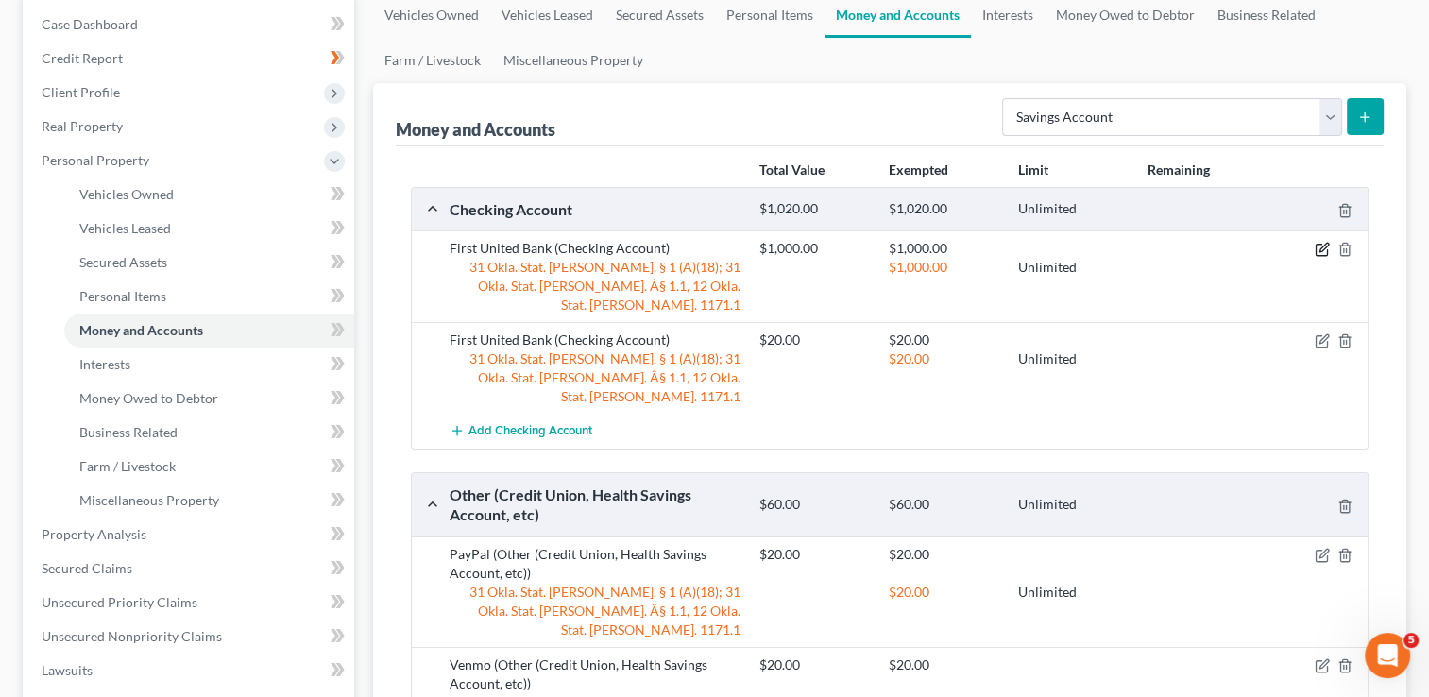
click at [1319, 248] on icon "button" at bounding box center [1322, 249] width 15 height 15
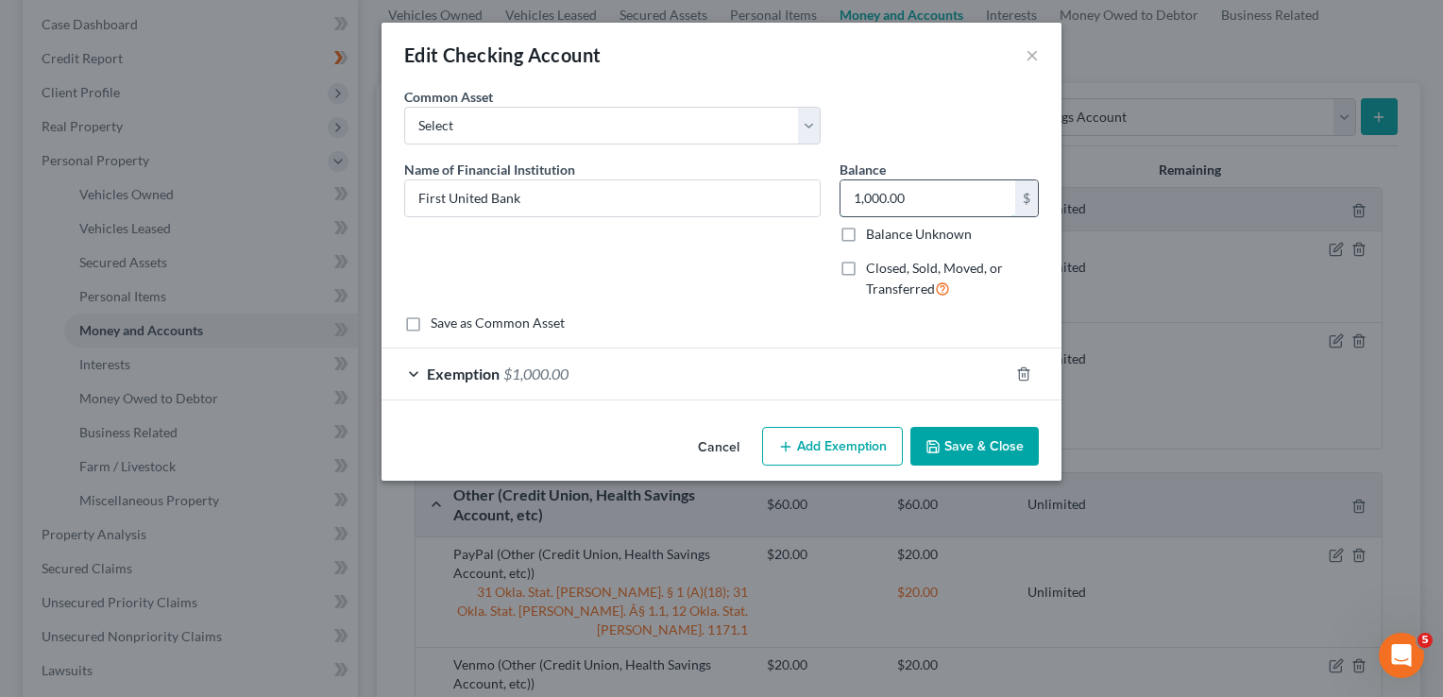
click at [922, 197] on input "1,000.00" at bounding box center [928, 198] width 175 height 36
type input "2,000"
click at [607, 377] on div "Exemption $1,000.00" at bounding box center [695, 374] width 627 height 50
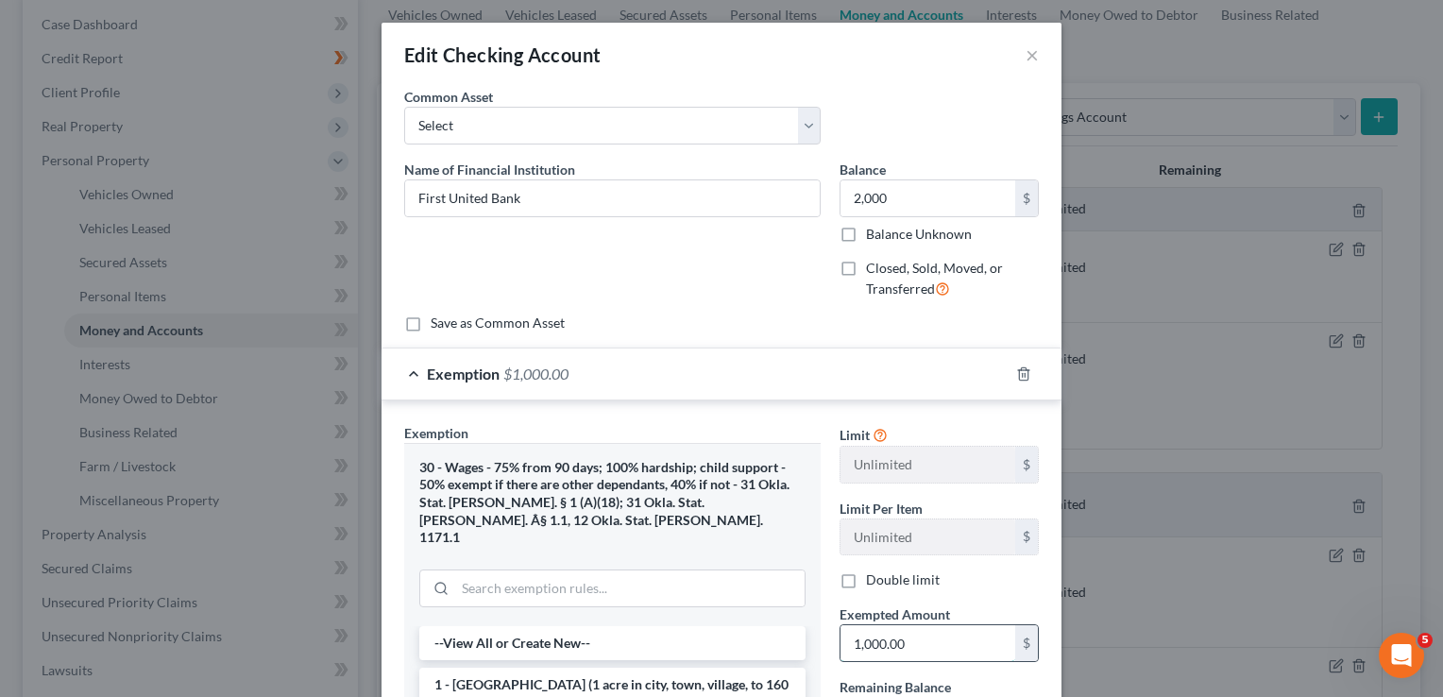
click at [907, 641] on input "1,000.00" at bounding box center [928, 643] width 175 height 36
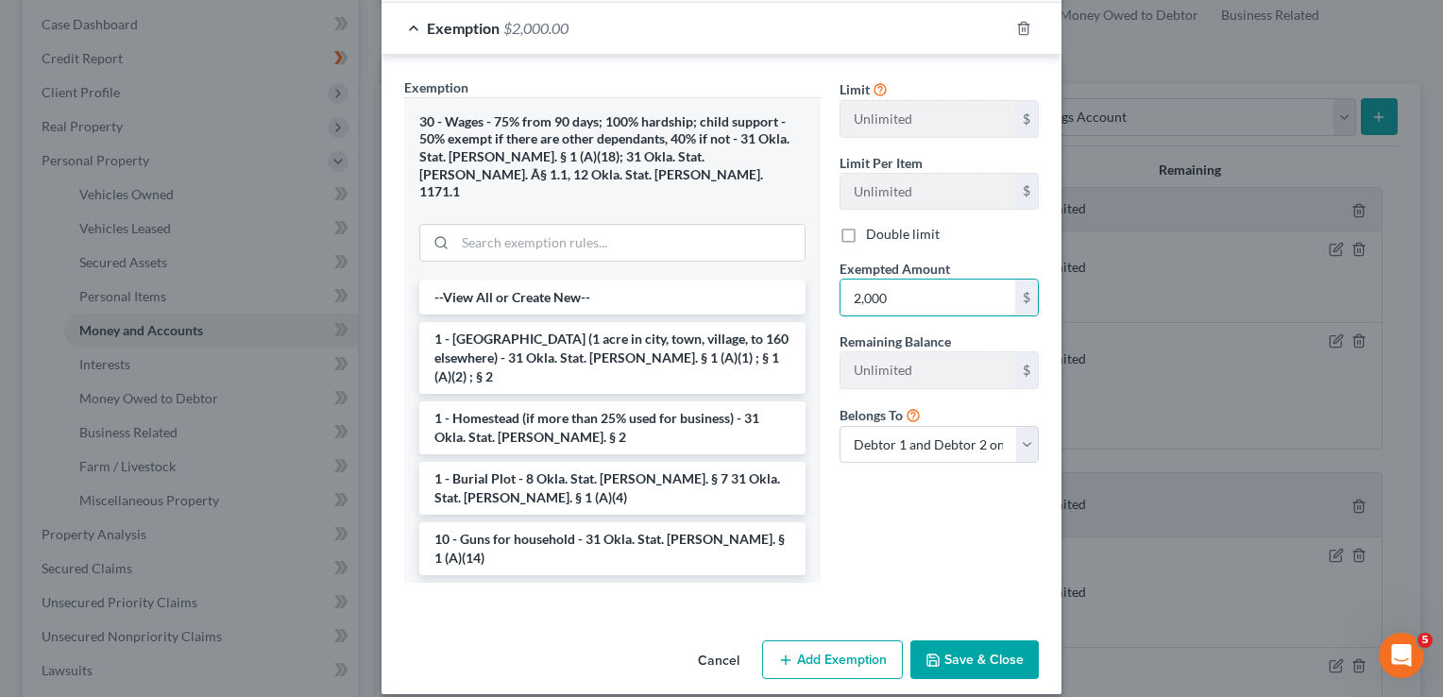
type input "2,000"
click at [951, 641] on button "Save & Close" at bounding box center [975, 660] width 128 height 40
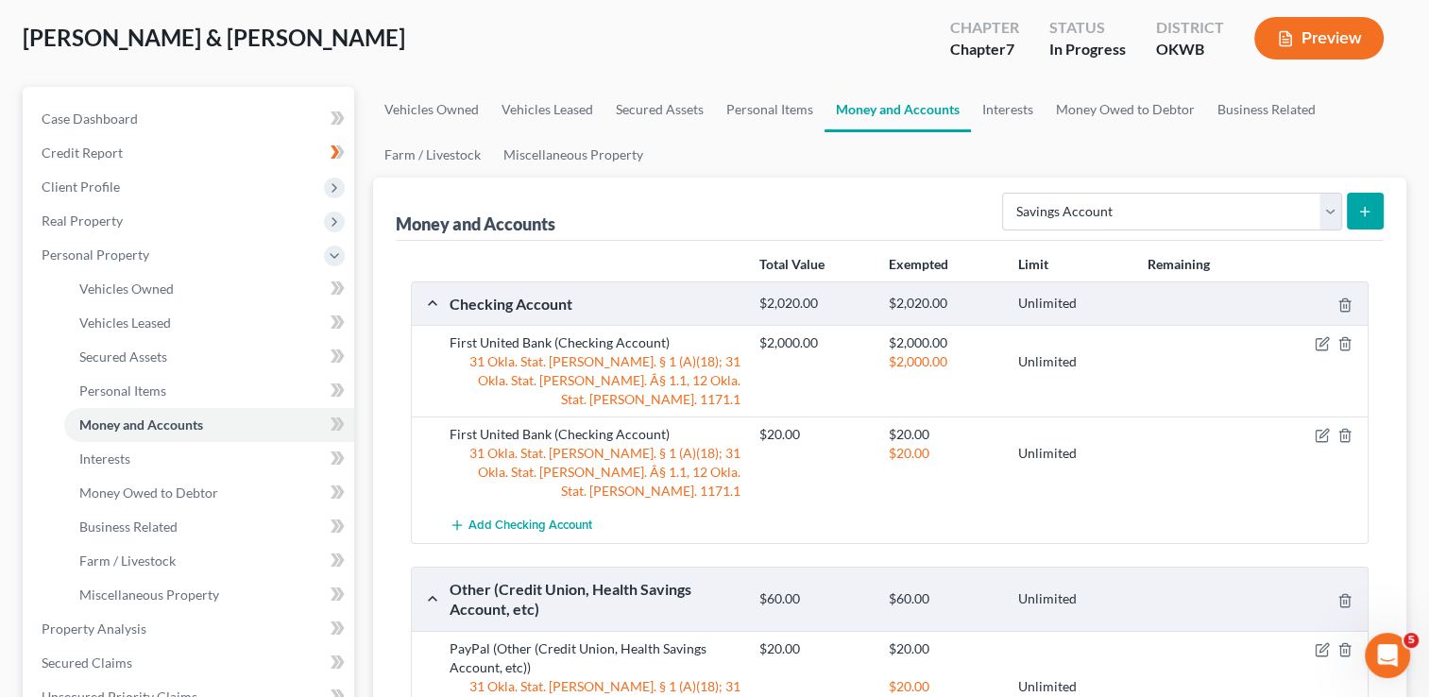
scroll to position [0, 0]
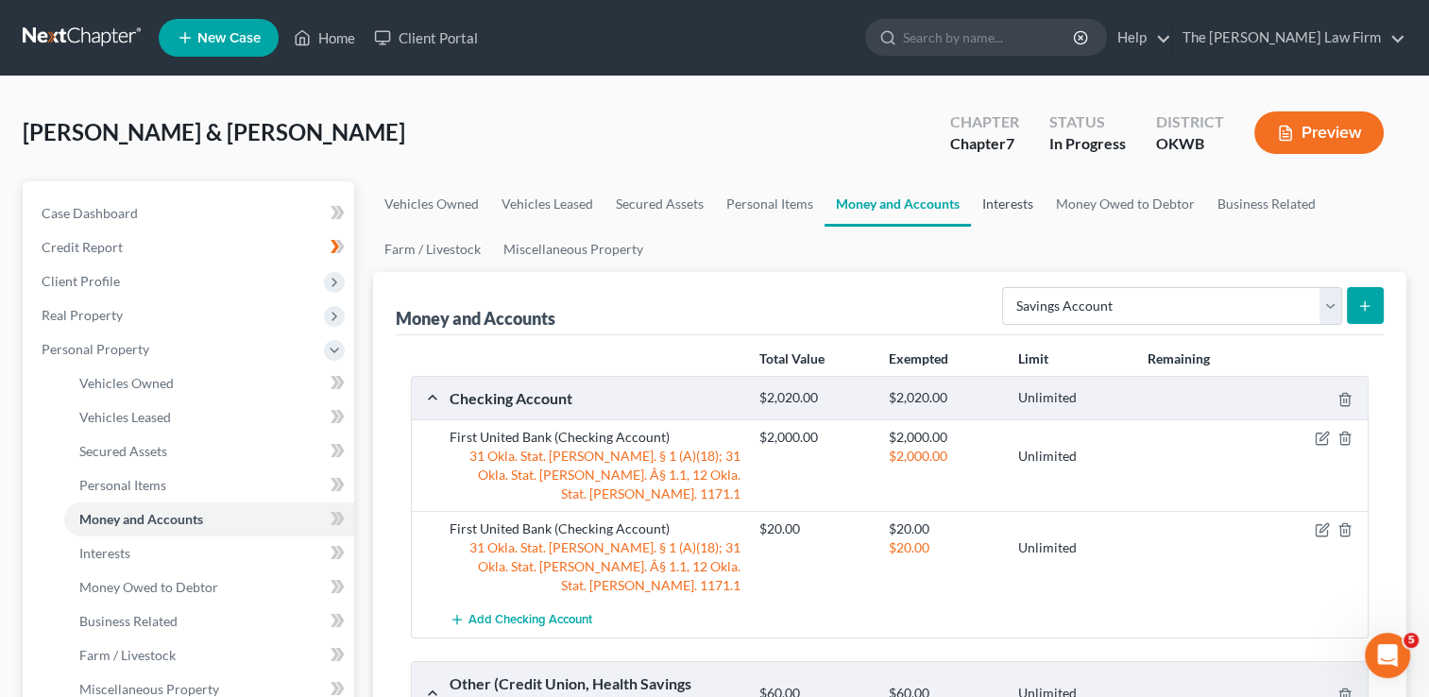
click at [1010, 205] on link "Interests" at bounding box center [1008, 203] width 74 height 45
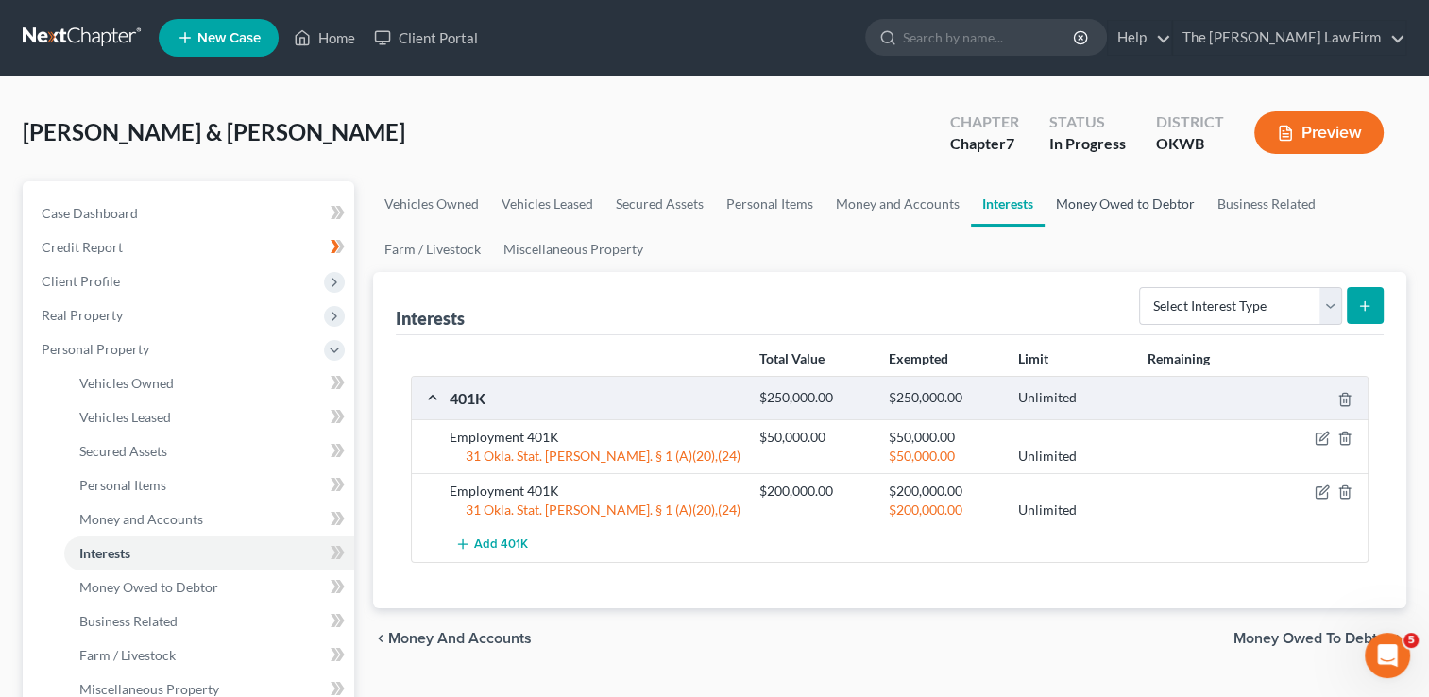
click at [1101, 206] on link "Money Owed to Debtor" at bounding box center [1126, 203] width 162 height 45
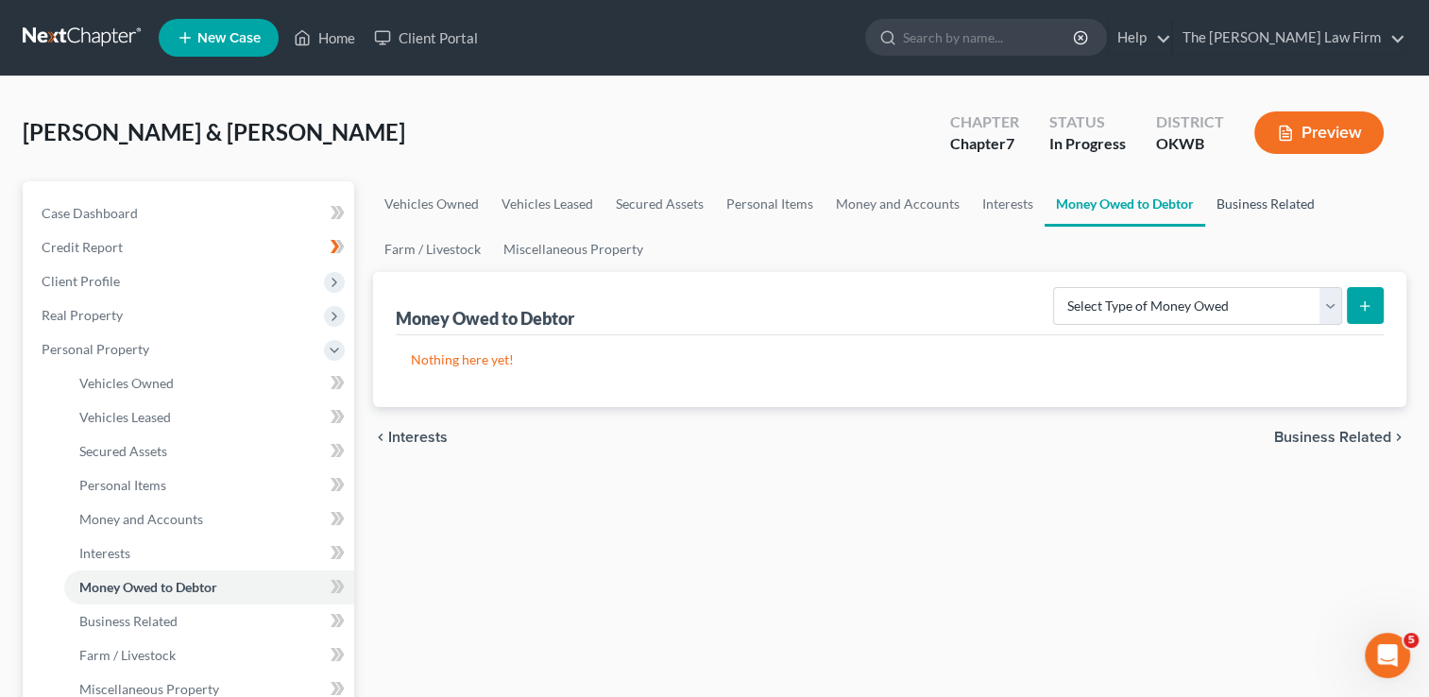
click at [1266, 207] on link "Business Related" at bounding box center [1265, 203] width 121 height 45
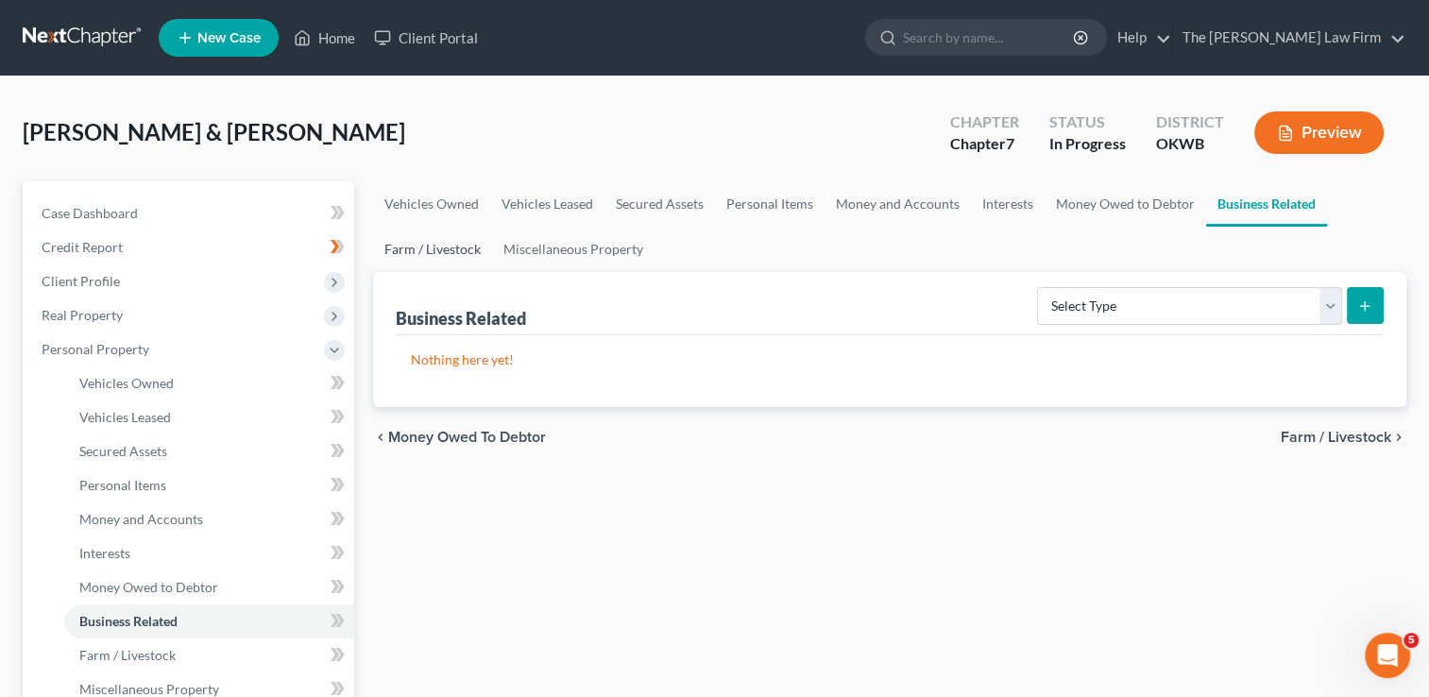
click at [449, 244] on link "Farm / Livestock" at bounding box center [432, 249] width 119 height 45
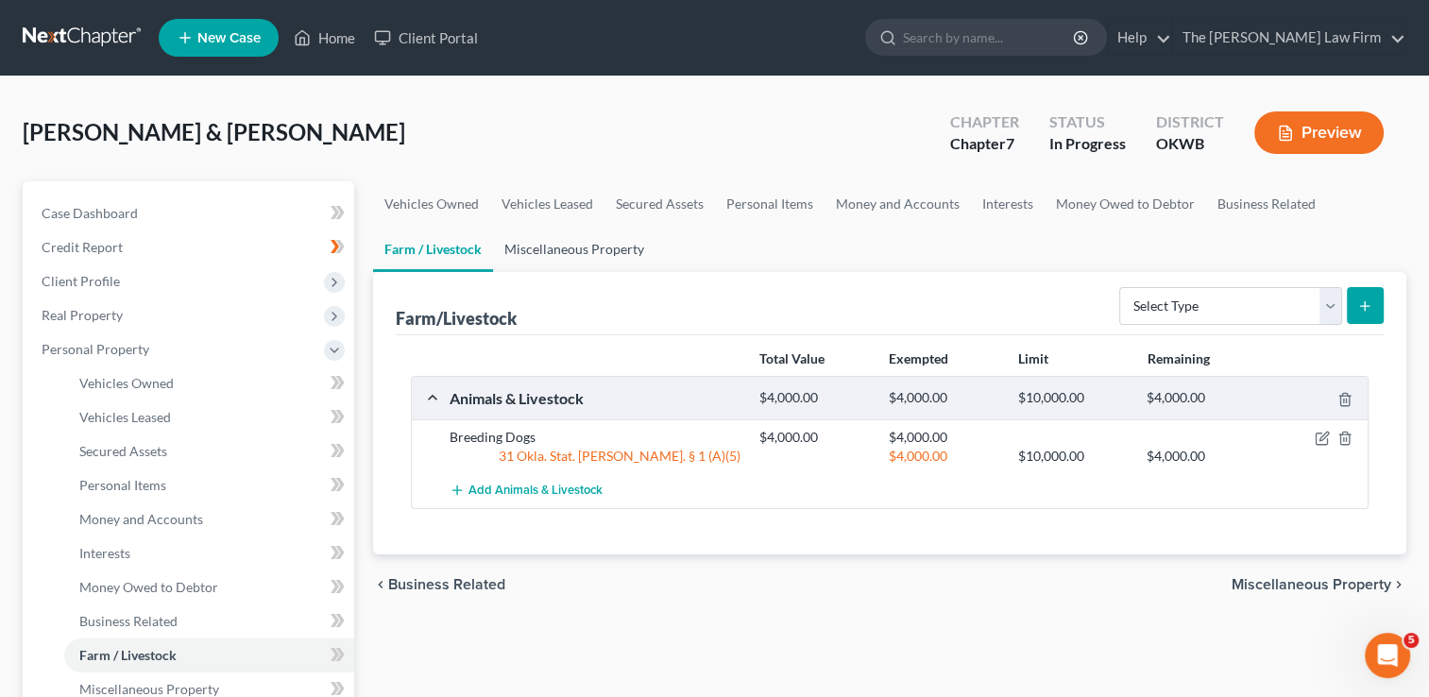
click at [578, 247] on link "Miscellaneous Property" at bounding box center [574, 249] width 162 height 45
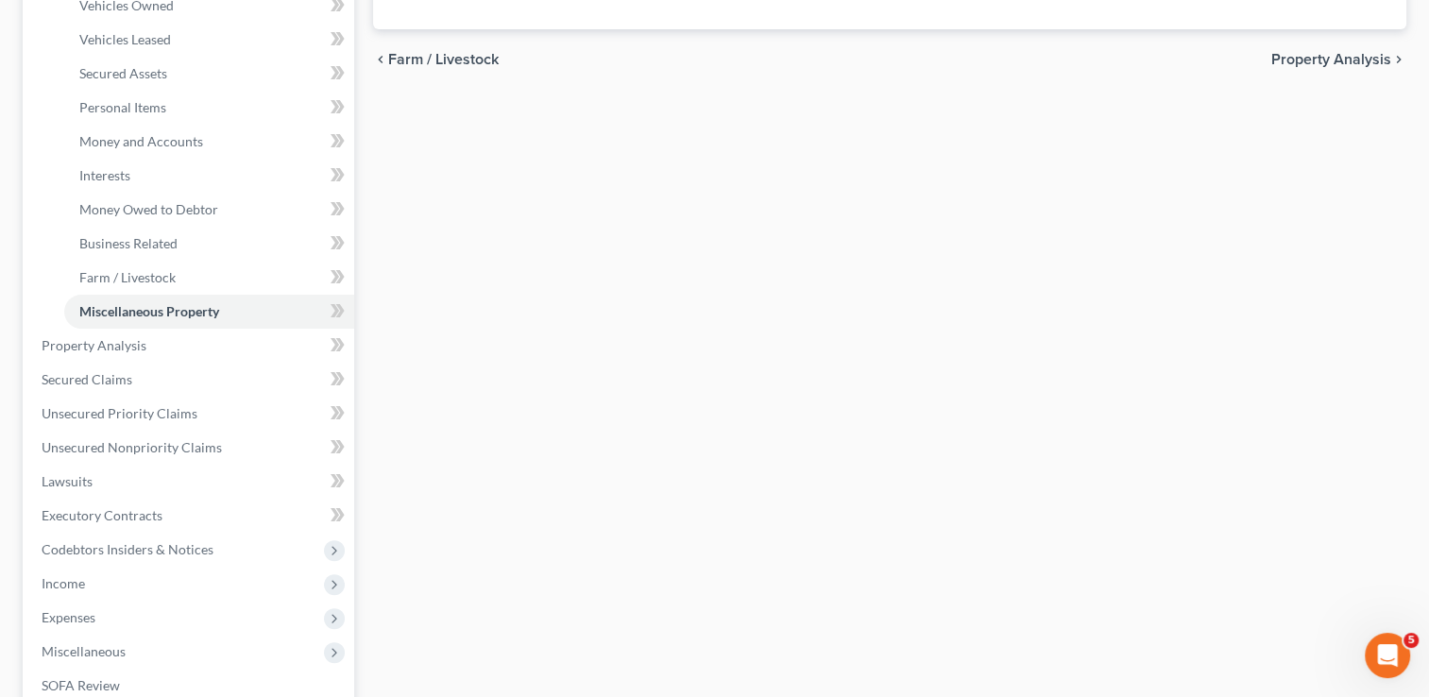
scroll to position [472, 0]
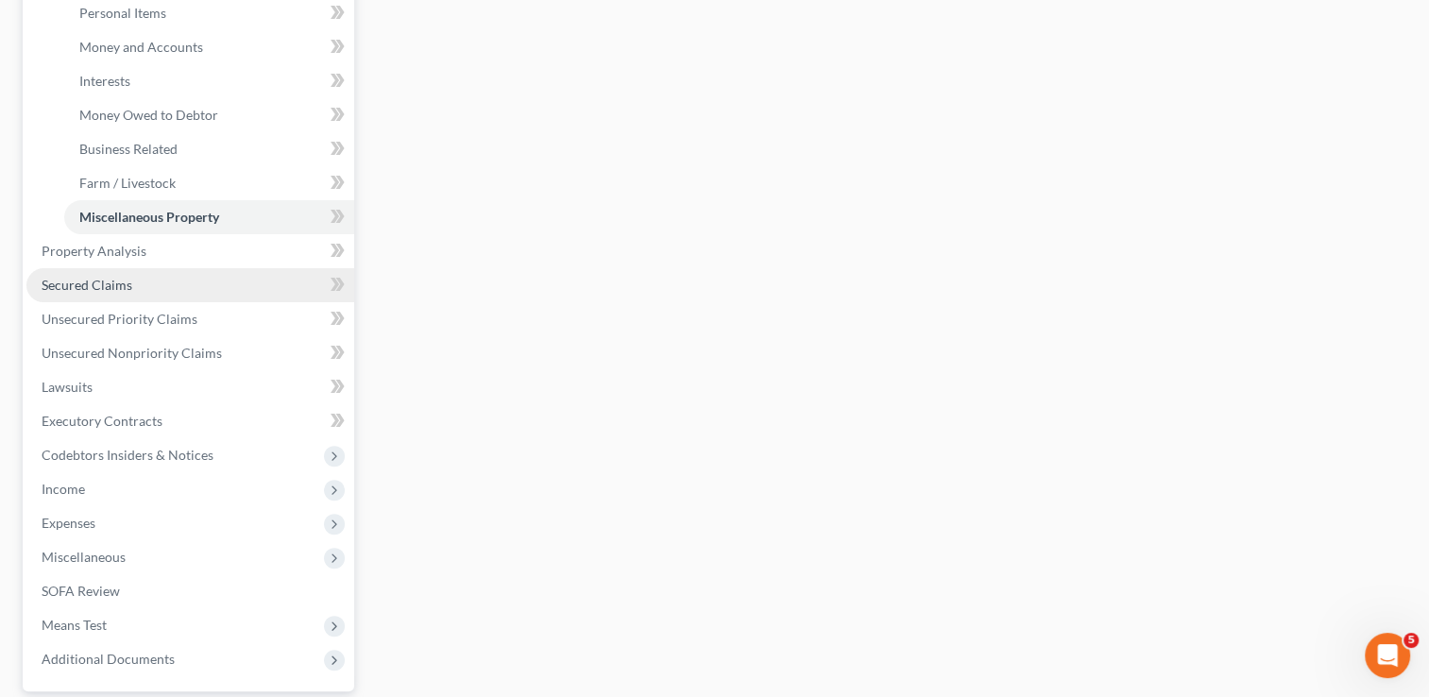
click at [114, 282] on span "Secured Claims" at bounding box center [87, 285] width 91 height 16
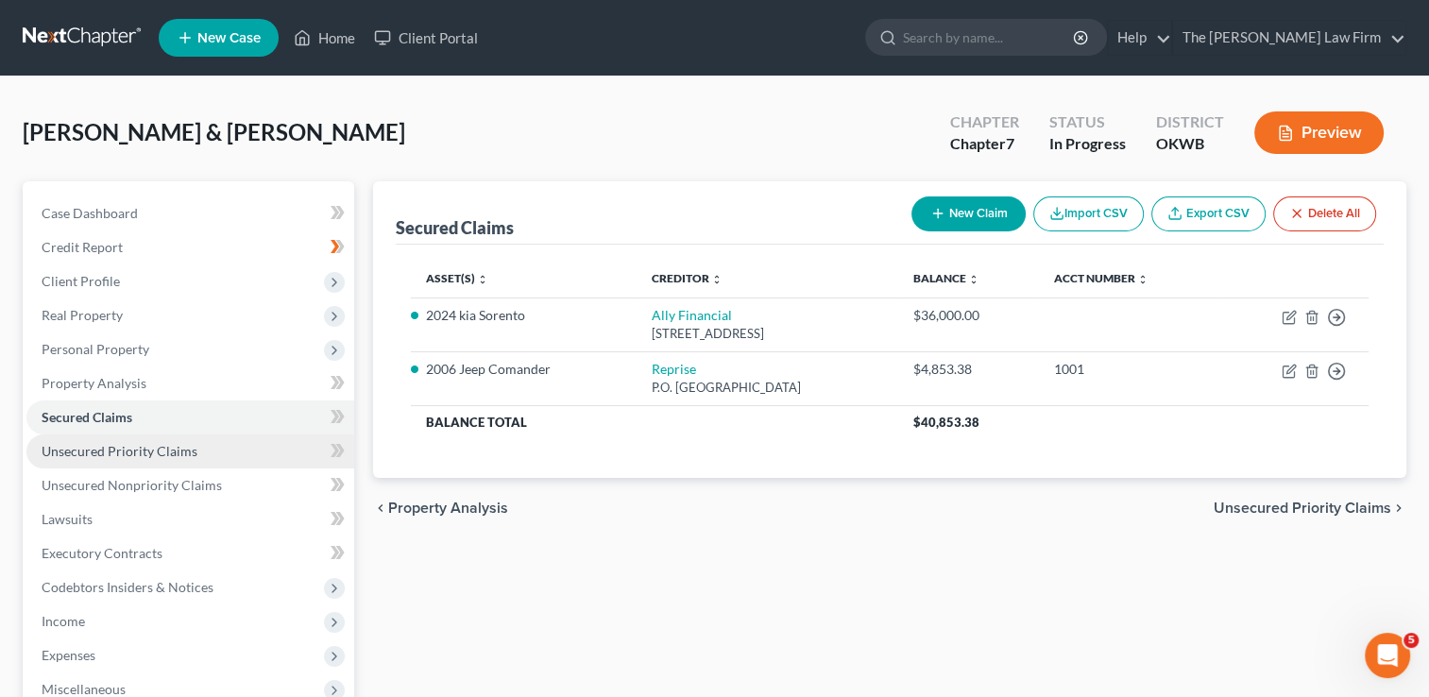
click at [127, 454] on span "Unsecured Priority Claims" at bounding box center [120, 451] width 156 height 16
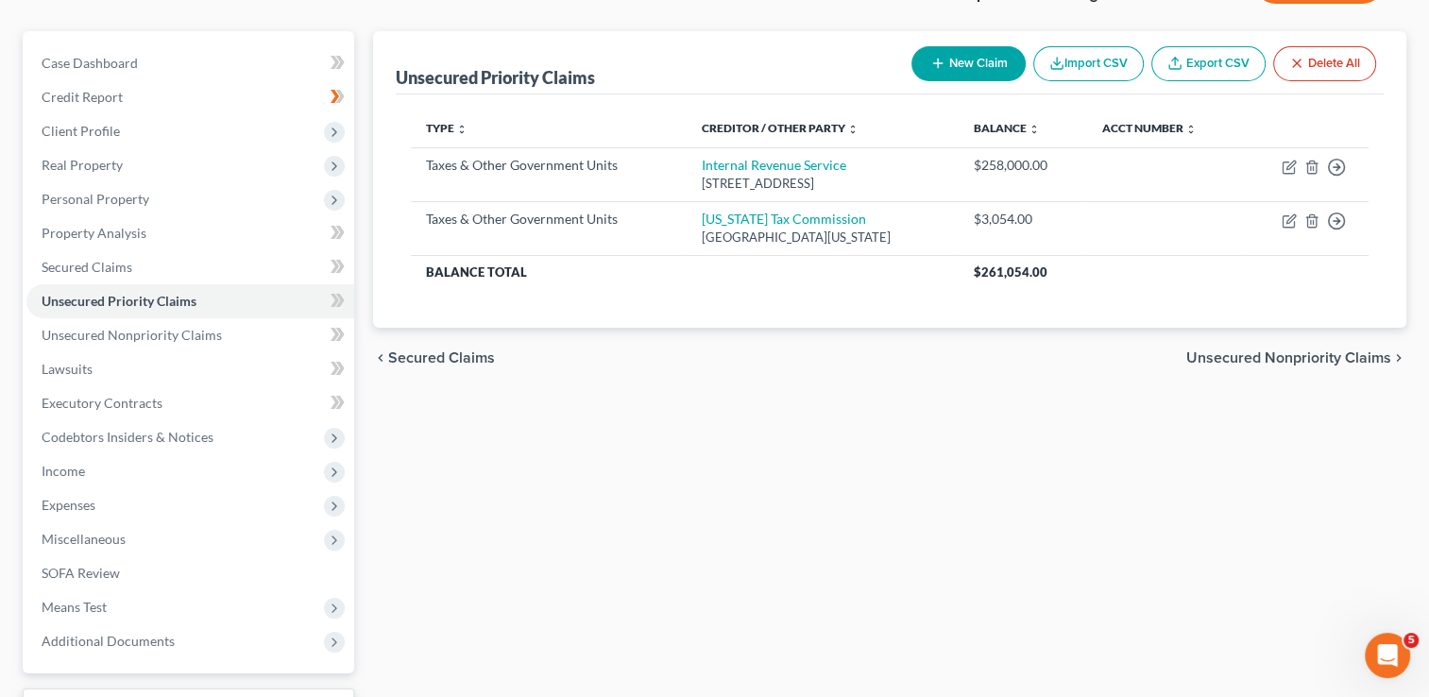
scroll to position [189, 0]
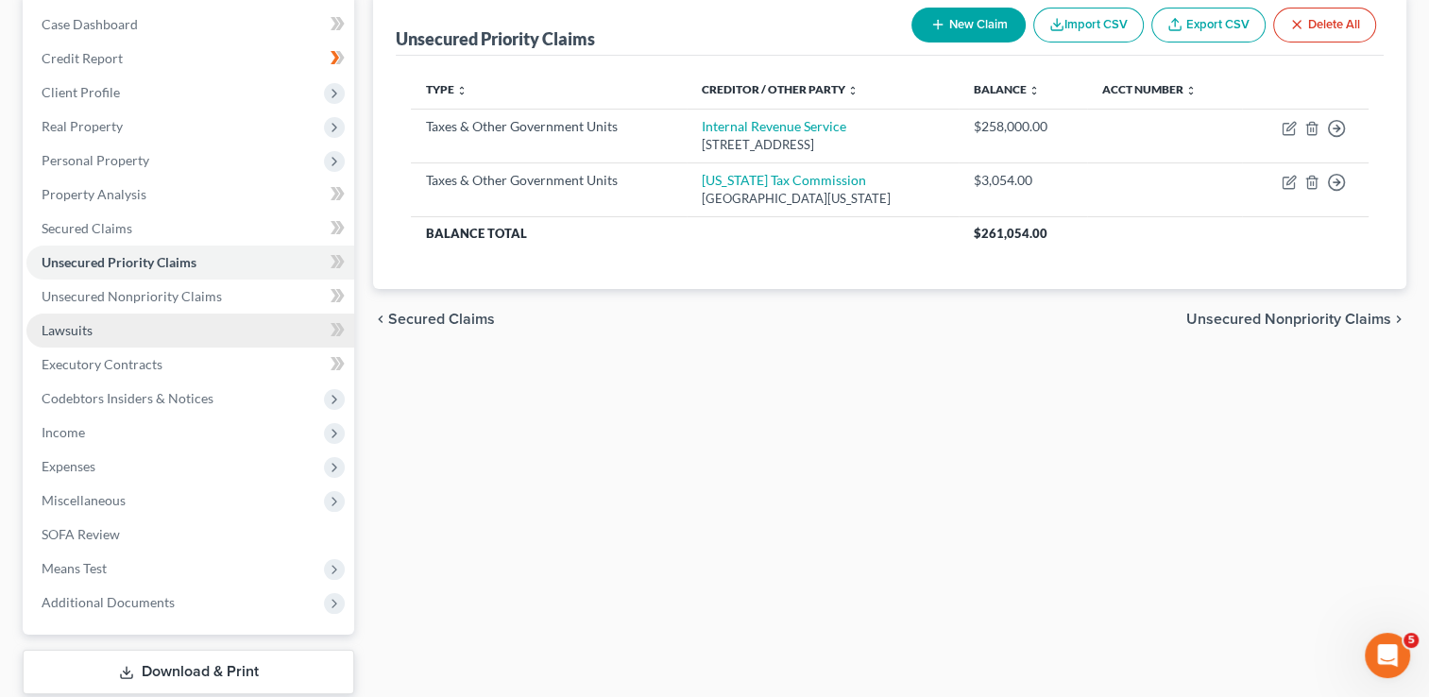
click at [76, 333] on span "Lawsuits" at bounding box center [67, 330] width 51 height 16
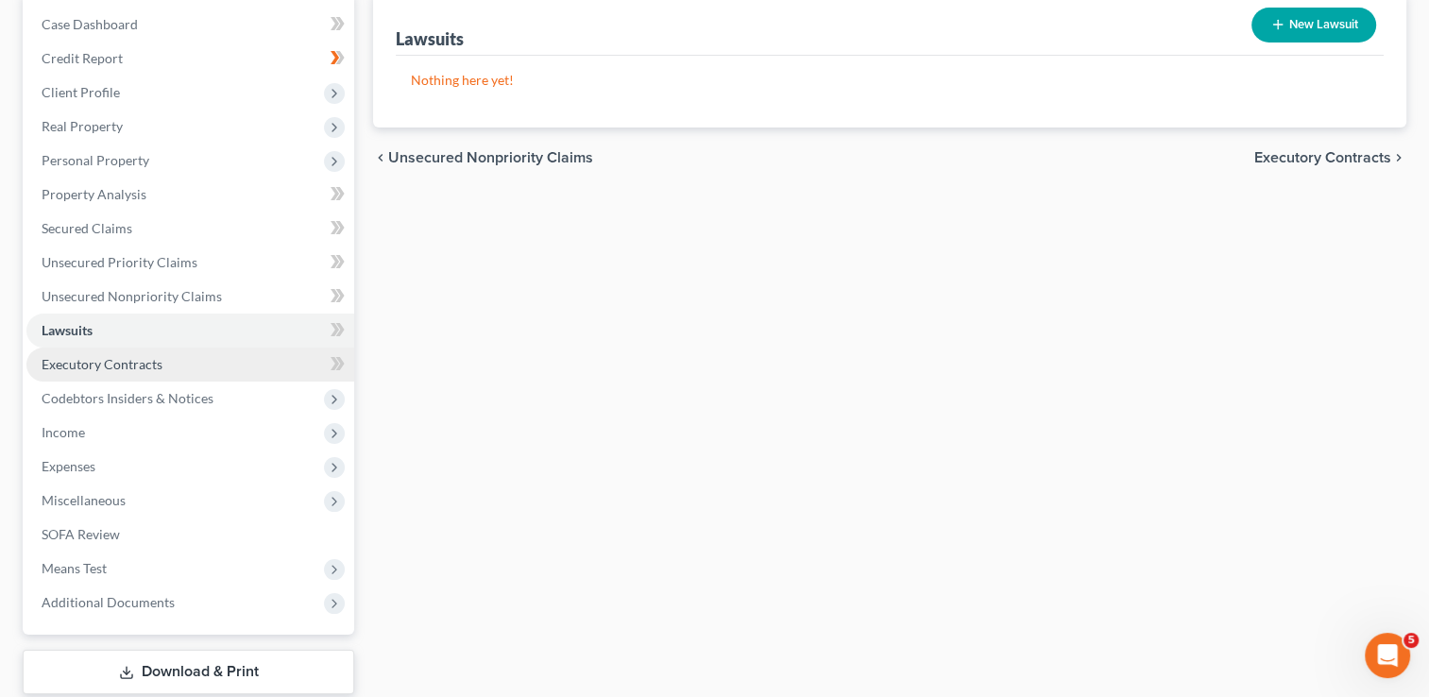
click at [100, 362] on span "Executory Contracts" at bounding box center [102, 364] width 121 height 16
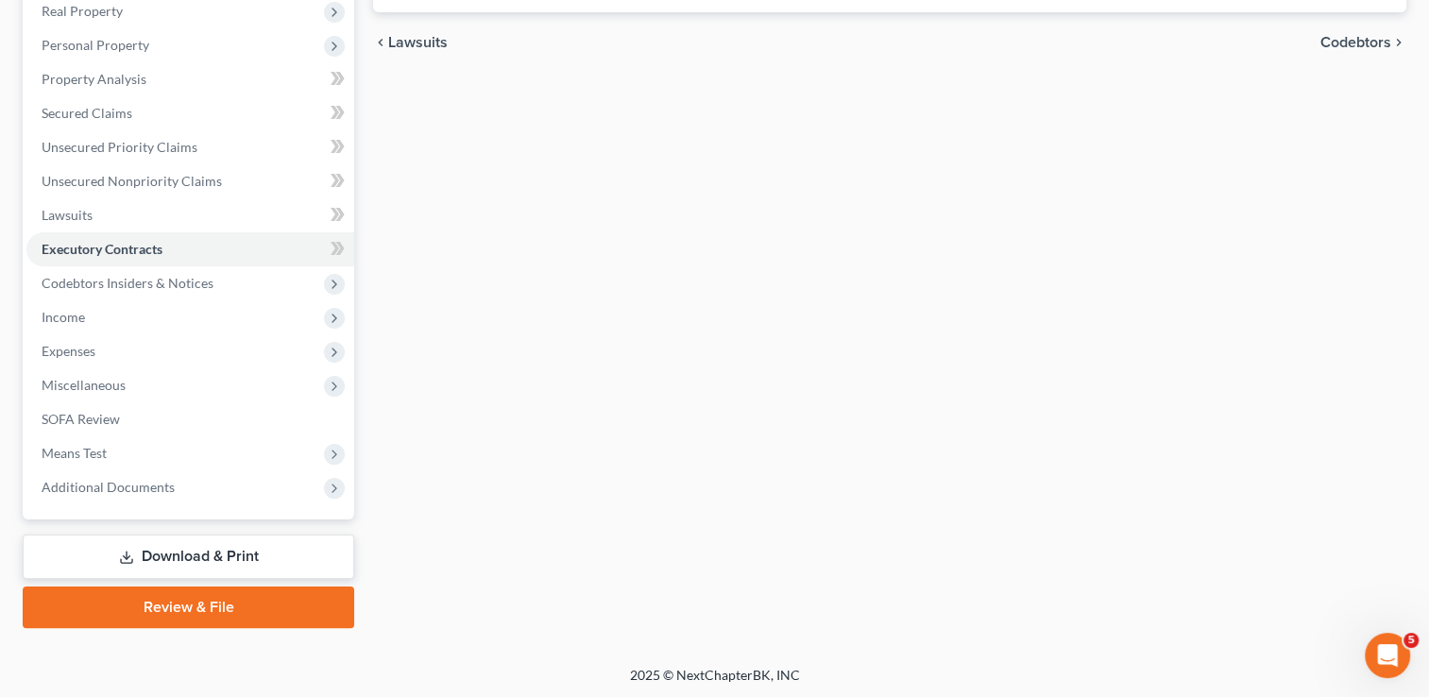
scroll to position [305, 0]
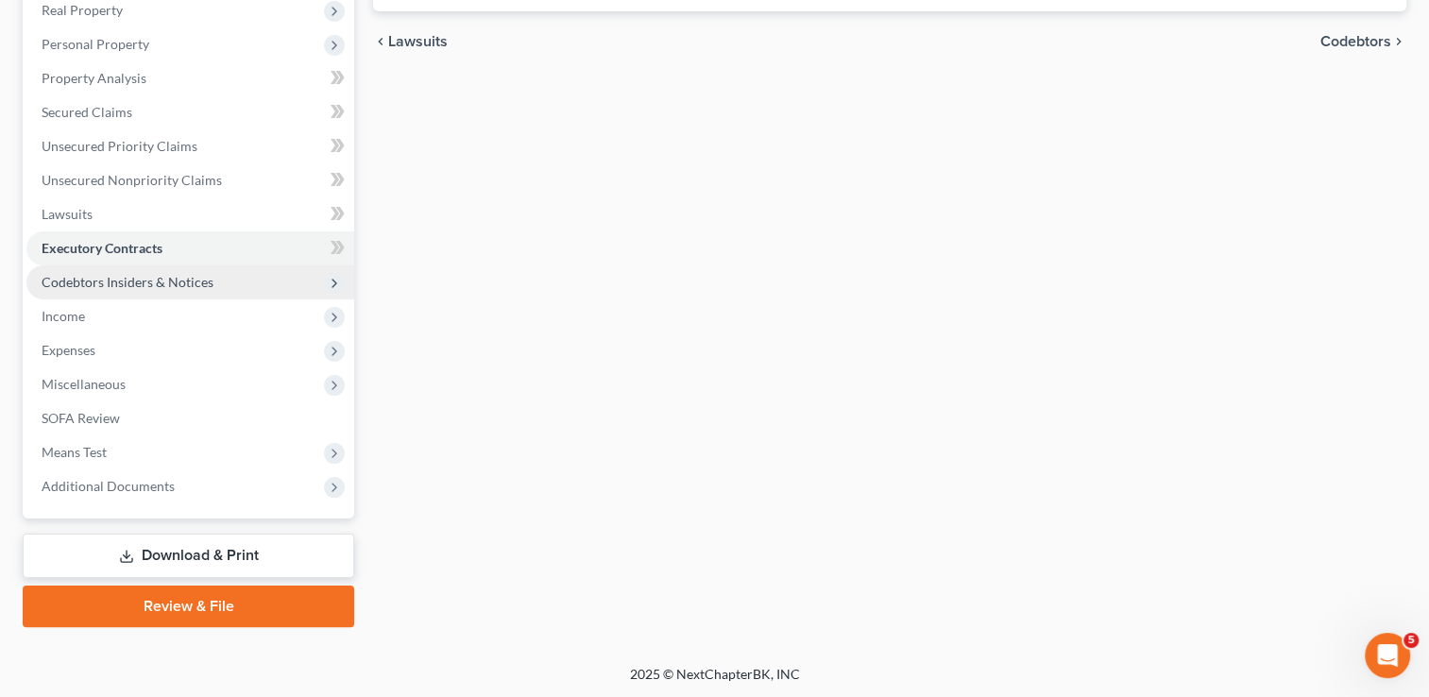
click at [171, 278] on span "Codebtors Insiders & Notices" at bounding box center [128, 282] width 172 height 16
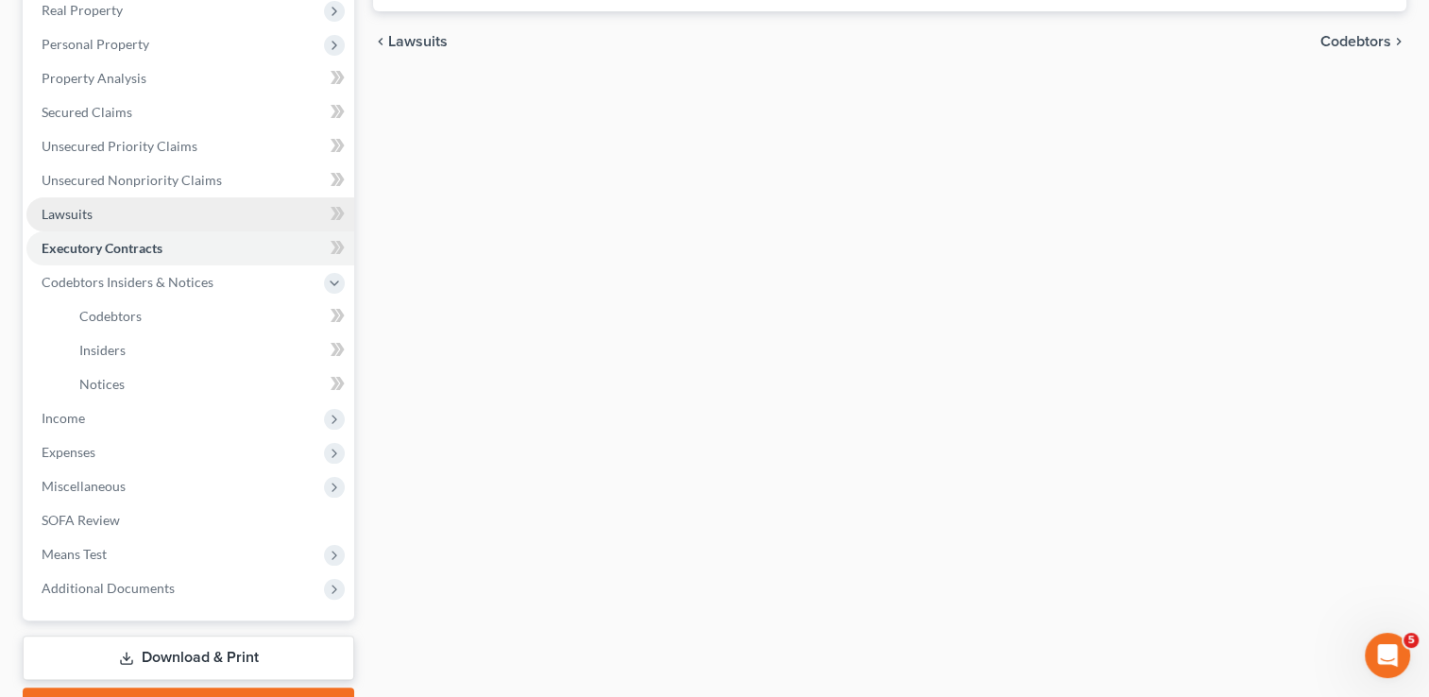
click at [77, 213] on span "Lawsuits" at bounding box center [67, 214] width 51 height 16
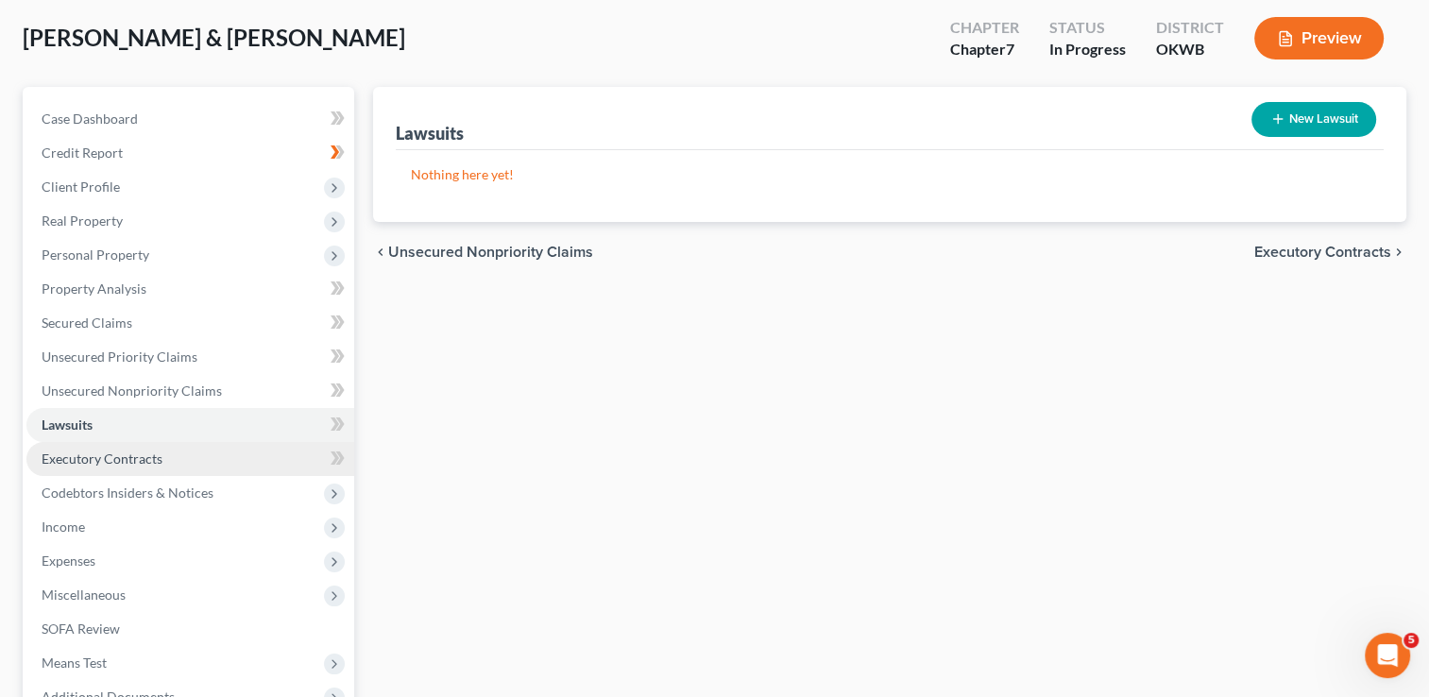
click at [126, 446] on link "Executory Contracts" at bounding box center [190, 459] width 328 height 34
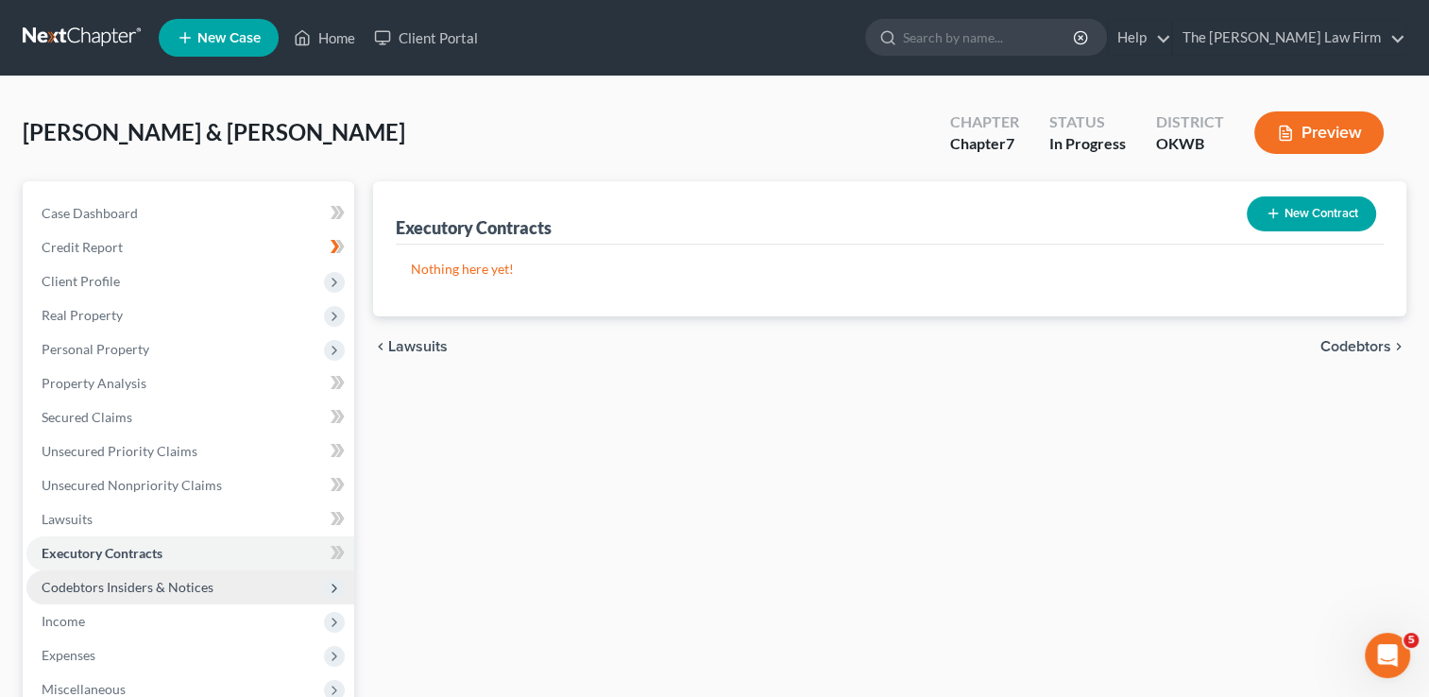
click at [121, 584] on span "Codebtors Insiders & Notices" at bounding box center [128, 587] width 172 height 16
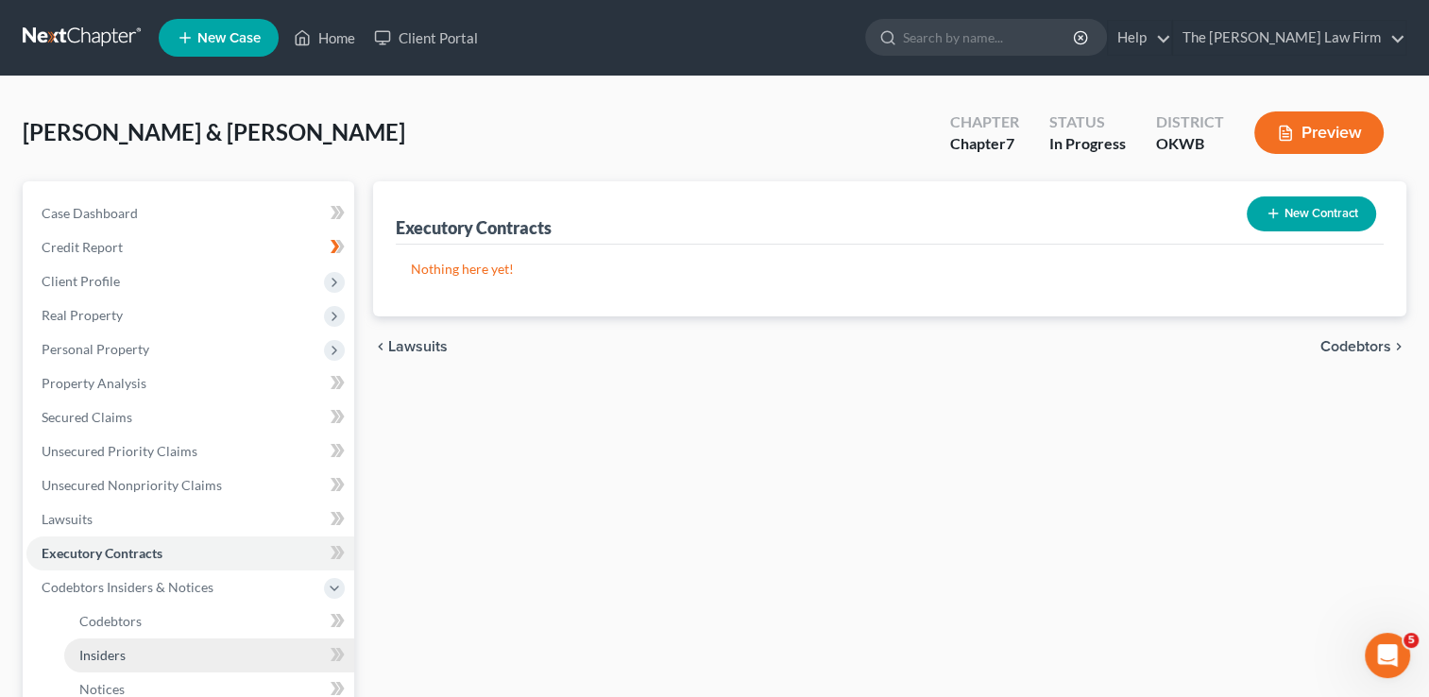
click at [109, 648] on span "Insiders" at bounding box center [102, 655] width 46 height 16
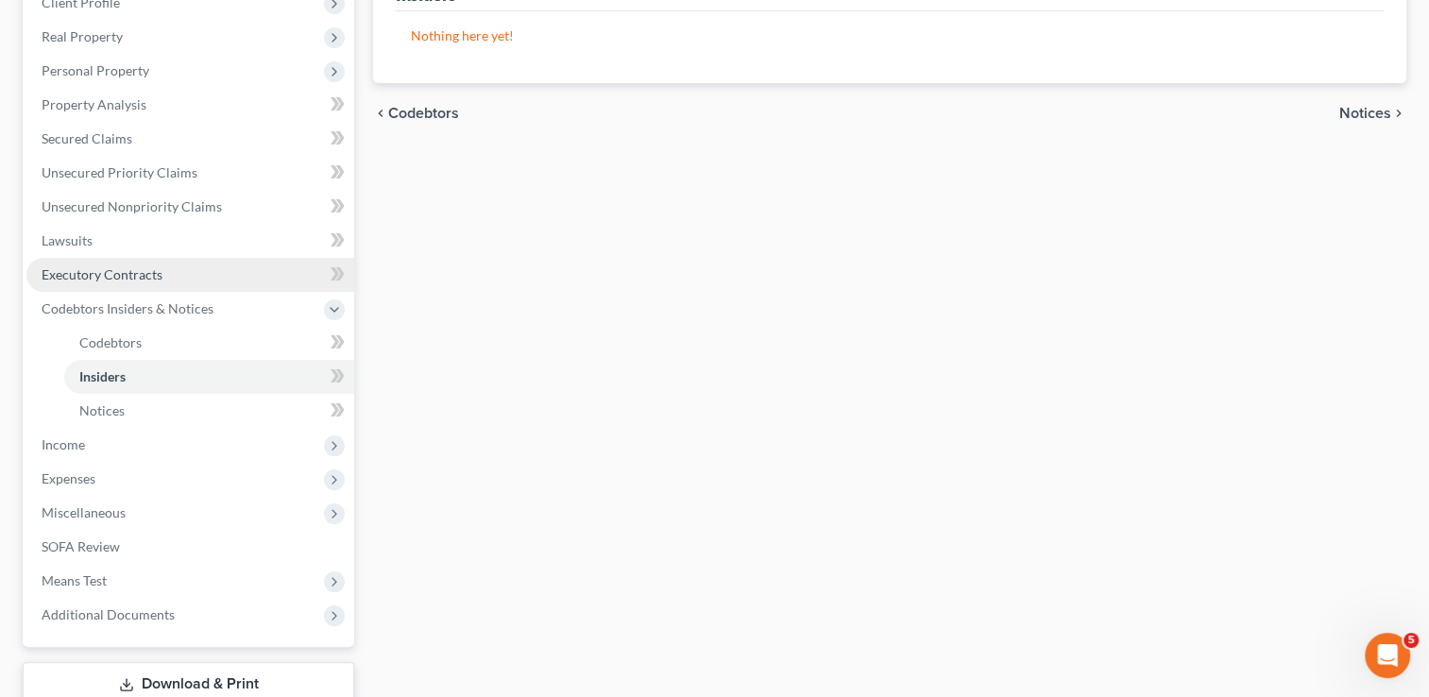
scroll to position [283, 0]
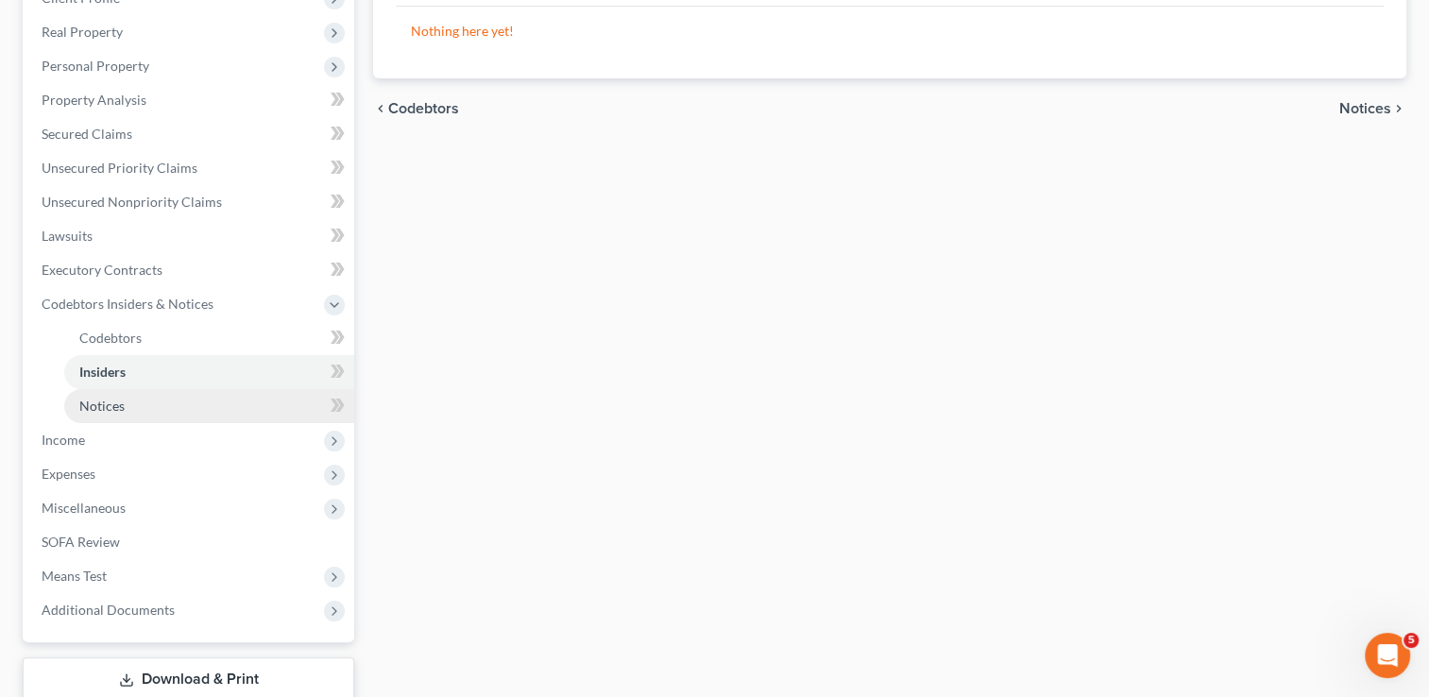
click at [108, 405] on span "Notices" at bounding box center [101, 406] width 45 height 16
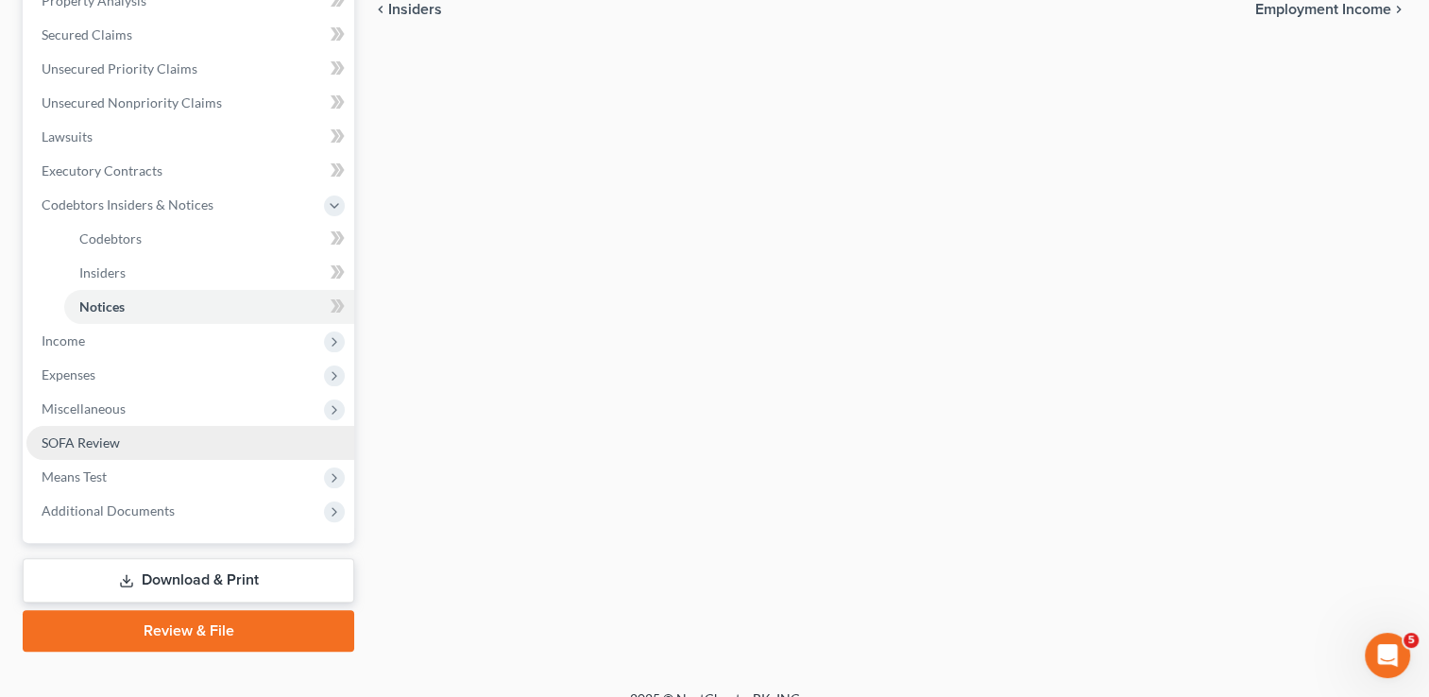
scroll to position [407, 0]
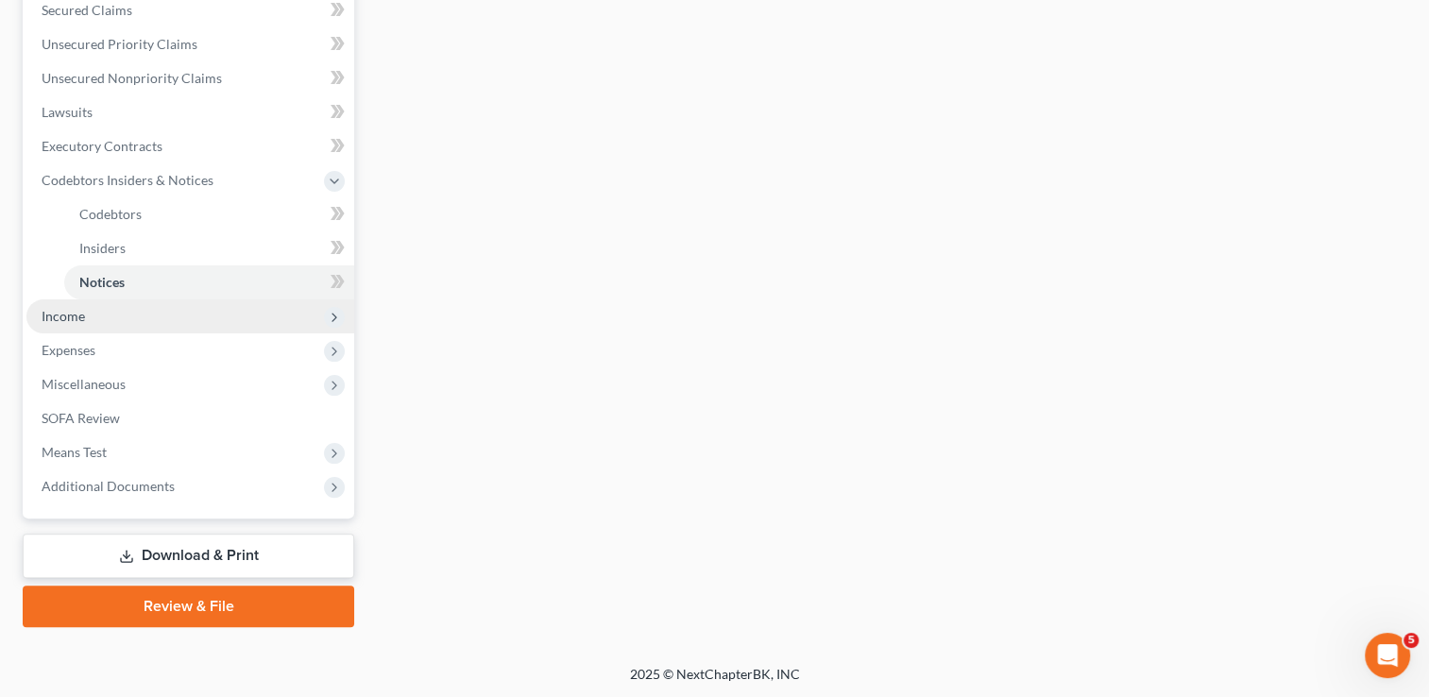
click at [94, 320] on span "Income" at bounding box center [190, 316] width 328 height 34
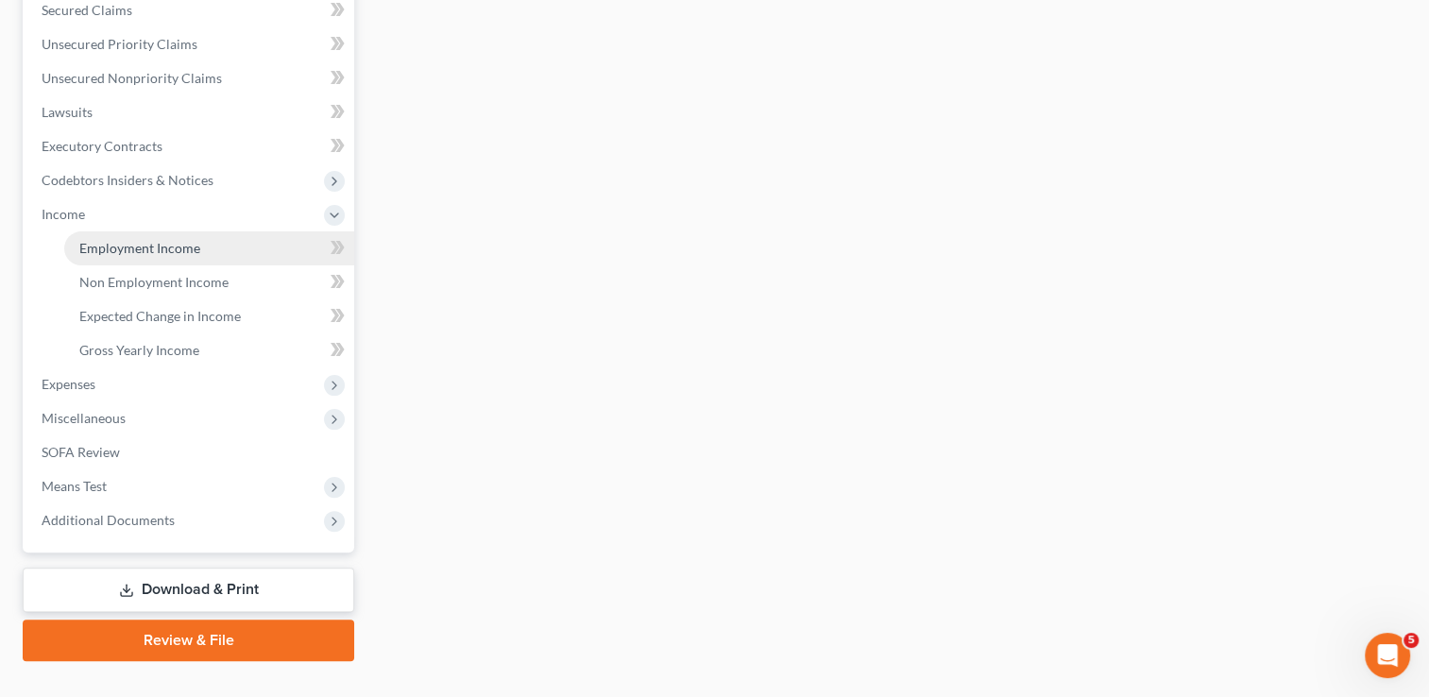
click at [187, 246] on span "Employment Income" at bounding box center [139, 248] width 121 height 16
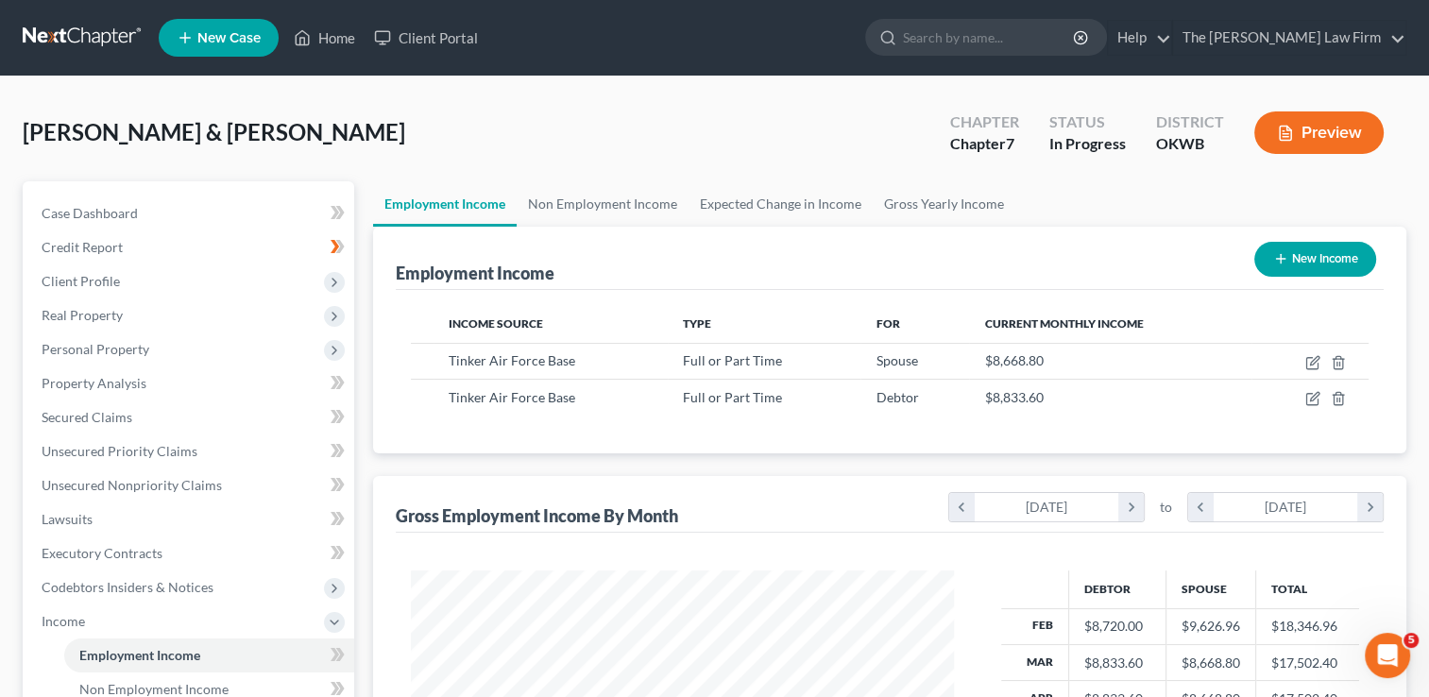
scroll to position [336, 581]
click at [603, 202] on link "Non Employment Income" at bounding box center [603, 203] width 172 height 45
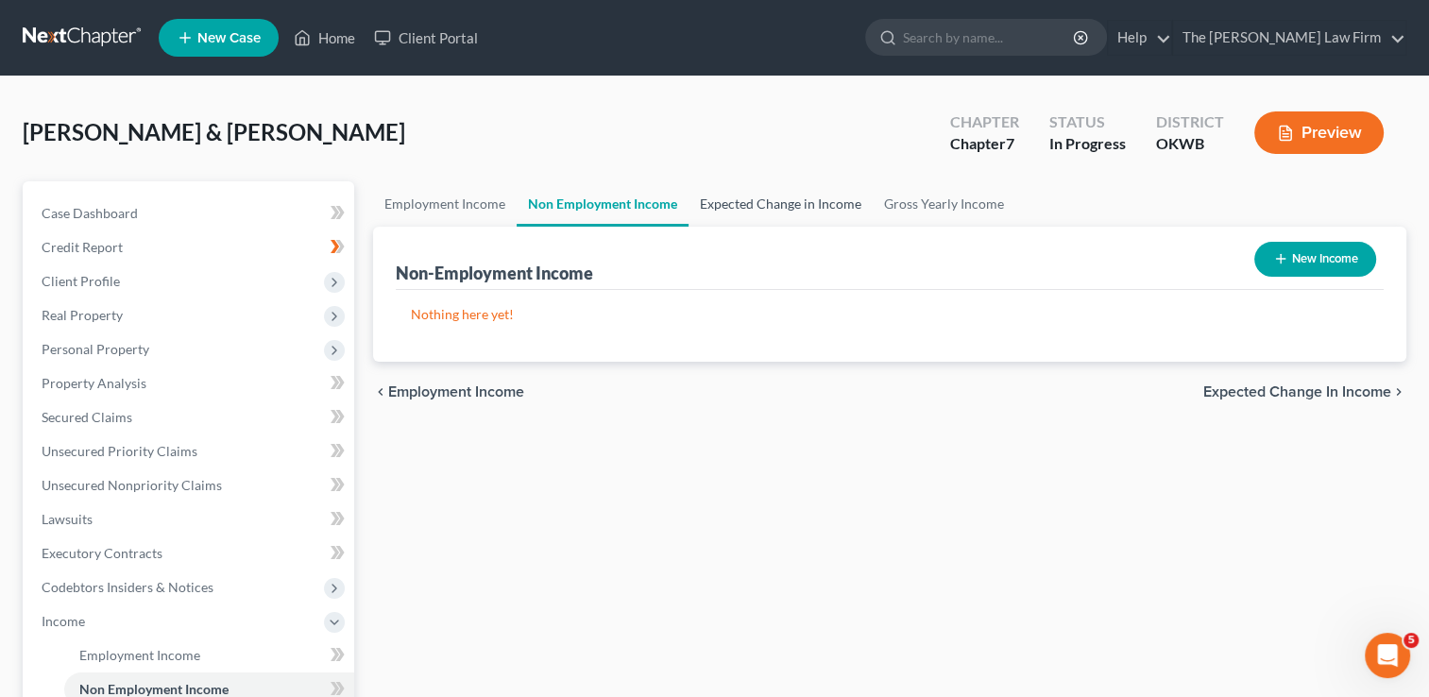
click at [753, 204] on link "Expected Change in Income" at bounding box center [781, 203] width 184 height 45
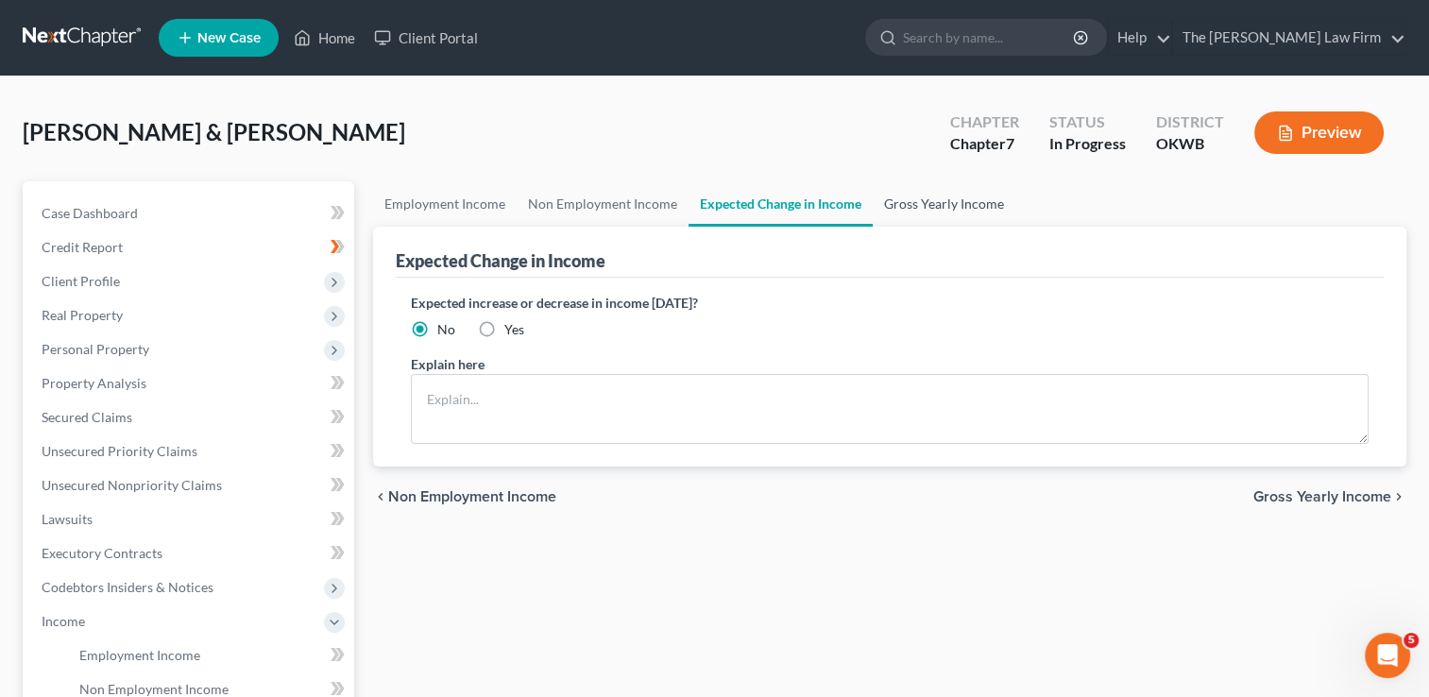
click at [926, 207] on link "Gross Yearly Income" at bounding box center [944, 203] width 143 height 45
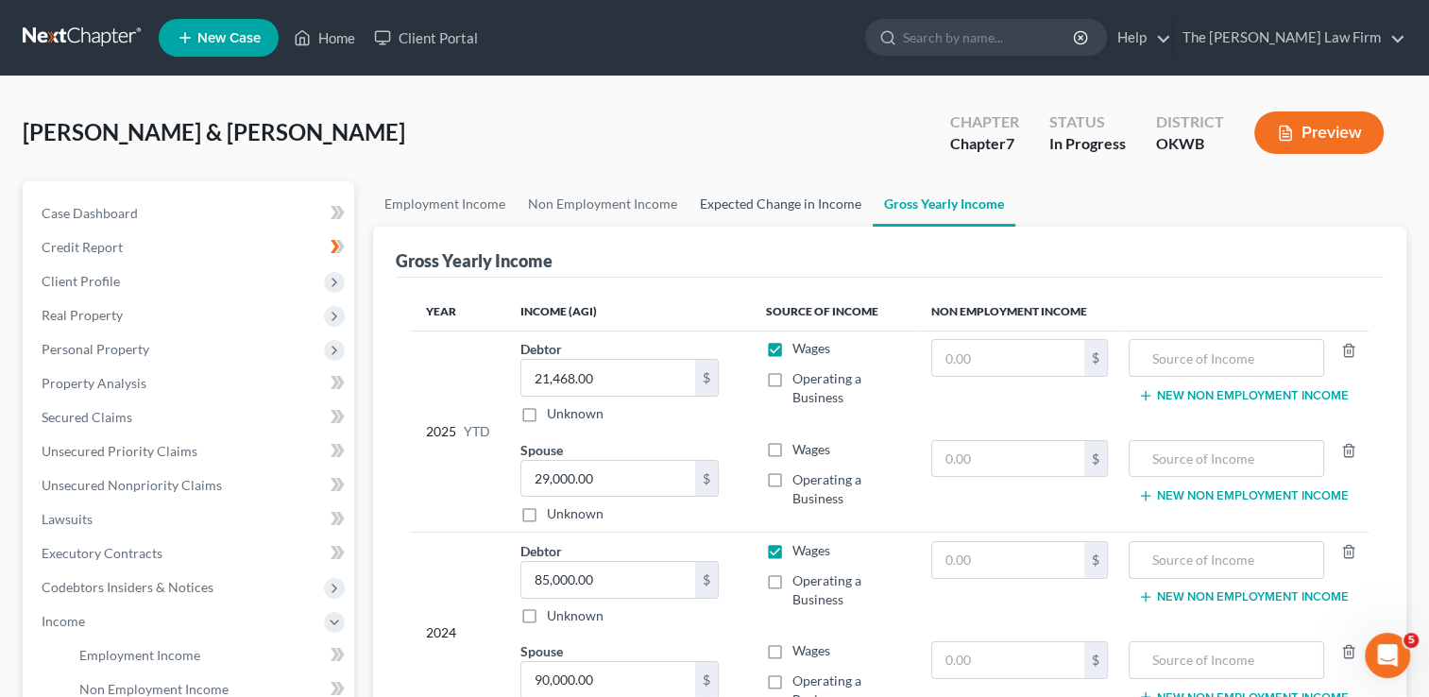
click at [743, 191] on link "Expected Change in Income" at bounding box center [781, 203] width 184 height 45
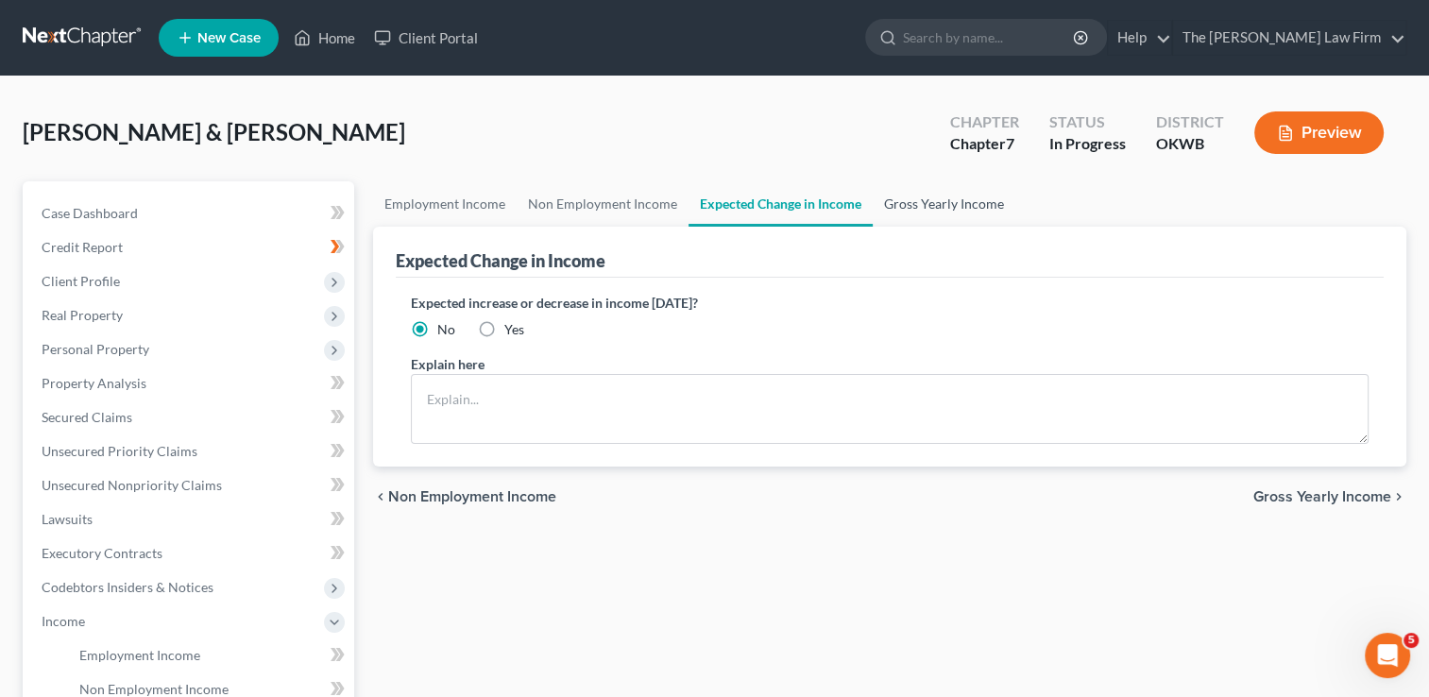
click at [930, 208] on link "Gross Yearly Income" at bounding box center [944, 203] width 143 height 45
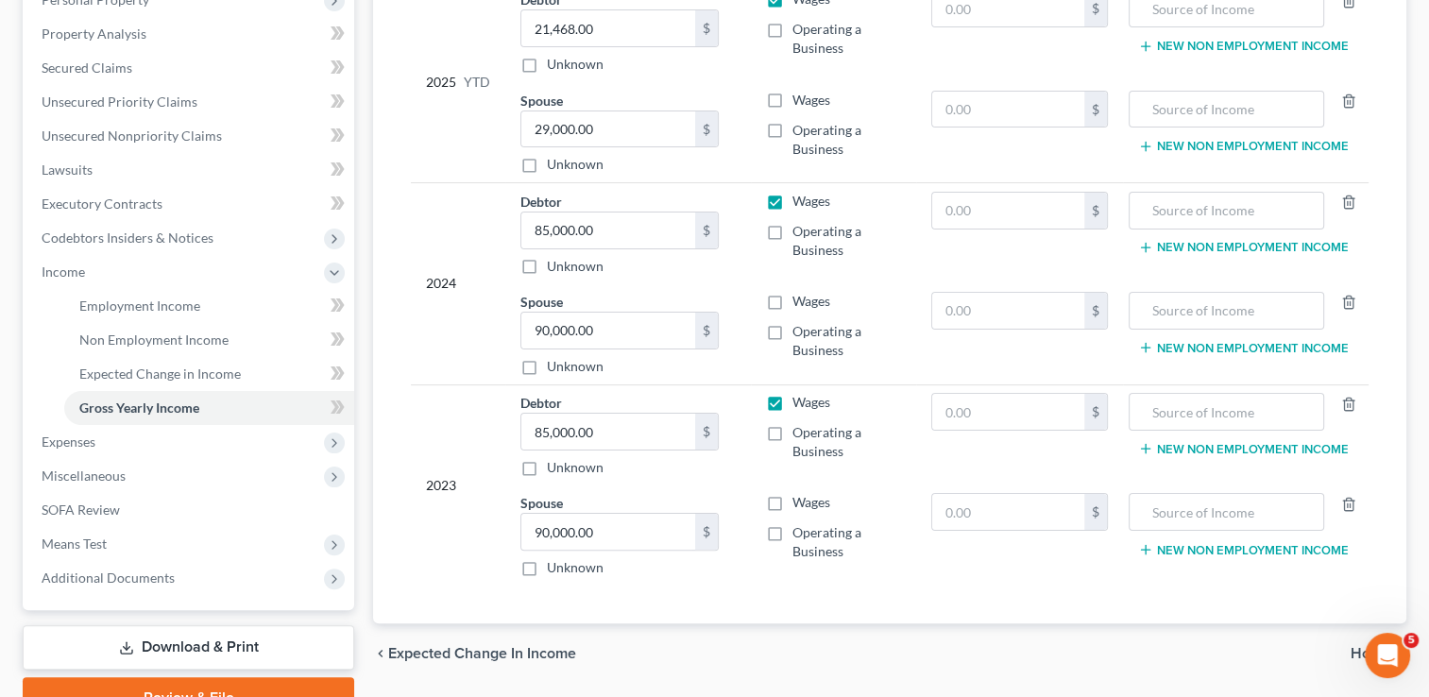
scroll to position [378, 0]
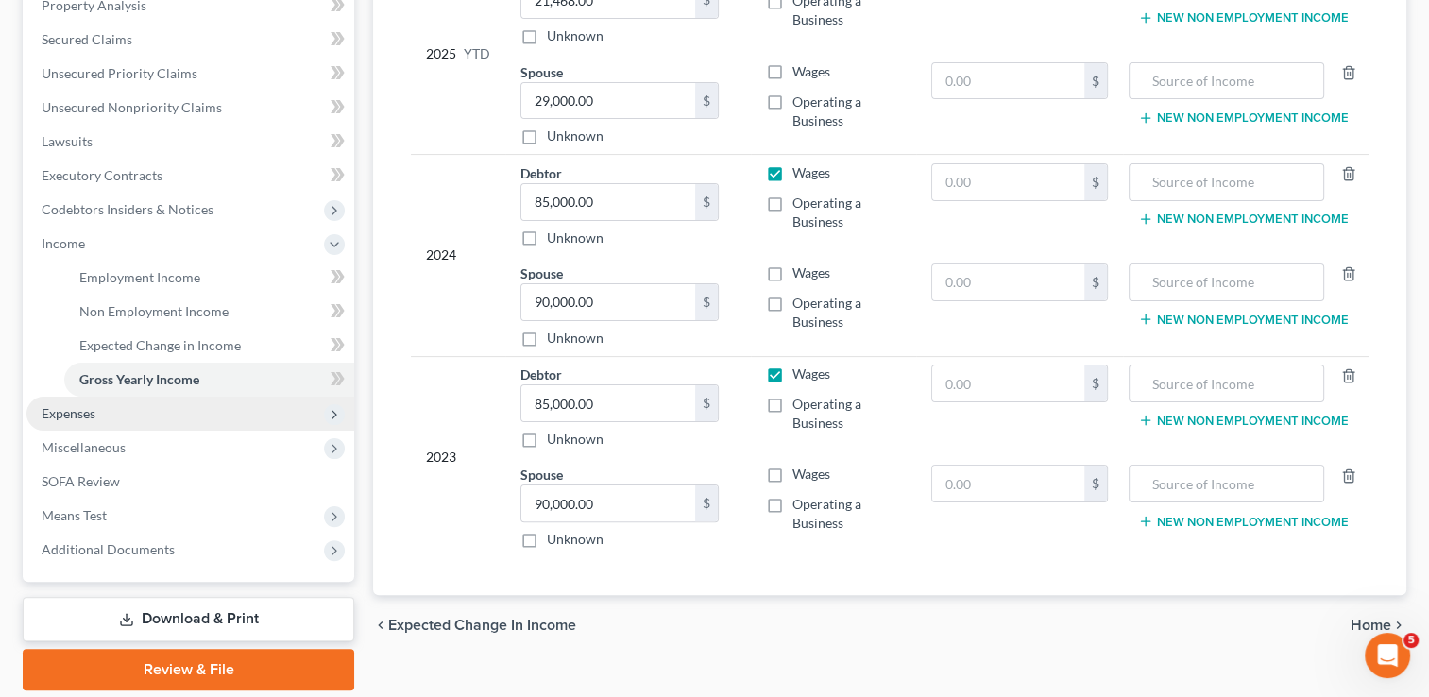
click at [66, 414] on span "Expenses" at bounding box center [69, 413] width 54 height 16
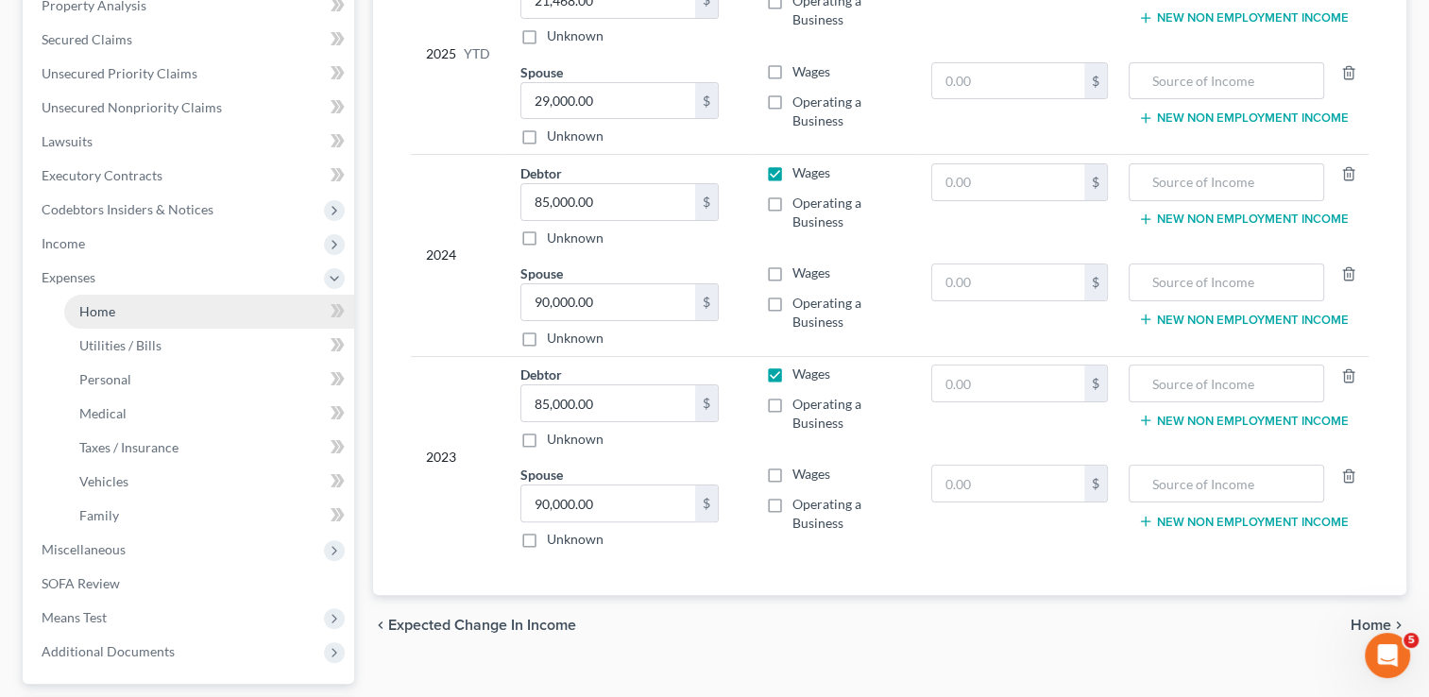
click at [86, 313] on span "Home" at bounding box center [97, 311] width 36 height 16
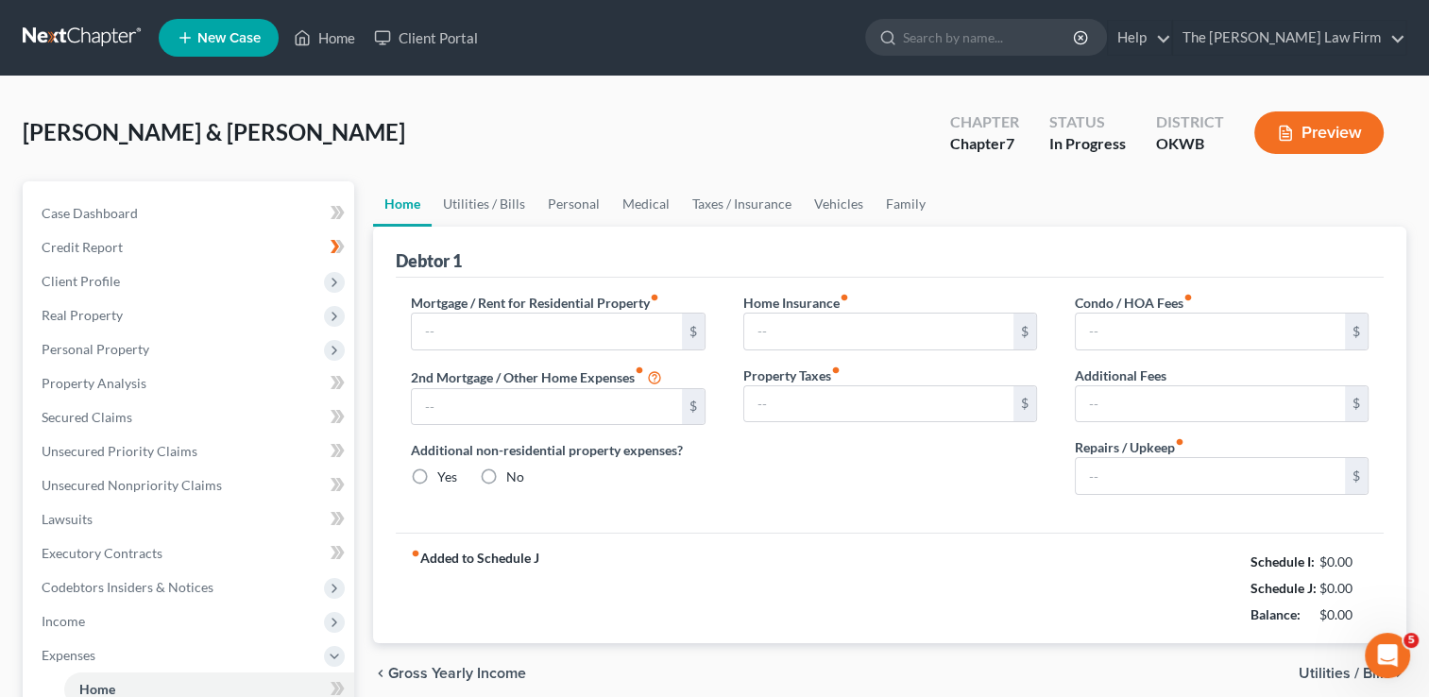
type input "1,800.00"
type input "0.00"
radio input "true"
type input "200.00"
type input "0.00"
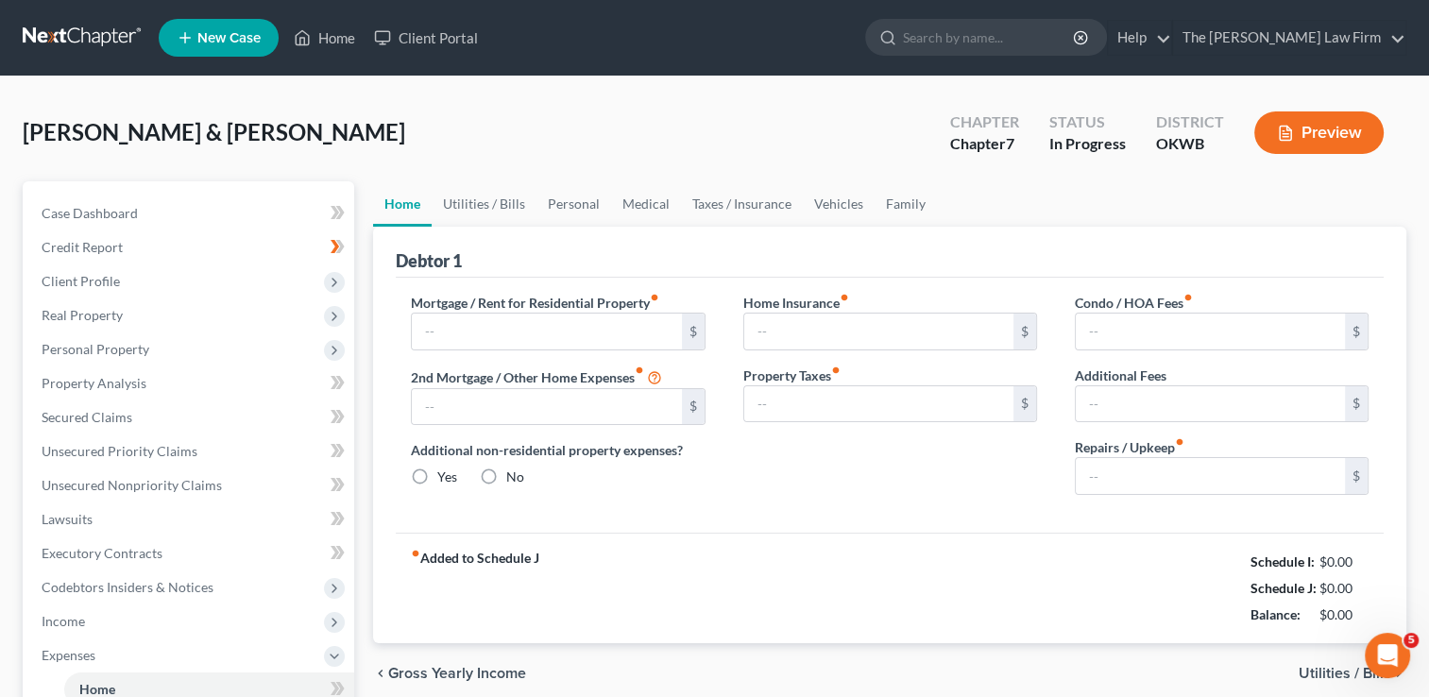
type input "0.00"
type input "300.00"
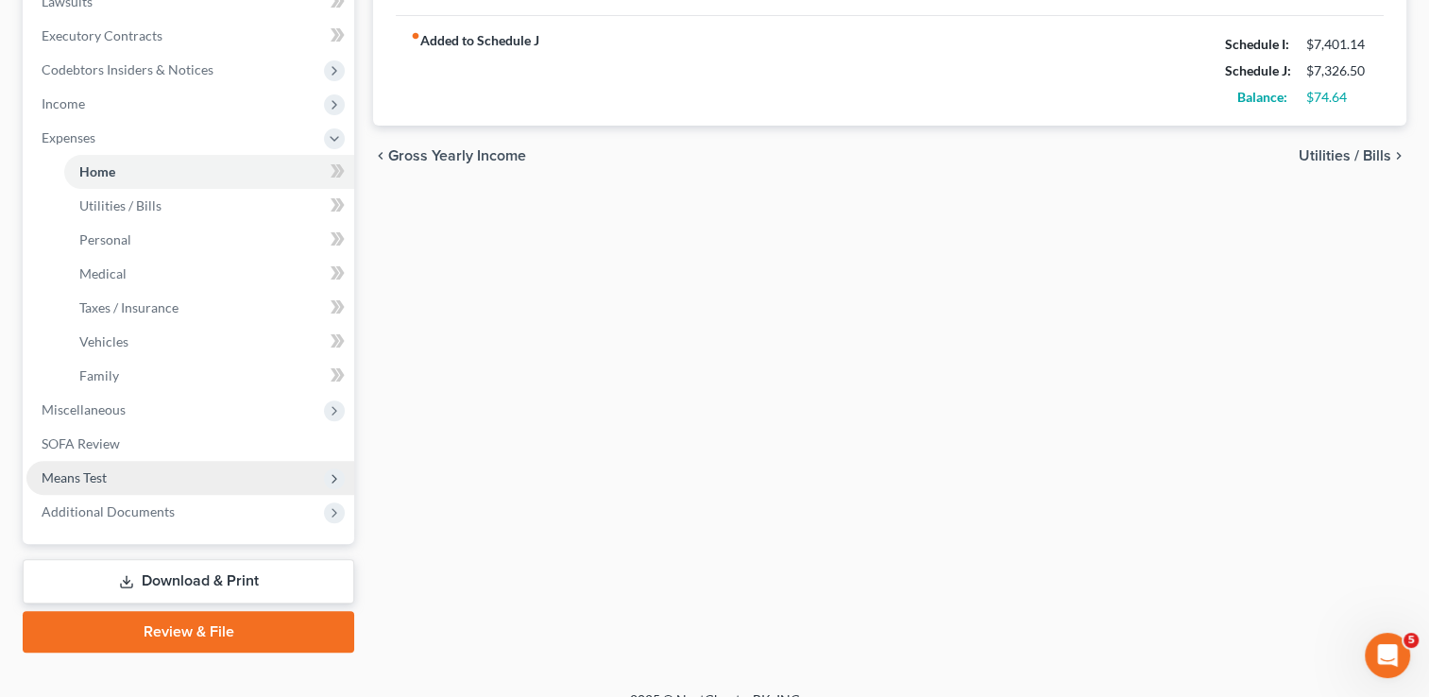
scroll to position [543, 0]
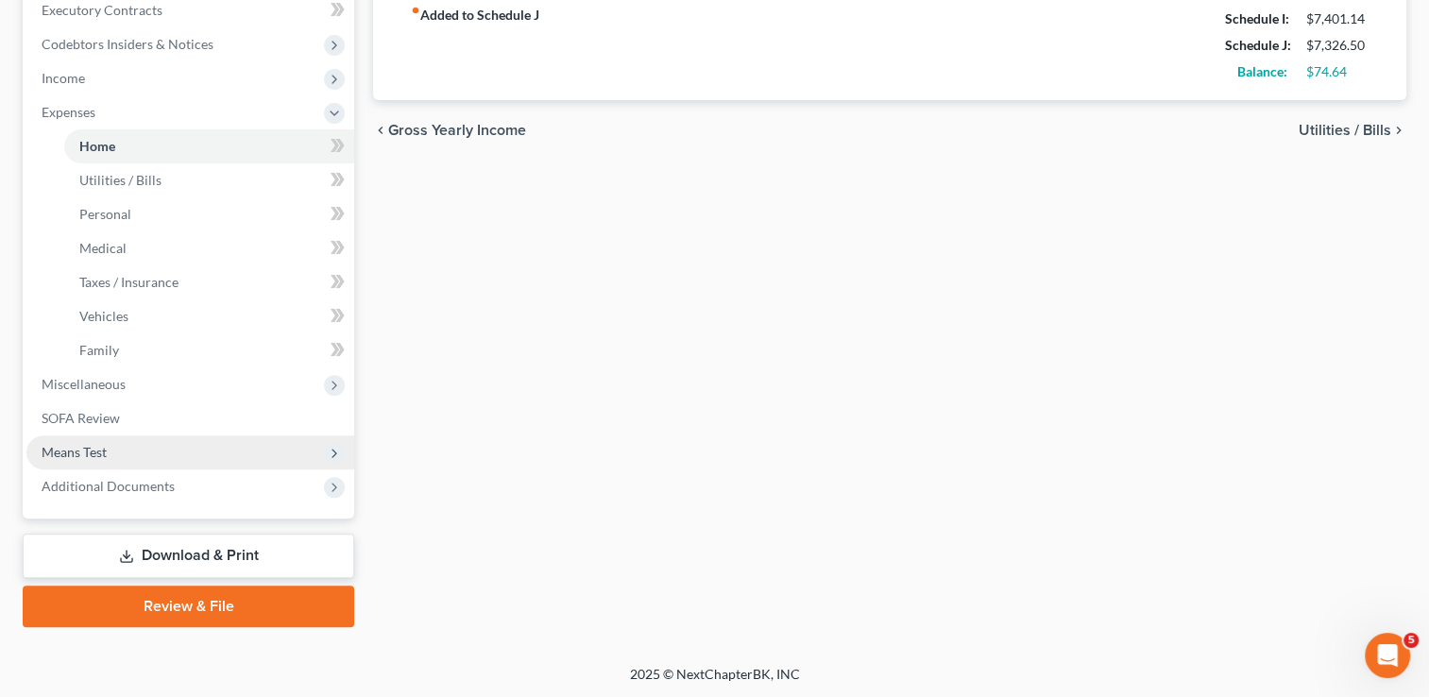
click at [96, 447] on span "Means Test" at bounding box center [74, 452] width 65 height 16
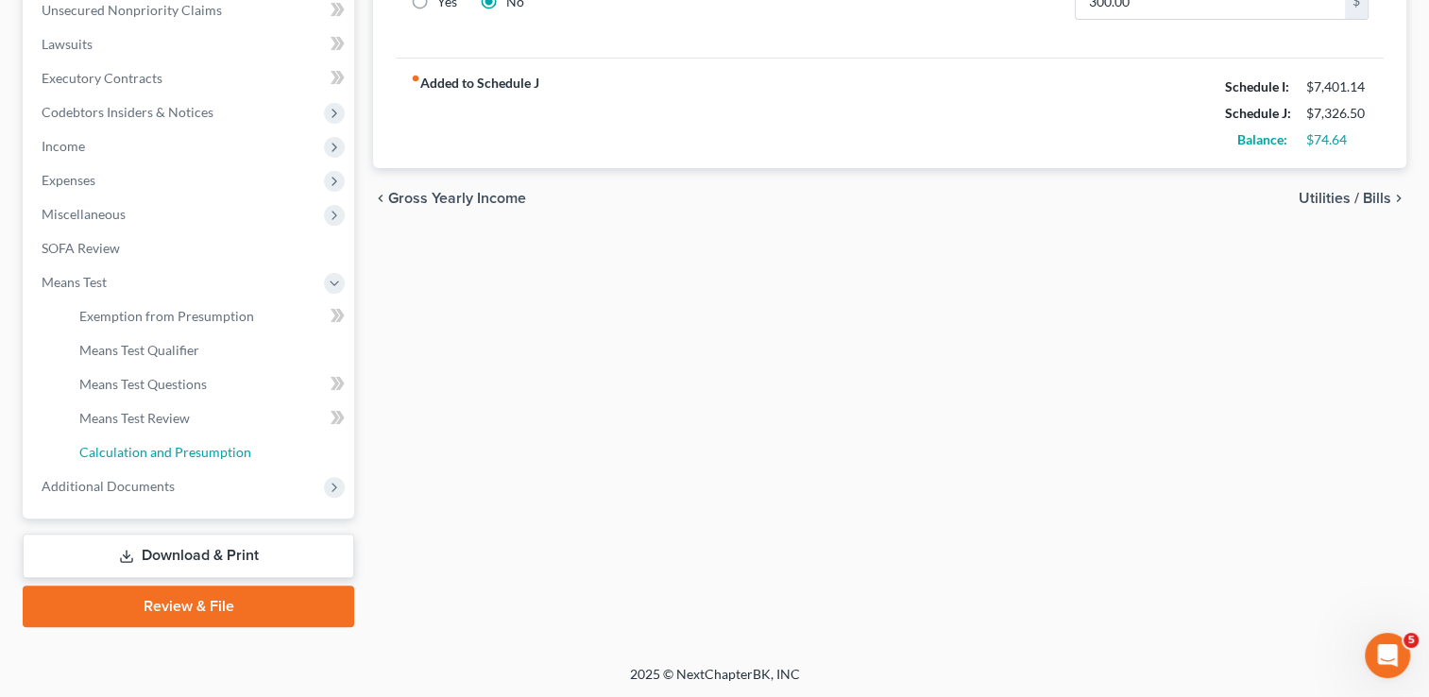
drag, startPoint x: 157, startPoint y: 458, endPoint x: 445, endPoint y: 415, distance: 291.4
click at [157, 457] on span "Calculation and Presumption" at bounding box center [165, 452] width 172 height 16
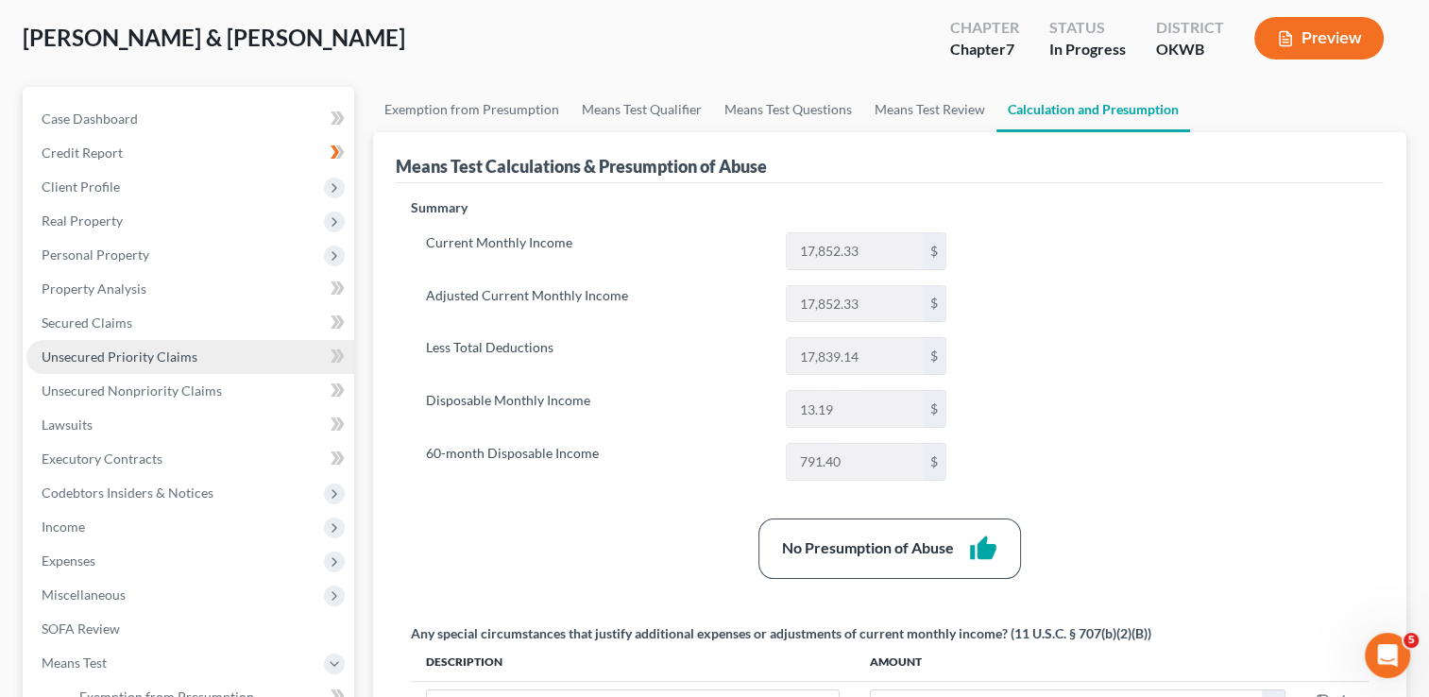
click at [155, 359] on span "Unsecured Priority Claims" at bounding box center [120, 357] width 156 height 16
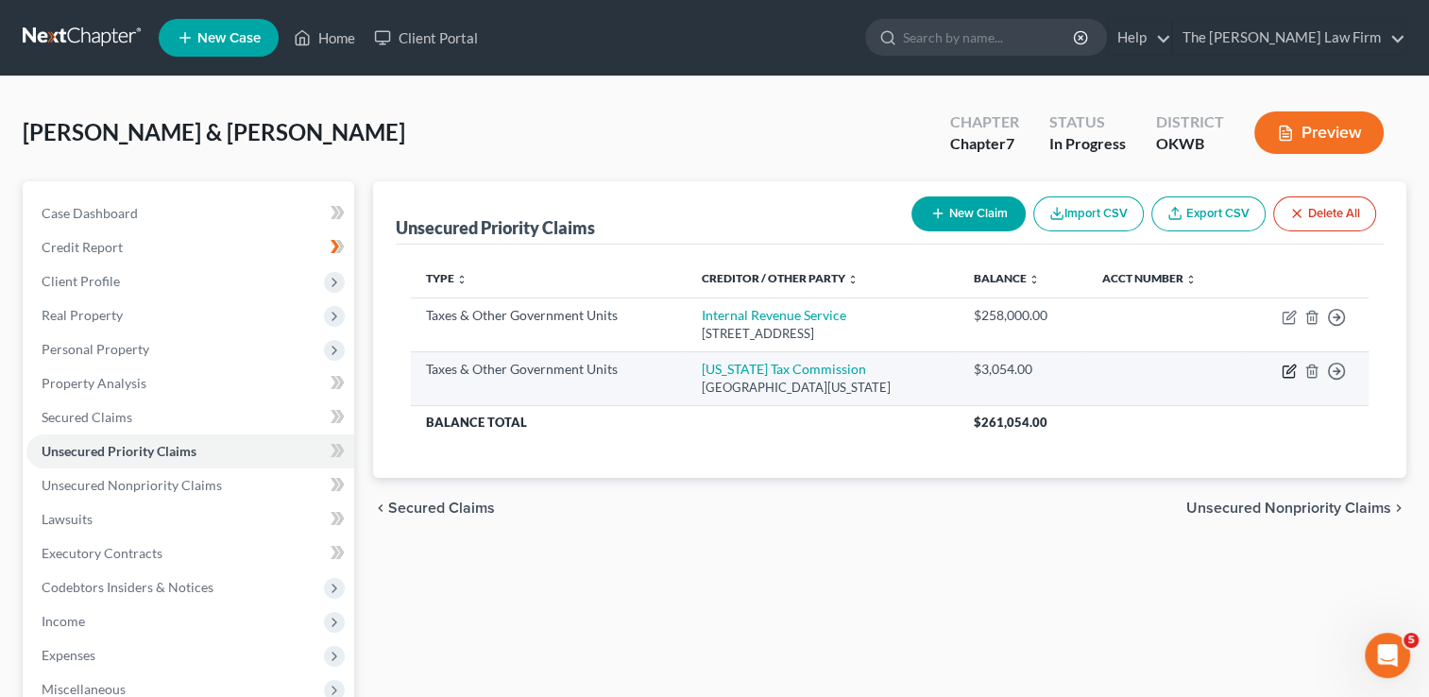
click at [1285, 372] on icon "button" at bounding box center [1289, 371] width 15 height 15
select select "2"
select select "37"
select select "2"
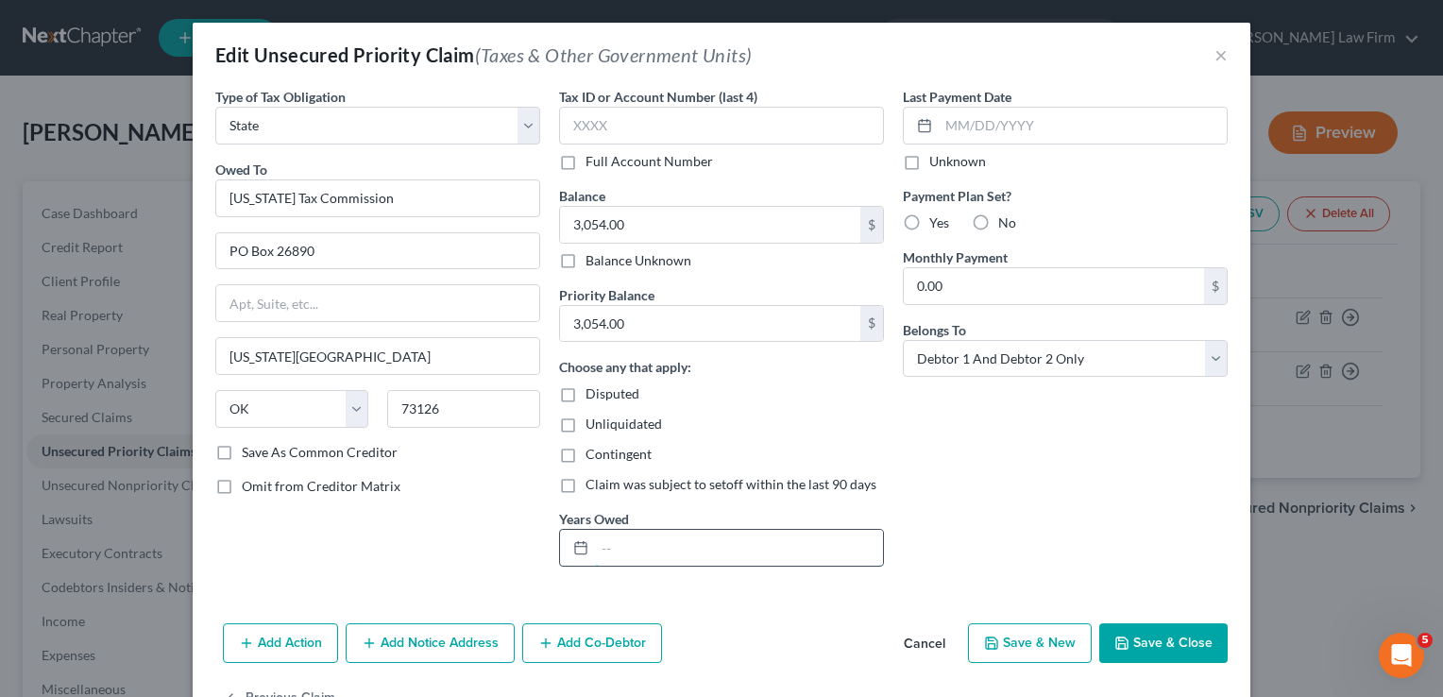
click at [707, 550] on input "text" at bounding box center [739, 548] width 288 height 36
type input "2"
click at [921, 641] on button "Cancel" at bounding box center [925, 644] width 72 height 38
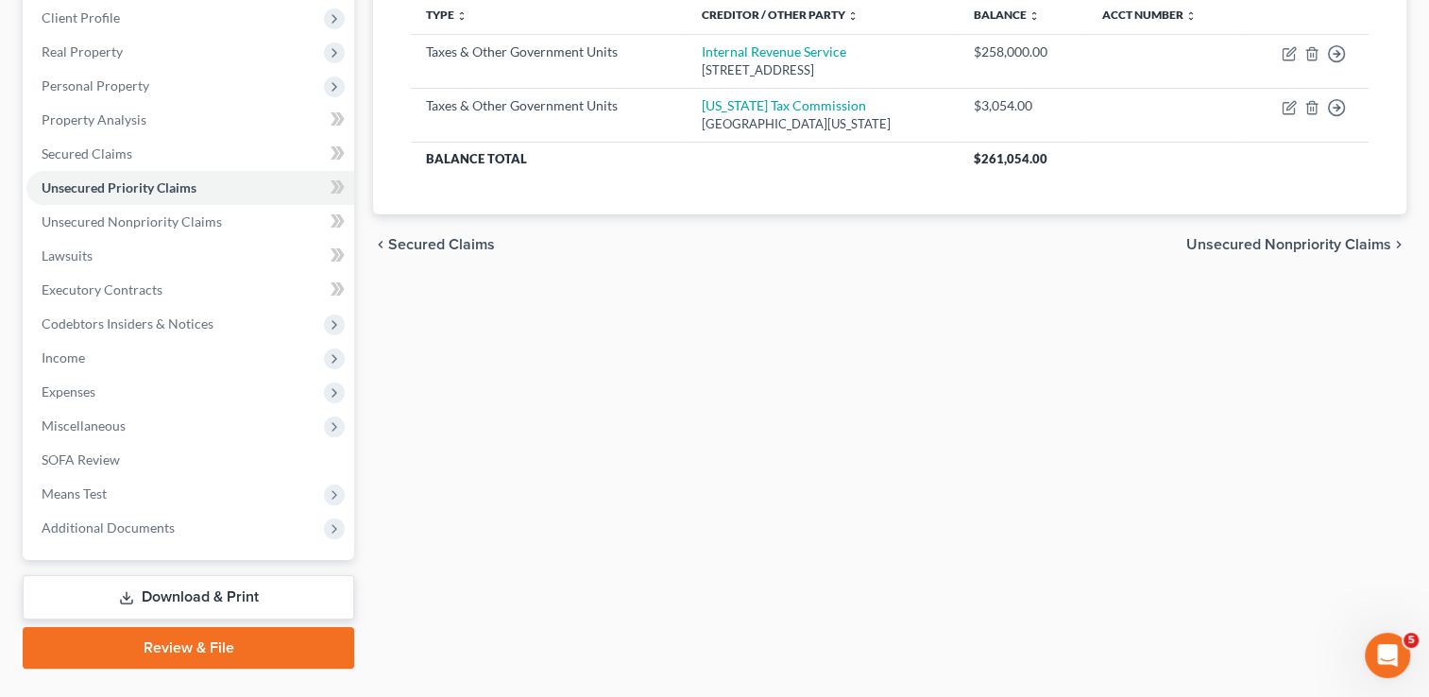
scroll to position [305, 0]
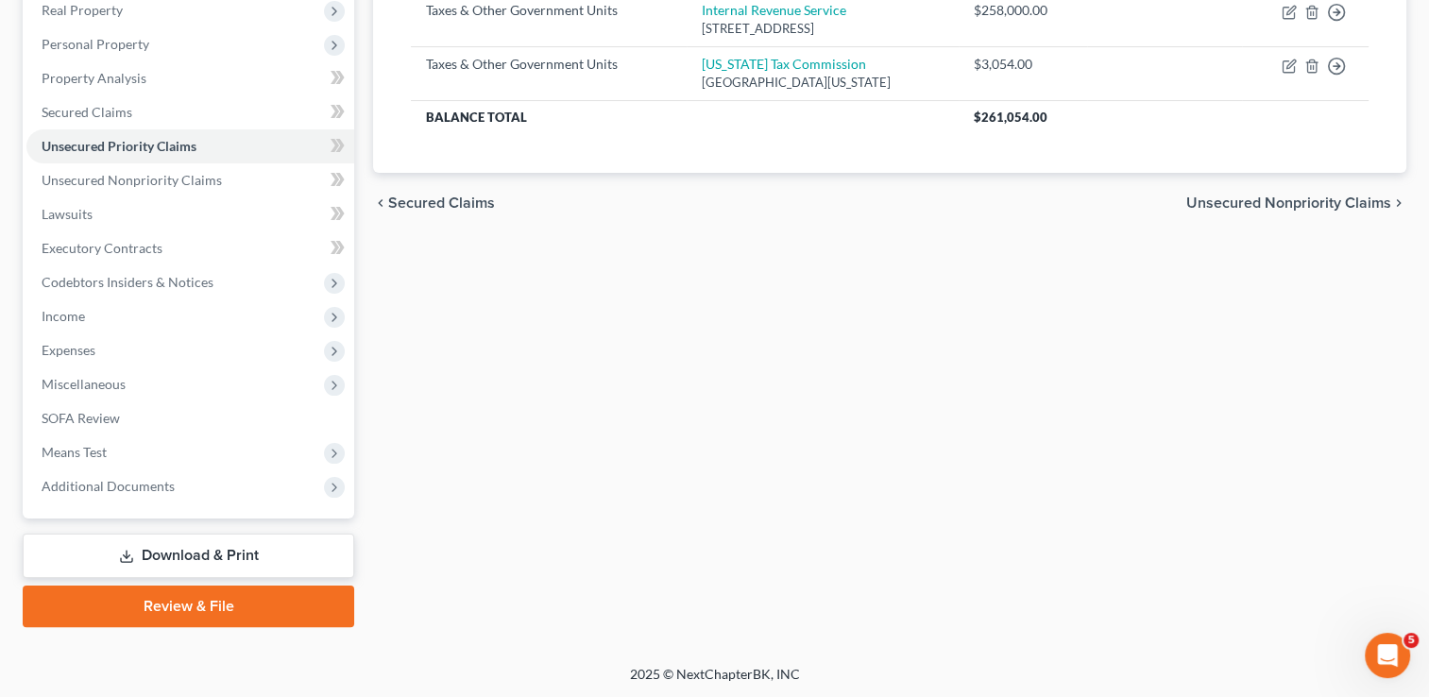
click at [208, 603] on link "Review & File" at bounding box center [189, 607] width 332 height 42
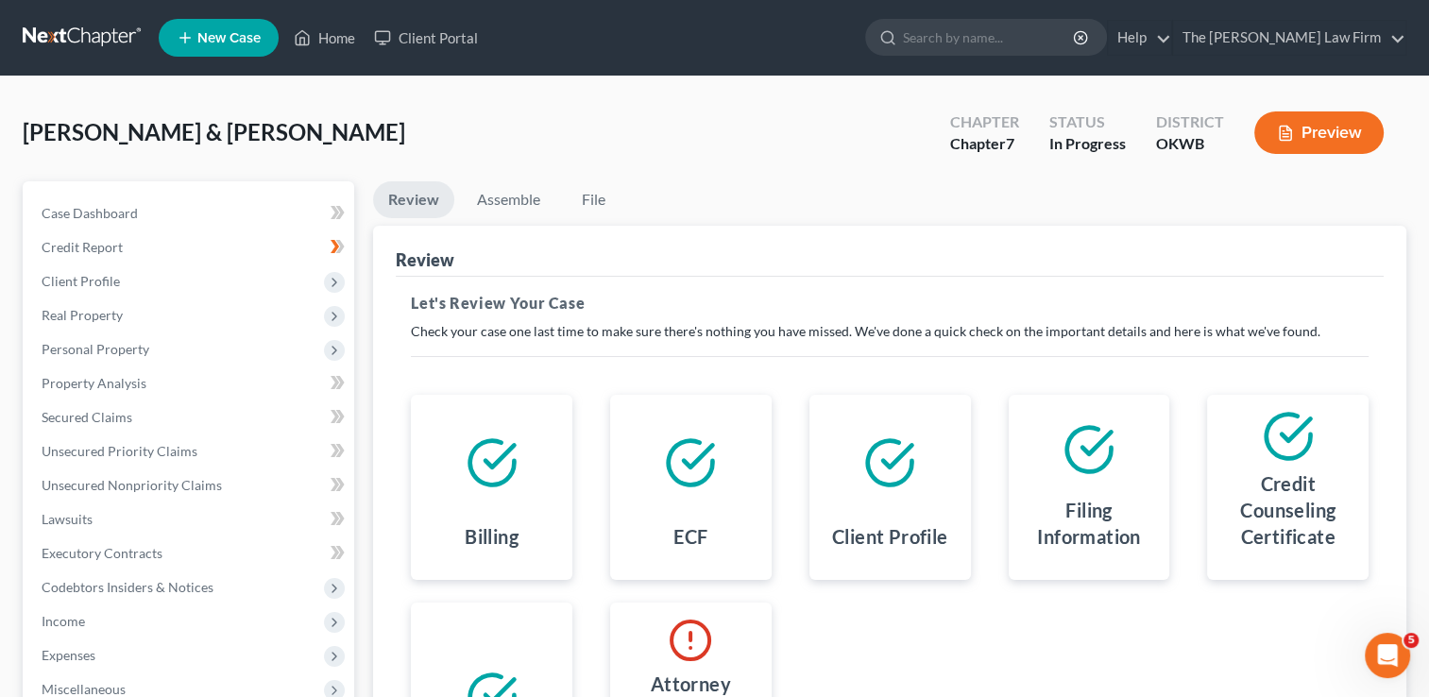
scroll to position [319, 0]
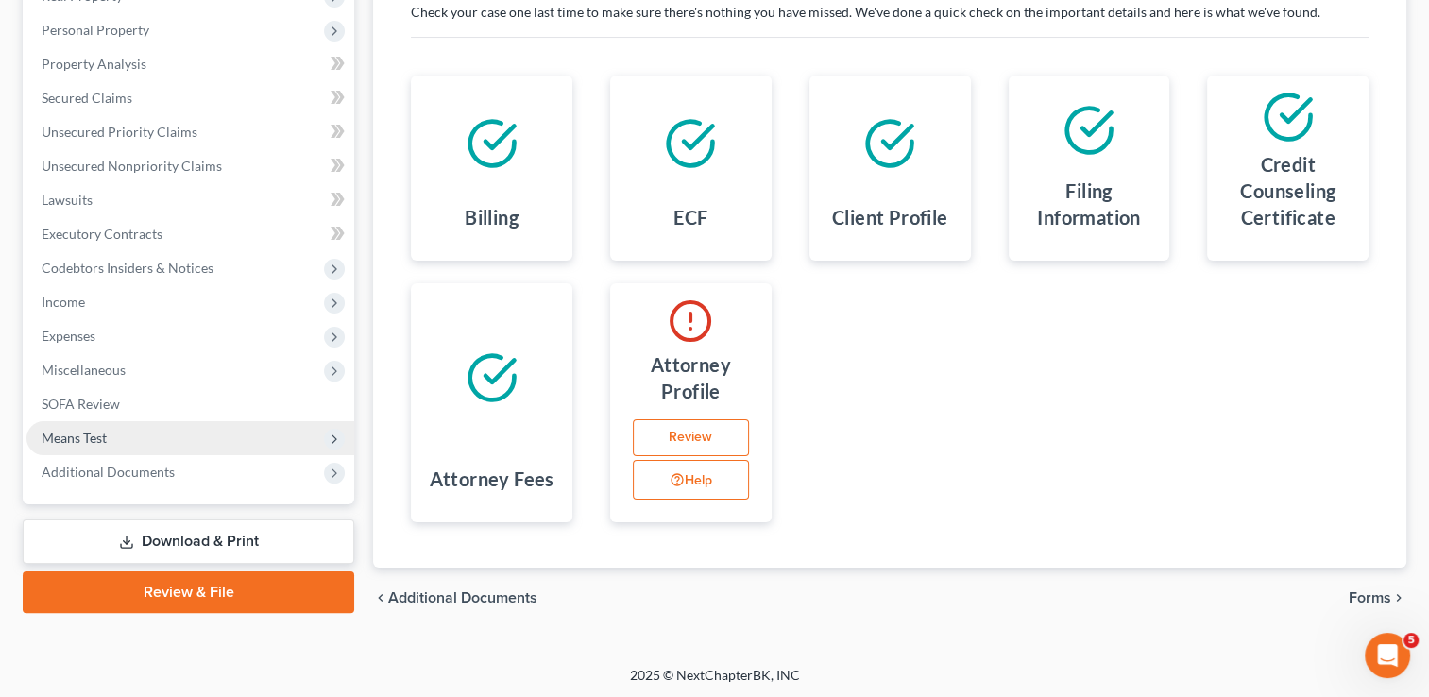
click at [113, 435] on span "Means Test" at bounding box center [190, 438] width 328 height 34
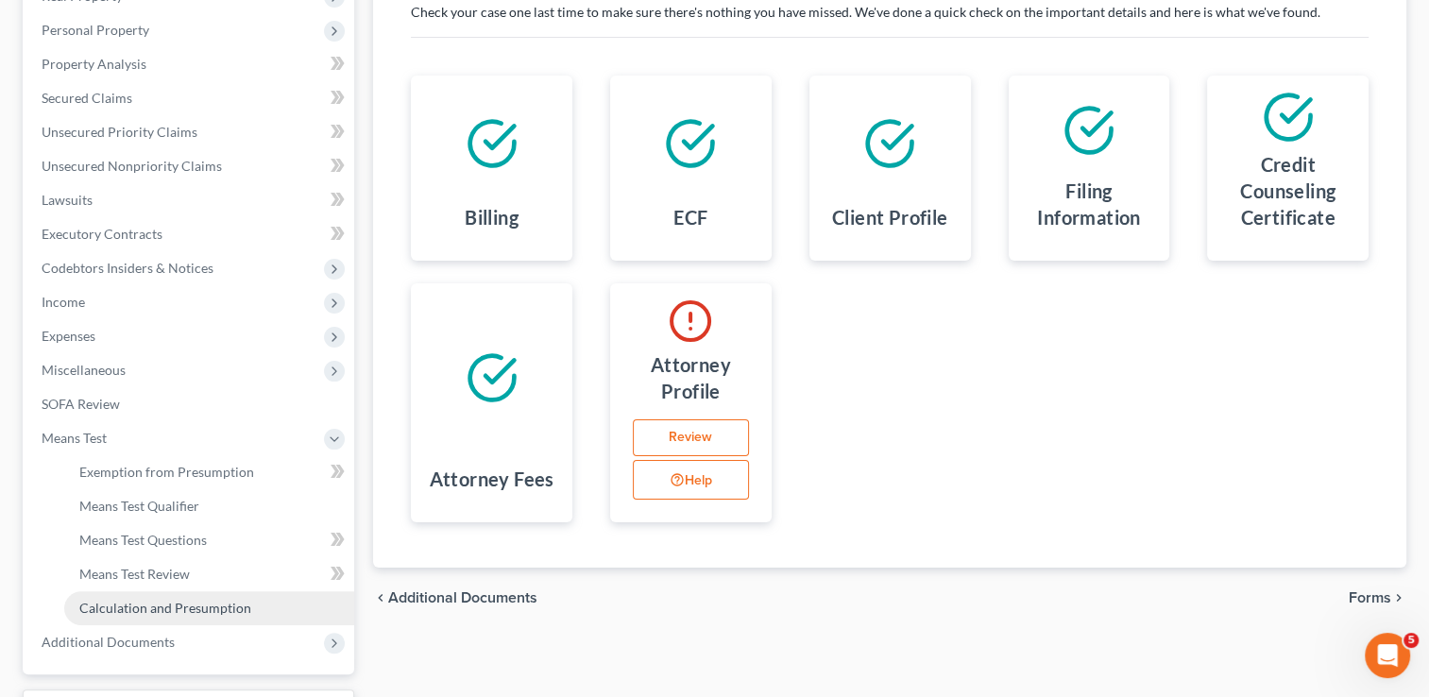
click at [145, 606] on span "Calculation and Presumption" at bounding box center [165, 608] width 172 height 16
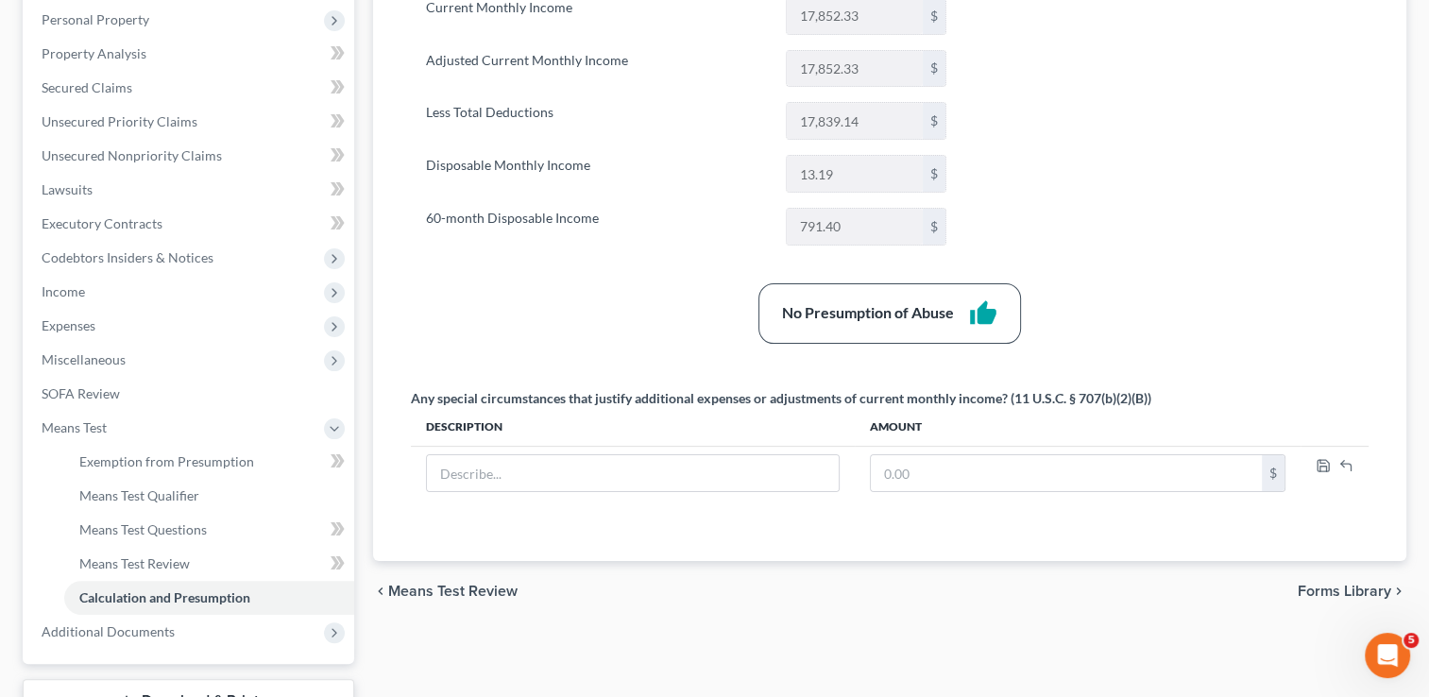
scroll to position [475, 0]
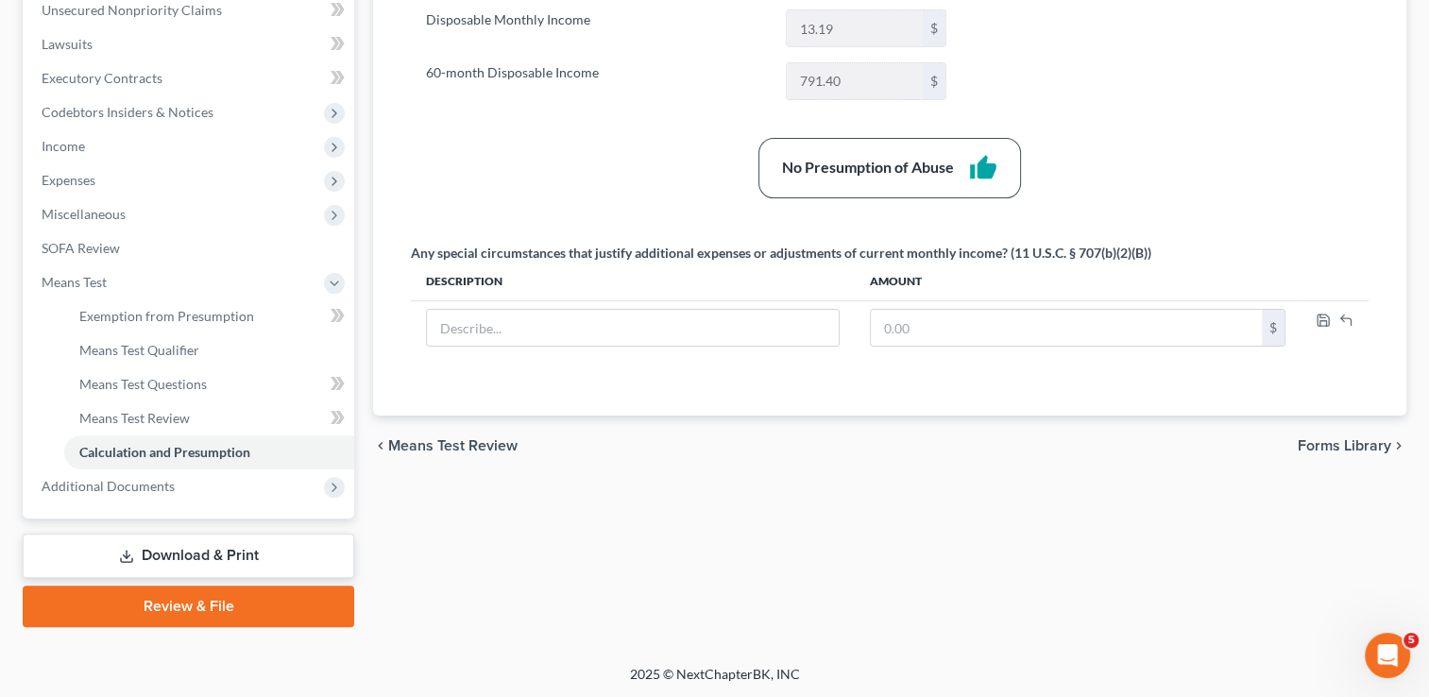
click at [185, 598] on link "Review & File" at bounding box center [189, 607] width 332 height 42
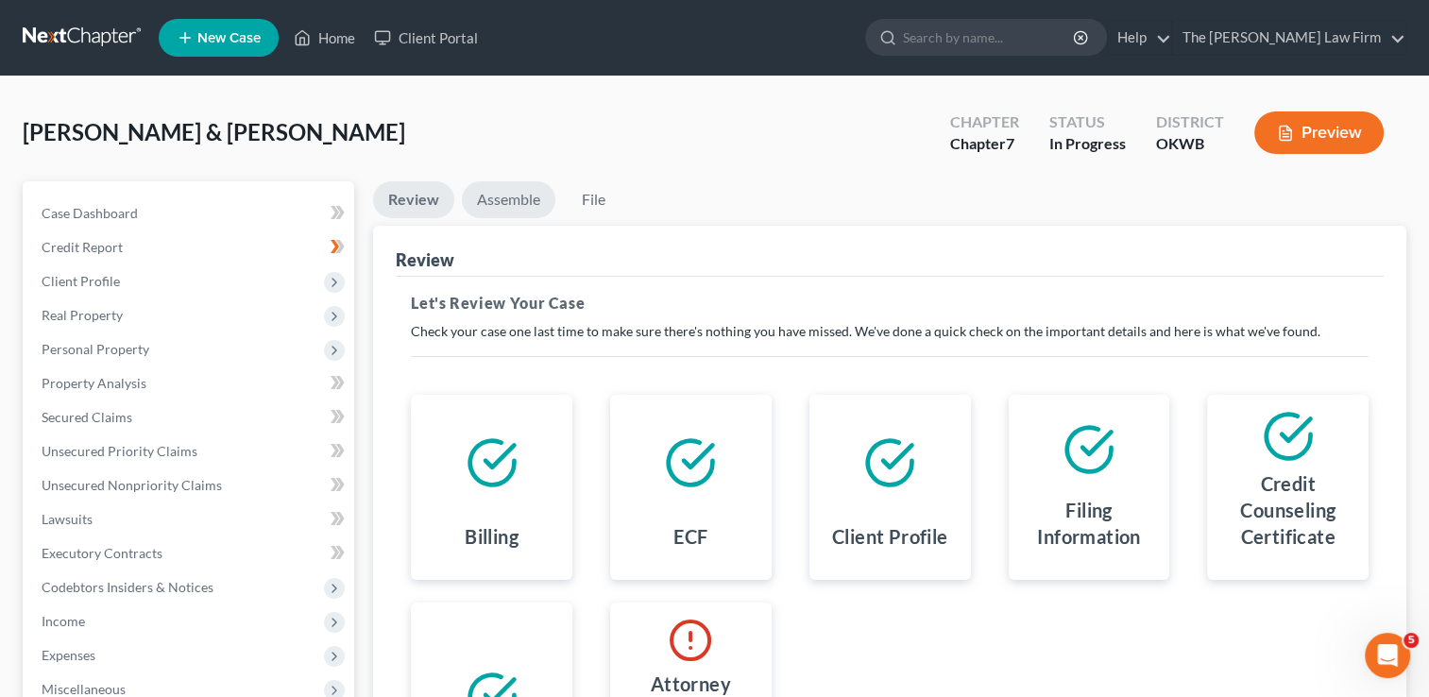
click at [499, 195] on link "Assemble" at bounding box center [509, 199] width 94 height 37
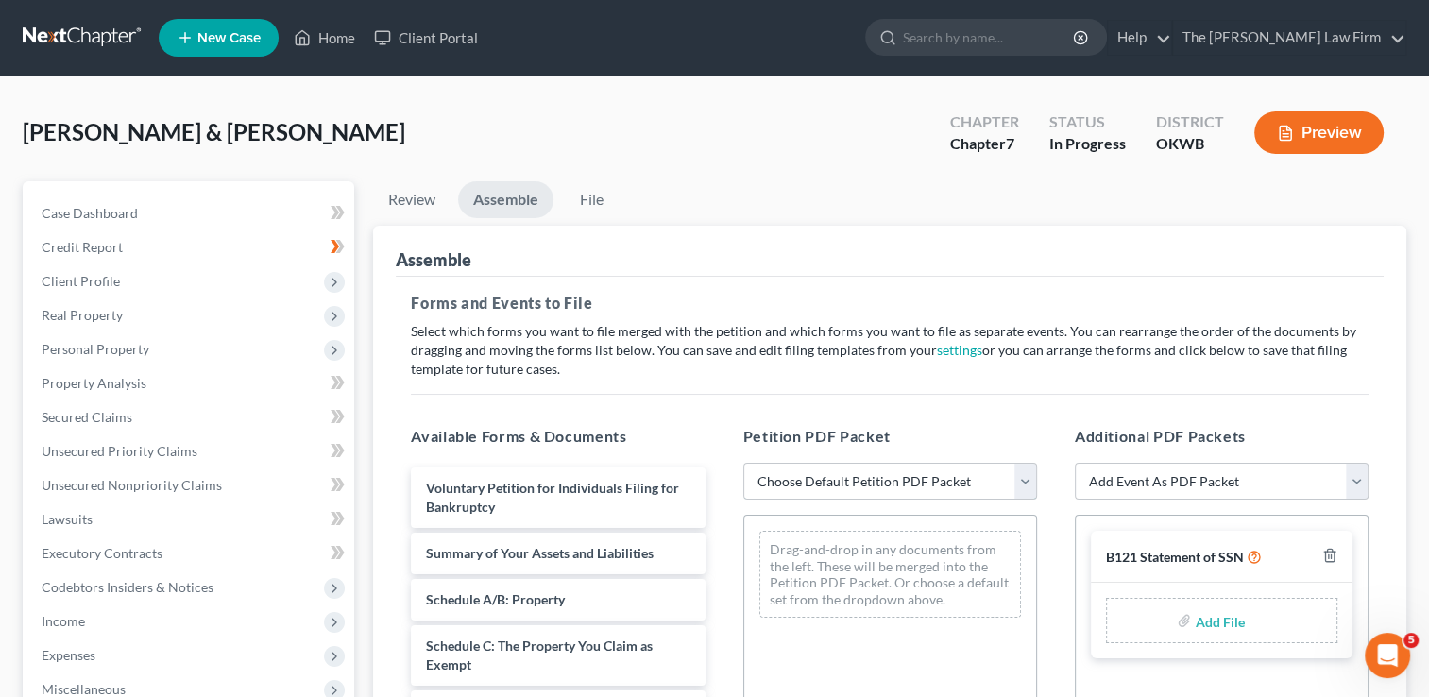
click at [826, 485] on select "Choose Default Petition PDF Packet Complete Bankruptcy Petition (all forms and …" at bounding box center [890, 482] width 294 height 38
select select "0"
click at [743, 463] on select "Choose Default Petition PDF Packet Complete Bankruptcy Petition (all forms and …" at bounding box center [890, 482] width 294 height 38
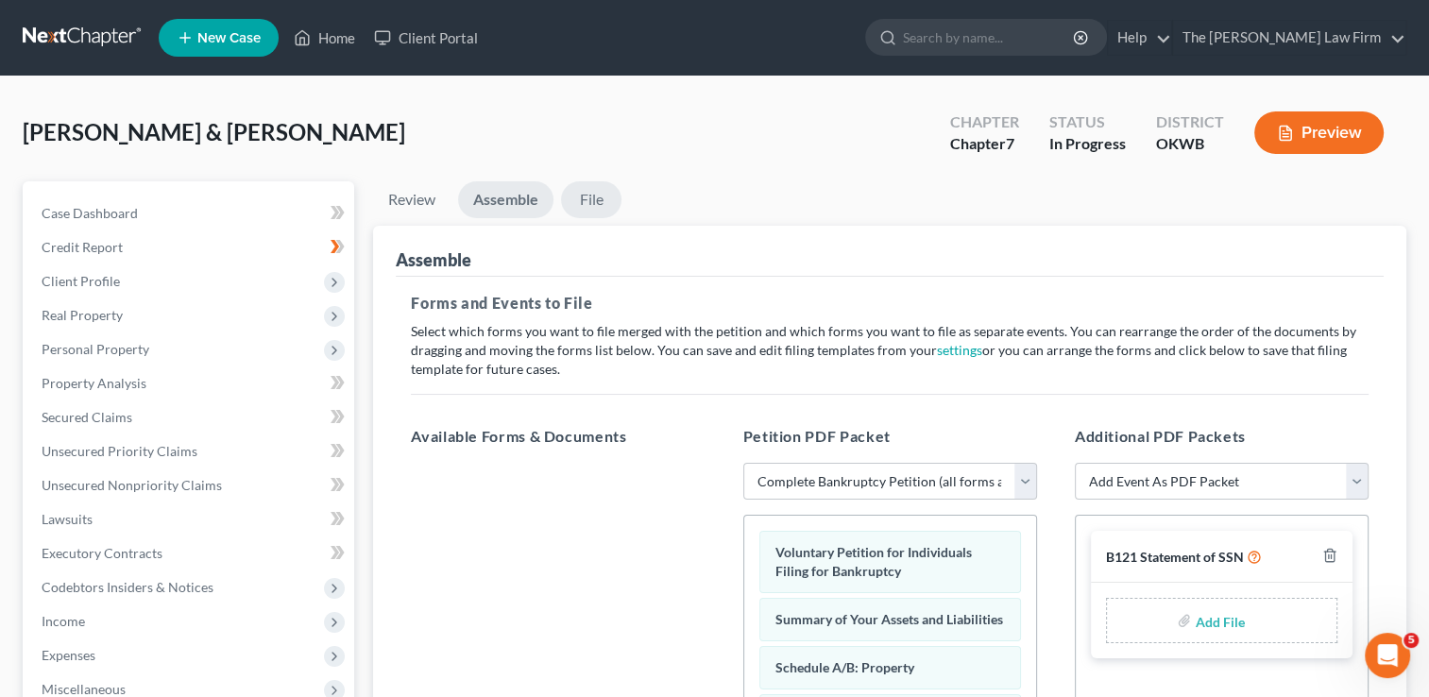
click at [601, 197] on link "File" at bounding box center [591, 199] width 60 height 37
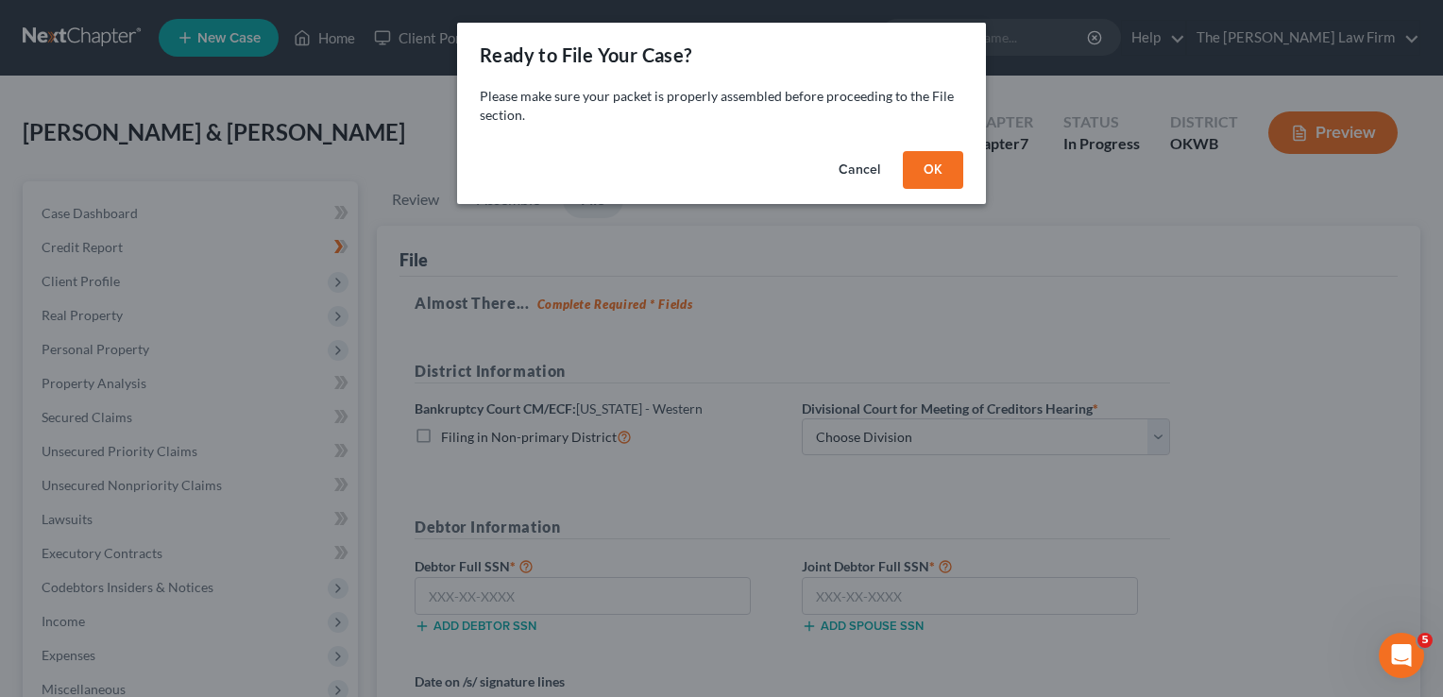
click at [938, 169] on button "OK" at bounding box center [933, 170] width 60 height 38
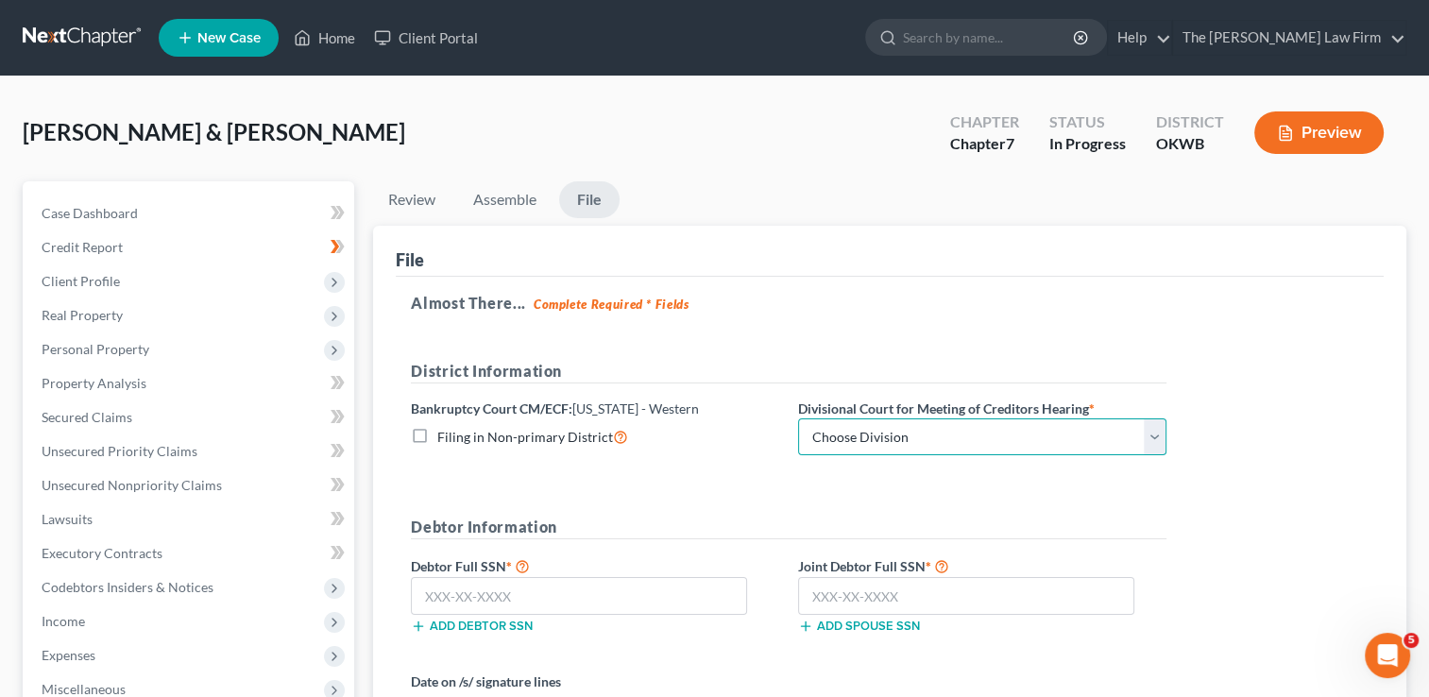
click at [924, 433] on select "Choose Division [US_STATE][GEOGRAPHIC_DATA]" at bounding box center [982, 437] width 368 height 38
select select "0"
click at [798, 418] on select "Choose Division [US_STATE][GEOGRAPHIC_DATA]" at bounding box center [982, 437] width 368 height 38
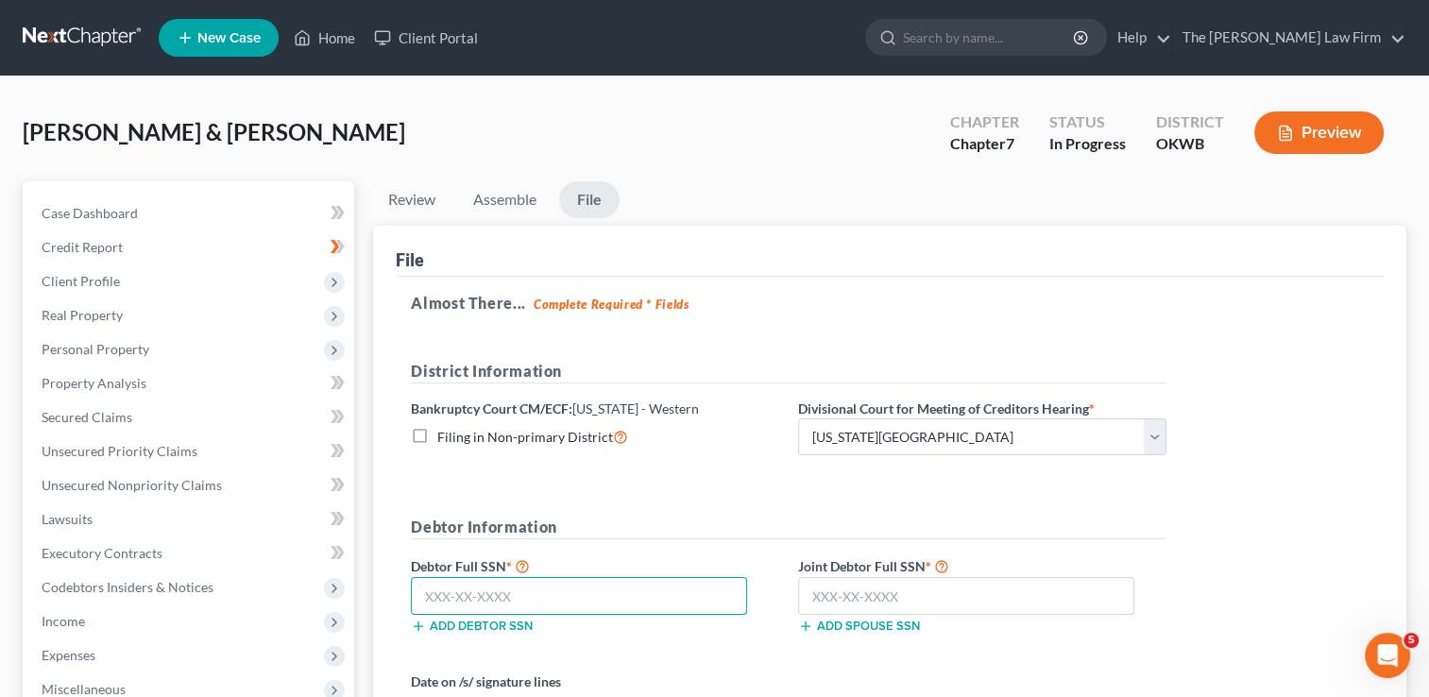
click at [541, 591] on input "text" at bounding box center [579, 596] width 336 height 38
type input "446-88-5502"
click at [864, 591] on input "text" at bounding box center [966, 596] width 336 height 38
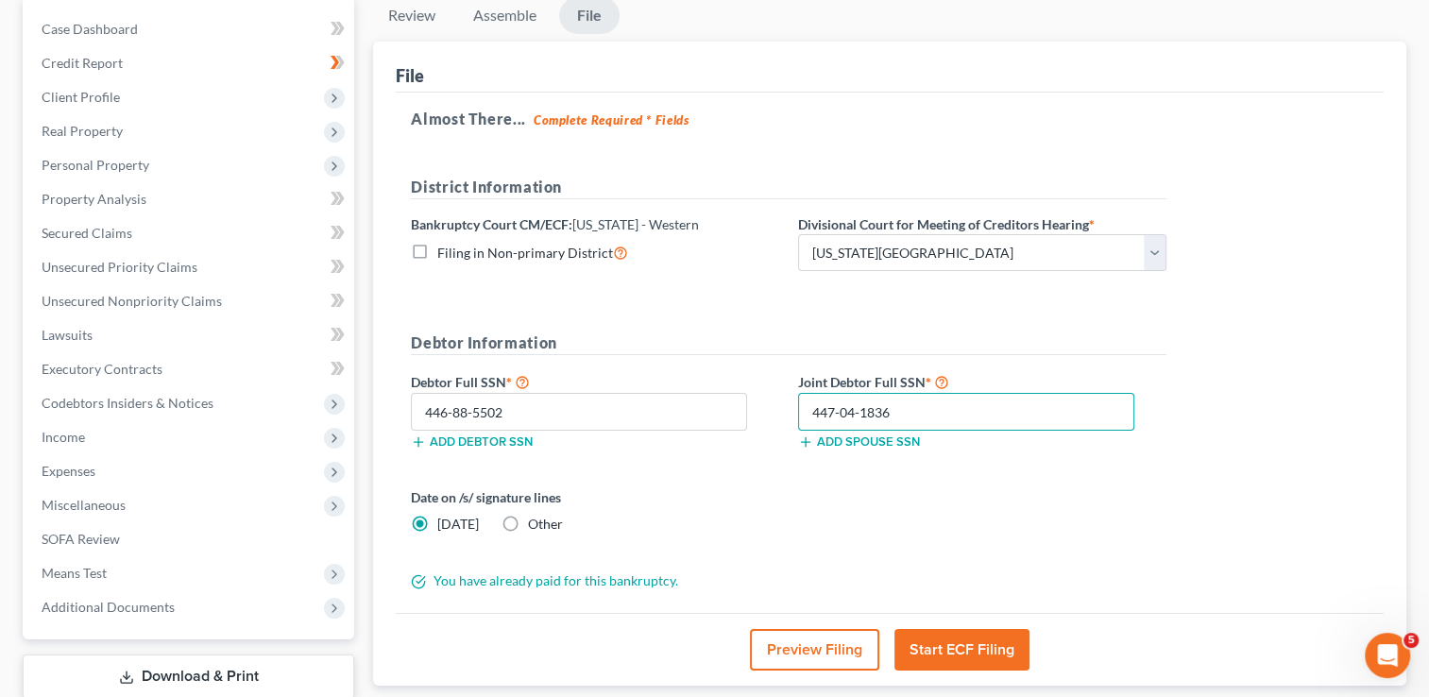
scroll to position [189, 0]
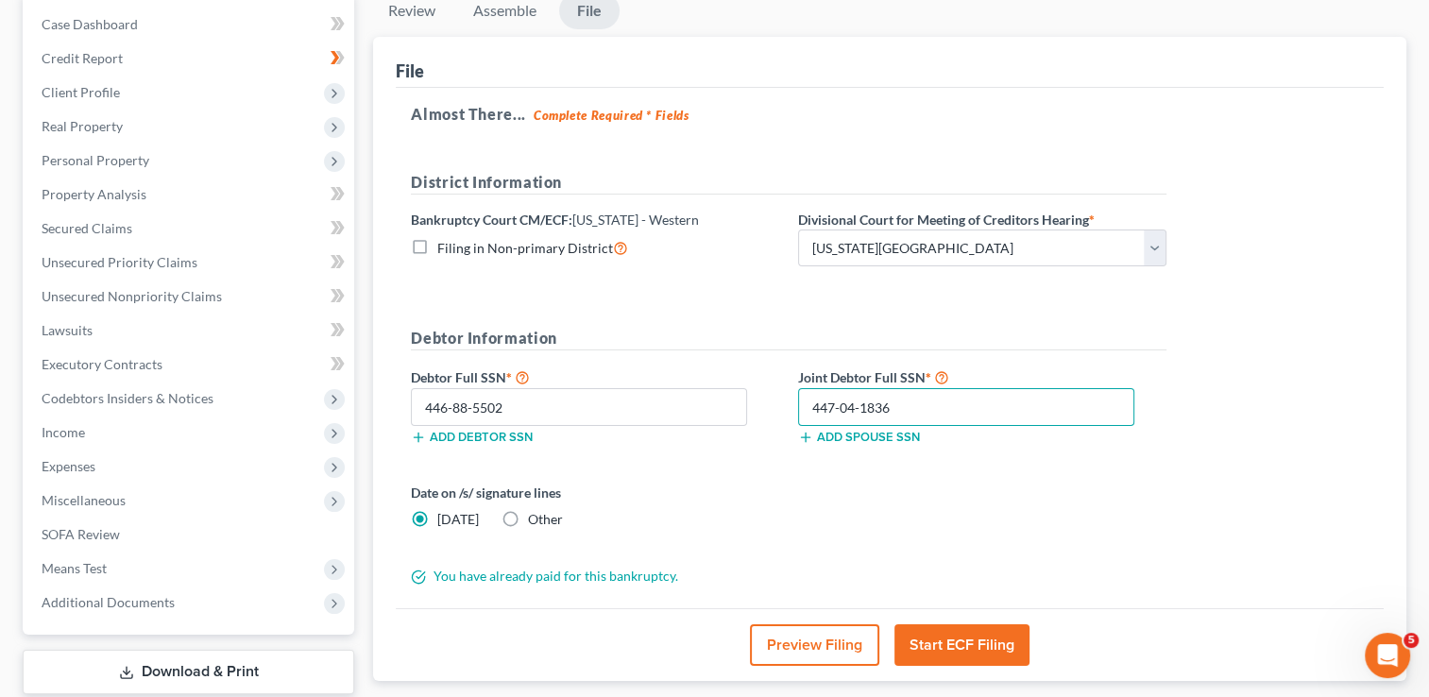
type input "447-04-1836"
click at [528, 514] on label "Other" at bounding box center [545, 519] width 35 height 19
click at [536, 514] on input "Other" at bounding box center [542, 516] width 12 height 12
radio input "true"
radio input "false"
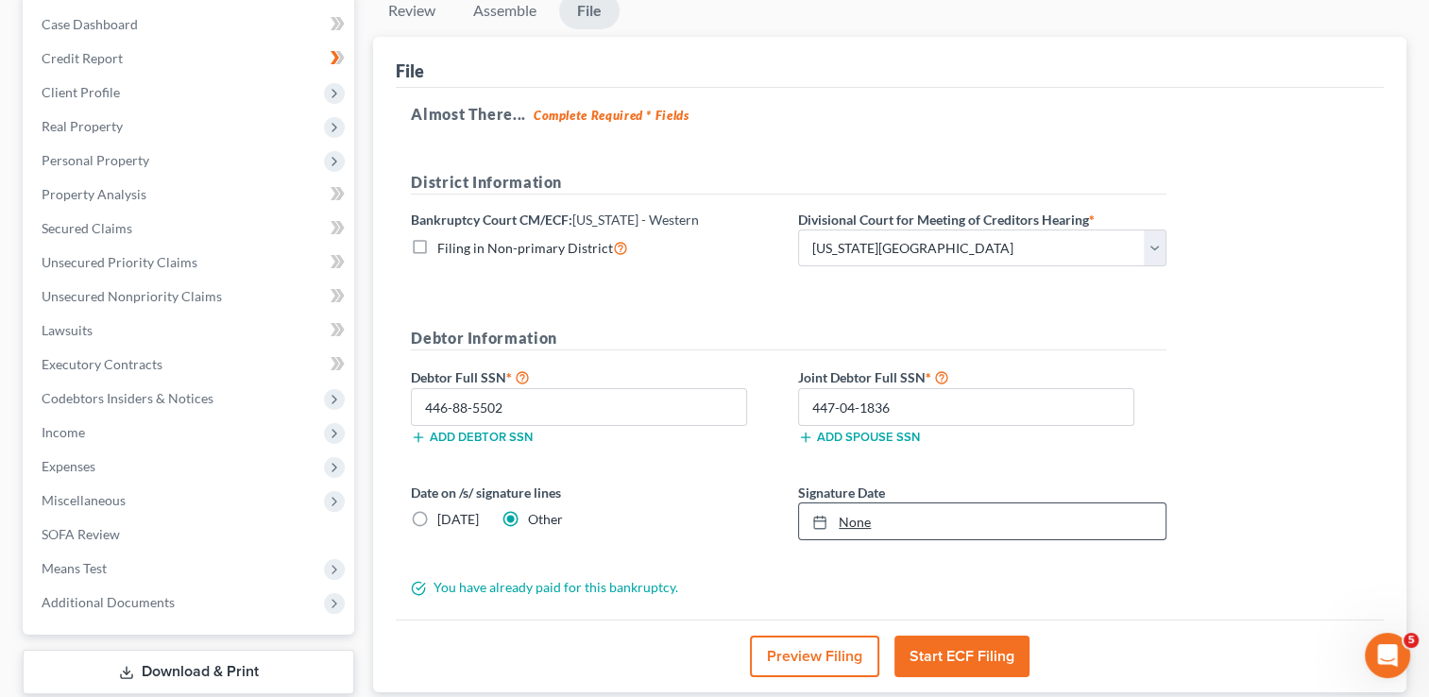
click at [862, 515] on link "None" at bounding box center [982, 522] width 367 height 36
type input "[DATE]"
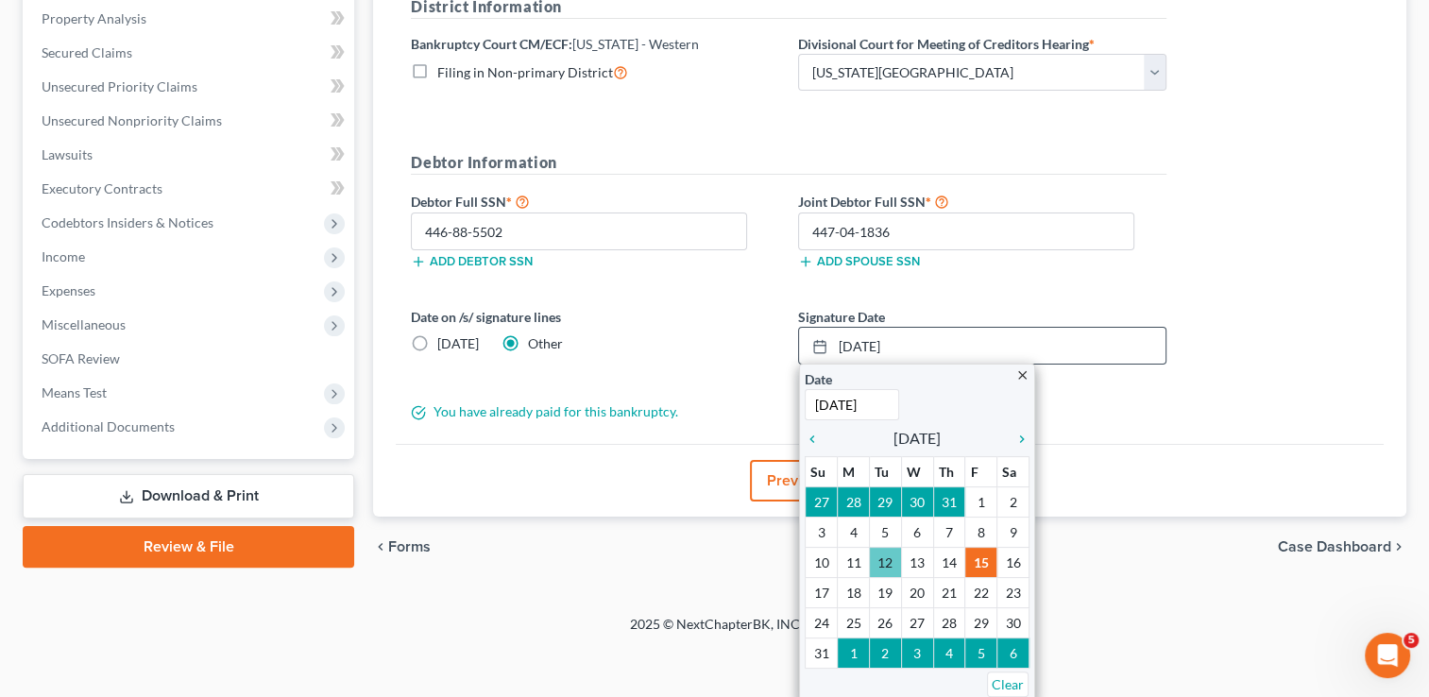
scroll to position [314, 0]
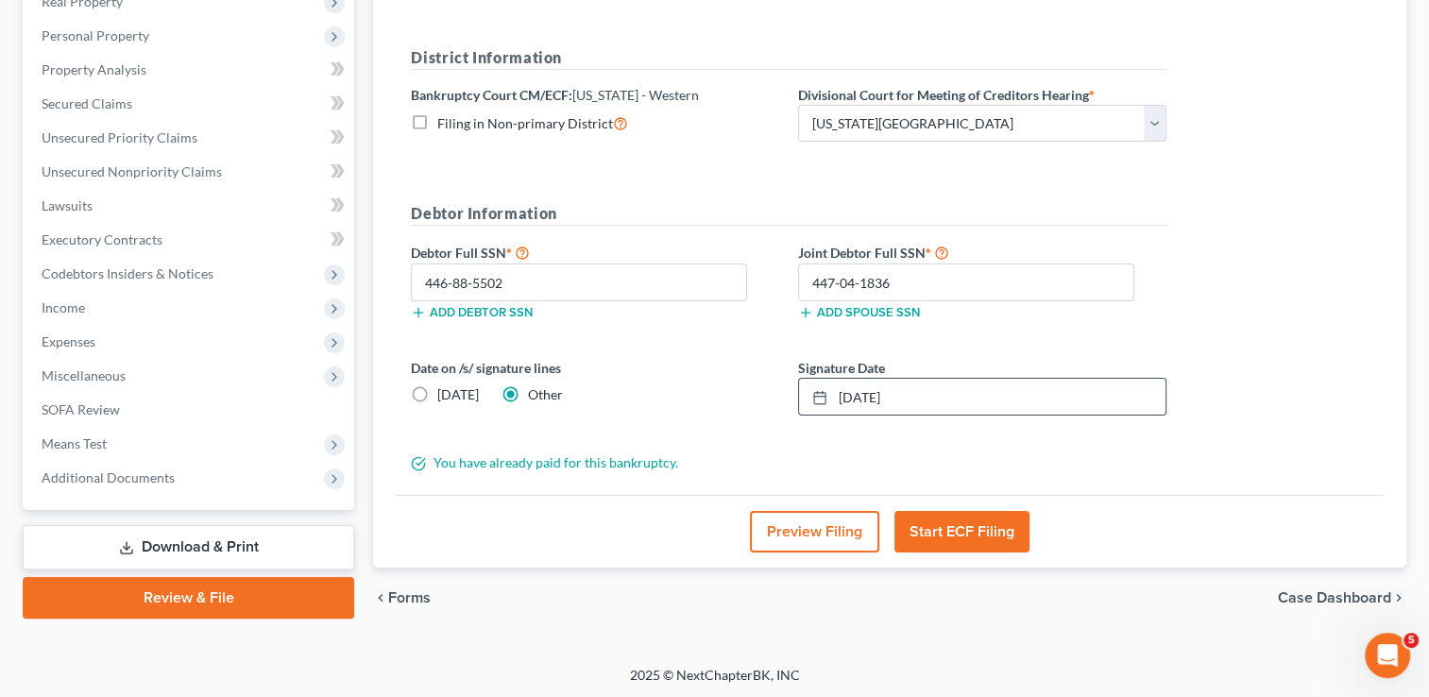
click at [963, 531] on button "Start ECF Filing" at bounding box center [962, 532] width 135 height 42
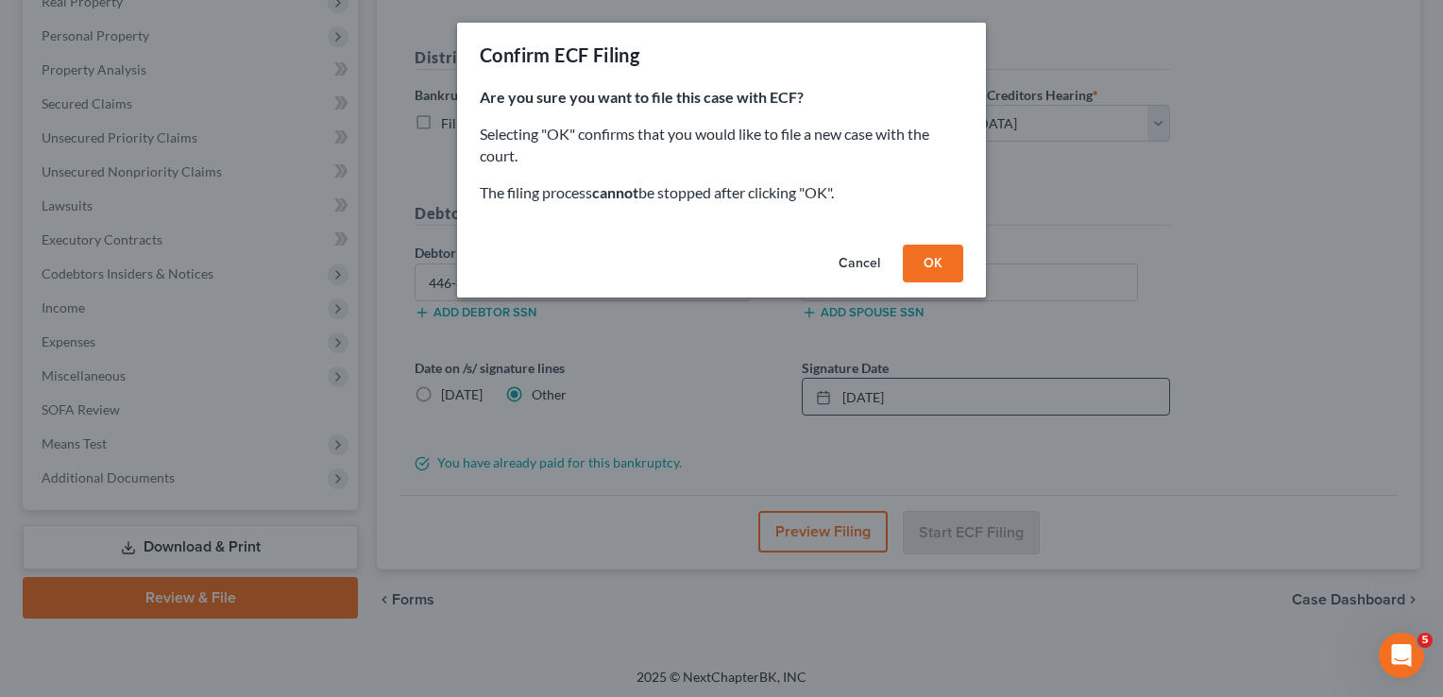
click at [858, 259] on button "Cancel" at bounding box center [860, 264] width 72 height 38
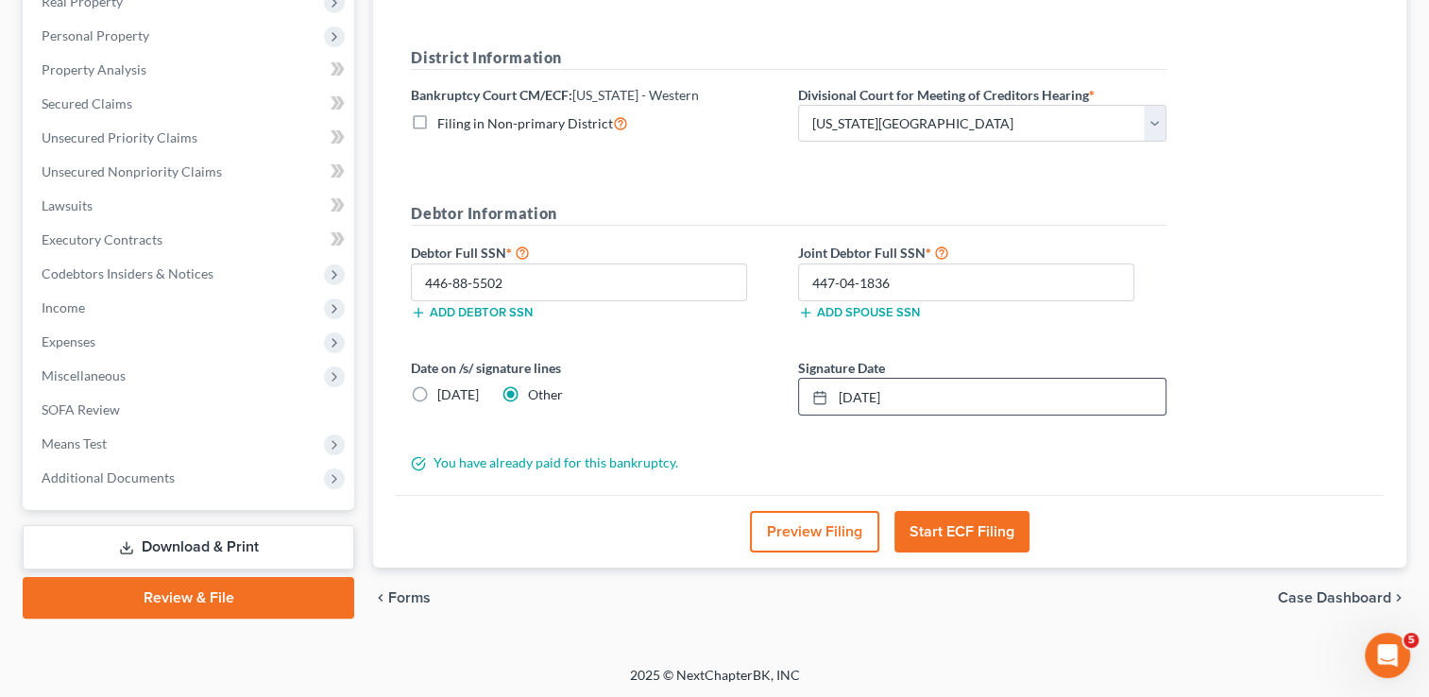
click at [979, 536] on button "Start ECF Filing" at bounding box center [962, 532] width 135 height 42
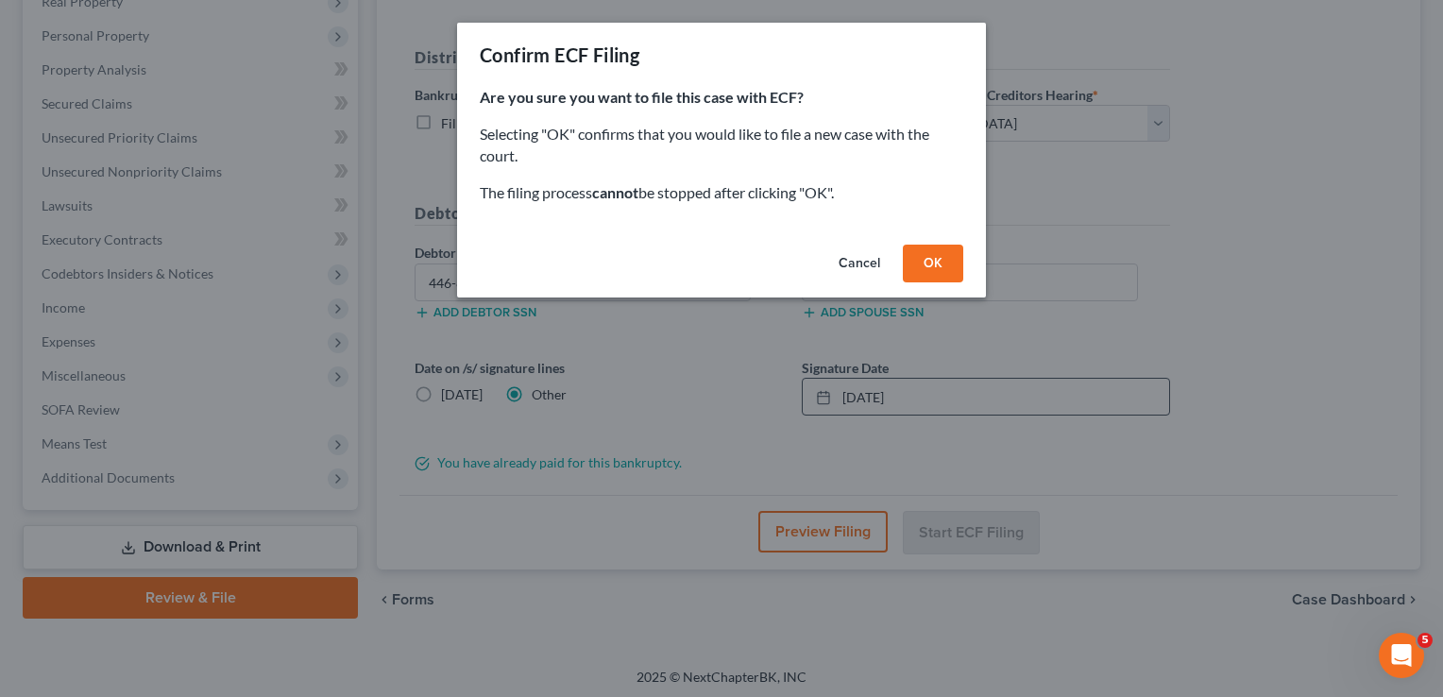
click at [932, 259] on button "OK" at bounding box center [933, 264] width 60 height 38
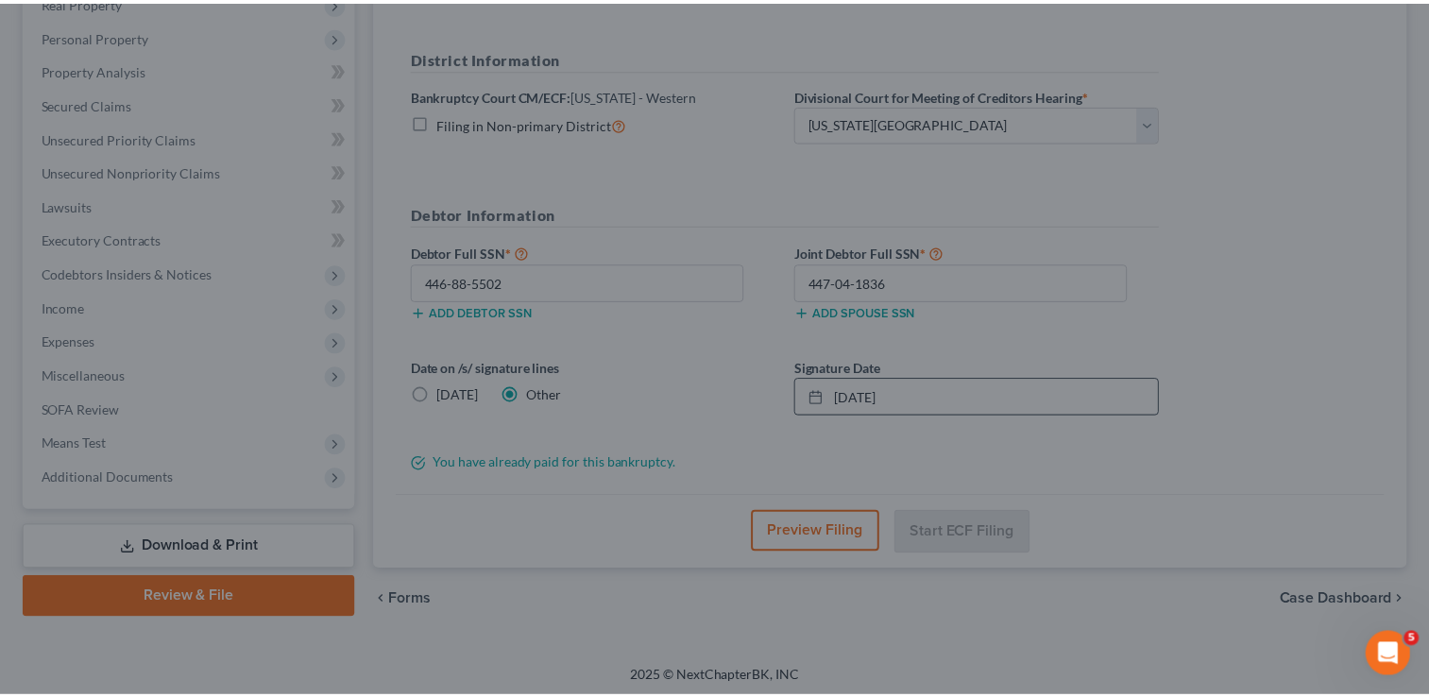
scroll to position [305, 0]
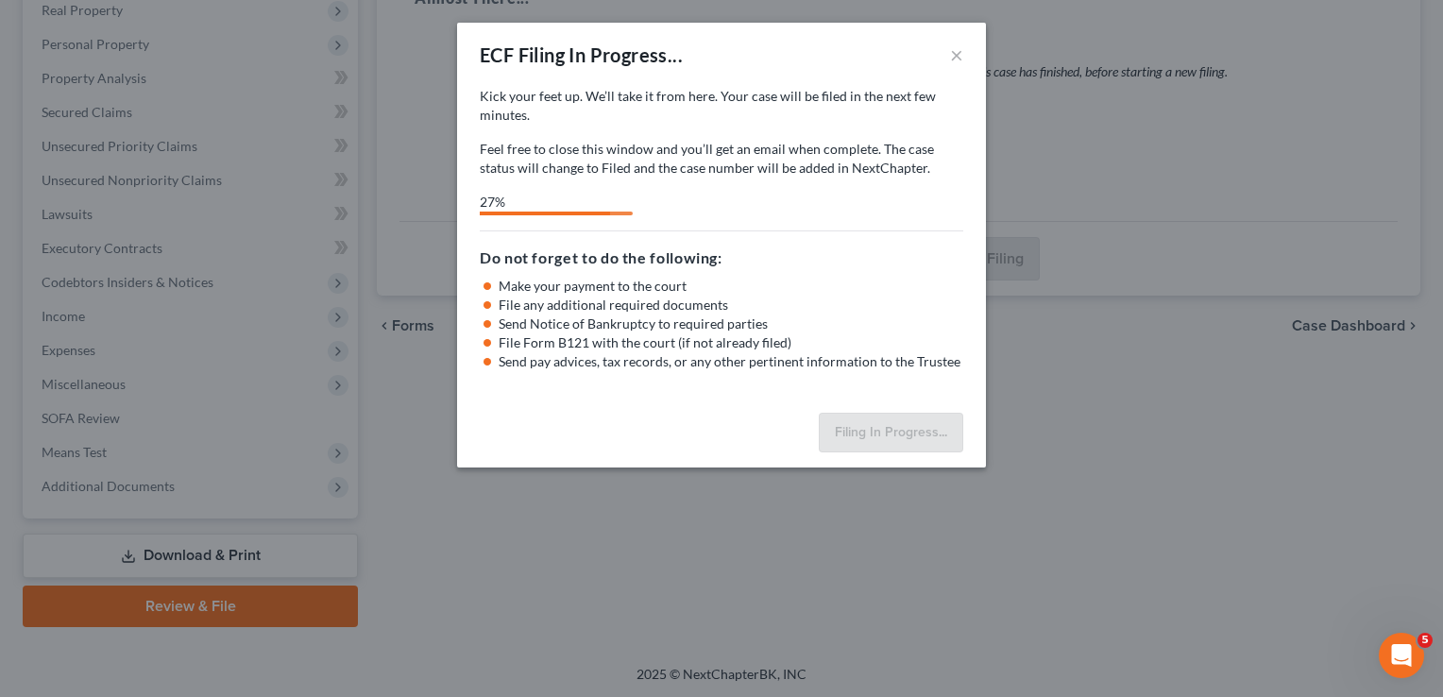
select select "0"
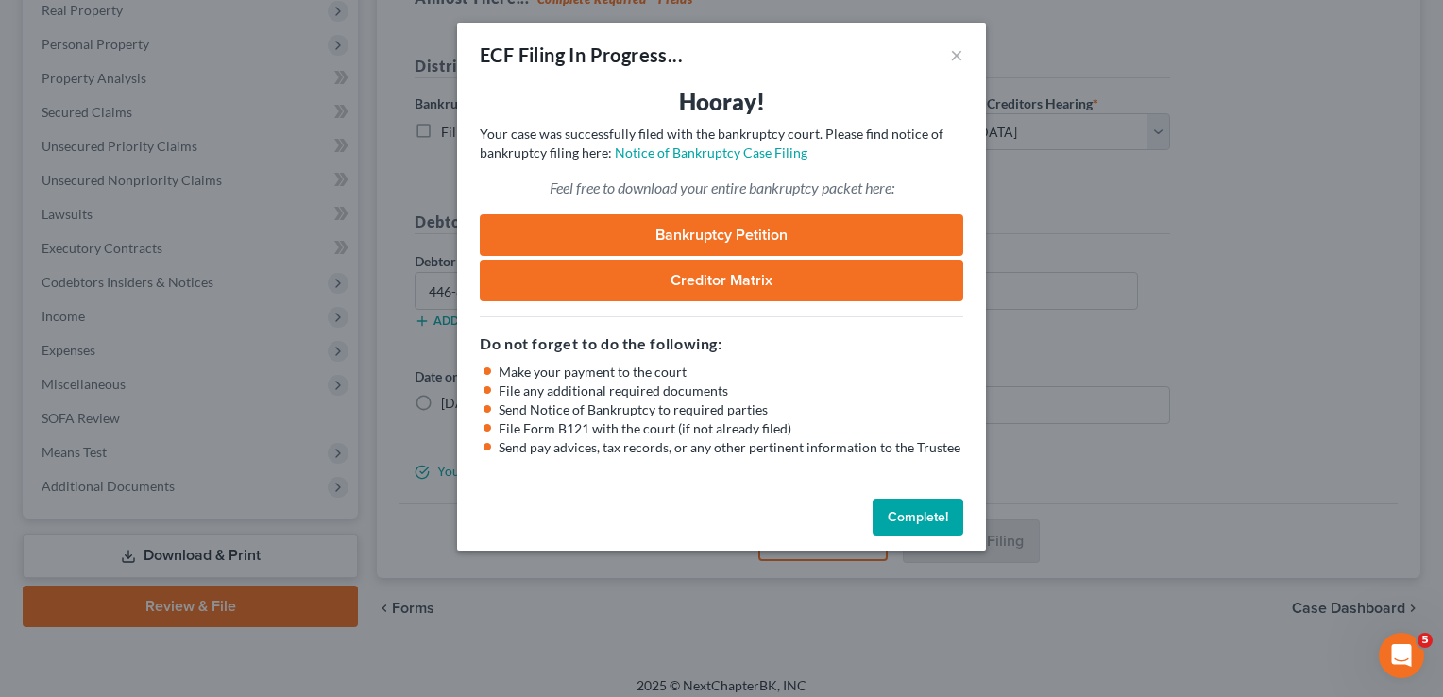
click at [916, 515] on button "Complete!" at bounding box center [918, 518] width 91 height 38
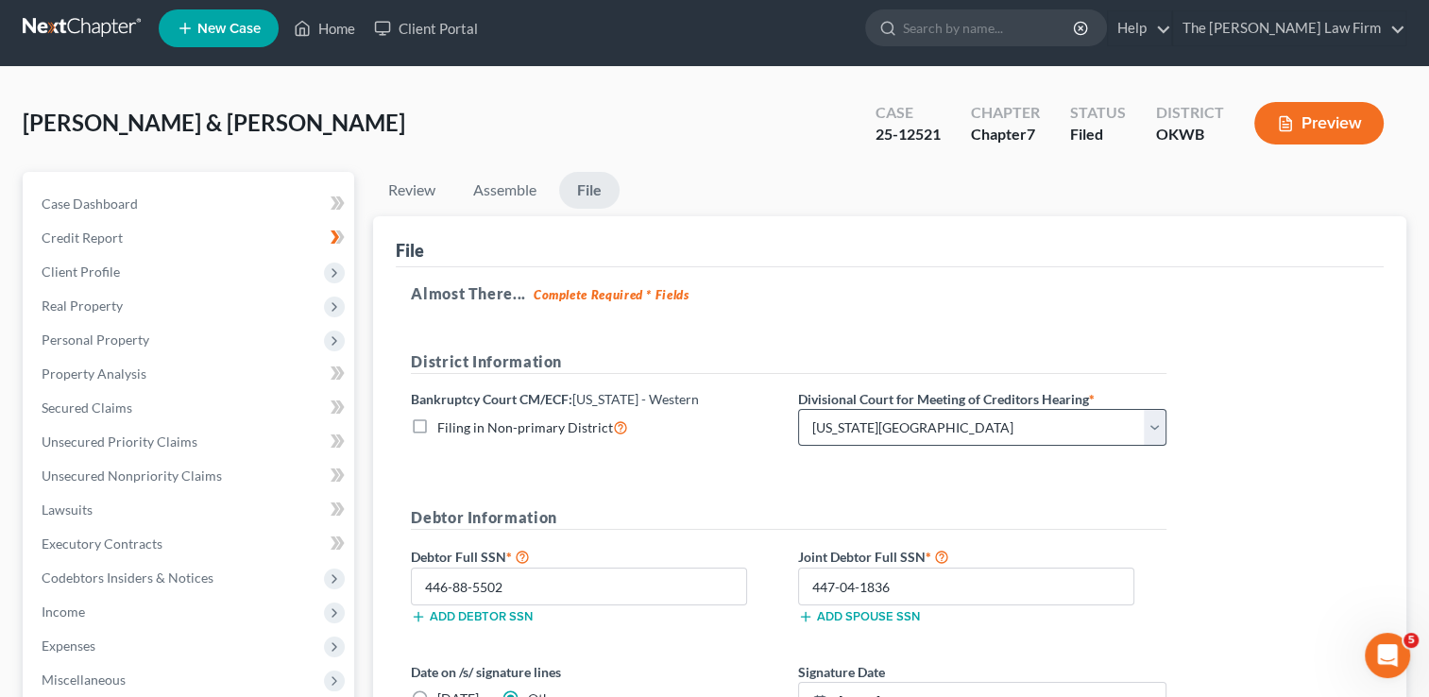
scroll to position [0, 0]
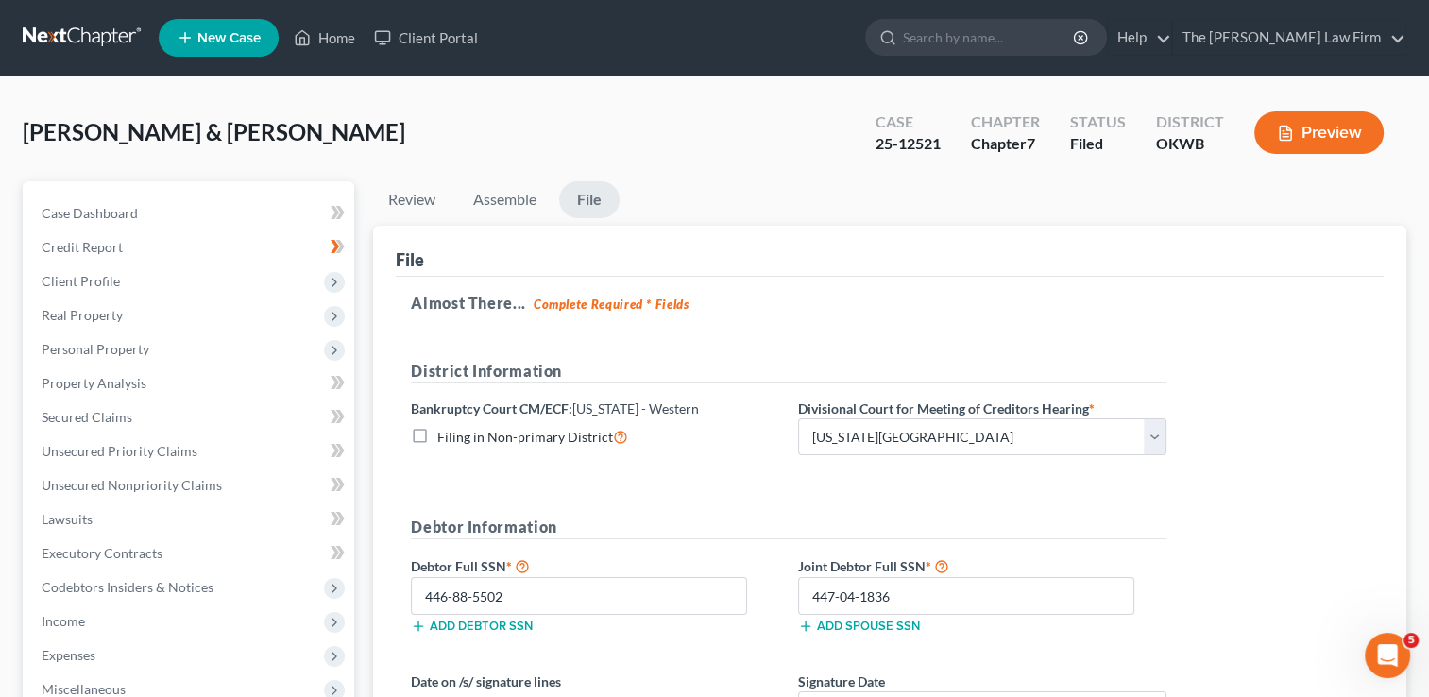
click at [83, 33] on link at bounding box center [83, 38] width 121 height 34
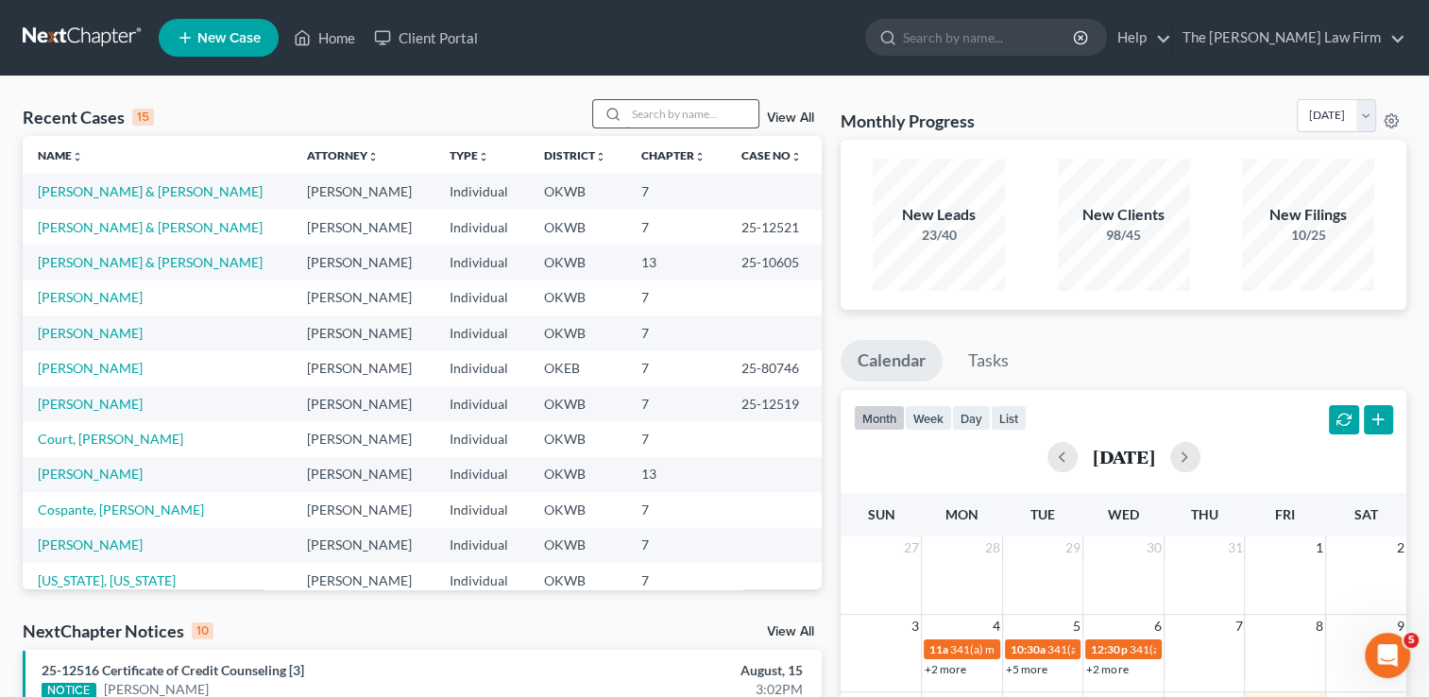
click at [665, 112] on input "search" at bounding box center [692, 113] width 132 height 27
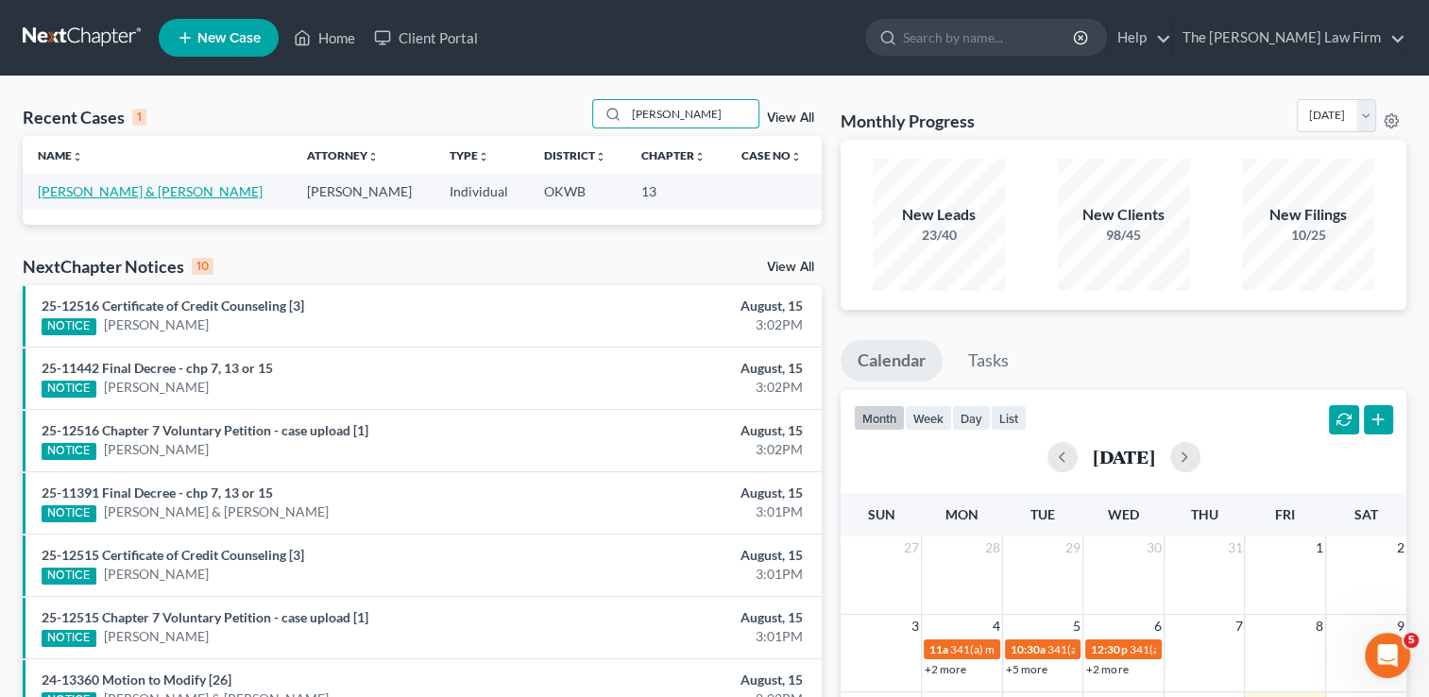
type input "[PERSON_NAME]"
click at [128, 196] on link "[PERSON_NAME] & [PERSON_NAME]" at bounding box center [150, 191] width 225 height 16
select select "1"
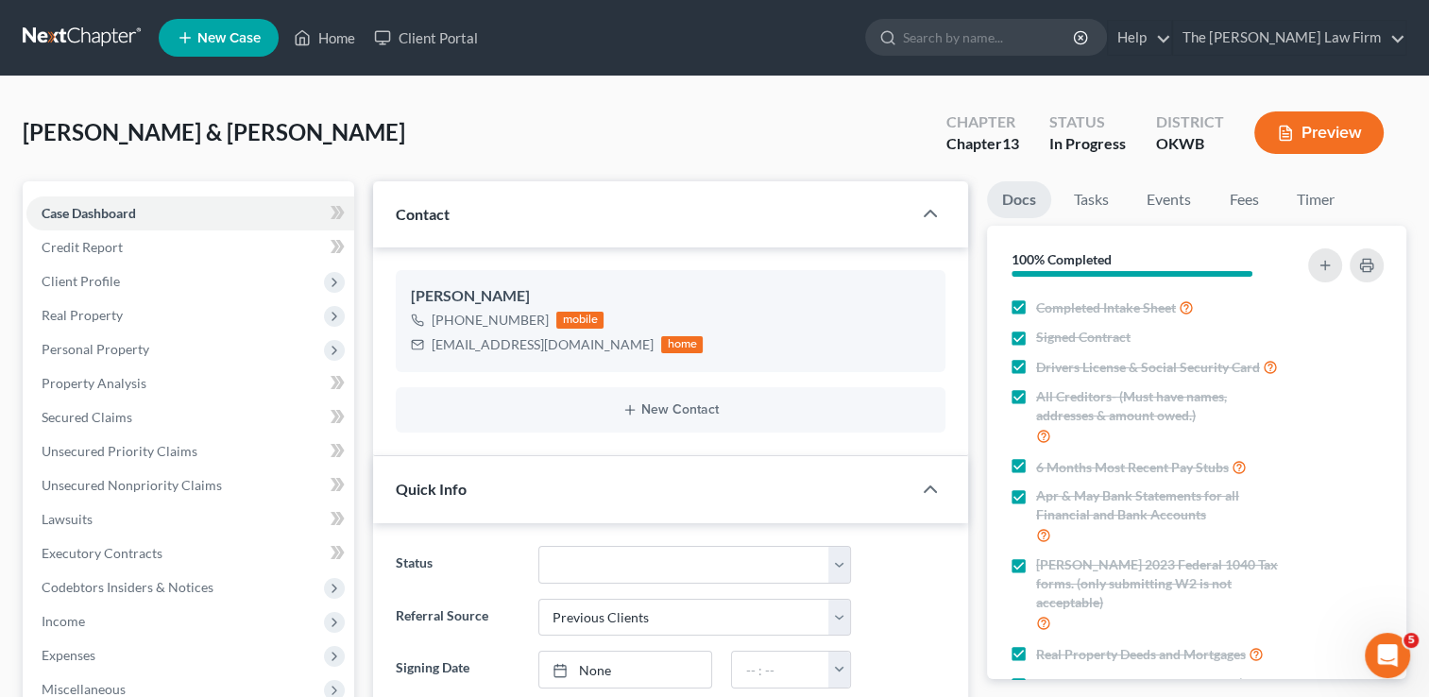
scroll to position [2486, 0]
click at [108, 278] on span "Client Profile" at bounding box center [81, 281] width 78 height 16
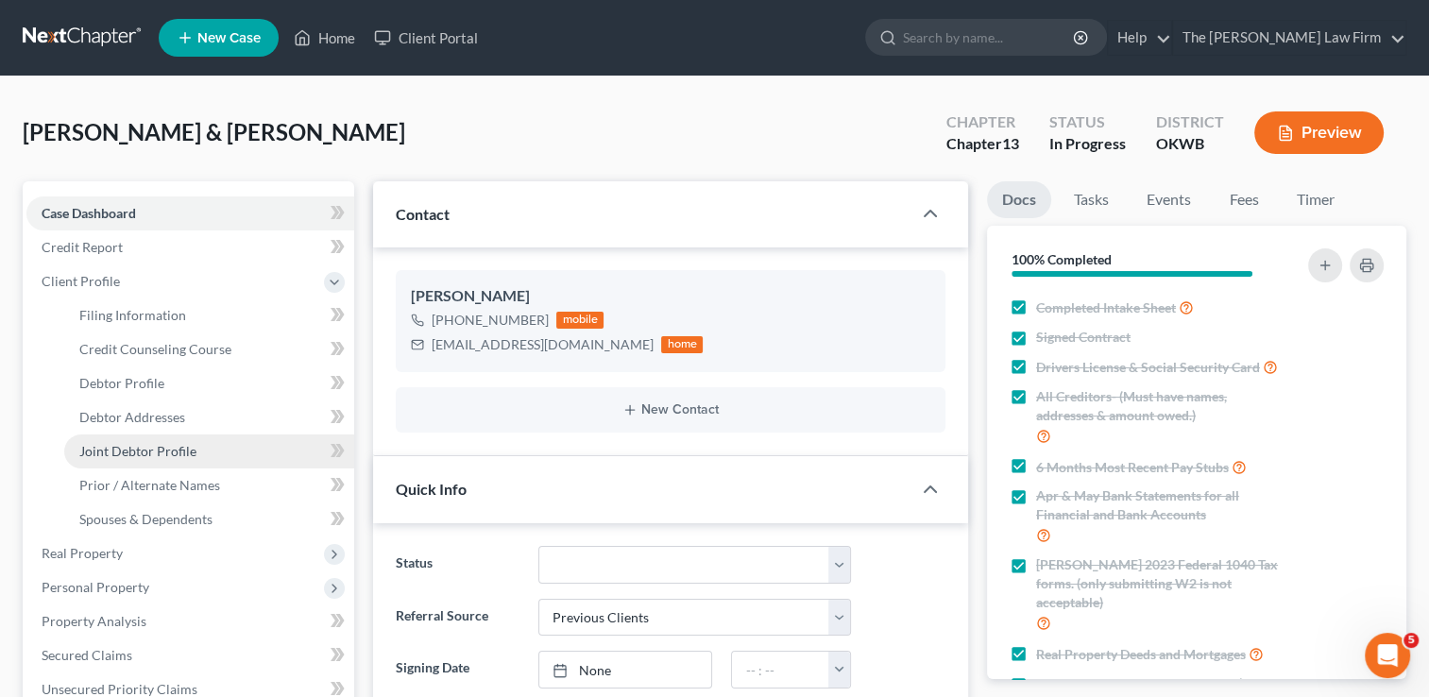
click at [167, 448] on span "Joint Debtor Profile" at bounding box center [137, 451] width 117 height 16
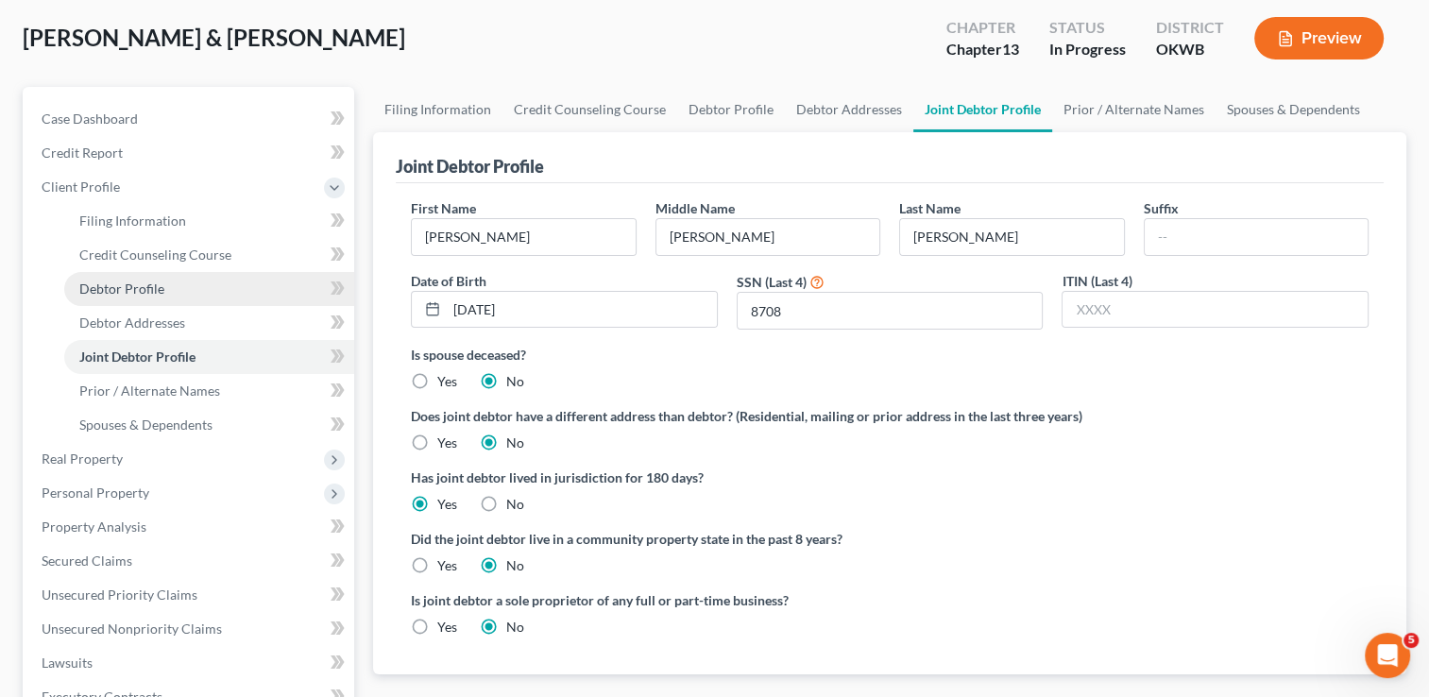
click at [141, 285] on span "Debtor Profile" at bounding box center [121, 289] width 85 height 16
select select "1"
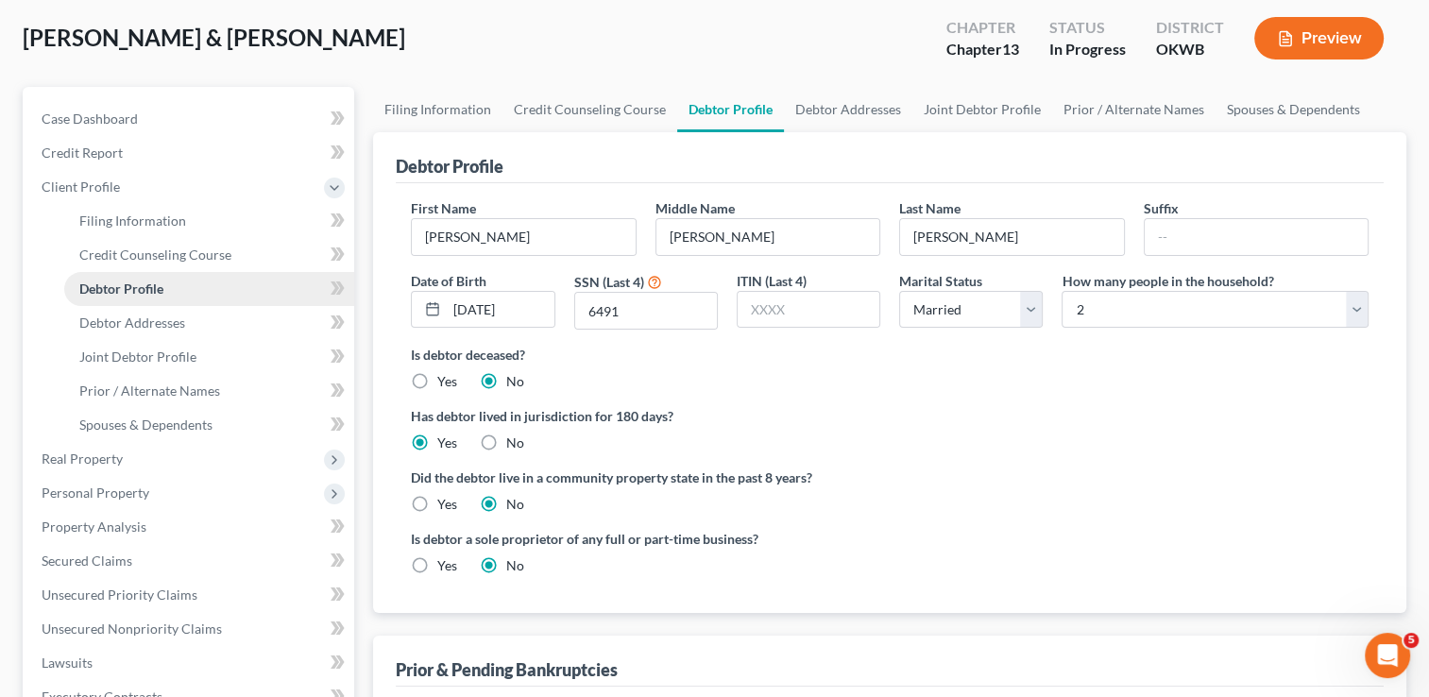
radio input "true"
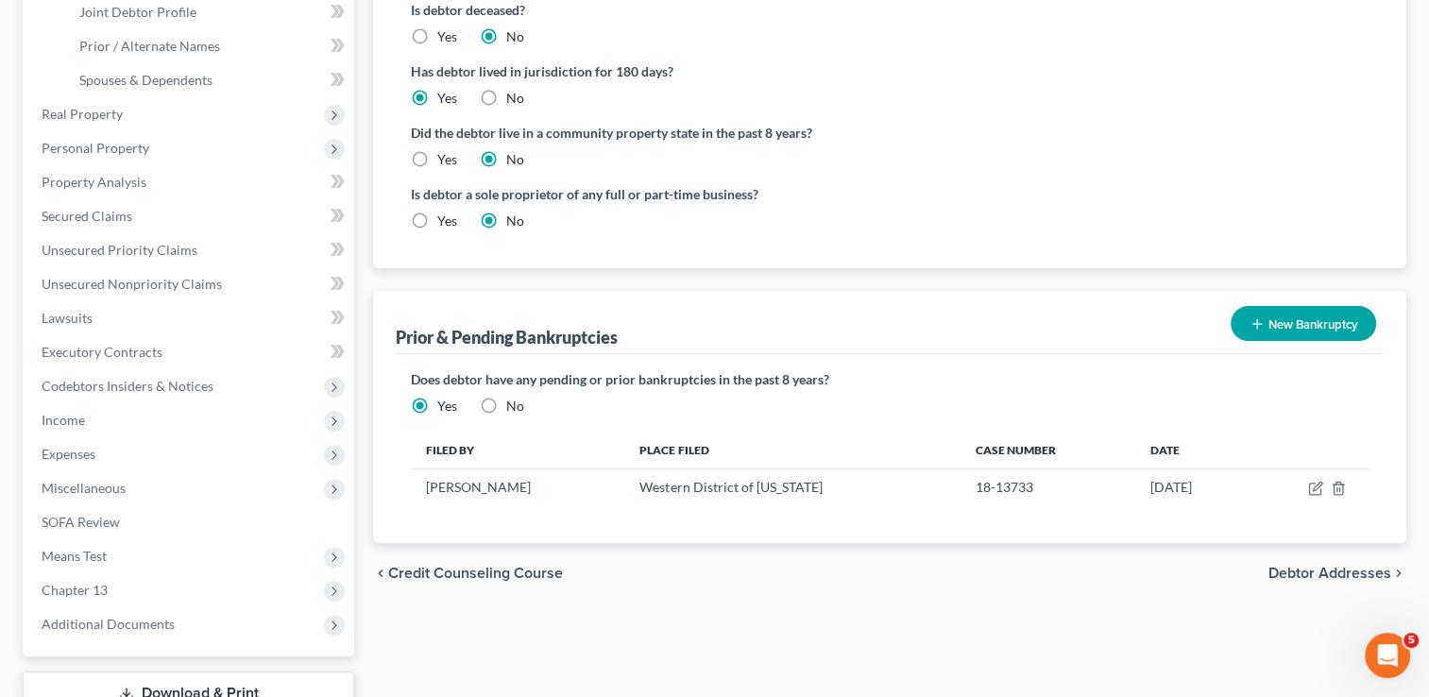
scroll to position [472, 0]
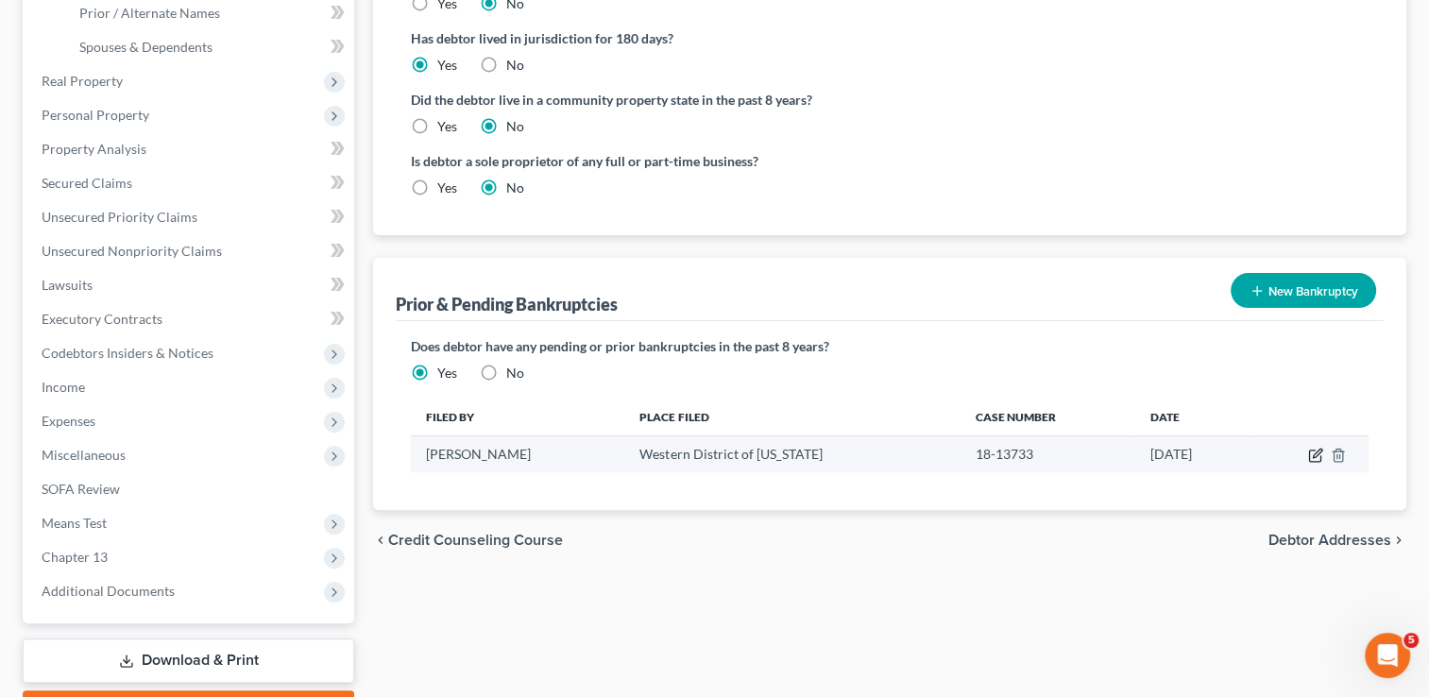
click at [1311, 459] on icon "button" at bounding box center [1315, 455] width 15 height 15
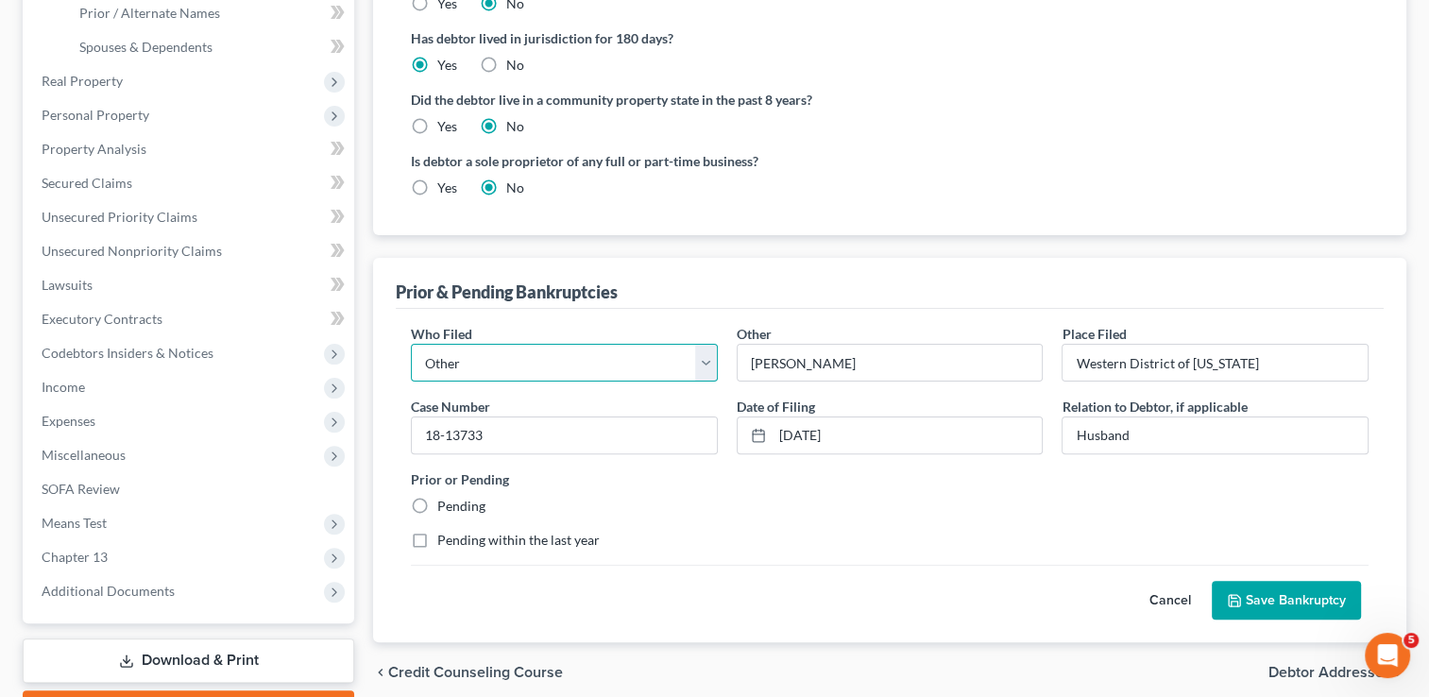
click at [587, 366] on select "Debtor Other" at bounding box center [564, 363] width 307 height 38
select select "debtor"
click at [411, 344] on select "Debtor Other" at bounding box center [564, 363] width 307 height 38
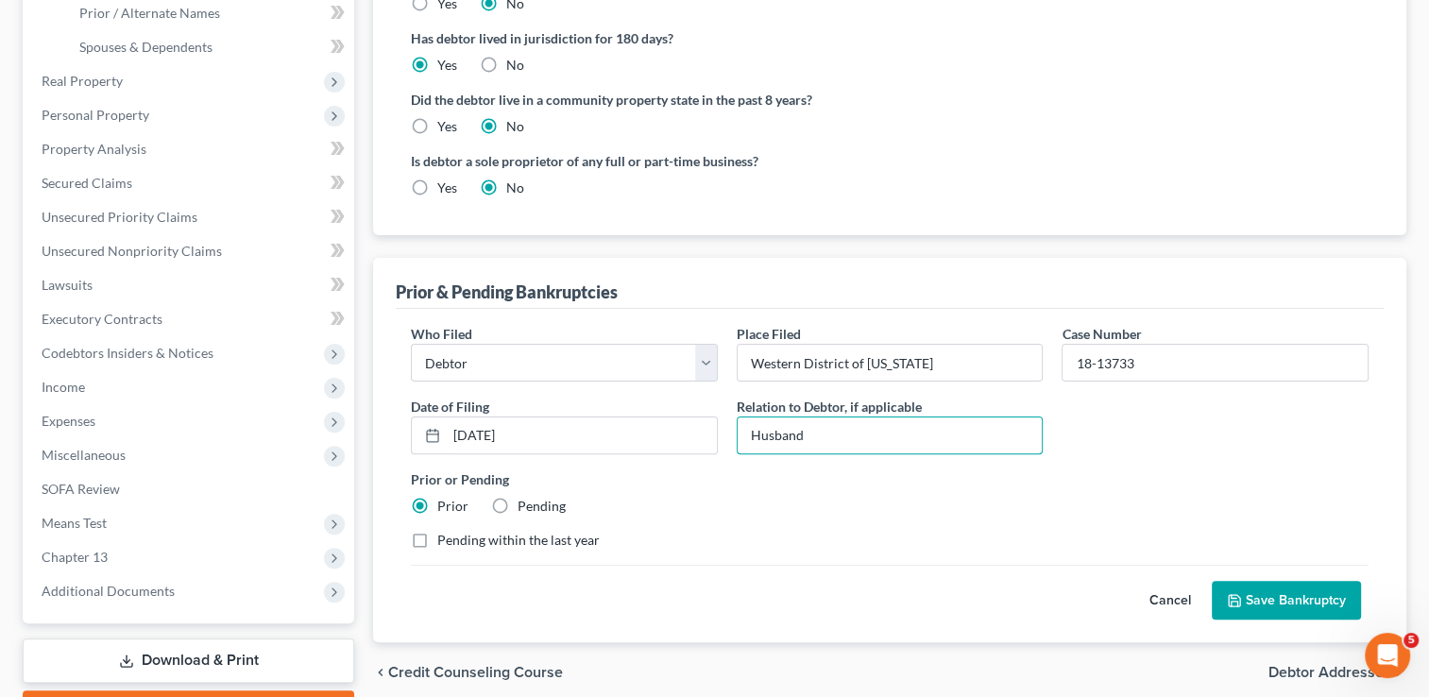
drag, startPoint x: 824, startPoint y: 439, endPoint x: 717, endPoint y: 467, distance: 110.2
click at [718, 460] on div "Who Filed * Debtor Other Place Filed * Western District of [US_STATE] Case Numb…" at bounding box center [889, 444] width 977 height 241
click at [1249, 590] on button "Save Bankruptcy" at bounding box center [1286, 601] width 149 height 40
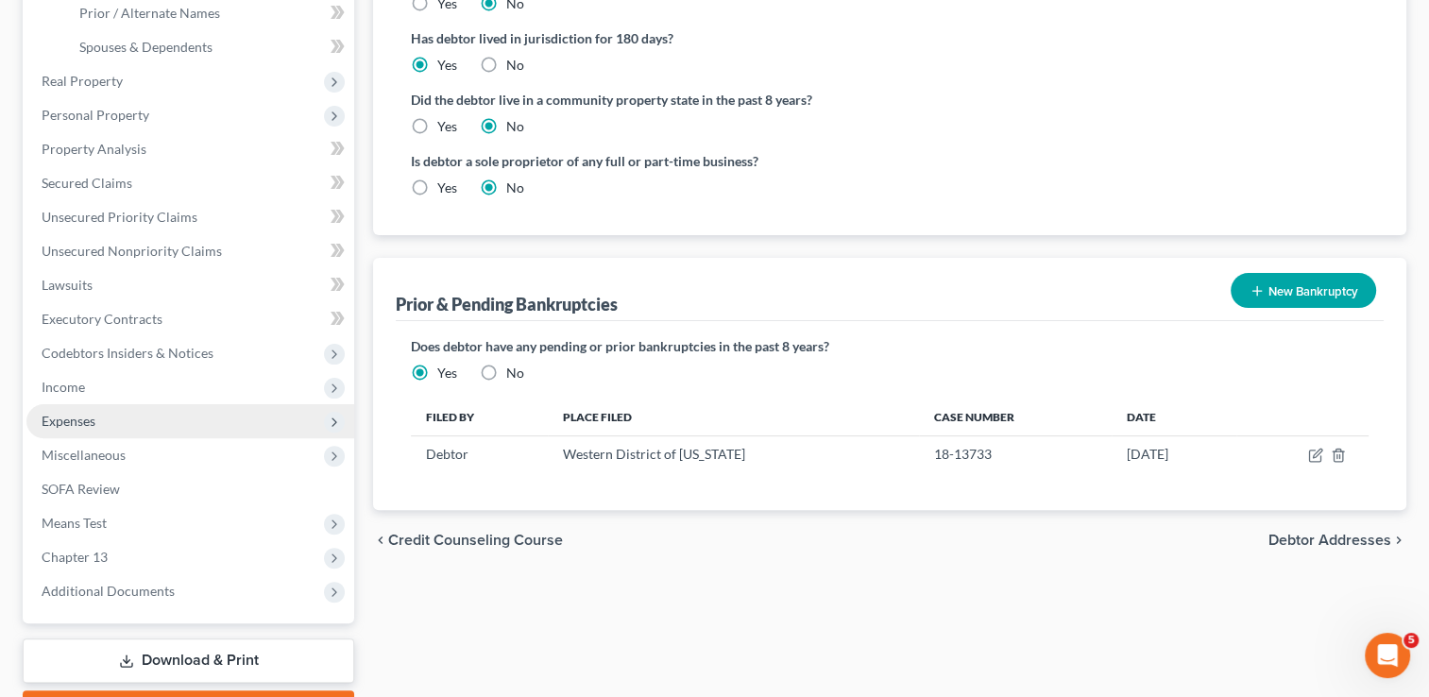
click at [105, 413] on span "Expenses" at bounding box center [190, 421] width 328 height 34
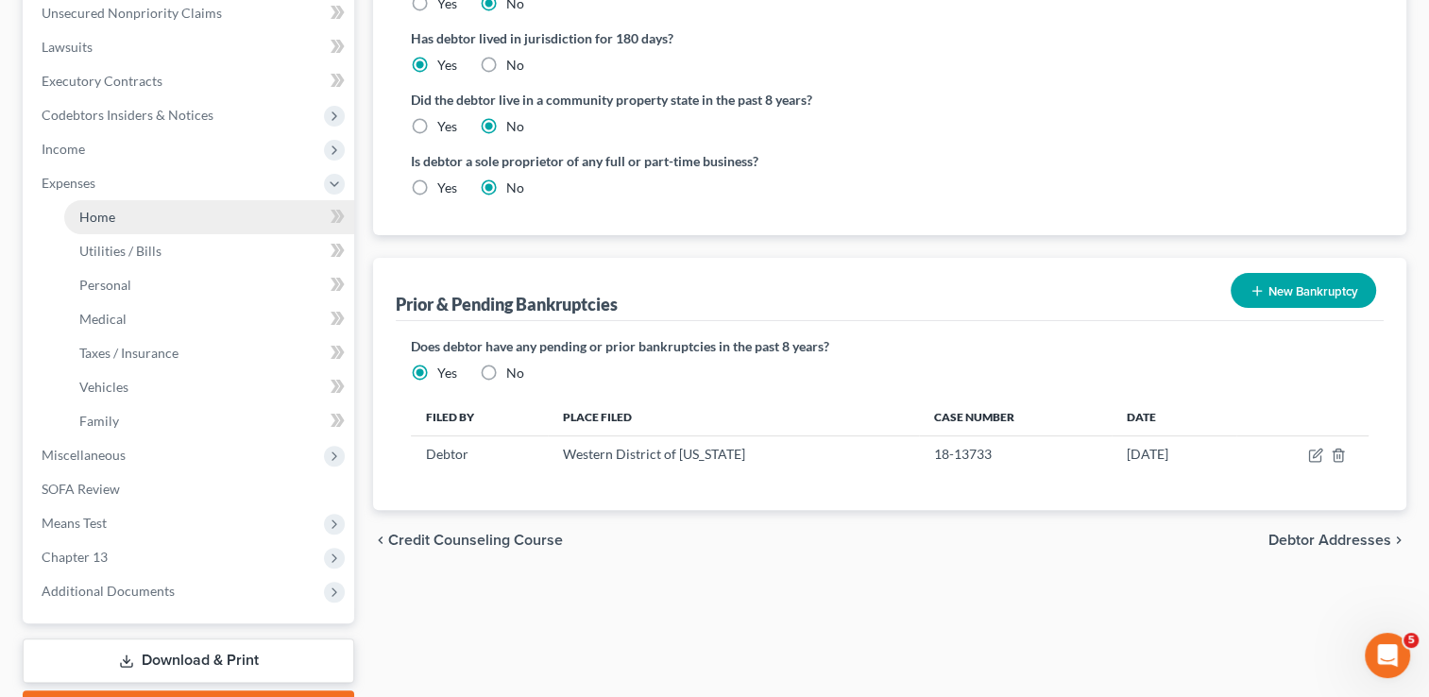
click at [139, 224] on link "Home" at bounding box center [209, 217] width 290 height 34
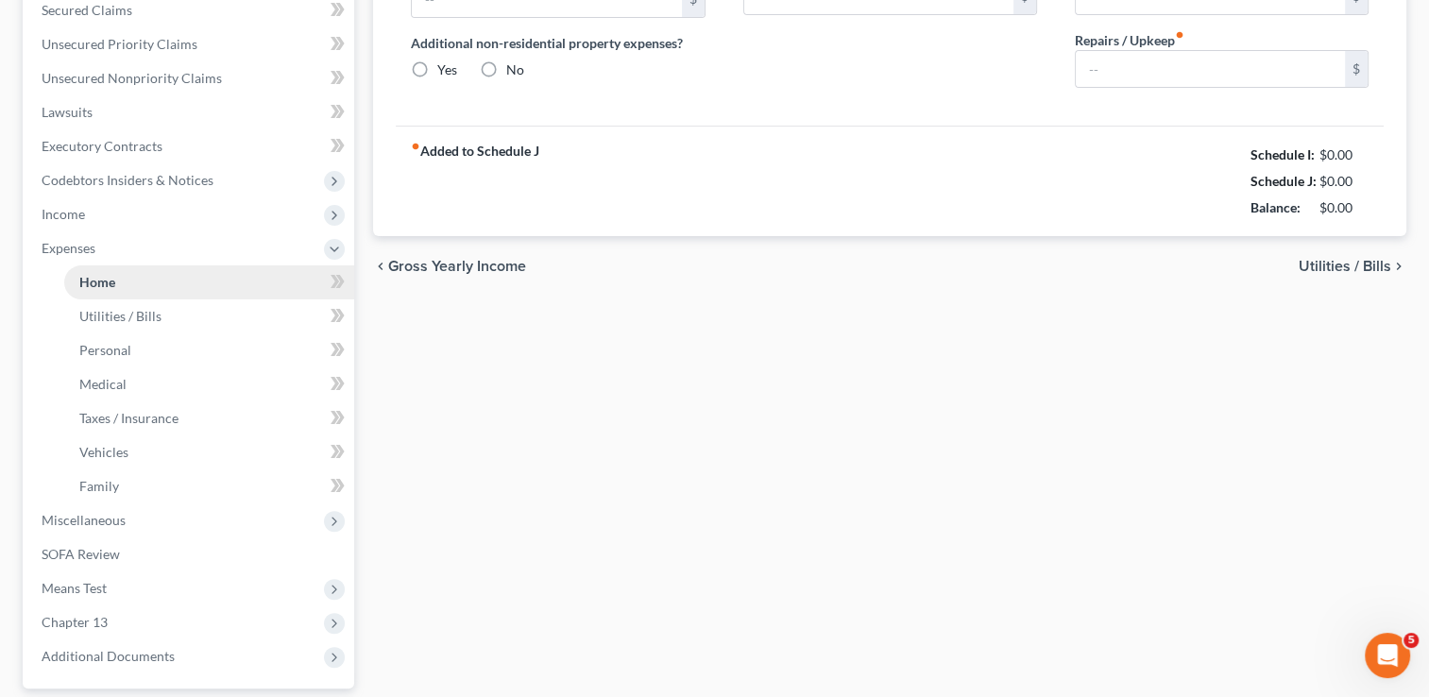
type input "0.00"
radio input "true"
type input "0.00"
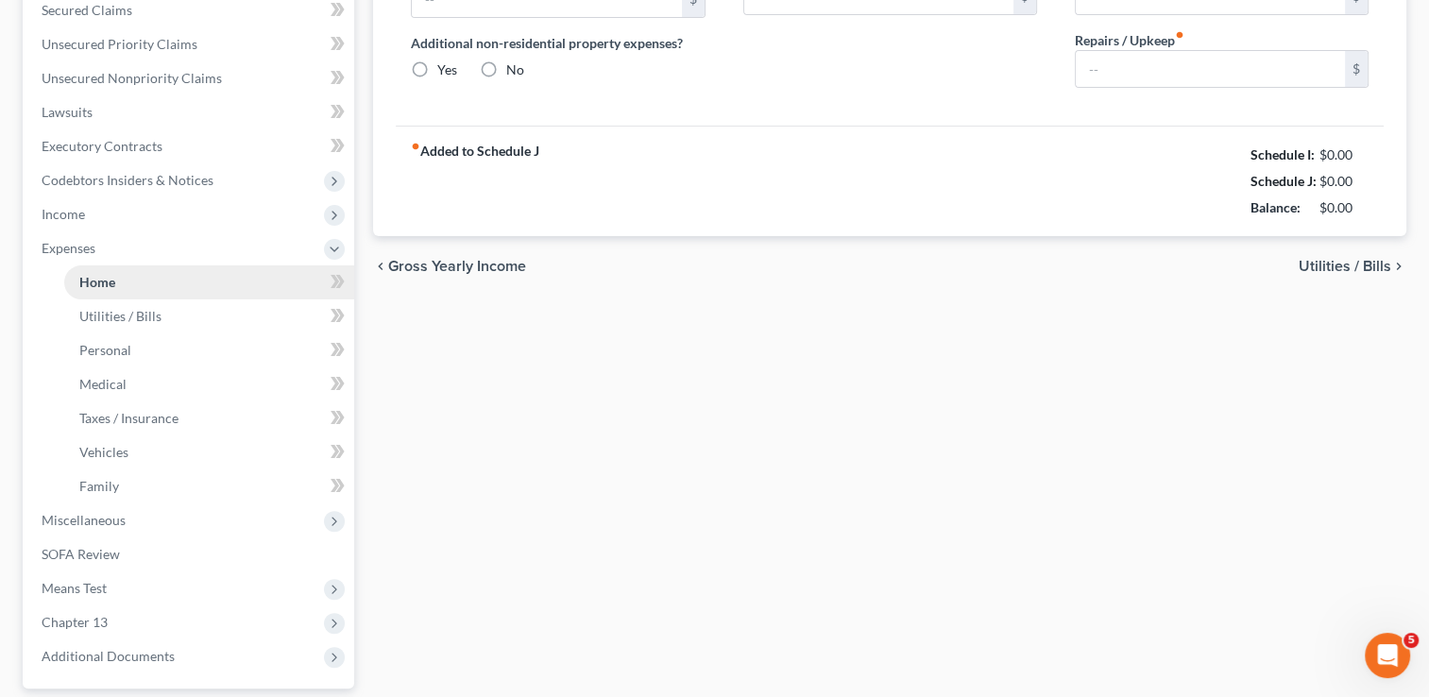
type input "0.00"
type input "150.00"
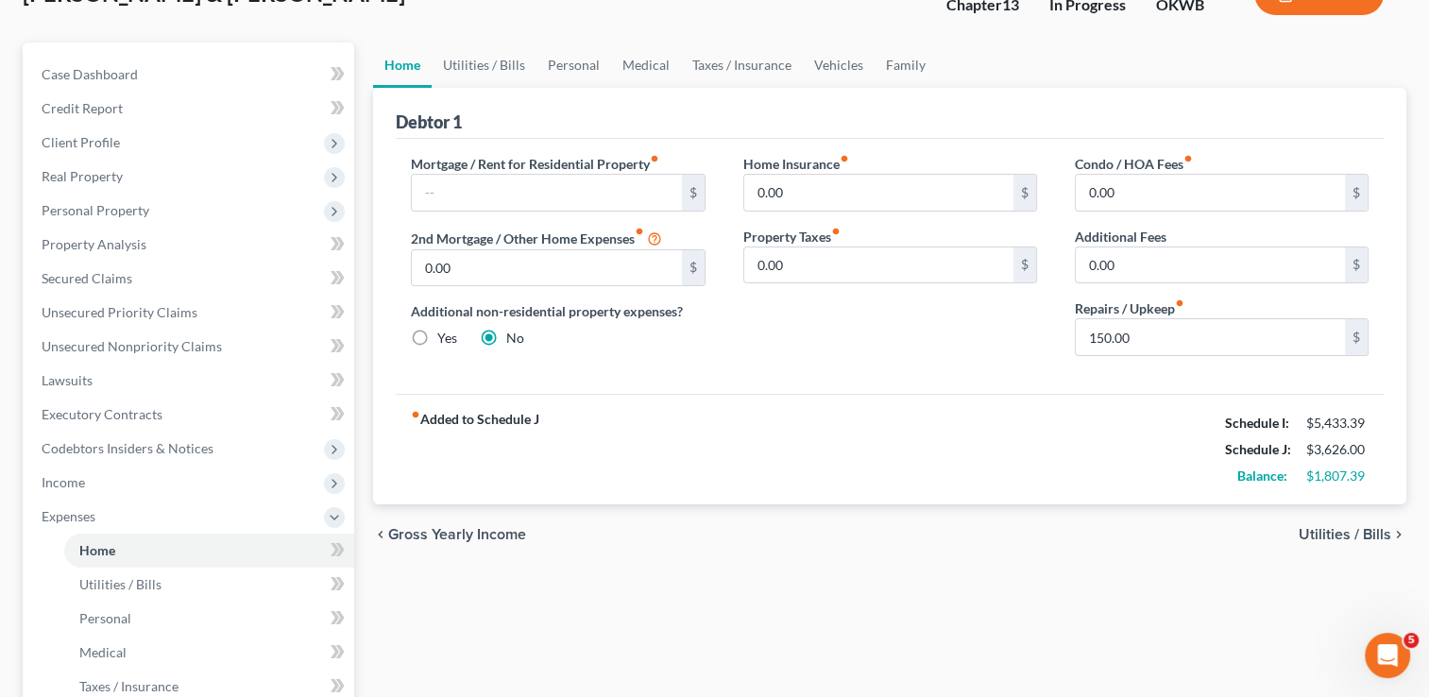
scroll to position [94, 0]
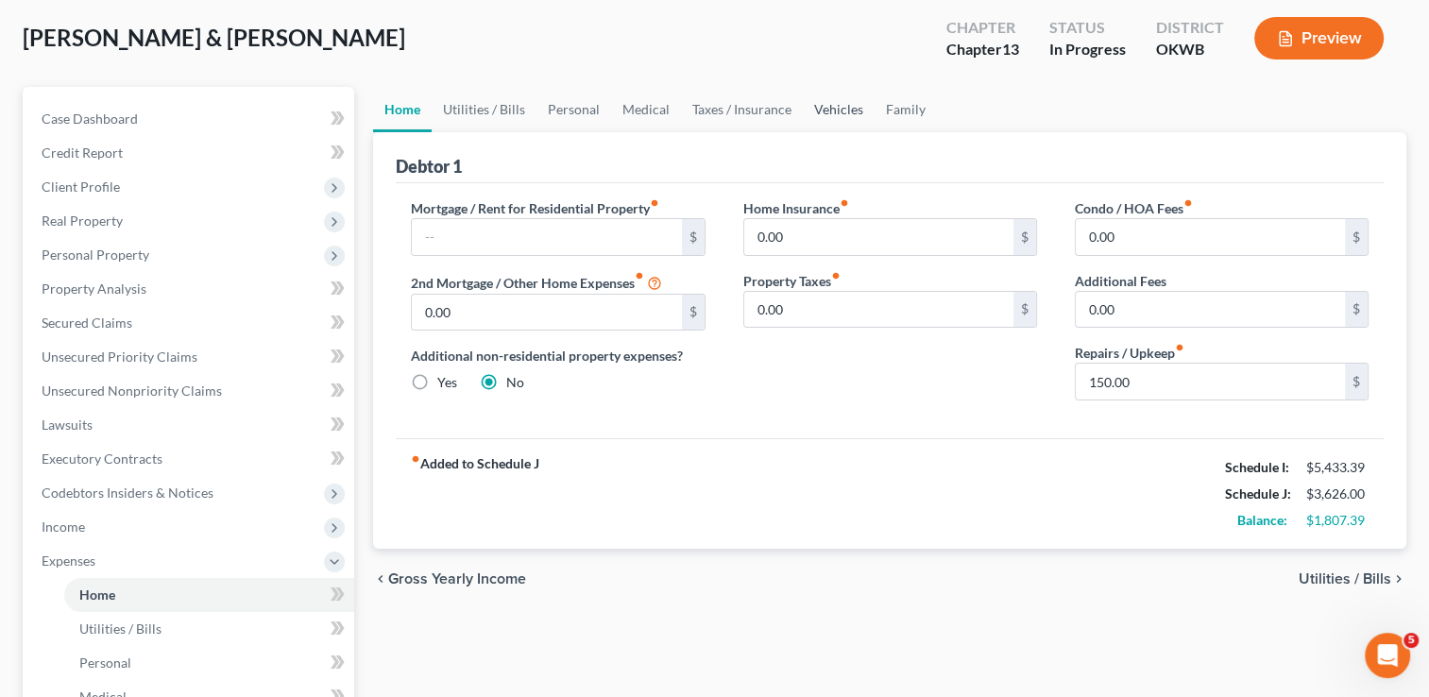
click at [838, 110] on link "Vehicles" at bounding box center [839, 109] width 72 height 45
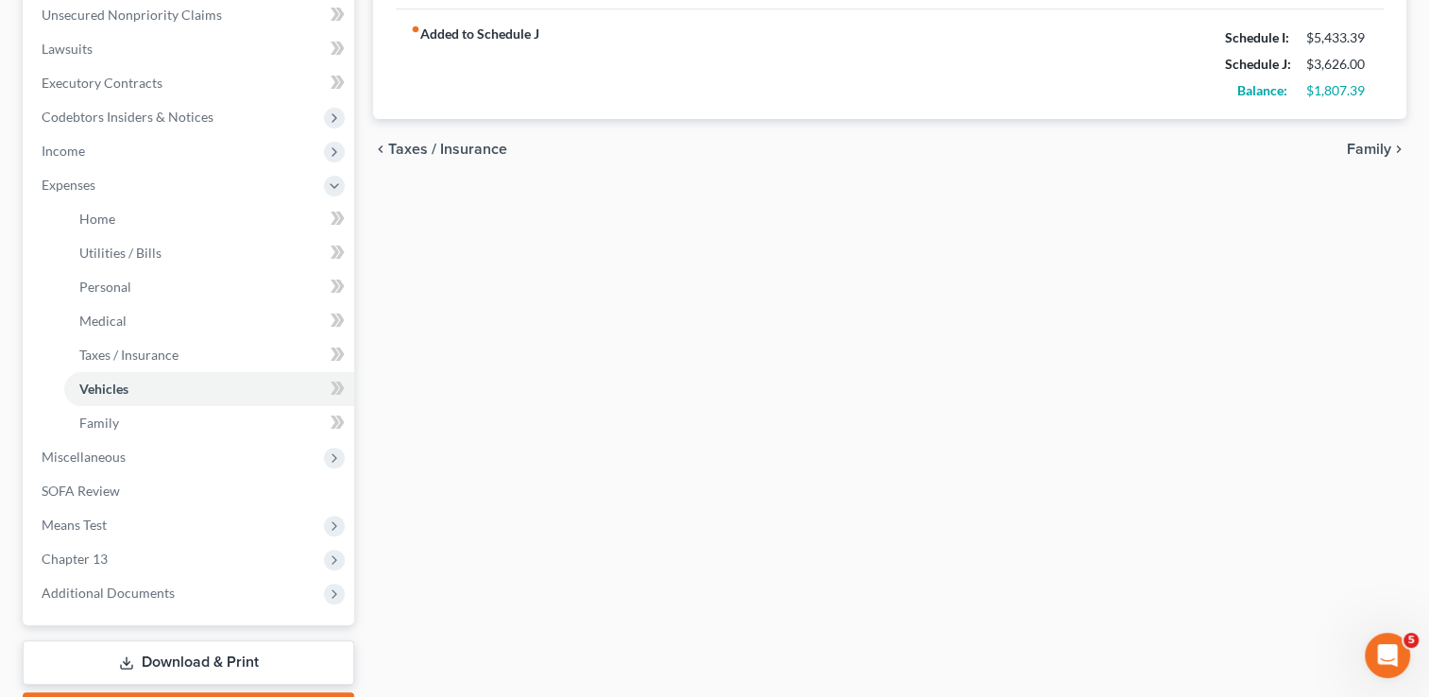
scroll to position [567, 0]
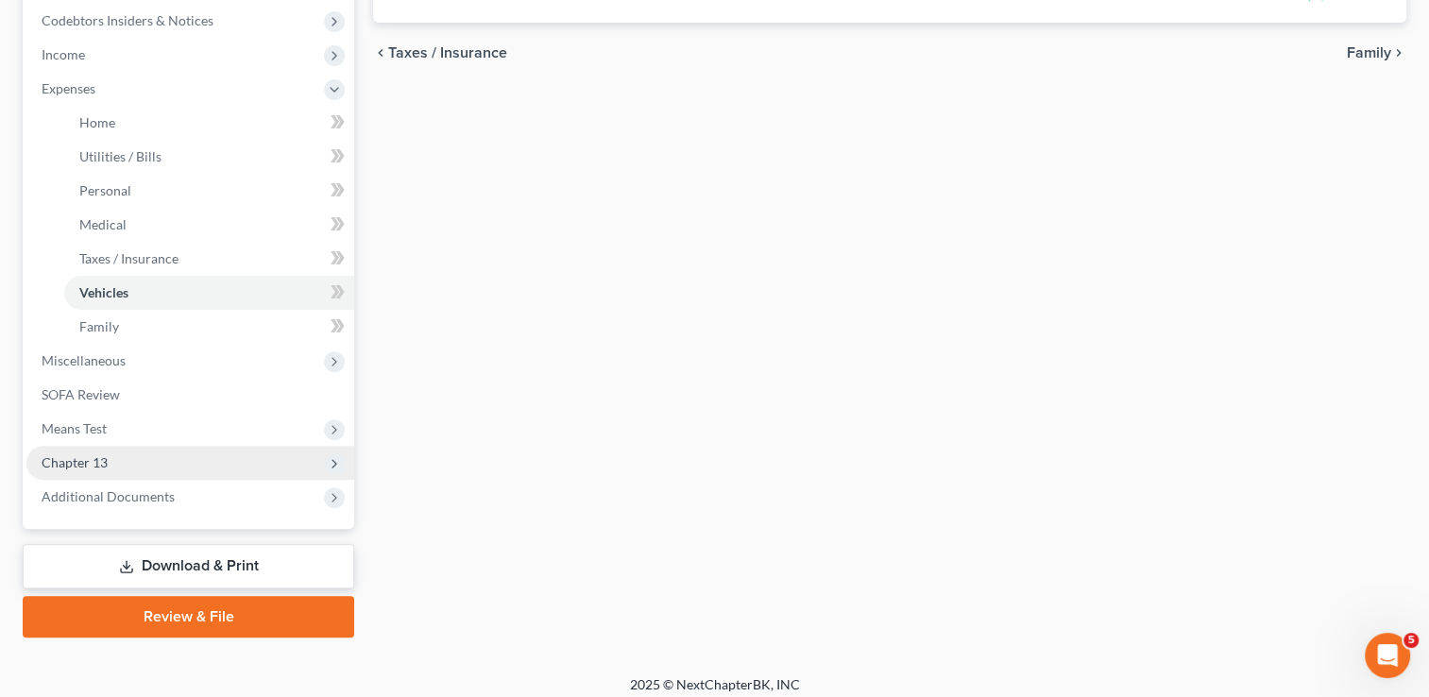
click at [125, 463] on span "Chapter 13" at bounding box center [190, 463] width 328 height 34
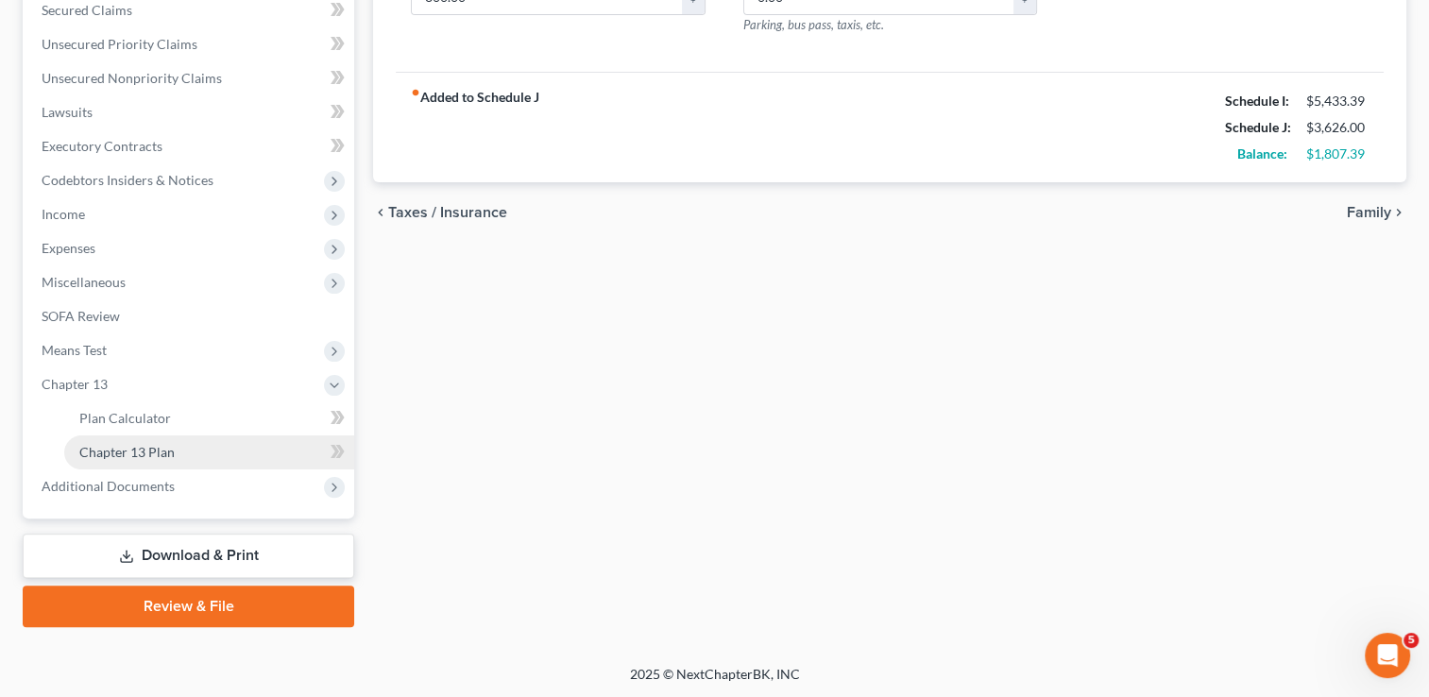
click at [175, 452] on link "Chapter 13 Plan" at bounding box center [209, 452] width 290 height 34
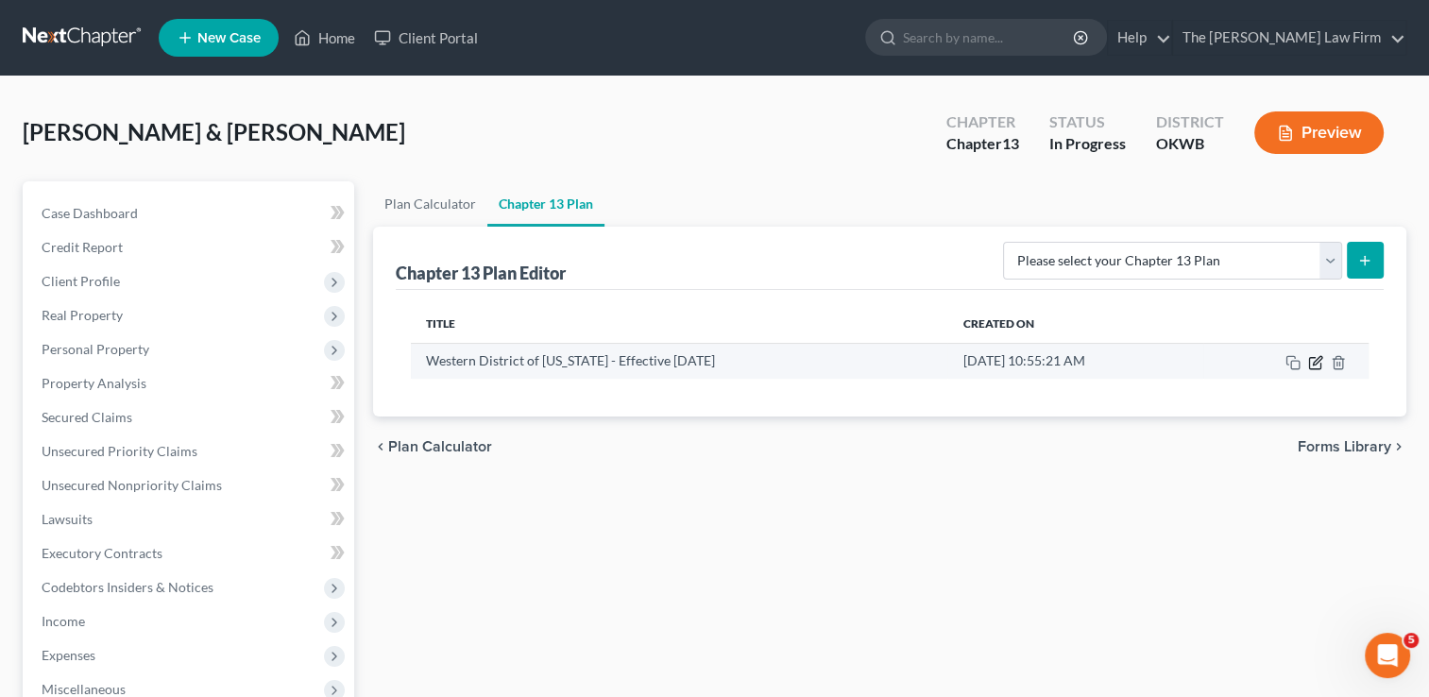
click at [1316, 361] on icon "button" at bounding box center [1317, 360] width 9 height 9
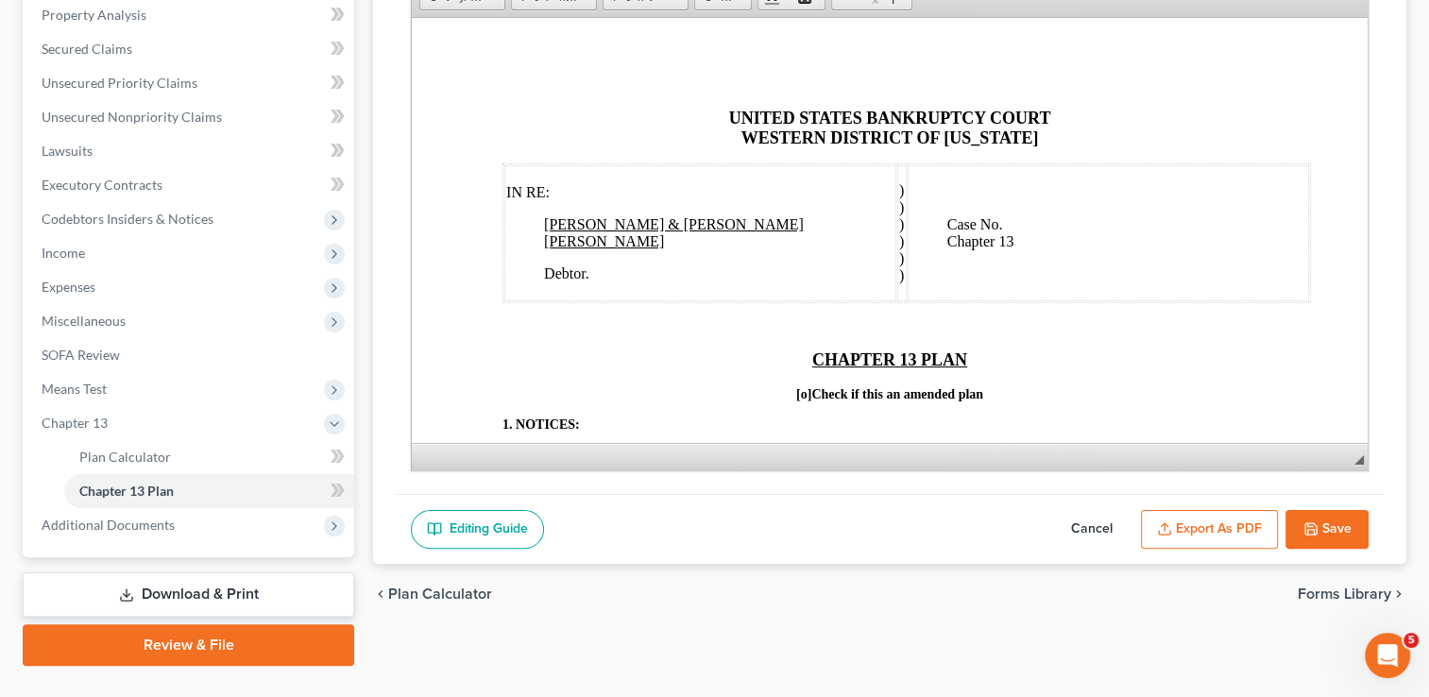
scroll to position [407, 0]
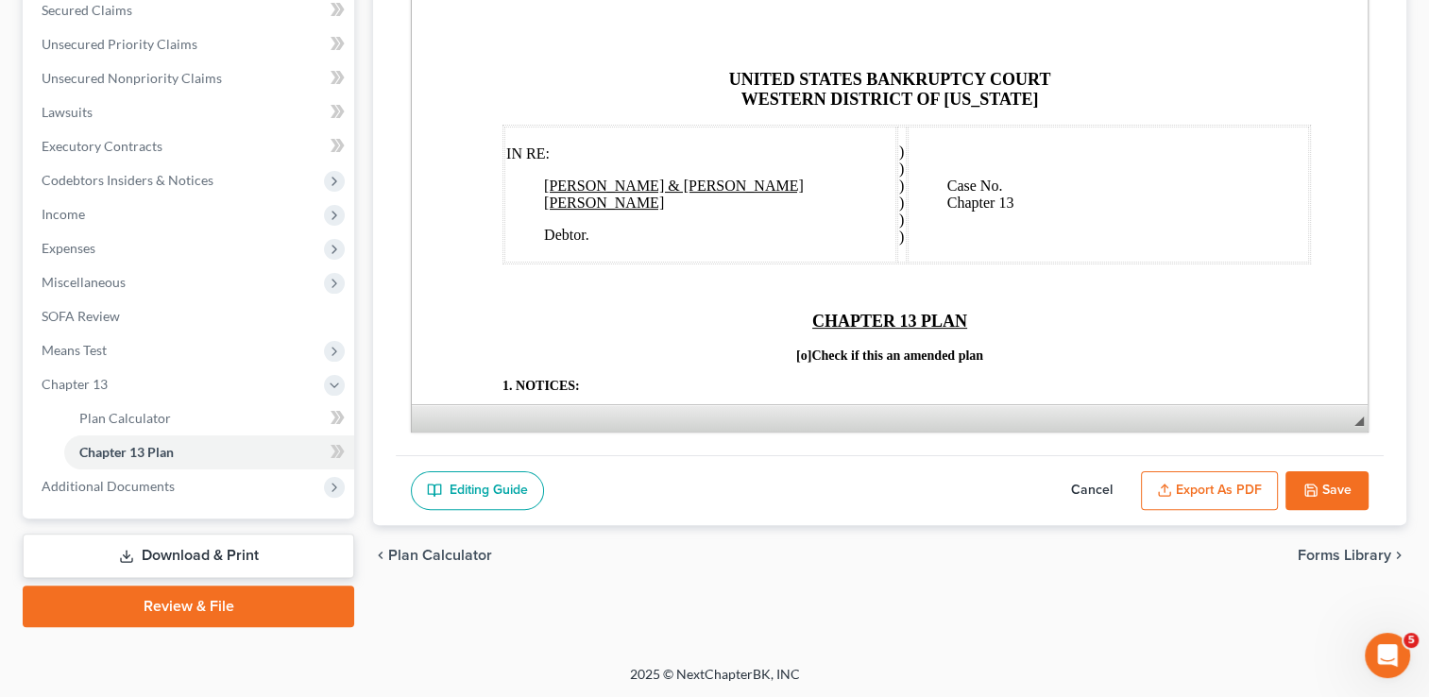
click at [1191, 488] on button "Export as PDF" at bounding box center [1209, 491] width 137 height 40
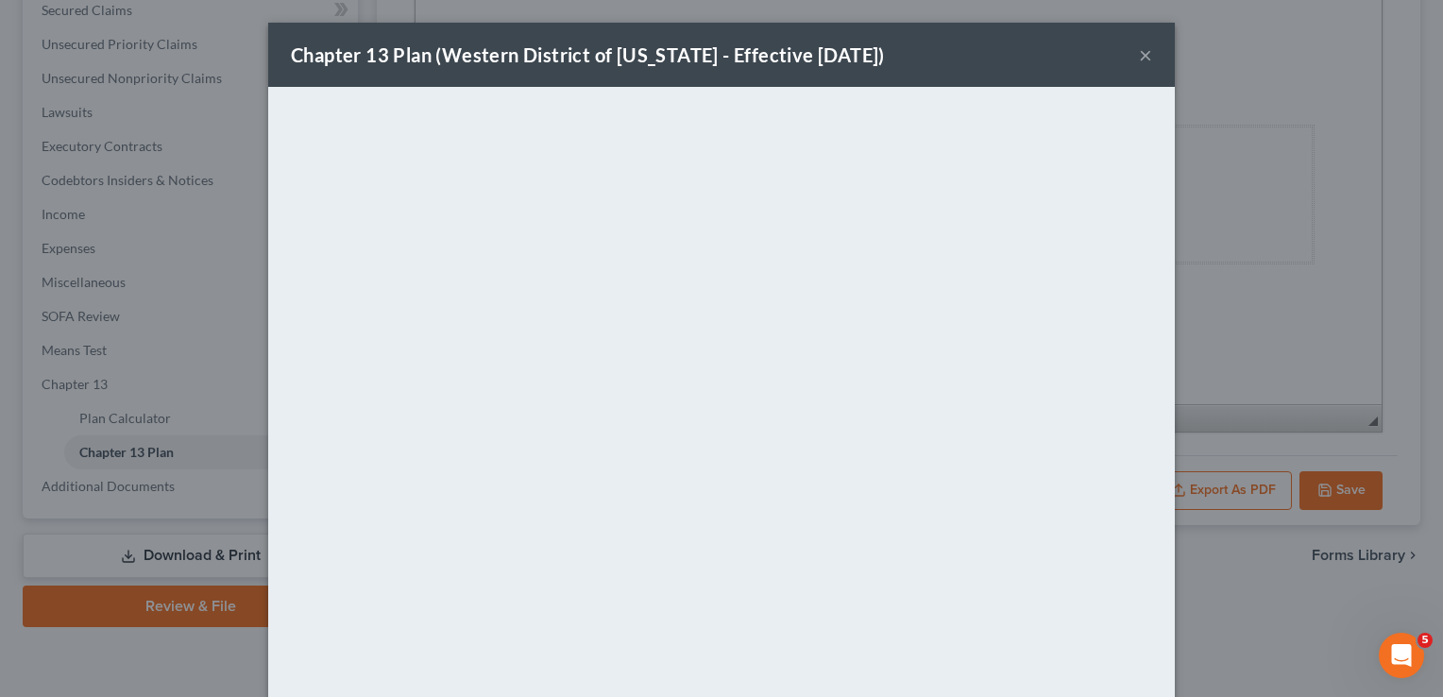
click at [945, 52] on div "Chapter 13 Plan (Western District of [US_STATE] - Effective [DATE]) ×" at bounding box center [721, 55] width 907 height 64
click at [1139, 54] on button "×" at bounding box center [1145, 54] width 13 height 23
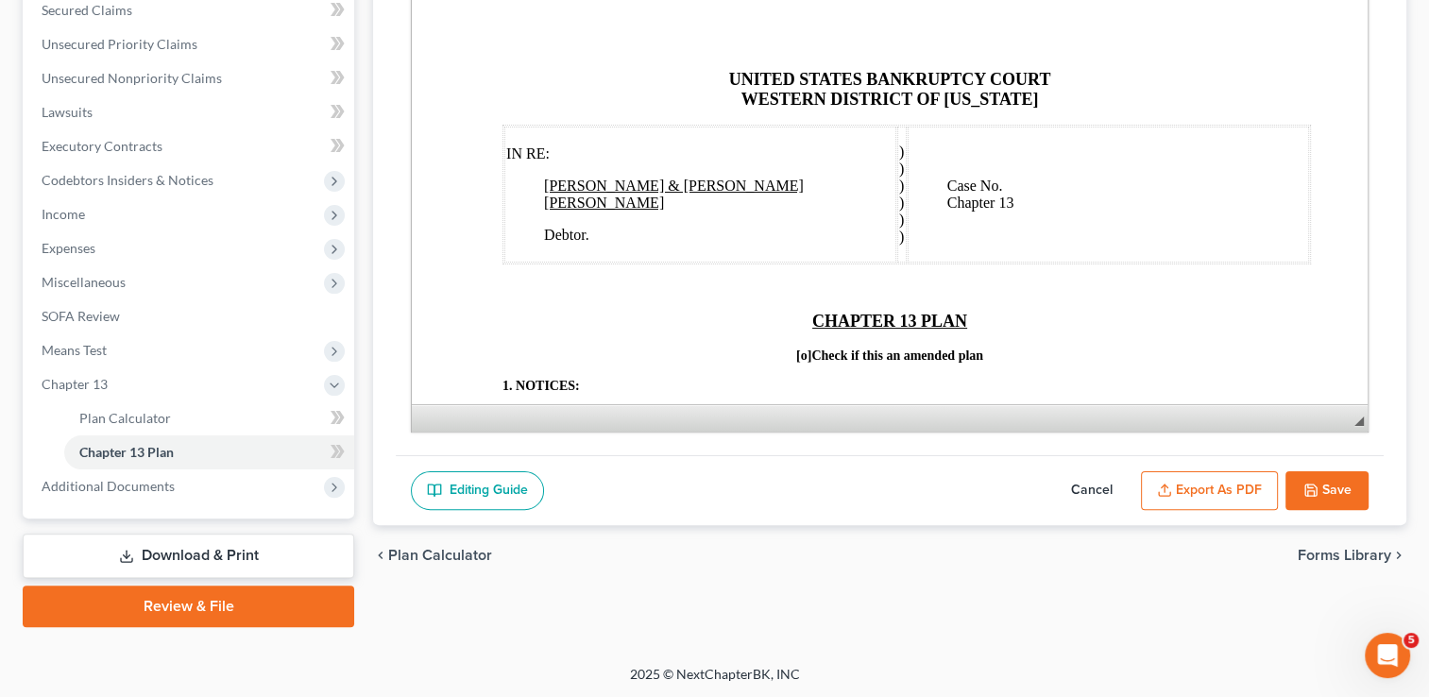
click at [1338, 493] on button "Save" at bounding box center [1327, 491] width 83 height 40
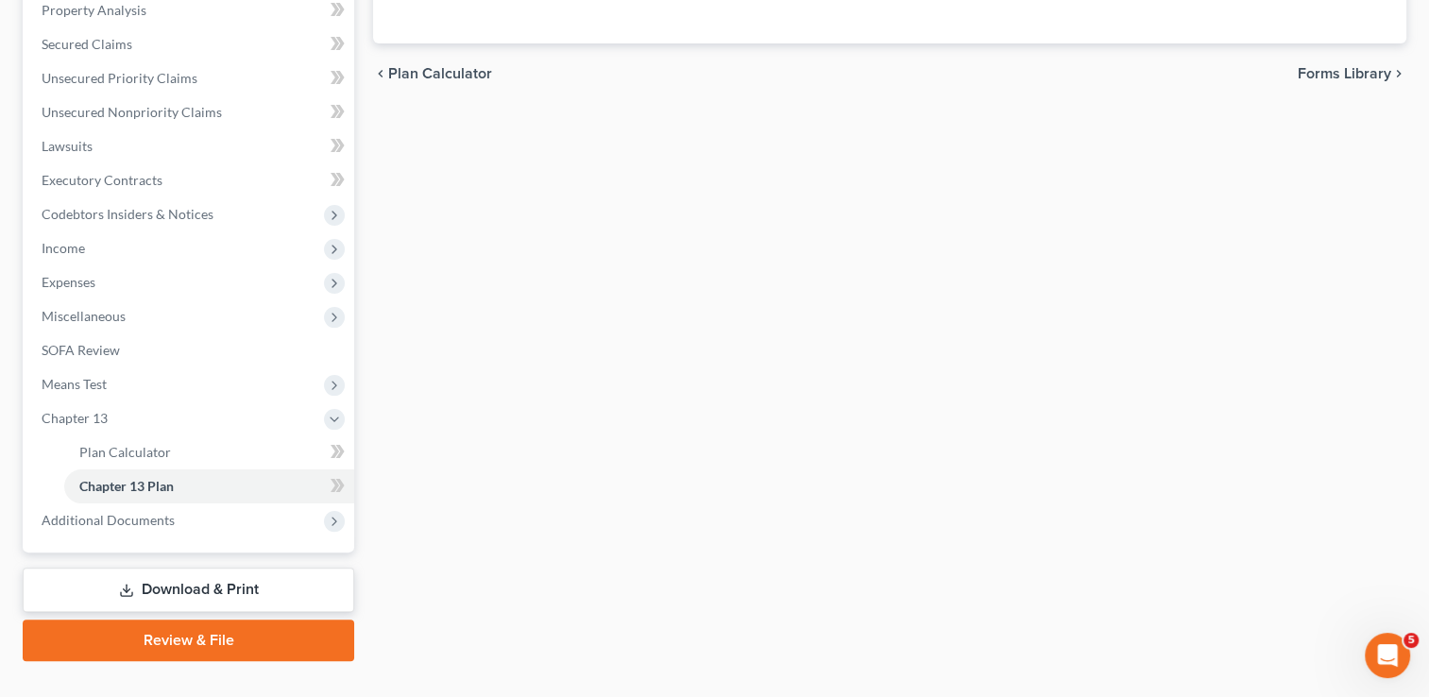
scroll to position [378, 0]
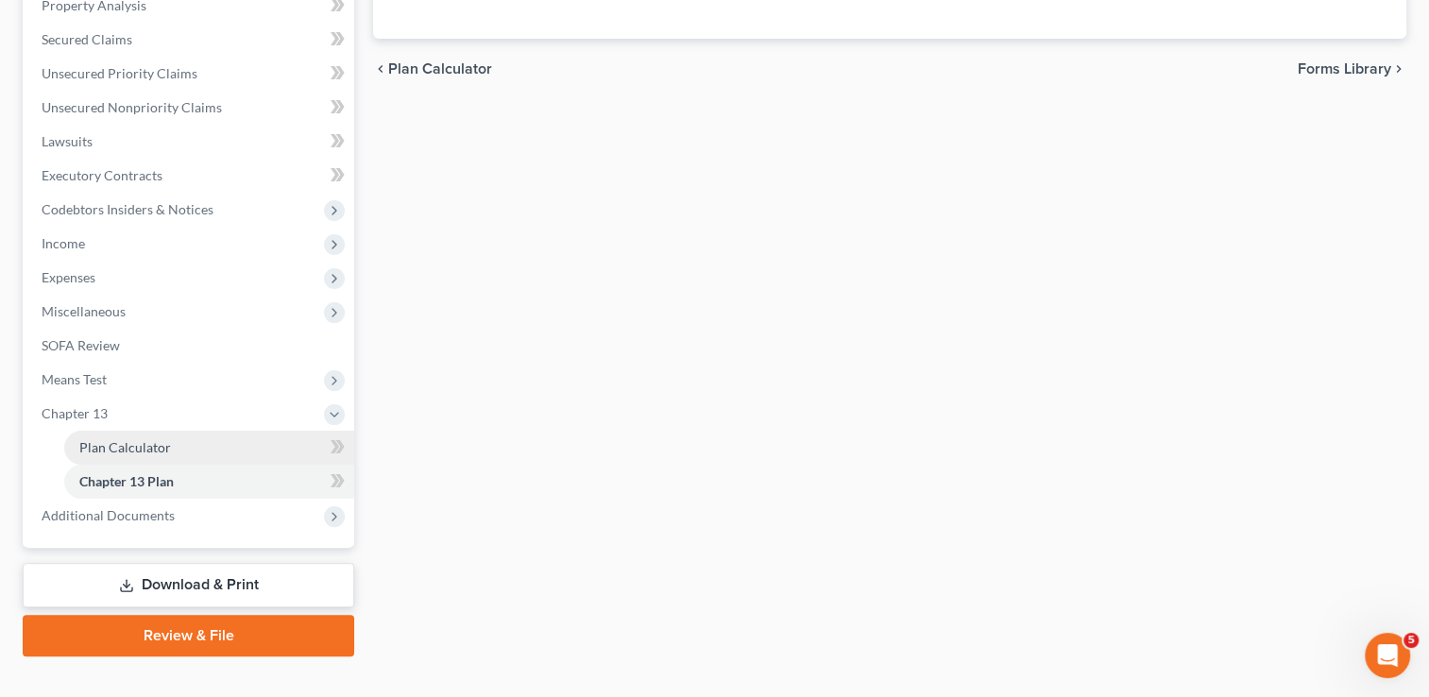
click at [110, 444] on span "Plan Calculator" at bounding box center [125, 447] width 92 height 16
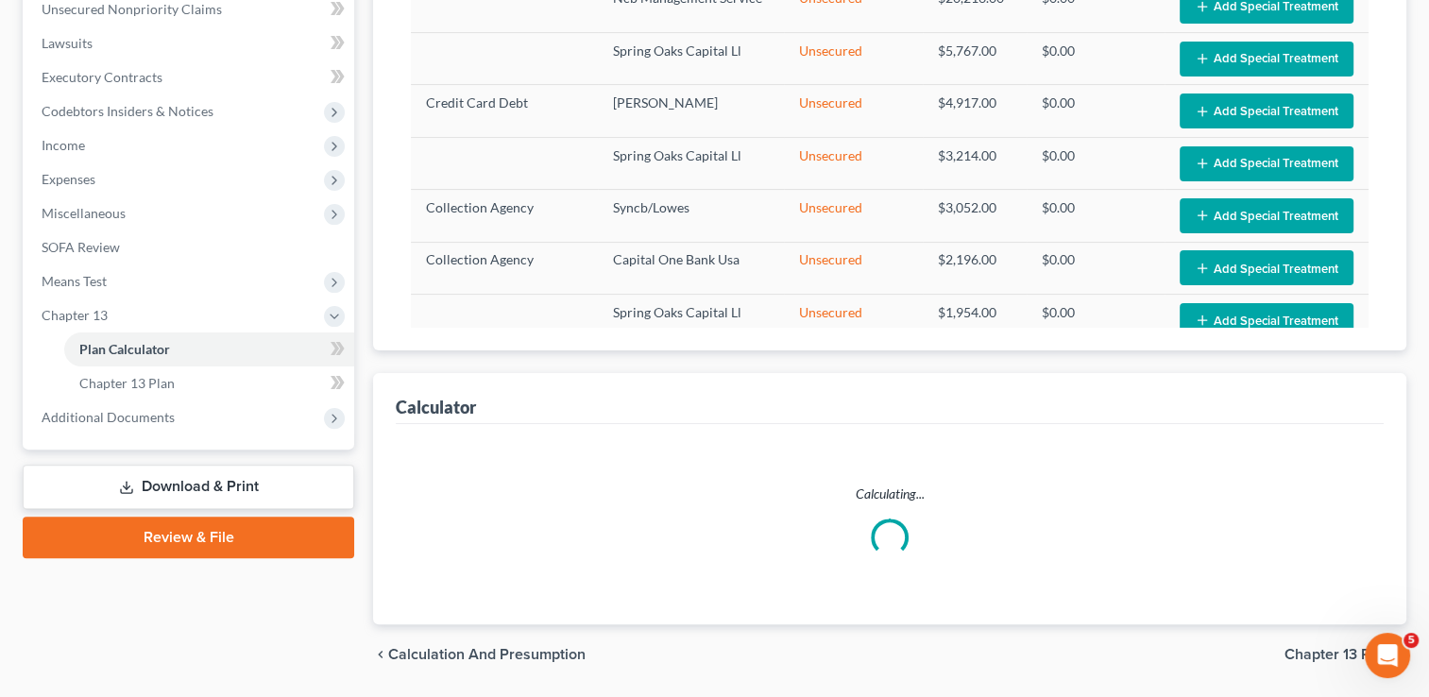
scroll to position [534, 0]
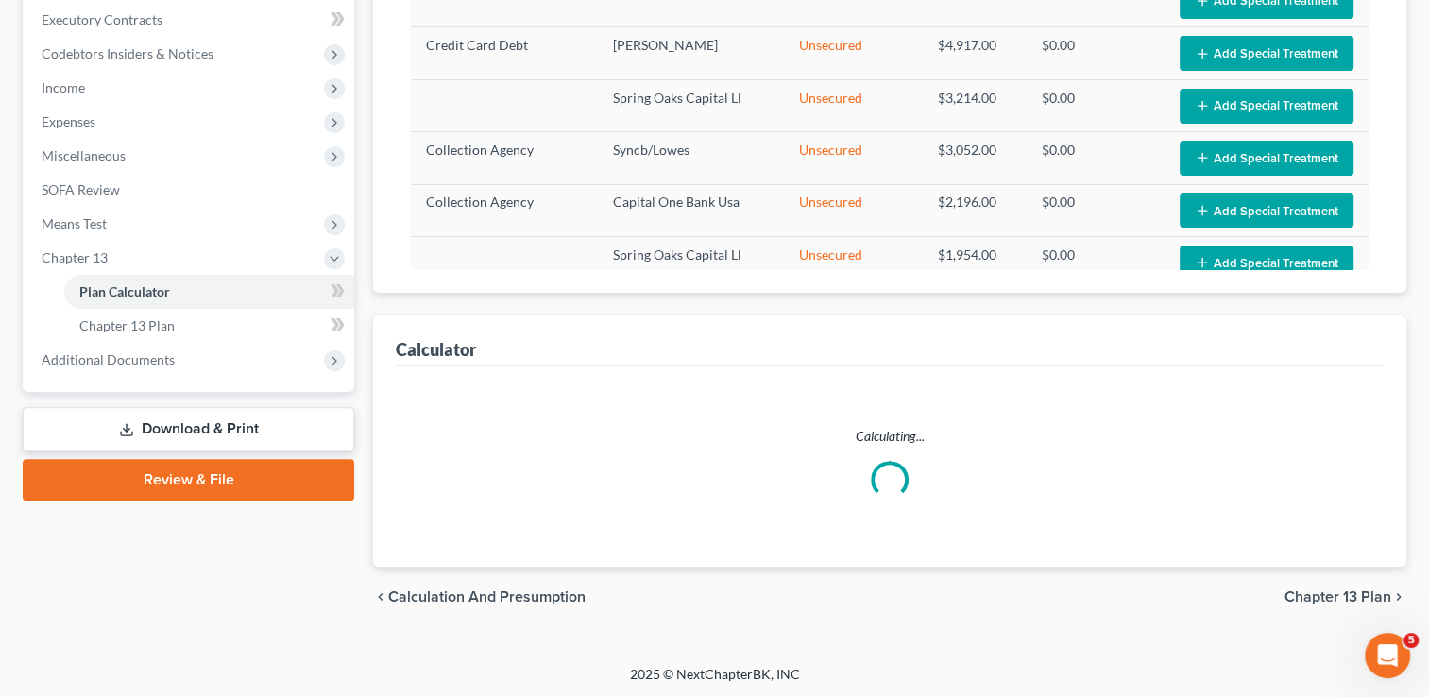
select select "59"
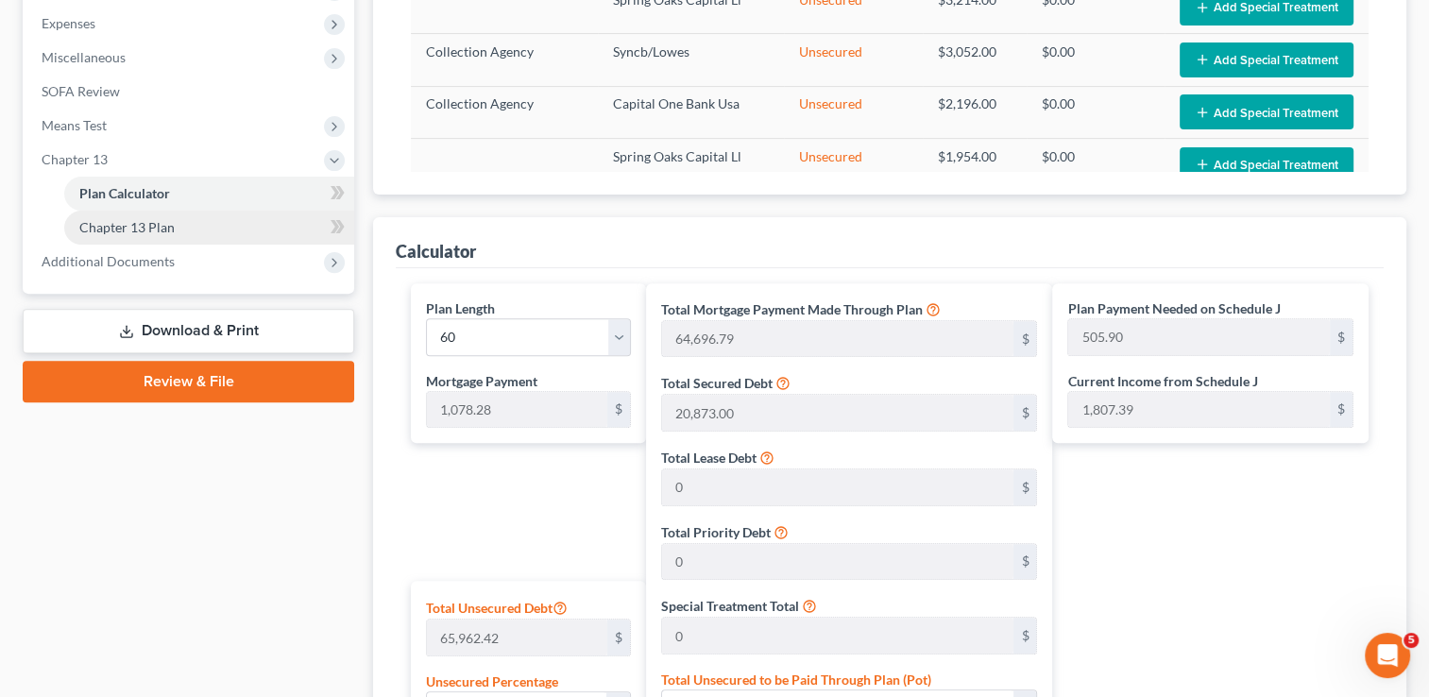
scroll to position [661, 0]
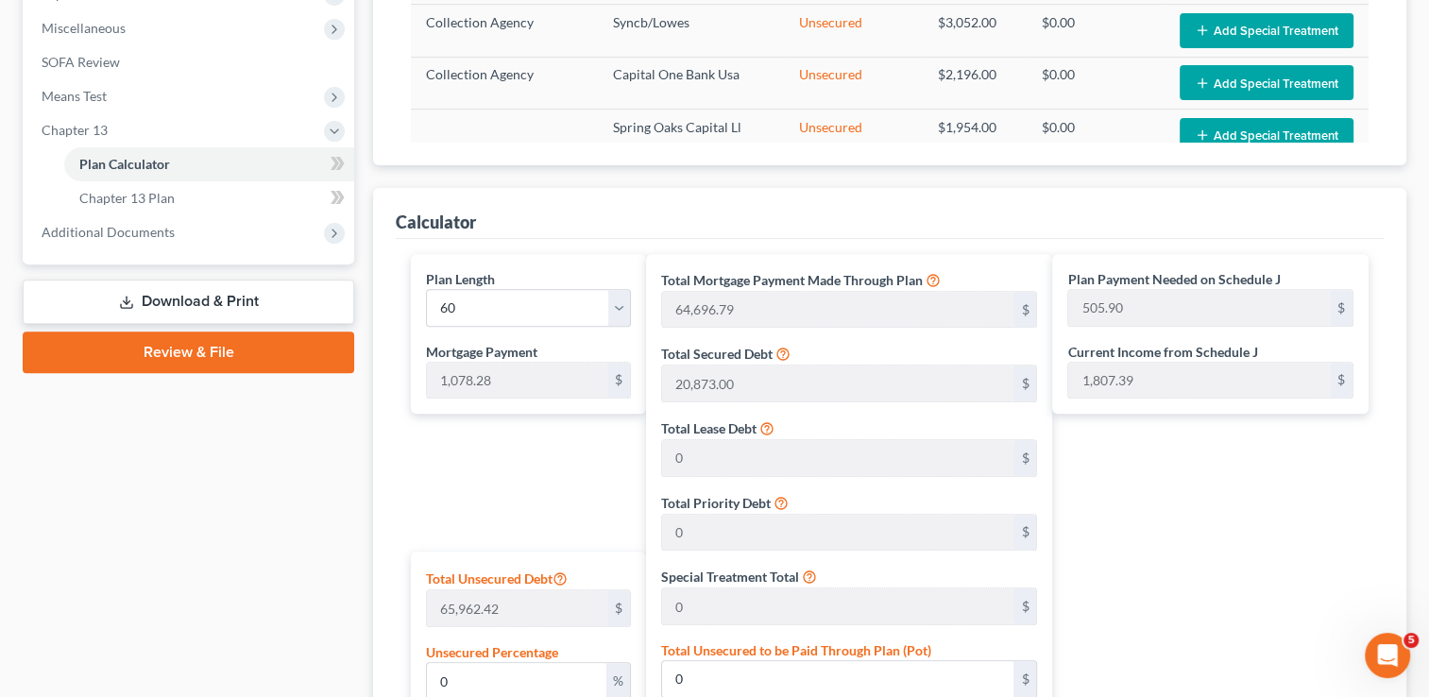
click at [211, 354] on link "Review & File" at bounding box center [189, 353] width 332 height 42
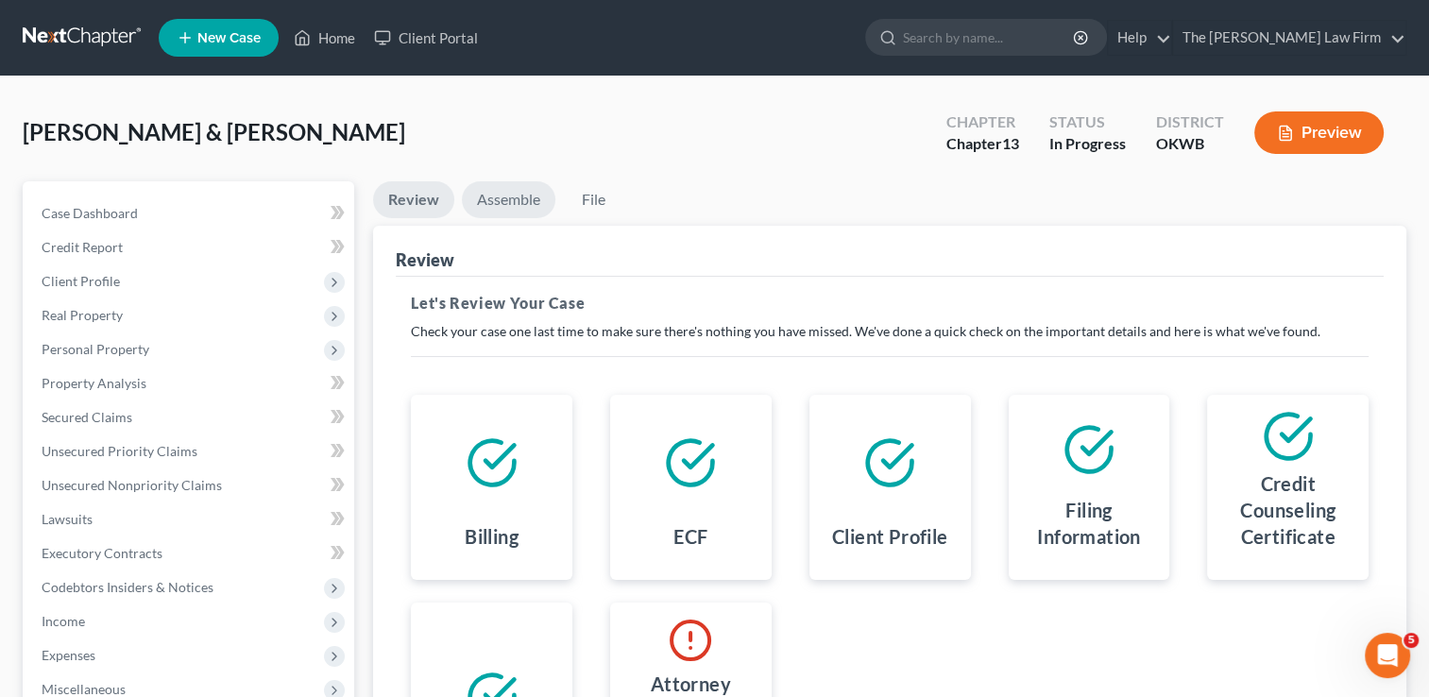
click at [514, 201] on link "Assemble" at bounding box center [509, 199] width 94 height 37
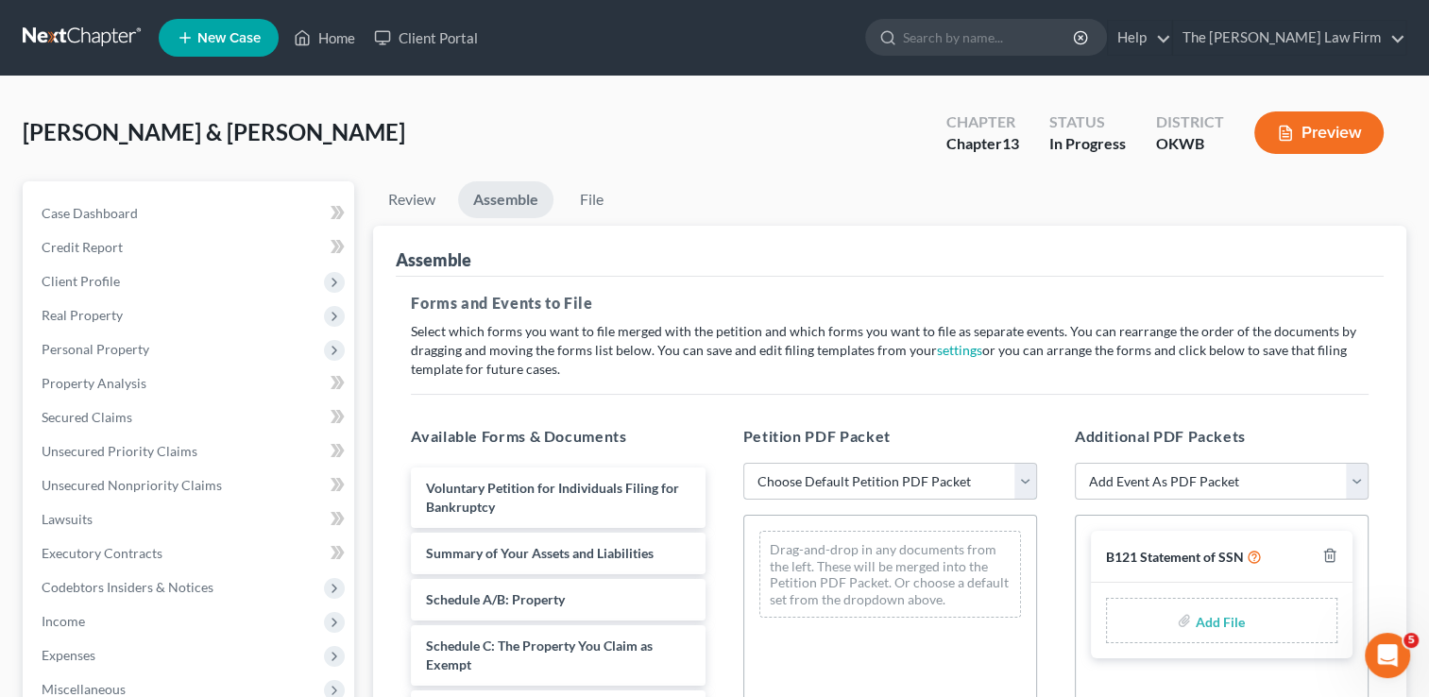
click at [848, 488] on select "Choose Default Petition PDF Packet Complete Bankruptcy Petition (all forms and …" at bounding box center [890, 482] width 294 height 38
select select "0"
click at [743, 463] on select "Choose Default Petition PDF Packet Complete Bankruptcy Petition (all forms and …" at bounding box center [890, 482] width 294 height 38
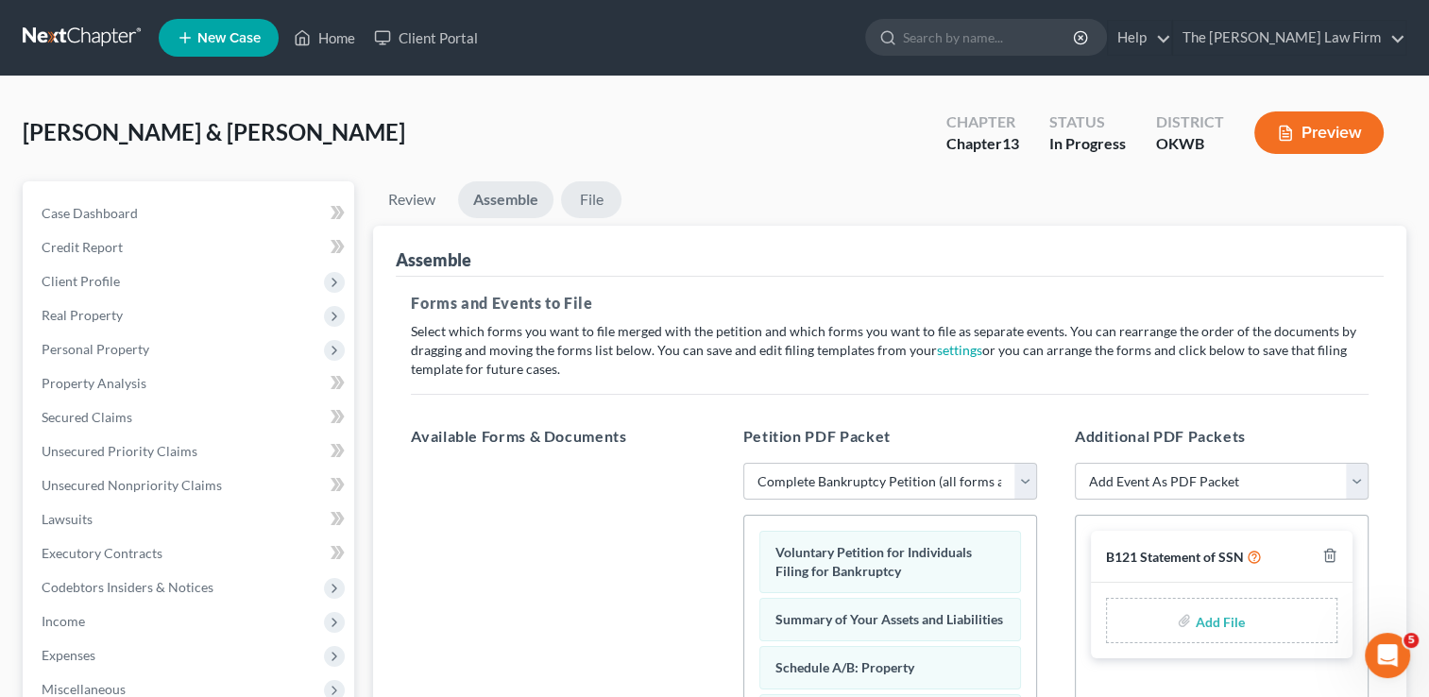
click at [605, 197] on link "File" at bounding box center [591, 199] width 60 height 37
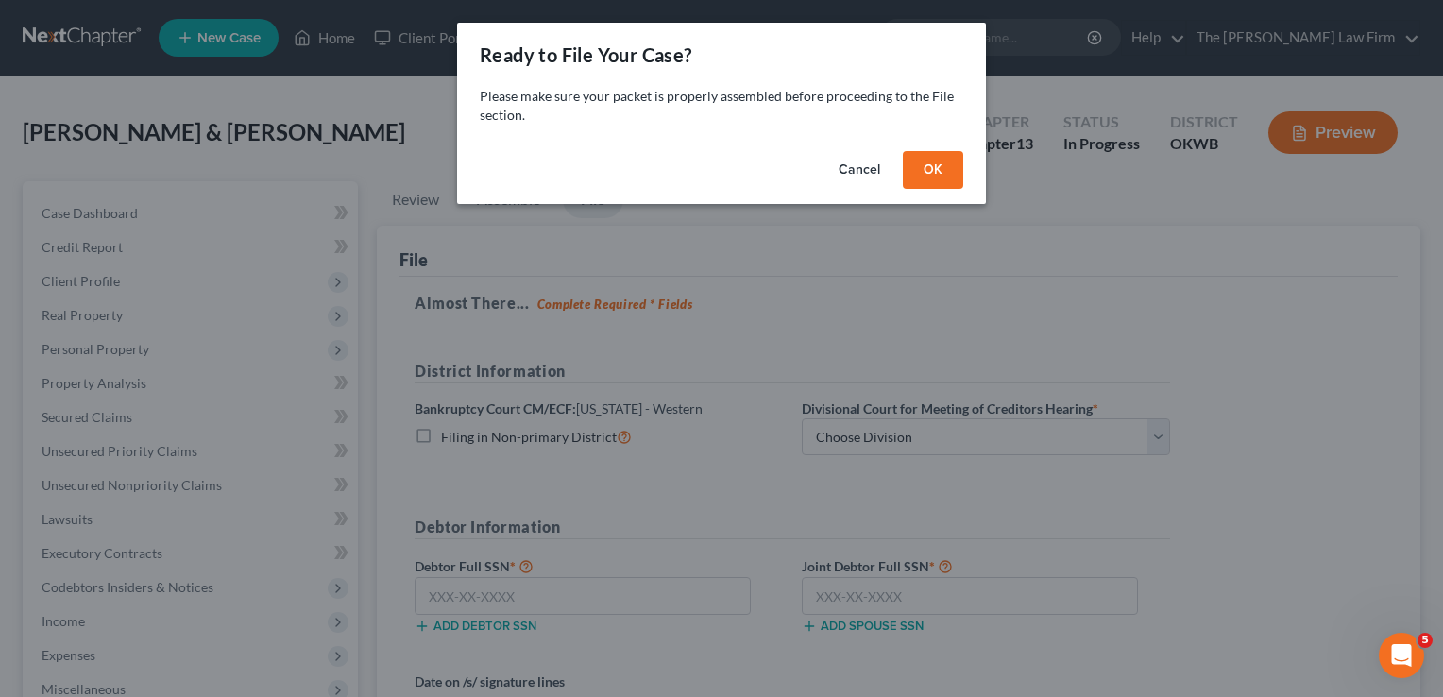
click at [929, 162] on button "OK" at bounding box center [933, 170] width 60 height 38
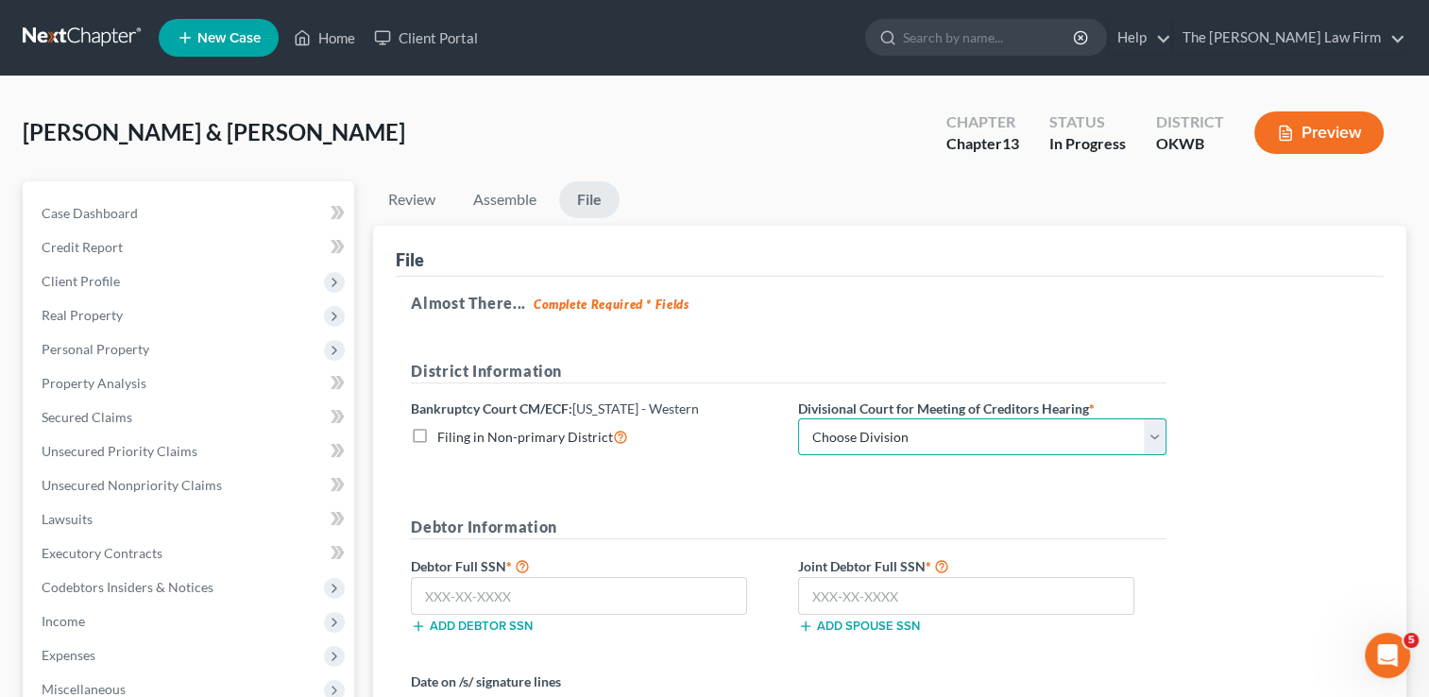
click at [923, 447] on select "Choose Division [US_STATE][GEOGRAPHIC_DATA]" at bounding box center [982, 437] width 368 height 38
select select "0"
click at [798, 418] on select "Choose Division [US_STATE][GEOGRAPHIC_DATA]" at bounding box center [982, 437] width 368 height 38
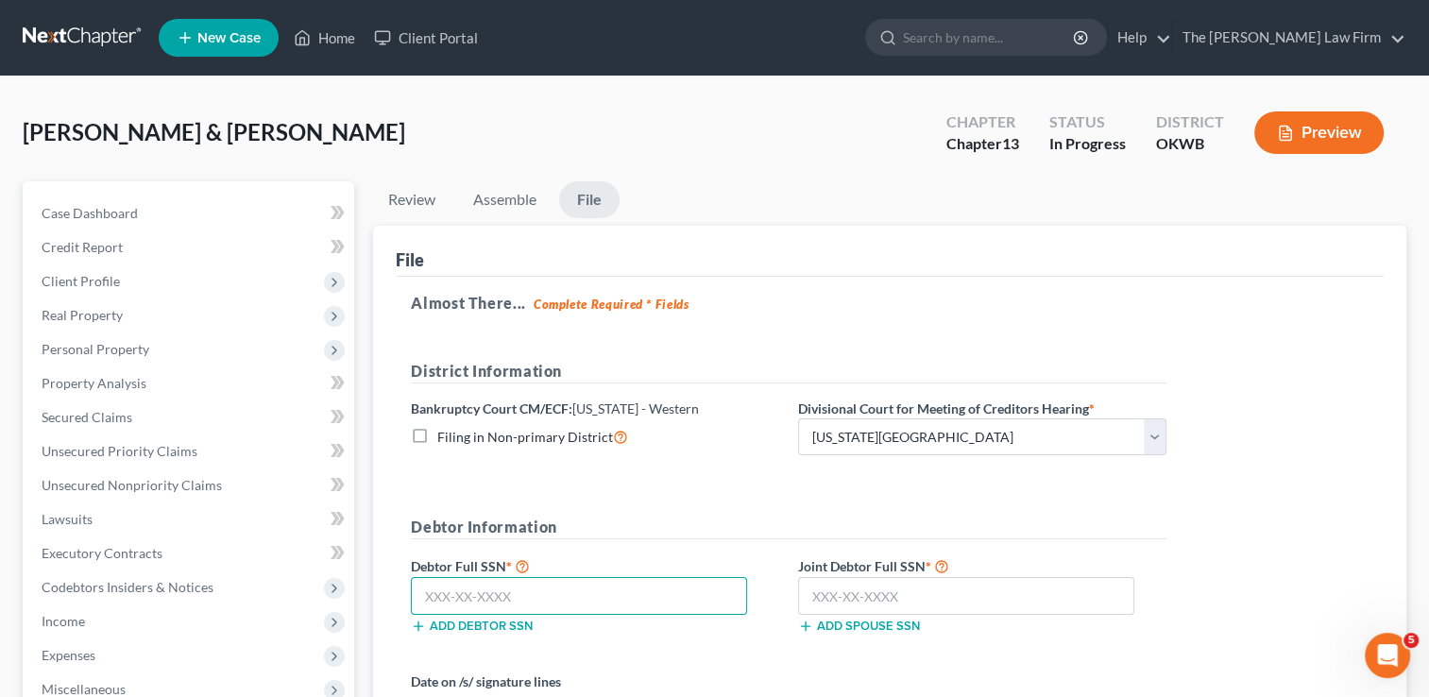
click at [563, 590] on input "text" at bounding box center [579, 596] width 336 height 38
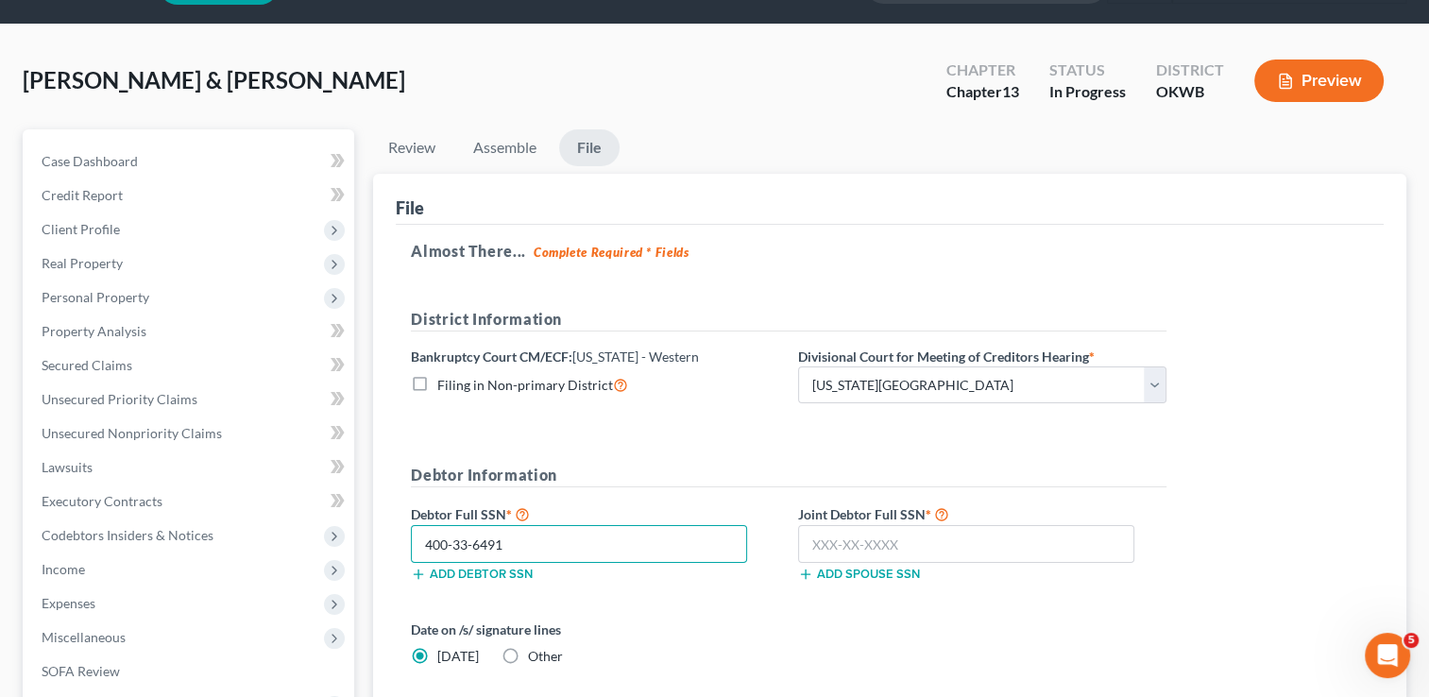
scroll to position [189, 0]
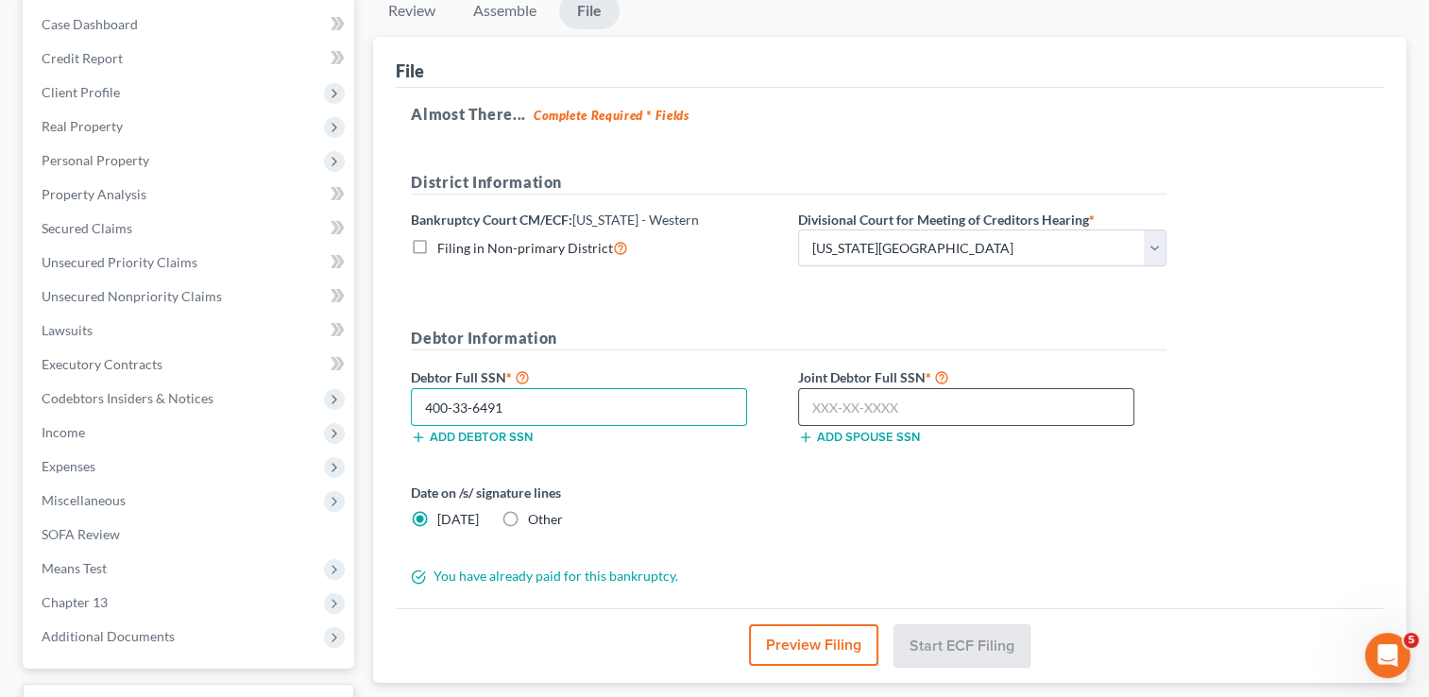
type input "400-33-6491"
click at [845, 405] on input "text" at bounding box center [966, 407] width 336 height 38
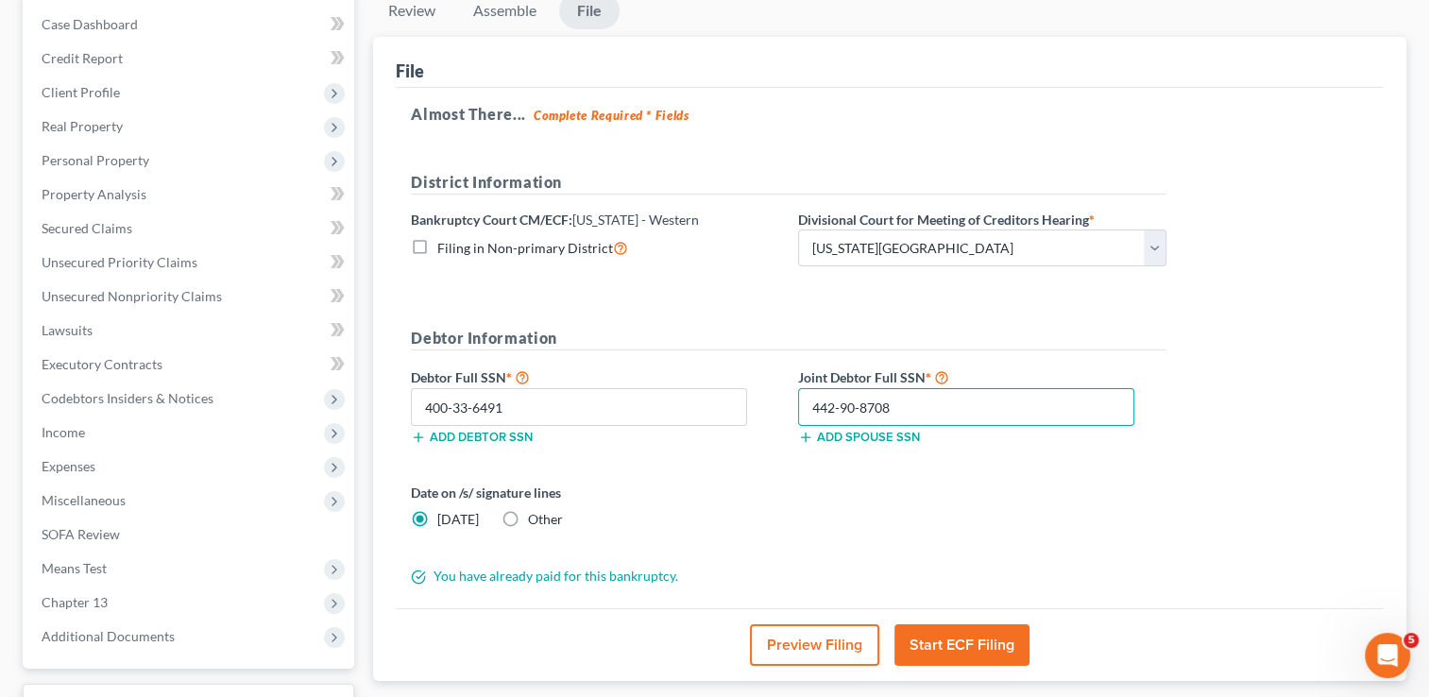
type input "442-90-8708"
click at [528, 512] on label "Other" at bounding box center [545, 519] width 35 height 19
click at [536, 512] on input "Other" at bounding box center [542, 516] width 12 height 12
radio input "true"
radio input "false"
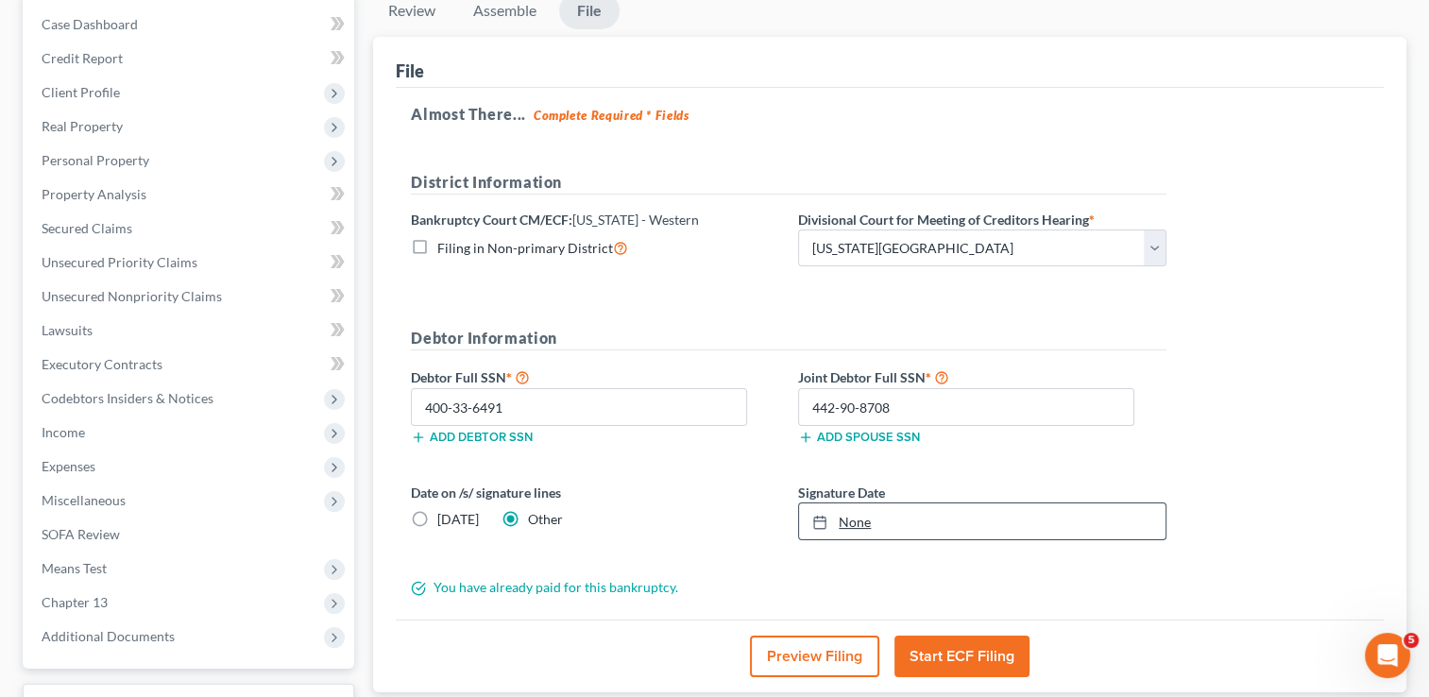
click at [876, 521] on link "None" at bounding box center [982, 522] width 367 height 36
type input "[DATE]"
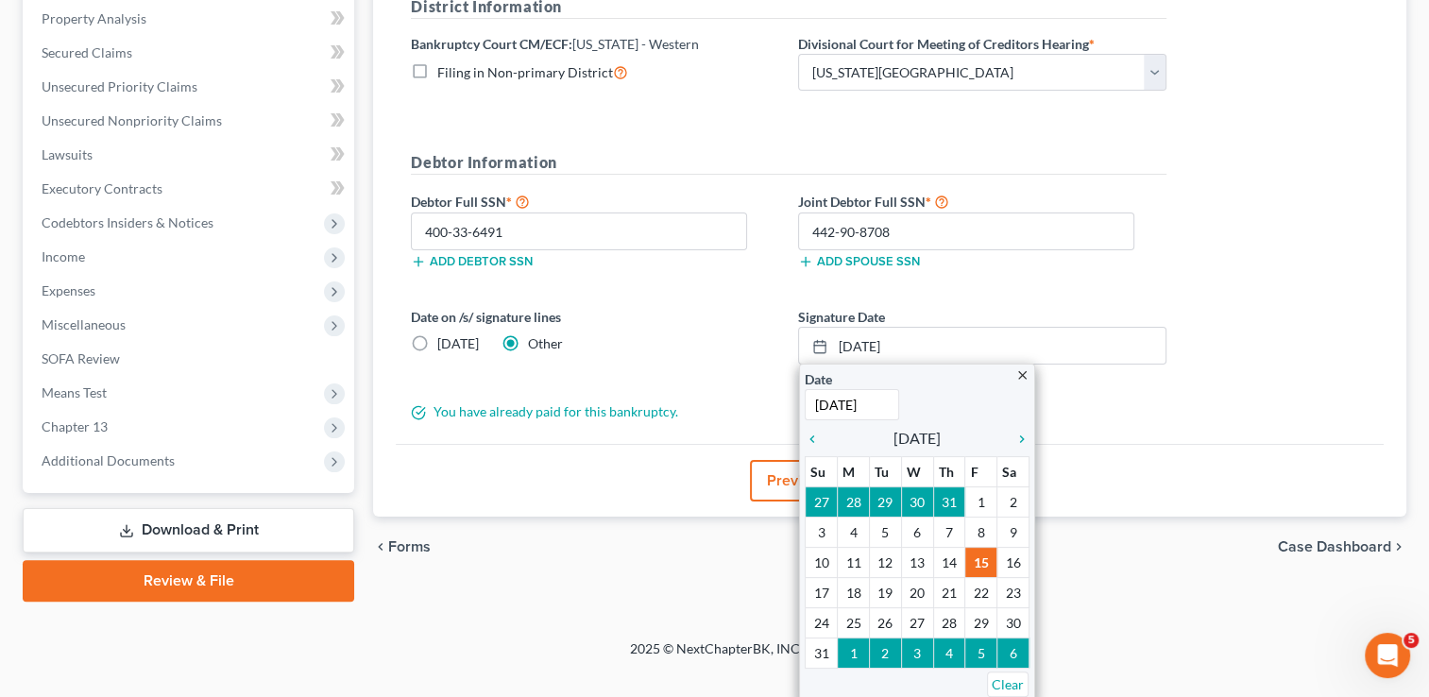
scroll to position [339, 0]
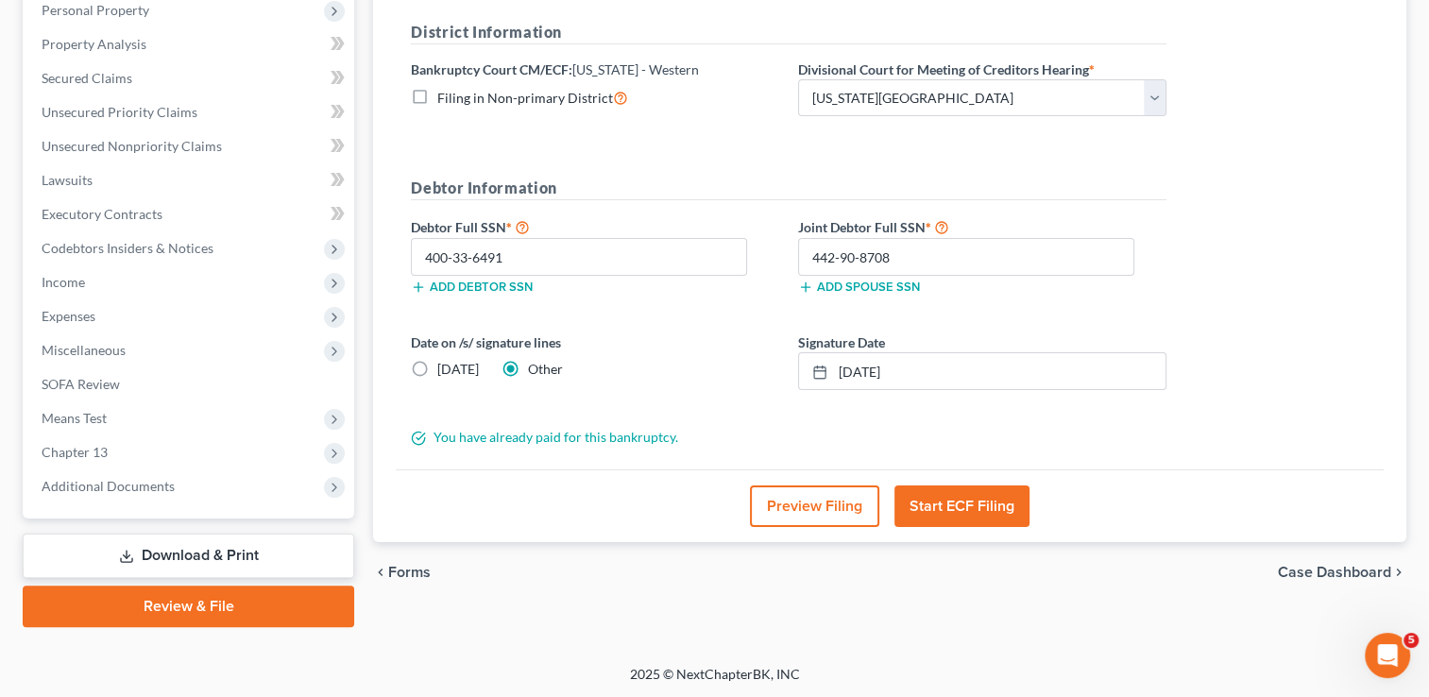
click at [975, 504] on button "Start ECF Filing" at bounding box center [962, 507] width 135 height 42
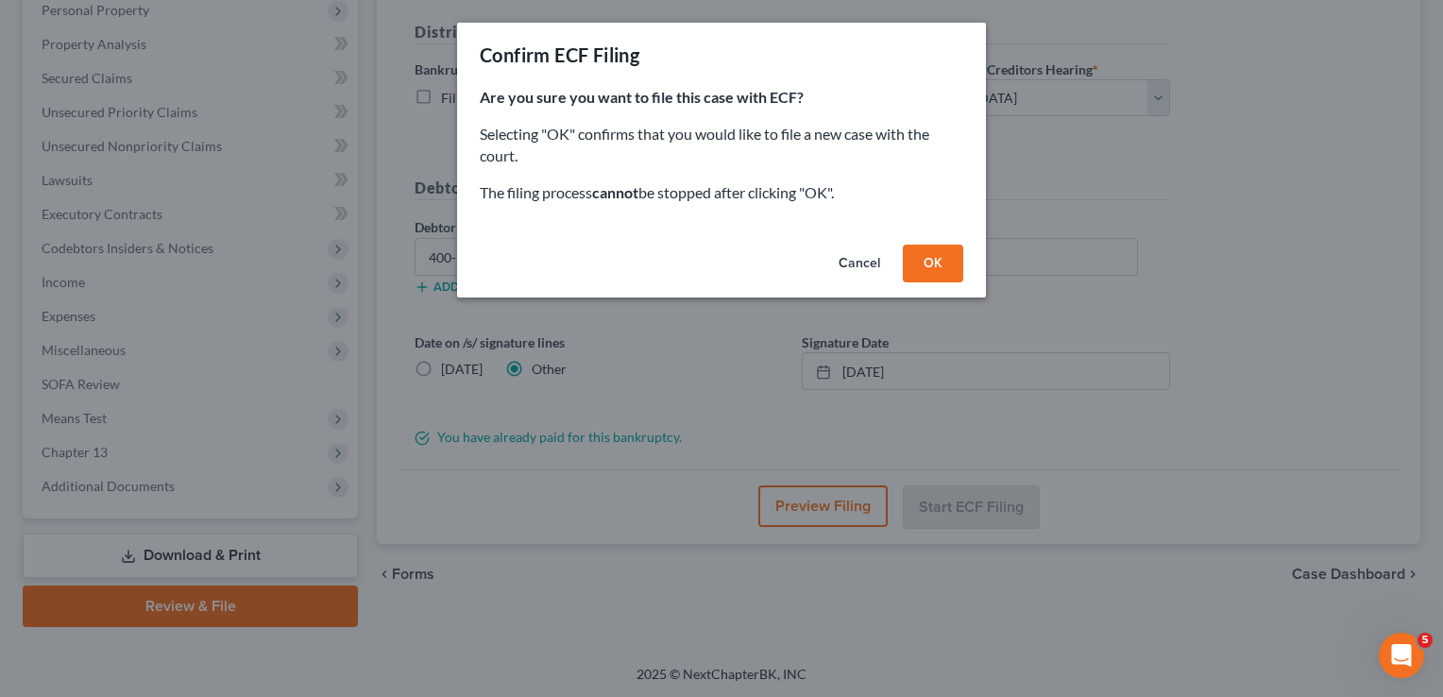
click at [941, 249] on button "OK" at bounding box center [933, 264] width 60 height 38
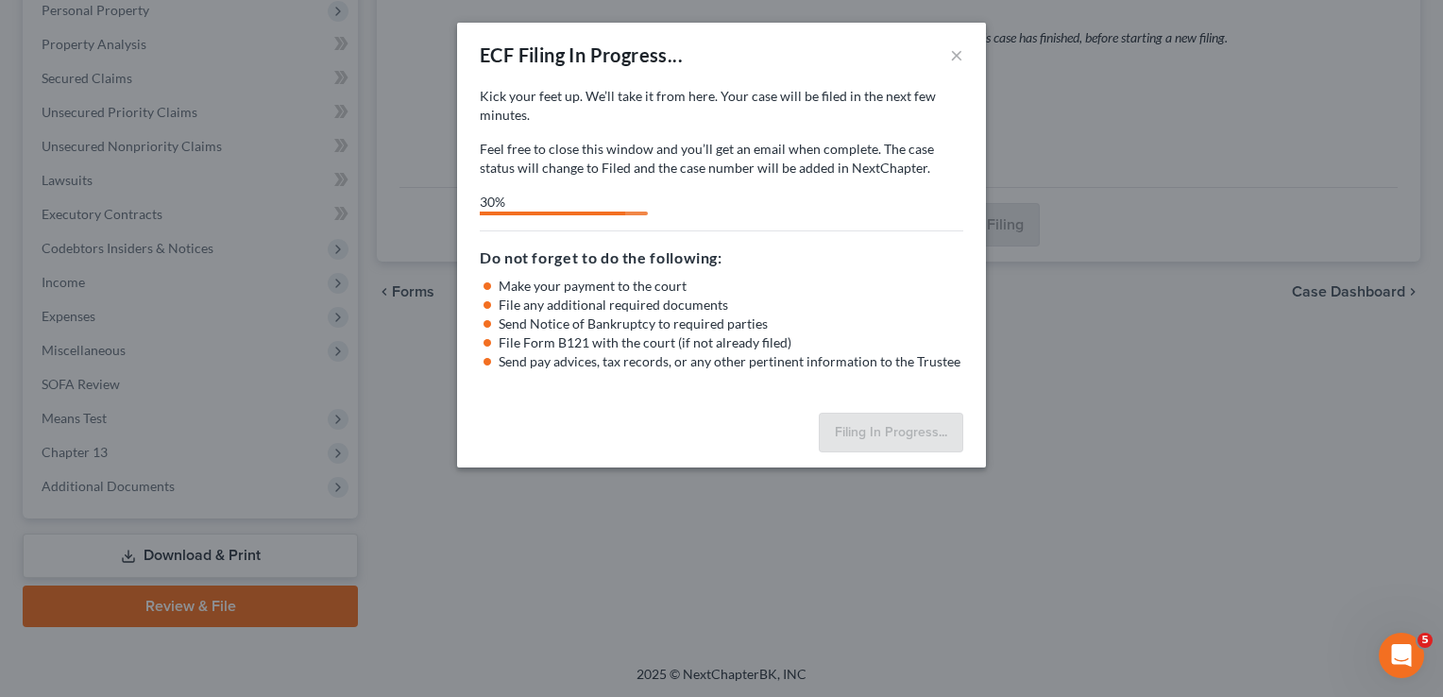
select select "0"
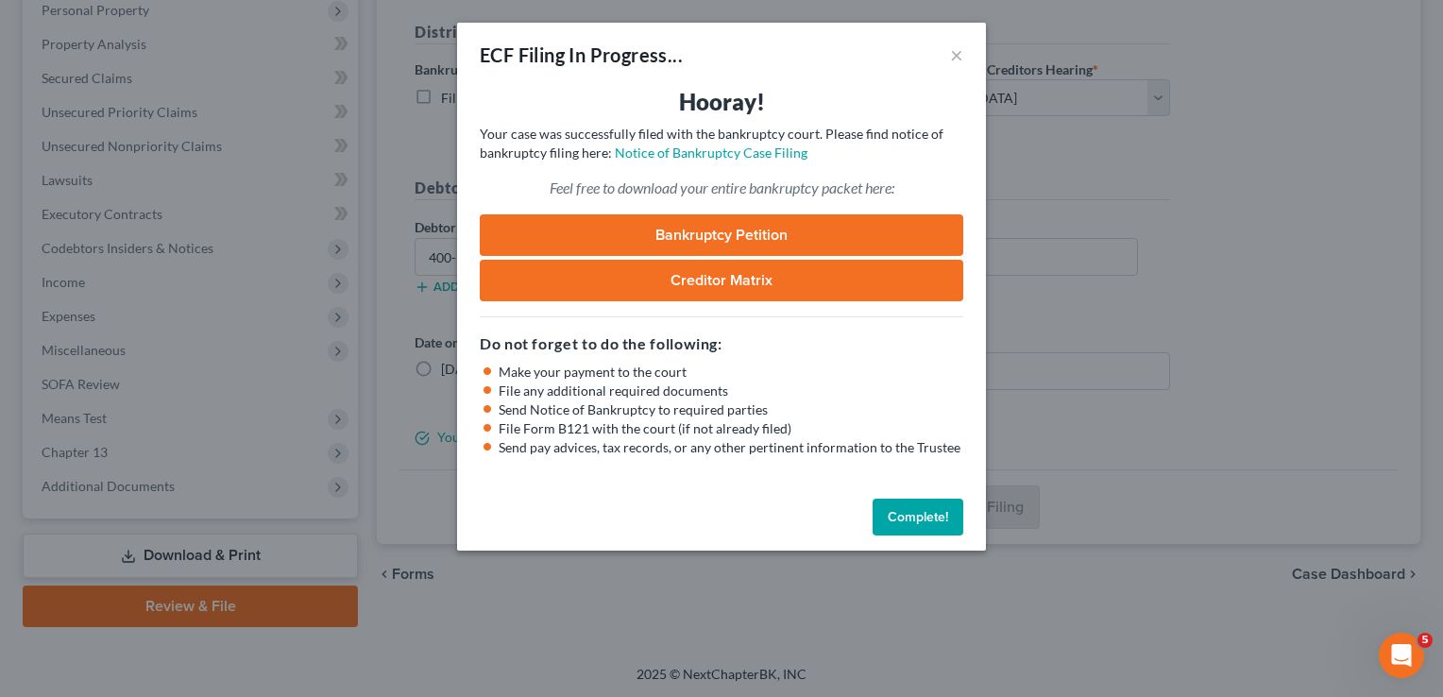
click at [914, 512] on button "Complete!" at bounding box center [918, 518] width 91 height 38
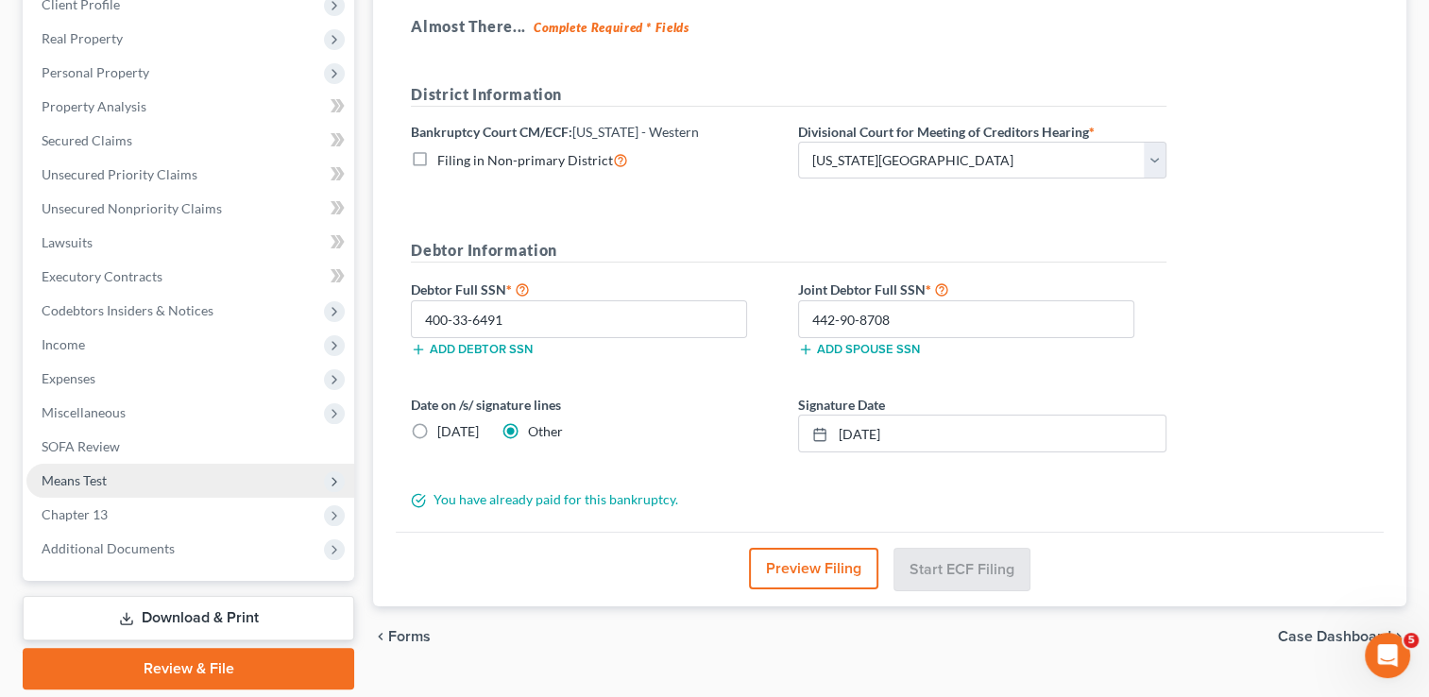
scroll to position [245, 0]
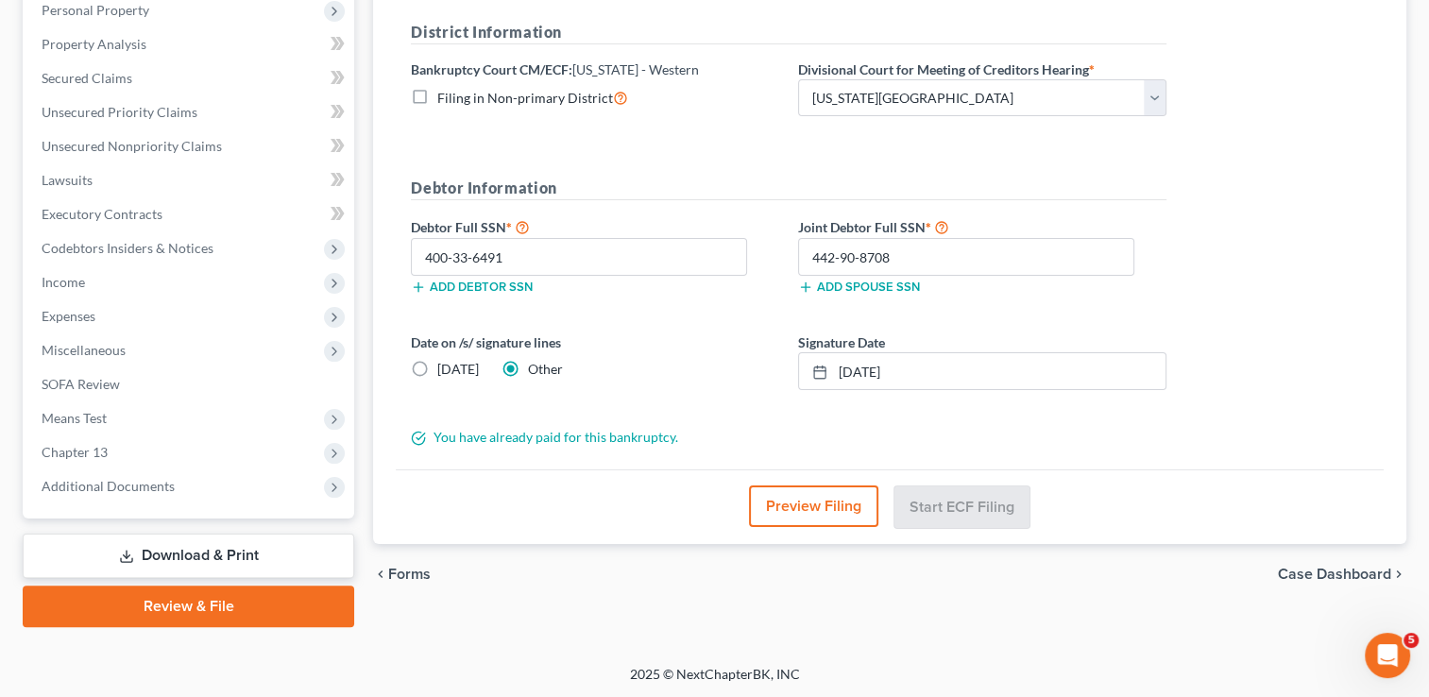
click at [207, 543] on link "Download & Print" at bounding box center [189, 556] width 332 height 44
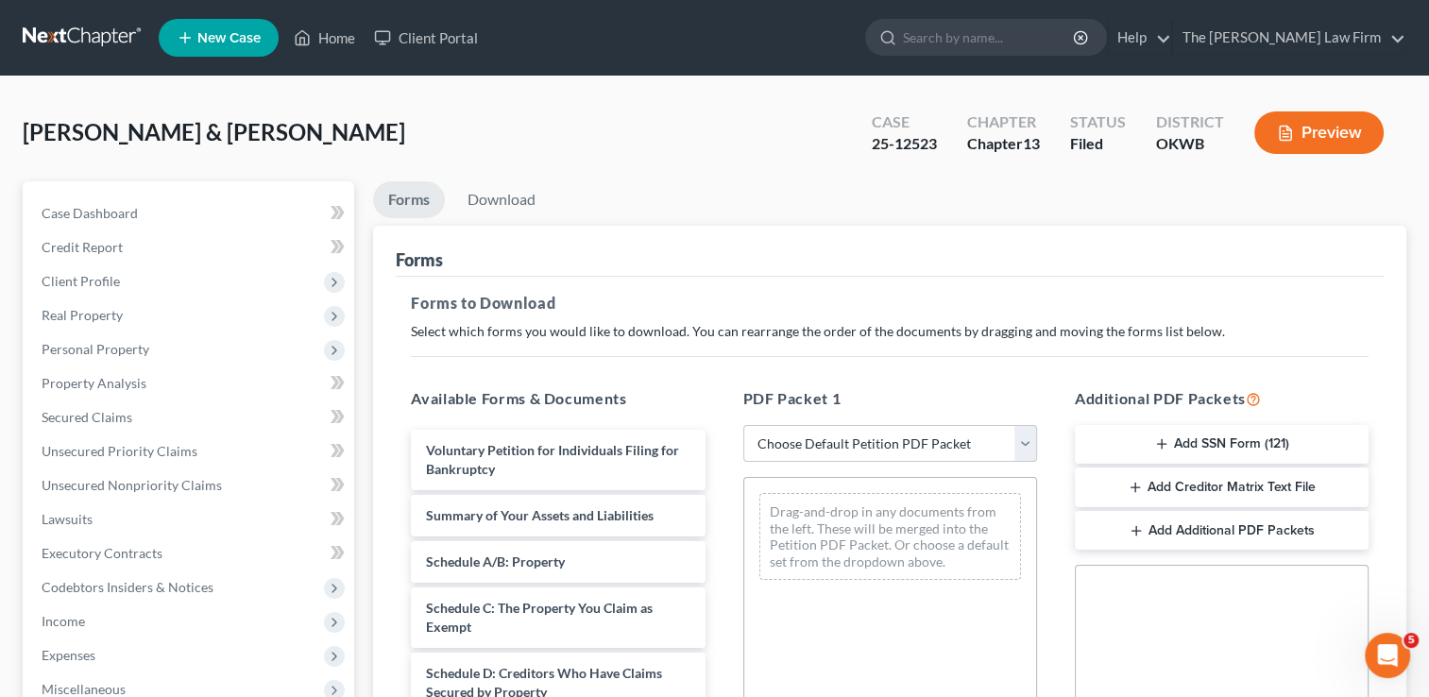
click at [1246, 487] on button "Add Creditor Matrix Text File" at bounding box center [1222, 488] width 294 height 40
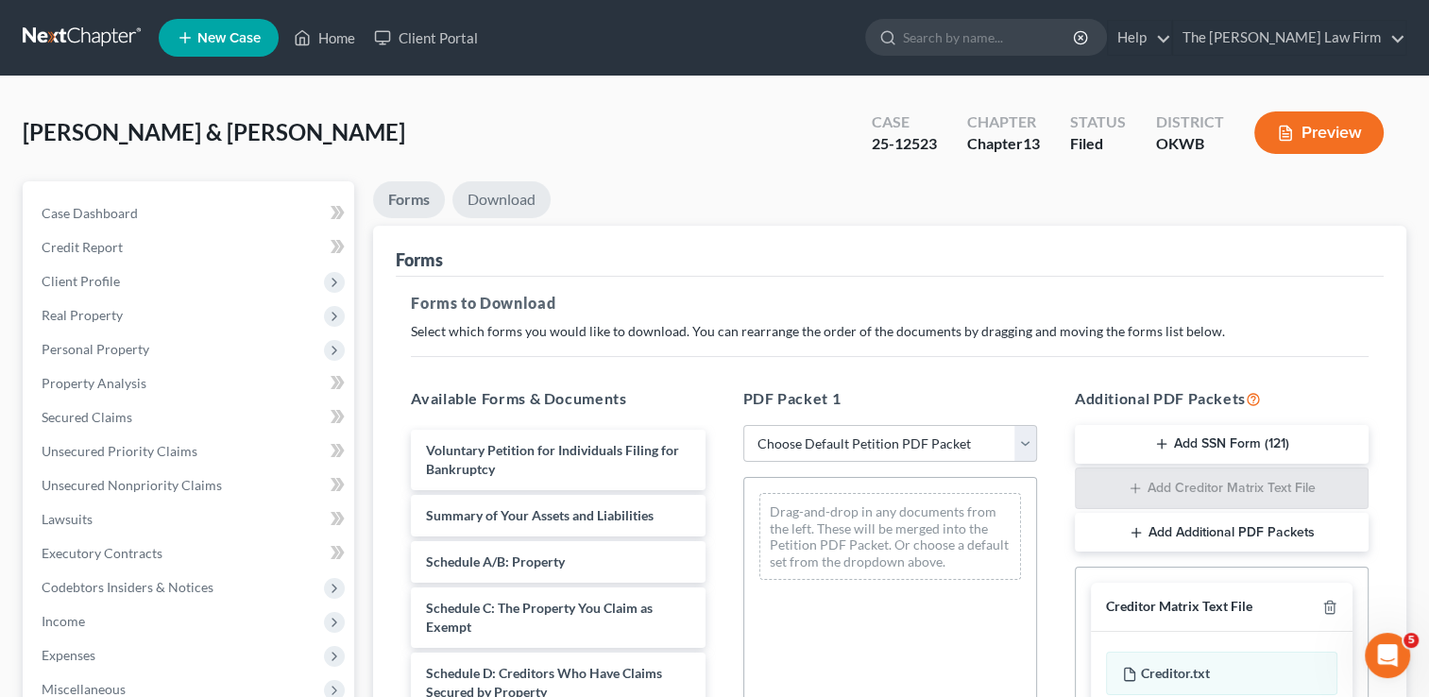
click at [491, 199] on link "Download" at bounding box center [502, 199] width 98 height 37
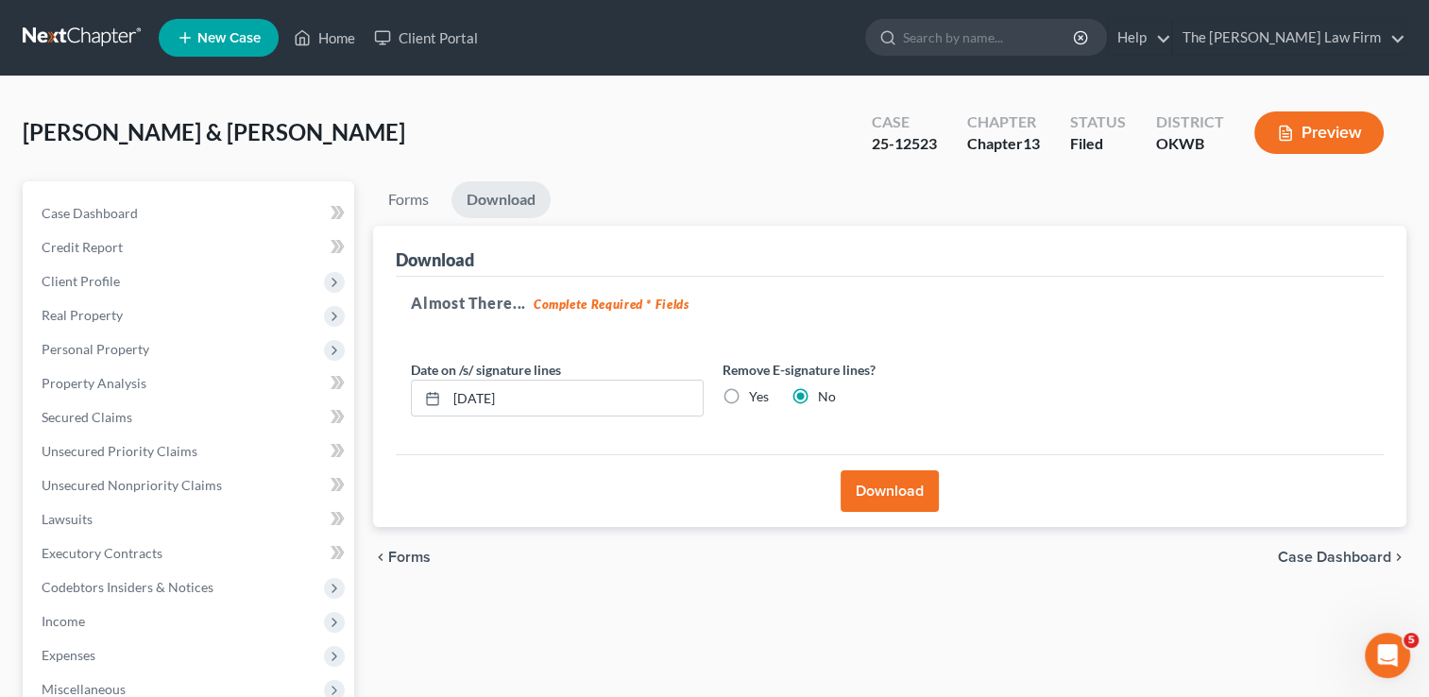
click at [888, 485] on button "Download" at bounding box center [890, 491] width 98 height 42
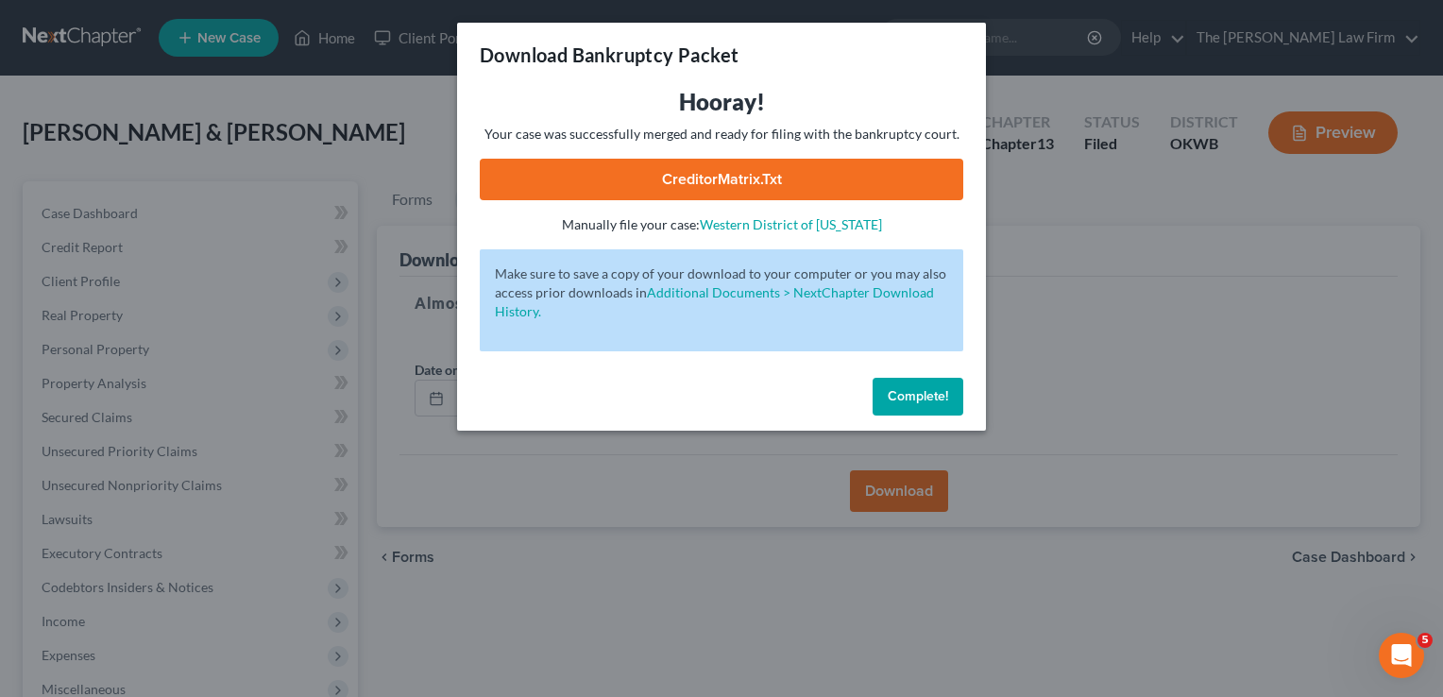
click at [780, 175] on link "CreditorMatrix.txt" at bounding box center [722, 180] width 484 height 42
click at [912, 395] on span "Complete!" at bounding box center [918, 396] width 60 height 16
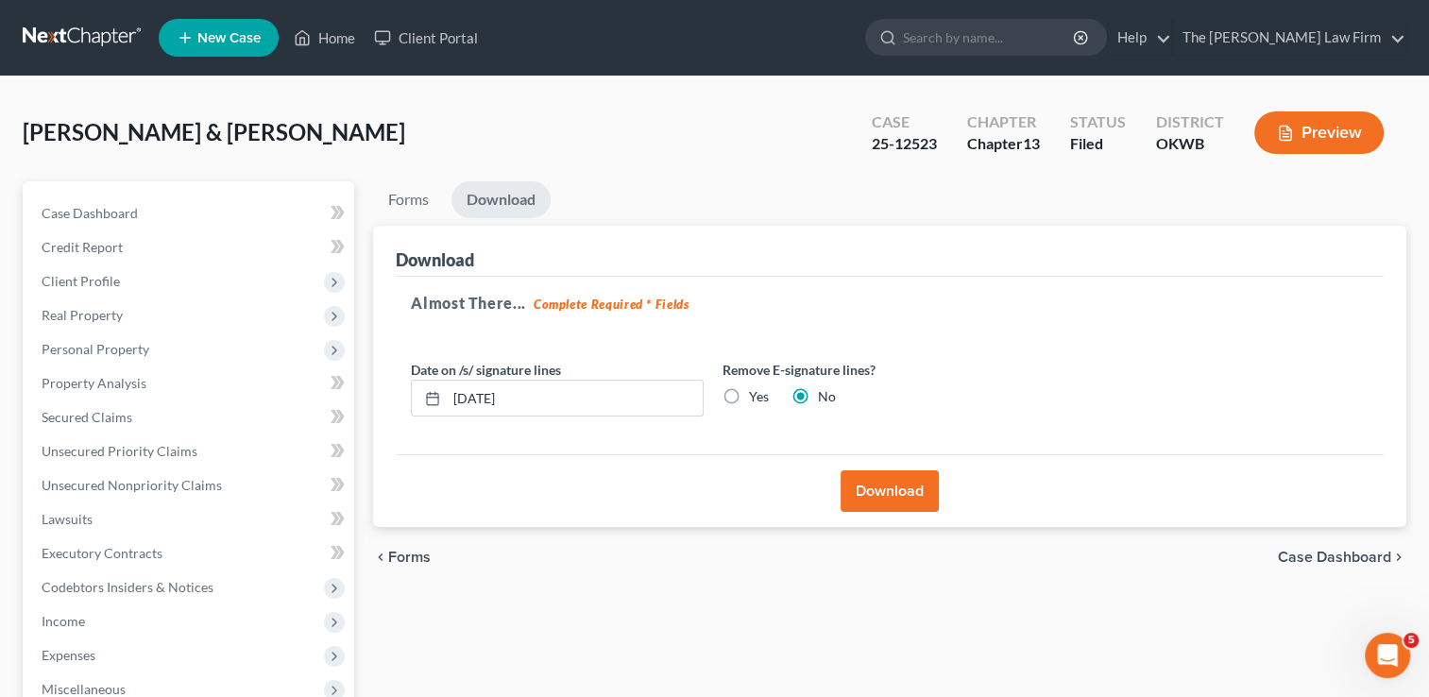
click at [710, 584] on div "chevron_left Forms Case Dashboard chevron_right" at bounding box center [889, 557] width 1033 height 60
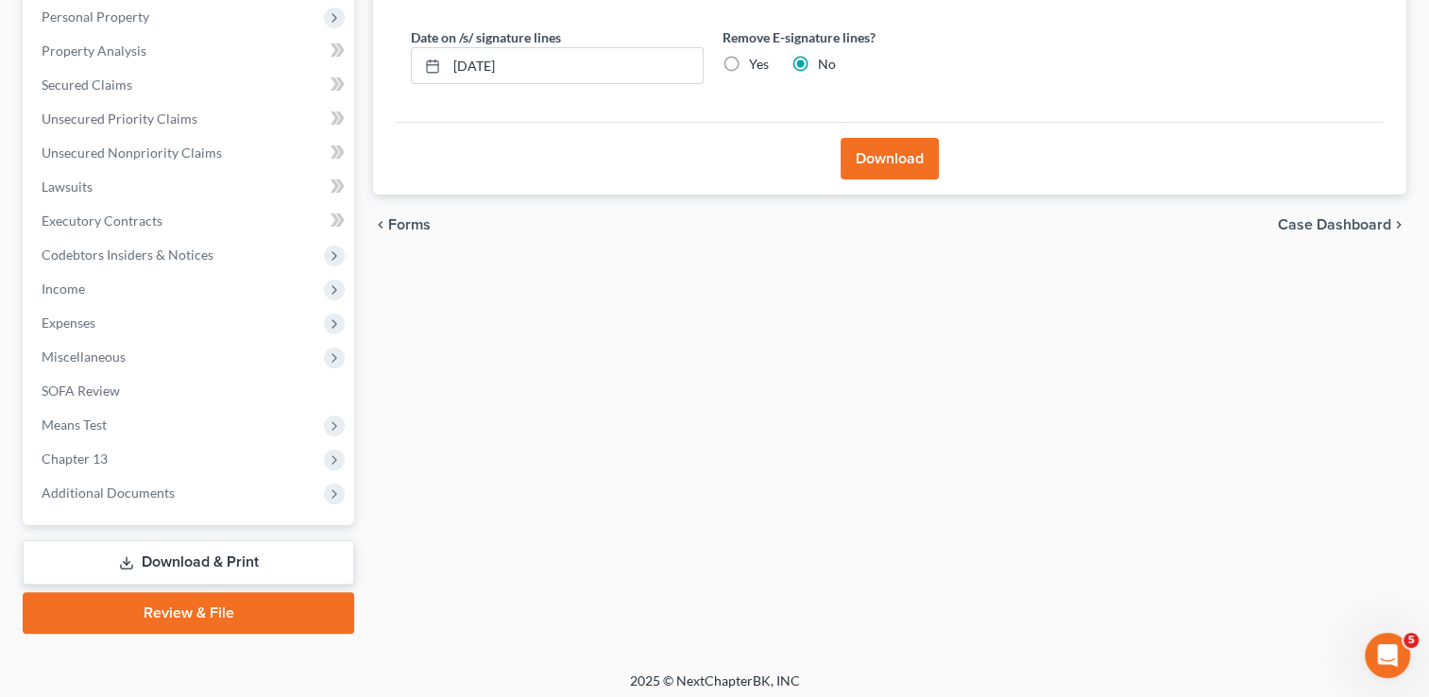
scroll to position [339, 0]
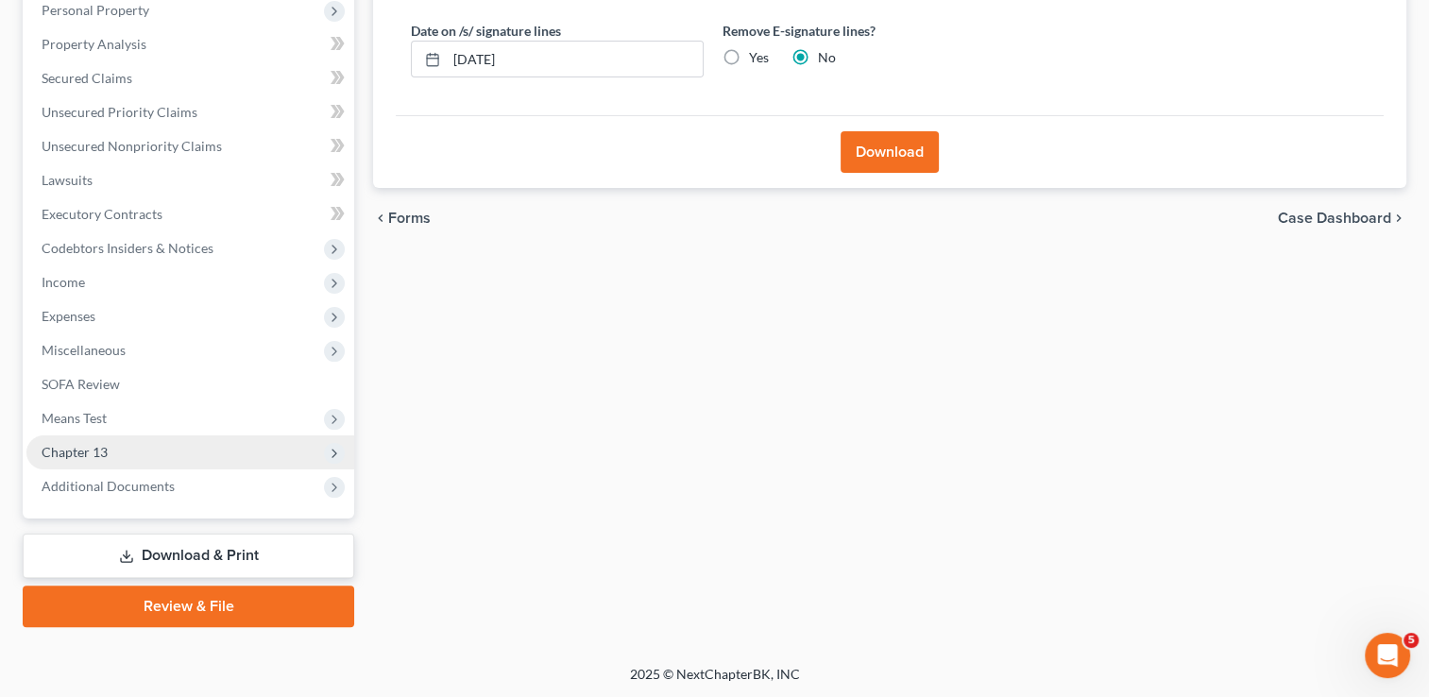
click at [116, 445] on span "Chapter 13" at bounding box center [190, 452] width 328 height 34
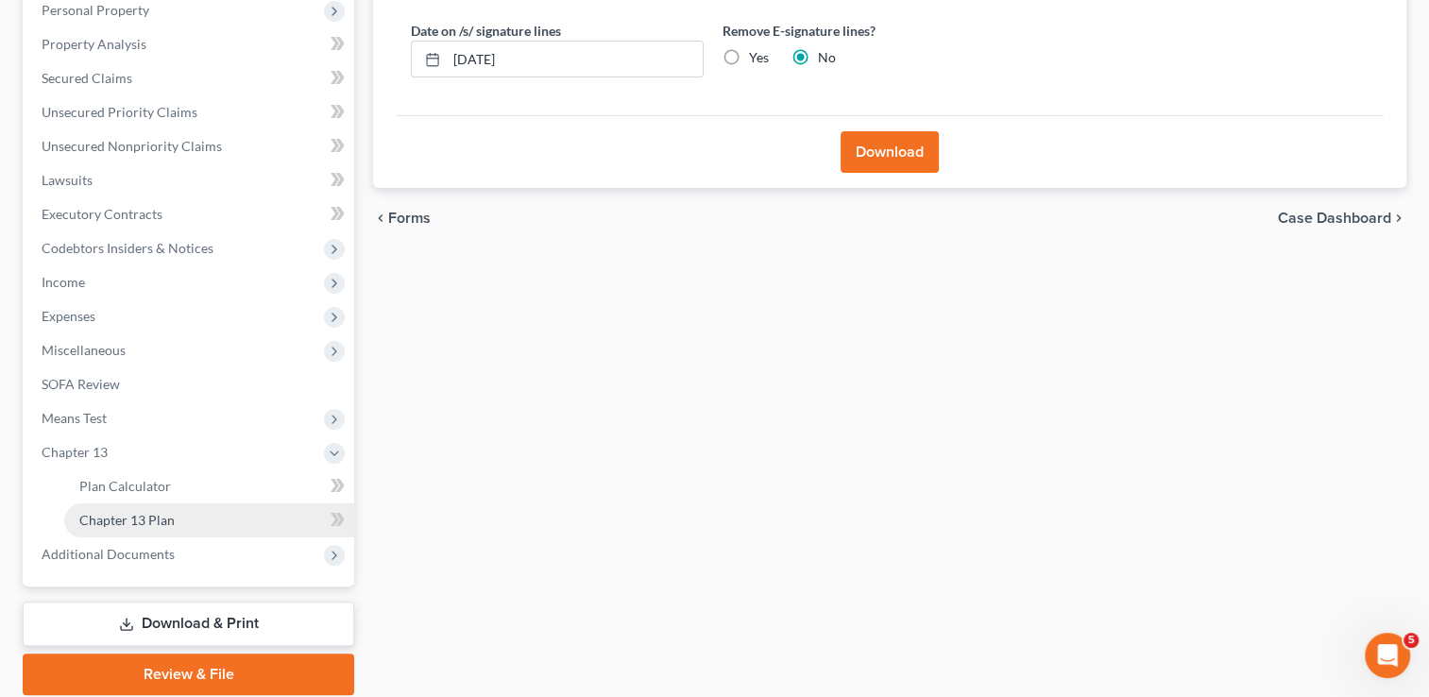
click at [144, 520] on span "Chapter 13 Plan" at bounding box center [126, 520] width 95 height 16
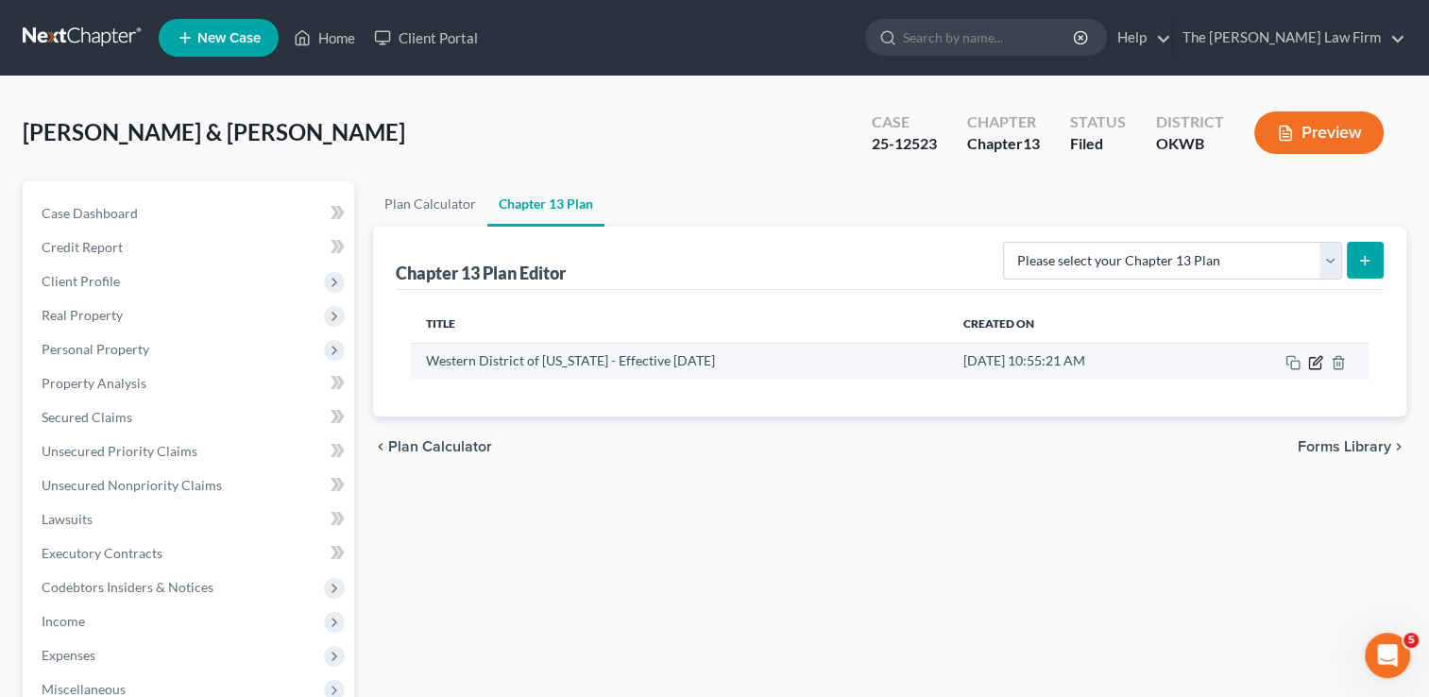
click at [1312, 361] on icon "button" at bounding box center [1315, 362] width 15 height 15
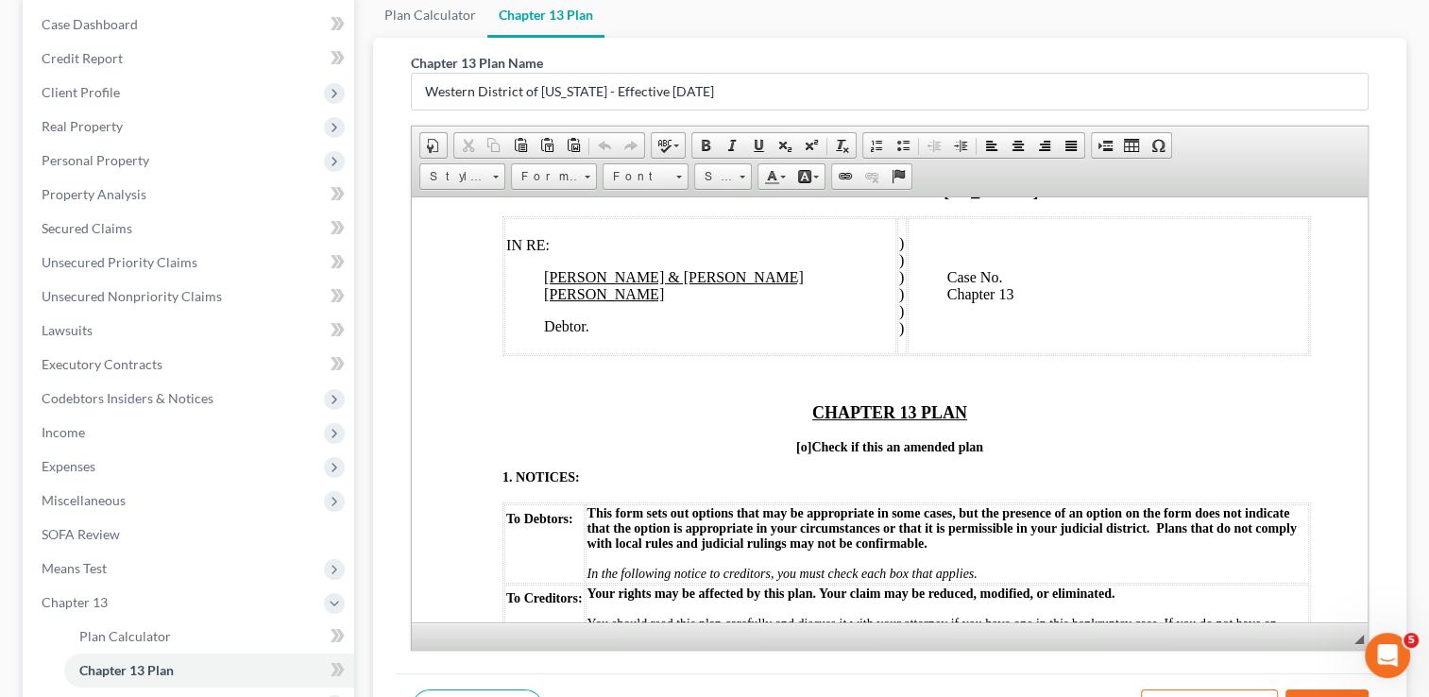
scroll to position [94, 0]
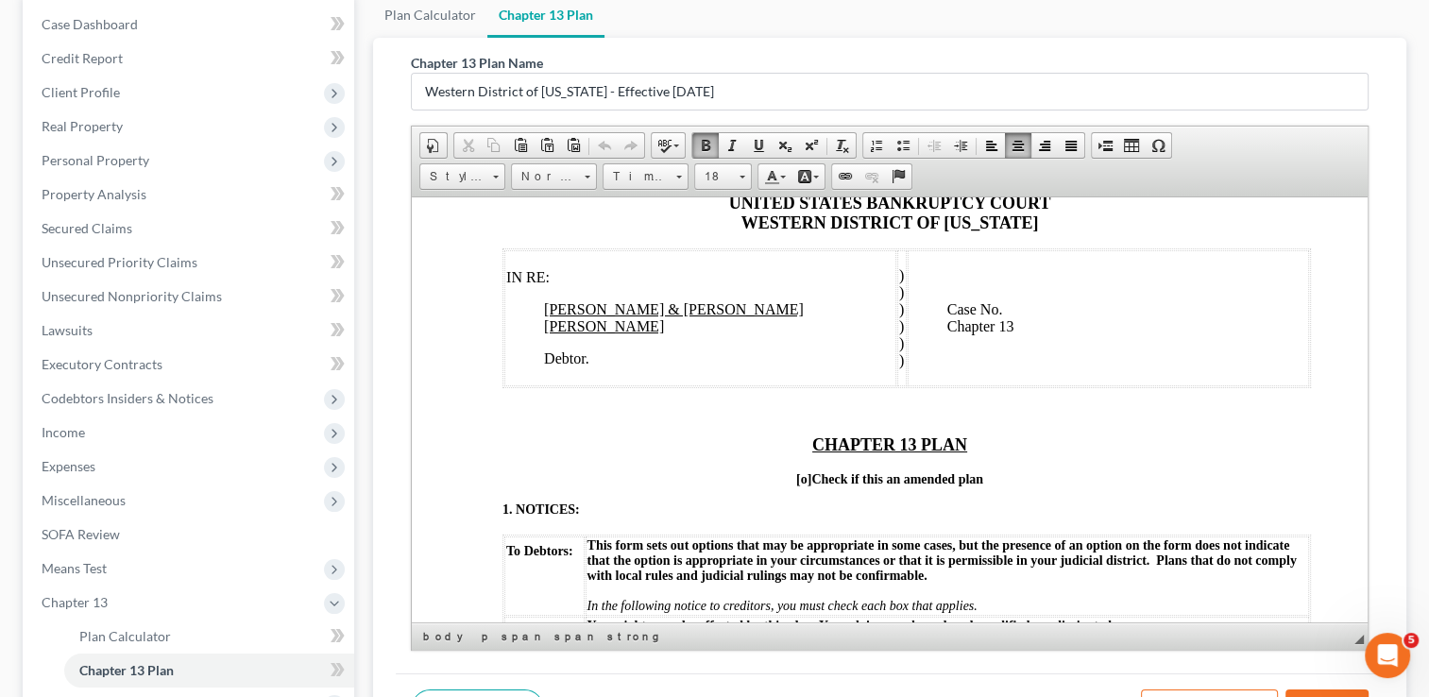
click at [1010, 305] on p "Case No. Chapter 13" at bounding box center [1128, 325] width 360 height 51
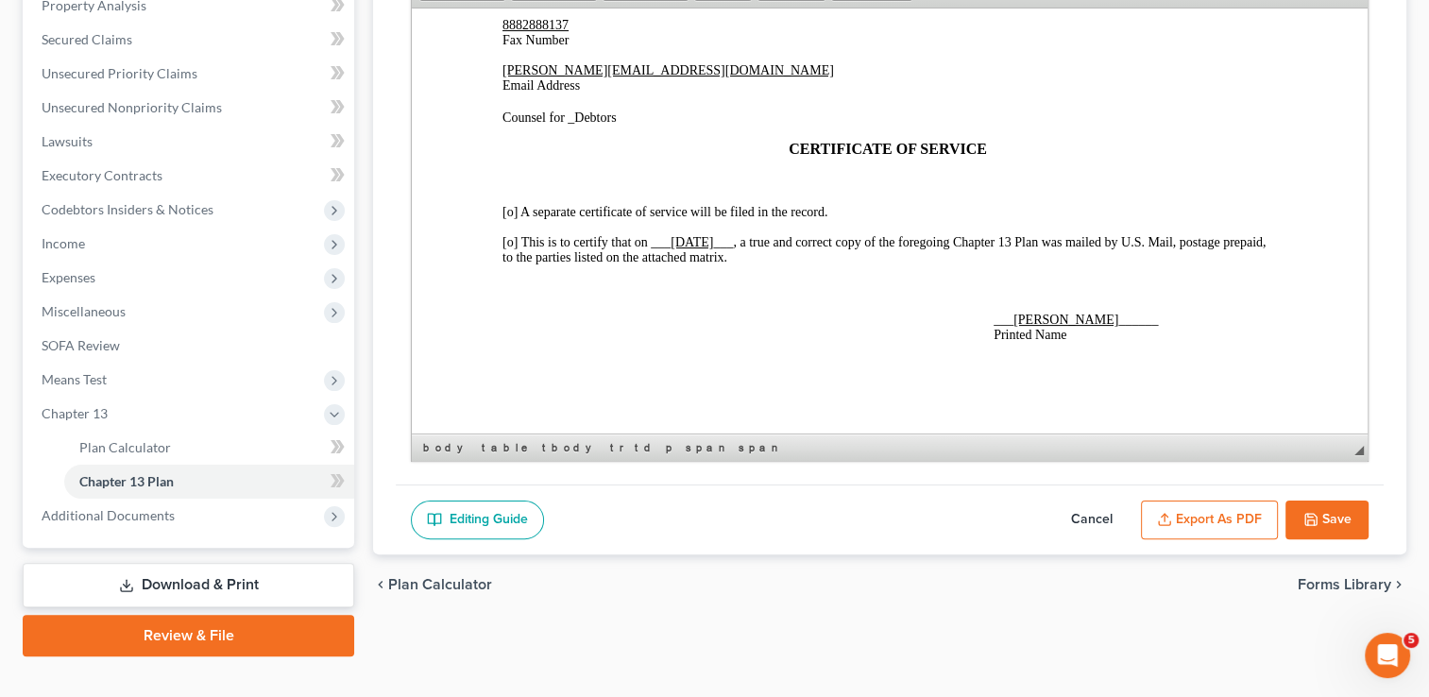
scroll to position [4716, 0]
click at [1317, 513] on icon "button" at bounding box center [1311, 519] width 15 height 15
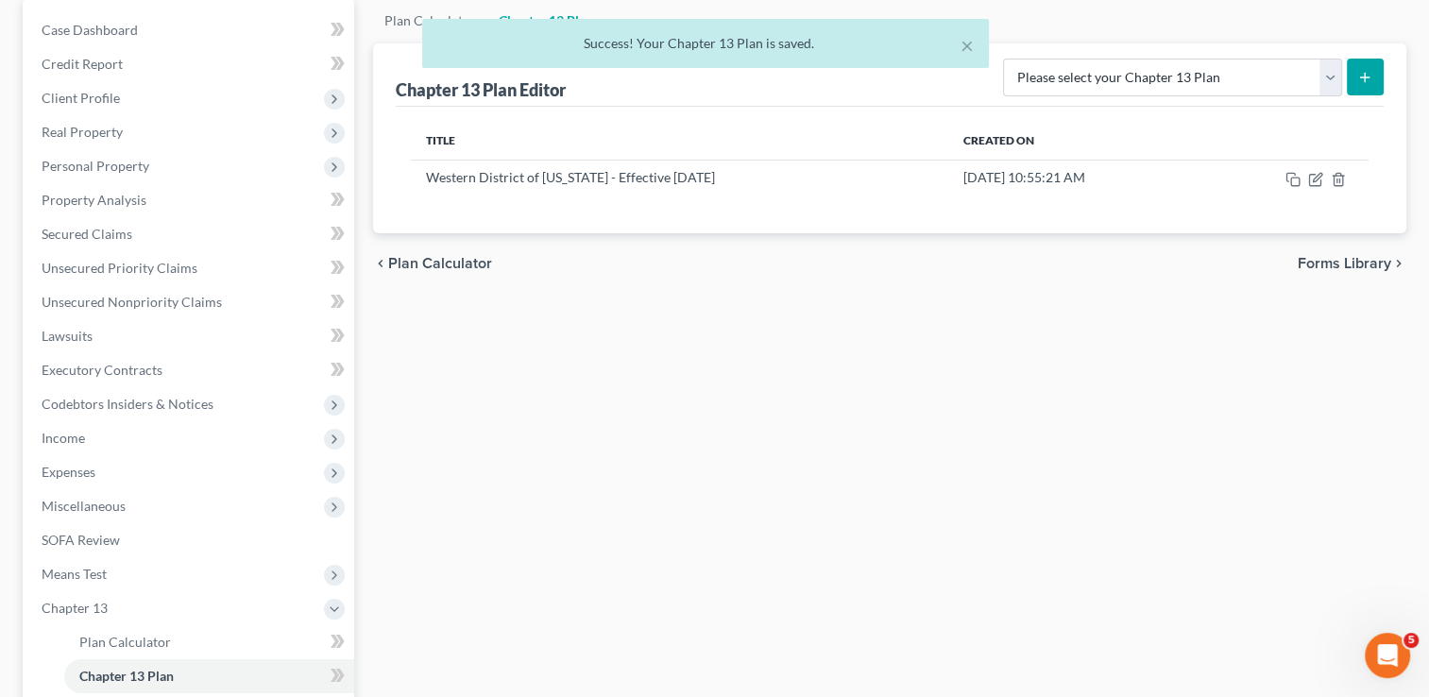
scroll to position [0, 0]
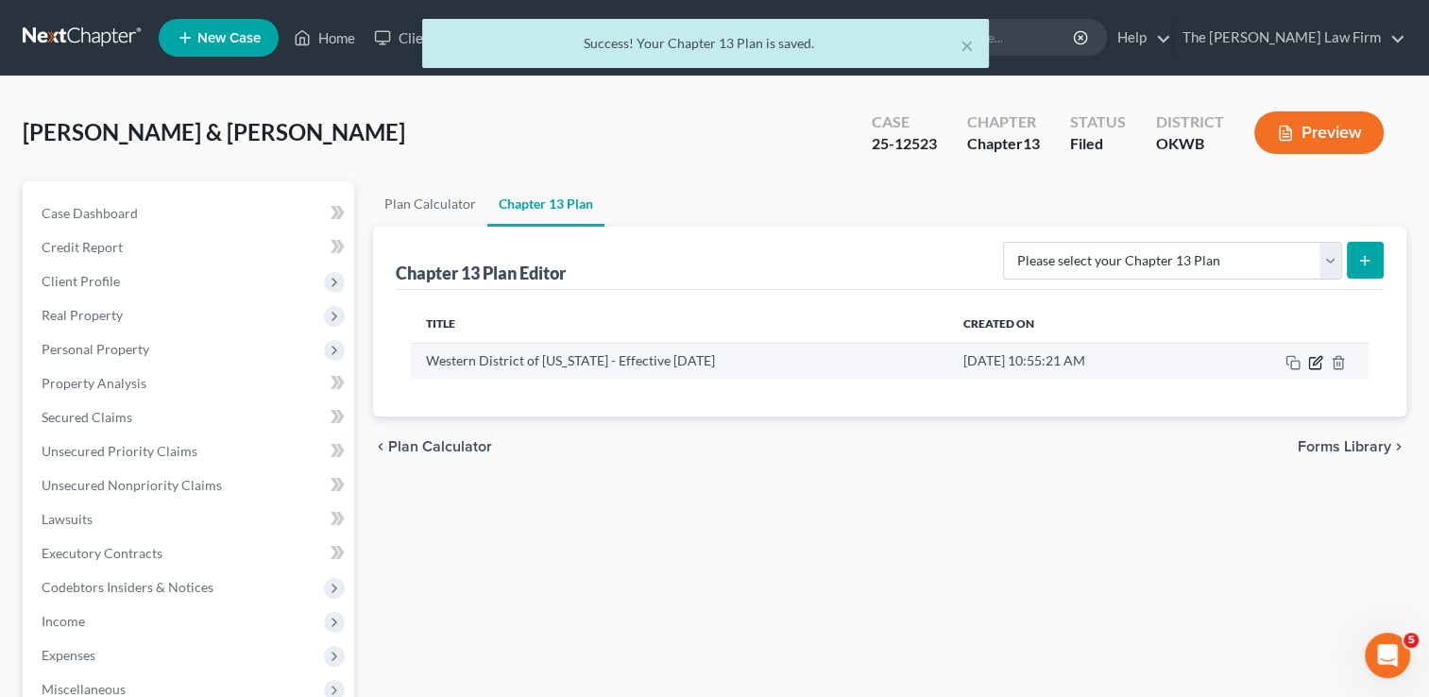
click at [1315, 361] on icon "button" at bounding box center [1317, 360] width 9 height 9
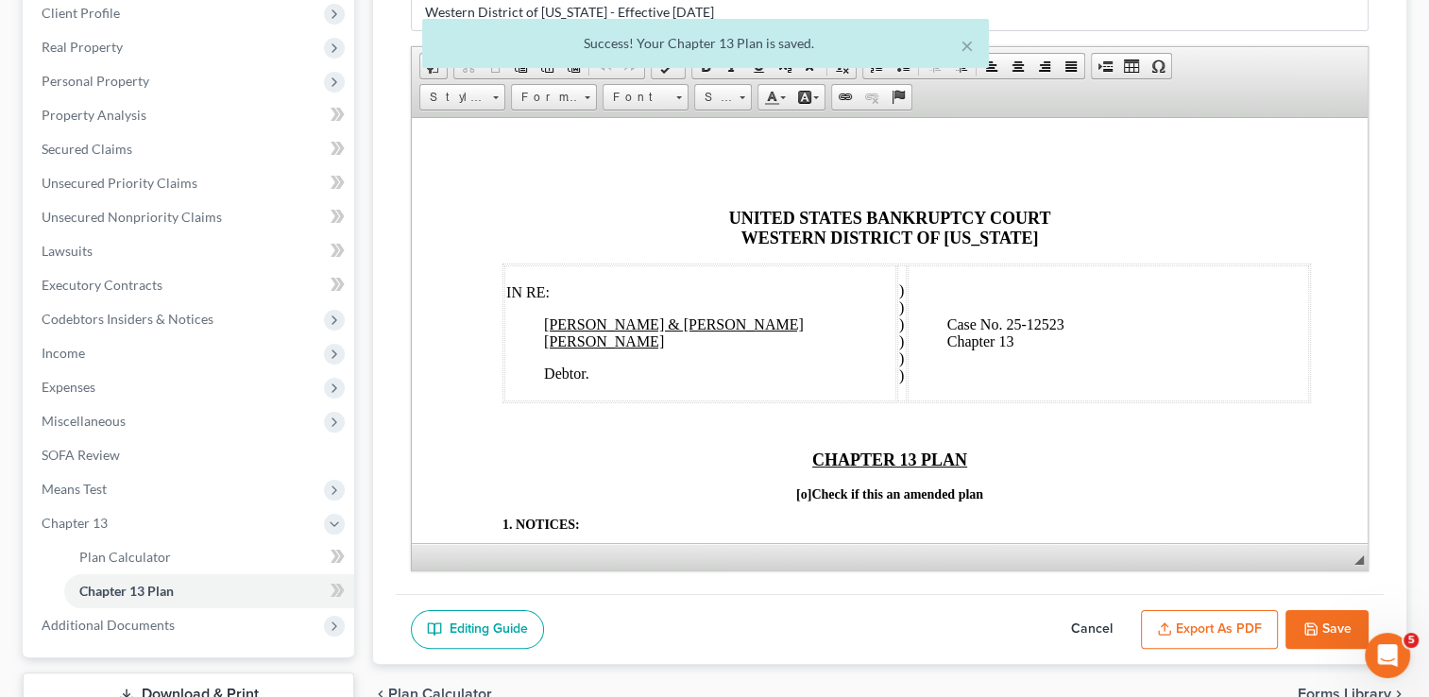
scroll to position [283, 0]
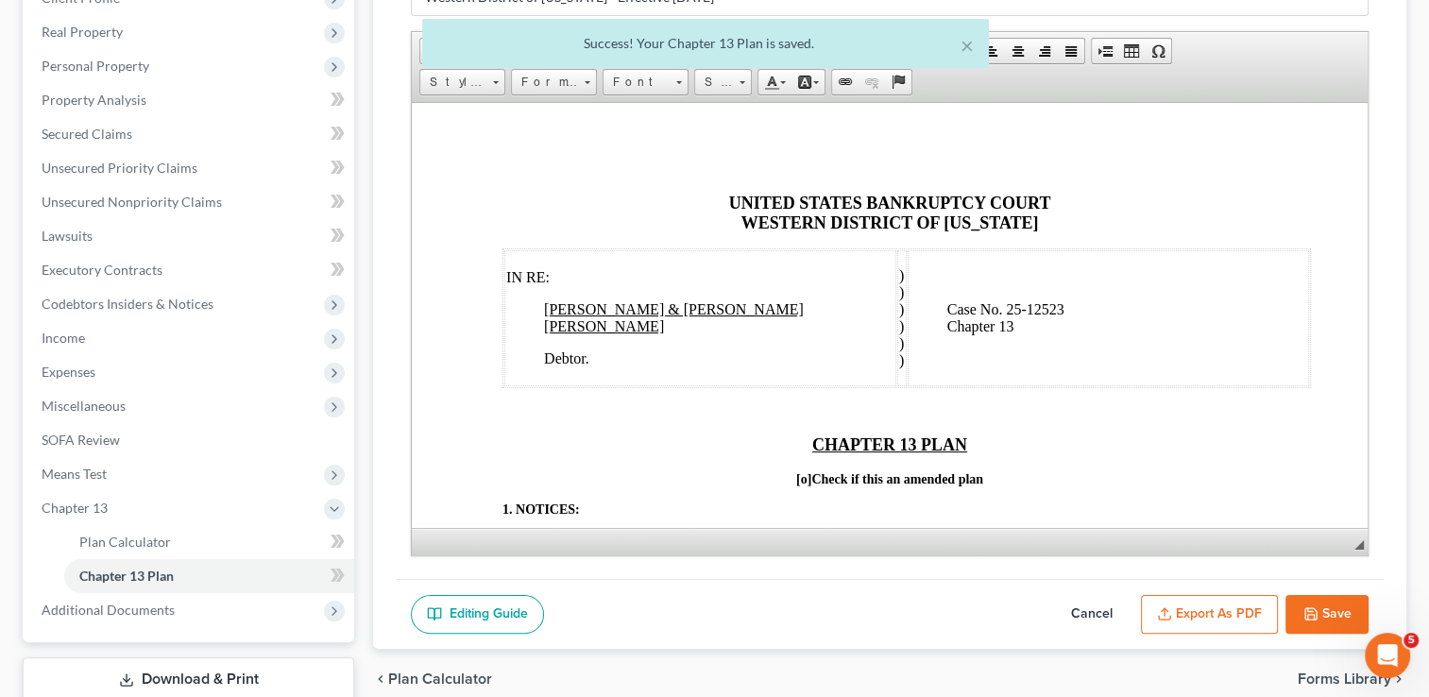
click at [1204, 602] on button "Export as PDF" at bounding box center [1209, 615] width 137 height 40
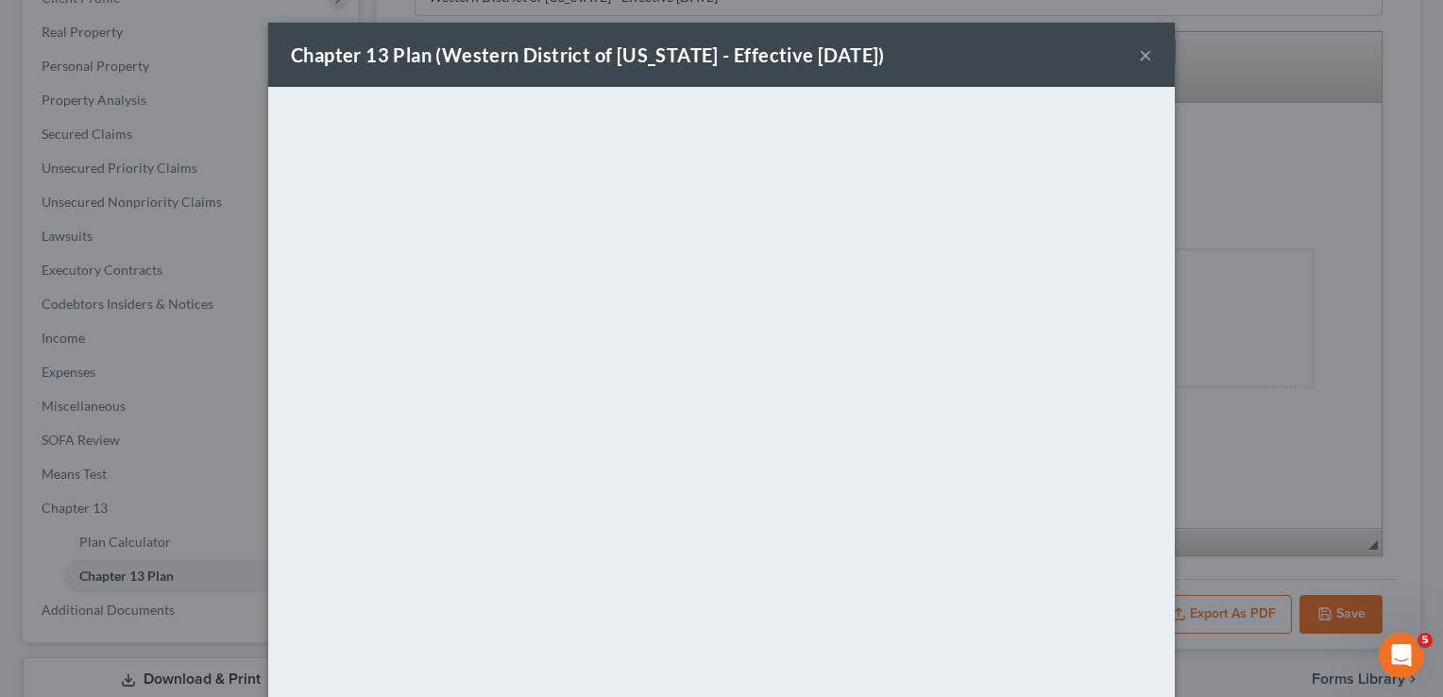
click at [1141, 53] on button "×" at bounding box center [1145, 54] width 13 height 23
